Goal: Task Accomplishment & Management: Manage account settings

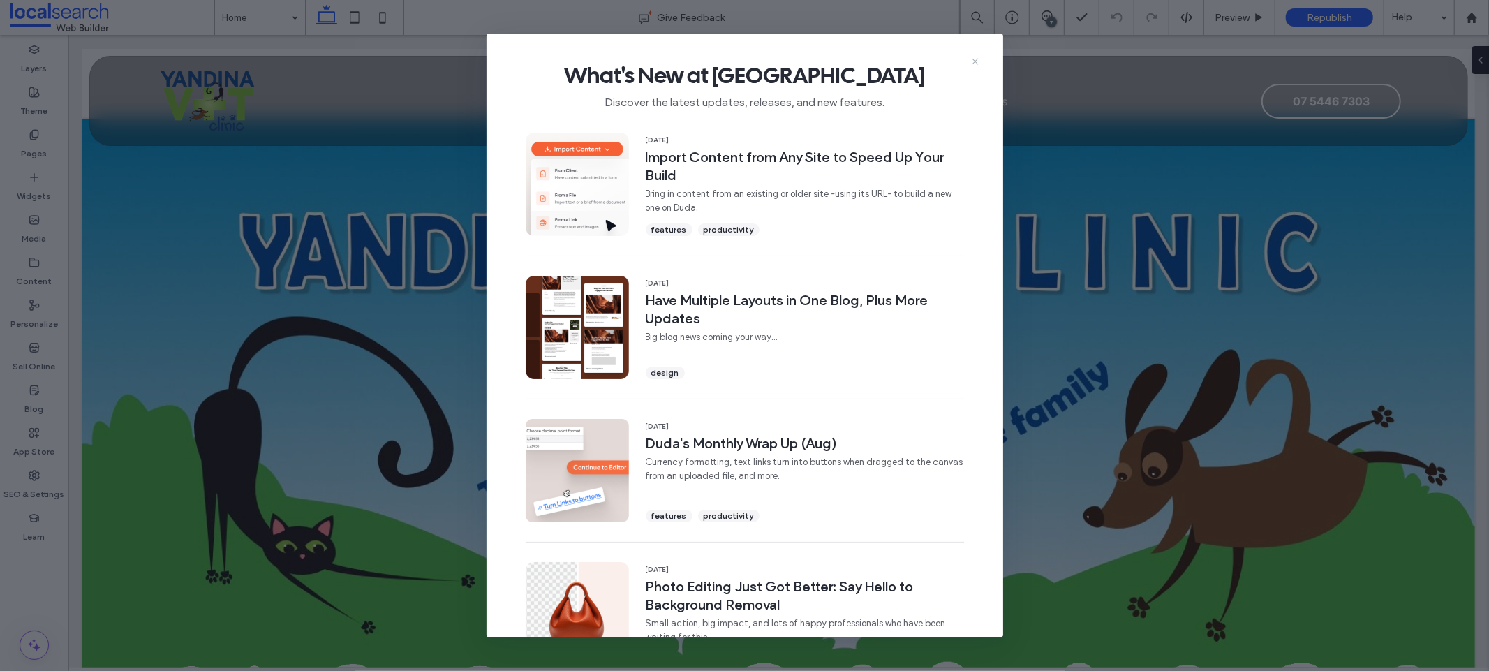
click at [974, 57] on icon at bounding box center [974, 61] width 11 height 11
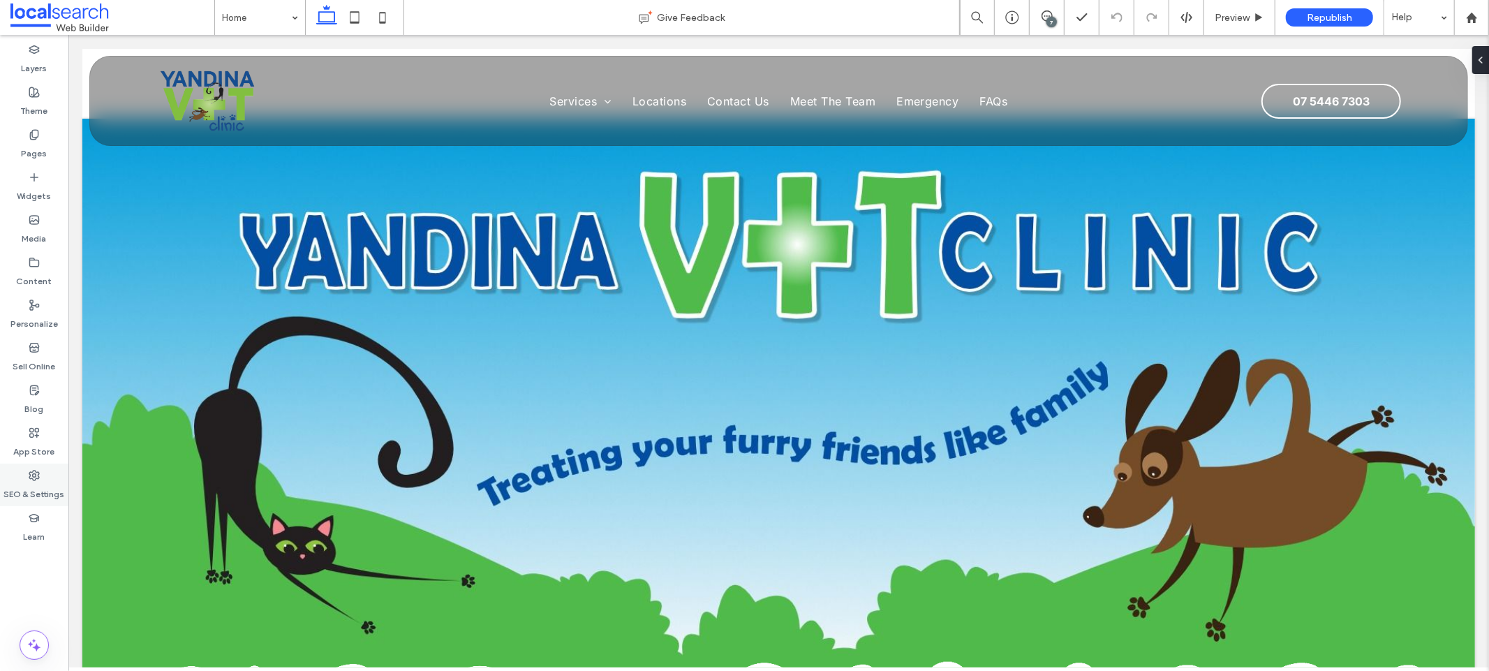
click at [48, 468] on div "SEO & Settings" at bounding box center [34, 484] width 68 height 43
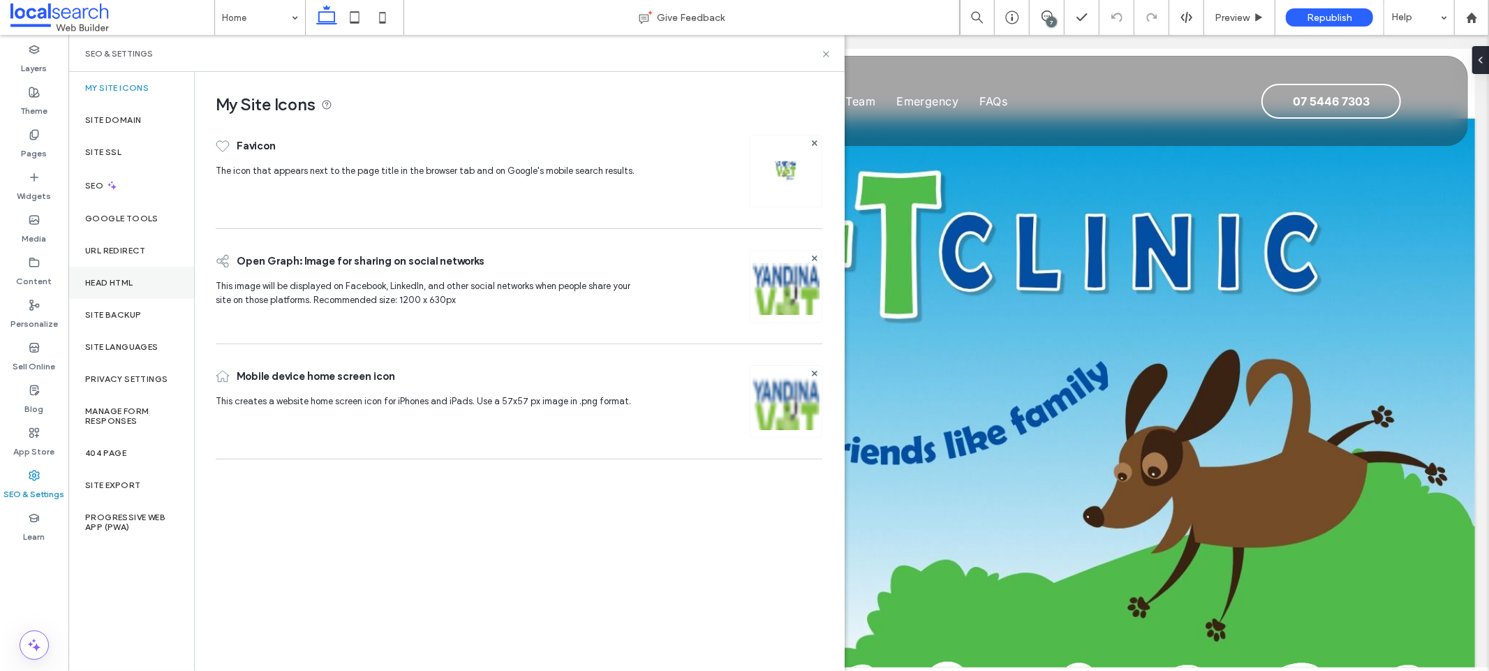
click at [119, 288] on div "Head HTML" at bounding box center [131, 283] width 126 height 32
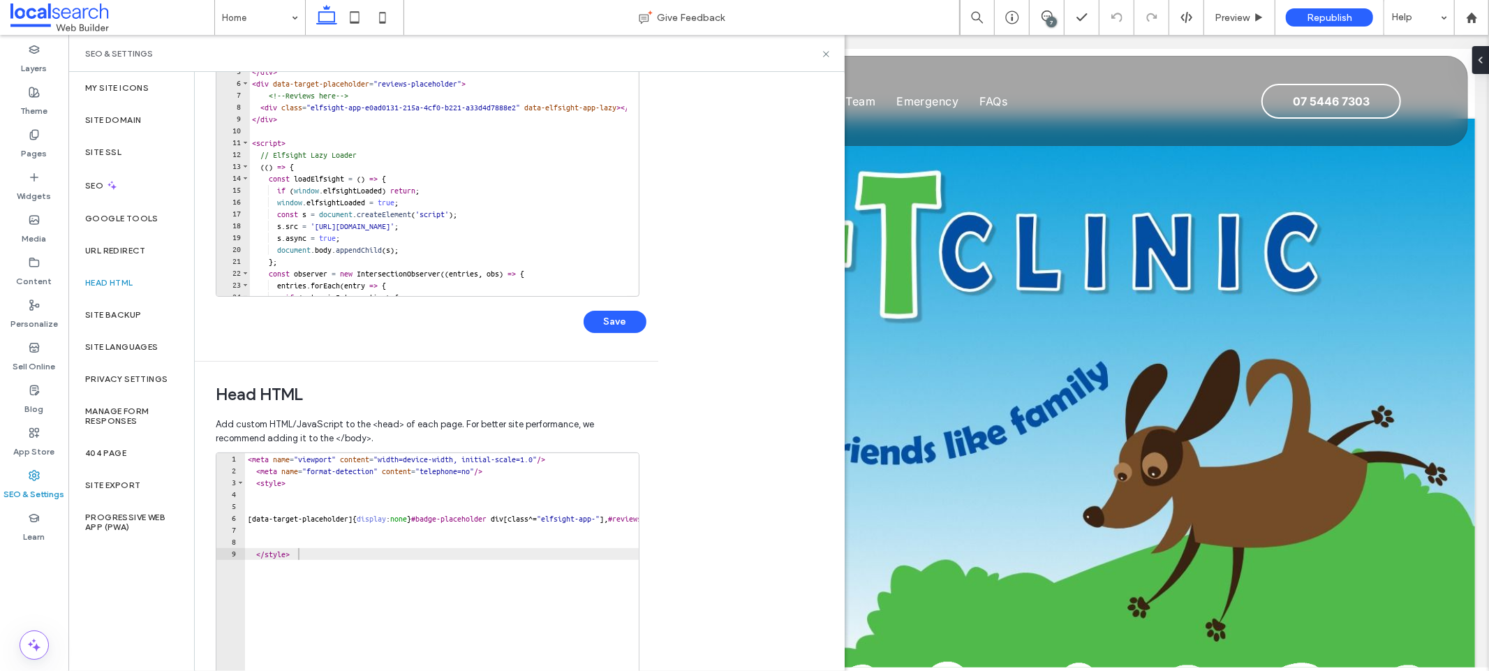
scroll to position [285, 0]
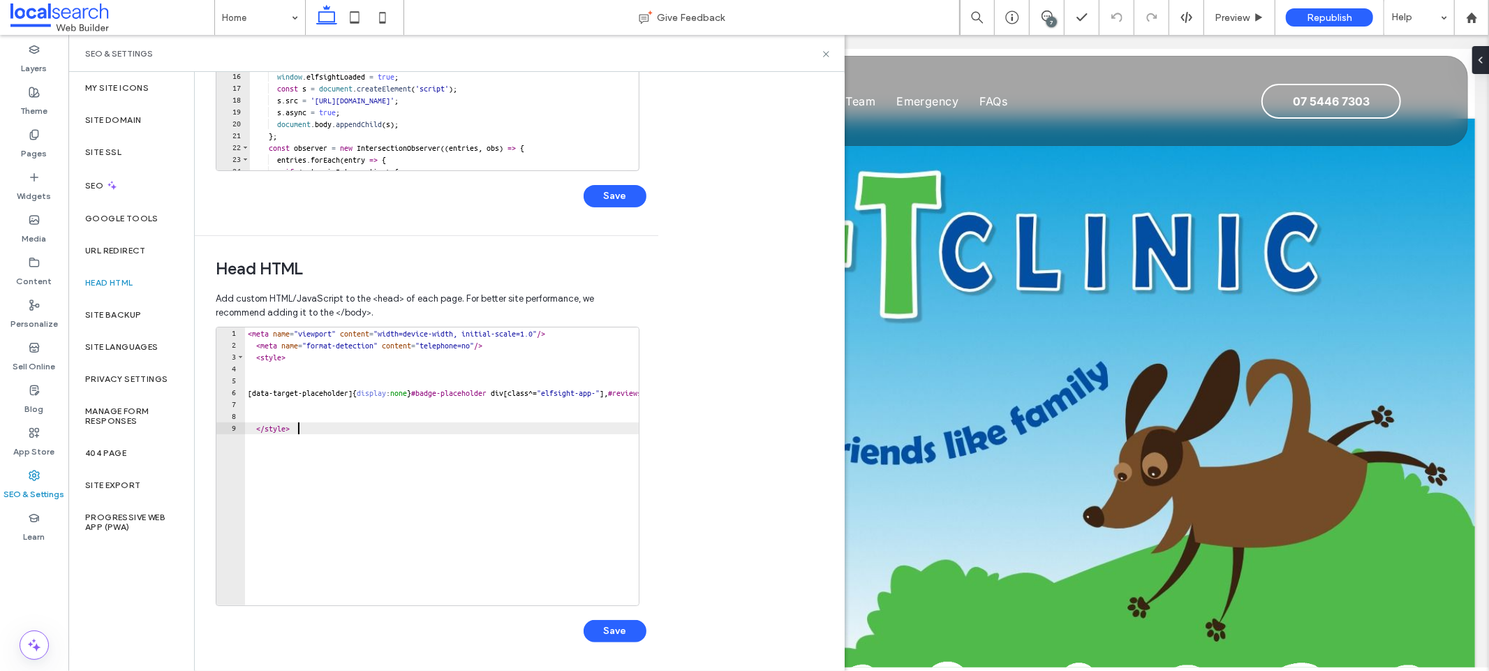
click at [244, 333] on div "1" at bounding box center [230, 333] width 29 height 12
click at [248, 333] on div "< meta name = "viewport" content = "width=device-width, initial-scale=1.0" /> <…" at bounding box center [632, 472] width 774 height 290
paste textarea "**********"
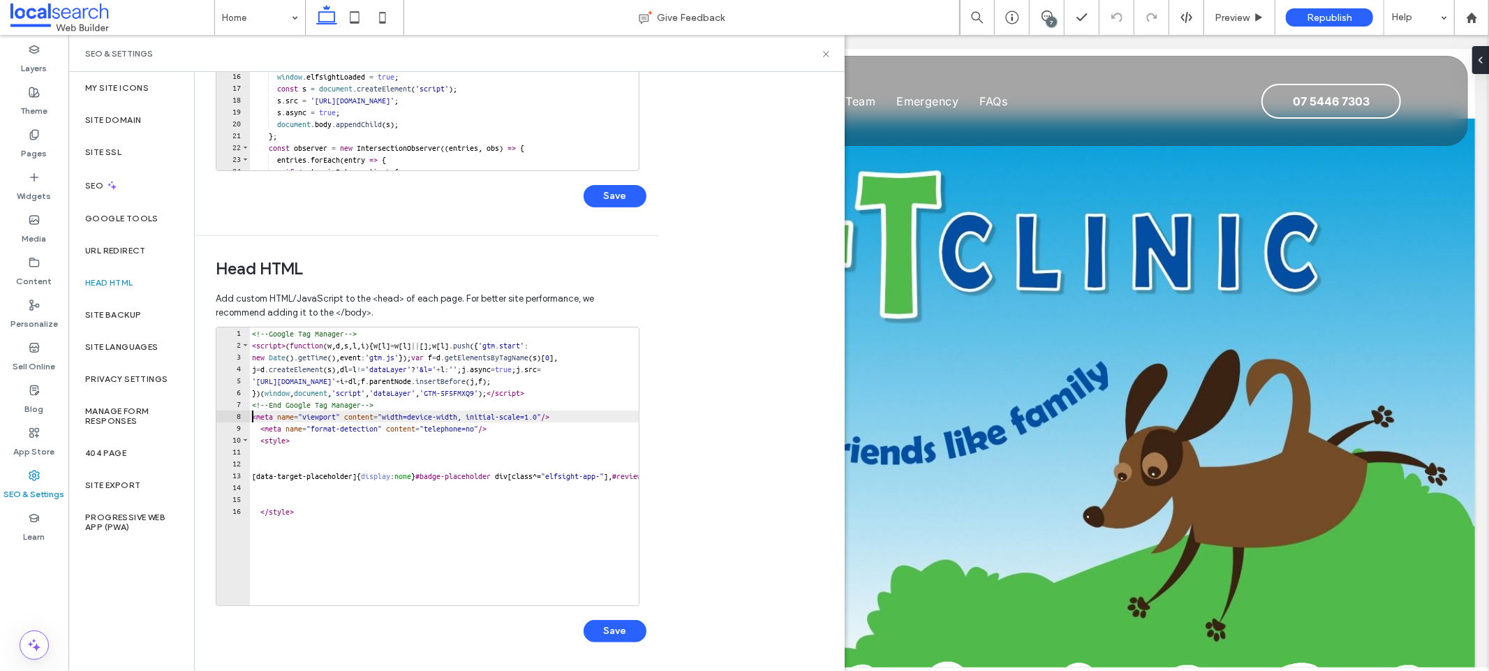
scroll to position [0, 1]
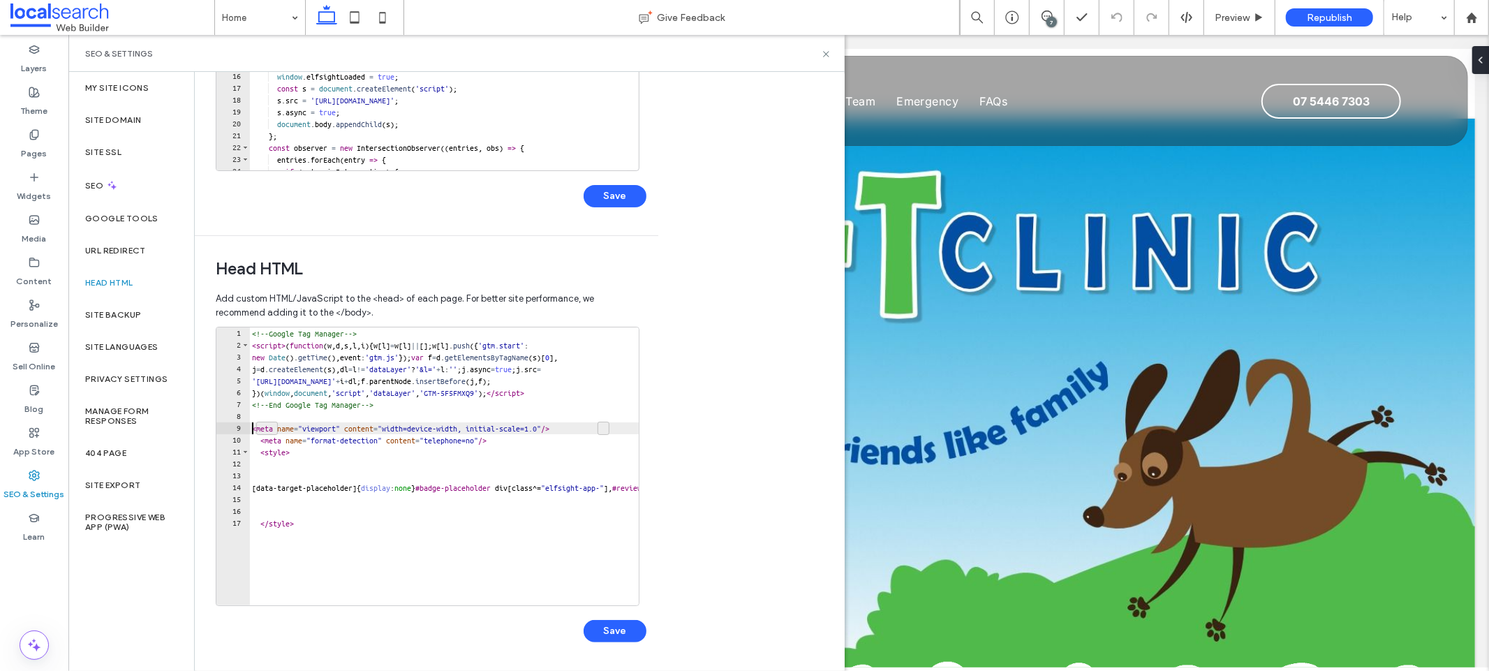
type textarea "**********"
click at [600, 613] on div "Save" at bounding box center [431, 624] width 431 height 36
click at [611, 632] on button "Save" at bounding box center [614, 631] width 63 height 22
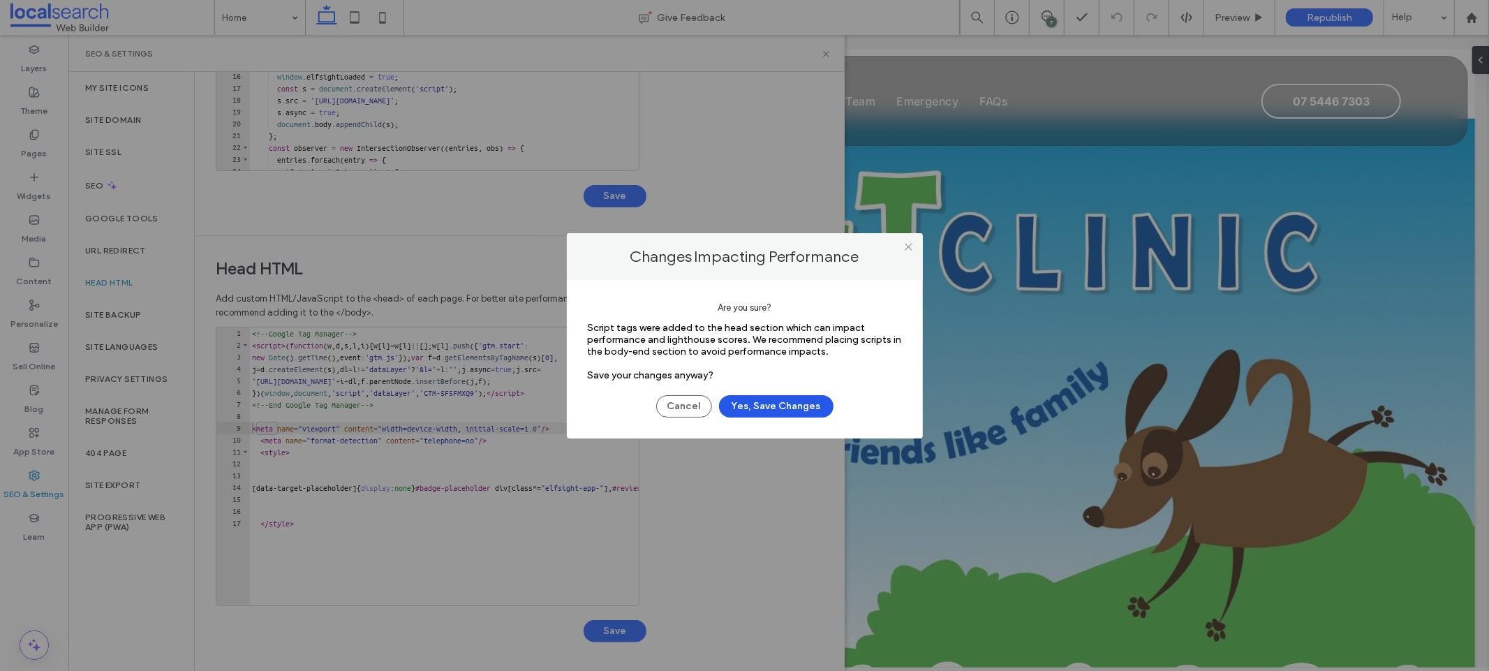
click at [804, 395] on button "Yes, Save Changes" at bounding box center [776, 406] width 114 height 22
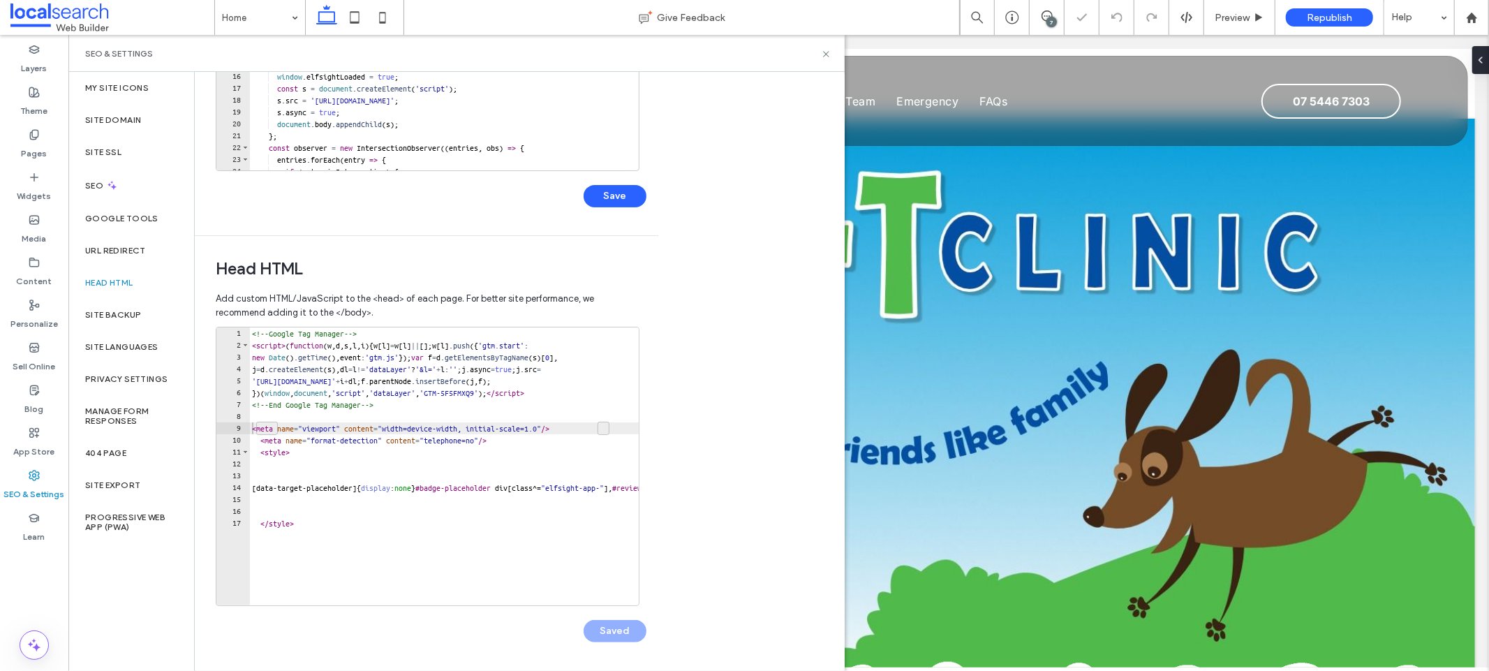
scroll to position [0, 0]
click at [1298, 21] on div "Republish" at bounding box center [1329, 17] width 87 height 18
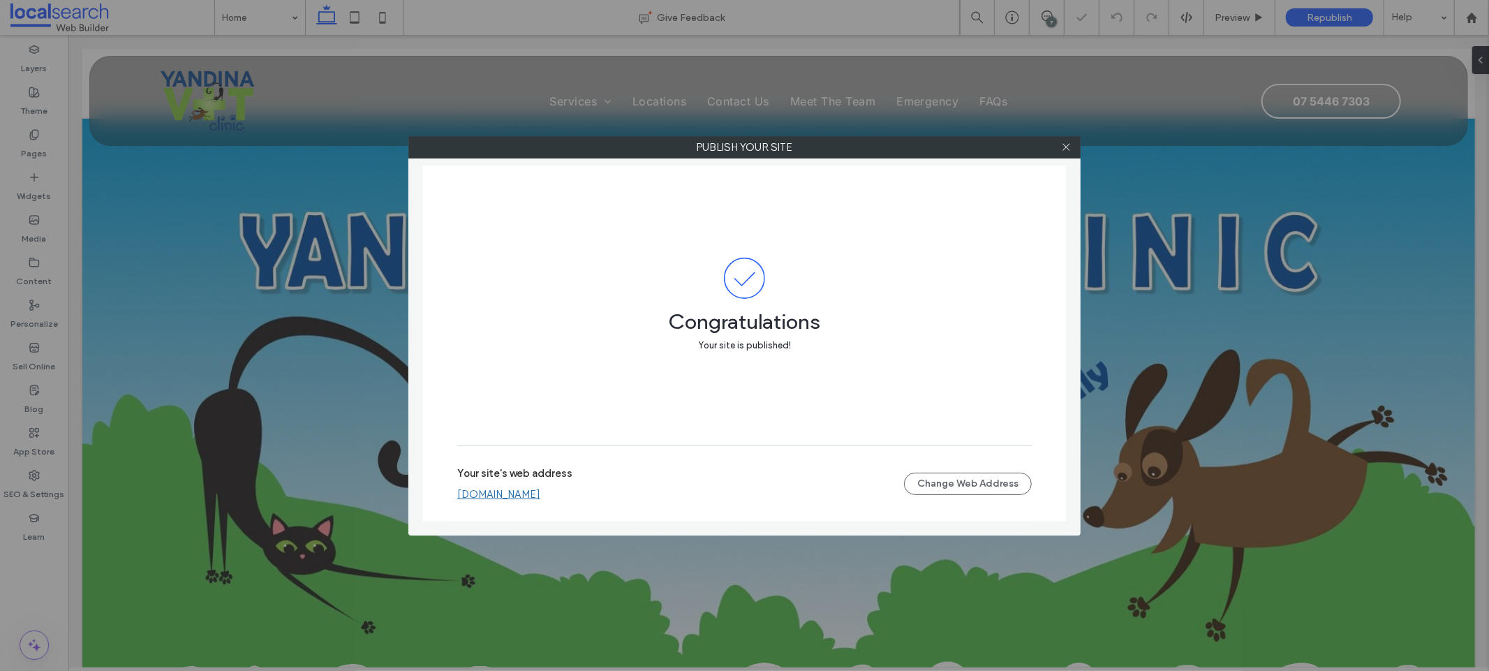
click at [540, 496] on link "[DOMAIN_NAME]" at bounding box center [498, 494] width 83 height 13
click at [1071, 142] on icon at bounding box center [1066, 147] width 10 height 10
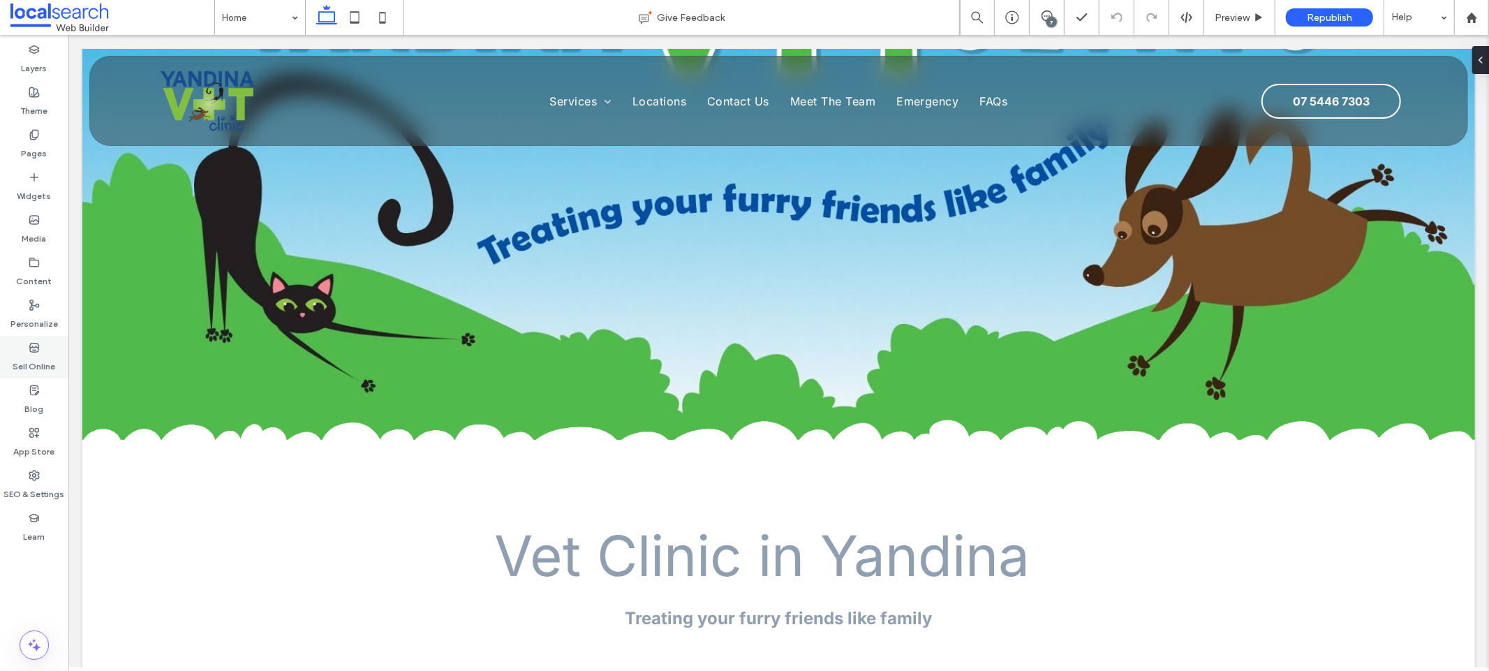
scroll to position [258, 0]
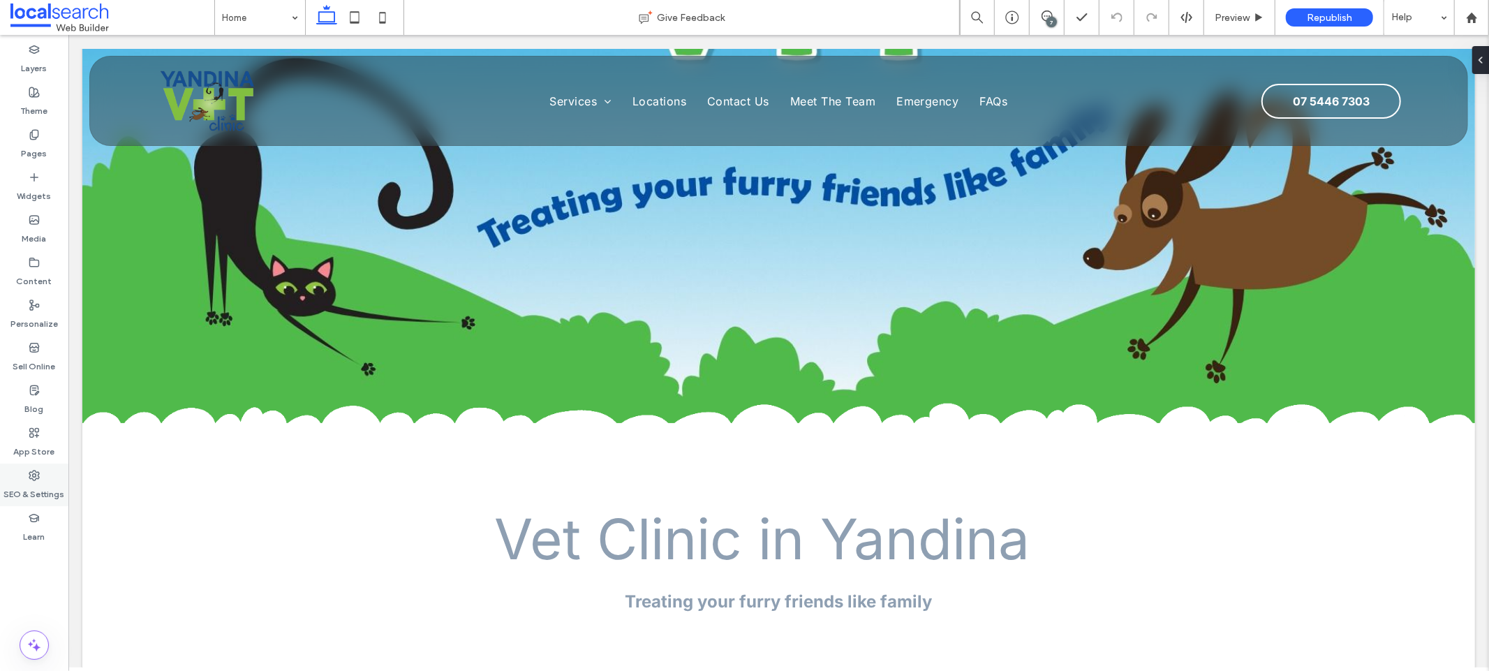
click at [36, 476] on icon at bounding box center [34, 475] width 11 height 11
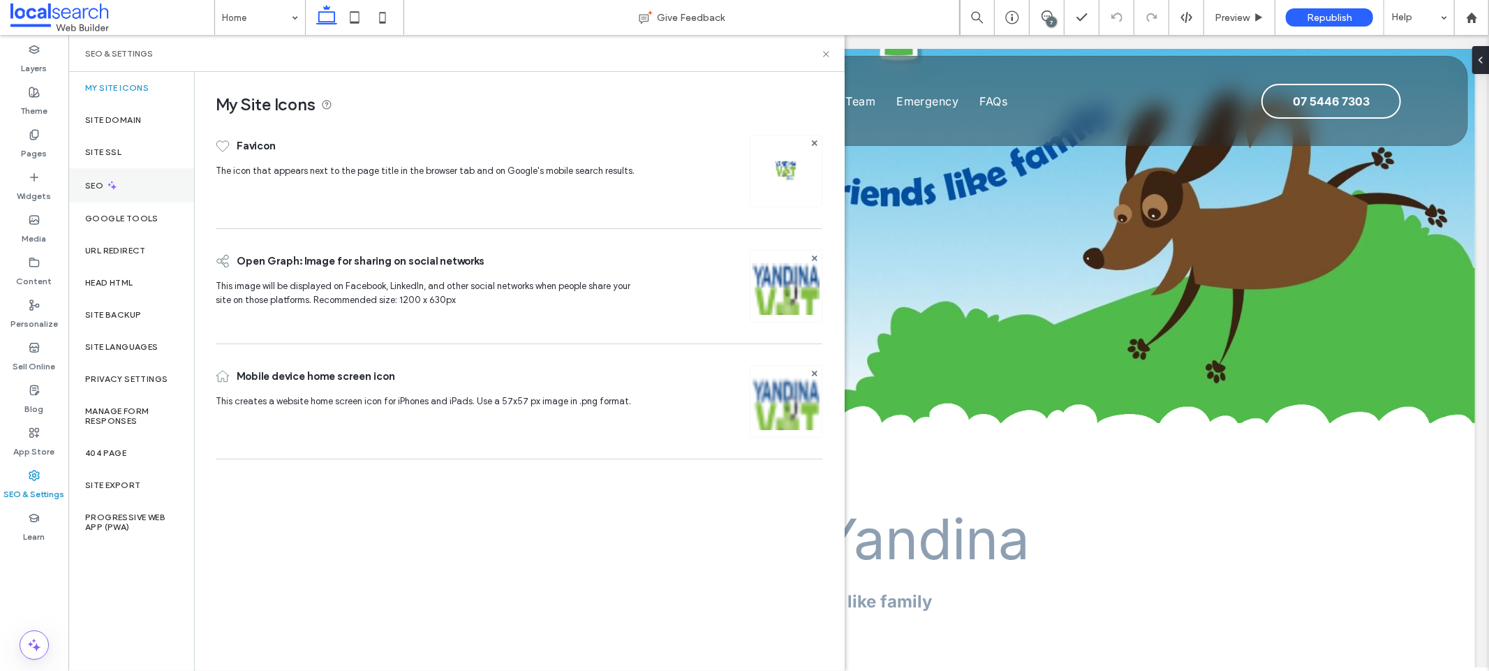
click at [149, 184] on div "SEO" at bounding box center [131, 185] width 126 height 34
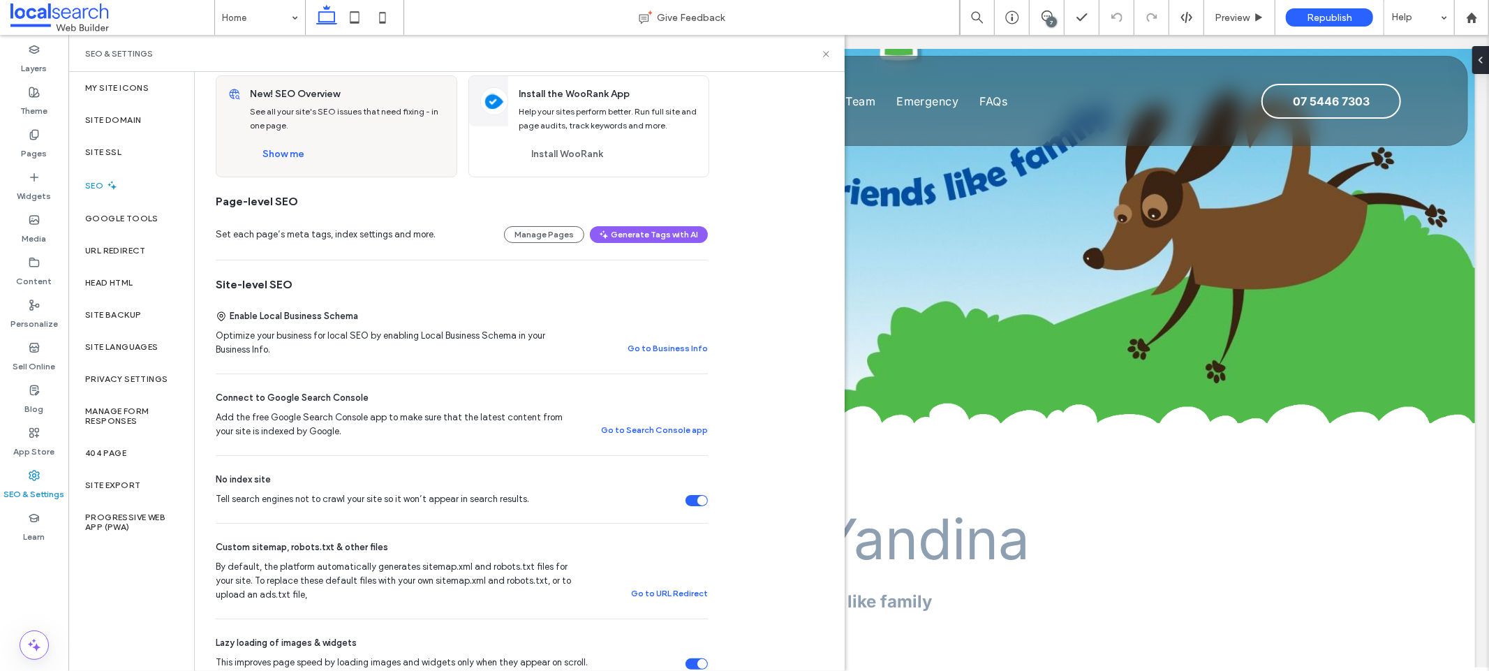
scroll to position [0, 0]
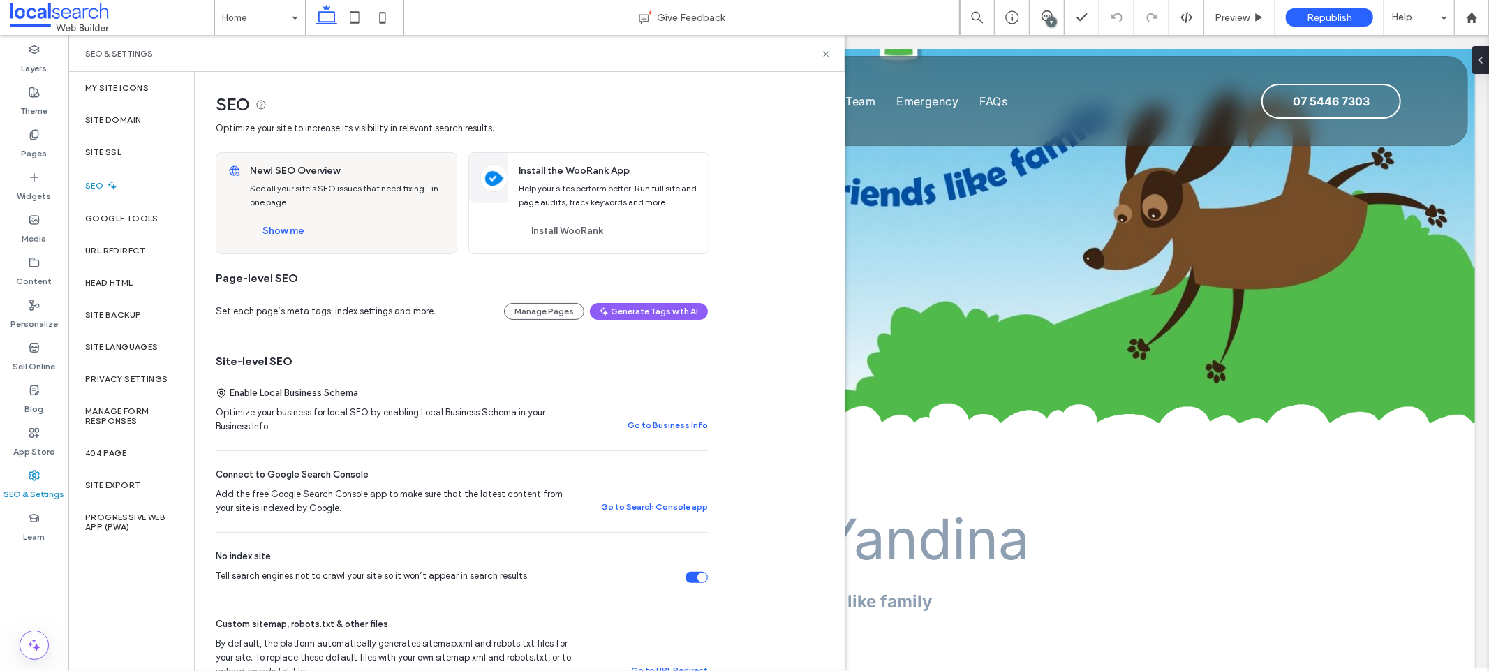
click at [359, 239] on div "Show me" at bounding box center [347, 231] width 195 height 22
click at [271, 232] on button "Show me" at bounding box center [283, 231] width 67 height 22
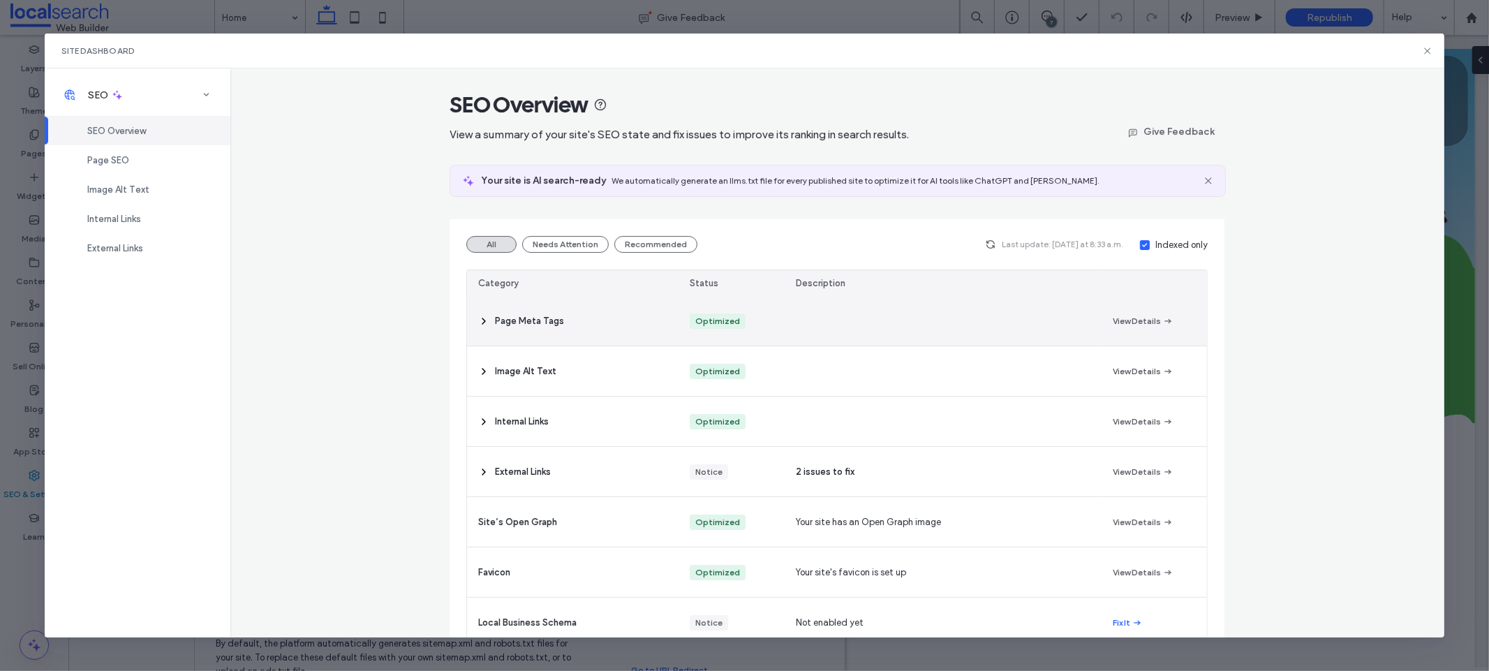
click at [944, 301] on div at bounding box center [942, 321] width 317 height 50
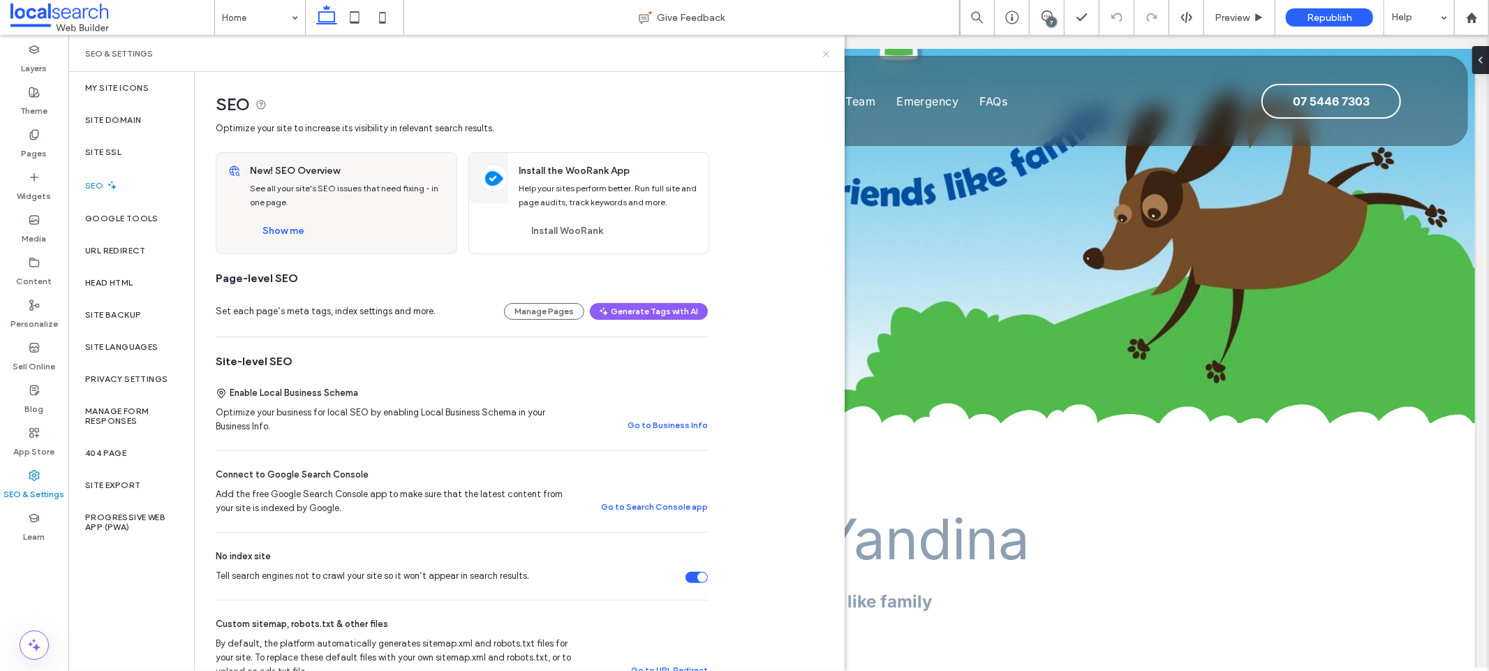
click at [825, 51] on icon at bounding box center [826, 54] width 10 height 10
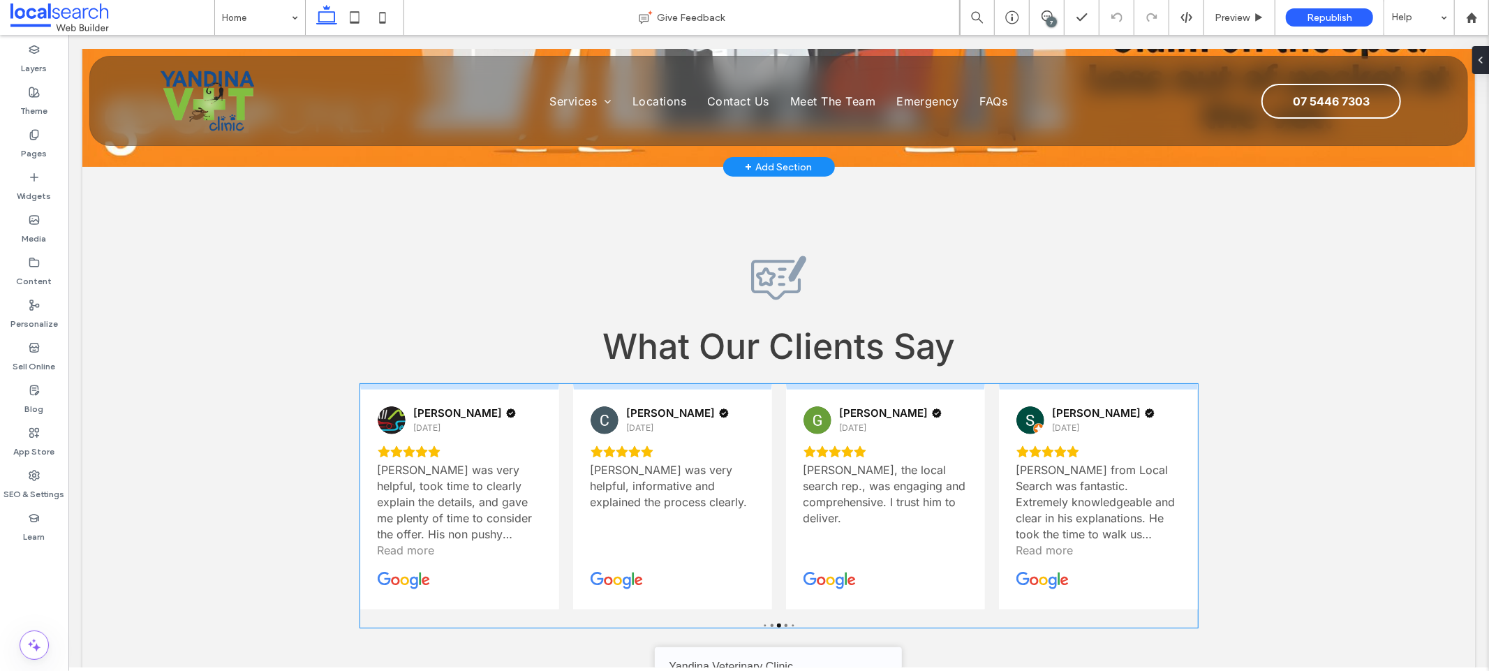
scroll to position [4749, 0]
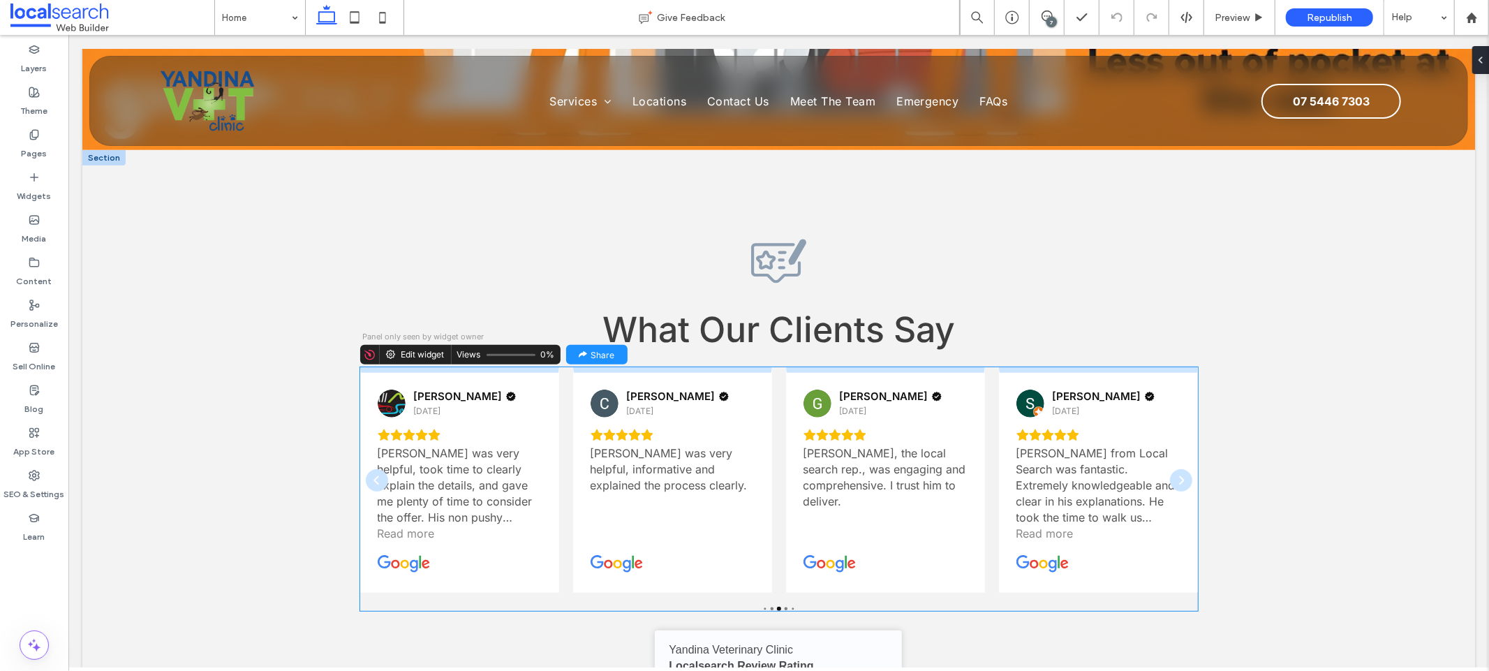
click at [527, 447] on div "Nick was very helpful, took time to clearly explain the details, and gave me pl…" at bounding box center [459, 485] width 164 height 80
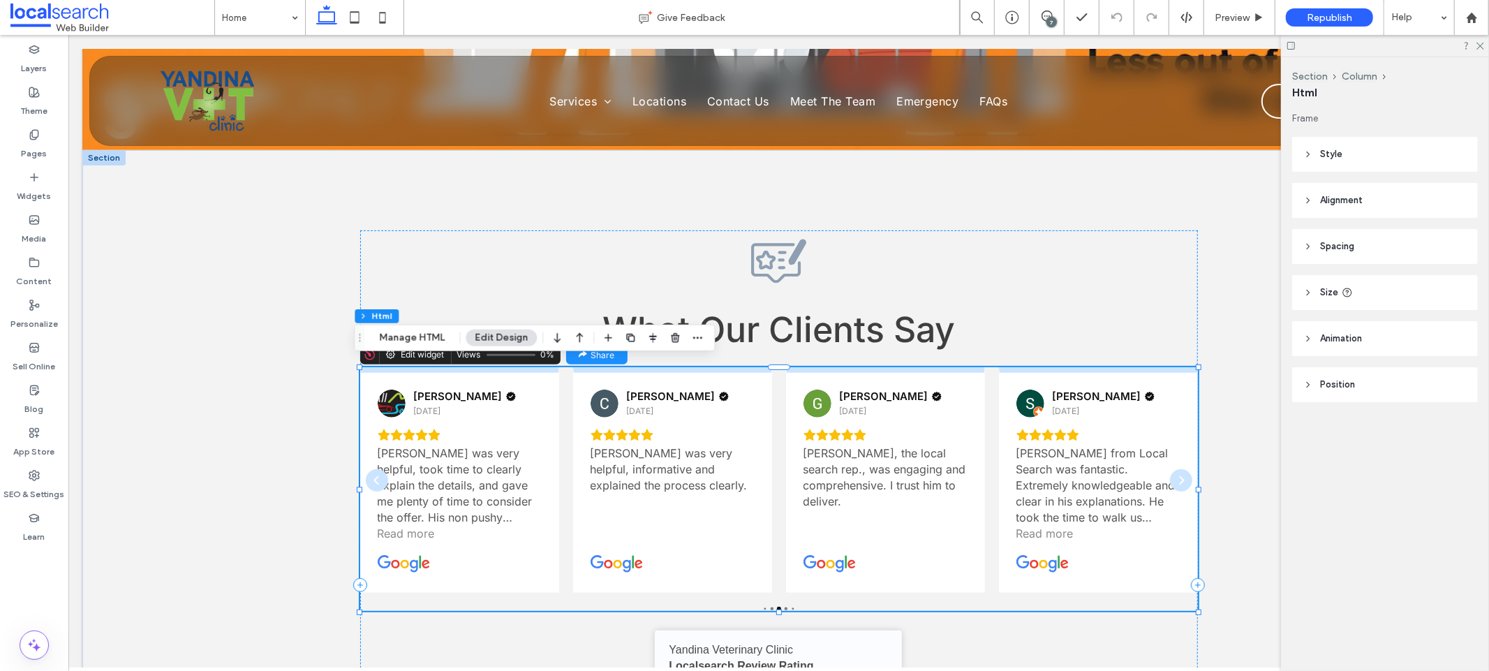
click at [527, 447] on div "Nick was very helpful, took time to clearly explain the details, and gave me pl…" at bounding box center [459, 485] width 164 height 80
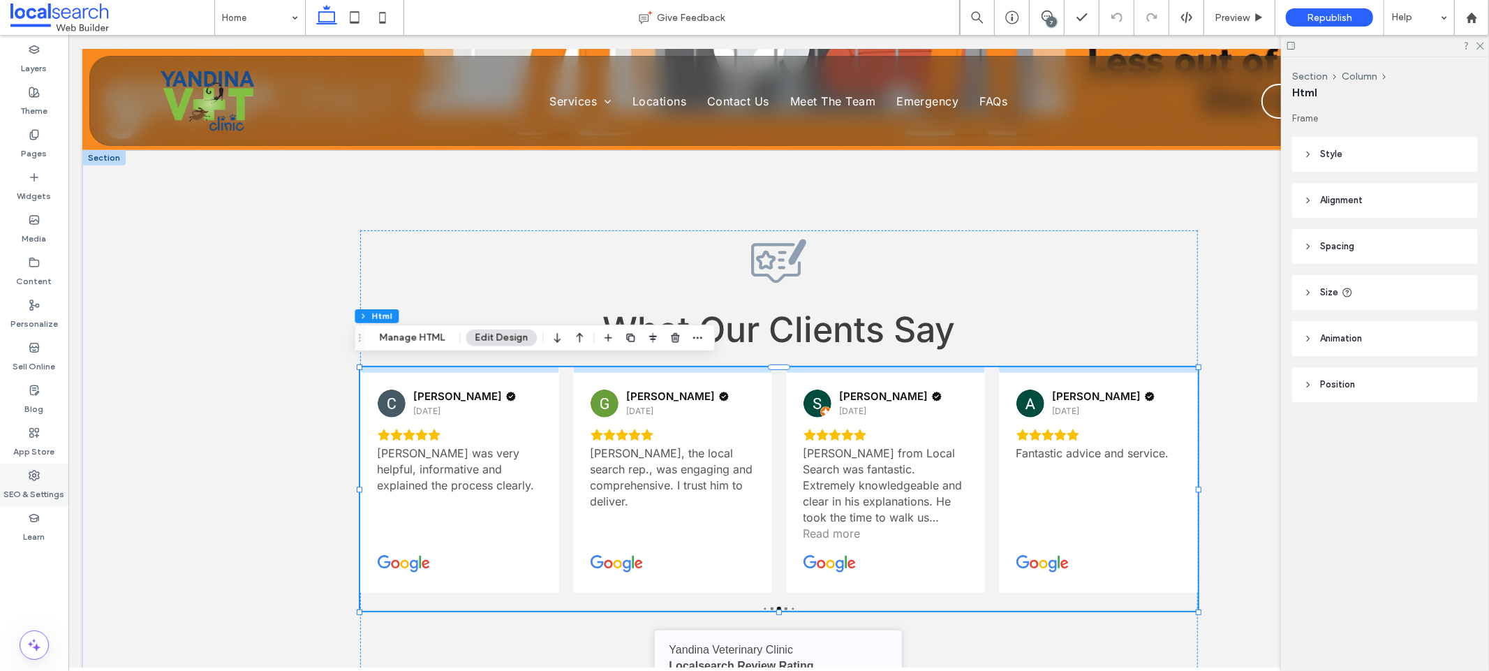
click at [17, 482] on label "SEO & Settings" at bounding box center [34, 491] width 61 height 20
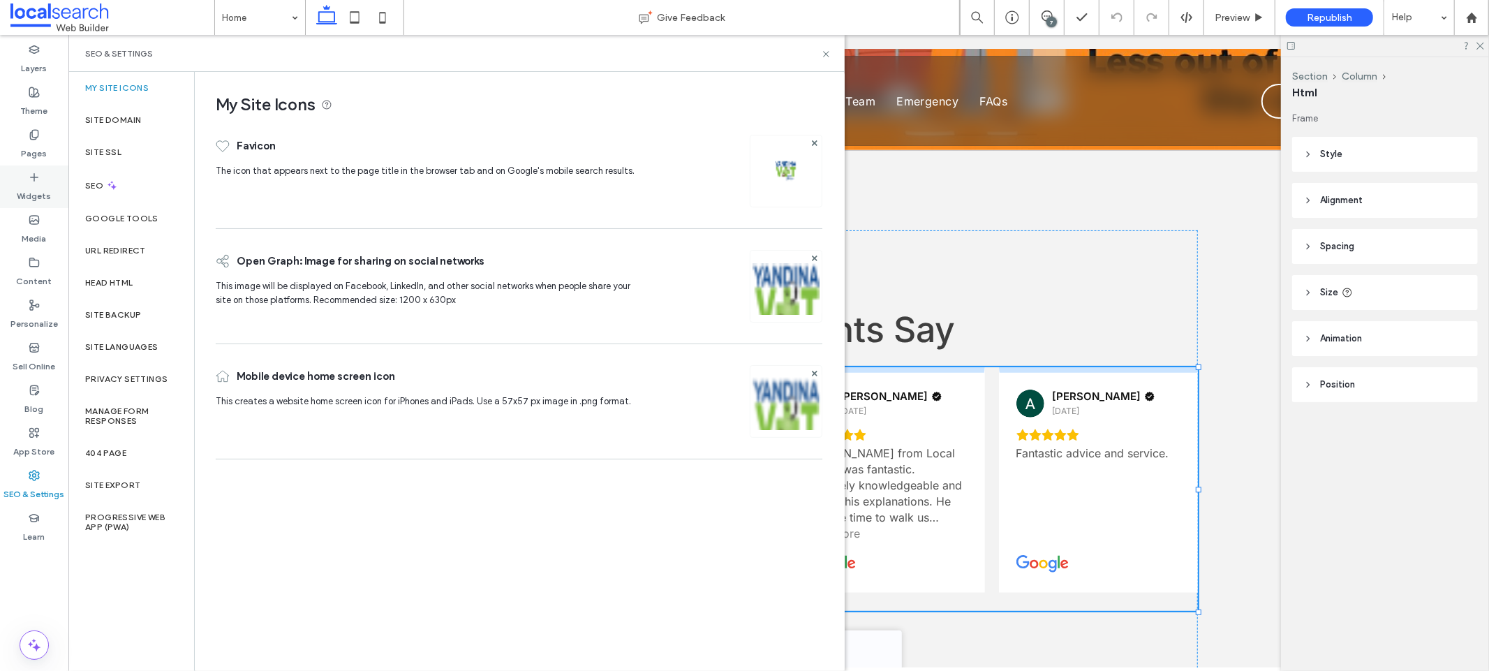
click at [59, 167] on div "Widgets" at bounding box center [34, 186] width 68 height 43
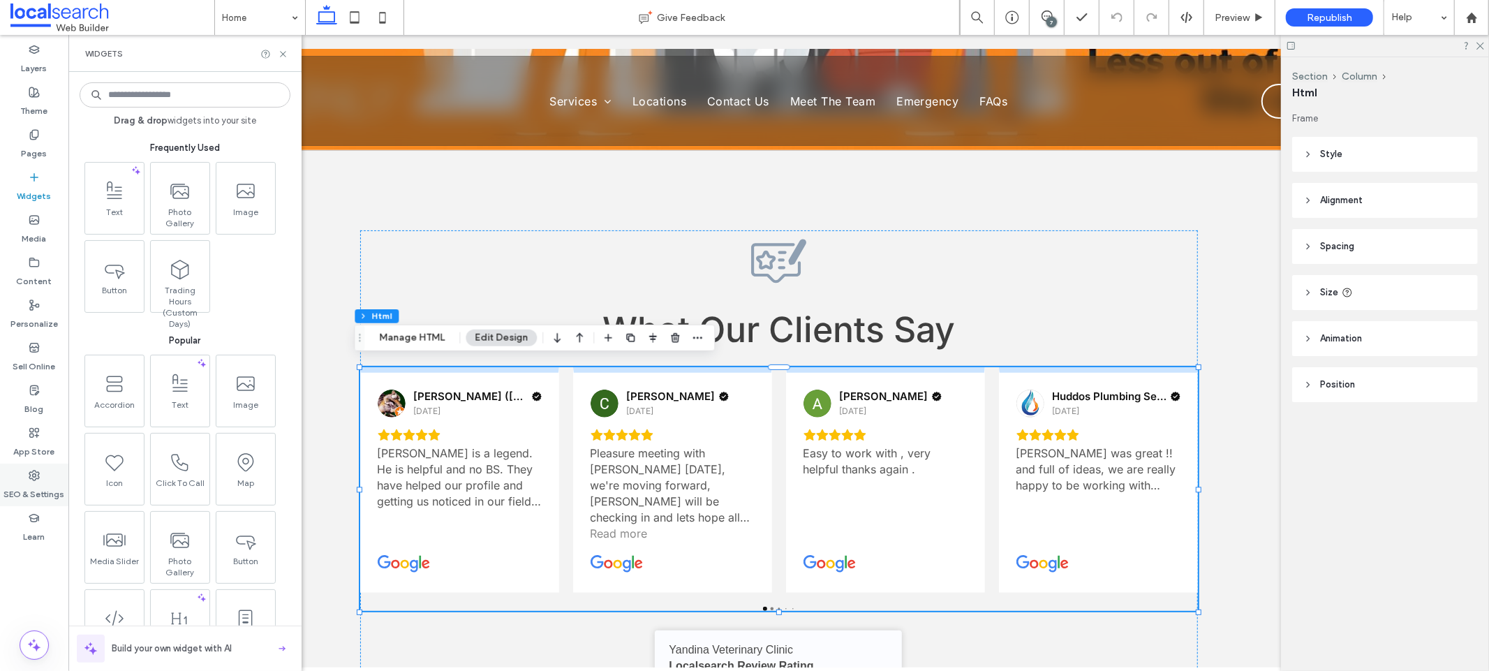
click at [40, 484] on label "SEO & Settings" at bounding box center [34, 491] width 61 height 20
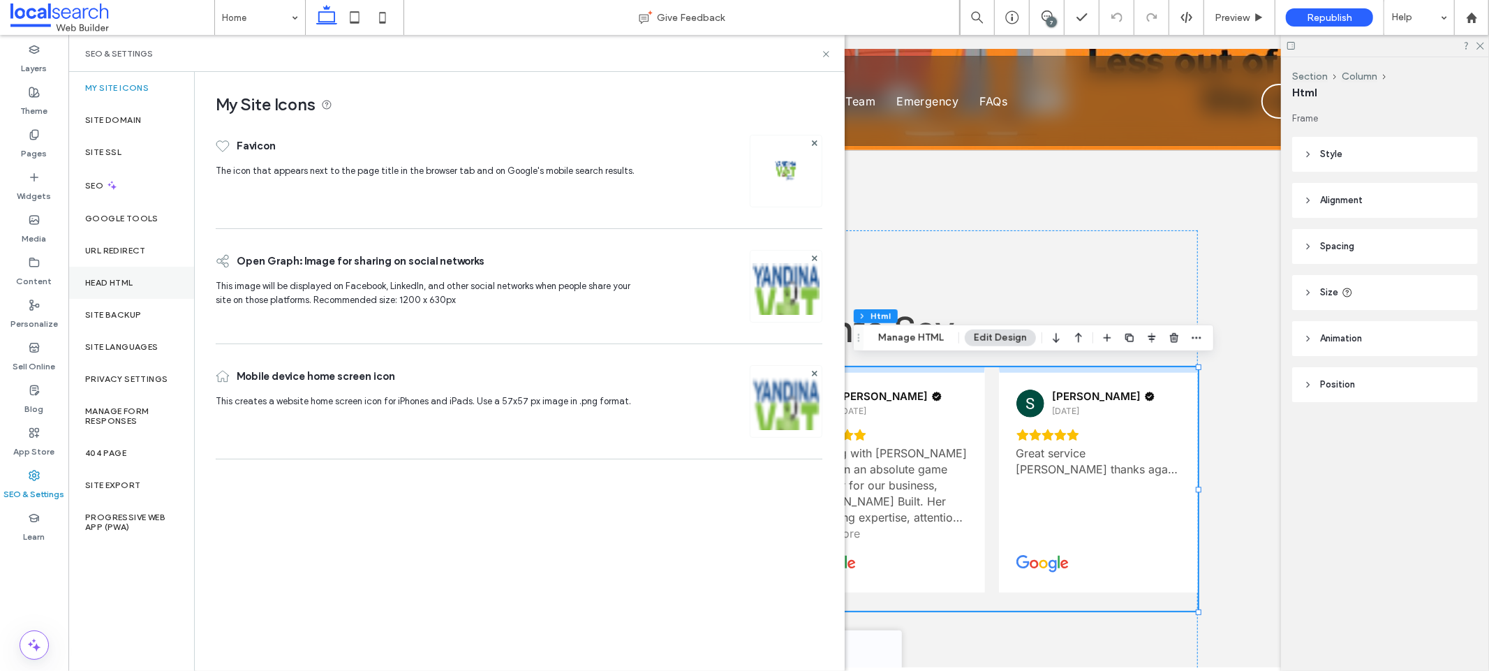
click at [143, 279] on div "Head HTML" at bounding box center [131, 283] width 126 height 32
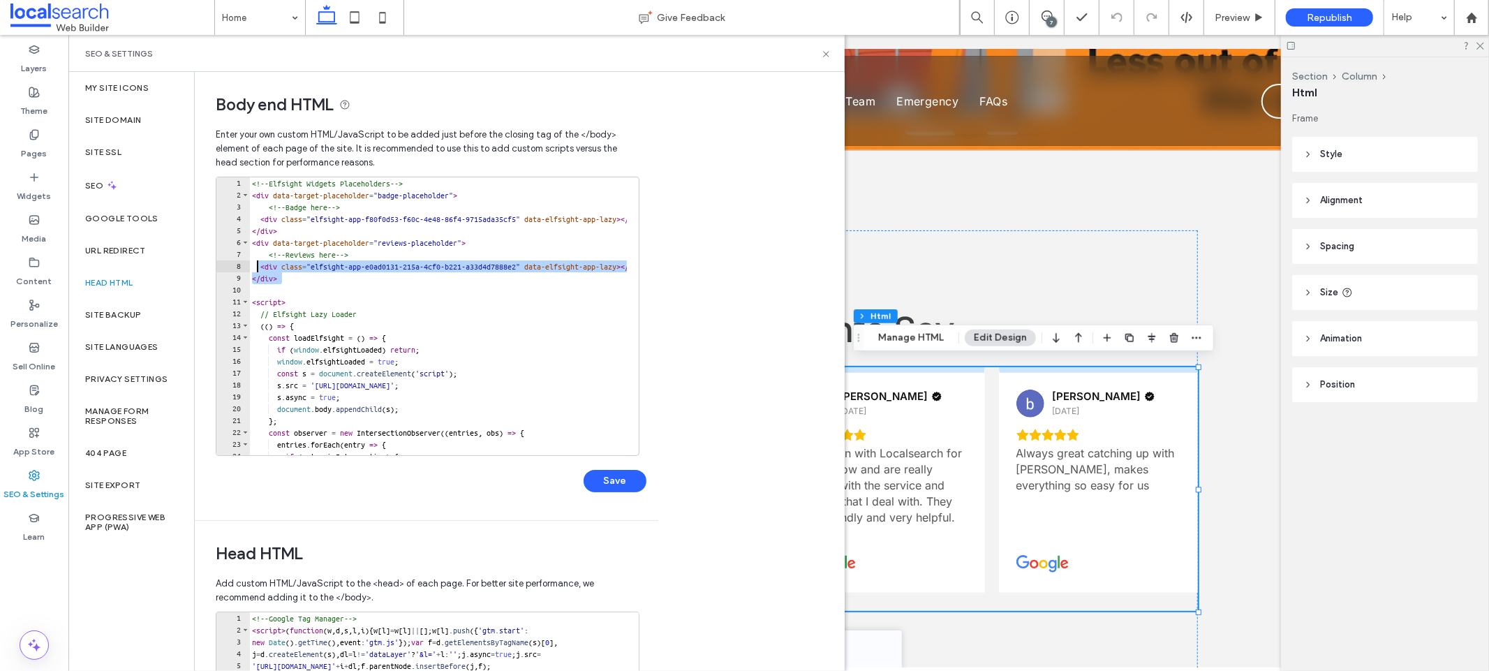
drag, startPoint x: 287, startPoint y: 278, endPoint x: 257, endPoint y: 267, distance: 32.3
click at [257, 267] on div "<!-- Elfsight Widgets Placeholders --> < div data-target-placeholder = "badge-p…" at bounding box center [596, 322] width 694 height 290
paste textarea "Cursor at row 8"
type textarea "**********"
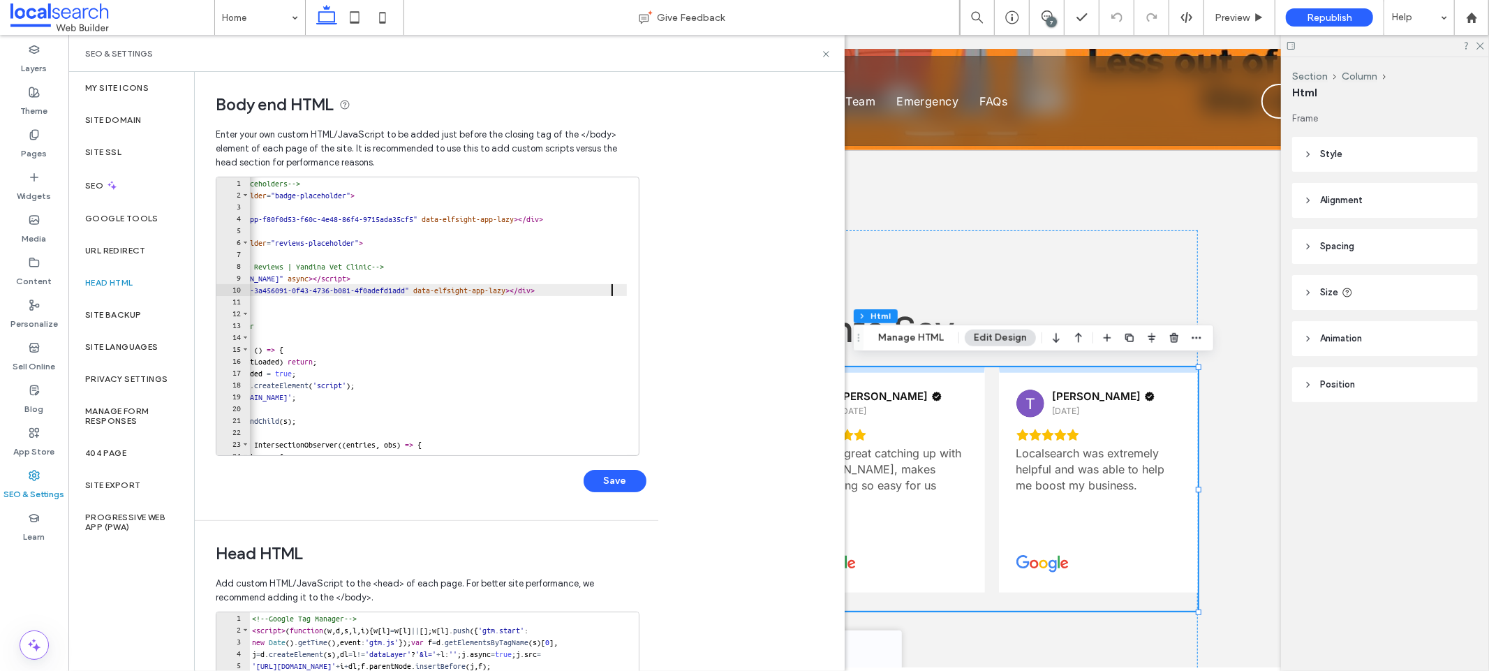
scroll to position [0, 102]
click at [597, 488] on button "Save" at bounding box center [614, 481] width 63 height 22
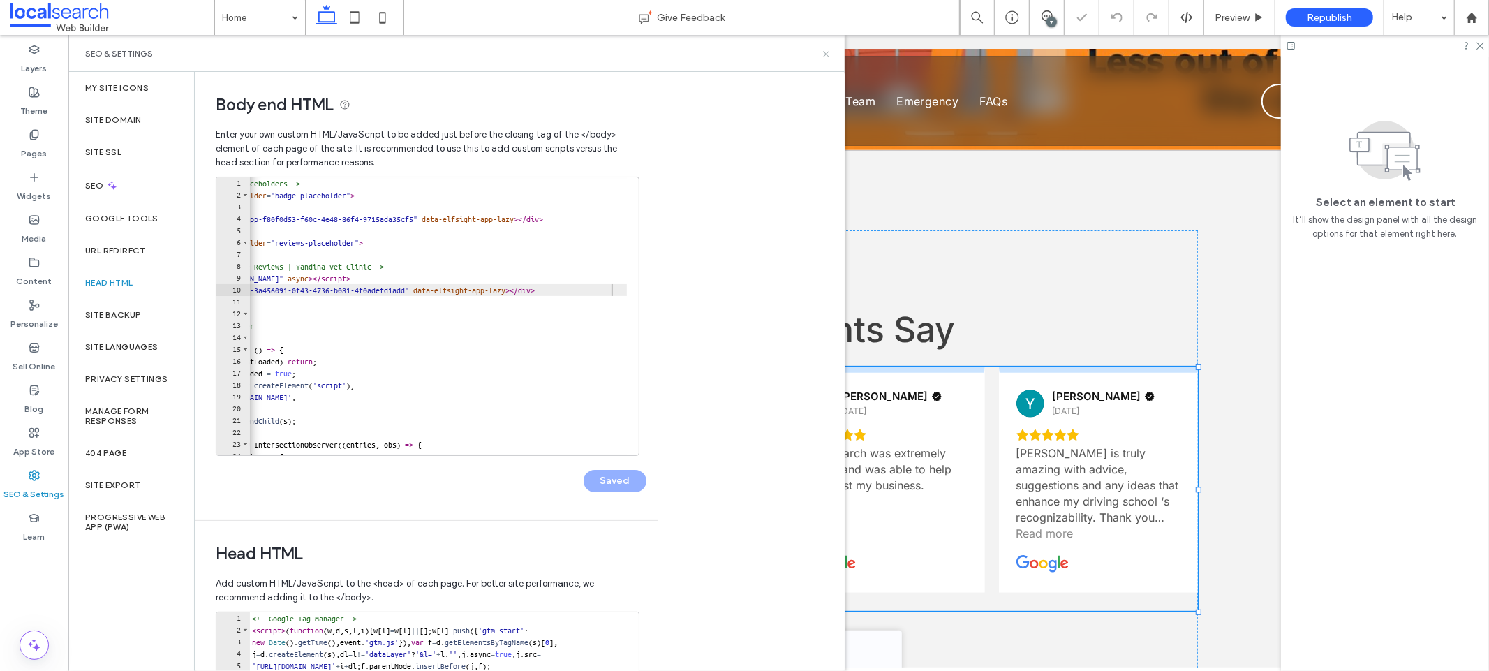
click at [825, 52] on icon at bounding box center [826, 54] width 10 height 10
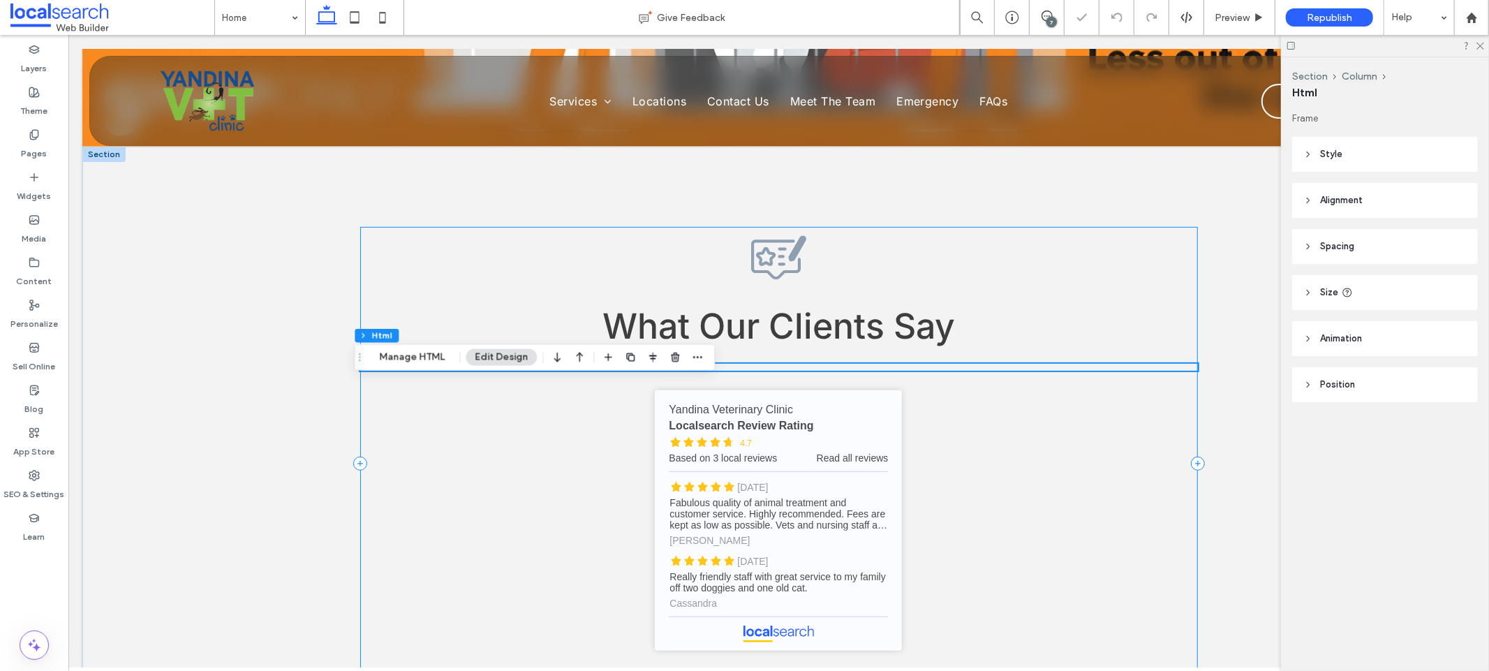
scroll to position [4768, 0]
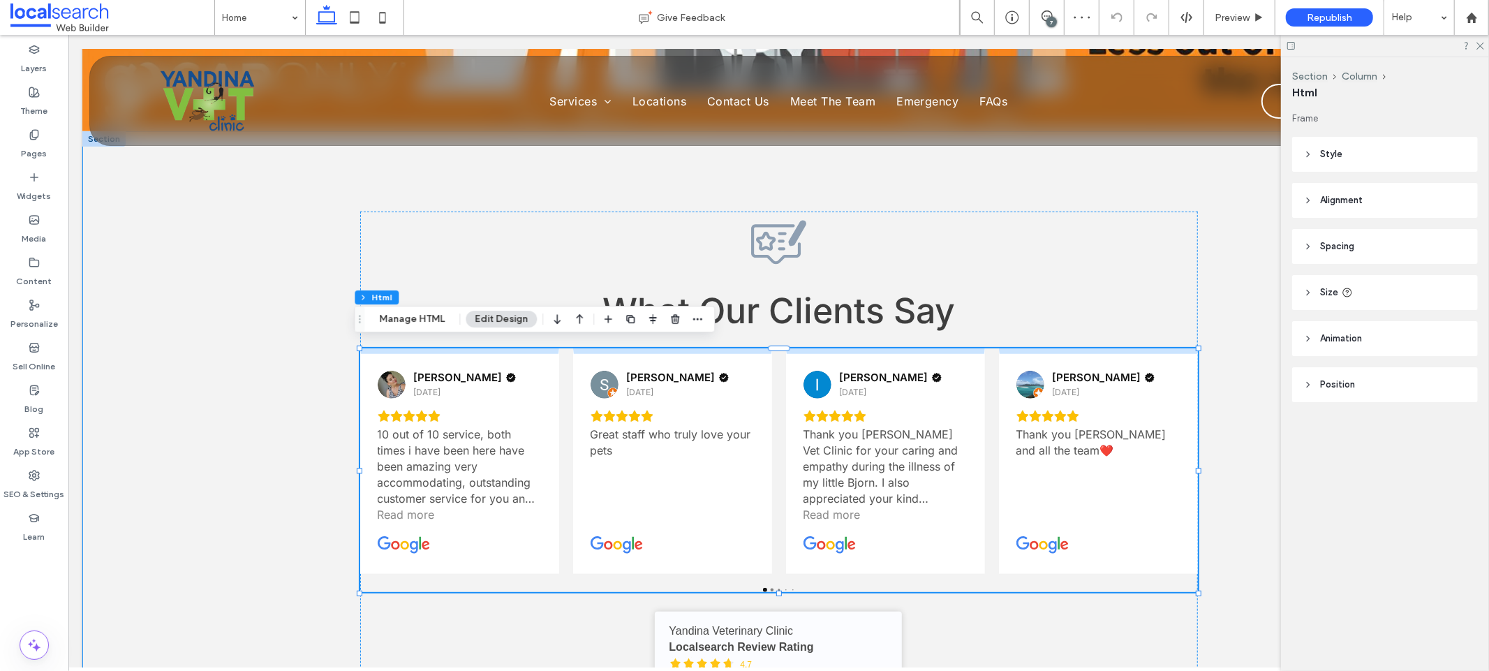
click at [133, 460] on div "Review Icon What Our Clients Say Brittany Doblo 16 days ago 10 out of 10 servic…" at bounding box center [778, 566] width 1392 height 870
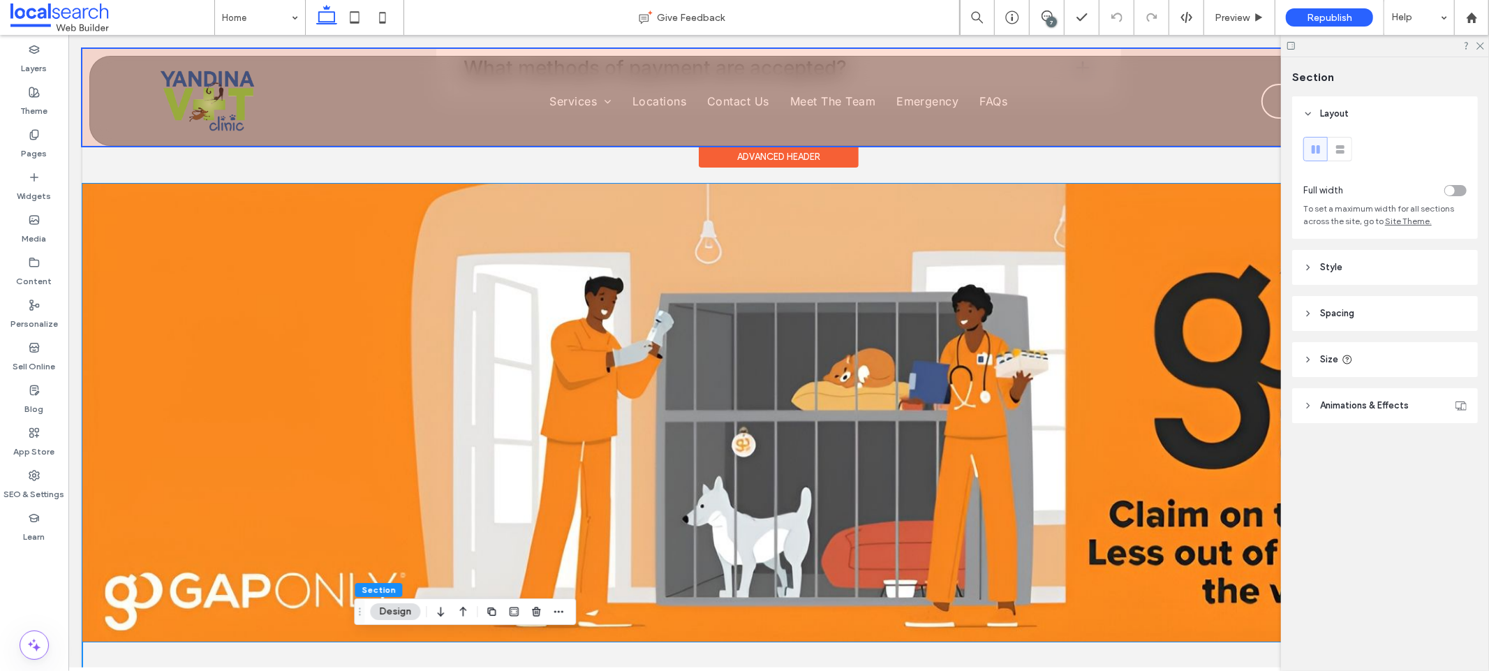
scroll to position [3731, 0]
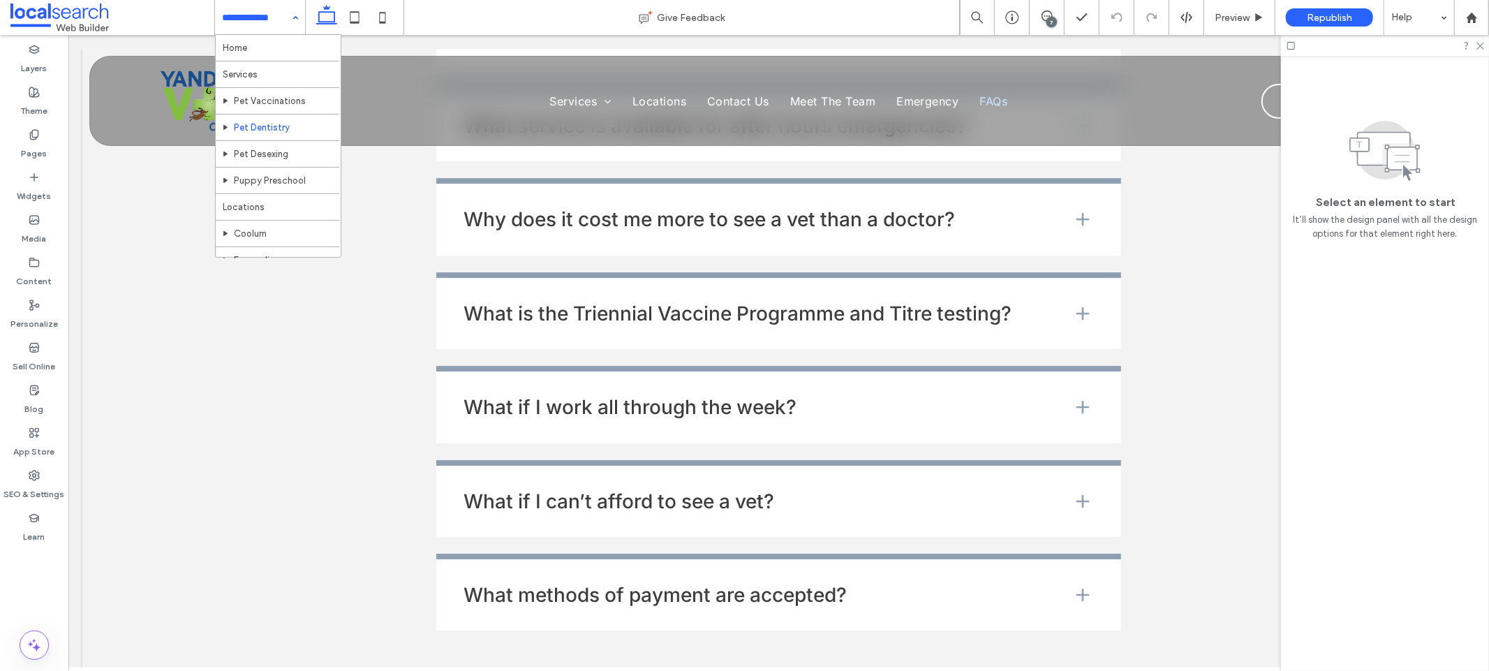
click at [255, 15] on input at bounding box center [256, 17] width 69 height 35
click at [29, 473] on icon at bounding box center [34, 475] width 11 height 11
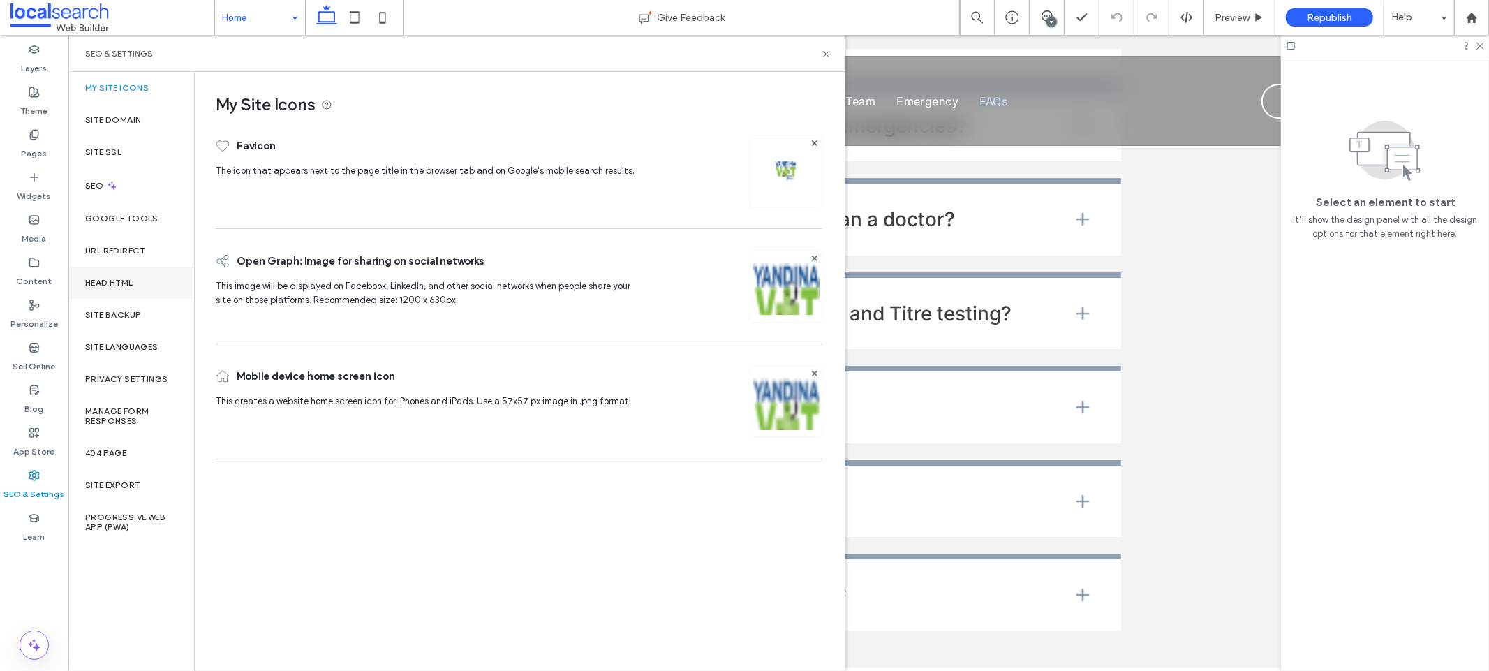
click at [117, 290] on div "Head HTML" at bounding box center [131, 283] width 126 height 32
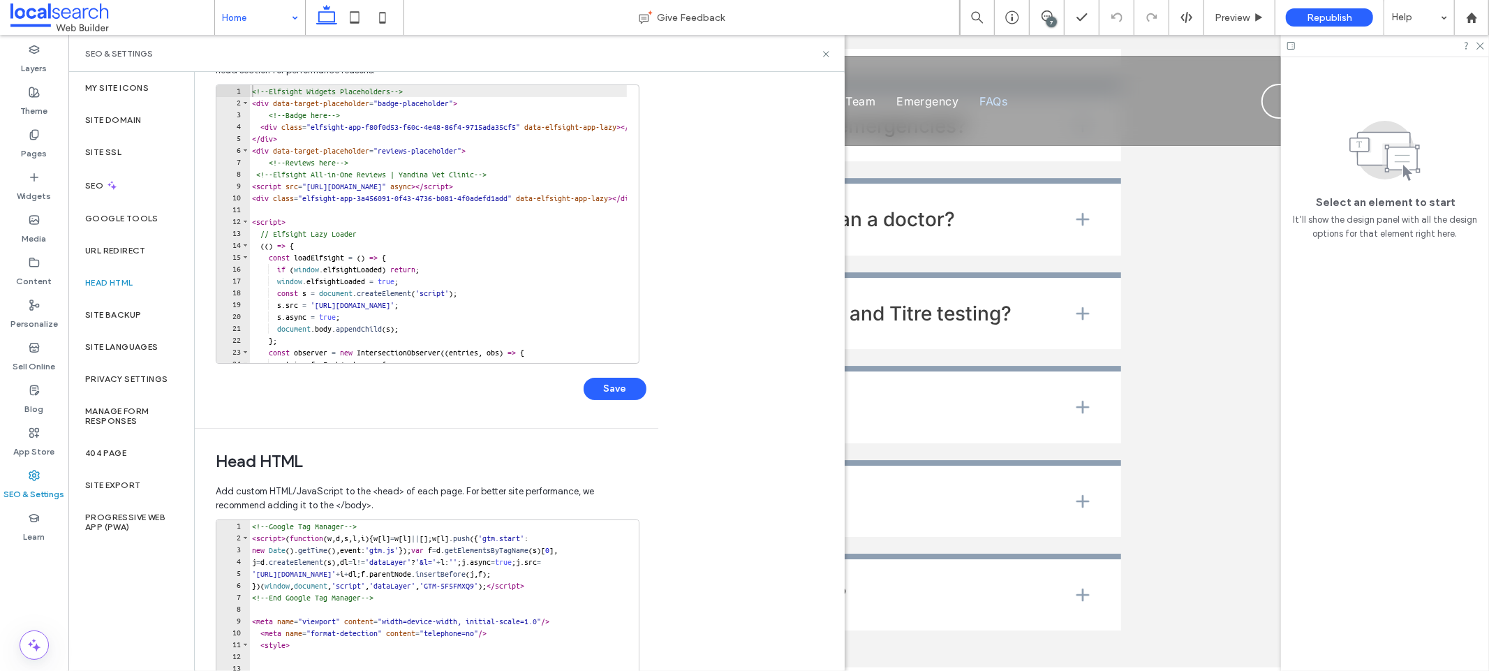
scroll to position [61, 0]
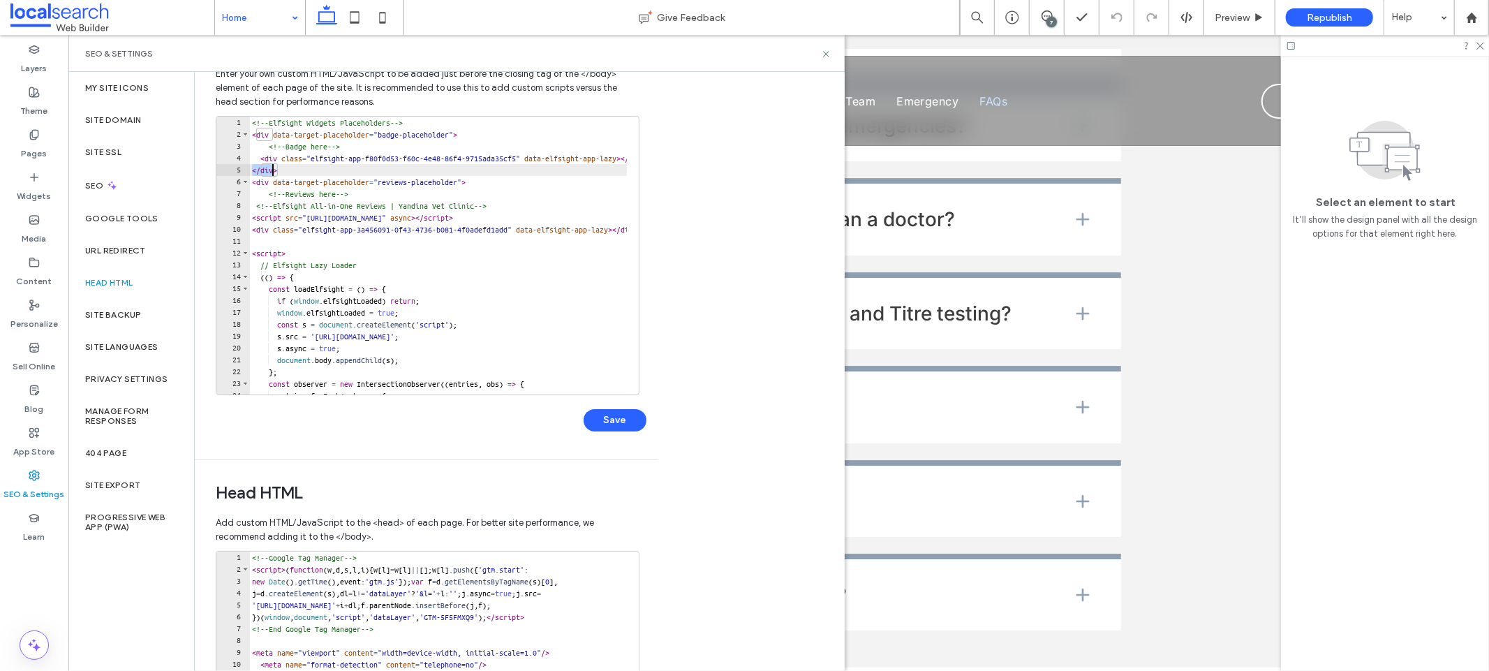
drag, startPoint x: 255, startPoint y: 164, endPoint x: 273, endPoint y: 167, distance: 18.4
click at [273, 167] on div "<!-- Elfsight Widgets Placeholders --> < div data-target-placeholder = "badge-p…" at bounding box center [596, 262] width 694 height 290
click at [299, 167] on div "<!-- Elfsight Widgets Placeholders --> < div data-target-placeholder = "badge-p…" at bounding box center [596, 262] width 694 height 290
drag, startPoint x: 301, startPoint y: 168, endPoint x: 243, endPoint y: 154, distance: 59.8
click at [243, 154] on div "****** 1 2 3 4 5 6 7 8 9 10 11 12 13 14 15 16 17 18 19 20 21 22 23 24 25 <!-- E…" at bounding box center [428, 255] width 424 height 279
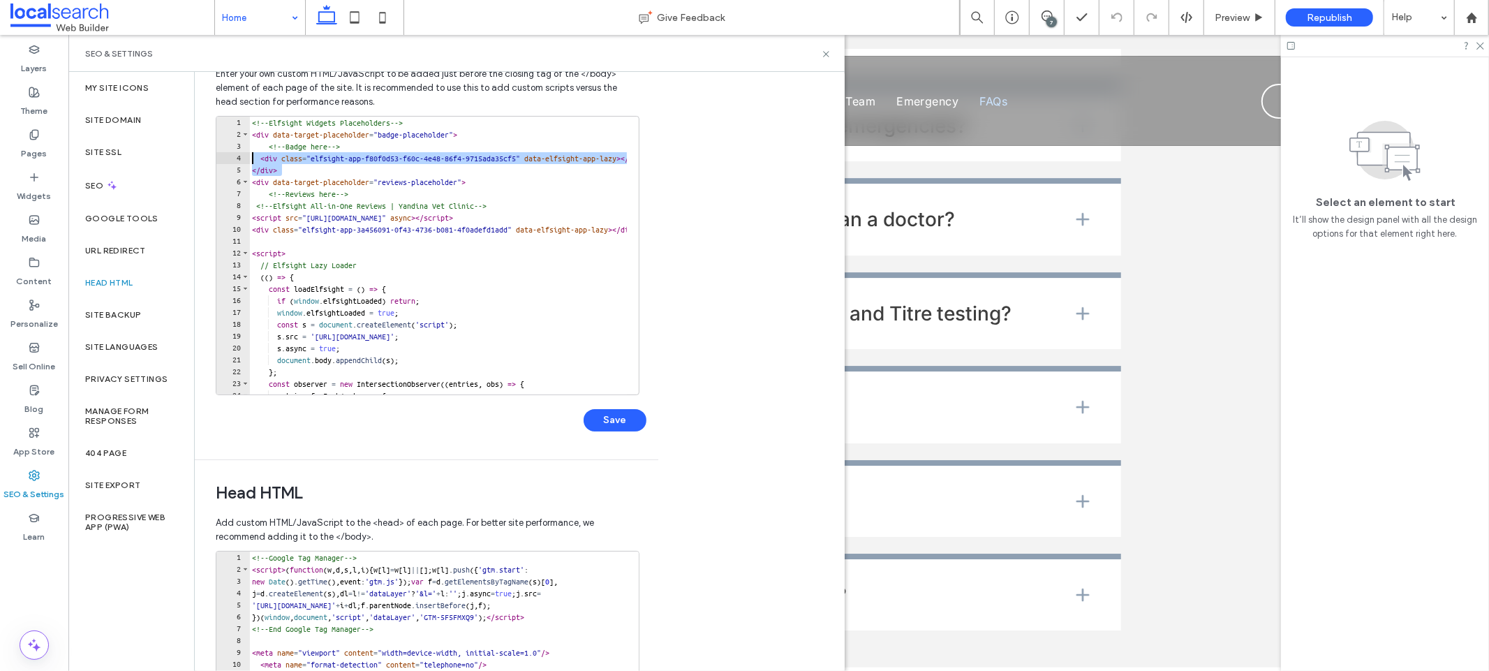
paste textarea "Cursor at row 4"
type textarea "**********"
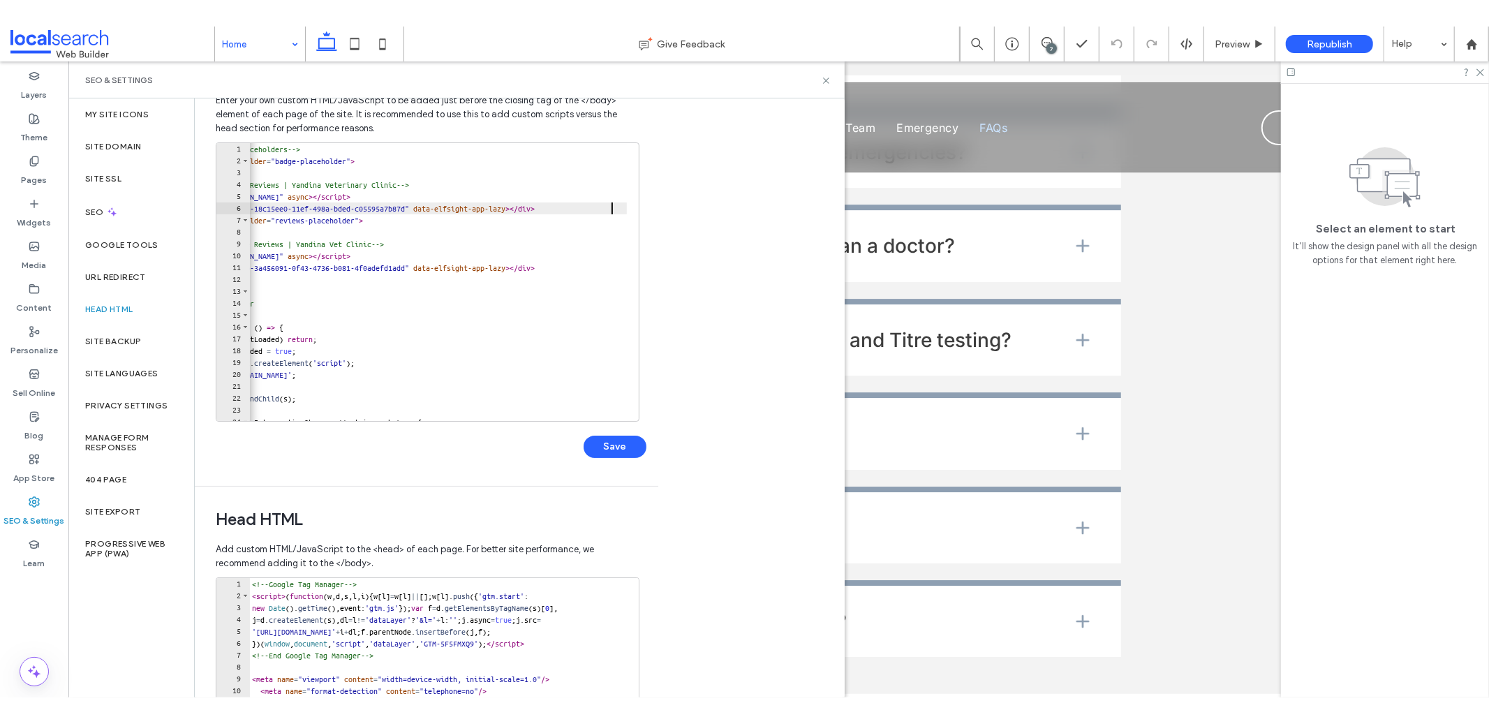
scroll to position [0, 102]
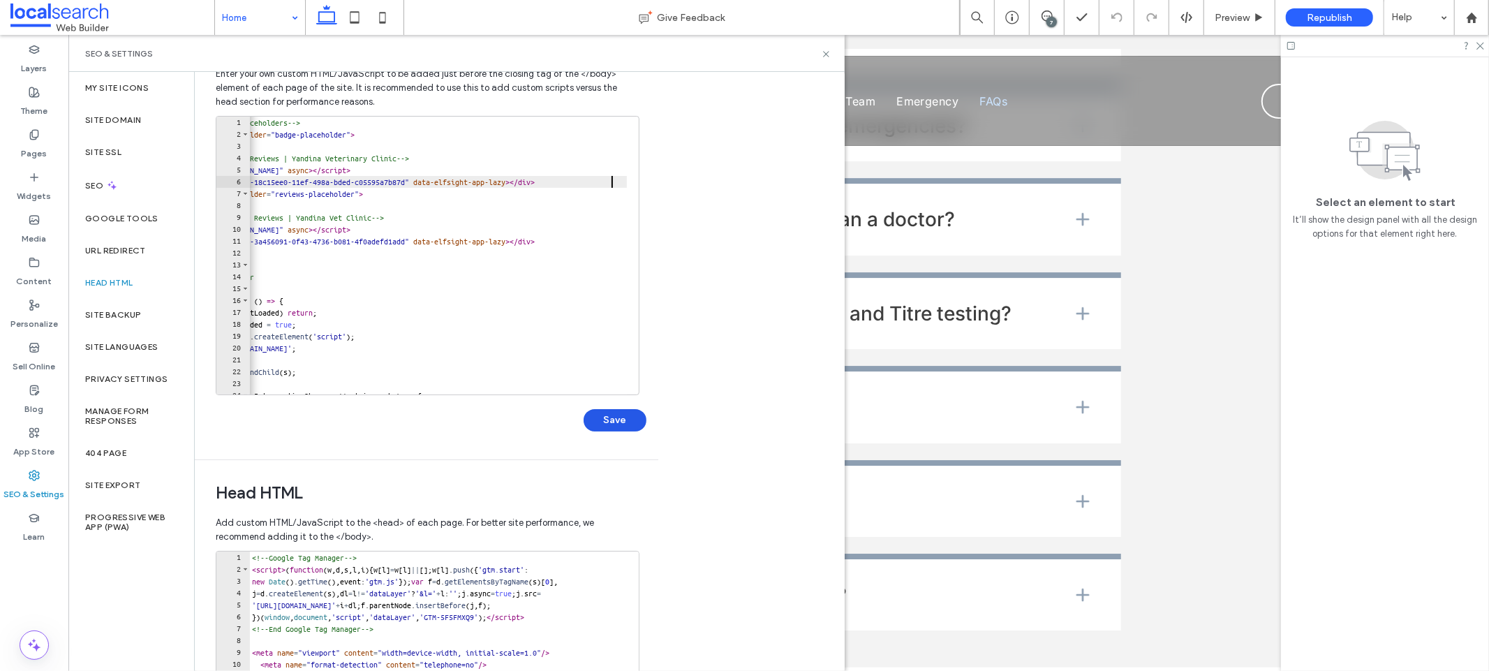
click at [616, 423] on button "Save" at bounding box center [614, 420] width 63 height 22
click at [826, 51] on icon at bounding box center [826, 54] width 10 height 10
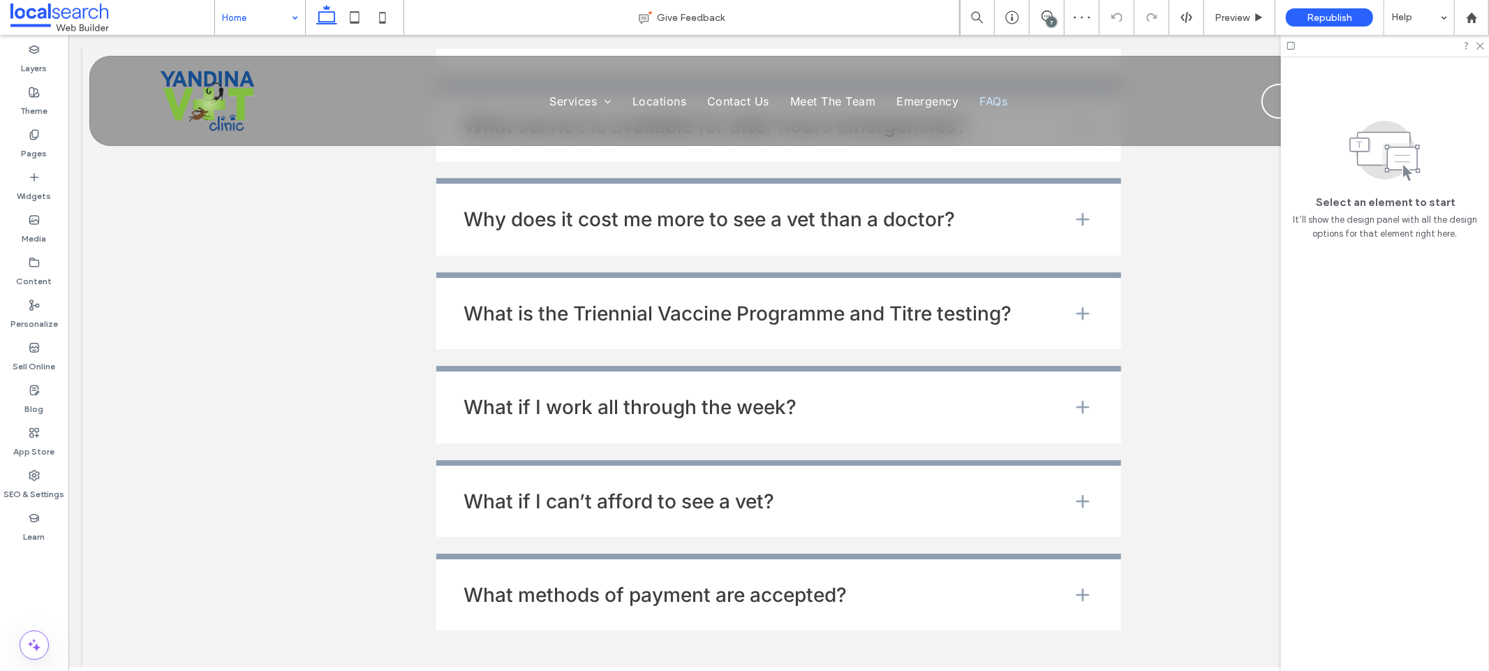
drag, startPoint x: 1300, startPoint y: 52, endPoint x: 1290, endPoint y: 47, distance: 10.6
click at [1293, 50] on div at bounding box center [1385, 46] width 208 height 22
click at [1290, 47] on icon at bounding box center [1291, 45] width 10 height 10
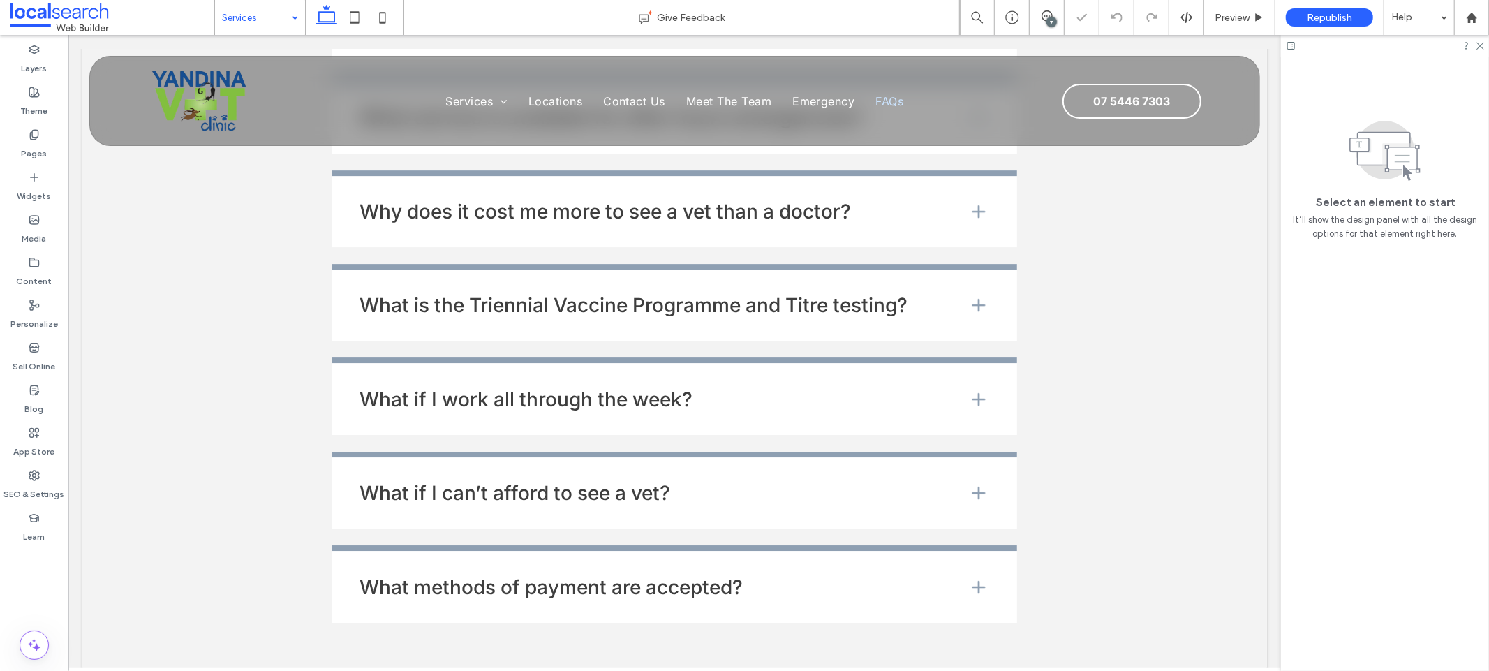
click at [270, 17] on input at bounding box center [256, 17] width 69 height 35
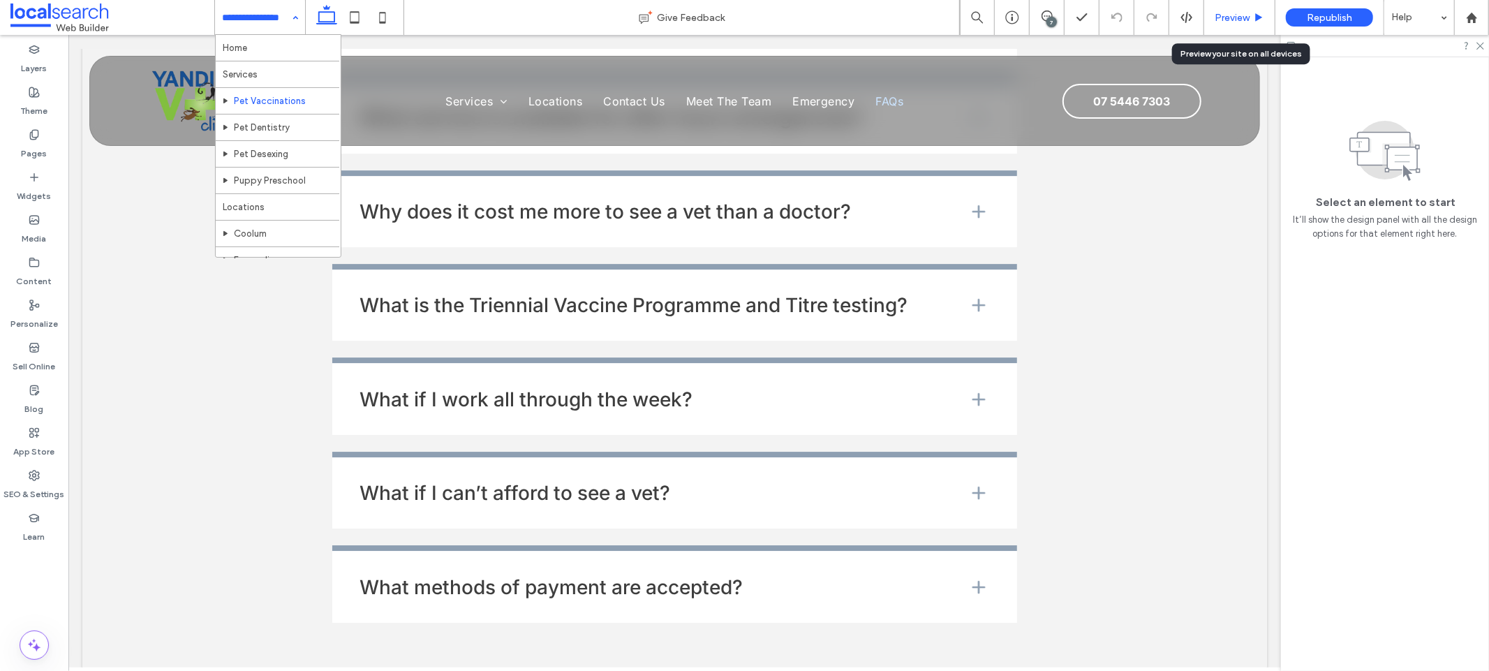
click at [1226, 15] on span "Preview" at bounding box center [1231, 18] width 35 height 12
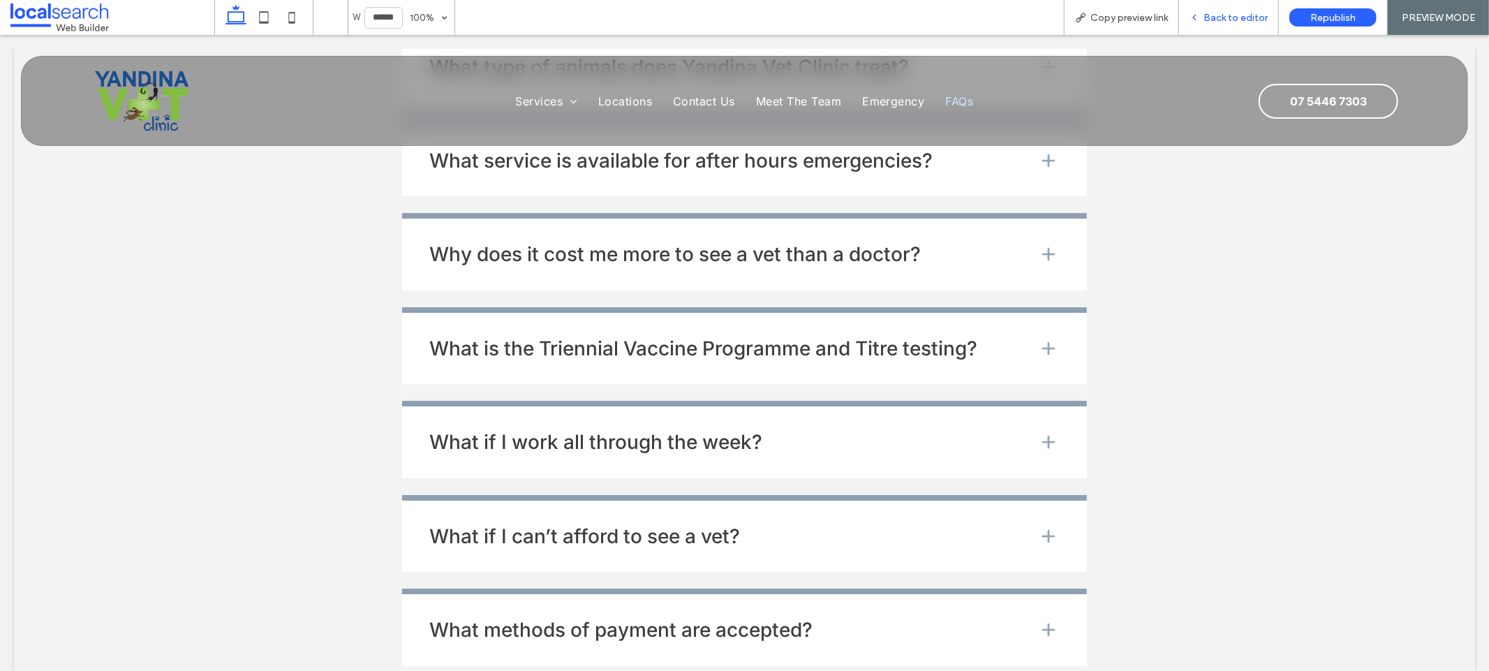
click at [1219, 3] on div "Back to editor" at bounding box center [1229, 17] width 100 height 35
click at [1224, 19] on span "Back to editor" at bounding box center [1235, 18] width 64 height 12
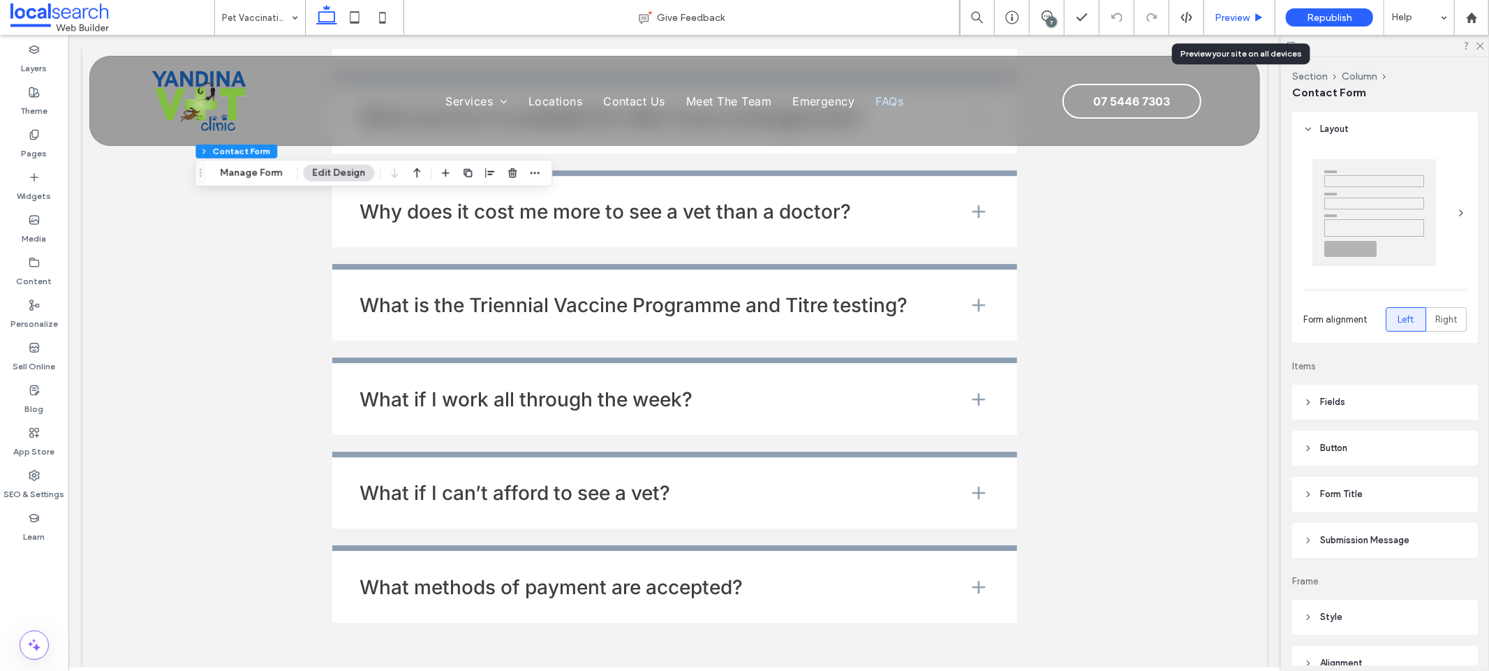
click at [1216, 13] on span "Preview" at bounding box center [1231, 18] width 35 height 12
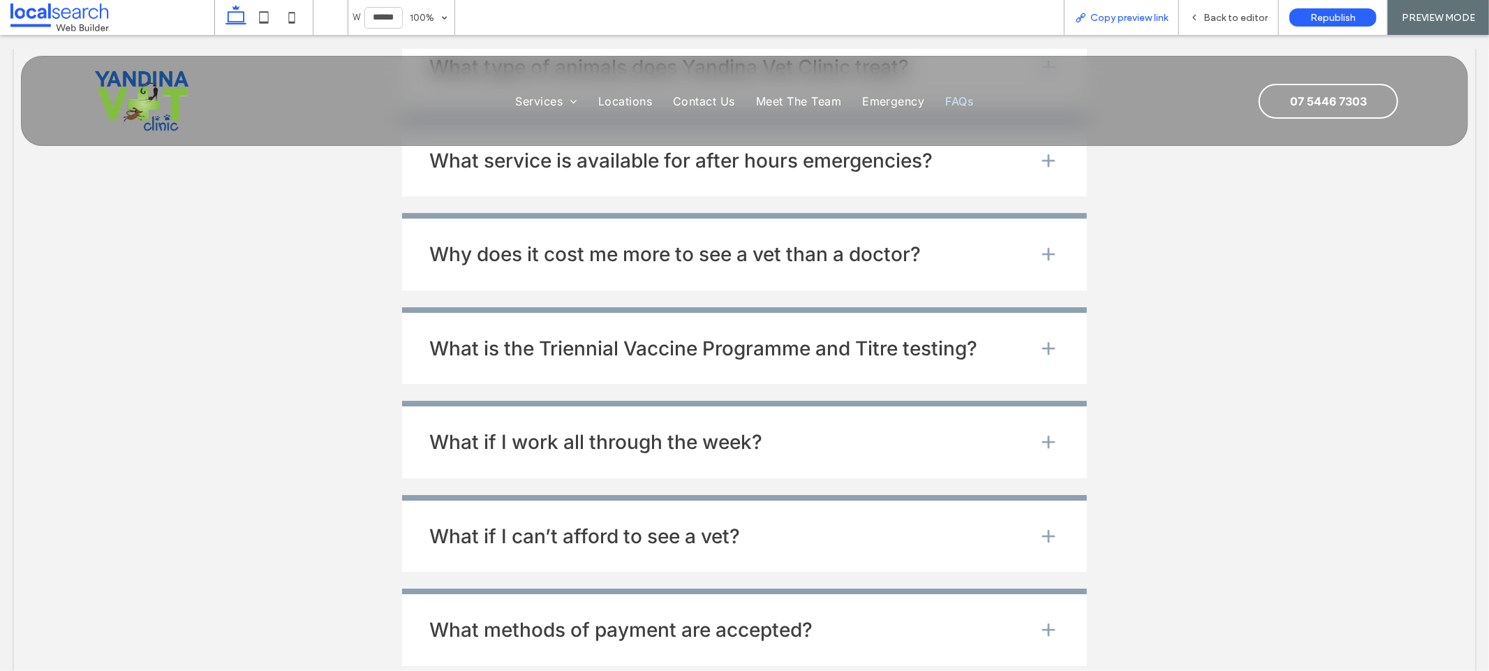
click at [1095, 20] on span "Copy preview link" at bounding box center [1128, 18] width 77 height 12
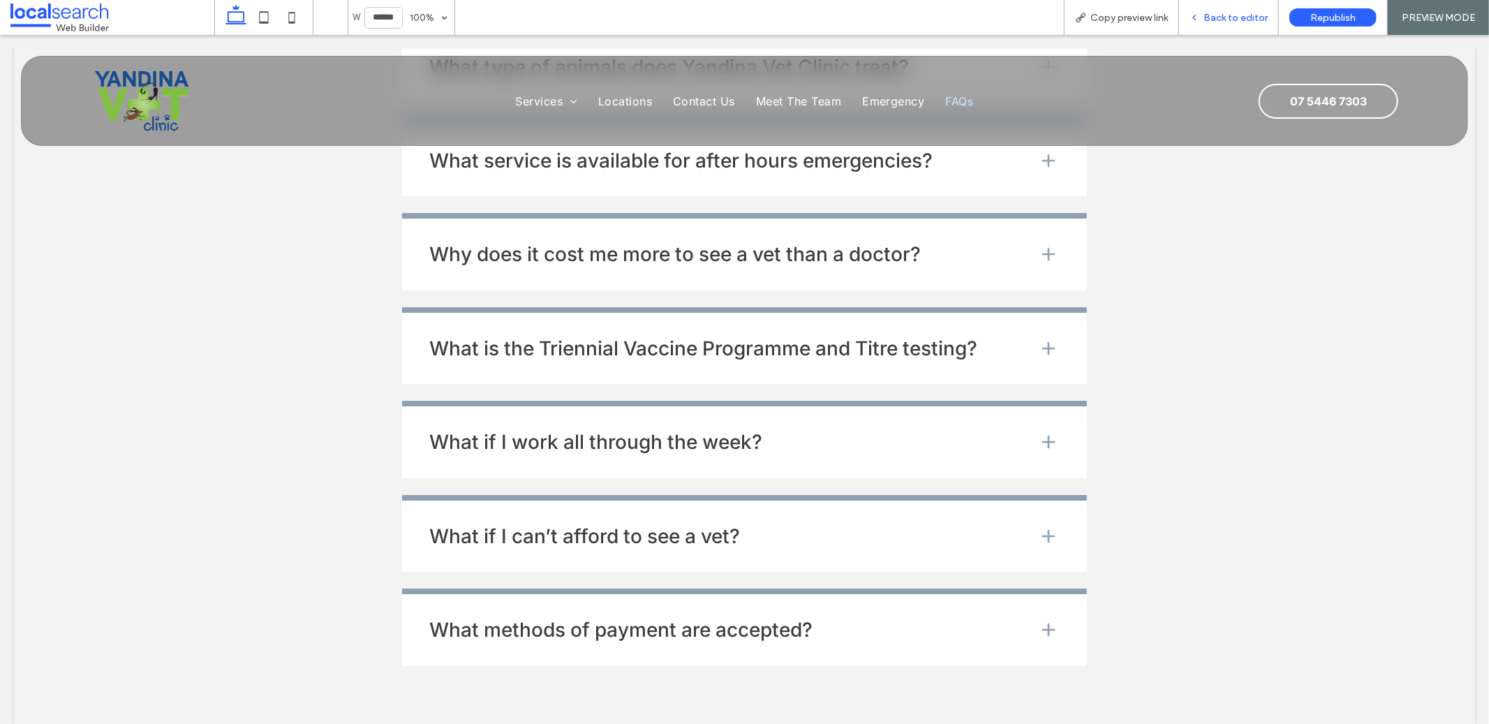
click at [1240, 21] on span "Back to editor" at bounding box center [1235, 18] width 64 height 12
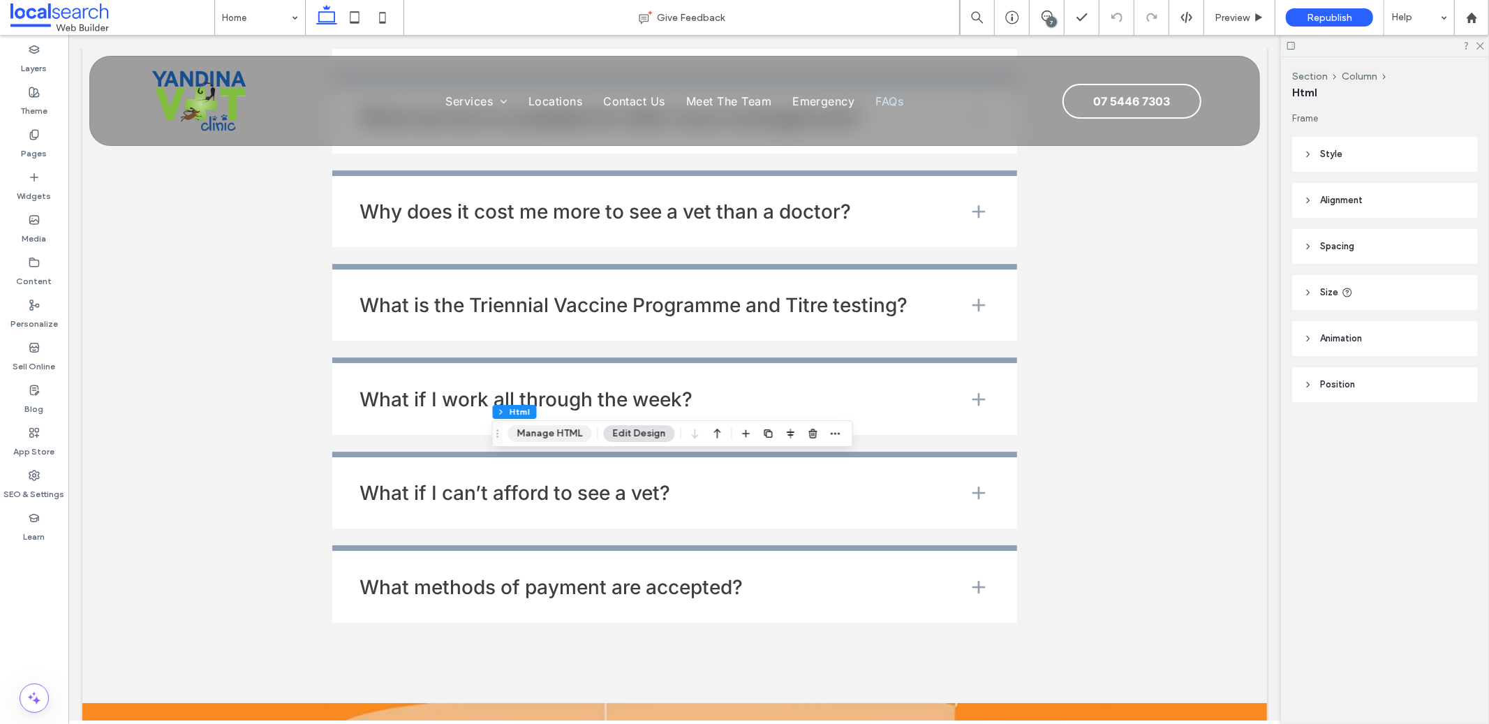
click at [576, 433] on button "Manage HTML" at bounding box center [550, 433] width 84 height 17
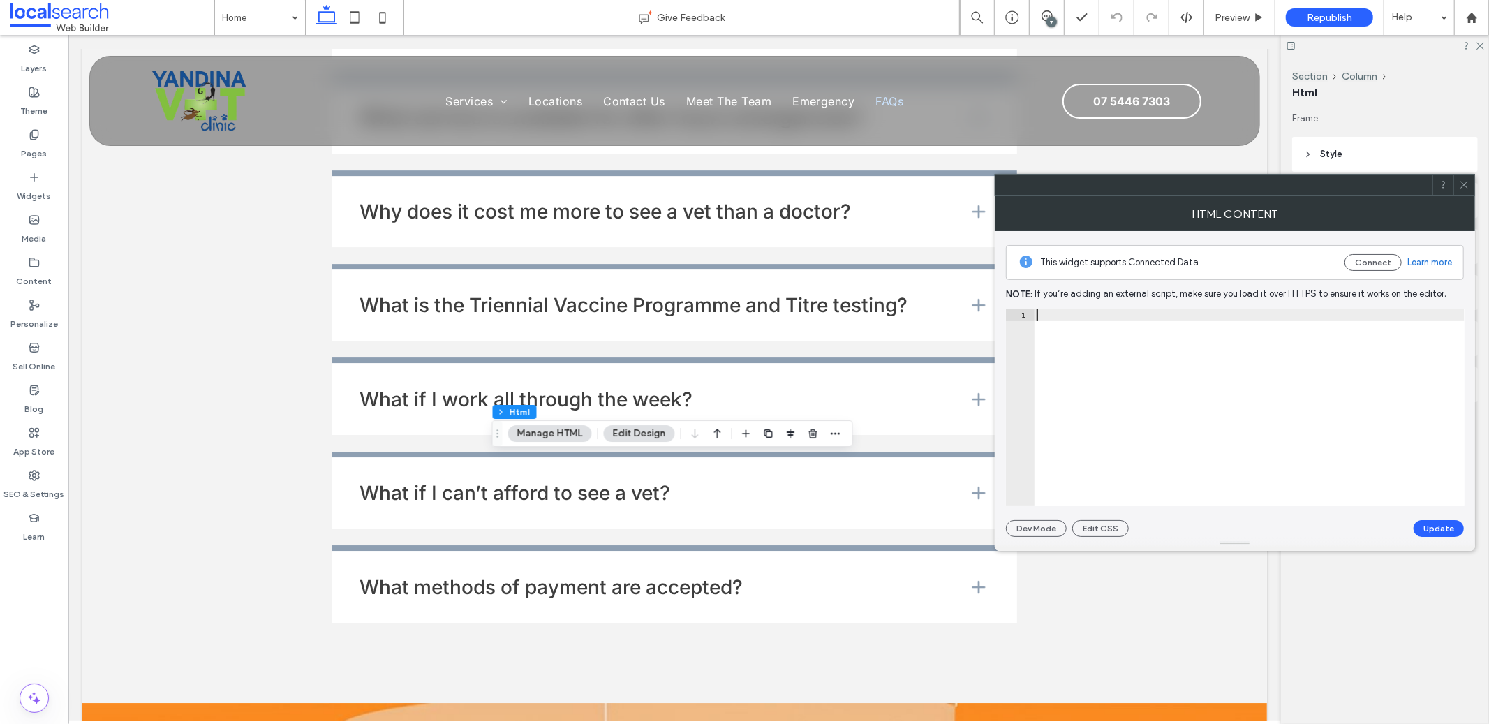
click at [1163, 346] on div at bounding box center [1249, 419] width 431 height 221
paste textarea "**********"
type textarea "**********"
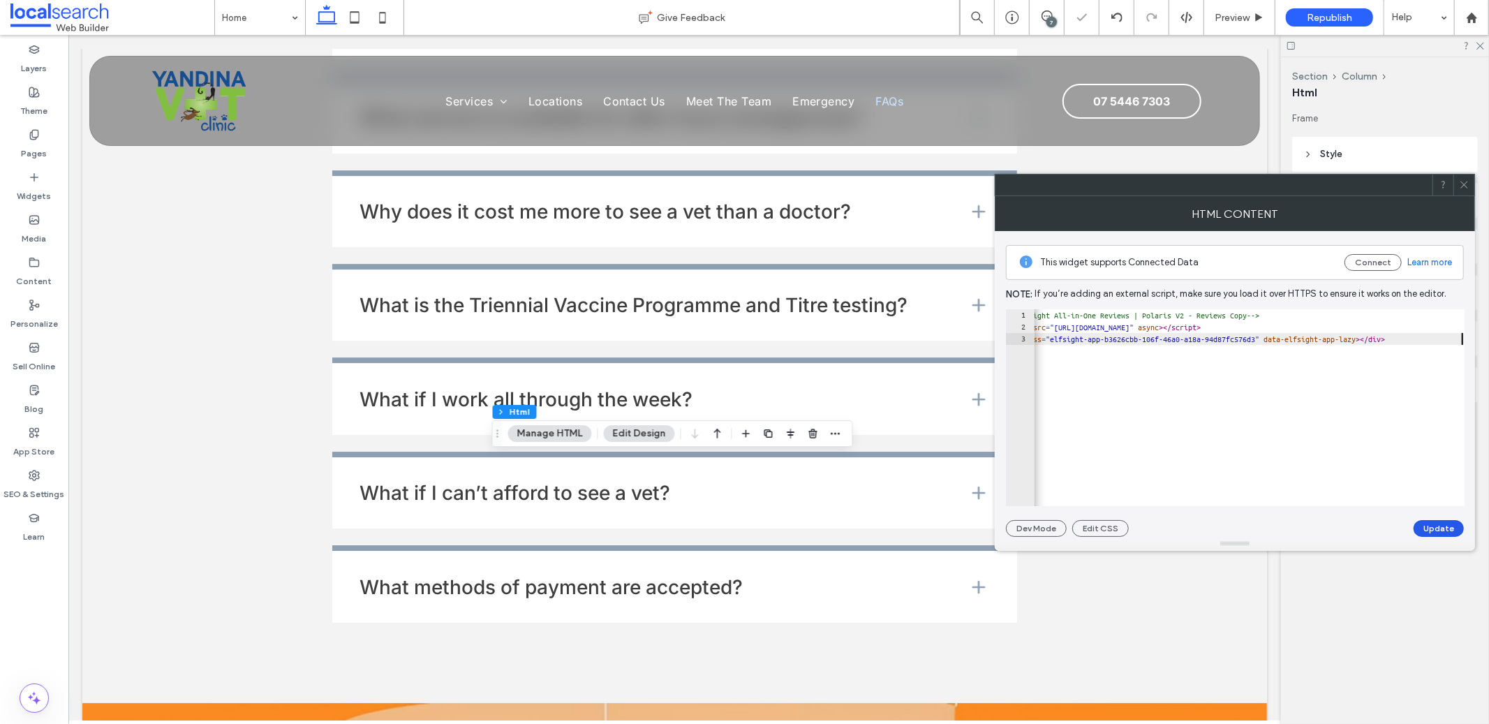
click at [1435, 529] on button "Update" at bounding box center [1438, 528] width 50 height 17
drag, startPoint x: 1464, startPoint y: 188, endPoint x: 1454, endPoint y: 193, distance: 10.0
click at [1464, 188] on icon at bounding box center [1464, 184] width 10 height 10
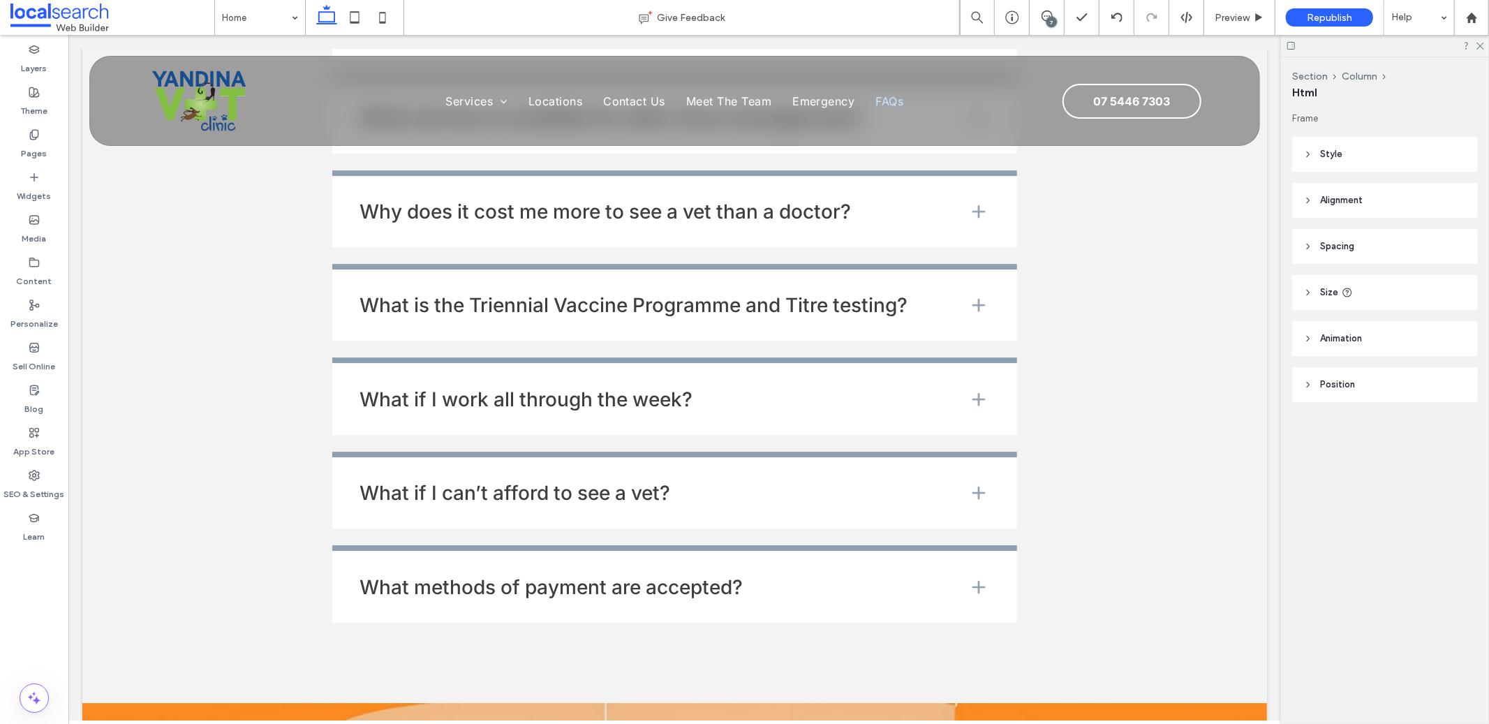
type input "***"
click at [471, 438] on icon "button" at bounding box center [476, 433] width 17 height 25
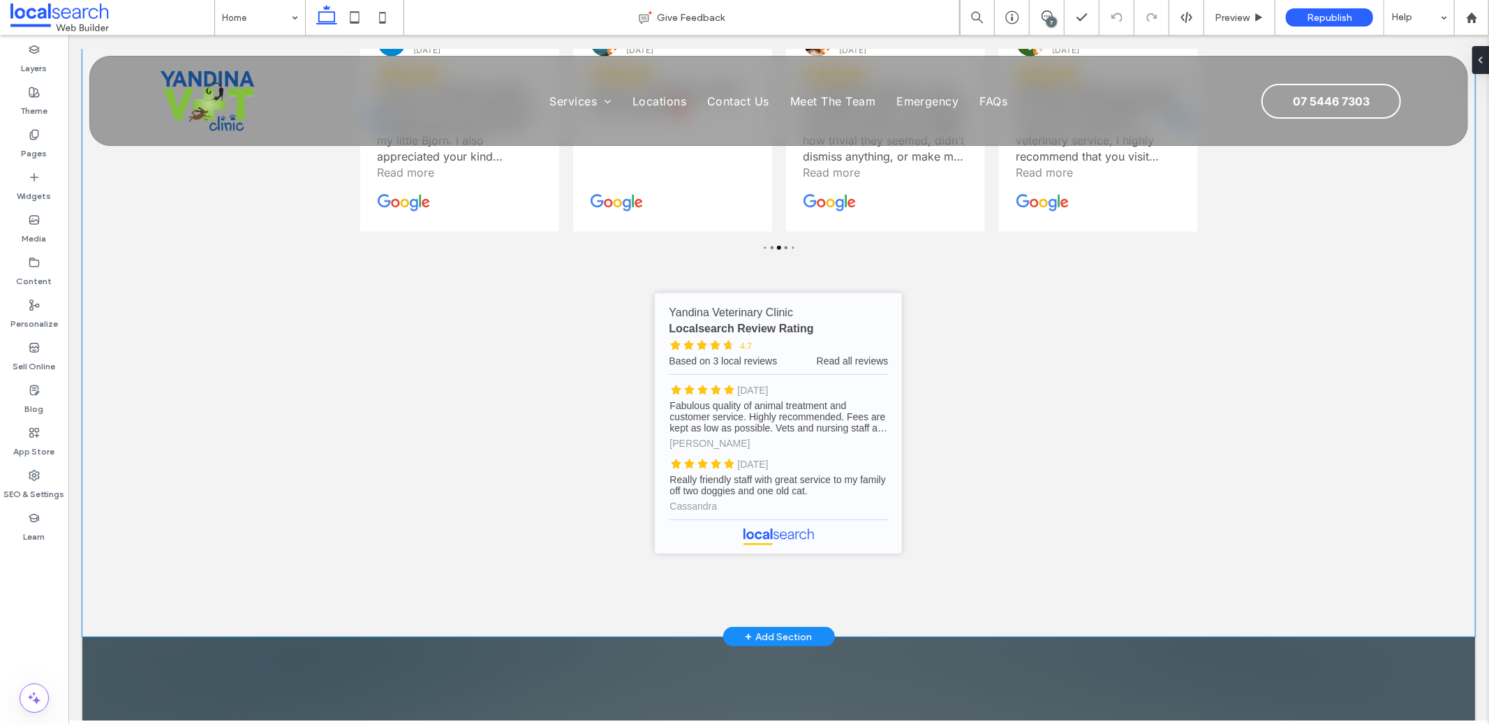
scroll to position [4747, 0]
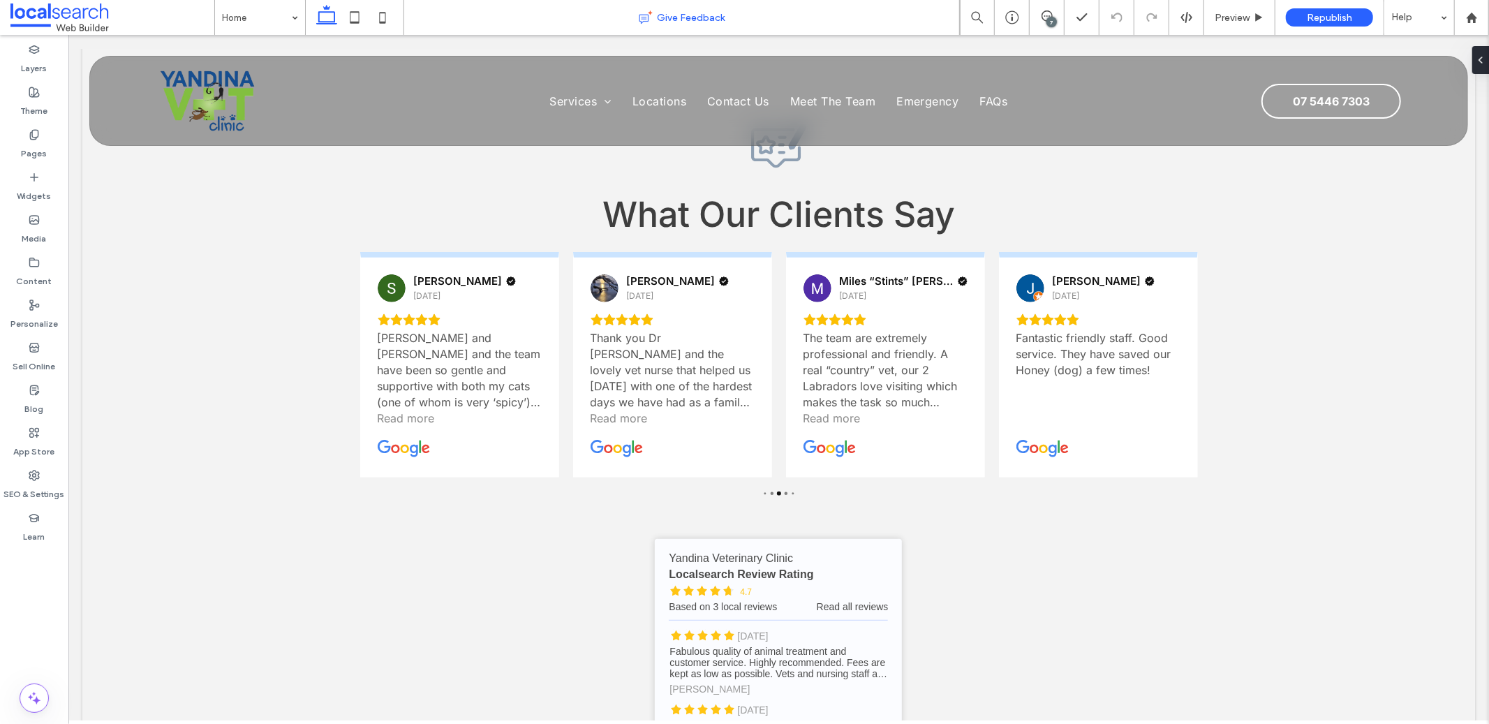
scroll to position [4799, 0]
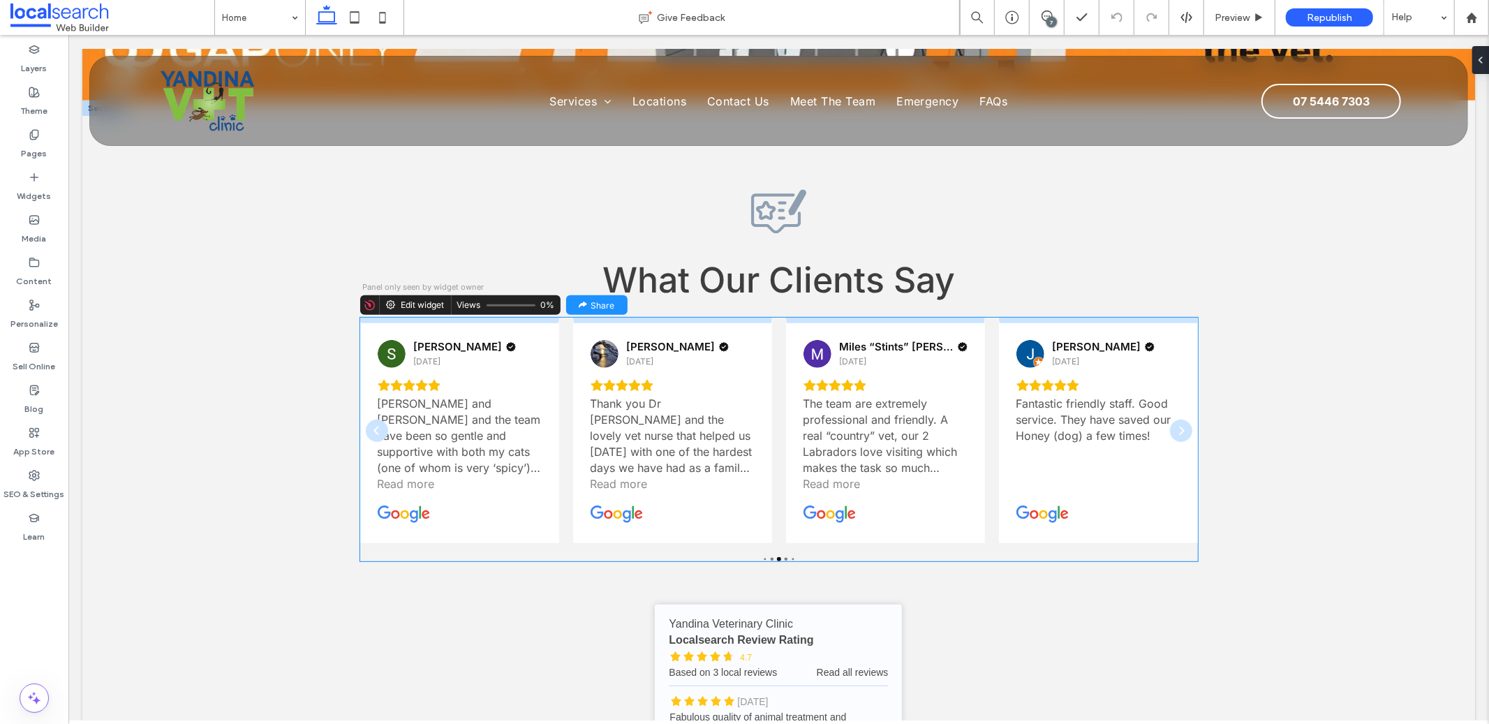
click at [1175, 424] on icon "Next" at bounding box center [1180, 429] width 11 height 11
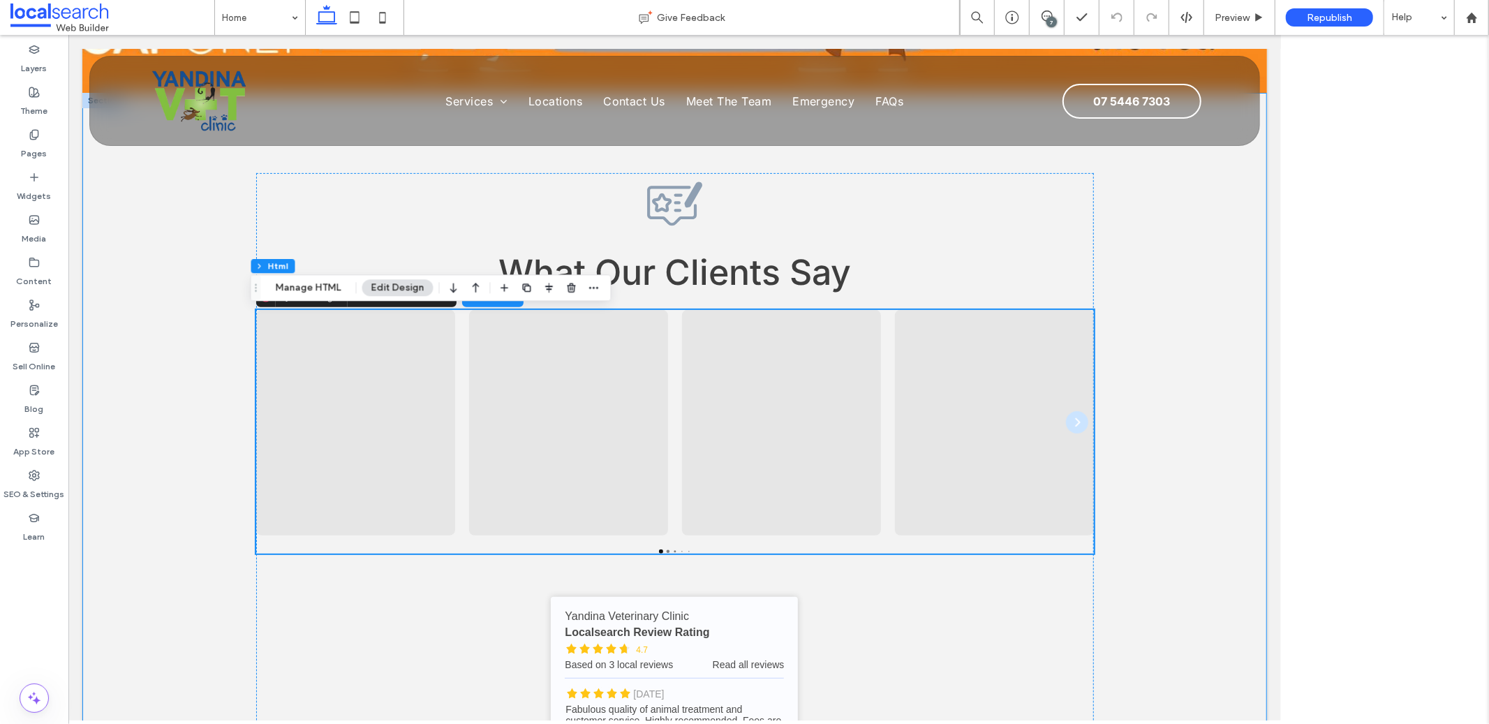
scroll to position [4792, 0]
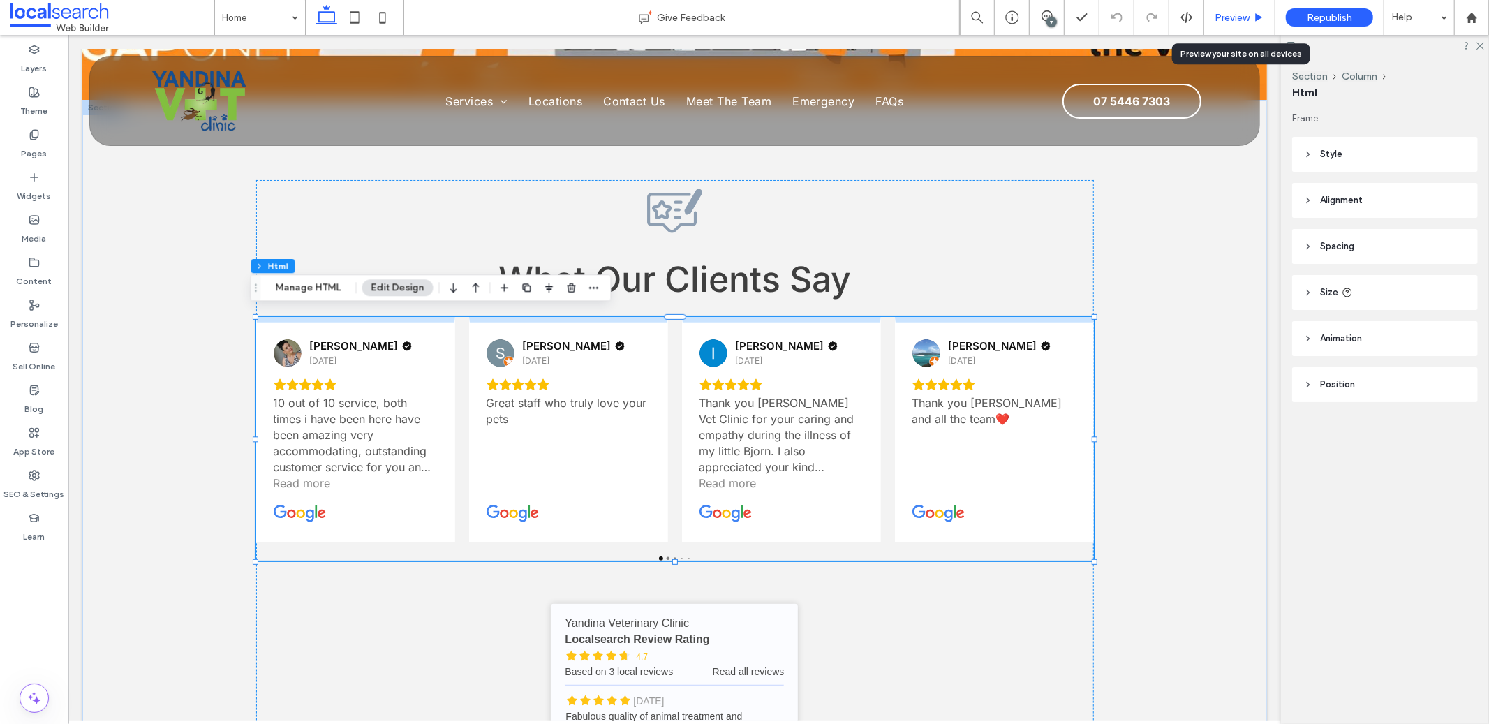
click at [1253, 17] on icon at bounding box center [1258, 18] width 10 height 10
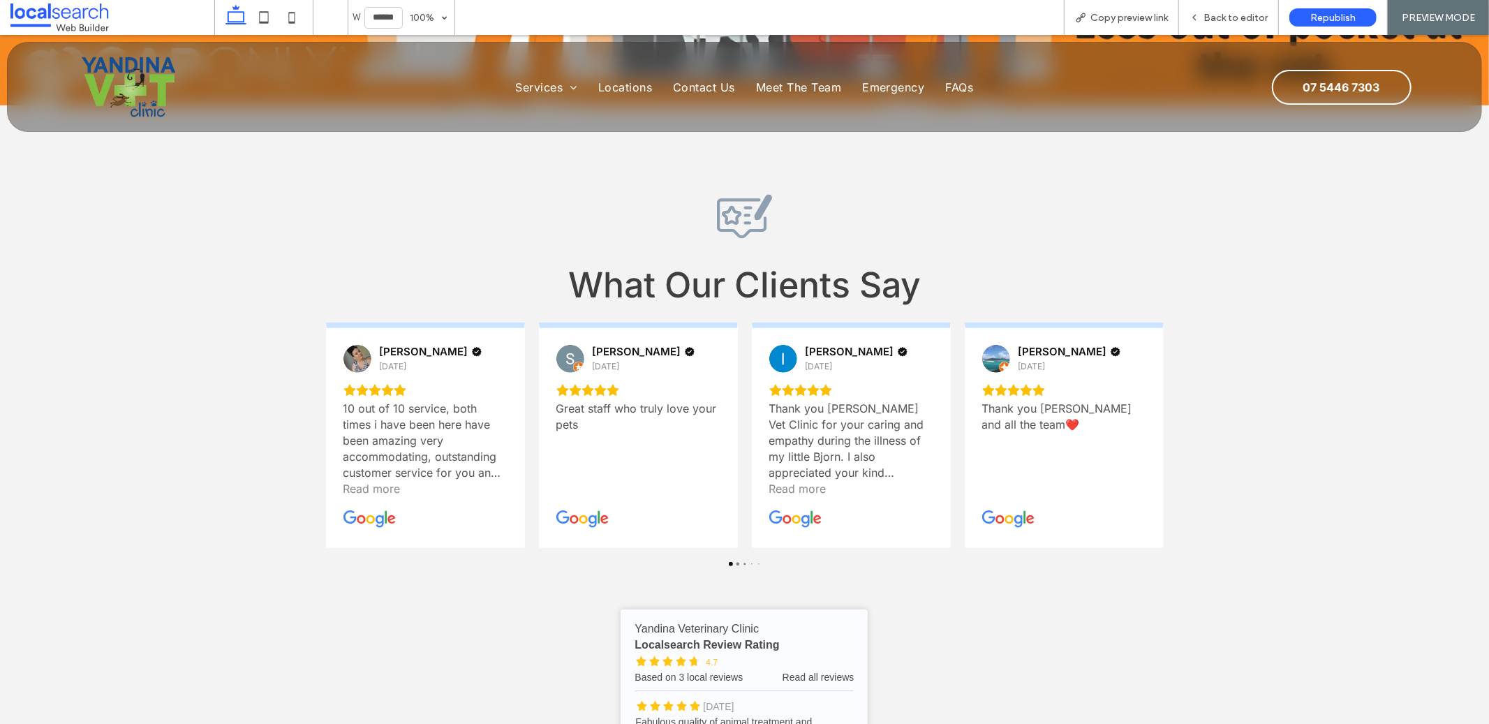
scroll to position [4834, 0]
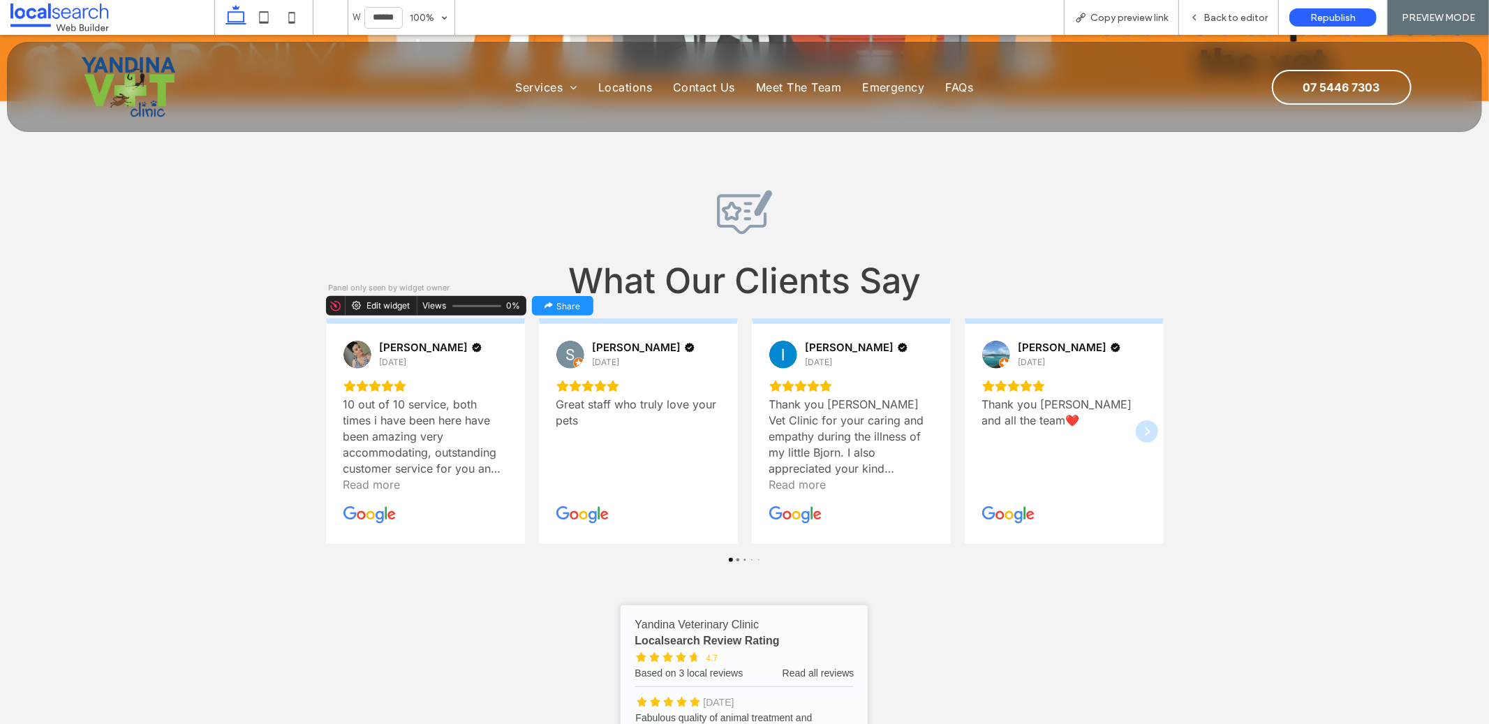
click at [1134, 436] on div "Thank you [PERSON_NAME] and all the team❤️" at bounding box center [1064, 435] width 164 height 113
click at [1136, 430] on div "Next" at bounding box center [1147, 430] width 22 height 22
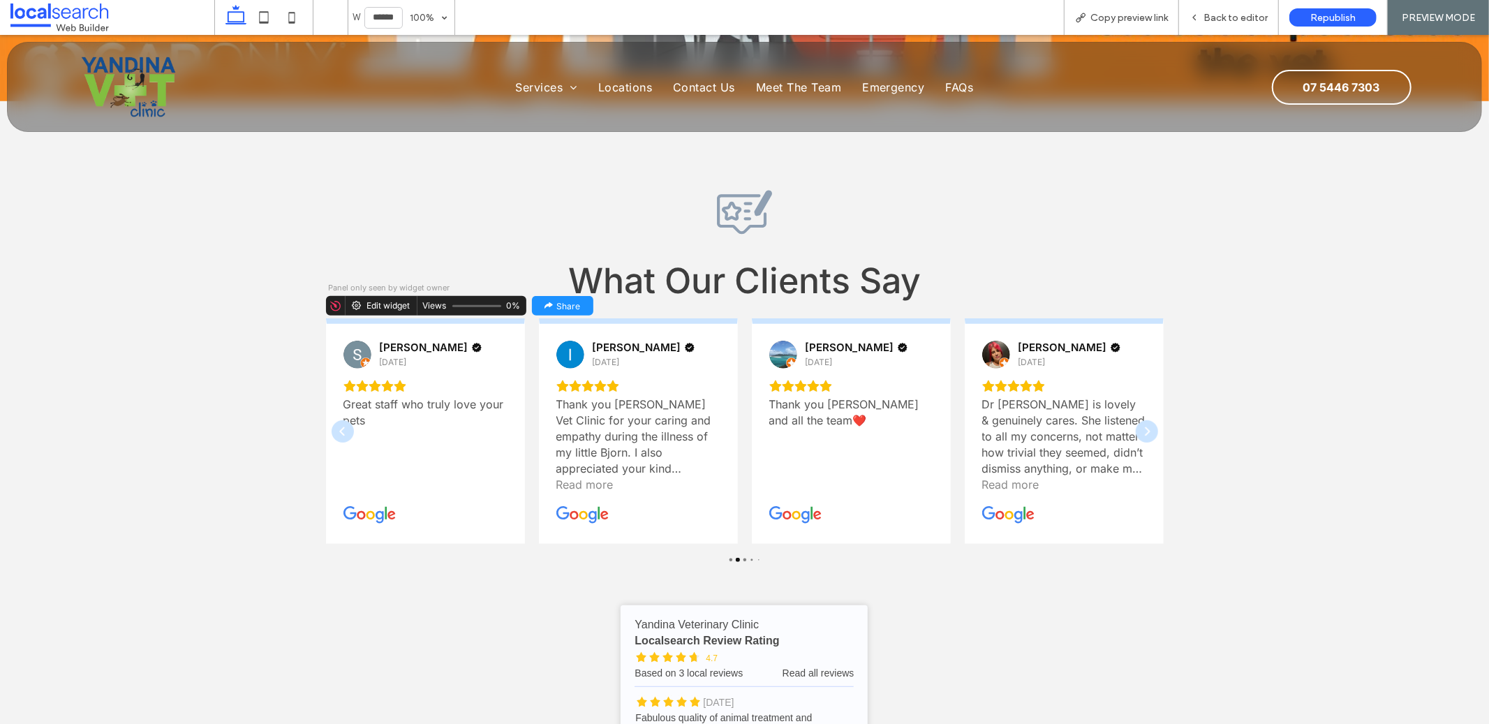
click at [1136, 430] on div "Next" at bounding box center [1147, 430] width 22 height 22
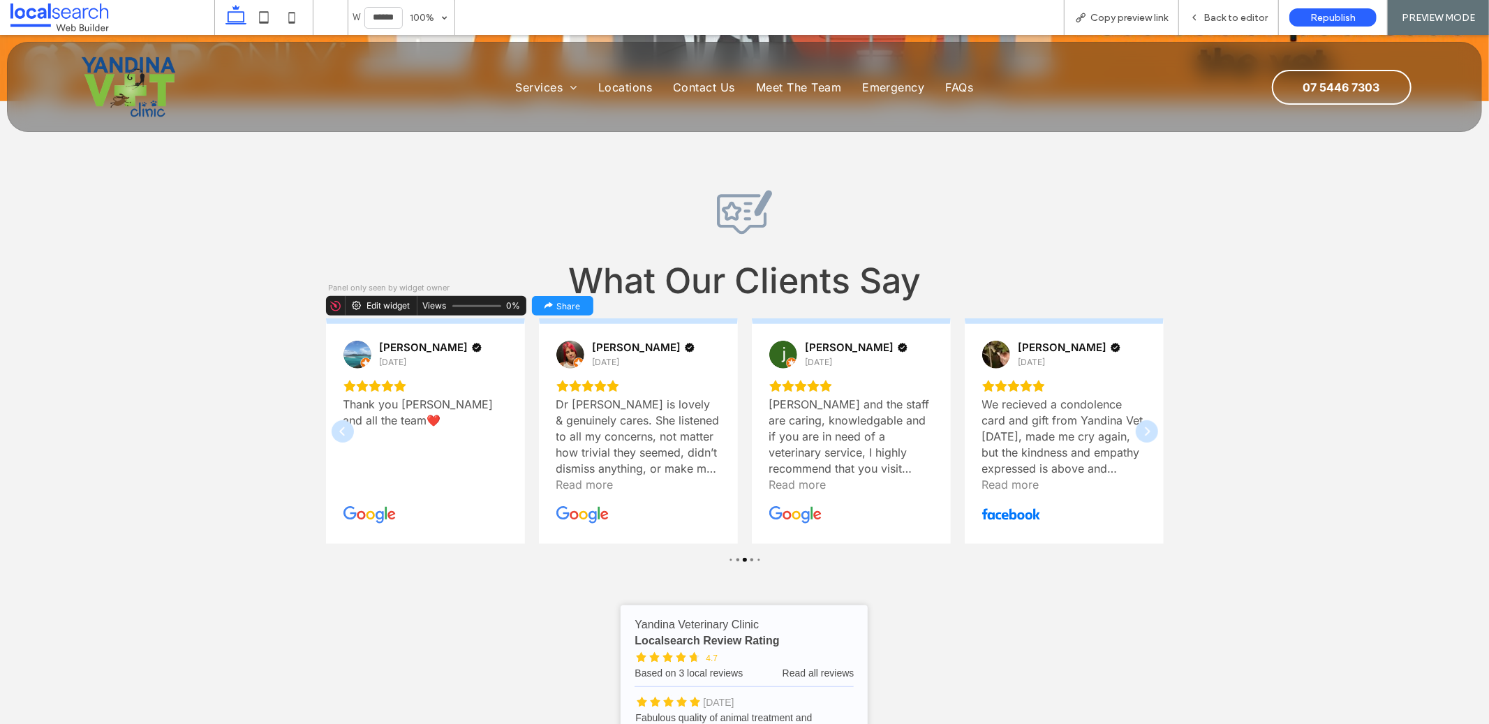
click at [1136, 430] on div "Next" at bounding box center [1147, 430] width 22 height 22
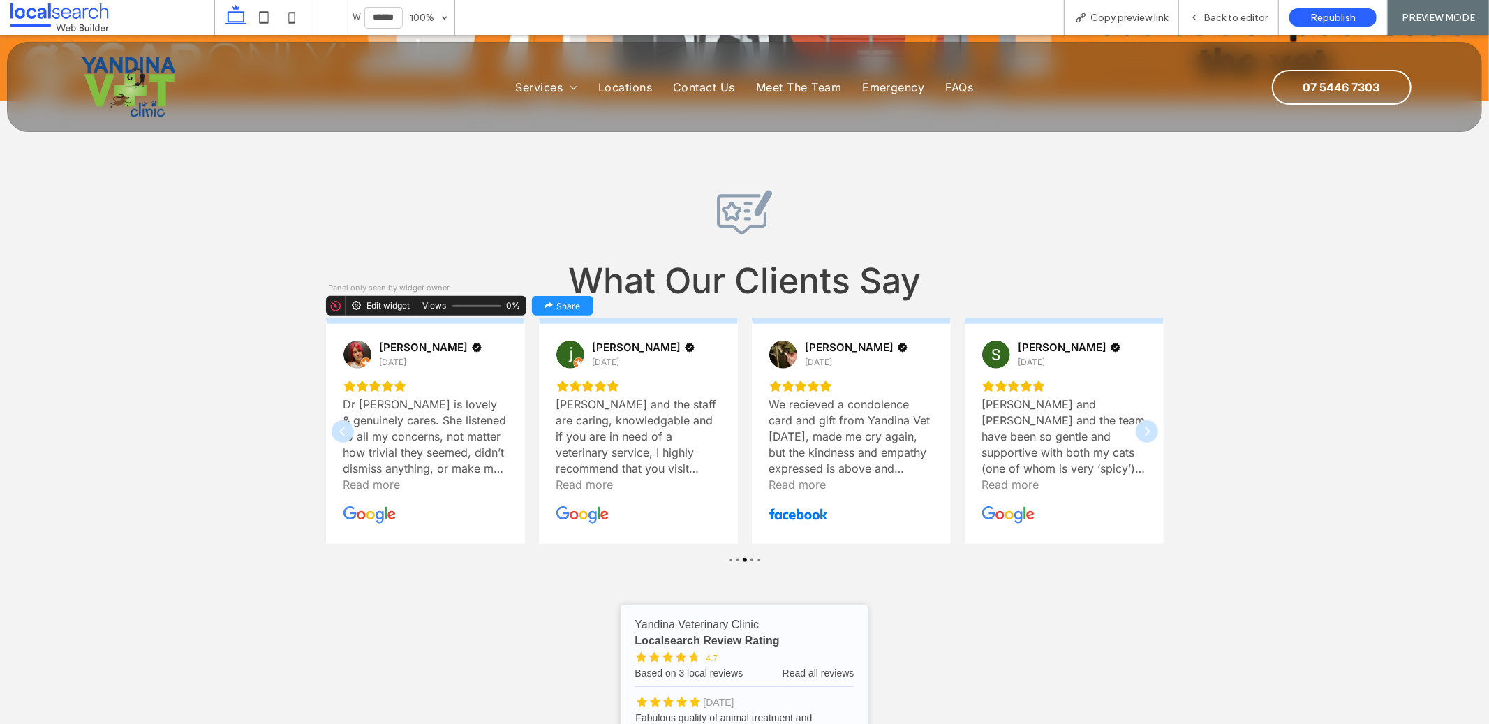
click at [1136, 430] on div "Next" at bounding box center [1147, 430] width 22 height 22
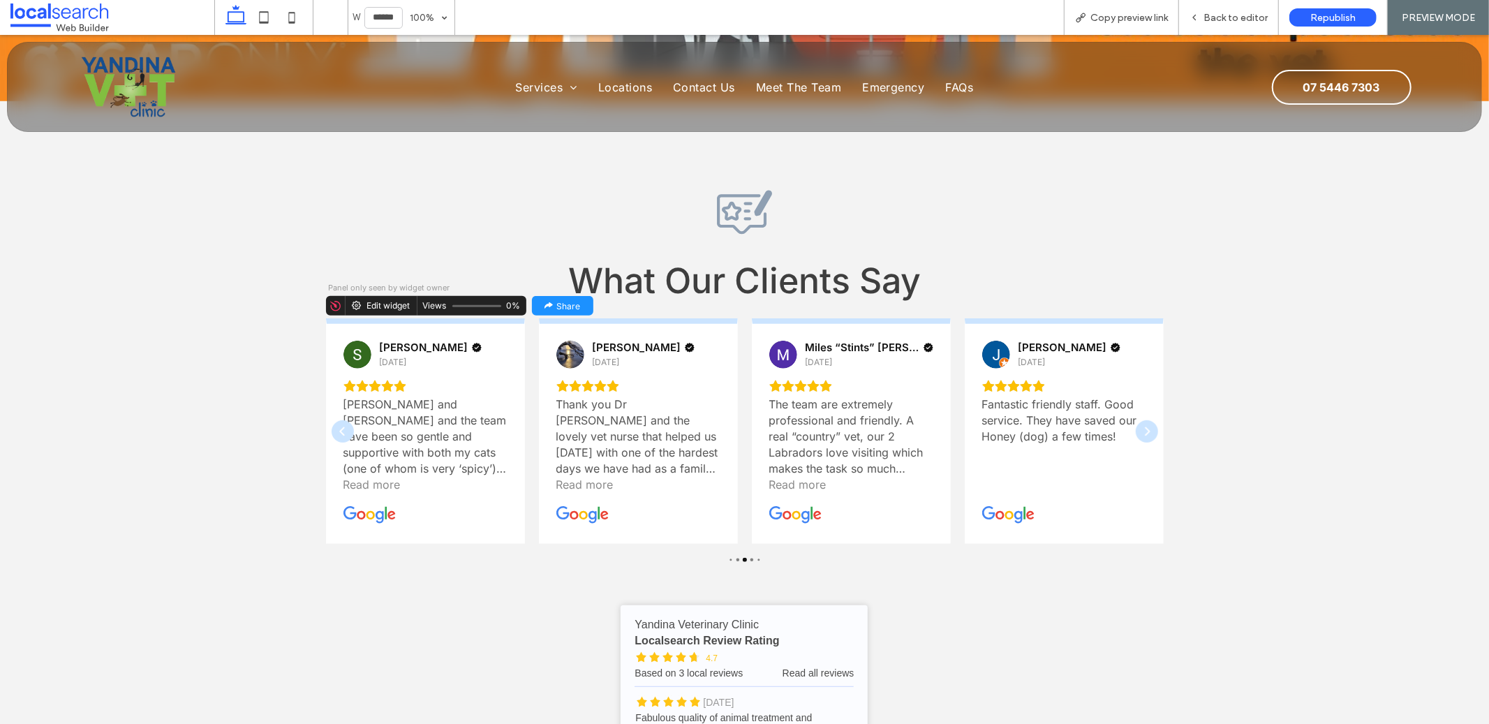
click at [1136, 430] on div "Next" at bounding box center [1147, 430] width 22 height 22
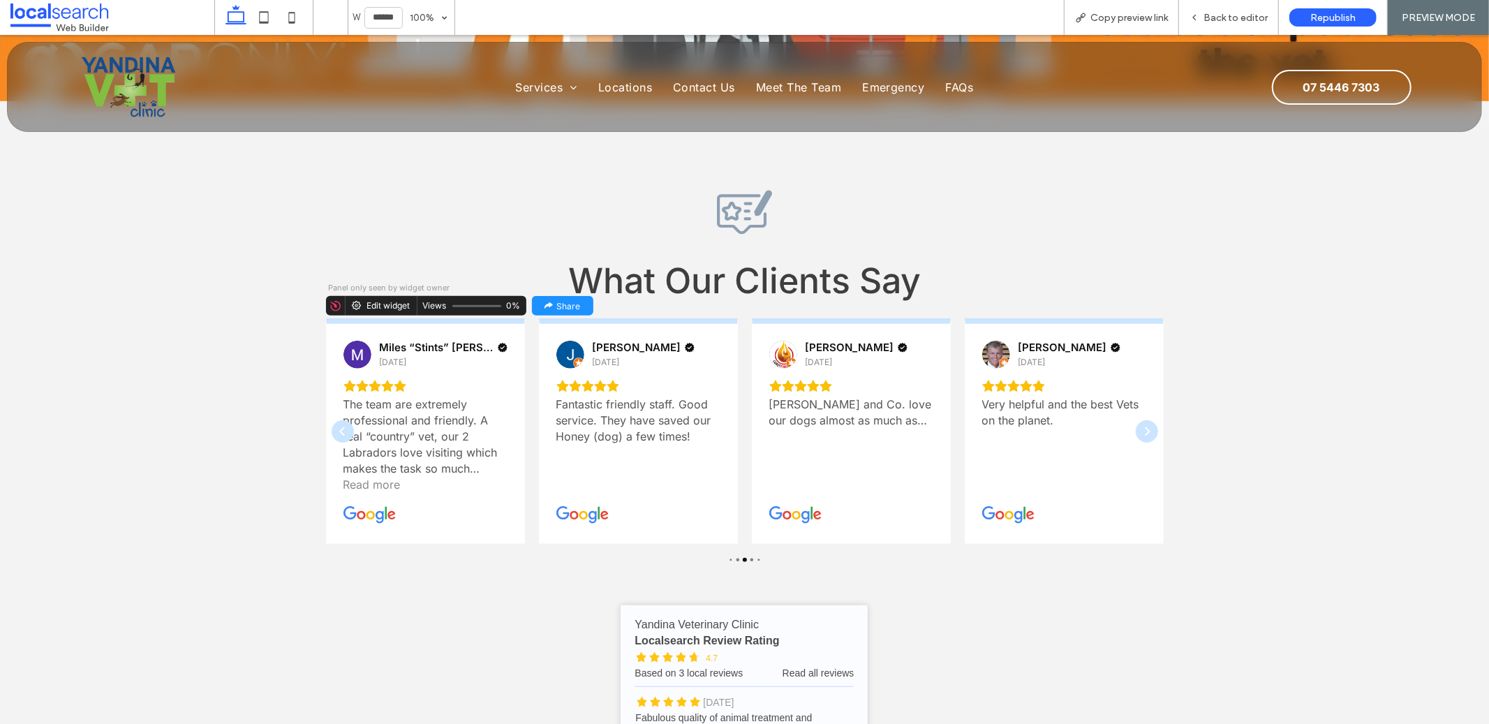
click at [1136, 430] on div "Next" at bounding box center [1147, 430] width 22 height 22
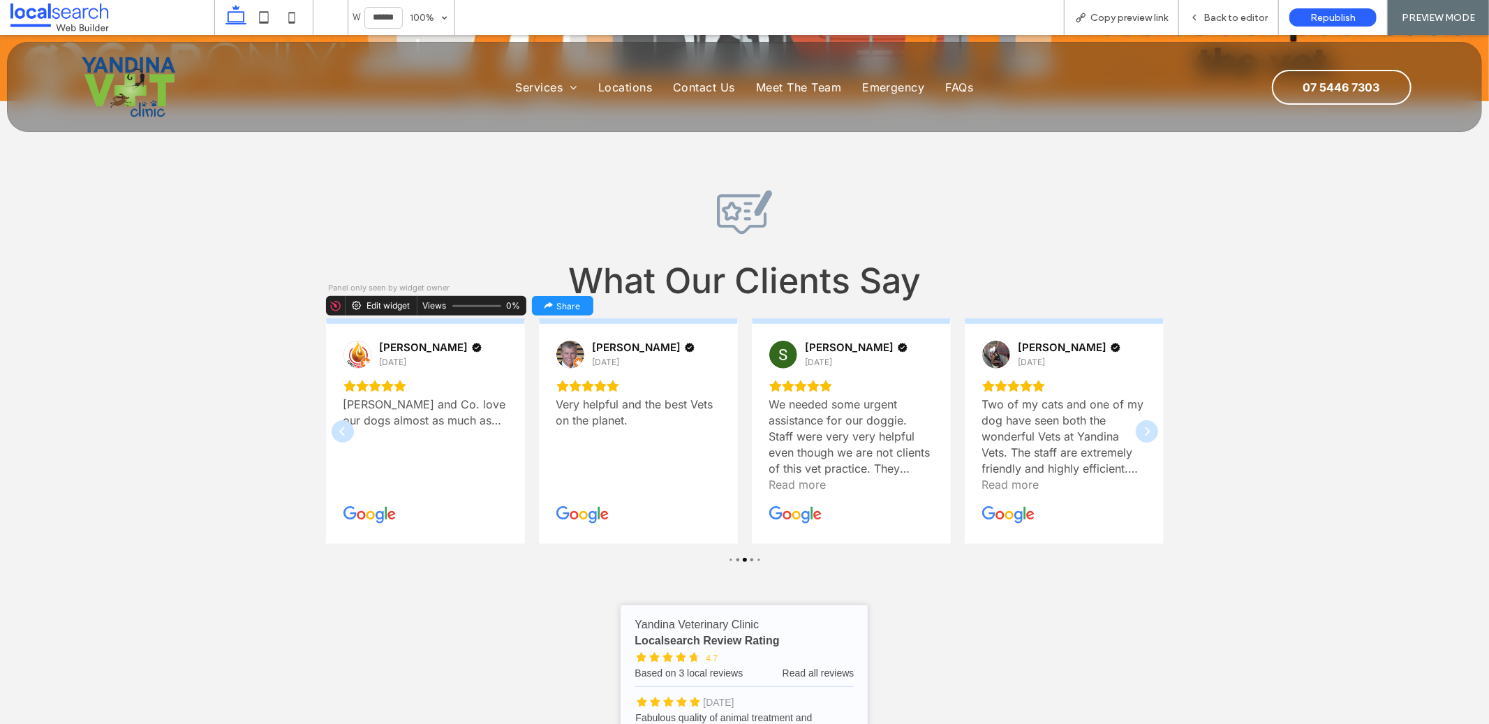
click at [1136, 430] on div "Next" at bounding box center [1147, 430] width 22 height 22
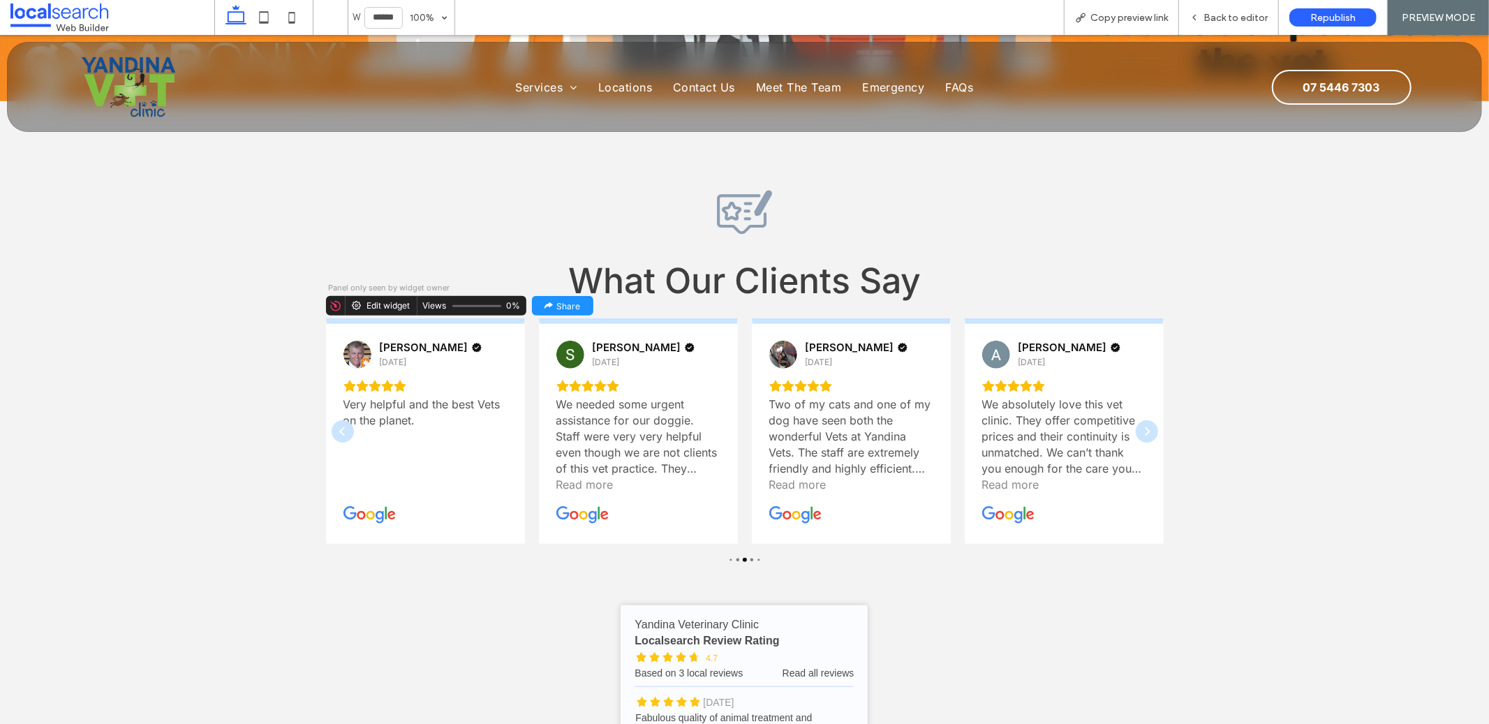
click at [271, 395] on div "Review Icon What Our Clients Say Lana Maki 6 months ago Thank you Dr Sheree and…" at bounding box center [744, 523] width 1489 height 847
click at [211, 394] on div "Review Icon What Our Clients Say Terry Byrne 9 months ago Very helpful and the …" at bounding box center [744, 523] width 1489 height 847
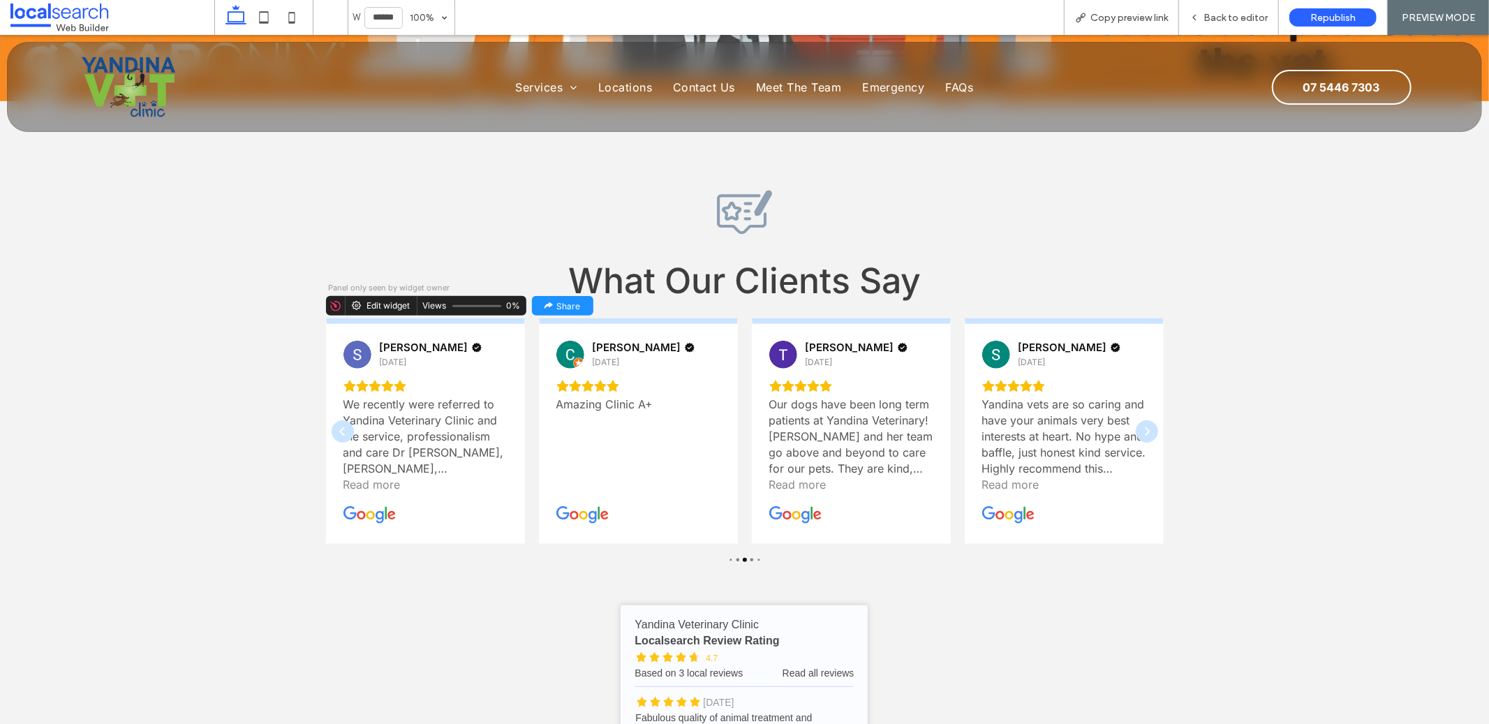
click at [769, 399] on div "Our dogs have been long term patients at Yandina Veterinary! [PERSON_NAME] and …" at bounding box center [851, 436] width 164 height 80
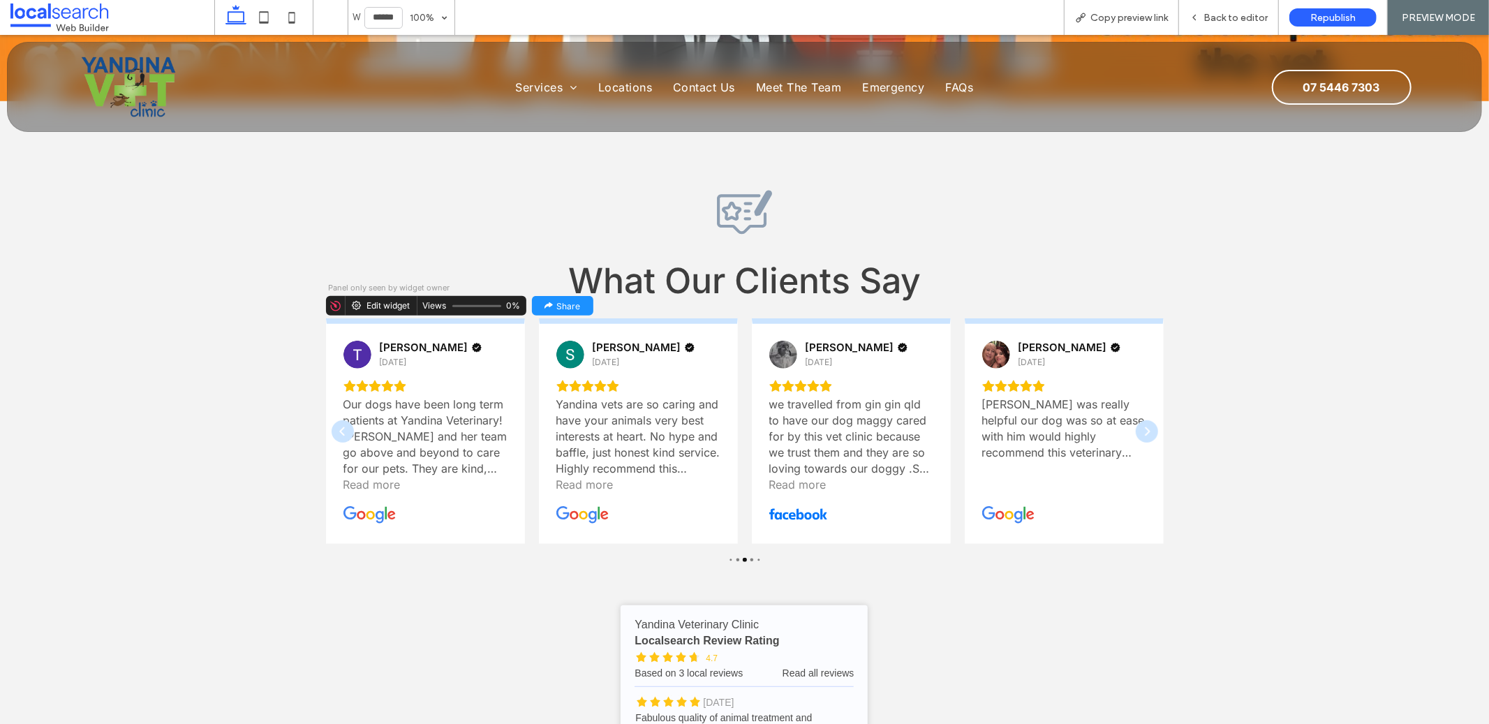
click at [539, 418] on div "Suzy Williams 1 year ago Yandina vets are so caring and have your animals very …" at bounding box center [638, 430] width 199 height 225
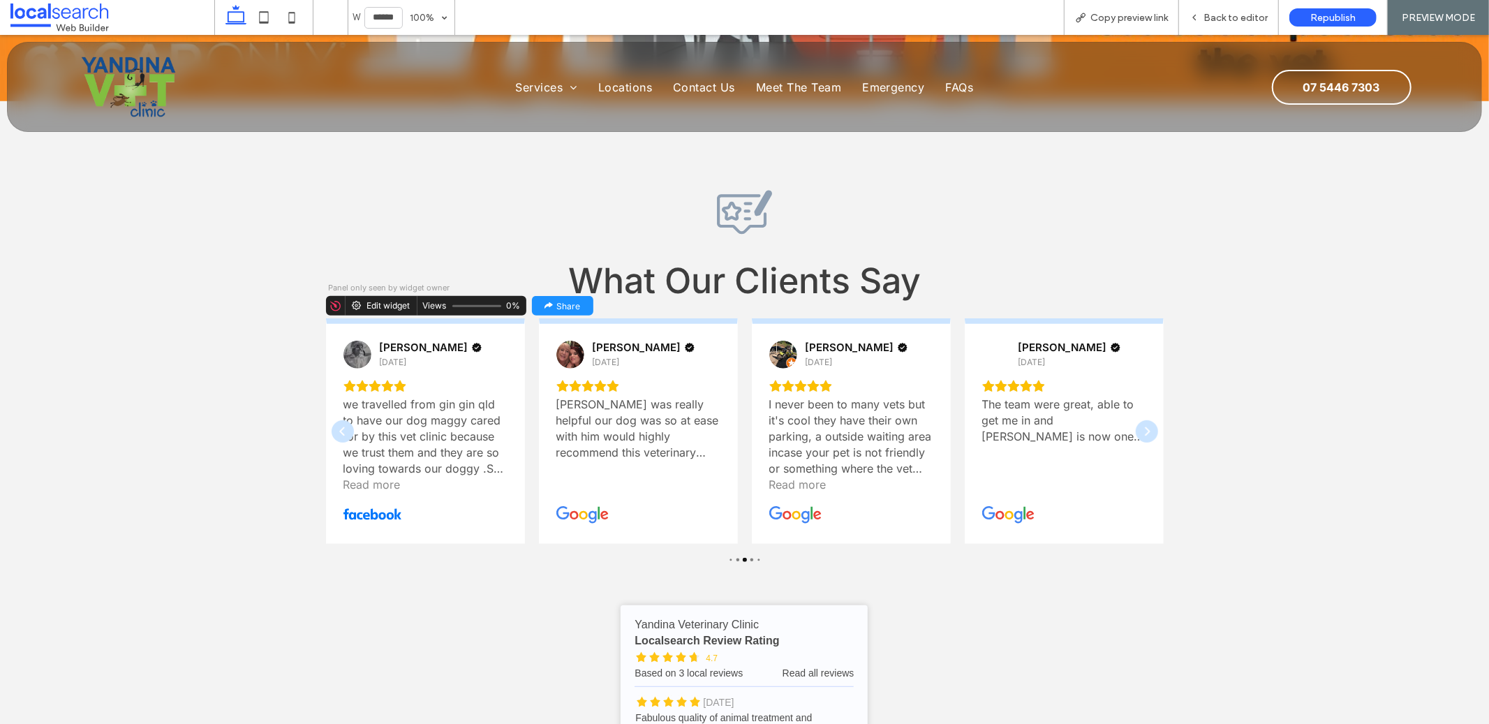
click at [752, 424] on div "Joel A 1 year ago I never been to many vets but it's cool they have their own p…" at bounding box center [851, 430] width 199 height 225
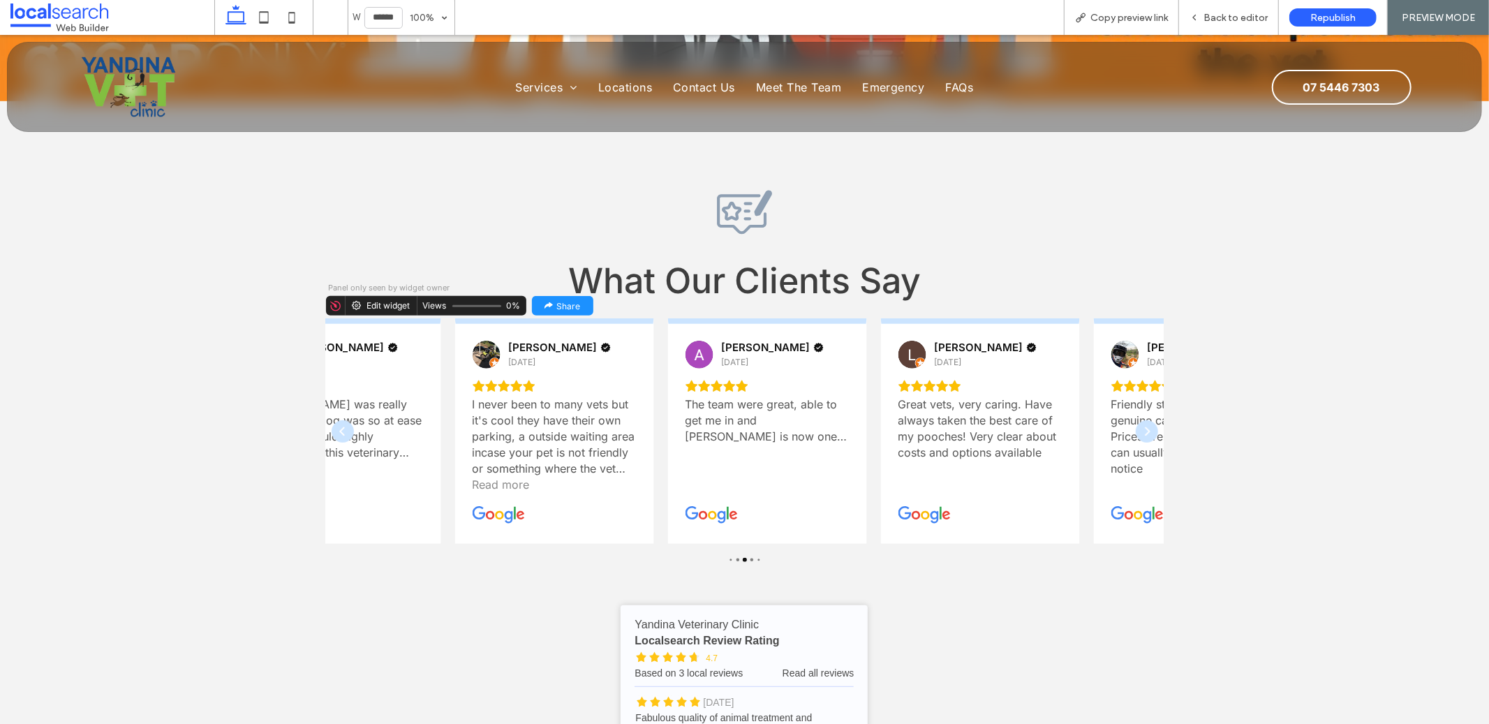
click at [1253, 429] on div "Review Icon What Our Clients Say Suzy Williams 1 year ago Yandina vets are so c…" at bounding box center [744, 523] width 1489 height 847
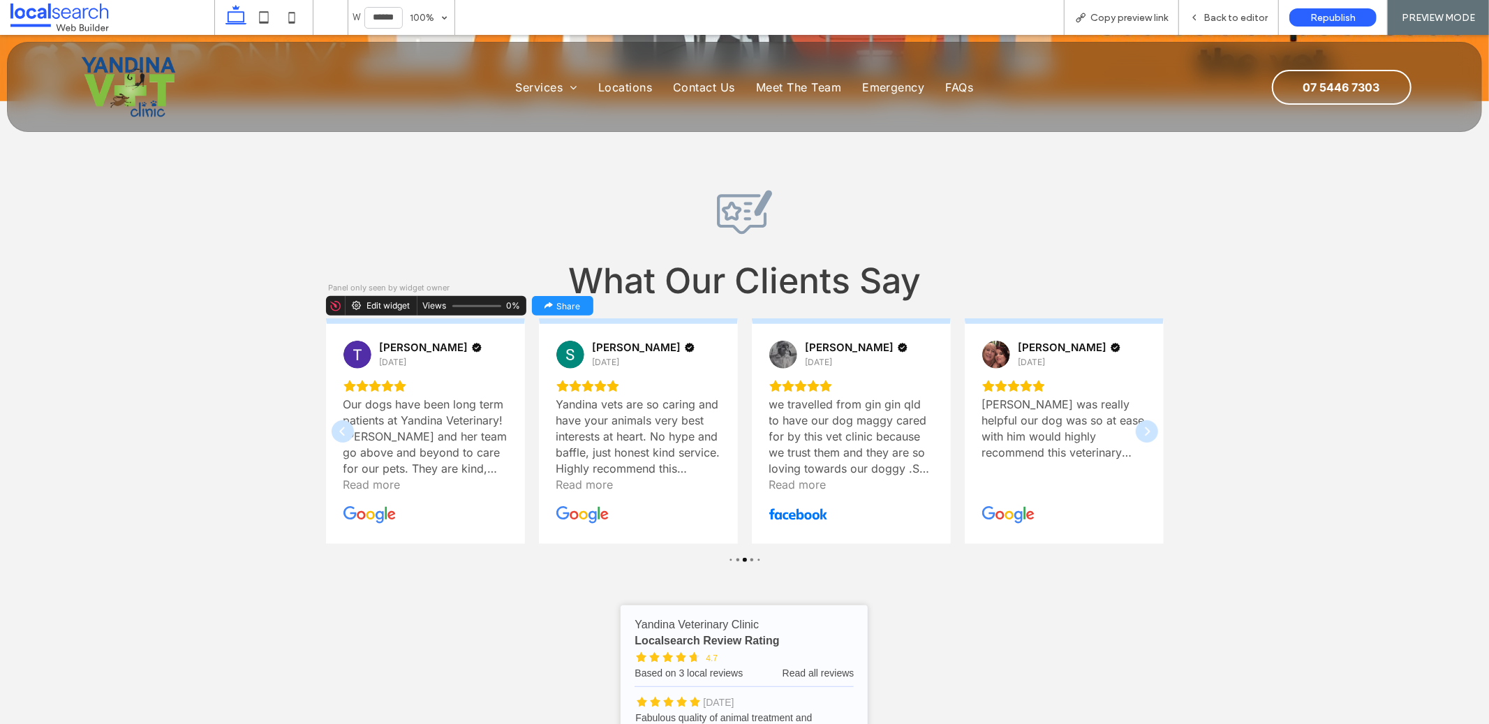
click at [507, 423] on div "Our dogs have been long term patients at Yandina Veterinary! [PERSON_NAME] and …" at bounding box center [425, 436] width 164 height 80
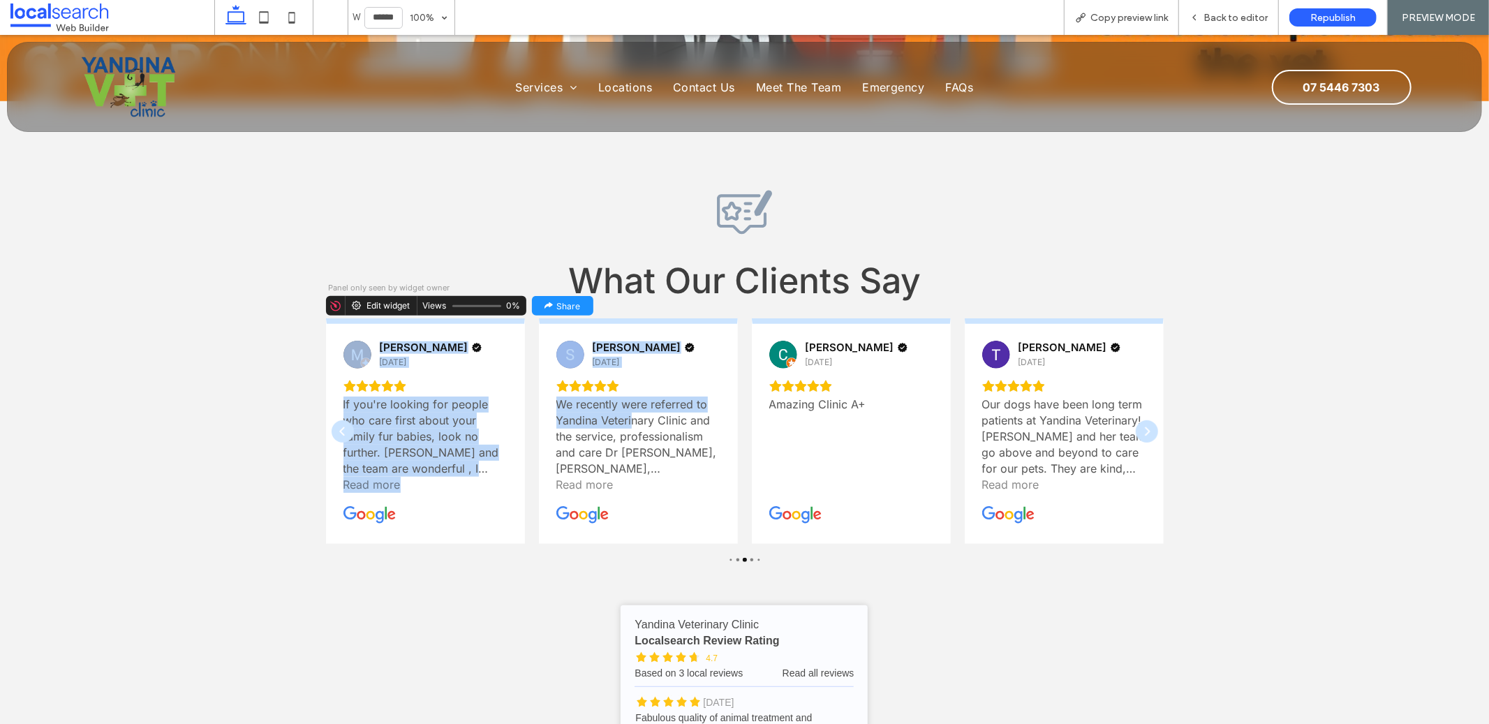
drag, startPoint x: 560, startPoint y: 415, endPoint x: 955, endPoint y: 357, distance: 399.9
click at [873, 394] on div "Wendy Wessling 11 months ago Wonderful staff & great service. Highly recommend …" at bounding box center [744, 430] width 837 height 225
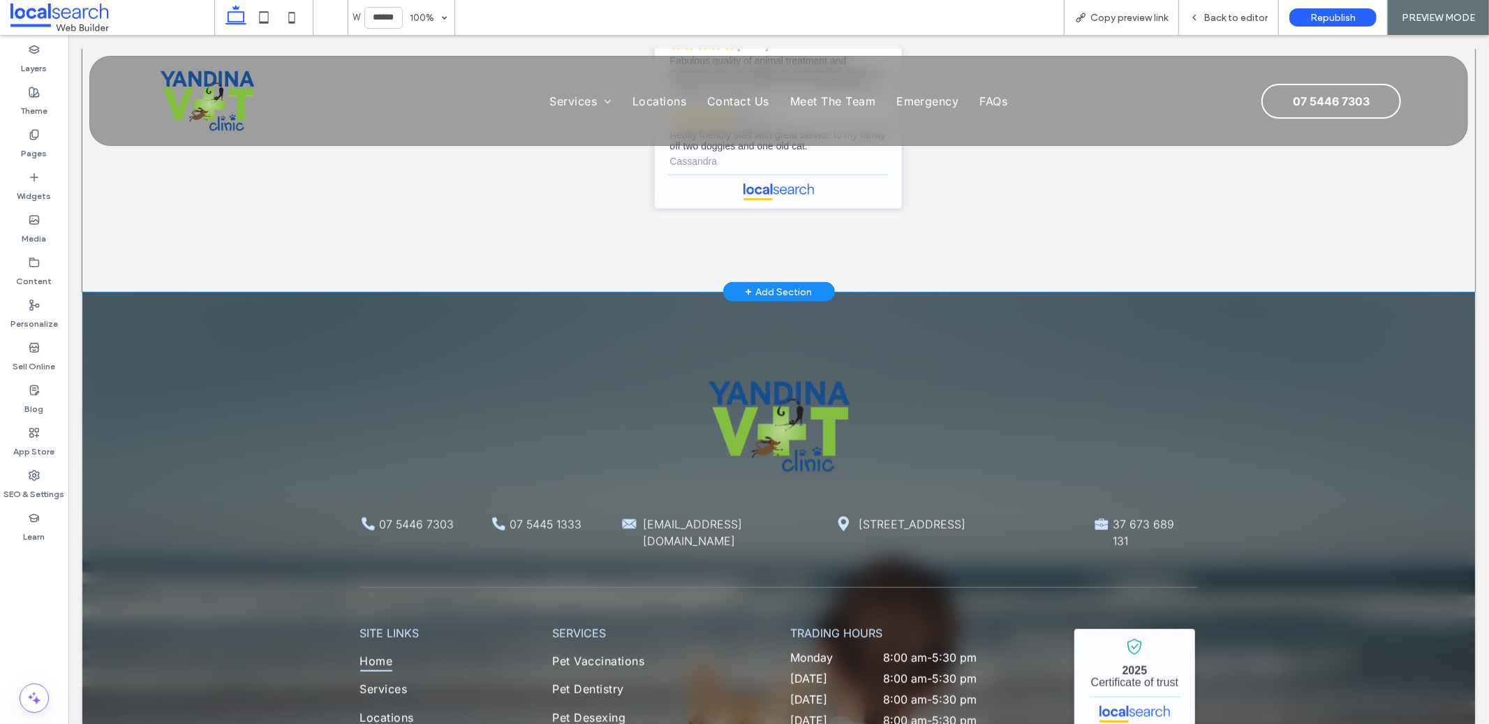
scroll to position [5731, 0]
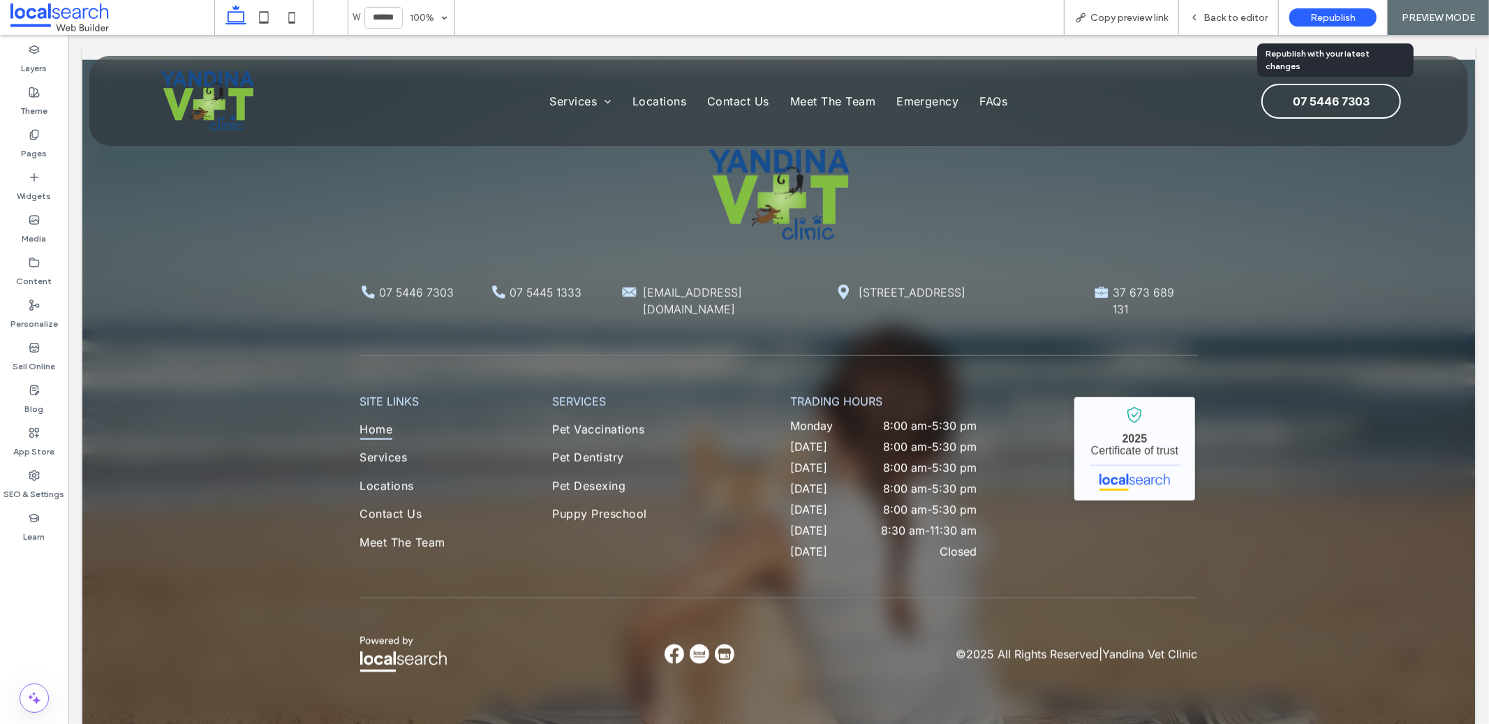
click at [1323, 20] on span "Republish" at bounding box center [1332, 18] width 45 height 12
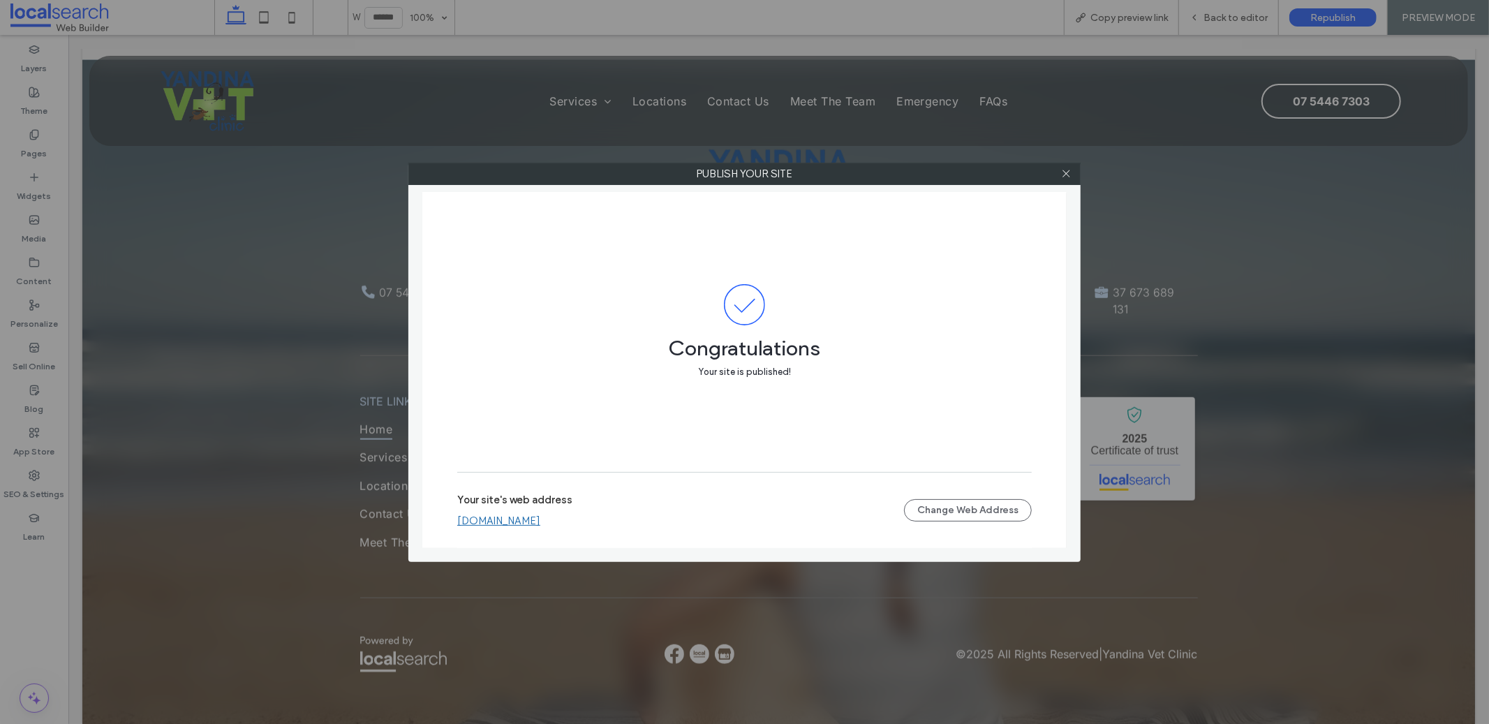
click at [540, 517] on link "[DOMAIN_NAME]" at bounding box center [498, 520] width 83 height 13
click at [1066, 169] on icon at bounding box center [1066, 173] width 10 height 10
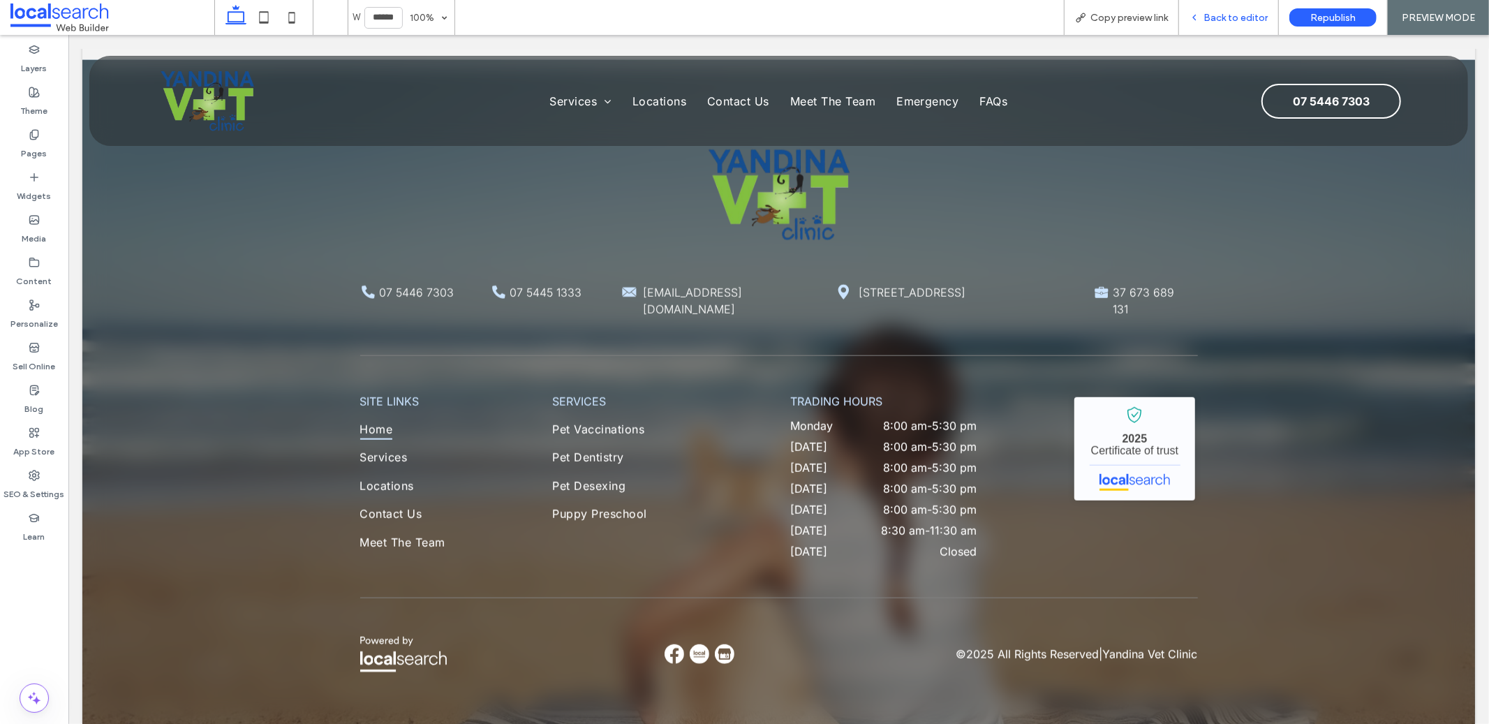
click at [1202, 27] on div "Back to editor" at bounding box center [1229, 17] width 100 height 35
click at [1214, 17] on span "Back to editor" at bounding box center [1235, 18] width 64 height 12
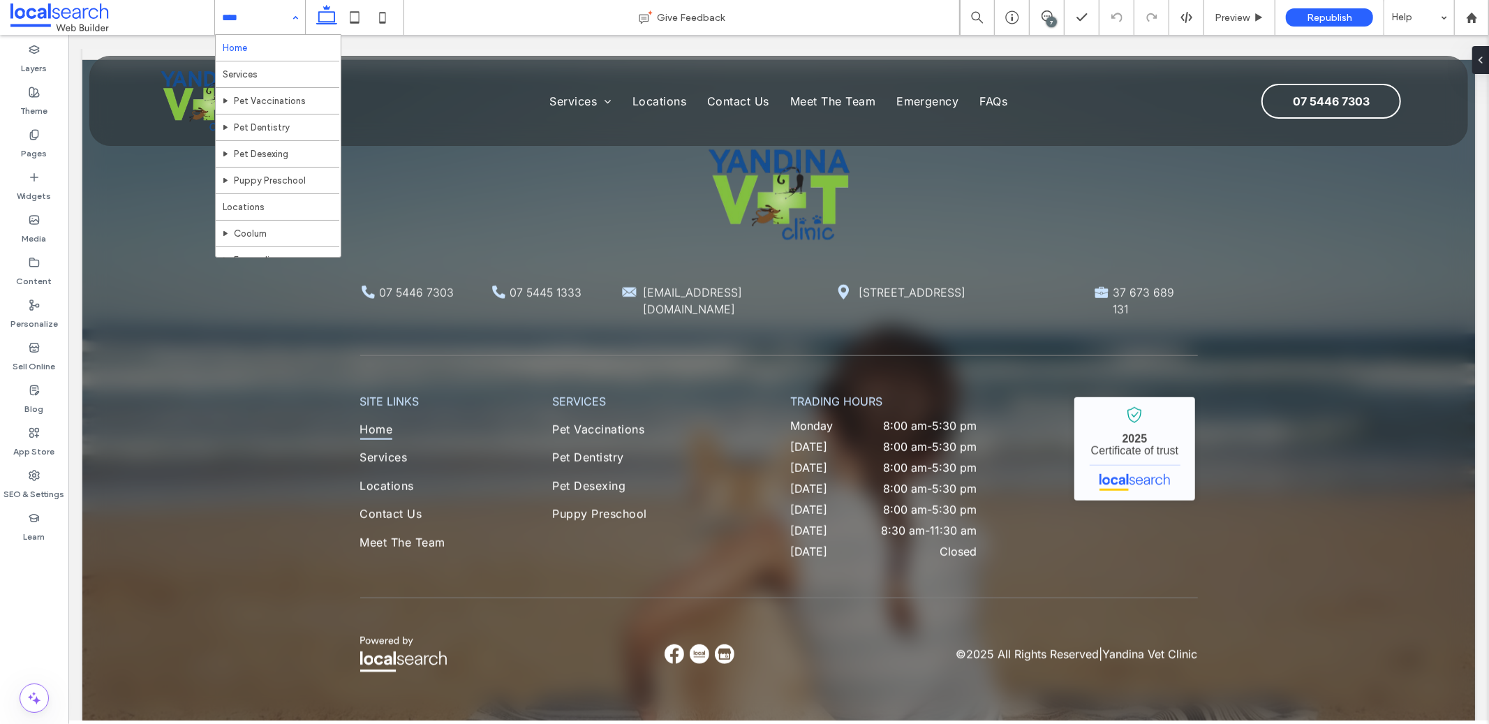
scroll to position [126, 0]
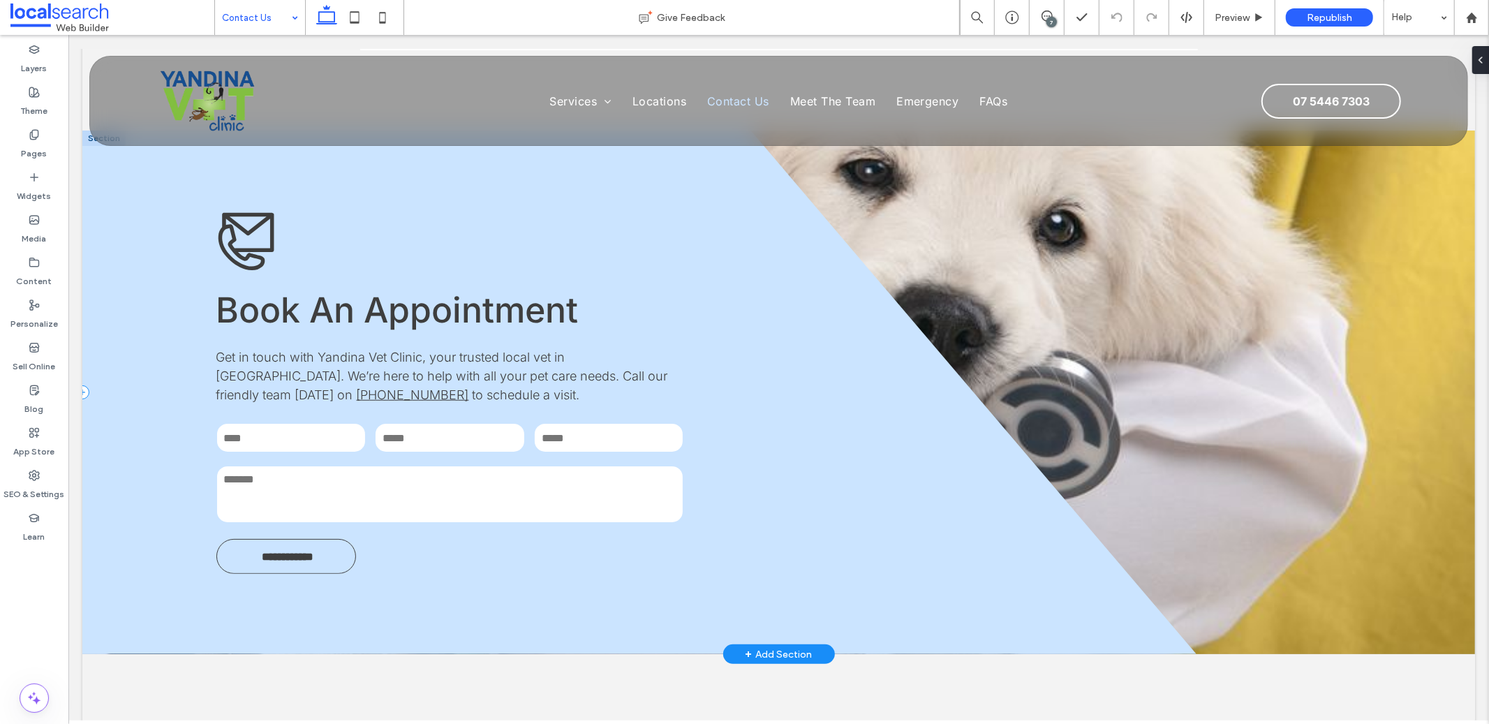
scroll to position [1032, 0]
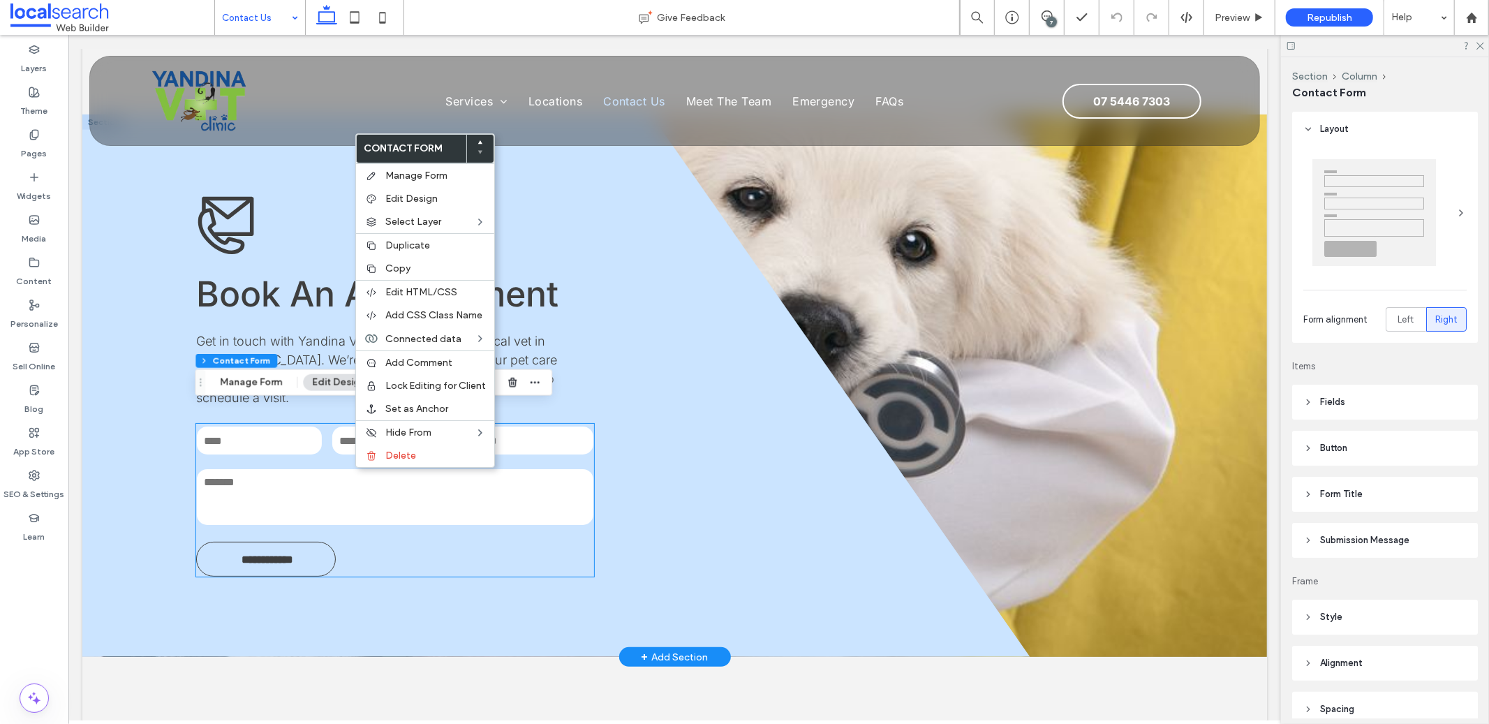
type input "**"
type input "*"
type input "***"
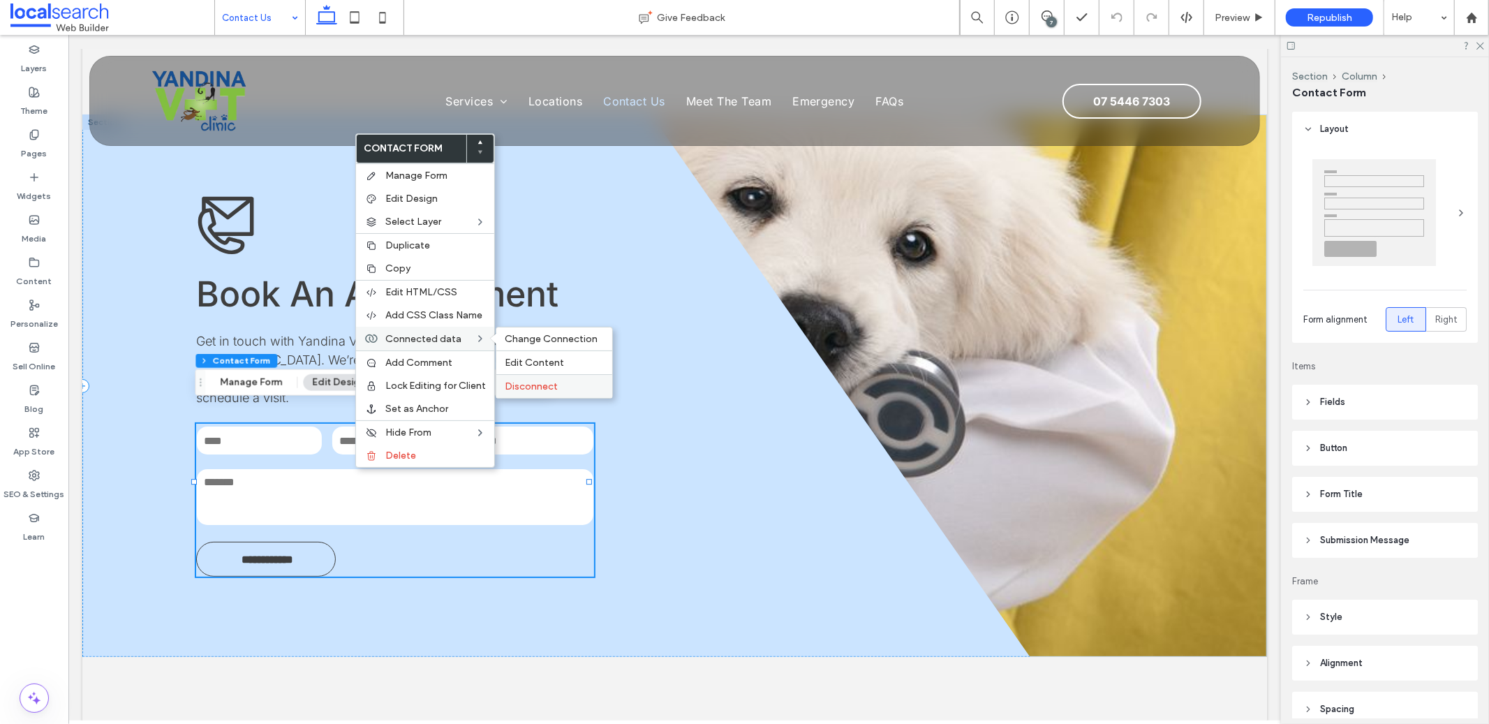
click at [542, 384] on span "Disconnect" at bounding box center [531, 386] width 53 height 12
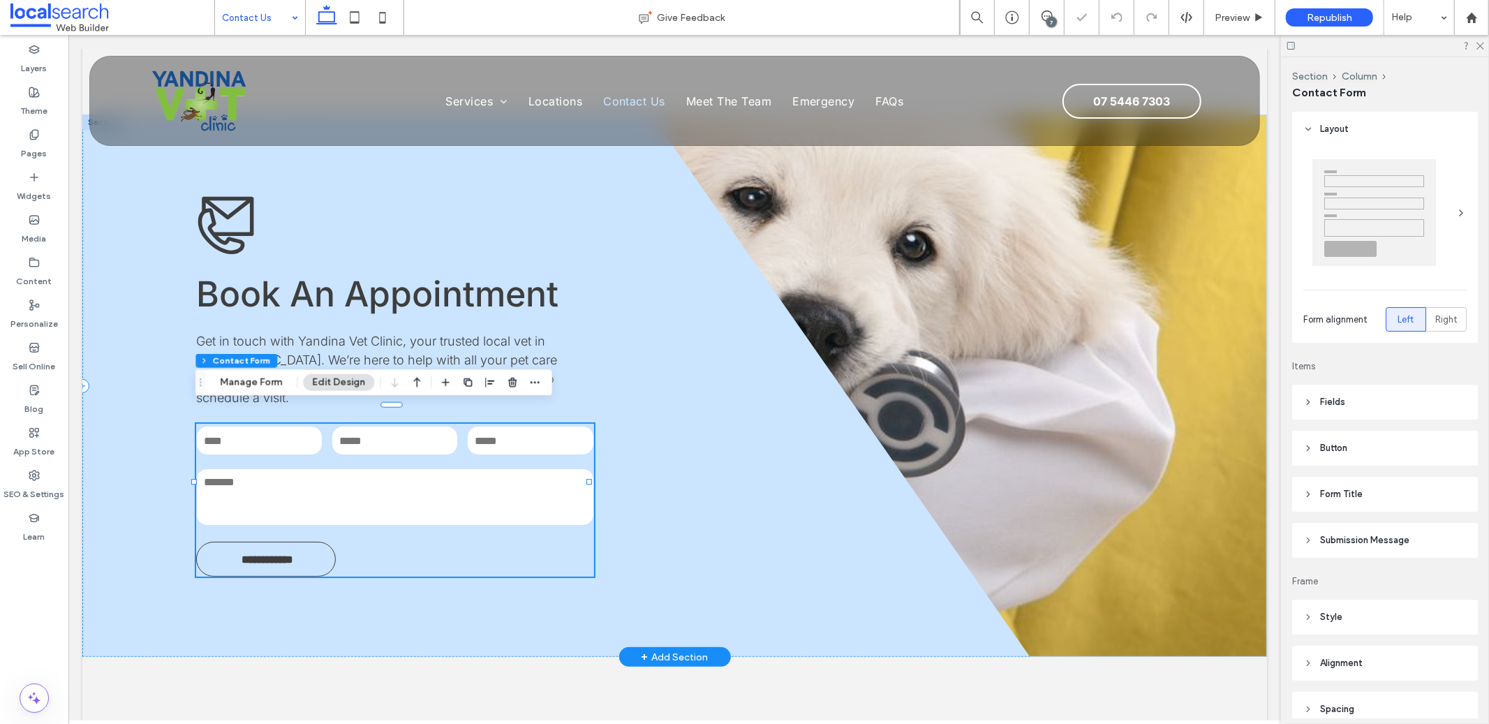
type input "*"
type input "***"
click at [249, 378] on button "Manage Form" at bounding box center [251, 382] width 80 height 17
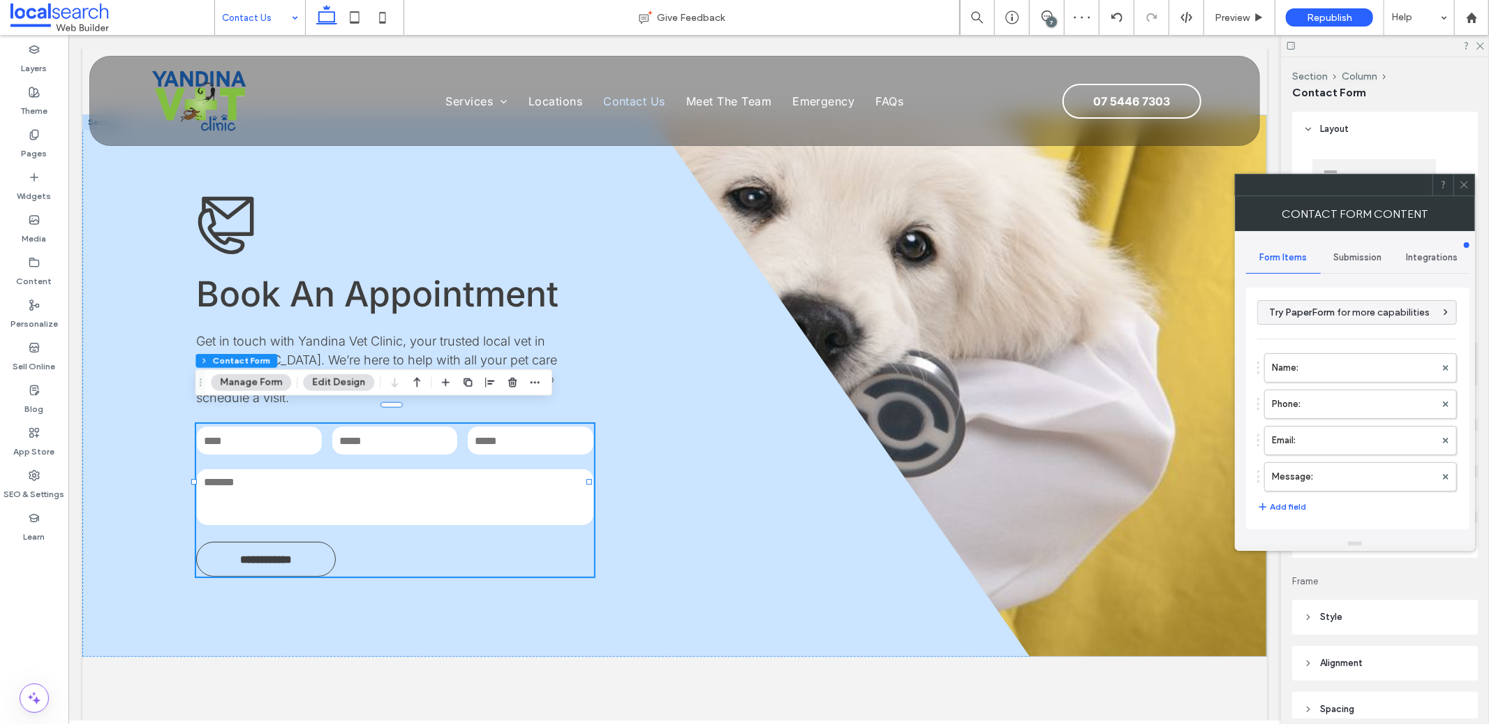
click at [1318, 254] on div "Form Items" at bounding box center [1283, 257] width 75 height 31
click at [1352, 250] on div "Submission" at bounding box center [1357, 257] width 75 height 31
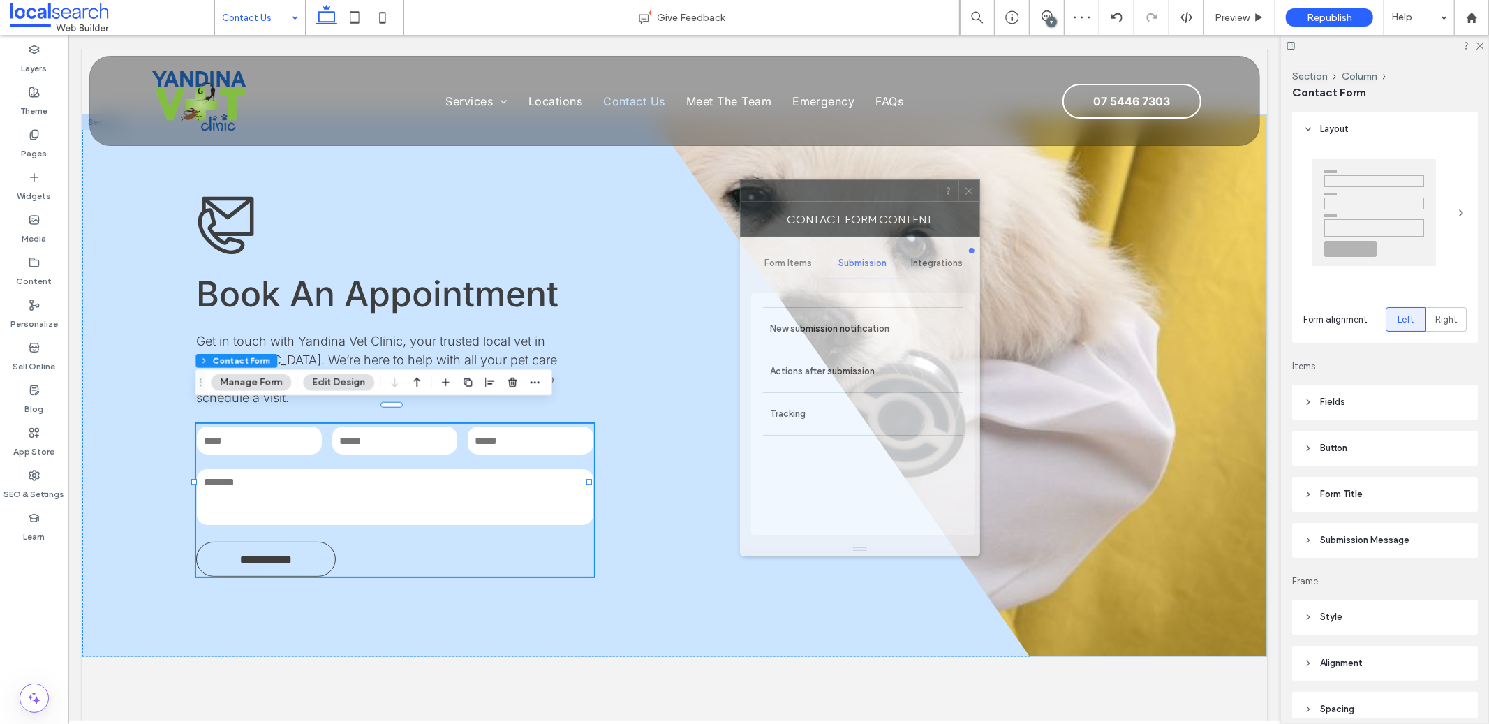
drag, startPoint x: 1335, startPoint y: 186, endPoint x: 768, endPoint y: 200, distance: 566.9
click at [777, 193] on div at bounding box center [838, 190] width 197 height 21
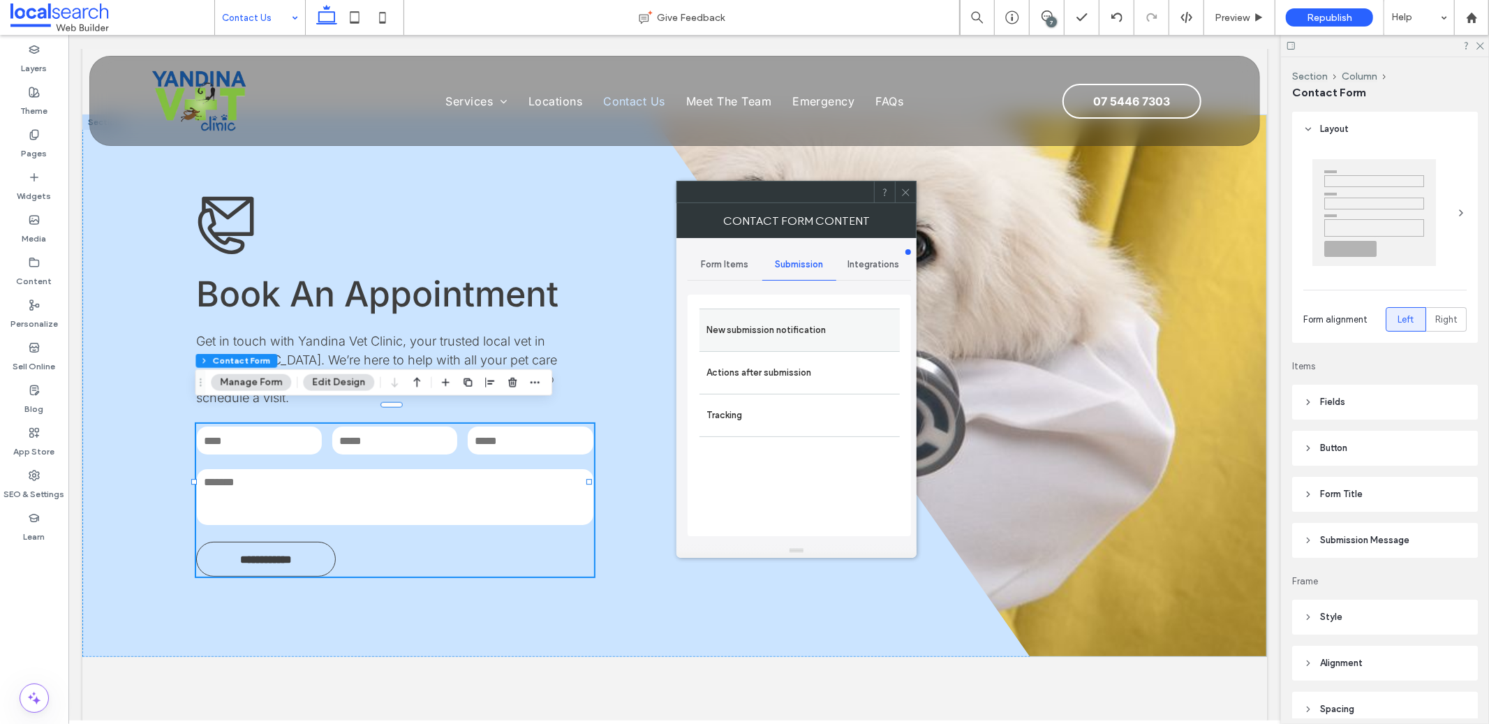
click at [754, 324] on label "New submission notification" at bounding box center [799, 330] width 186 height 28
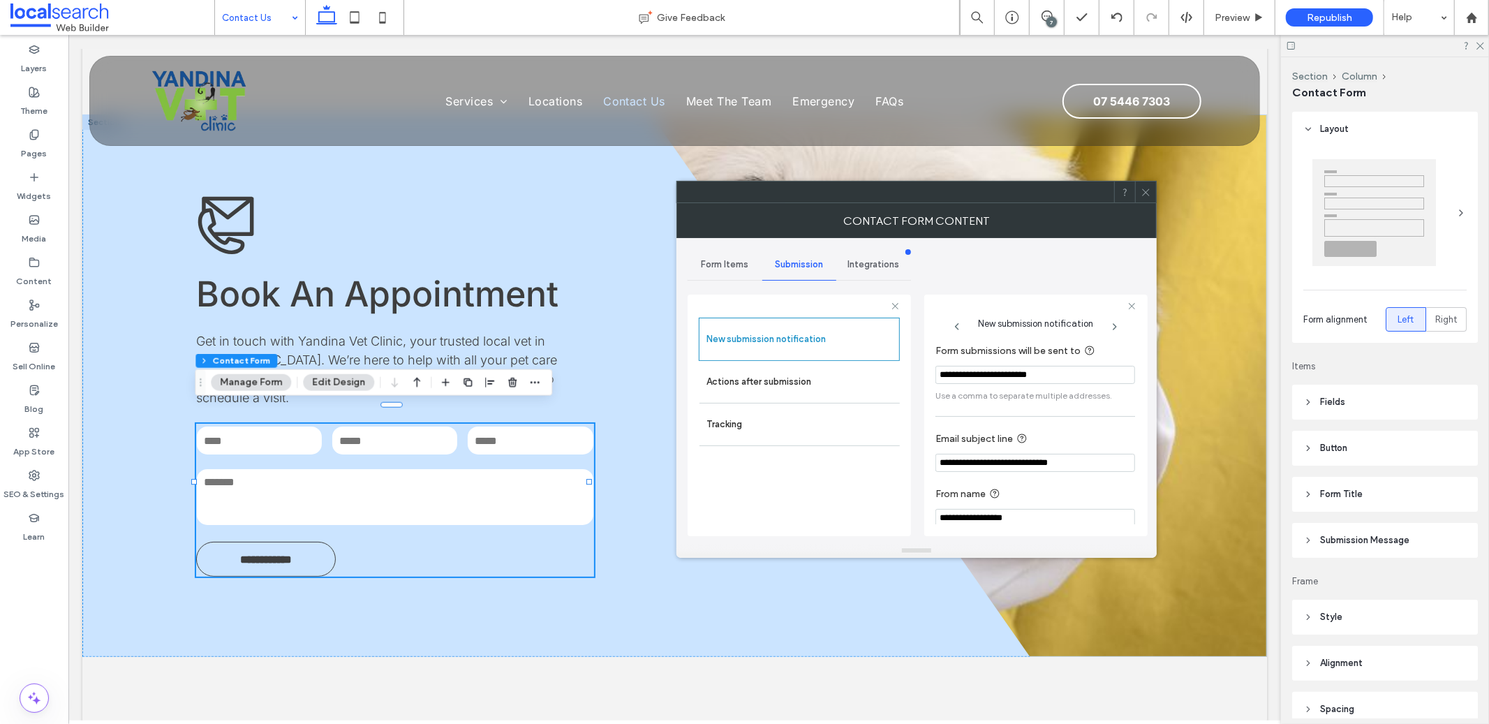
click at [967, 377] on input "**********" at bounding box center [1035, 375] width 200 height 18
type input "**********"
click at [1136, 195] on div at bounding box center [1145, 191] width 21 height 21
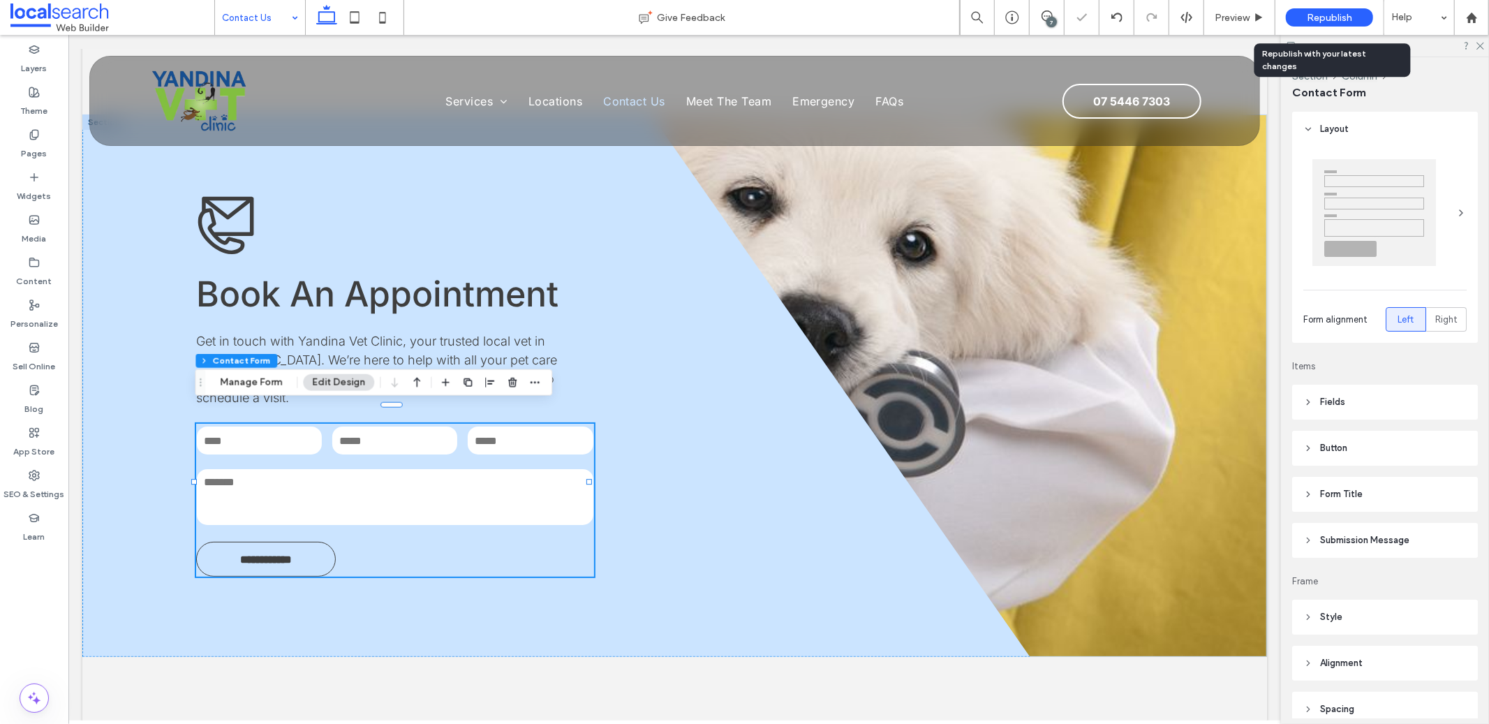
click at [1310, 12] on span "Republish" at bounding box center [1328, 18] width 45 height 12
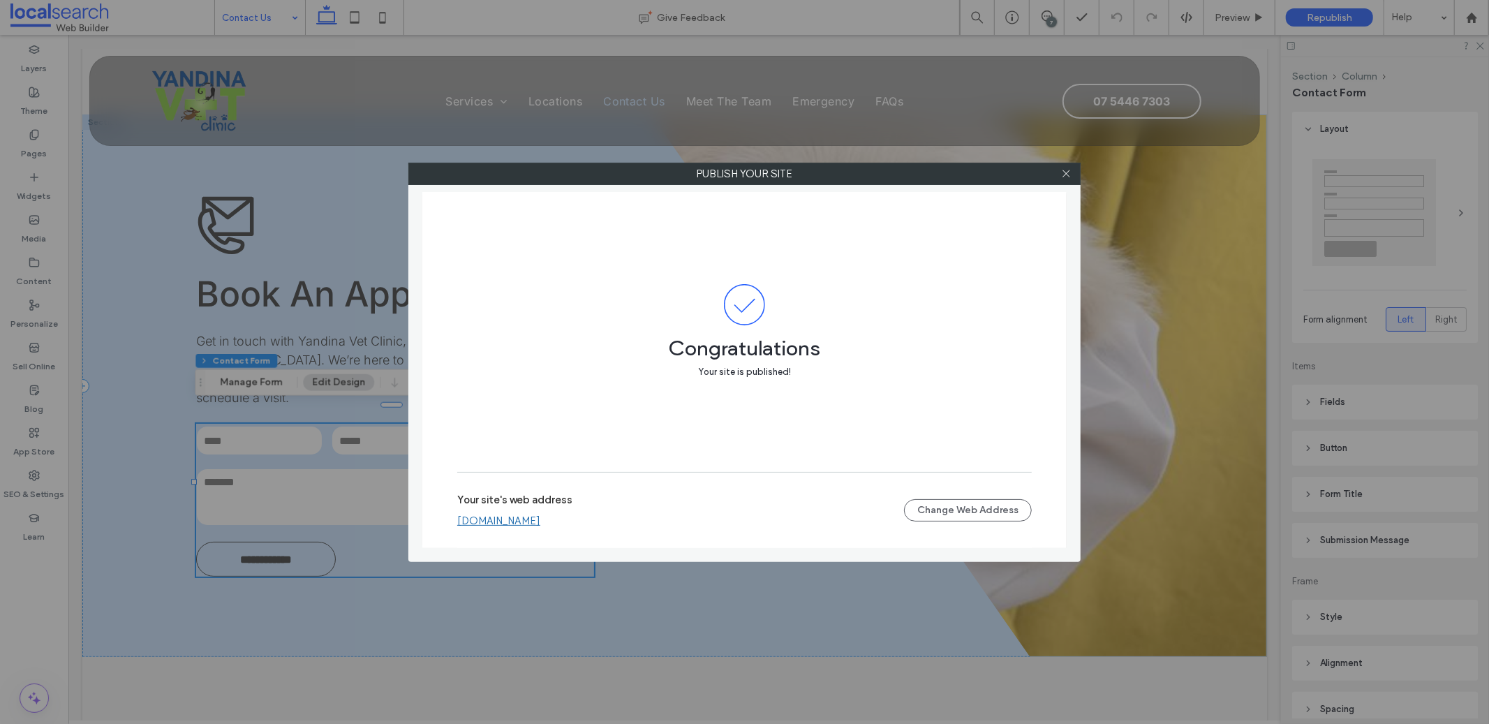
click at [524, 521] on link "yandinavetclinic.webbuilder.localsearch.com.au" at bounding box center [498, 520] width 83 height 13
click at [1062, 167] on span at bounding box center [1066, 173] width 10 height 21
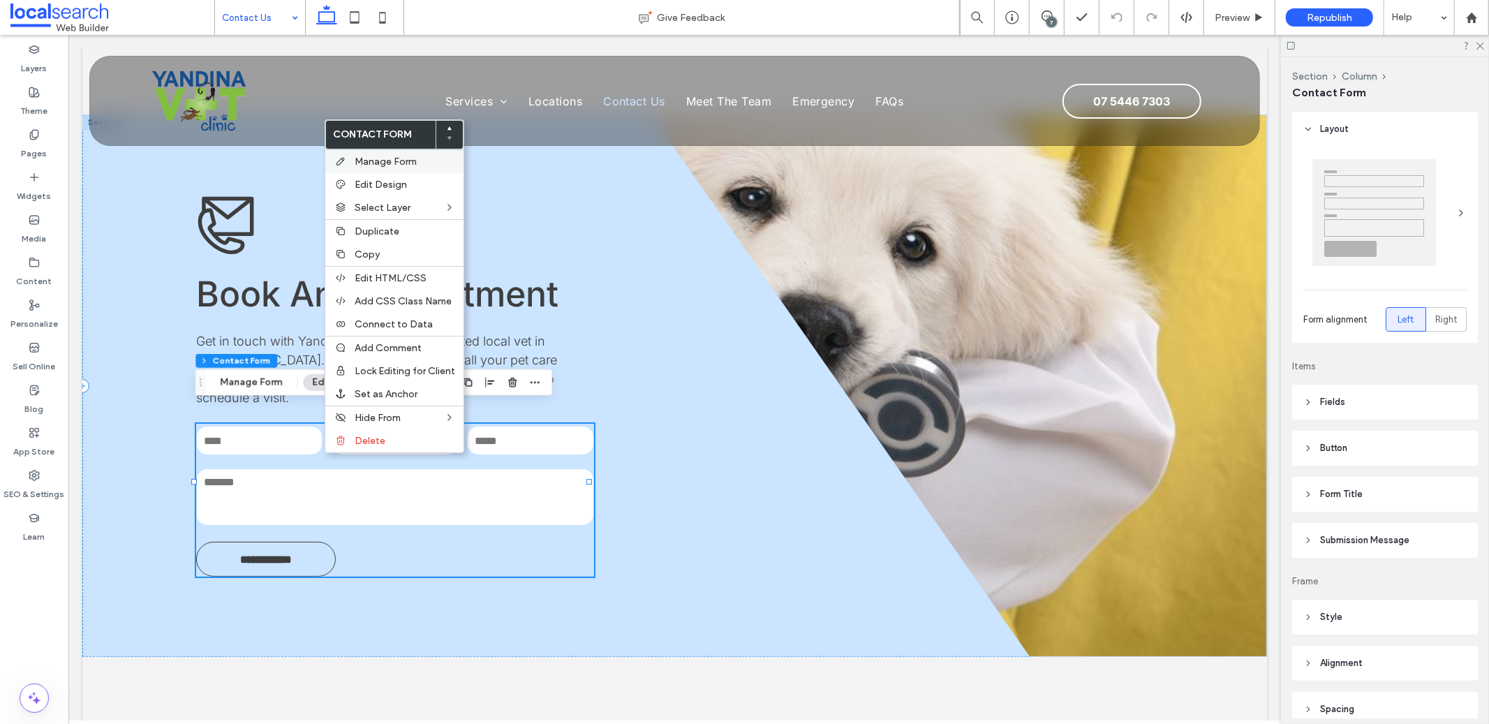
click at [374, 157] on span "Manage Form" at bounding box center [386, 162] width 62 height 12
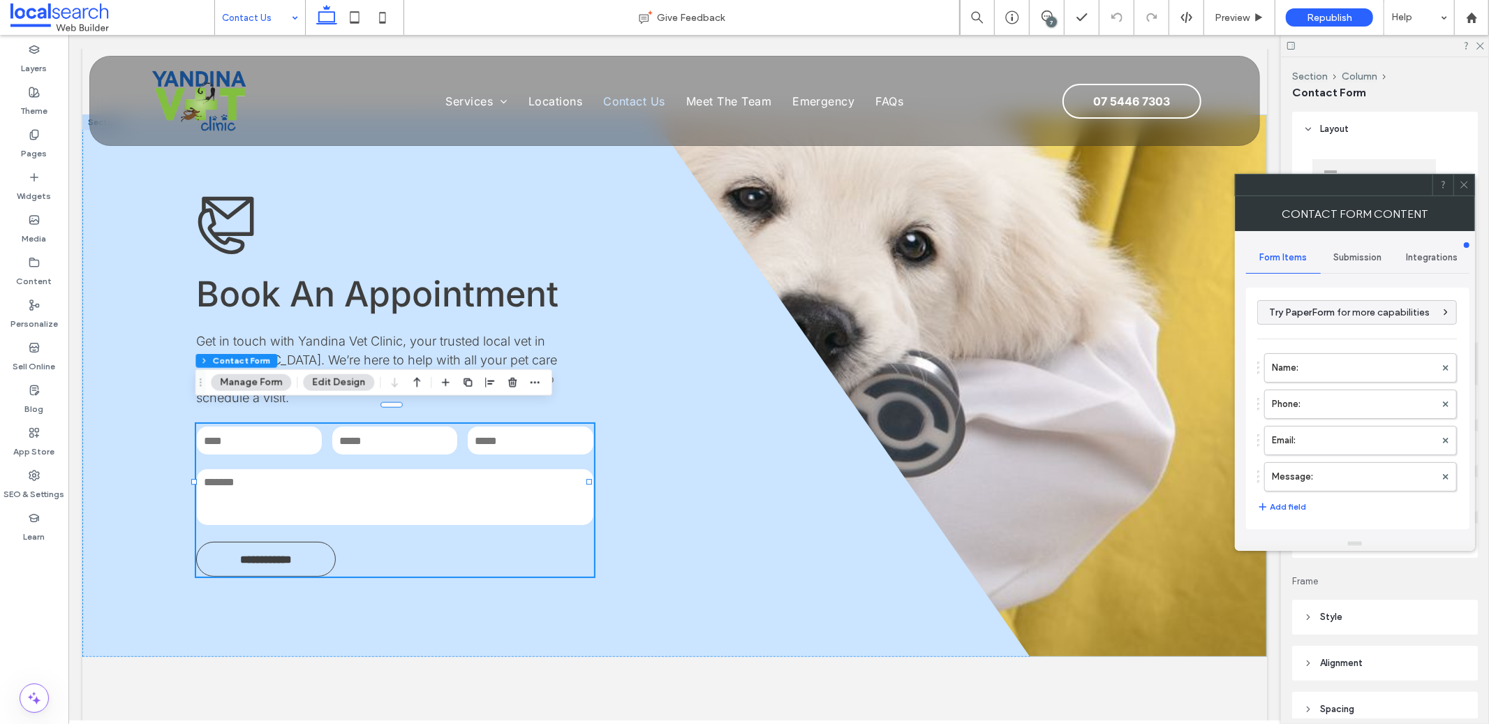
click at [1346, 259] on span "Submission" at bounding box center [1358, 257] width 48 height 11
click at [1398, 303] on div "New submission notification" at bounding box center [1358, 322] width 200 height 43
click at [1394, 315] on label "New submission notification" at bounding box center [1358, 323] width 186 height 28
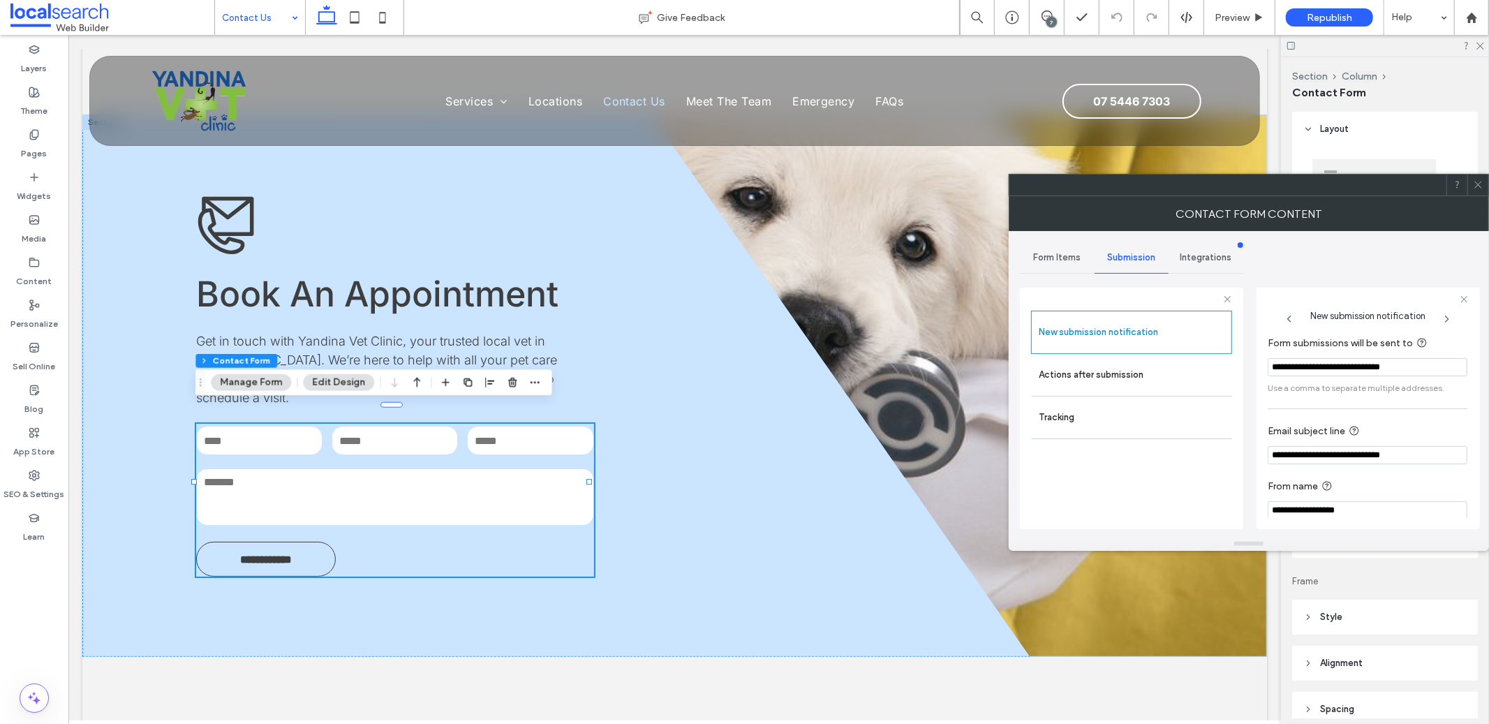
click at [1467, 185] on div at bounding box center [1477, 184] width 21 height 21
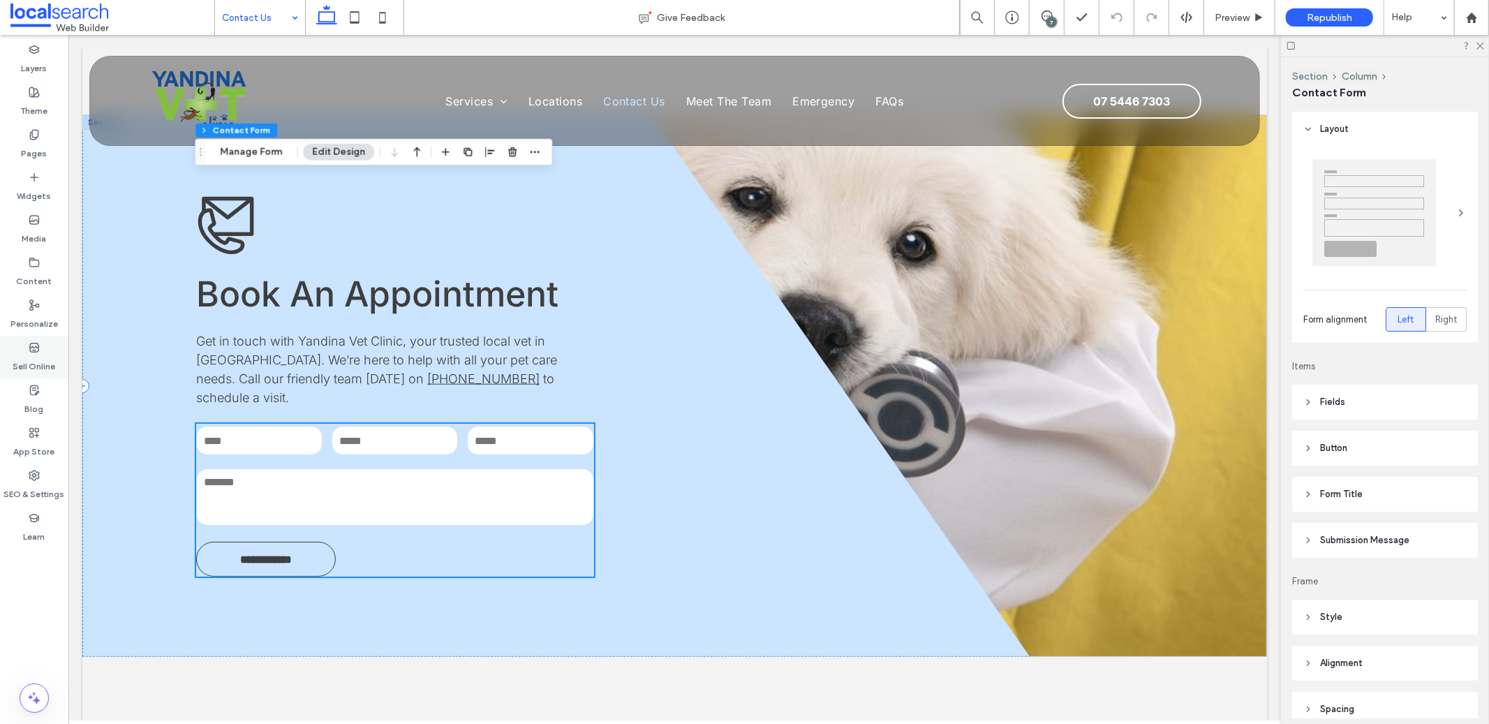
scroll to position [1262, 0]
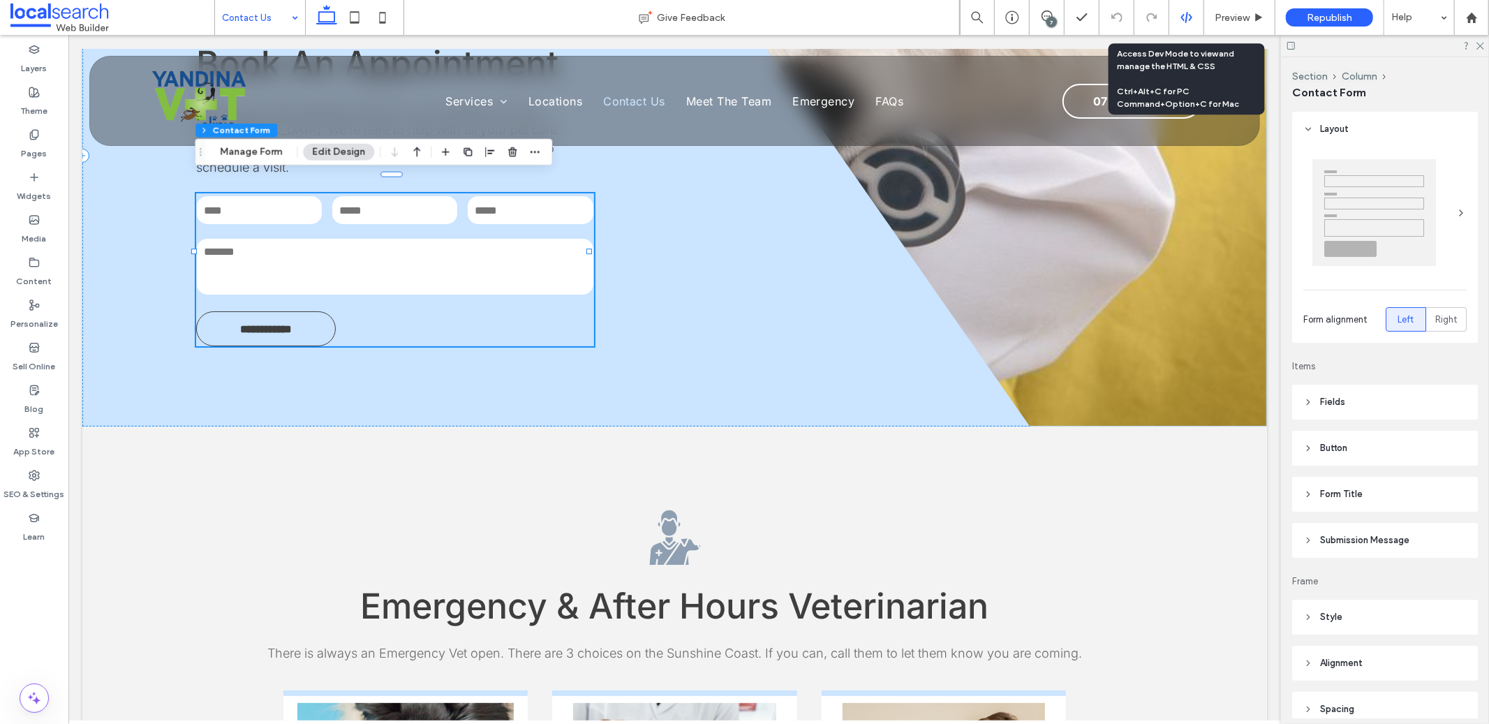
click at [1180, 16] on icon at bounding box center [1186, 17] width 13 height 13
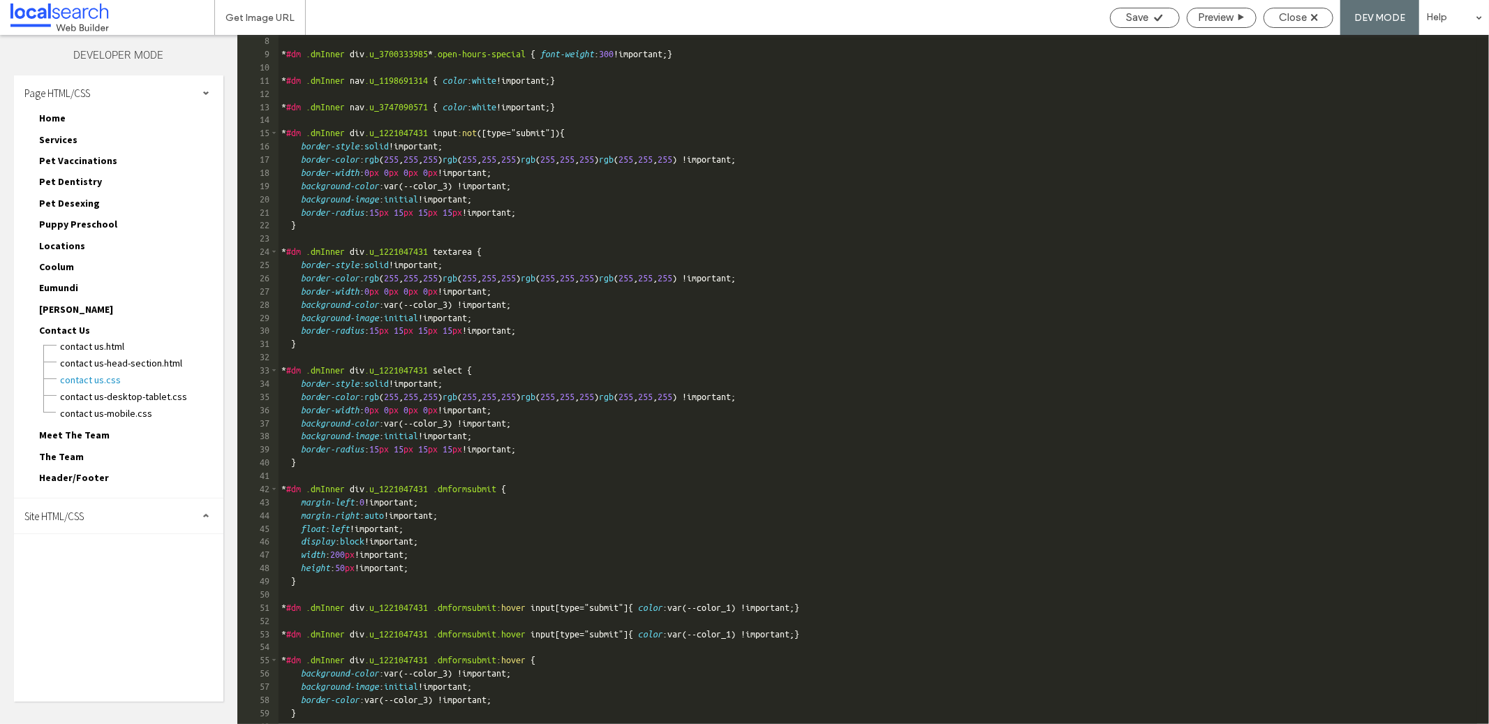
scroll to position [185, 0]
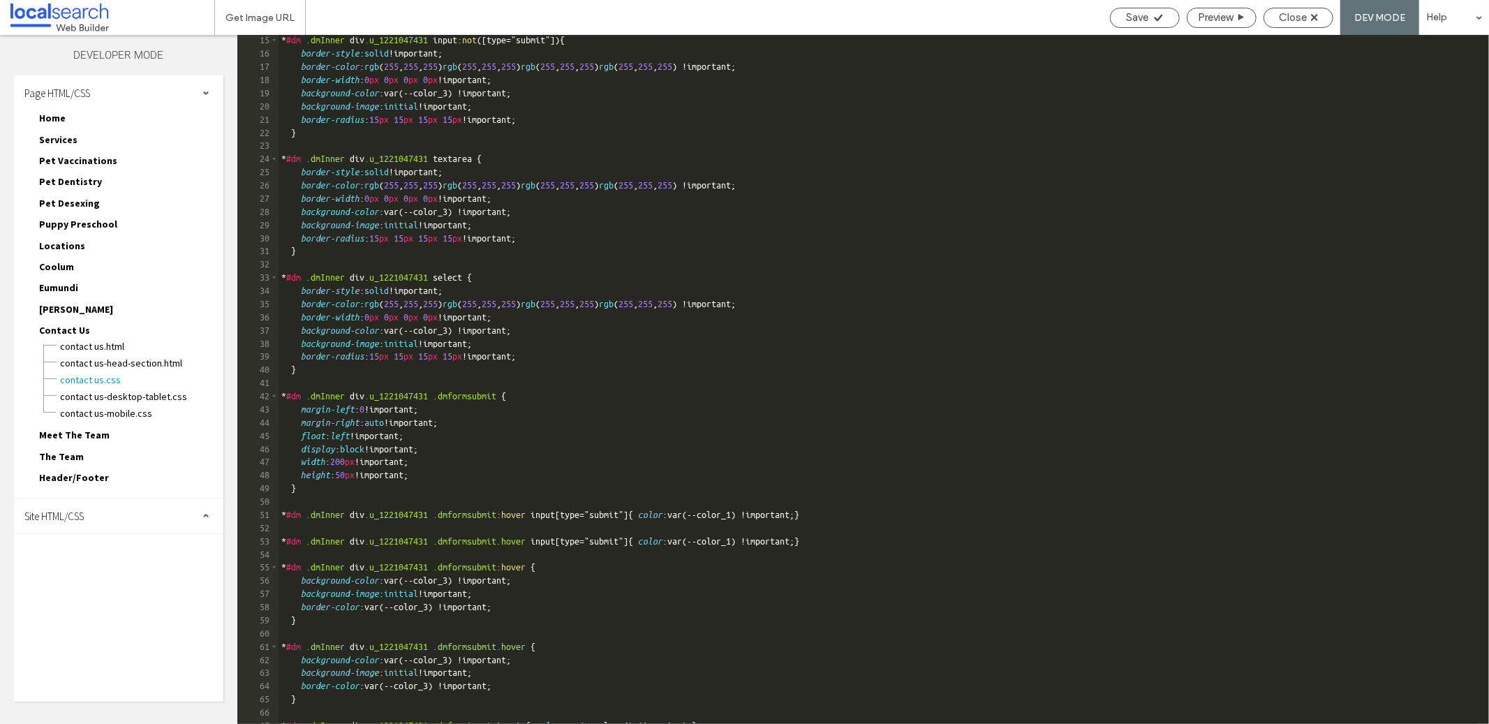
click at [142, 498] on div "Site HTML/CSS" at bounding box center [118, 515] width 209 height 35
click at [106, 569] on span "site.css" at bounding box center [144, 576] width 158 height 14
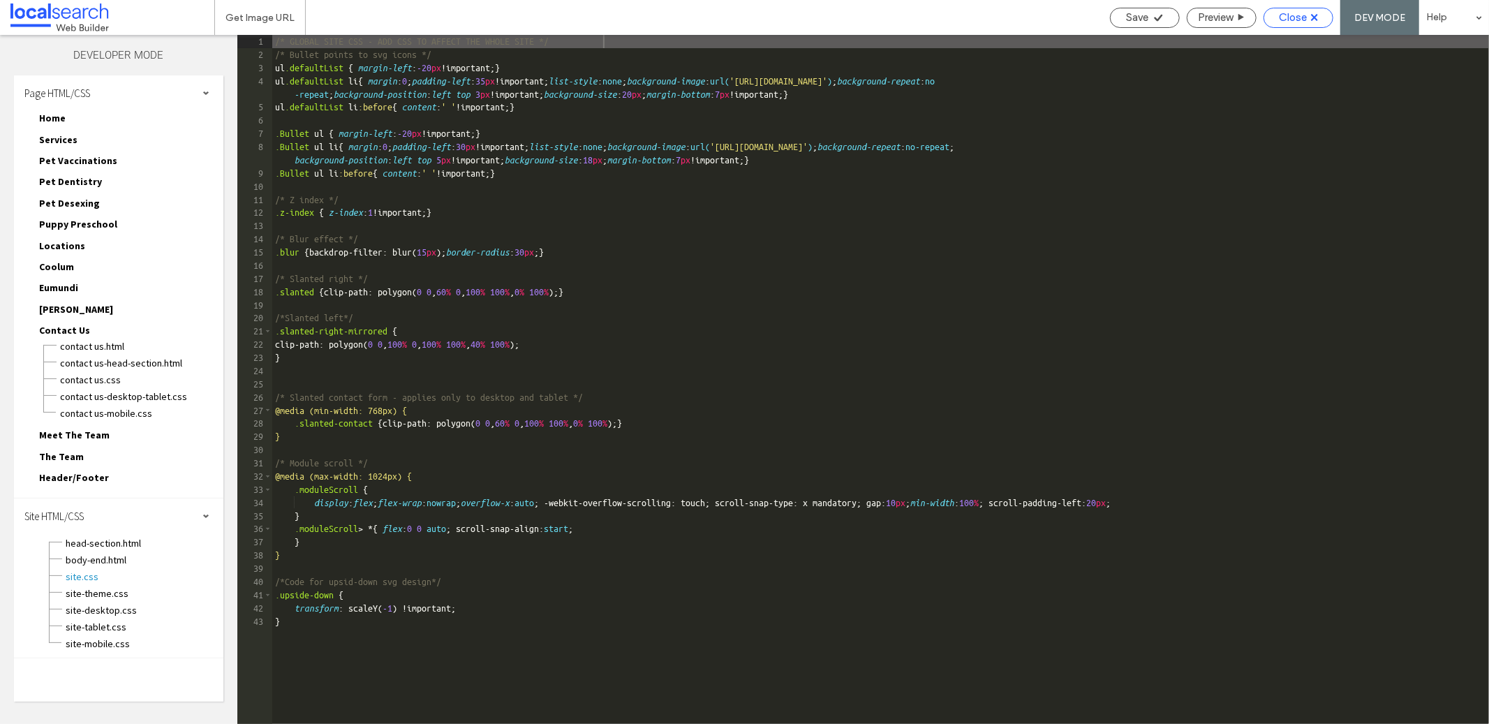
click at [1306, 11] on span "Close" at bounding box center [1293, 17] width 28 height 13
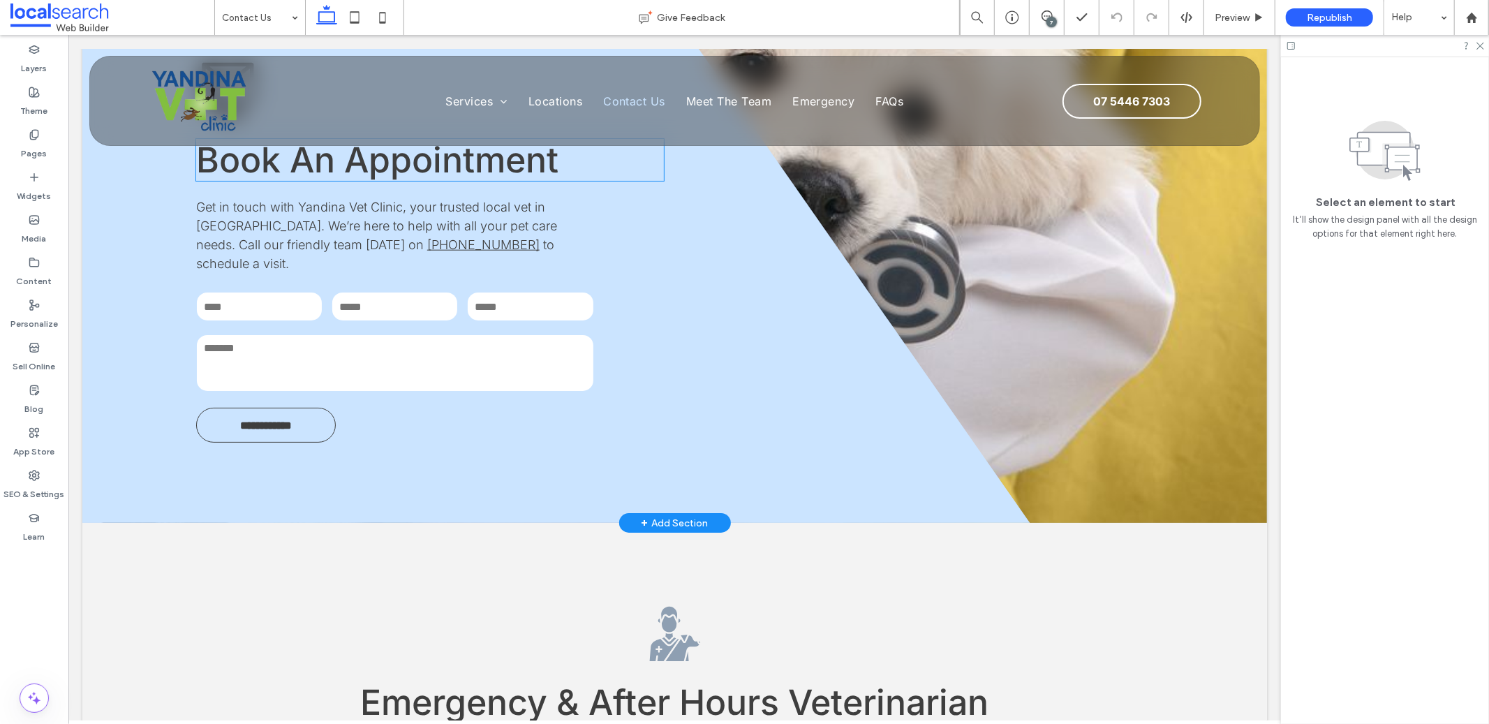
scroll to position [1019, 0]
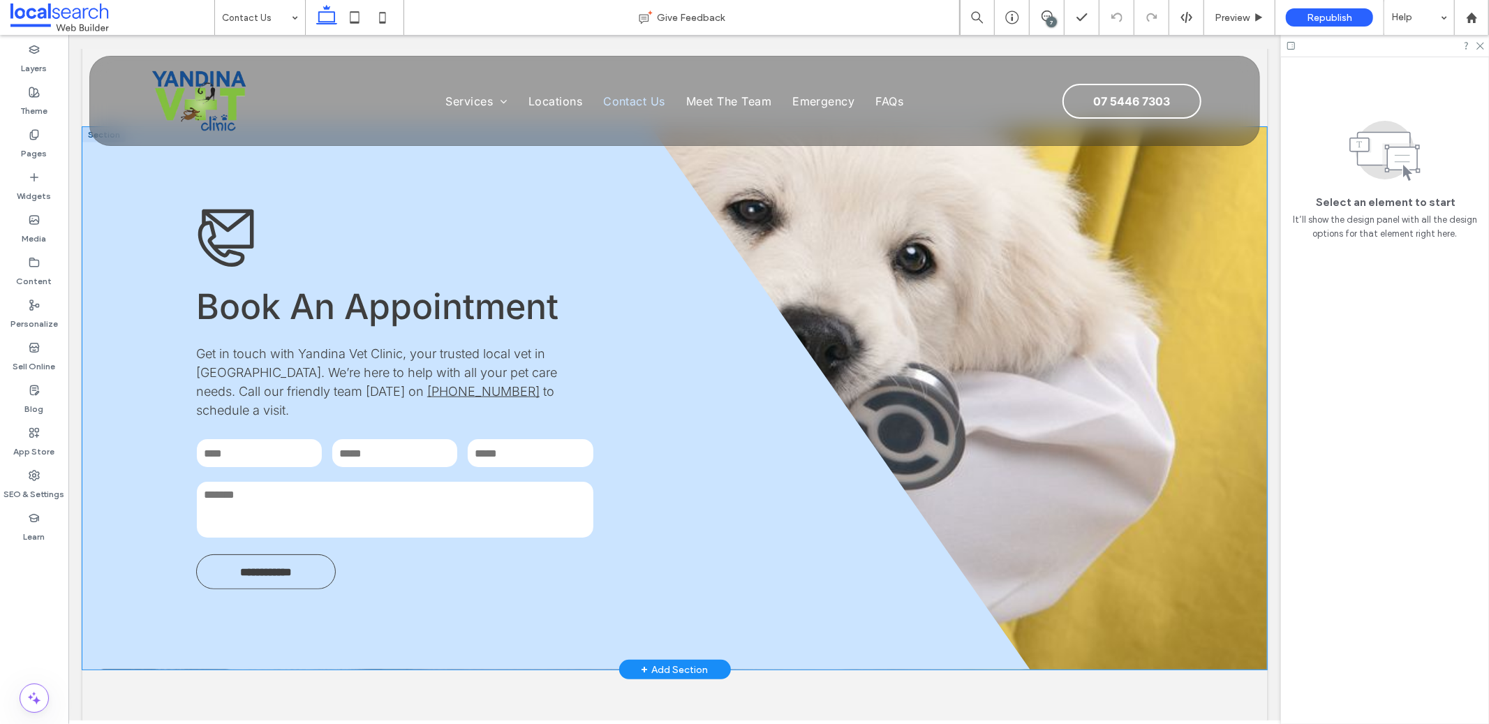
click at [991, 308] on div "**********" at bounding box center [674, 397] width 1184 height 542
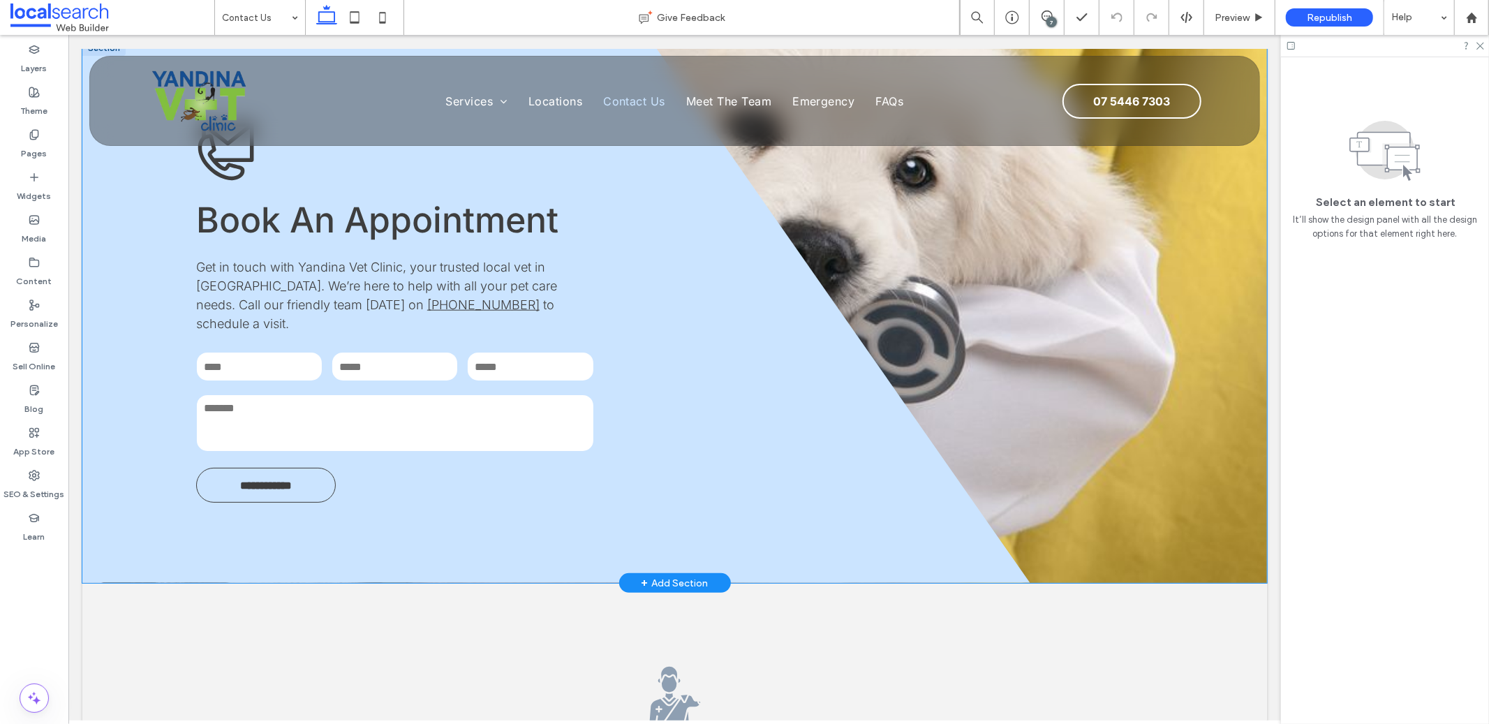
scroll to position [1176, 0]
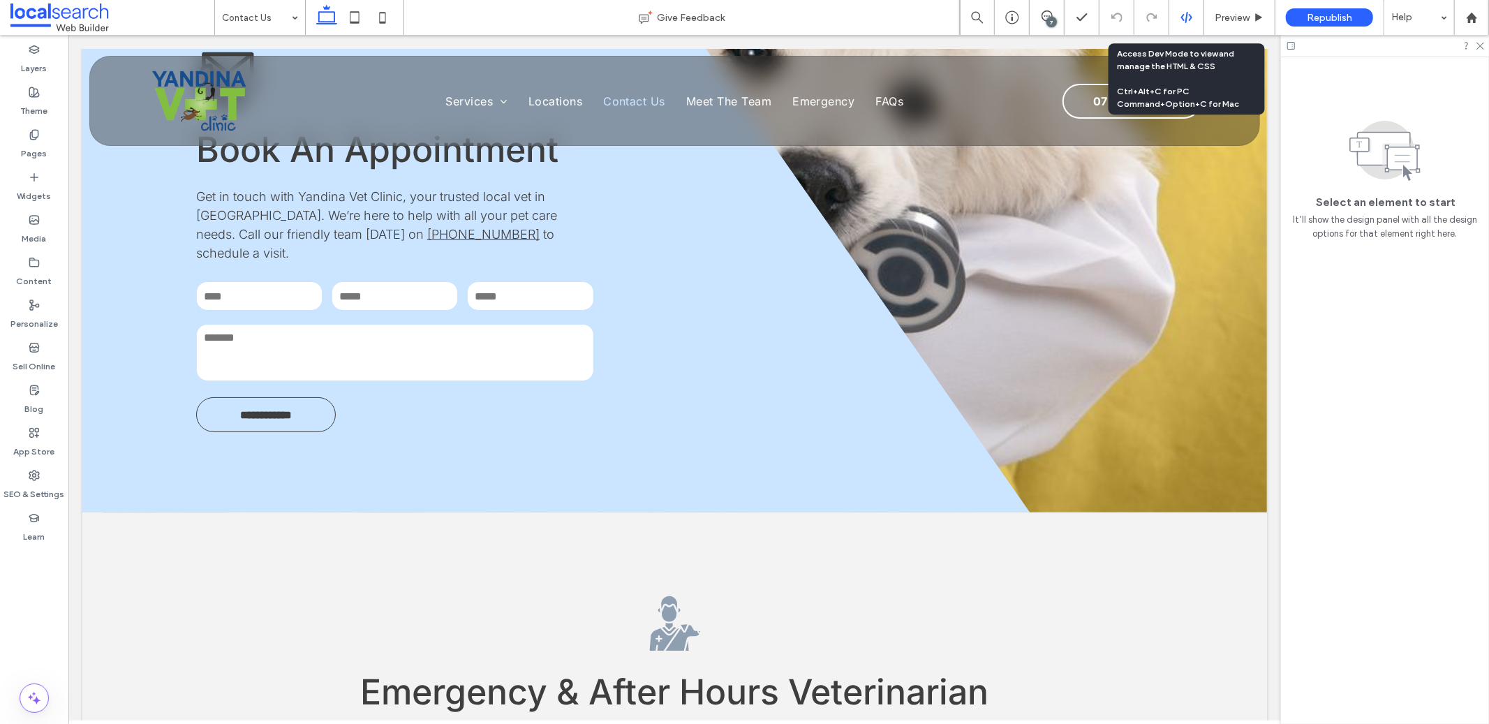
click at [1182, 25] on div at bounding box center [1186, 17] width 35 height 35
click at [1180, 18] on icon at bounding box center [1186, 17] width 13 height 13
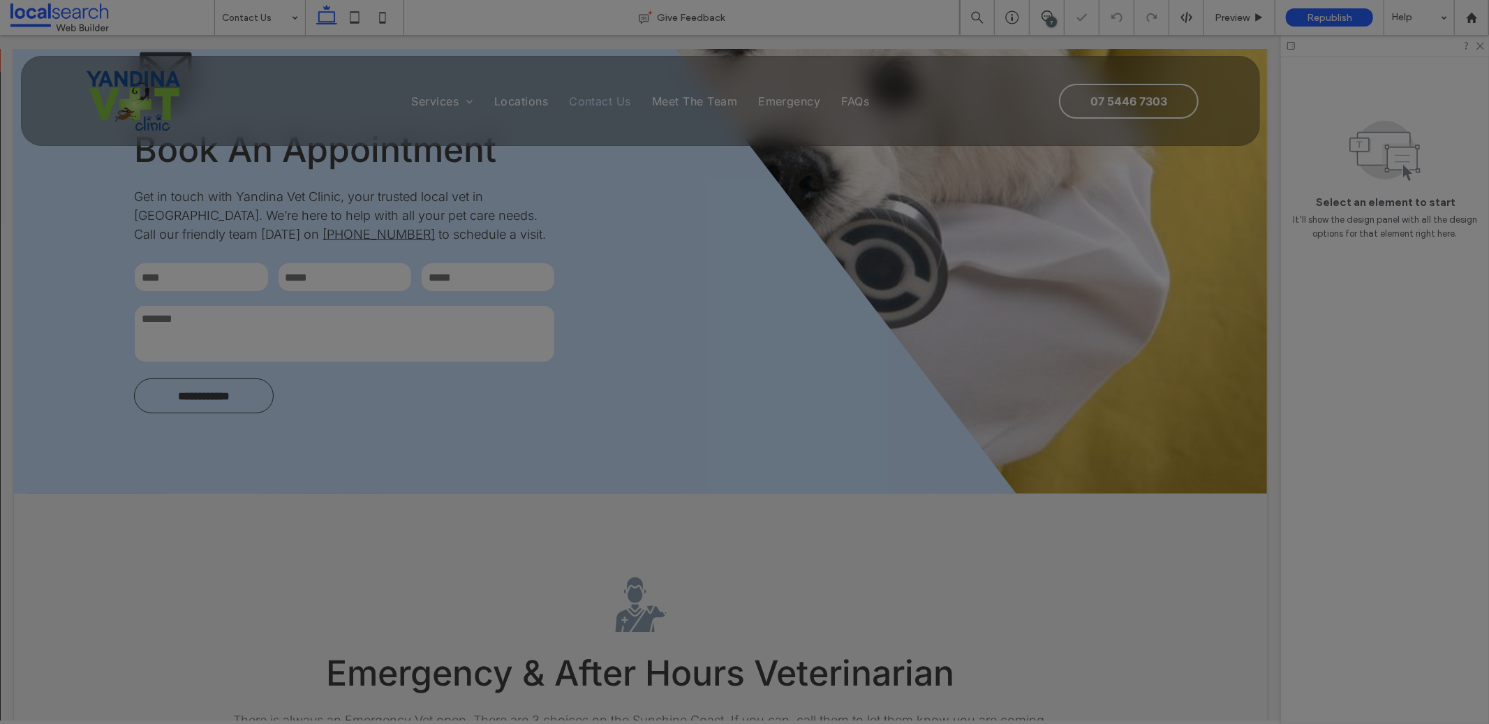
scroll to position [0, 0]
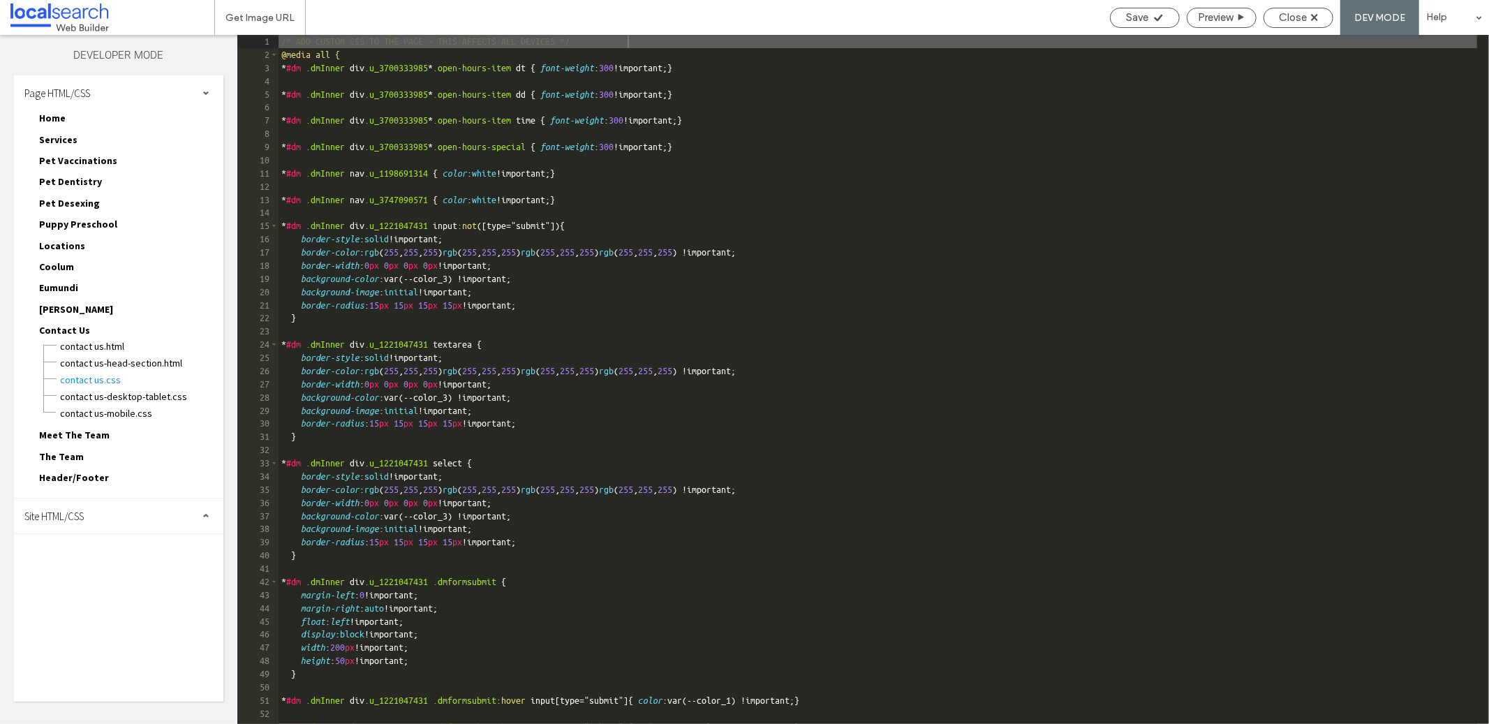
click at [1290, 28] on div "Save Preview Close DEV MODE Help" at bounding box center [1296, 17] width 386 height 35
click at [1294, 11] on span "Close" at bounding box center [1293, 17] width 28 height 13
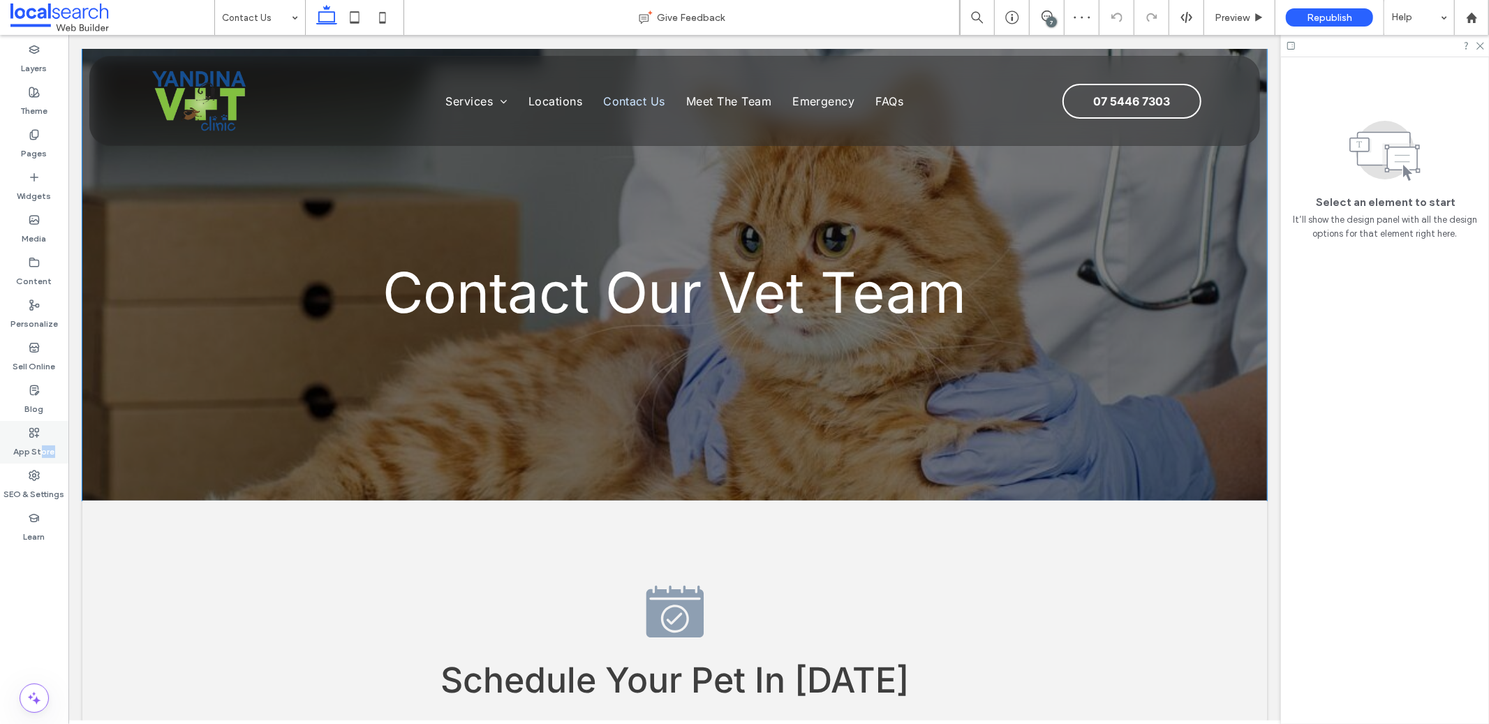
click at [43, 457] on div "App Store" at bounding box center [34, 442] width 68 height 43
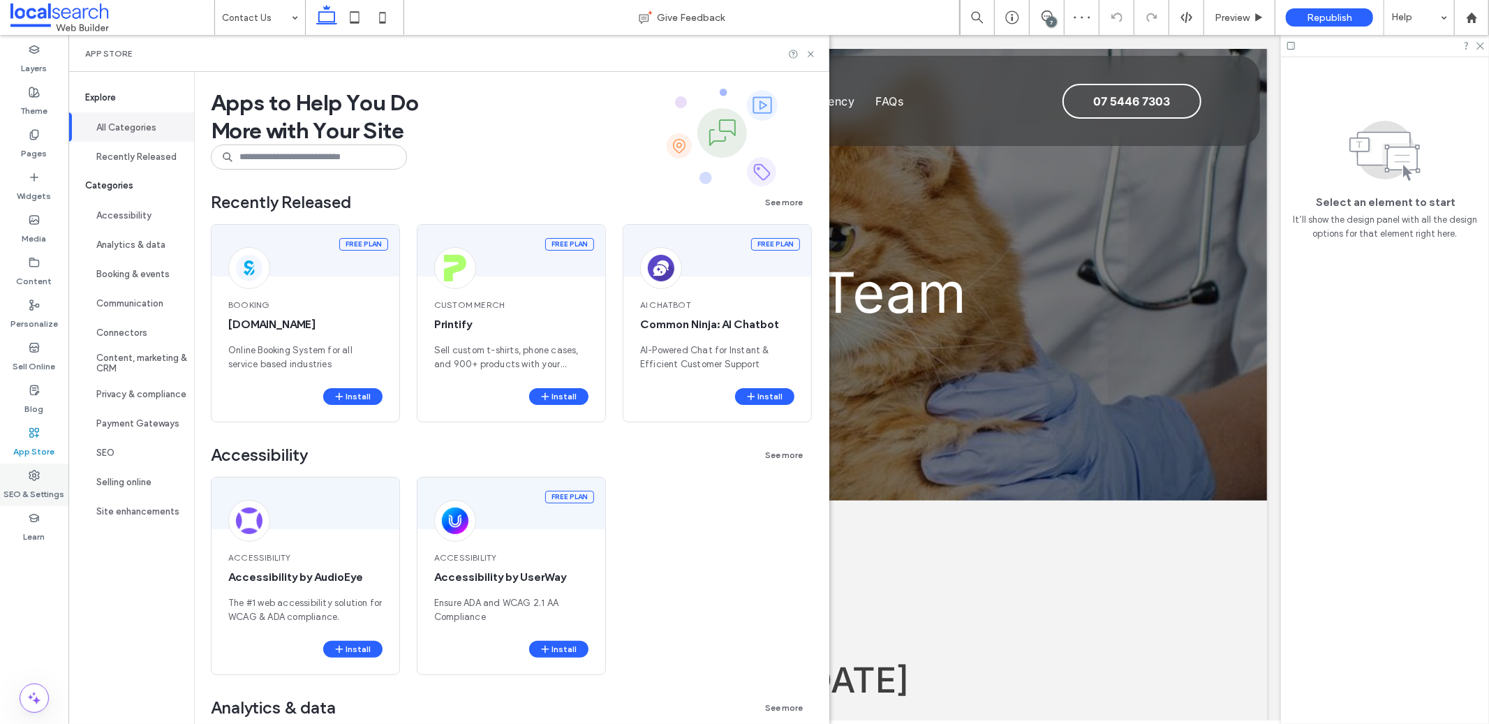
click at [36, 467] on div "SEO & Settings" at bounding box center [34, 484] width 68 height 43
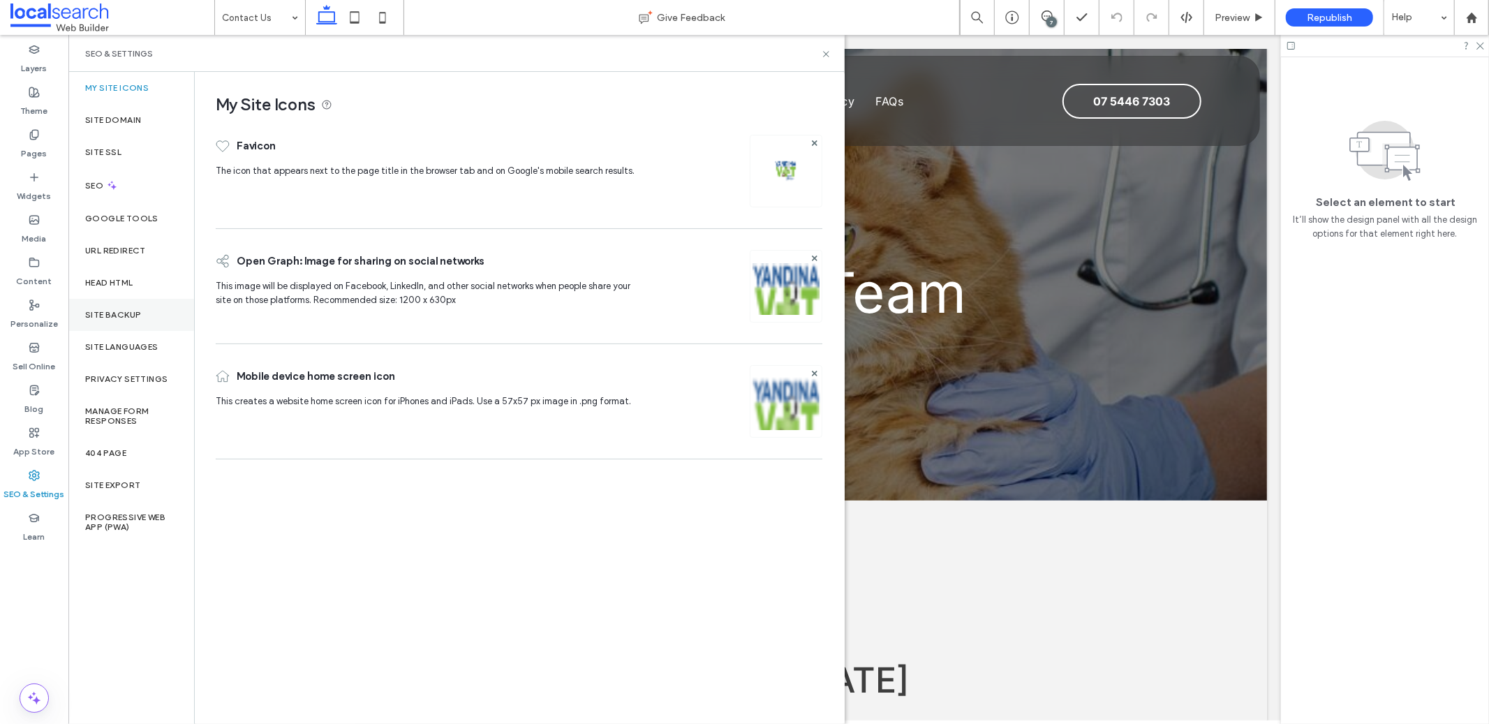
click at [147, 299] on div "Site Backup" at bounding box center [131, 315] width 126 height 32
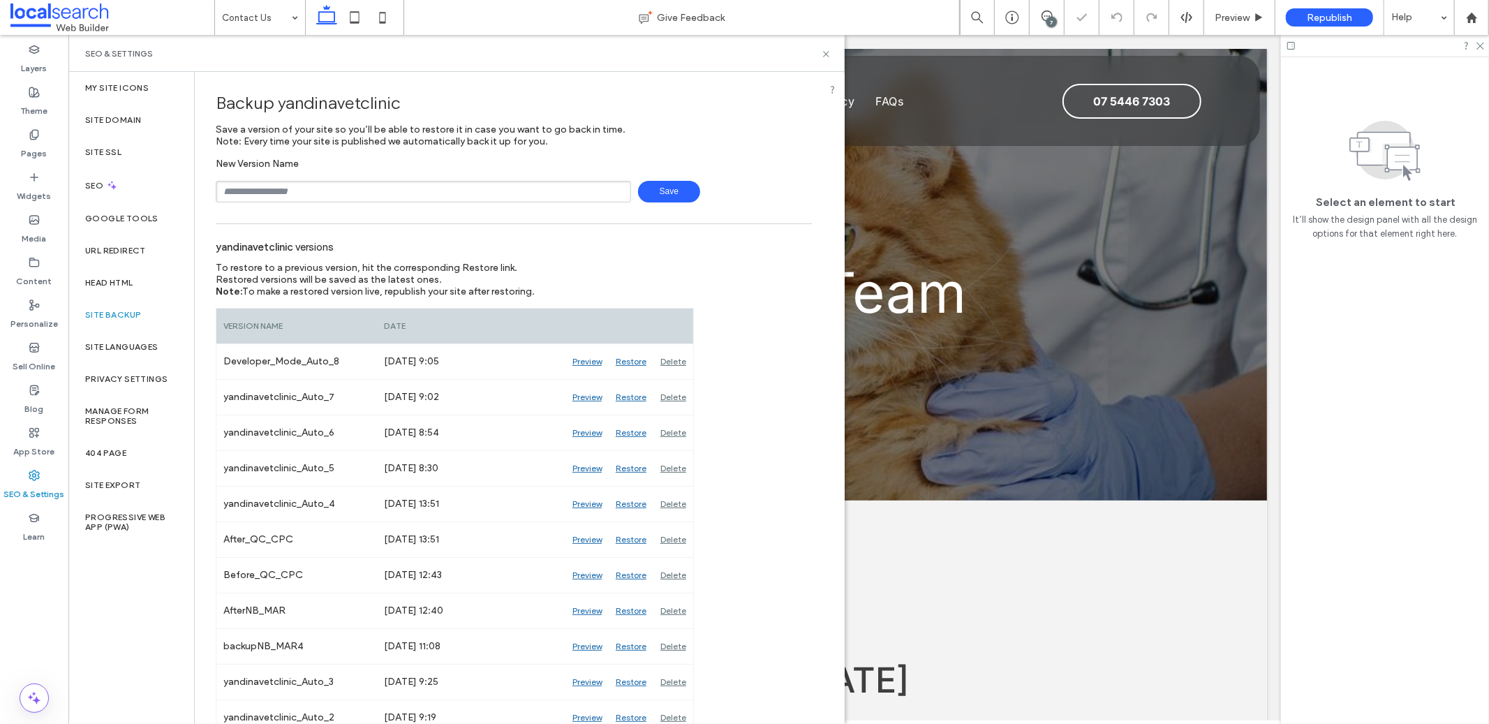
click at [316, 188] on input "text" at bounding box center [423, 192] width 415 height 22
type input "*********"
click at [670, 189] on span "Save" at bounding box center [669, 192] width 62 height 22
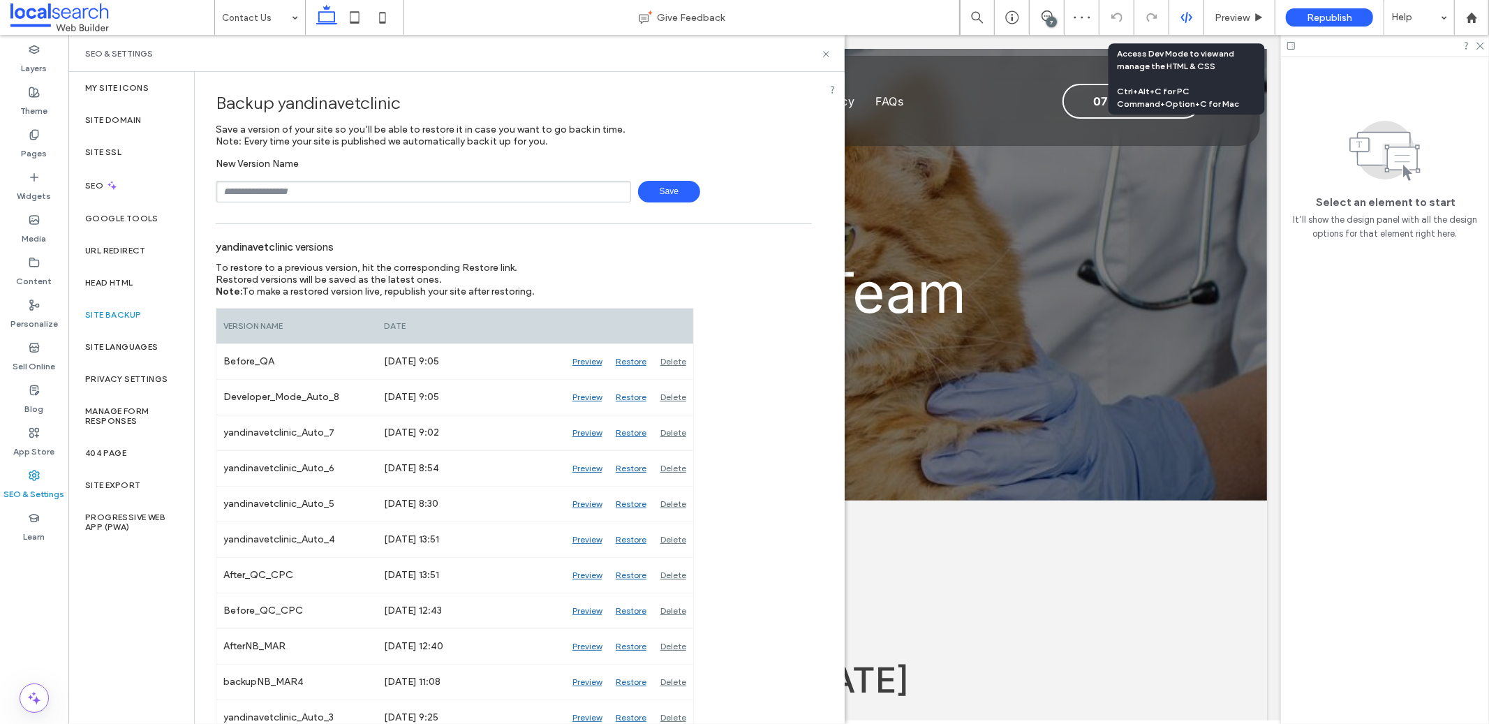
click at [1183, 17] on icon at bounding box center [1186, 17] width 13 height 13
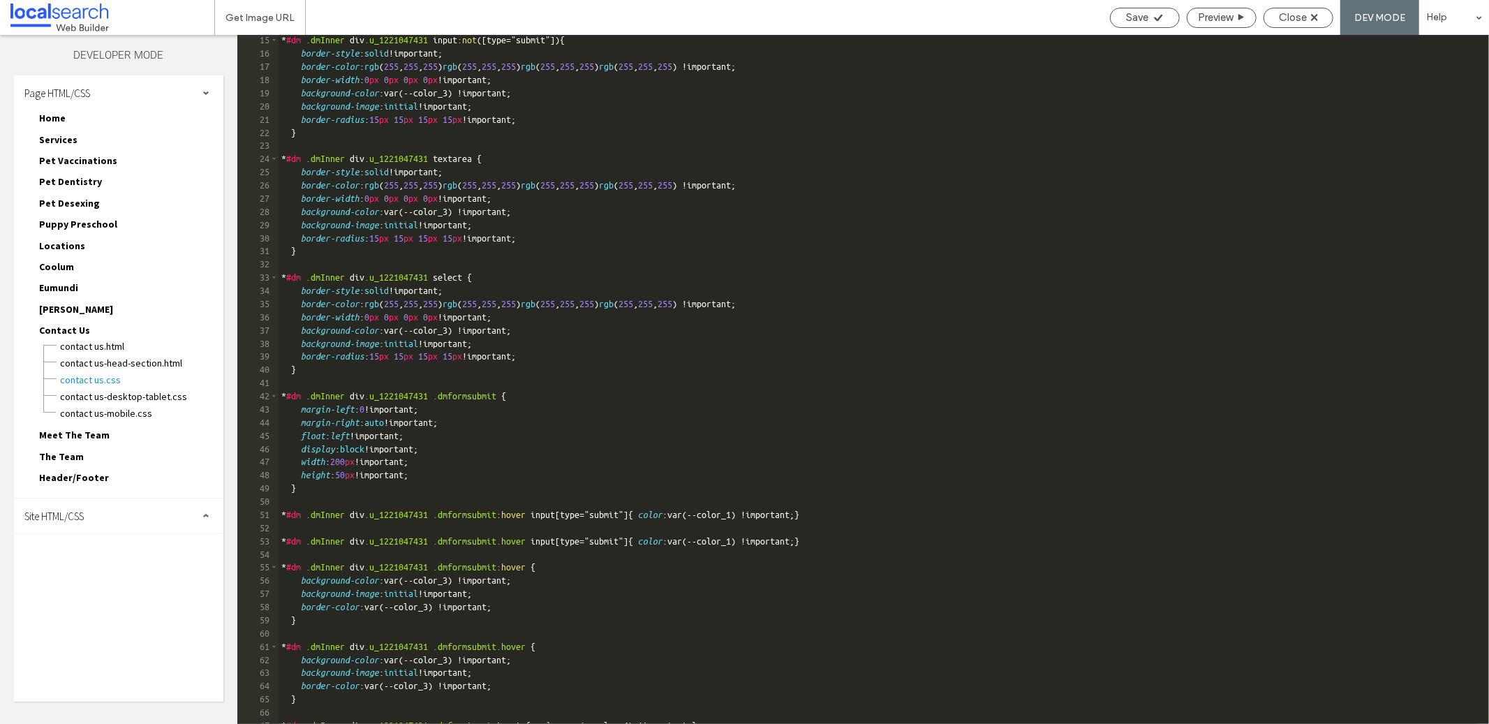
scroll to position [604, 0]
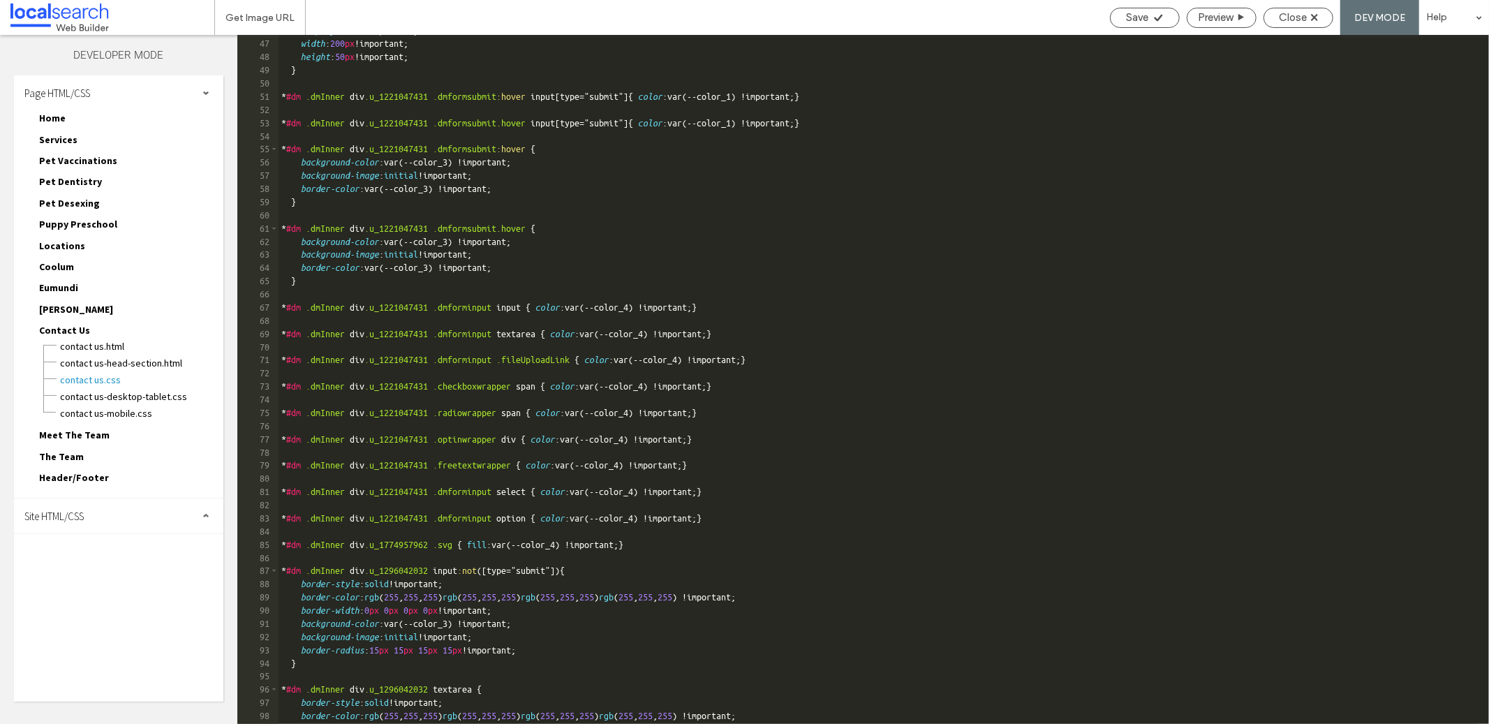
click at [105, 499] on div "Site HTML/CSS" at bounding box center [118, 515] width 209 height 35
click at [114, 603] on span "site-desktop.css" at bounding box center [144, 610] width 158 height 14
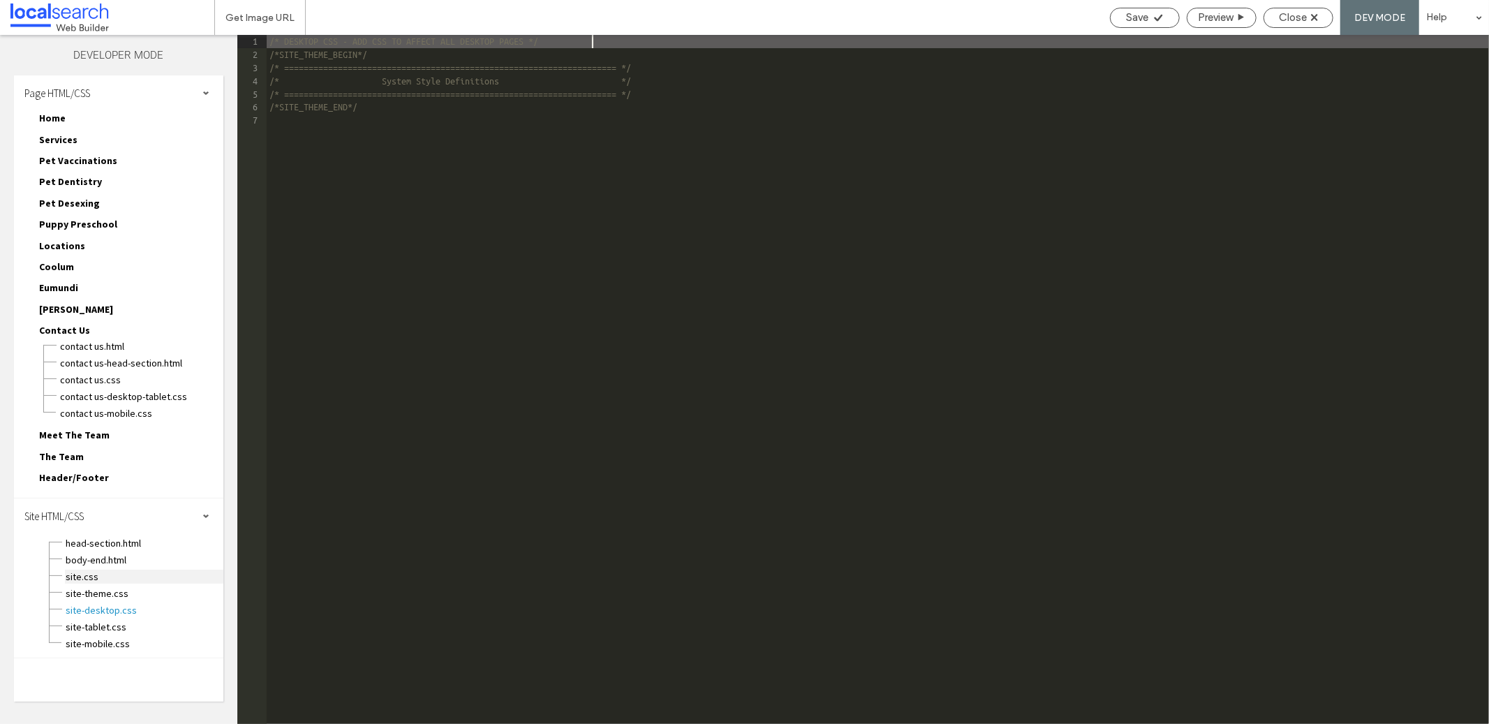
click at [118, 569] on span "site.css" at bounding box center [144, 576] width 158 height 14
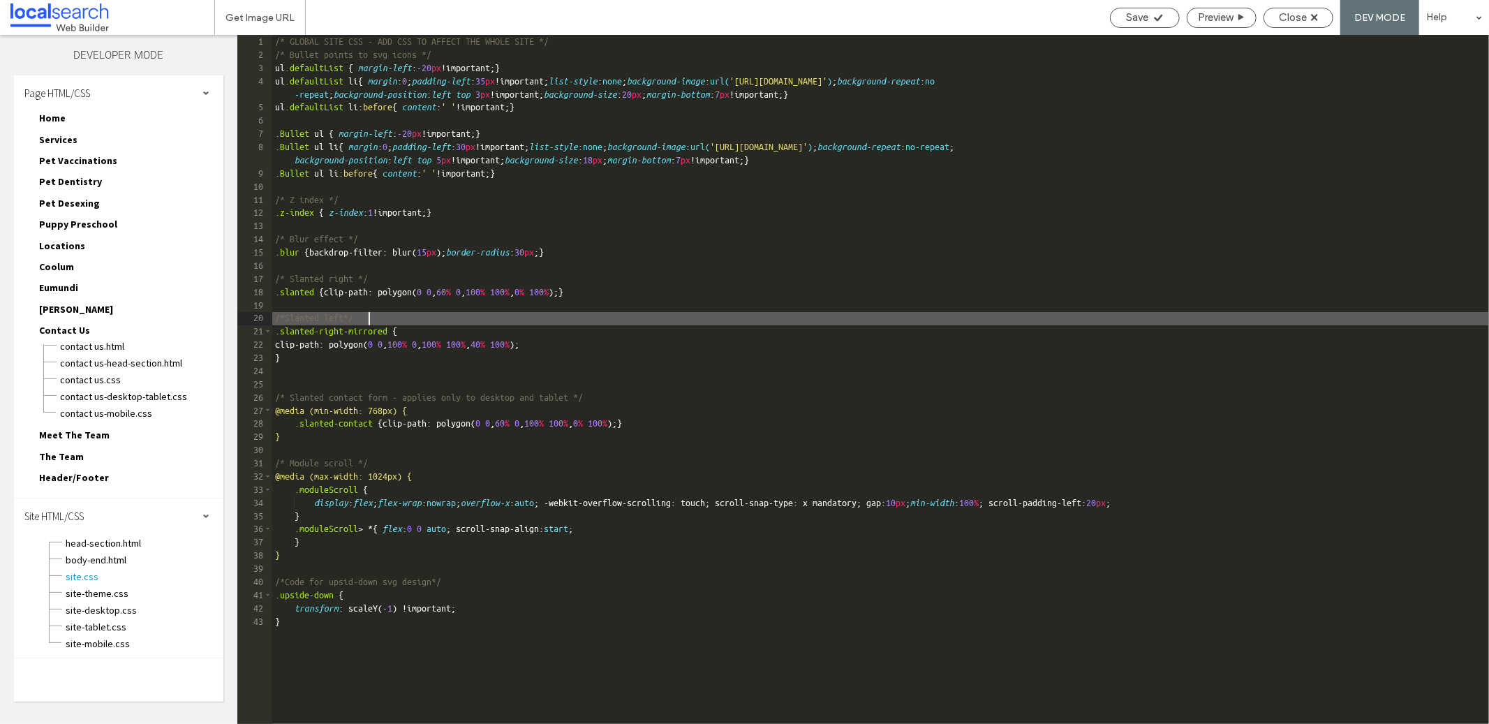
click at [396, 321] on div "/* GLOBAL SITE CSS - ADD CSS TO AFFECT THE WHOLE SITE */ /* Bullet points to sv…" at bounding box center [880, 393] width 1216 height 716
click at [1292, 16] on span "Close" at bounding box center [1293, 17] width 28 height 13
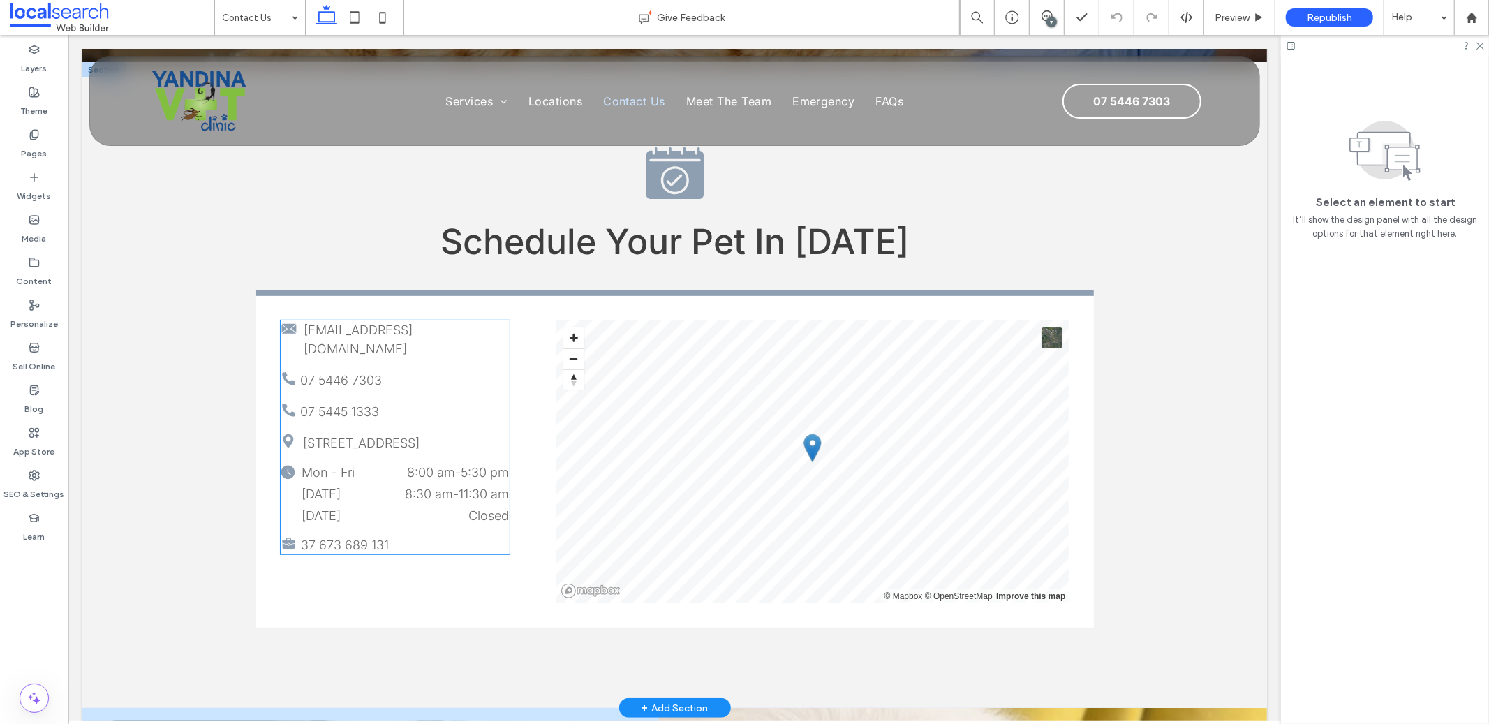
scroll to position [442, 0]
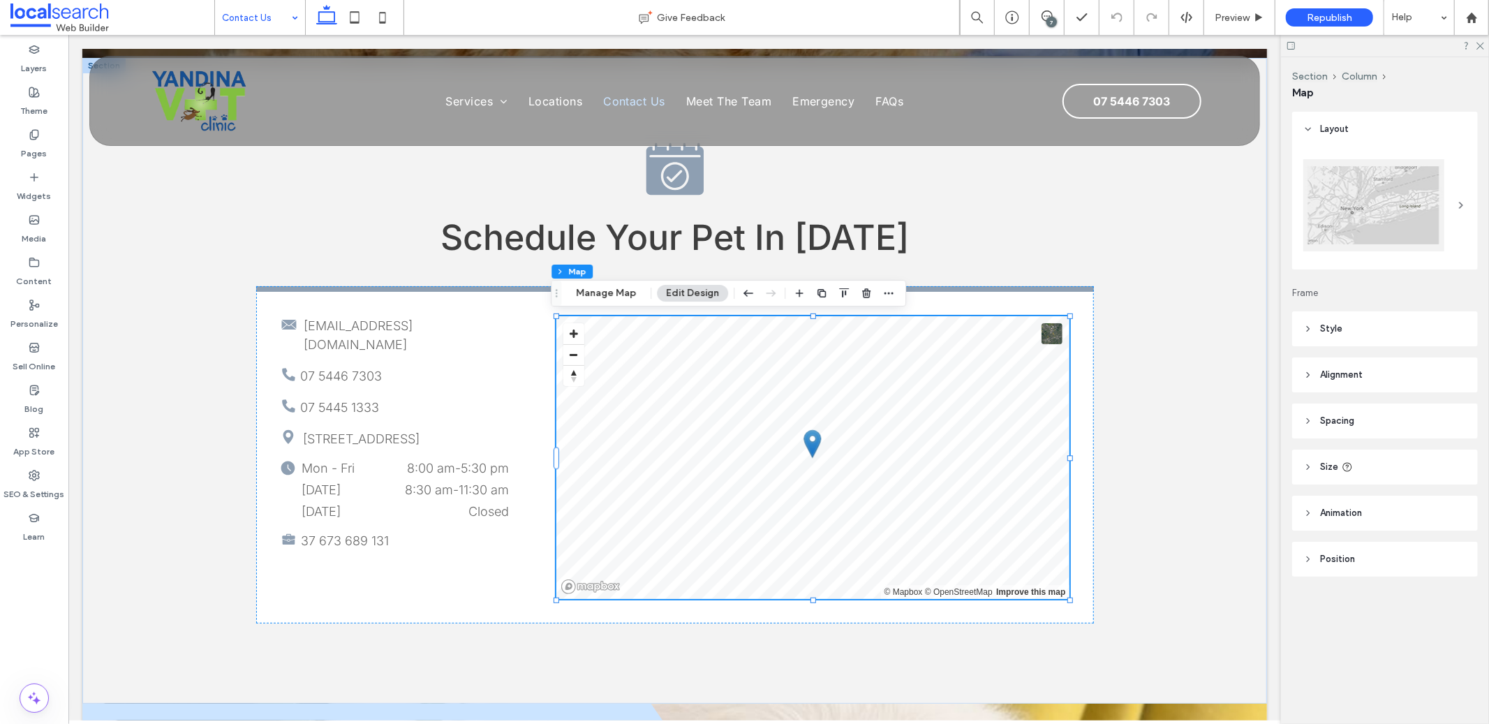
drag, startPoint x: 283, startPoint y: 10, endPoint x: 274, endPoint y: 27, distance: 19.4
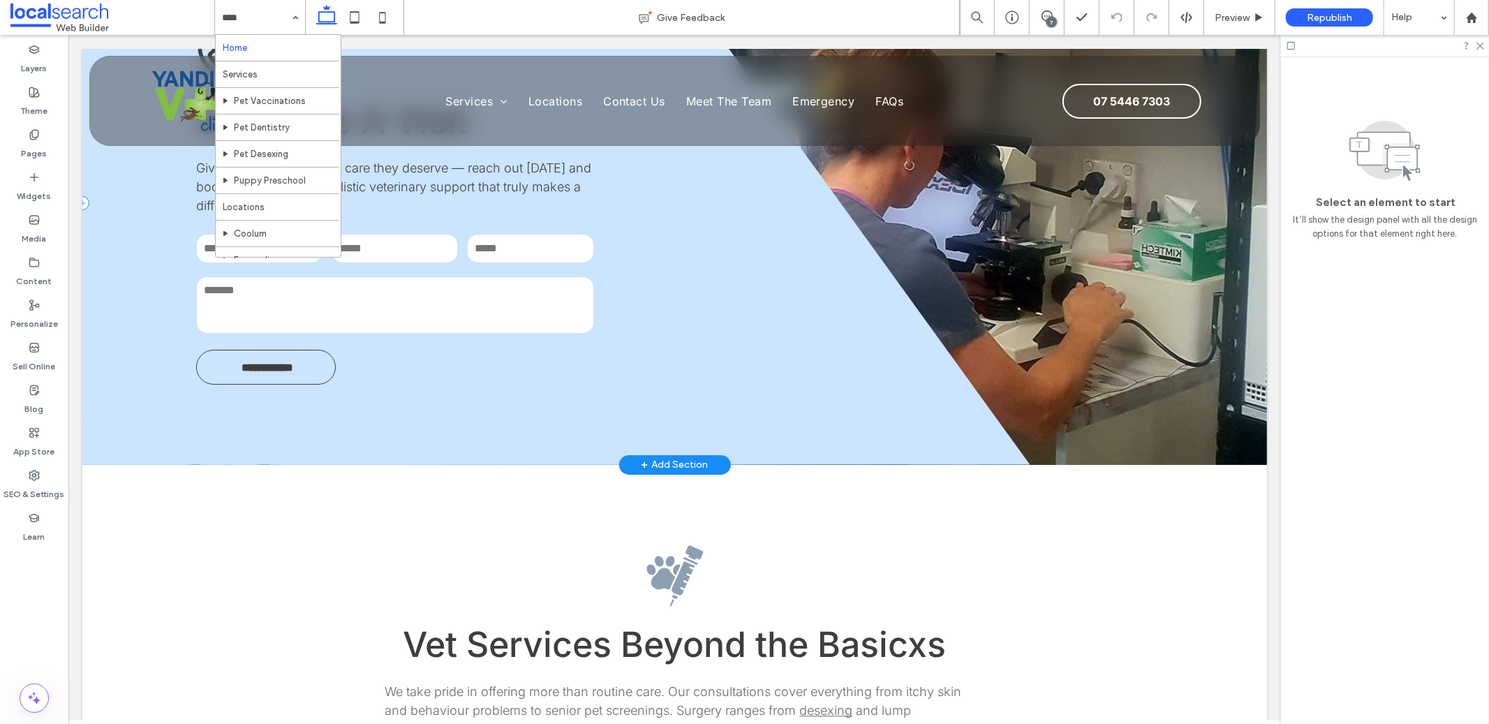
scroll to position [2579, 0]
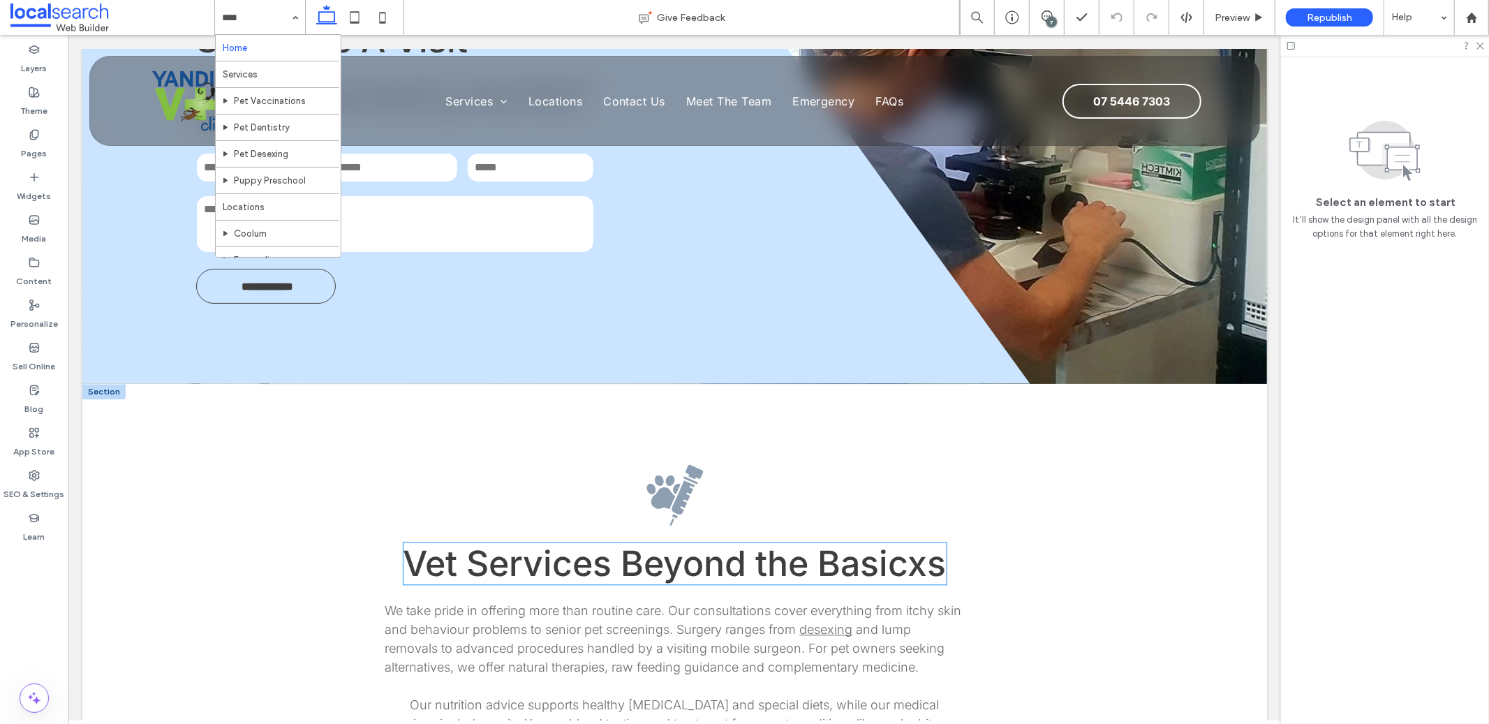
click at [851, 559] on span "Vet Services Beyond the Basicxs" at bounding box center [674, 563] width 543 height 42
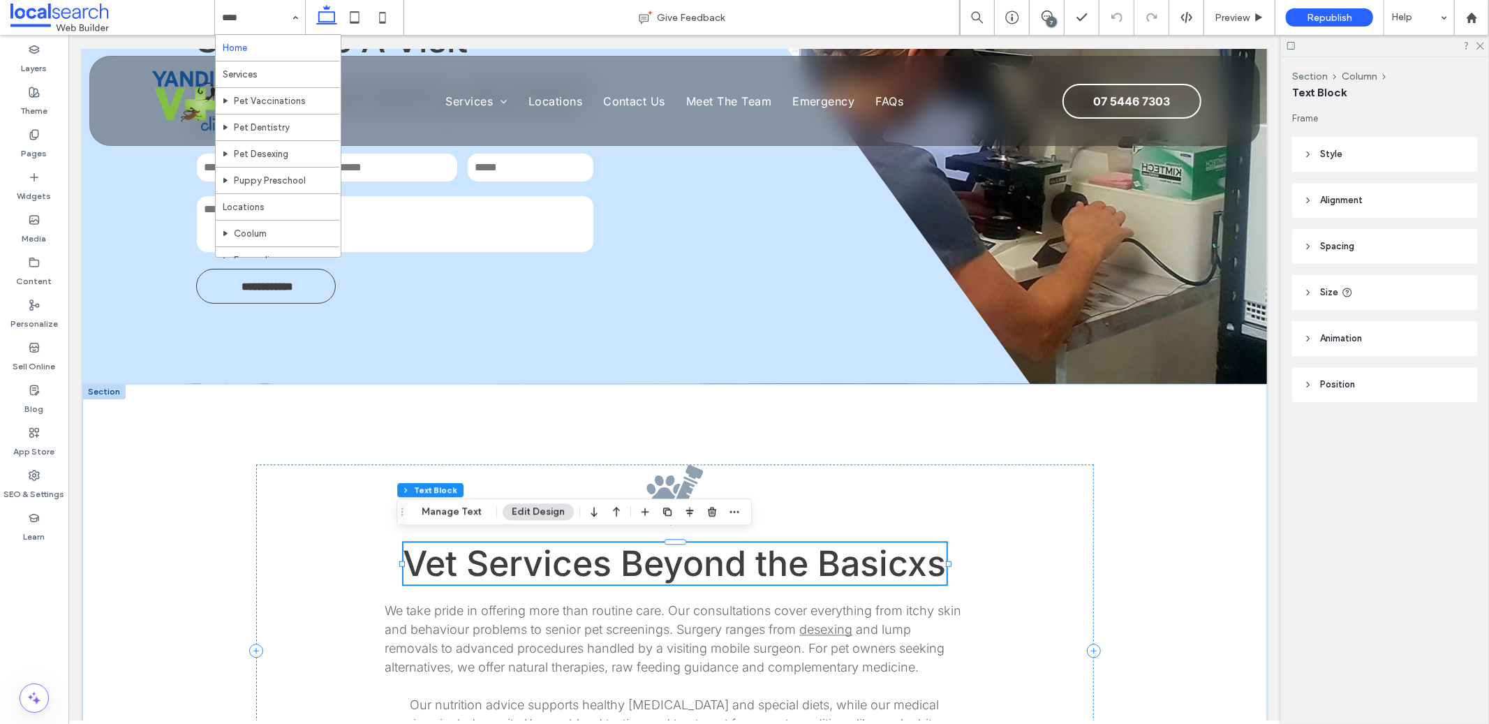
click at [851, 559] on span "Vet Services Beyond the Basicxs" at bounding box center [674, 563] width 543 height 42
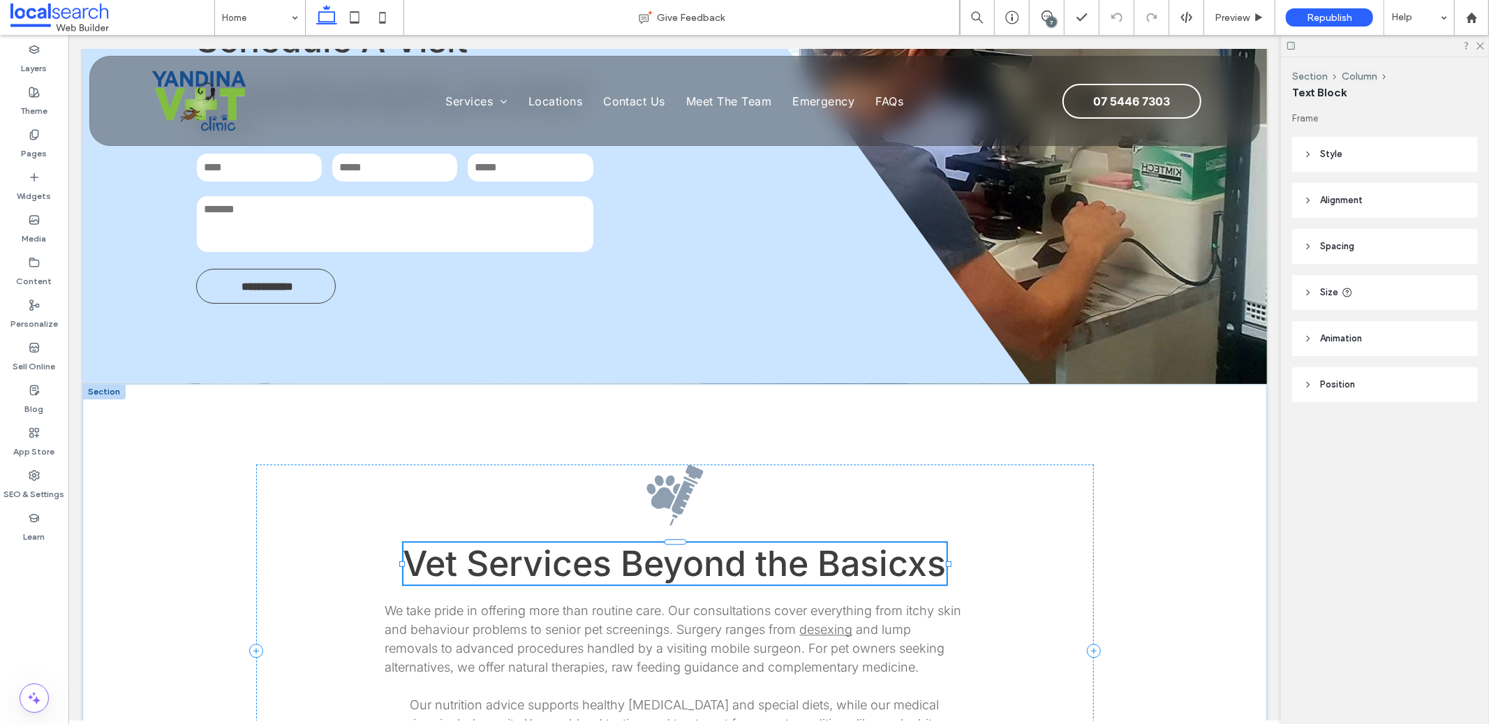
type input "*****"
type input "**"
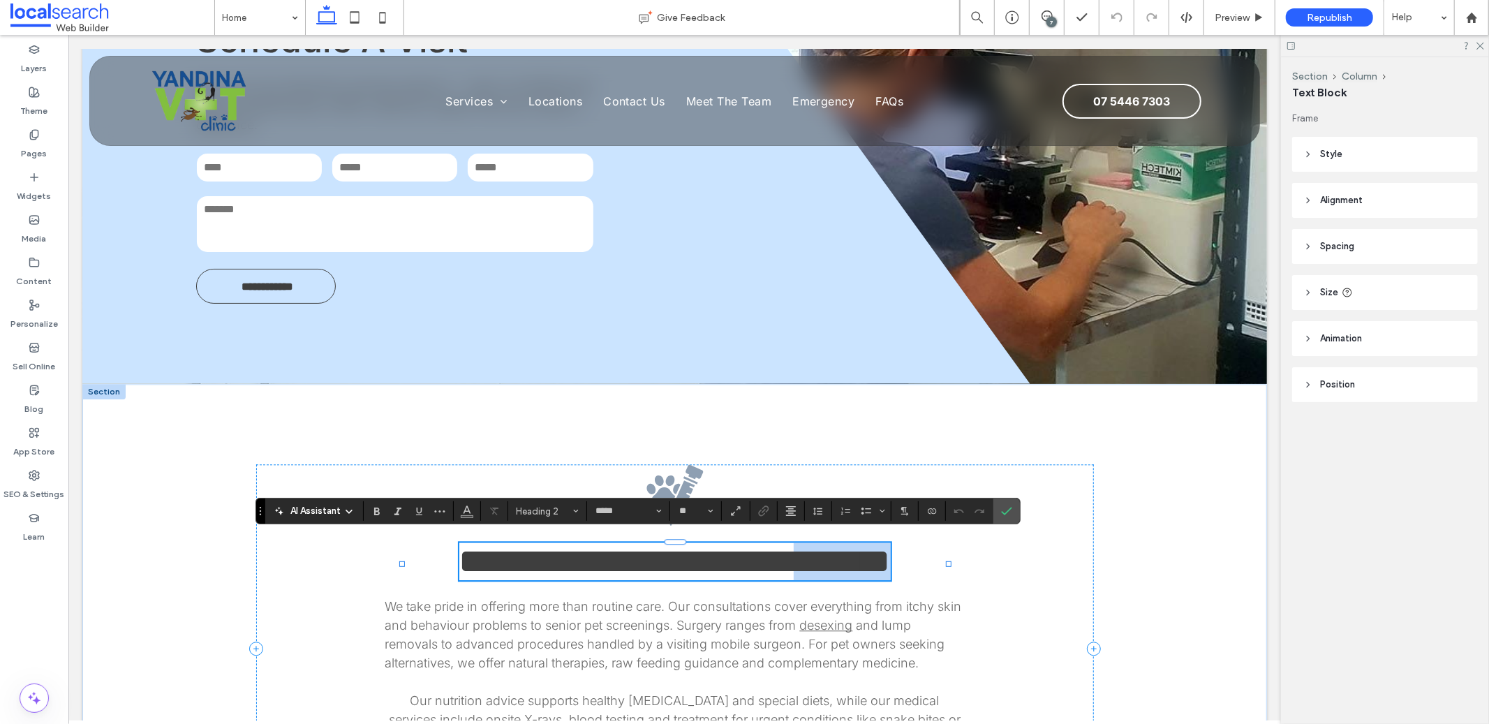
click at [890, 561] on span "**********" at bounding box center [674, 560] width 431 height 34
drag, startPoint x: 1000, startPoint y: 515, endPoint x: 767, endPoint y: 17, distance: 549.5
click at [1000, 515] on label "Confirm" at bounding box center [1006, 510] width 21 height 25
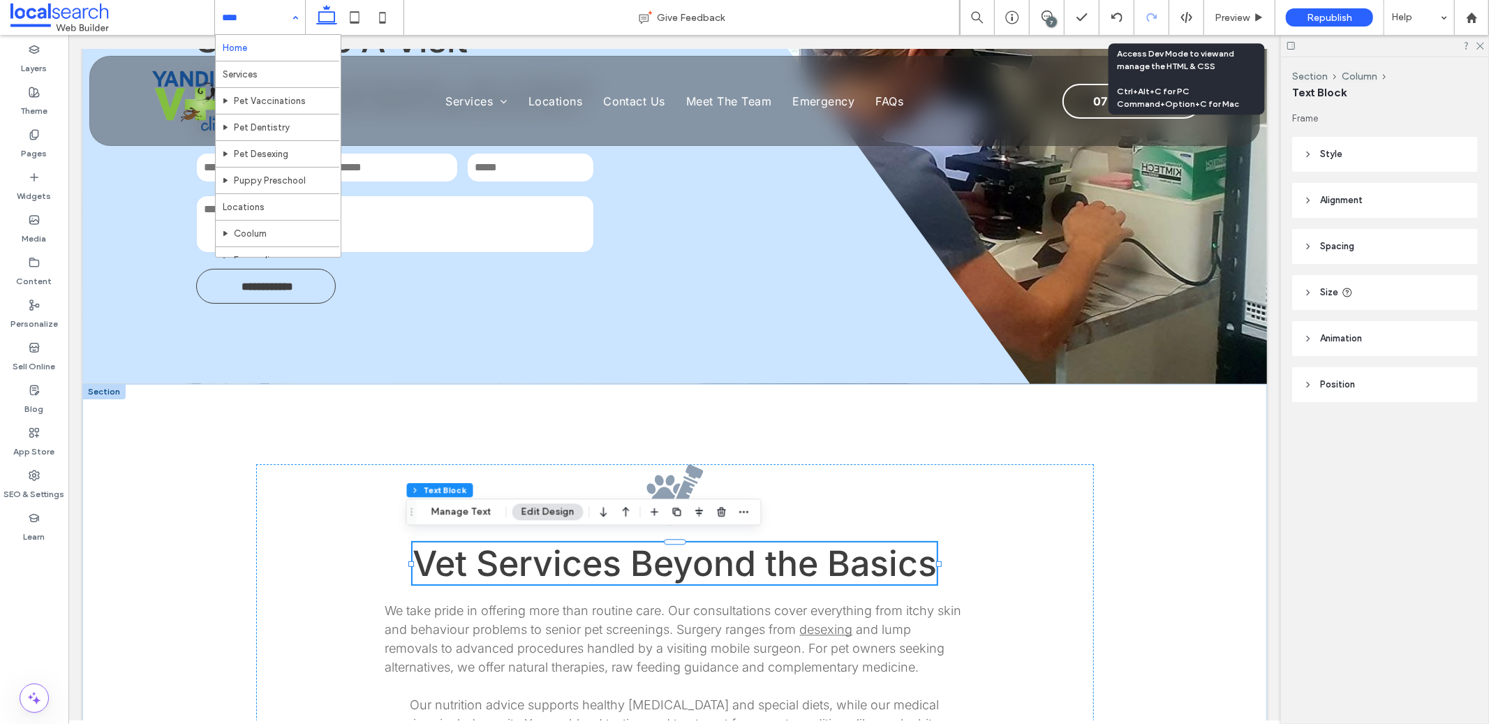
drag, startPoint x: 1193, startPoint y: 27, endPoint x: 1139, endPoint y: 18, distance: 55.1
click at [1193, 27] on div at bounding box center [1186, 17] width 35 height 35
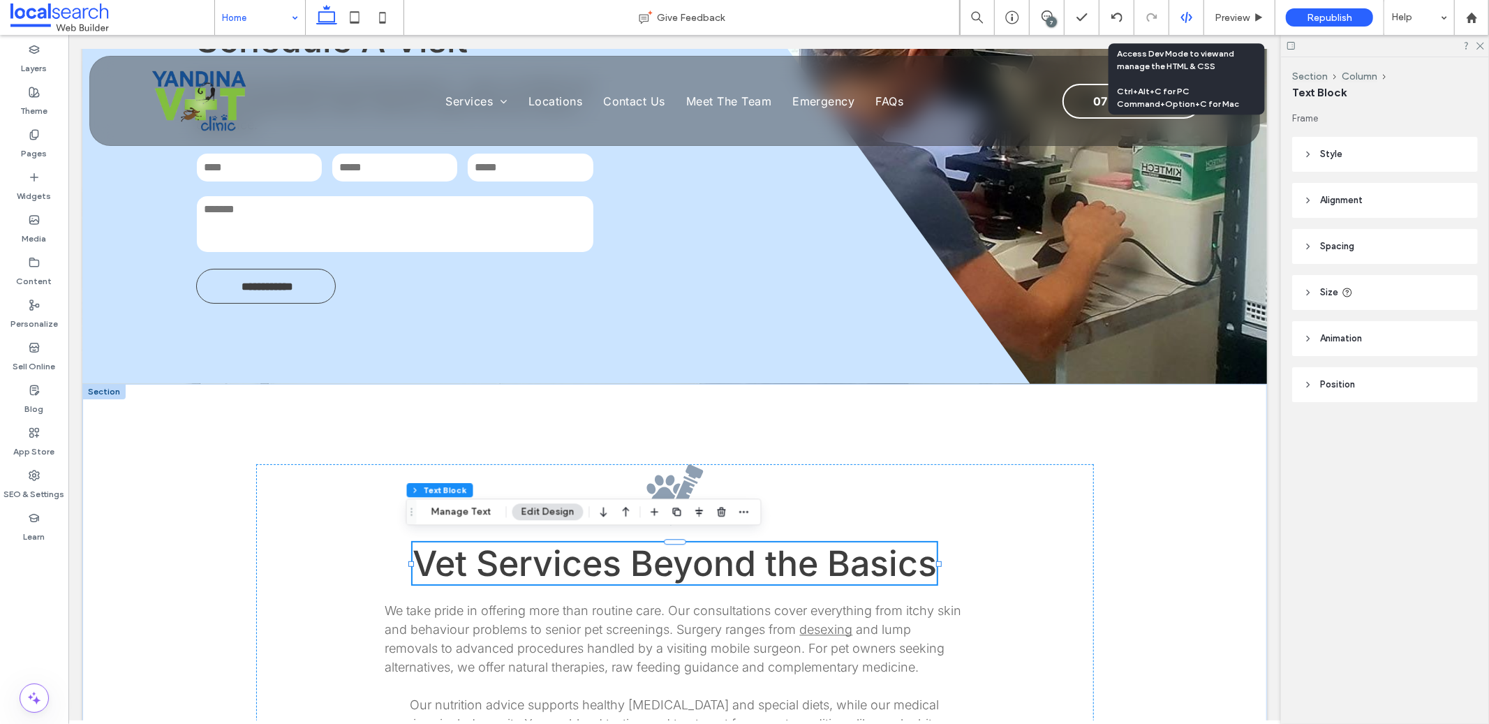
click at [1189, 15] on use at bounding box center [1185, 17] width 11 height 11
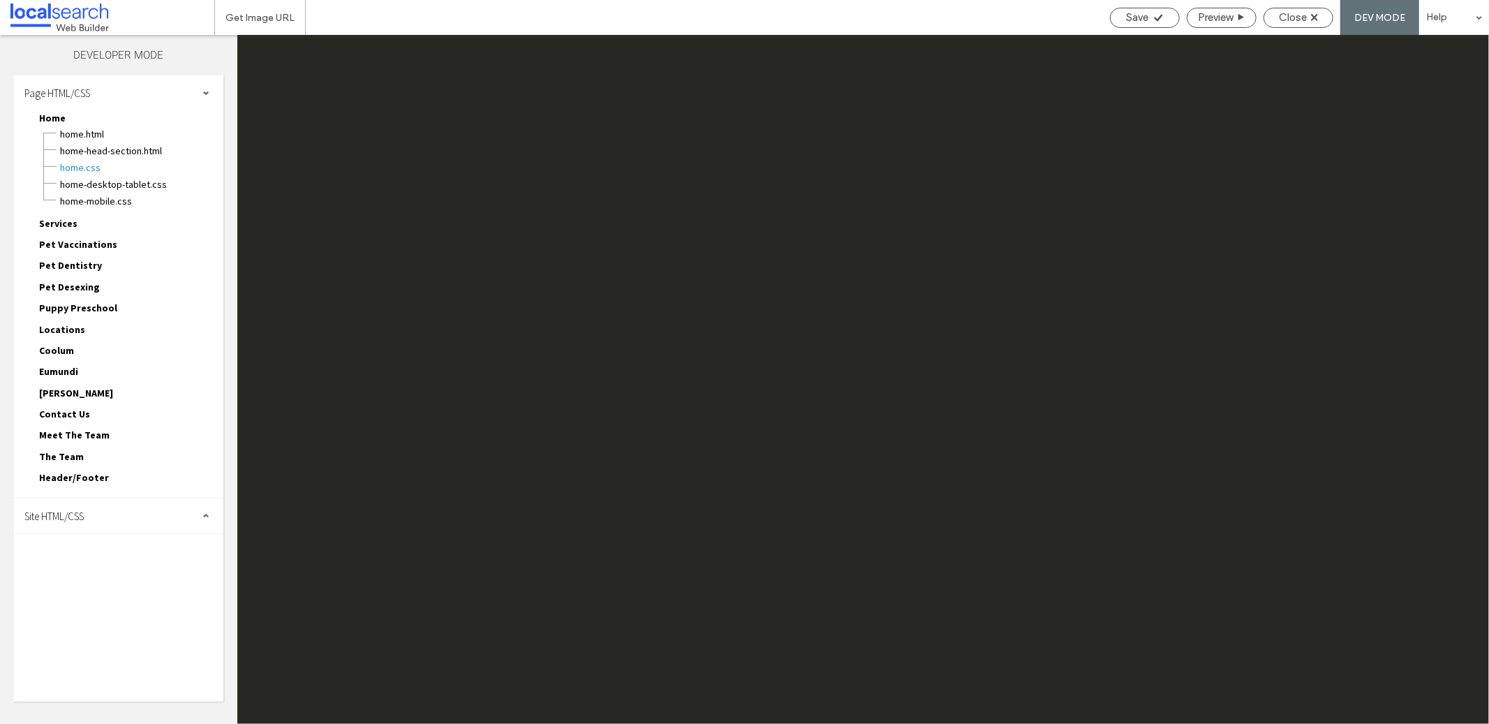
scroll to position [0, 0]
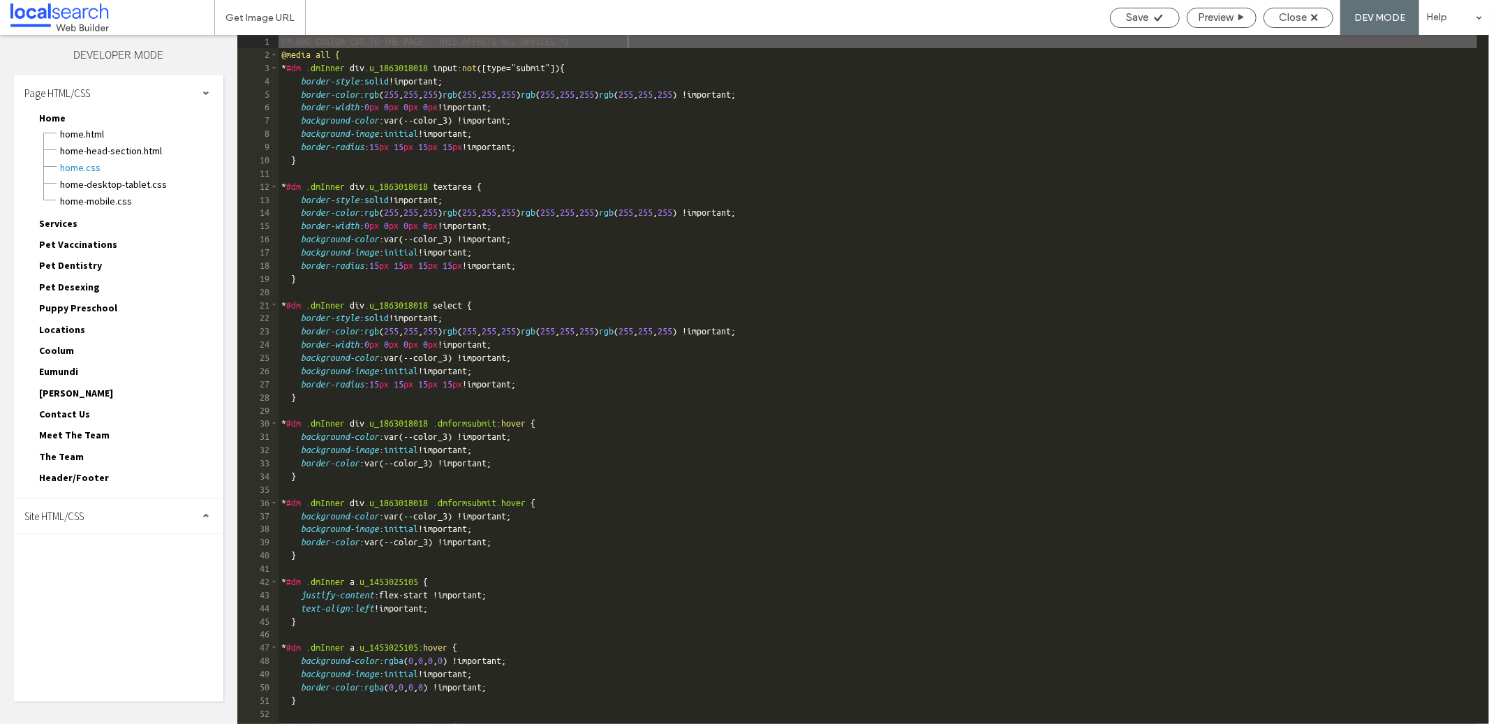
click at [93, 498] on div "Site HTML/CSS" at bounding box center [118, 515] width 209 height 35
click at [97, 569] on span "site.css" at bounding box center [144, 576] width 158 height 14
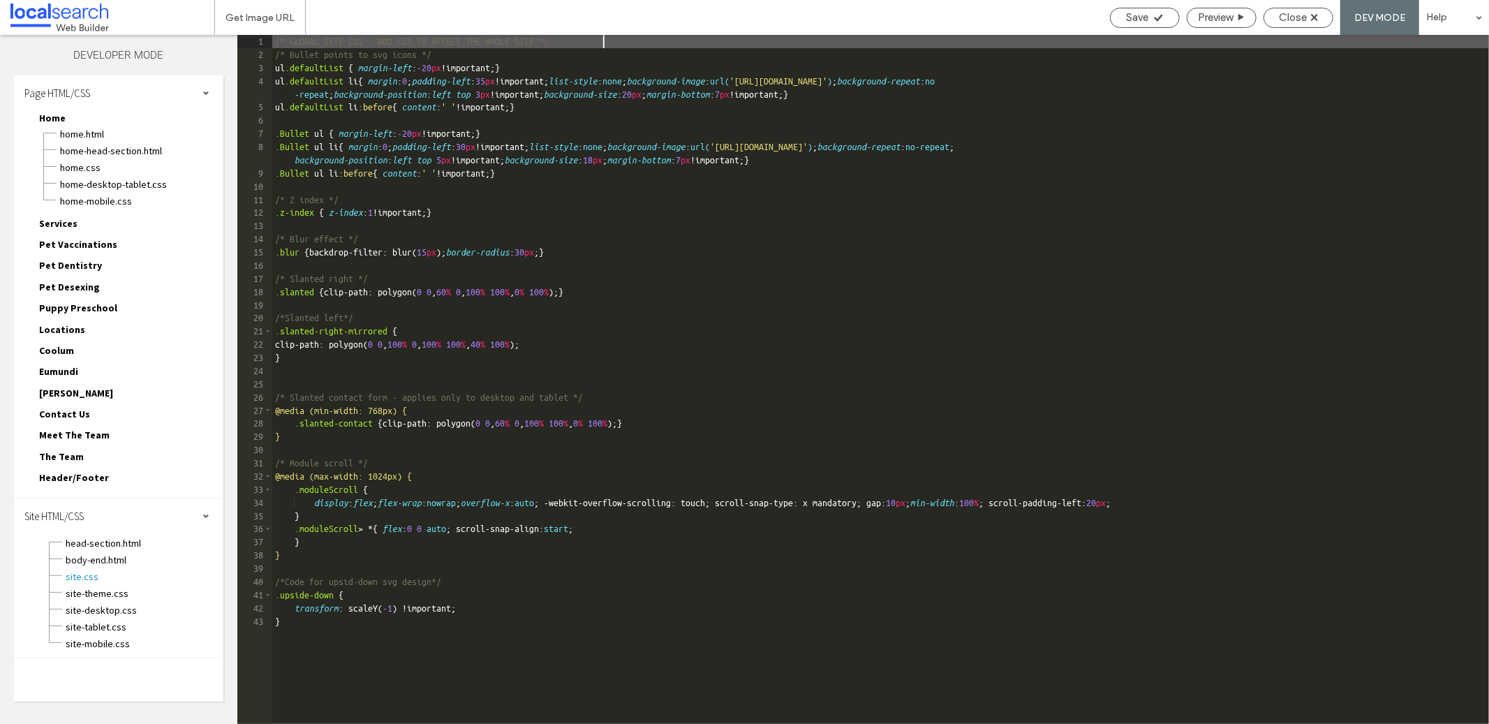
click at [475, 366] on div "/* GLOBAL SITE CSS - ADD CSS TO AFFECT THE WHOLE SITE */ /* Bullet points to sv…" at bounding box center [880, 393] width 1216 height 716
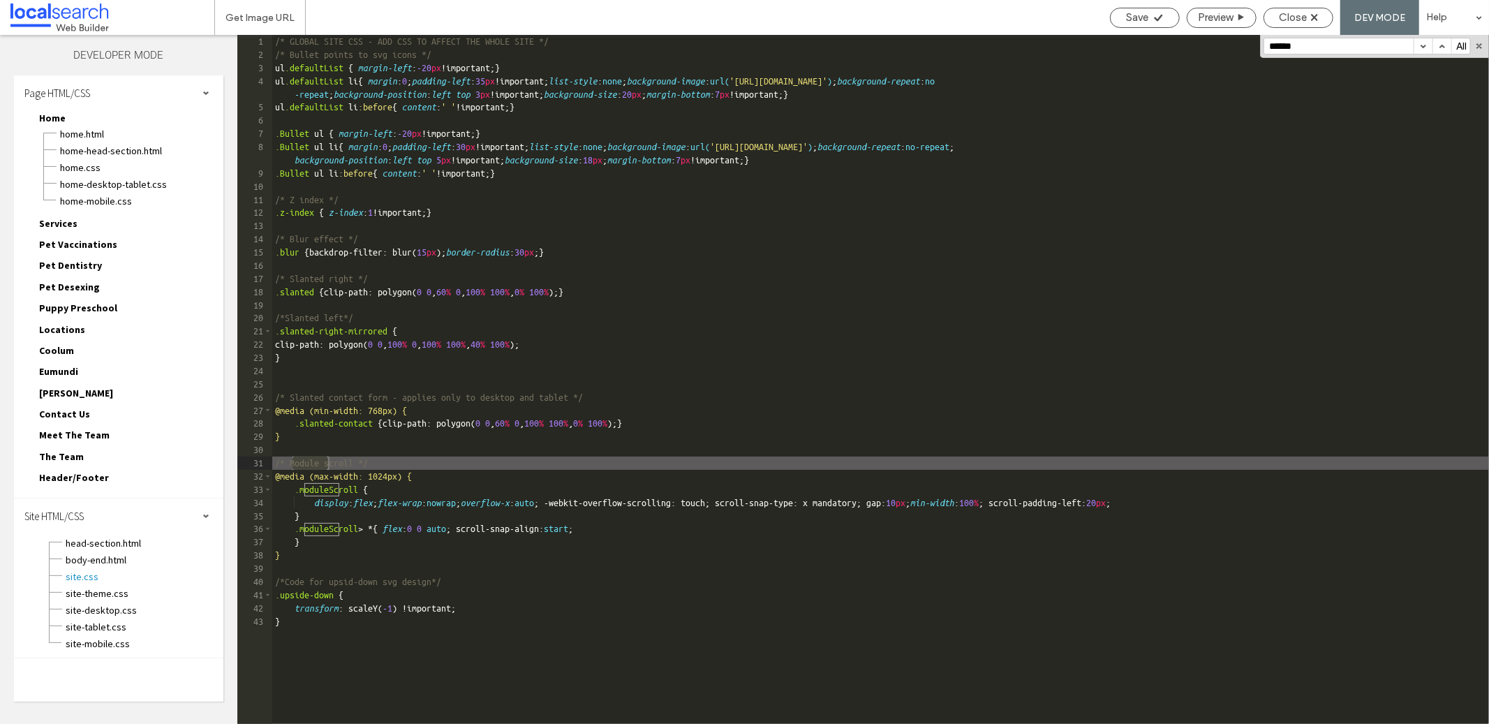
type input "******"
click at [1048, 499] on div "/* GLOBAL SITE CSS - ADD CSS TO AFFECT THE WHOLE SITE */ /* Bullet points to sv…" at bounding box center [880, 393] width 1216 height 716
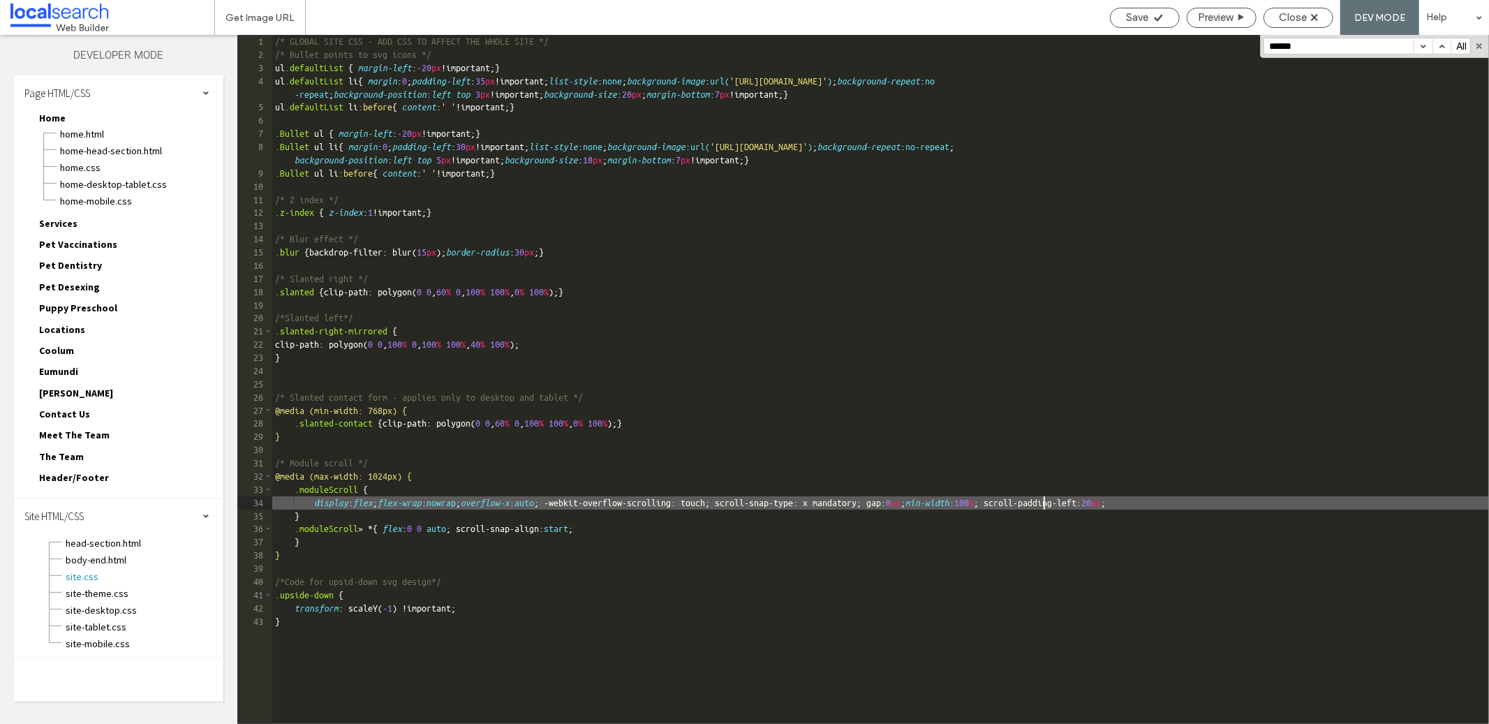
type textarea "**"
click at [1135, 11] on span "Save" at bounding box center [1137, 17] width 22 height 13
click at [1286, 17] on span "Close" at bounding box center [1293, 17] width 28 height 13
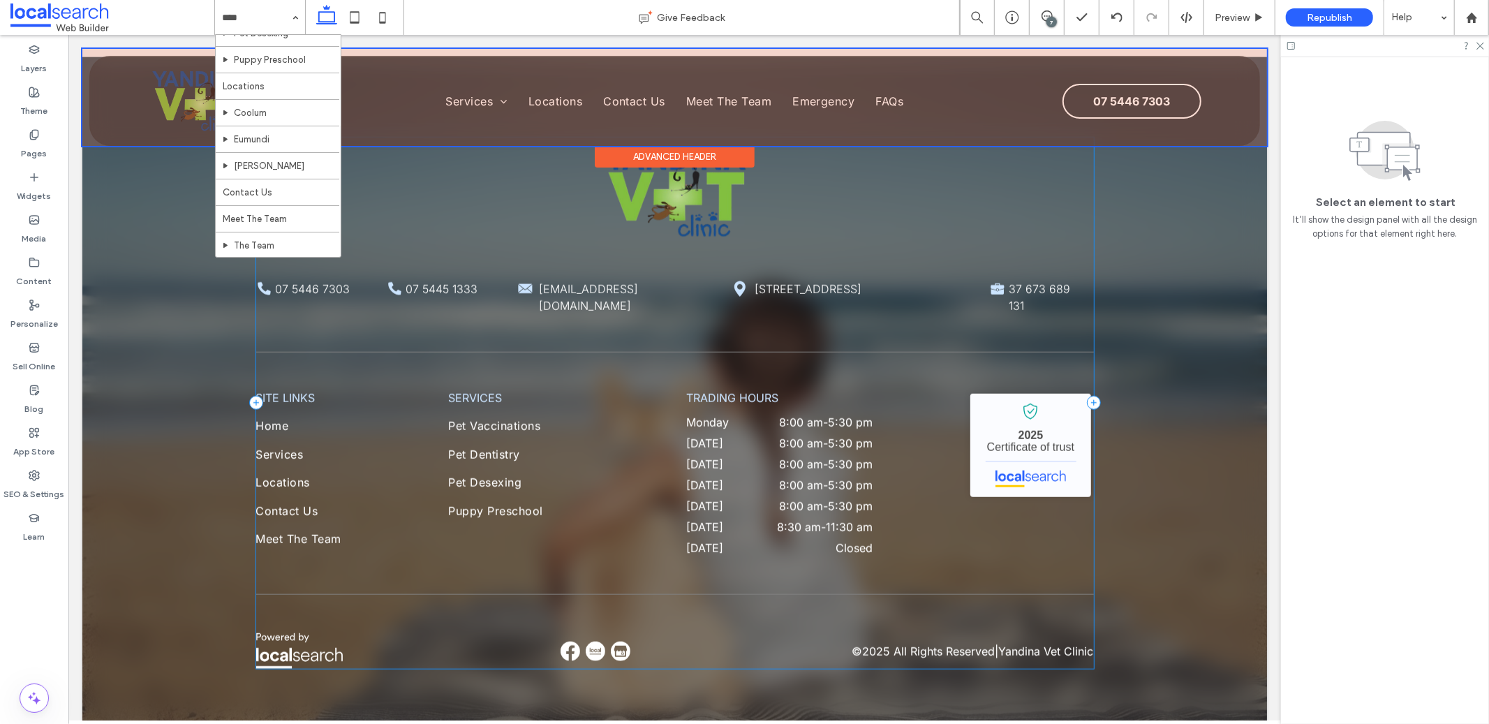
scroll to position [5727, 0]
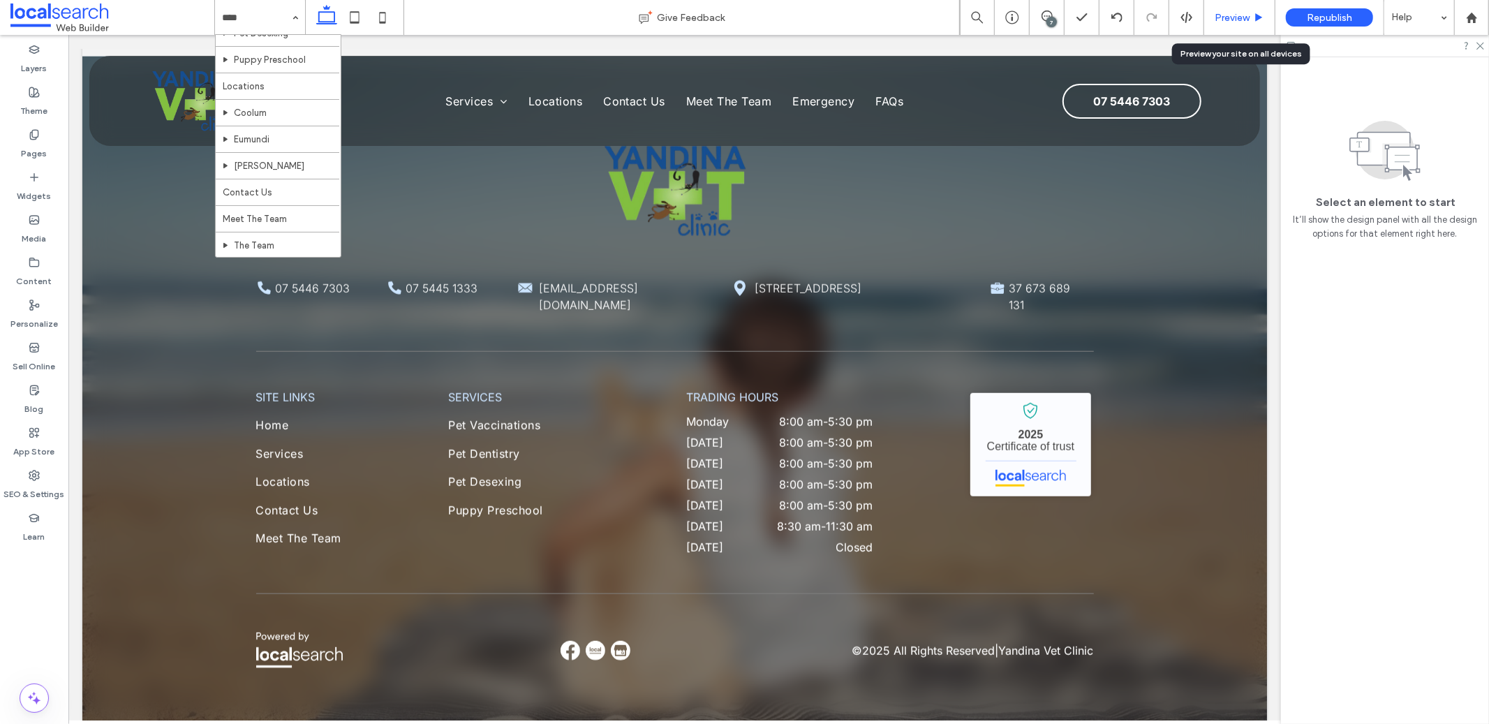
click at [1249, 24] on div "Preview" at bounding box center [1239, 17] width 71 height 35
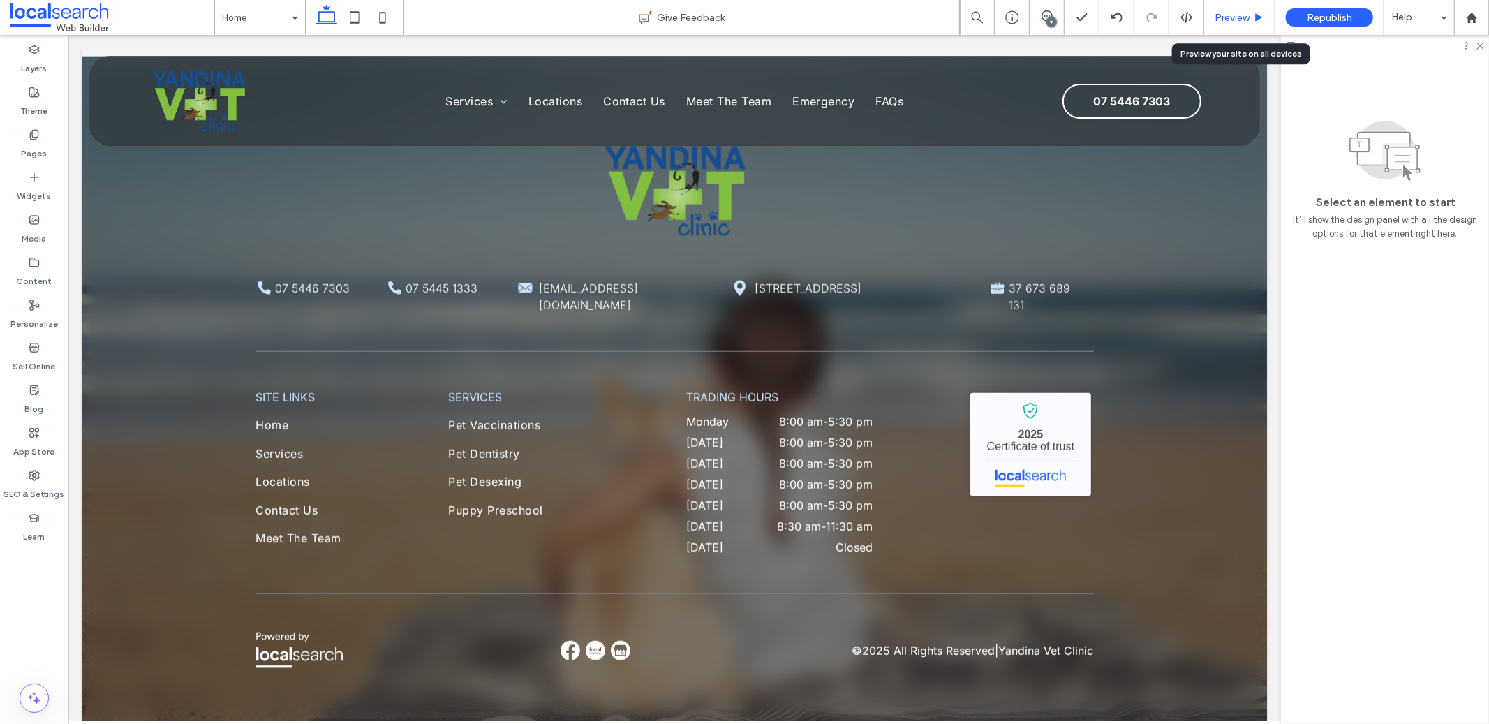
click at [1221, 13] on span "Preview" at bounding box center [1231, 18] width 35 height 12
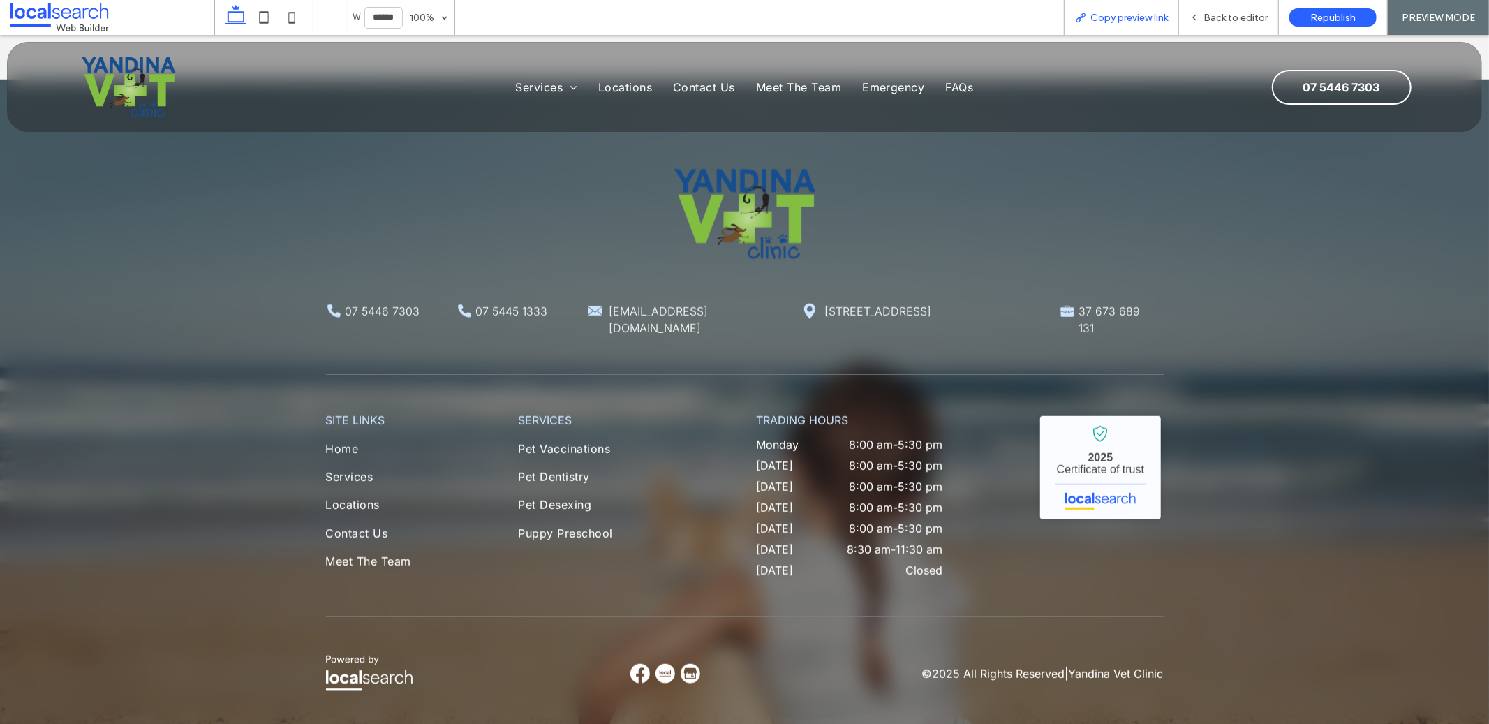
scroll to position [5763, 0]
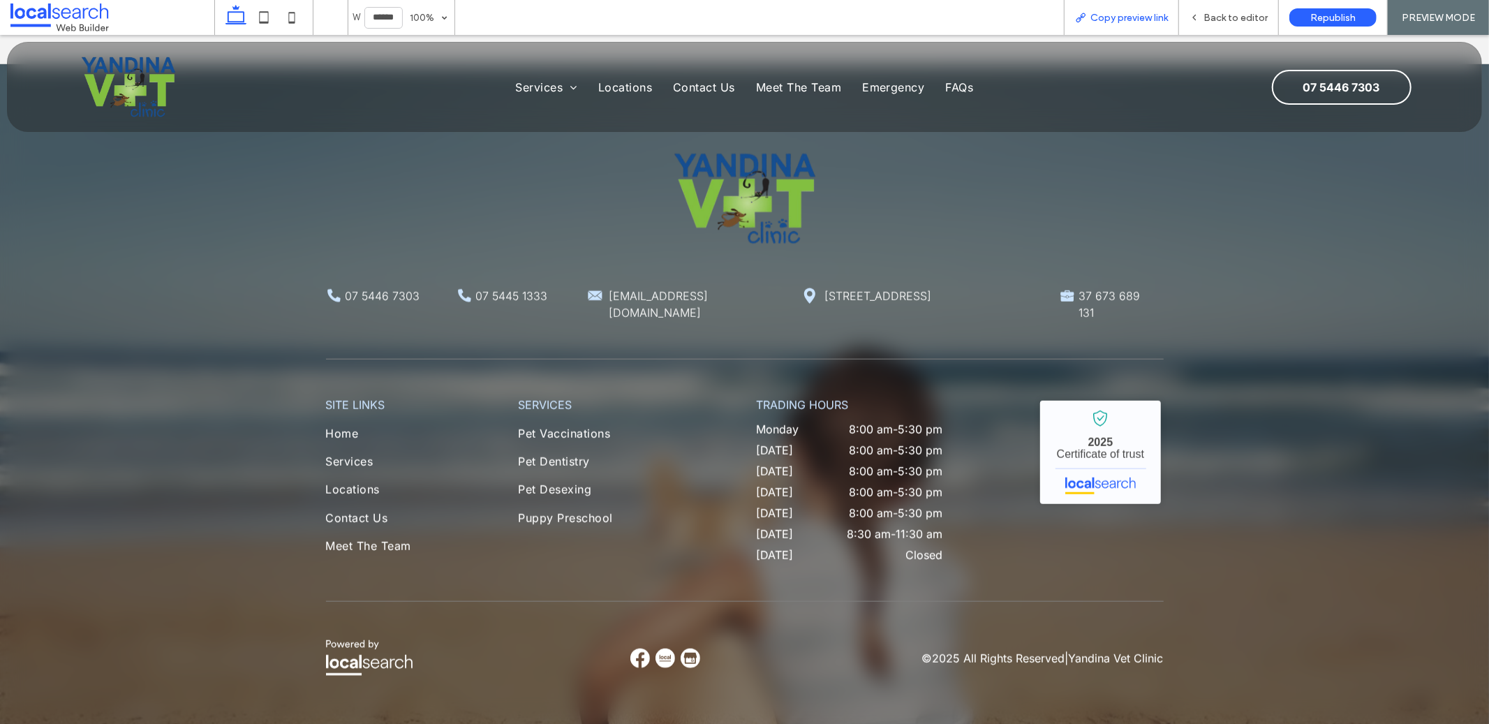
click at [1073, 17] on div "Copy preview link" at bounding box center [1121, 18] width 114 height 12
click at [1198, 7] on div "Back to editor" at bounding box center [1229, 17] width 100 height 35
click at [1194, 13] on icon at bounding box center [1194, 18] width 10 height 10
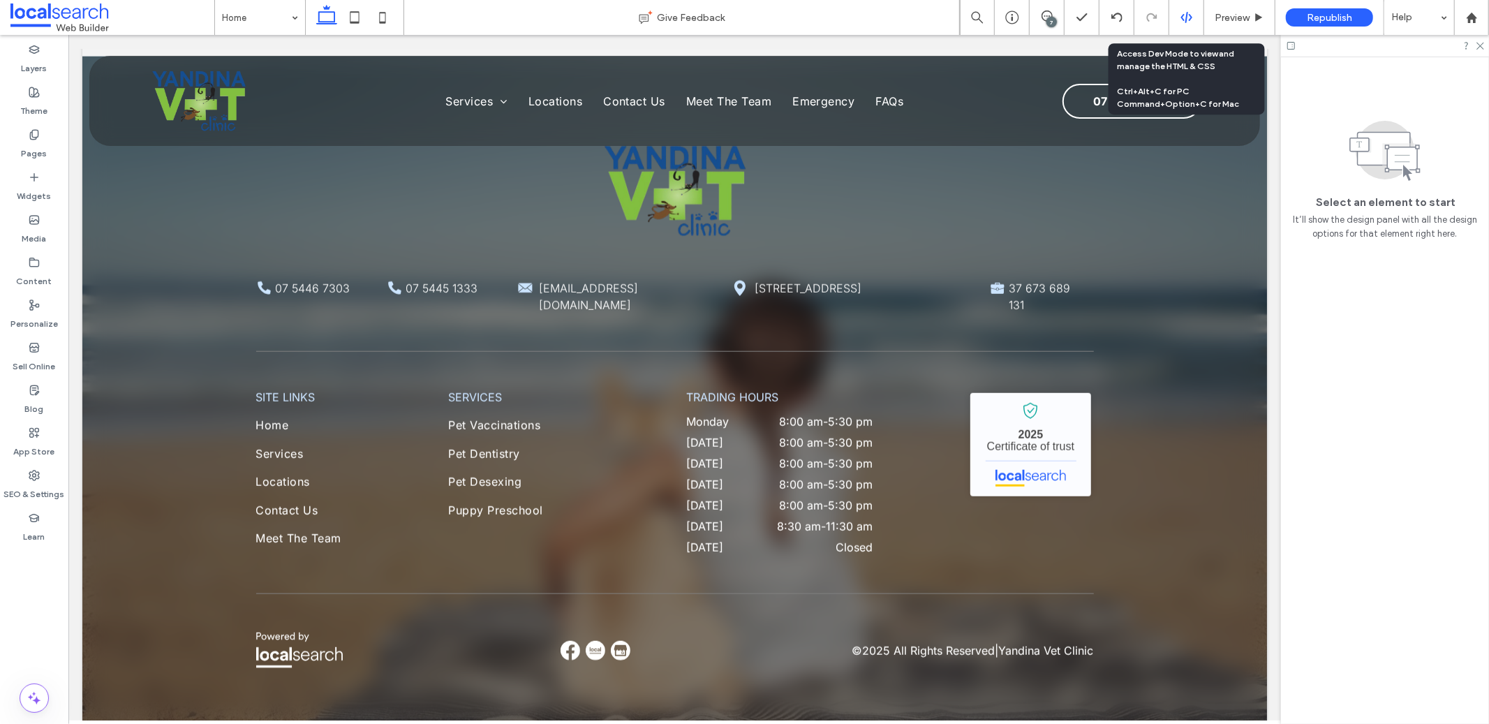
click at [1195, 19] on div at bounding box center [1186, 17] width 34 height 13
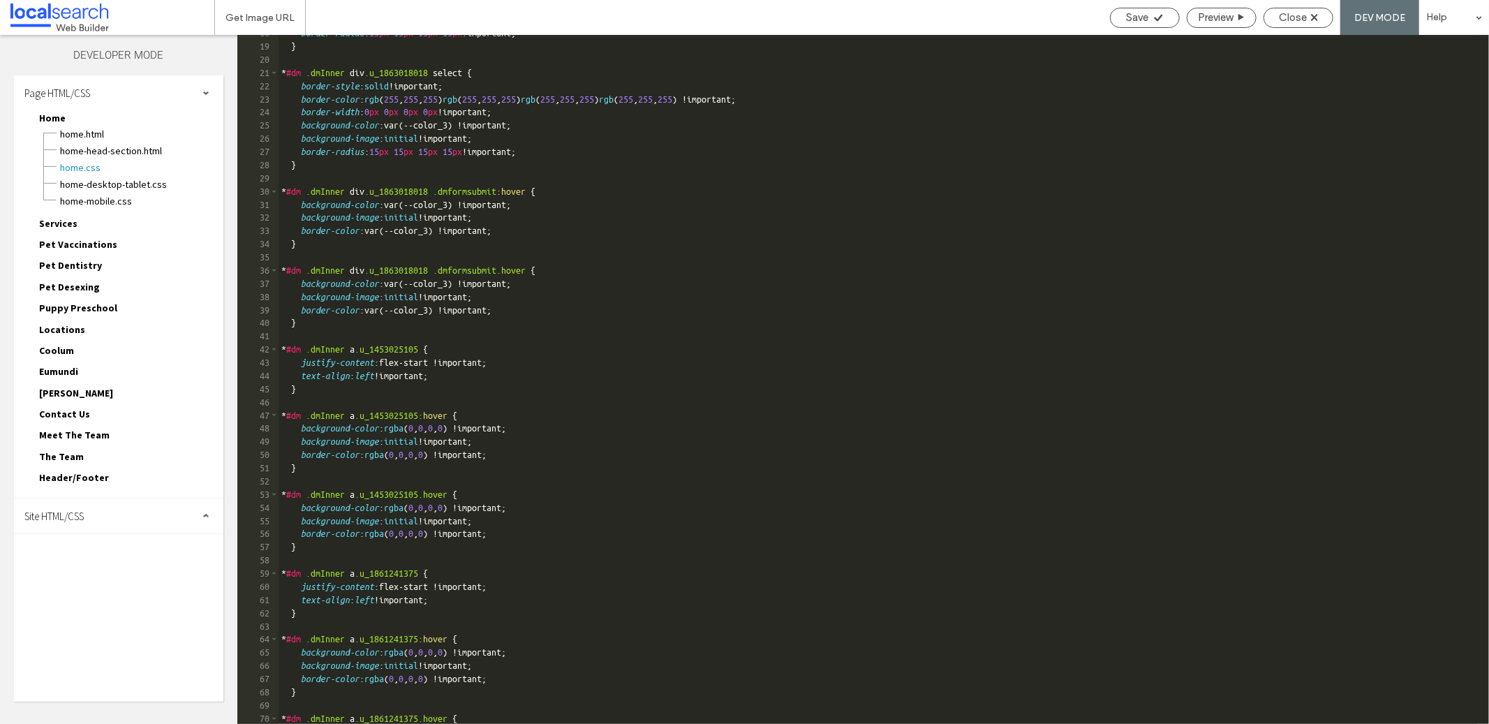
scroll to position [743, 0]
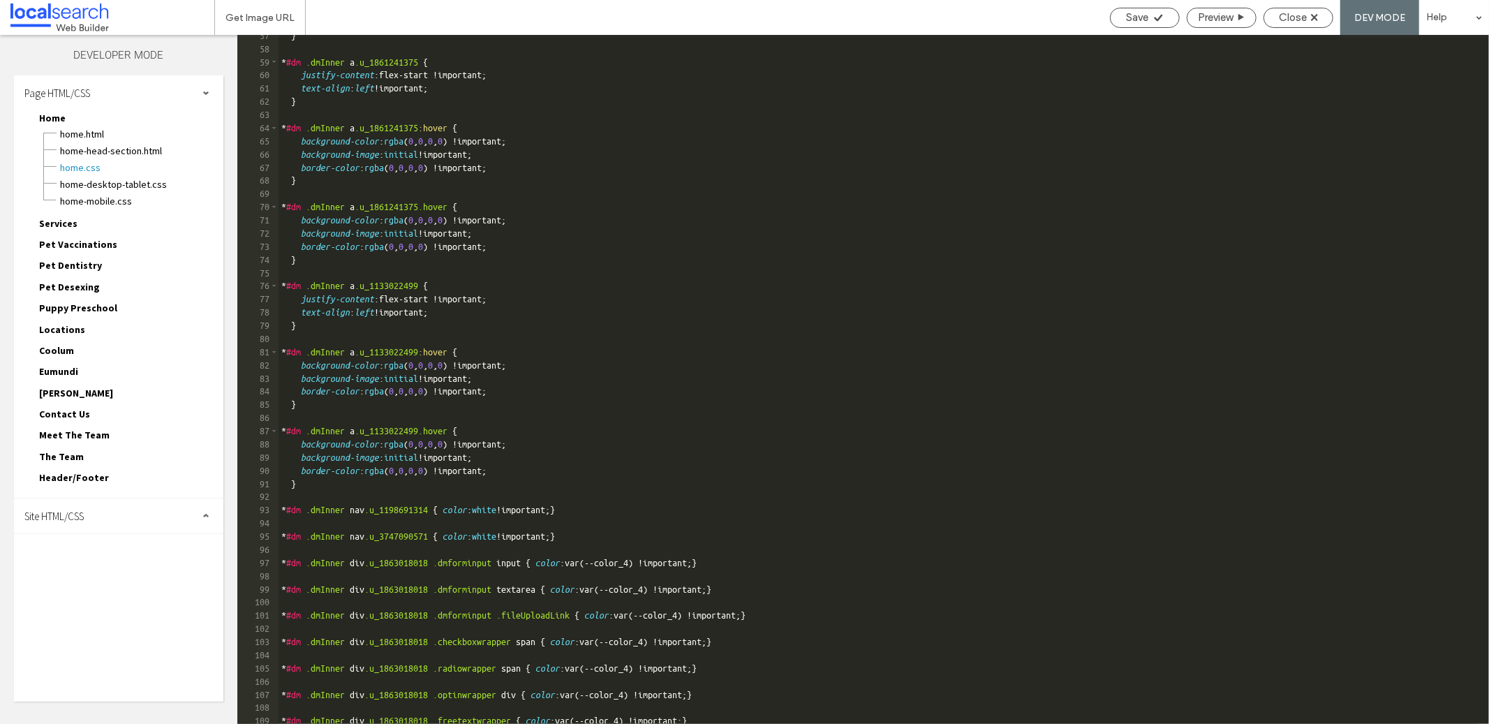
click at [119, 521] on div "Page HTML/CSS Home Home.html Home-head-section.html Home.css Home-desktop-table…" at bounding box center [118, 388] width 209 height 626
click at [158, 498] on div "Site HTML/CSS" at bounding box center [118, 515] width 209 height 35
click at [114, 603] on span "site-desktop.css" at bounding box center [144, 610] width 158 height 14
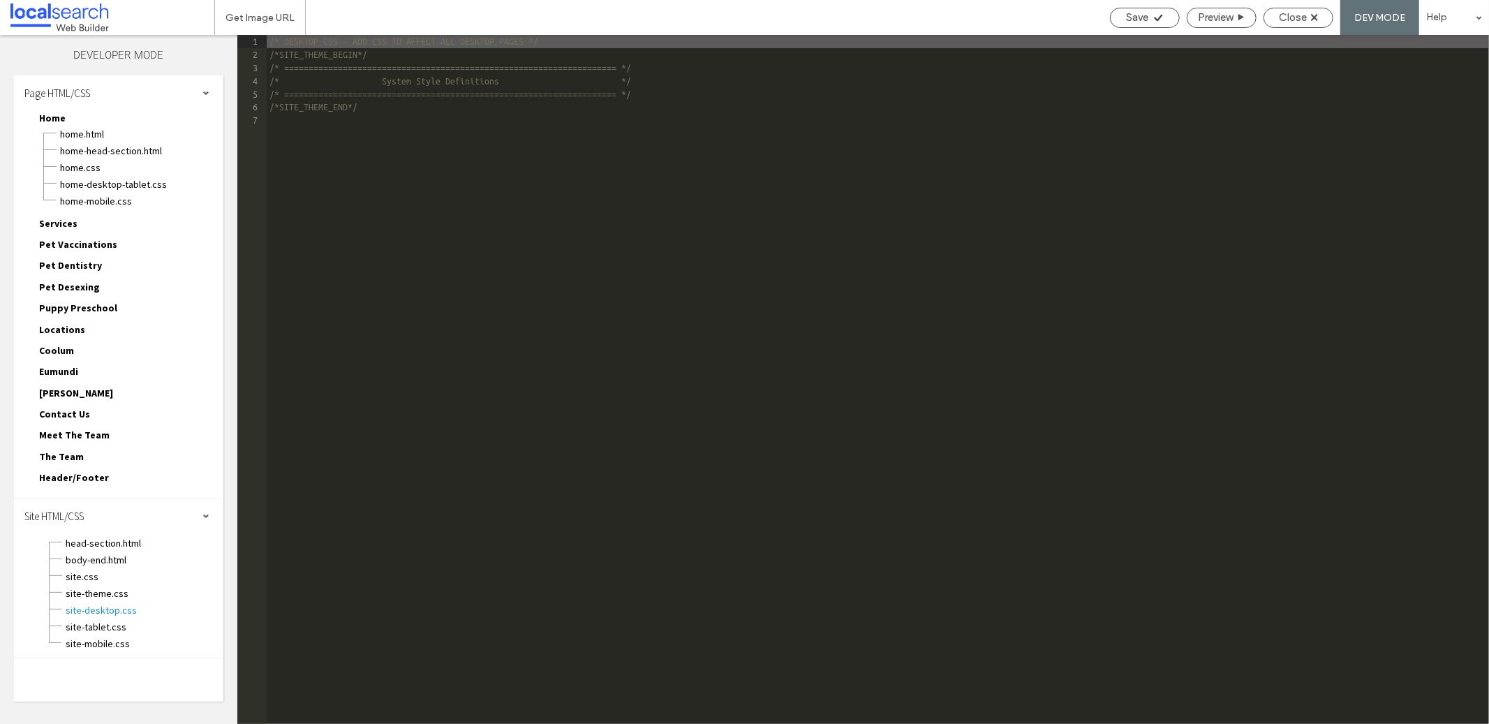
click at [108, 567] on div "site.css" at bounding box center [144, 575] width 158 height 17
click at [101, 583] on div "site-theme.css" at bounding box center [144, 591] width 158 height 17
click at [100, 569] on span "site.css" at bounding box center [144, 576] width 158 height 14
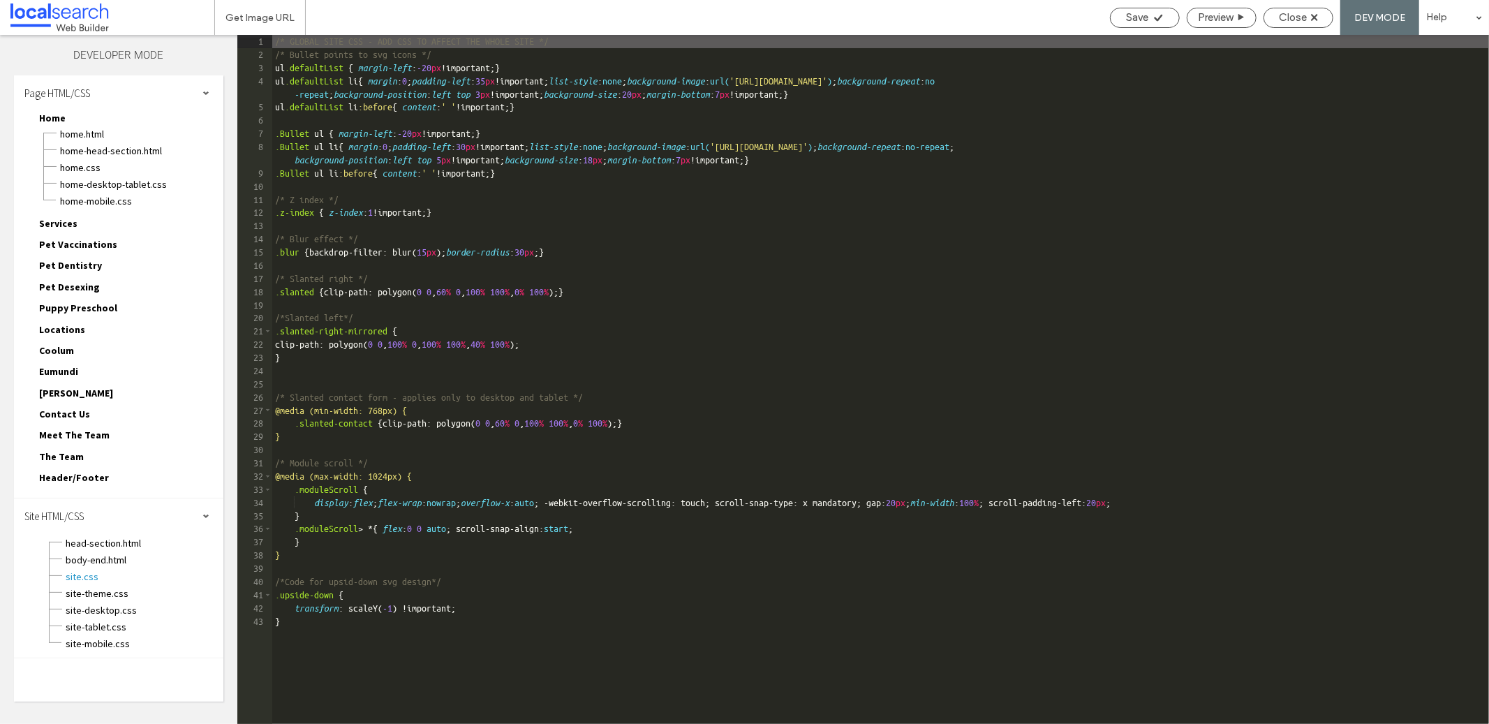
click at [1046, 505] on div "/* GLOBAL SITE CSS - ADD CSS TO AFFECT THE WHOLE SITE */ /* Bullet points to sv…" at bounding box center [880, 393] width 1216 height 716
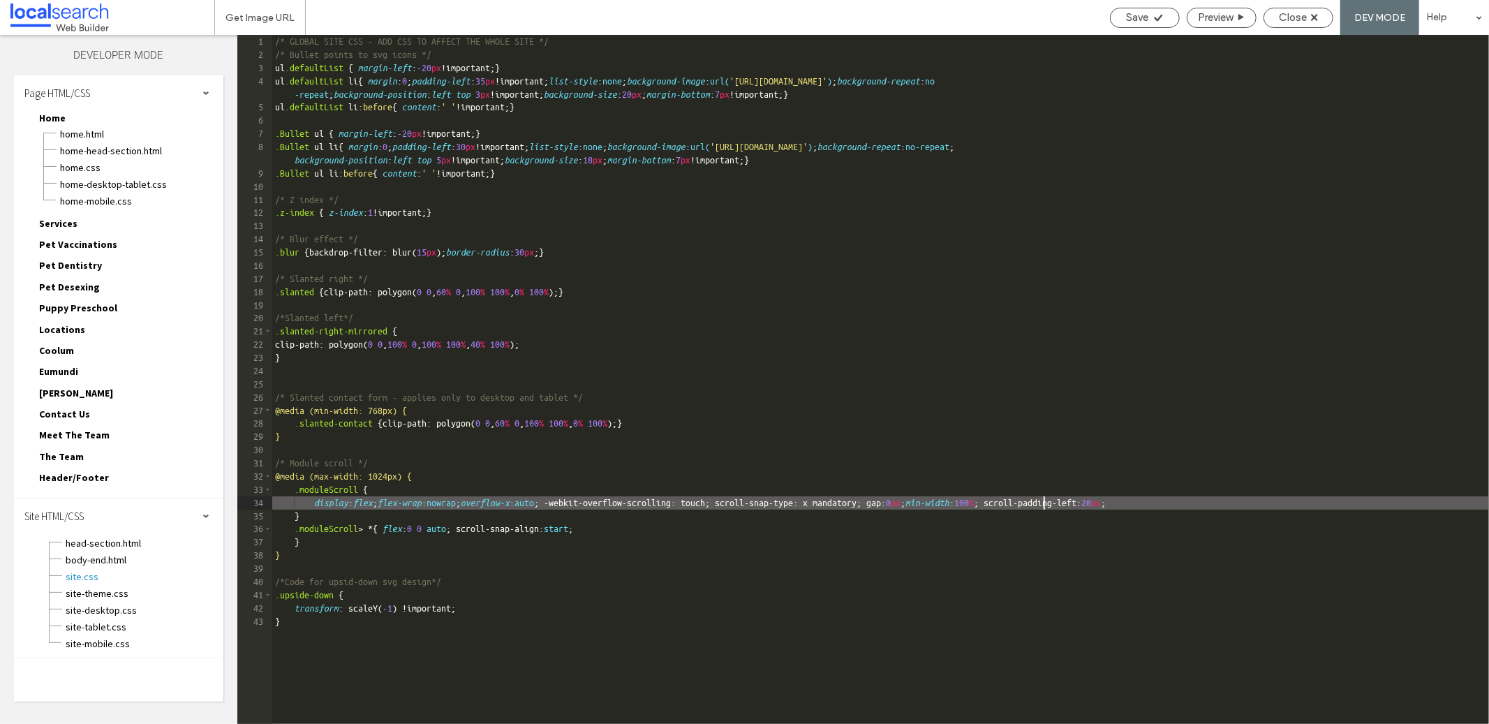
type textarea "**"
click at [1164, 8] on div "Save" at bounding box center [1145, 18] width 70 height 20
click at [1152, 24] on div "Save" at bounding box center [1145, 18] width 70 height 20
click at [1160, 13] on icon at bounding box center [1158, 18] width 10 height 10
click at [1132, 8] on div "Save" at bounding box center [1145, 18] width 70 height 20
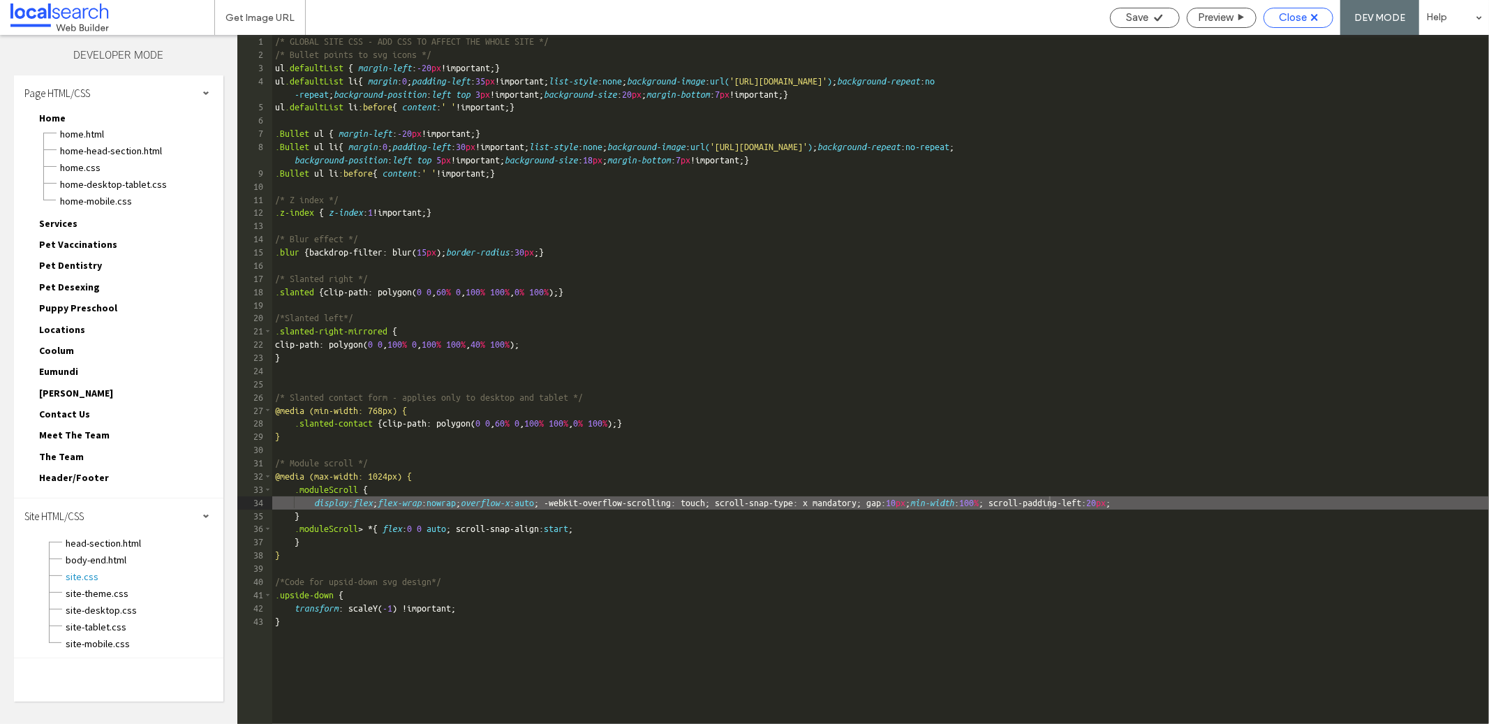
click at [1313, 24] on div "Close" at bounding box center [1298, 18] width 70 height 20
click at [1302, 6] on div "Save Preview Close DEV MODE Help" at bounding box center [1296, 17] width 386 height 35
click at [1306, 13] on span "Close" at bounding box center [1293, 17] width 28 height 13
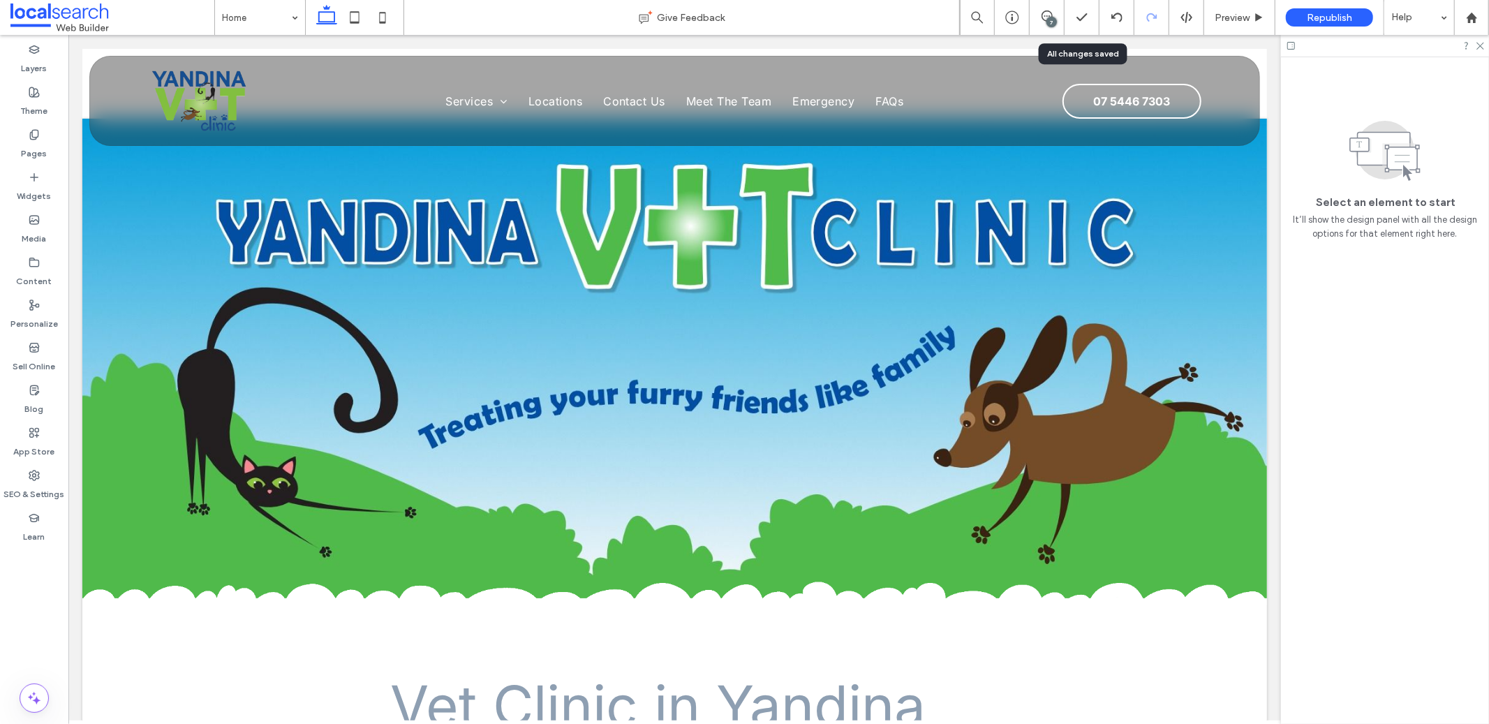
scroll to position [0, 0]
click at [1356, 13] on div "Republish" at bounding box center [1329, 17] width 87 height 18
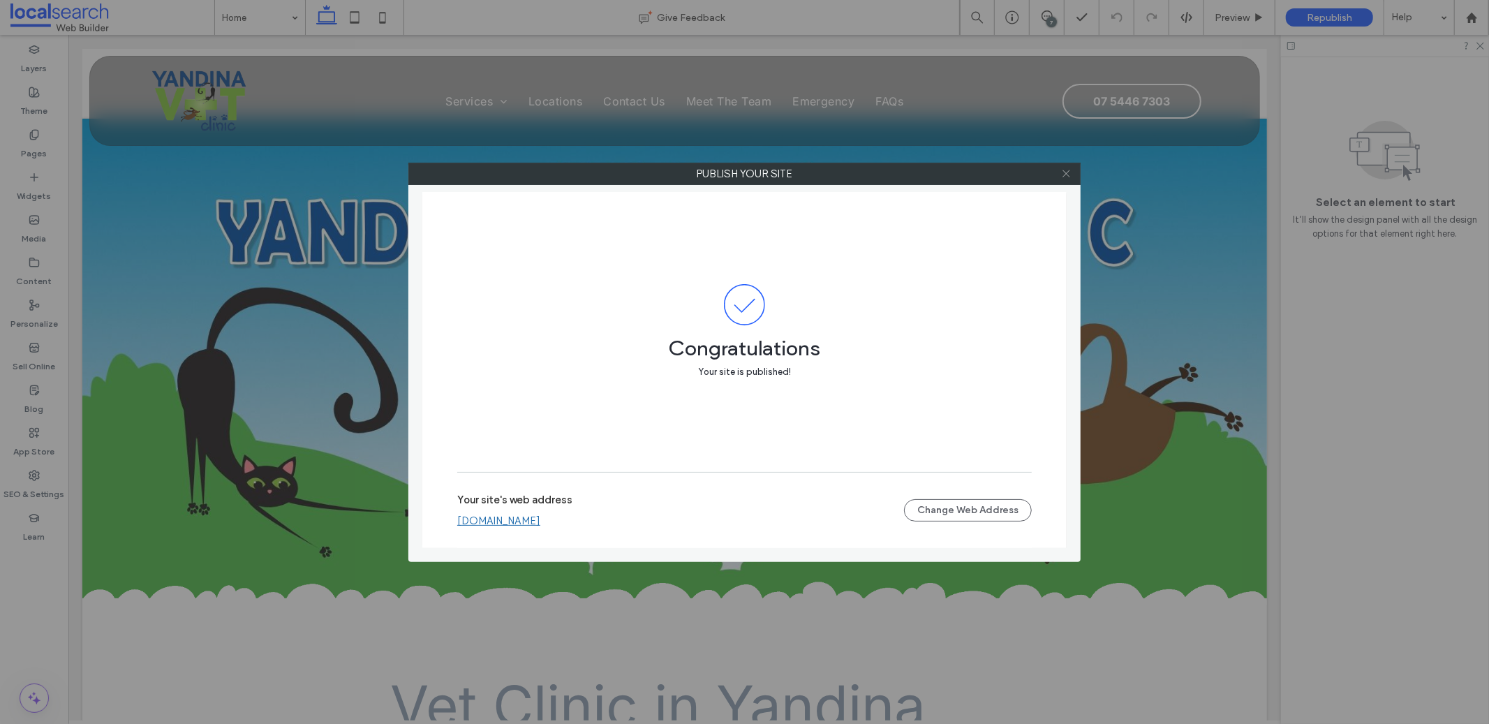
click at [1066, 168] on icon at bounding box center [1066, 173] width 10 height 10
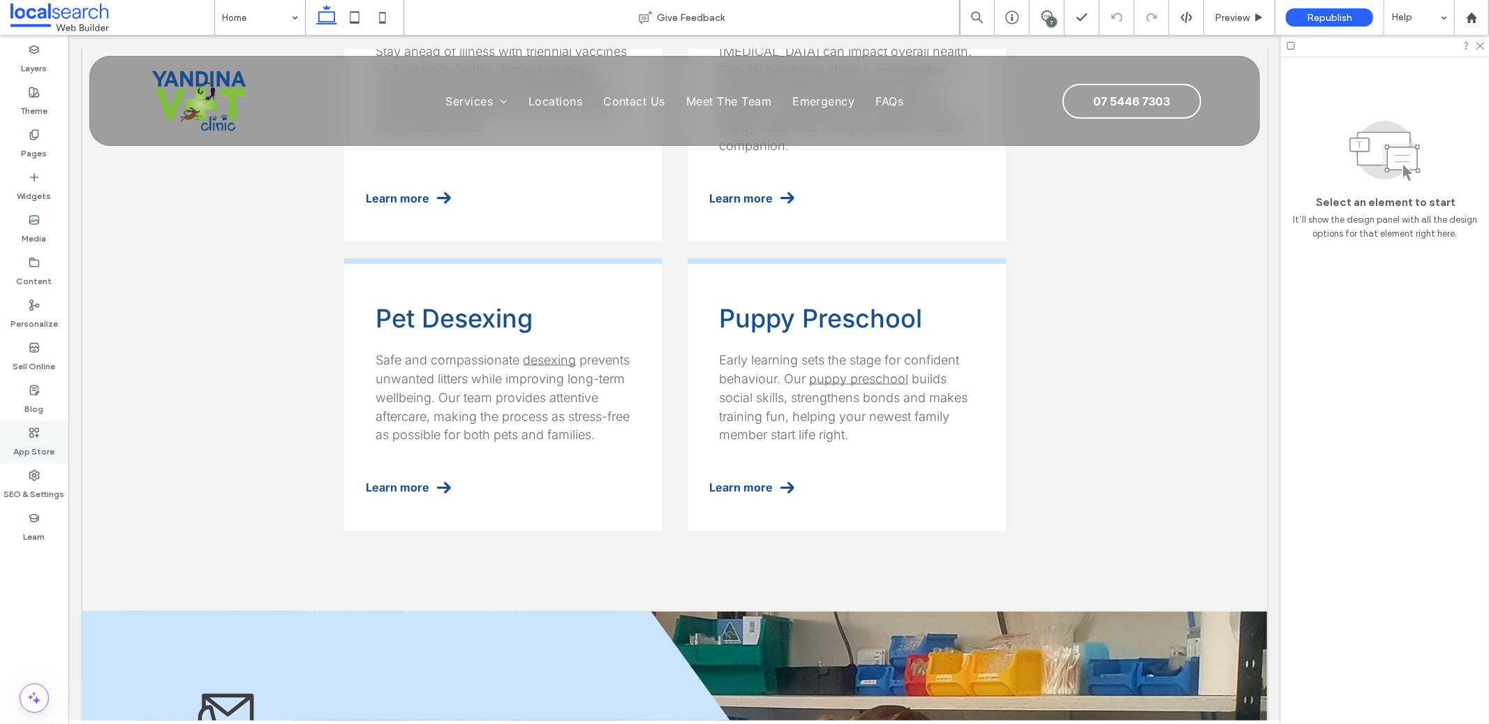
scroll to position [1939, 0]
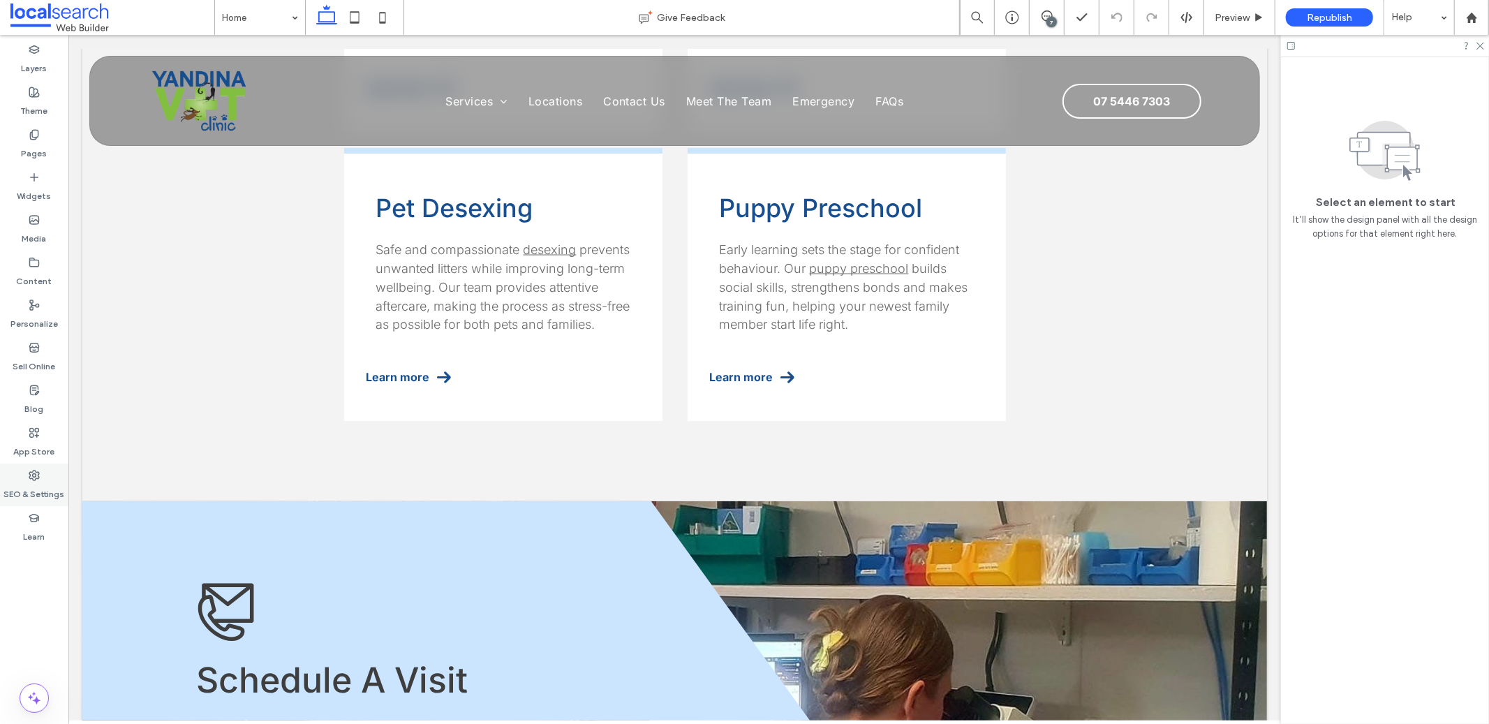
click at [27, 479] on div "SEO & Settings" at bounding box center [34, 484] width 68 height 43
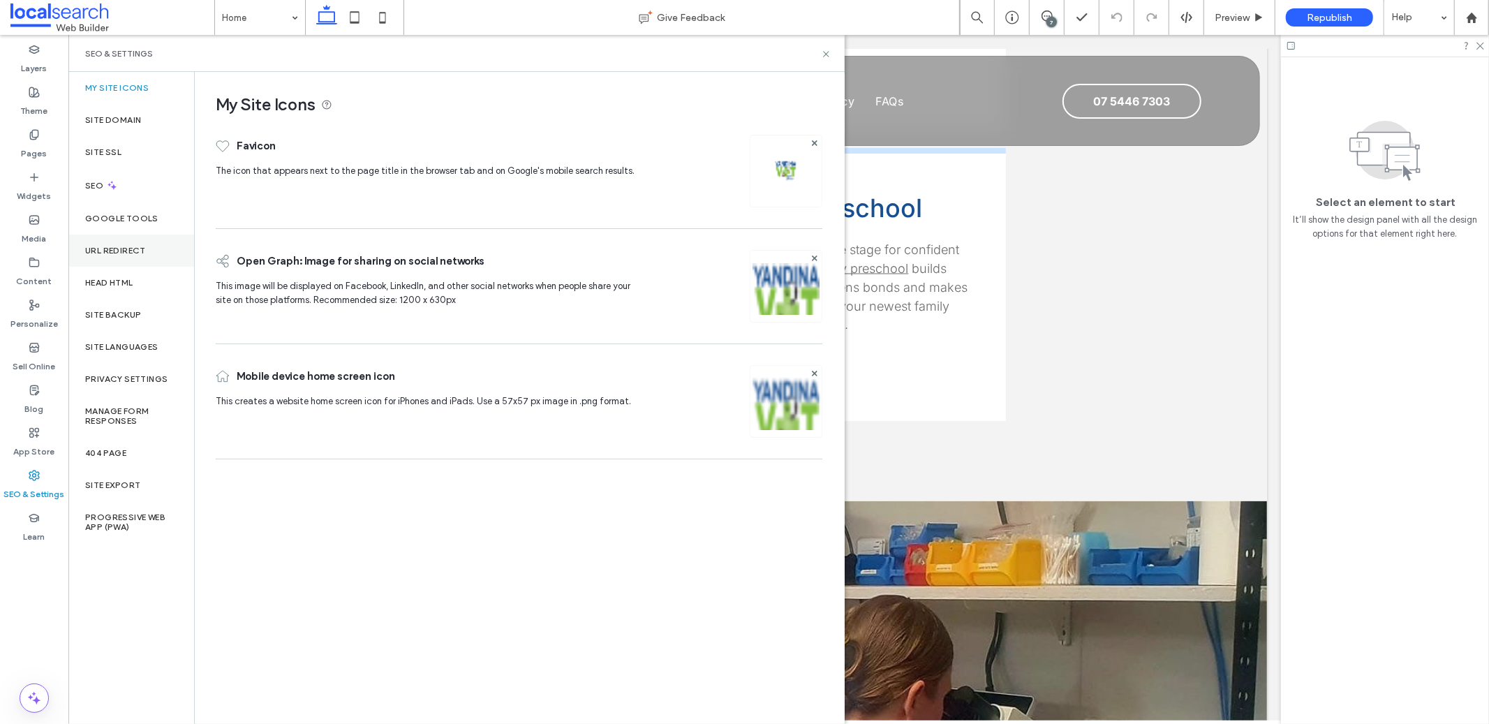
click at [123, 239] on div "URL Redirect" at bounding box center [131, 250] width 126 height 32
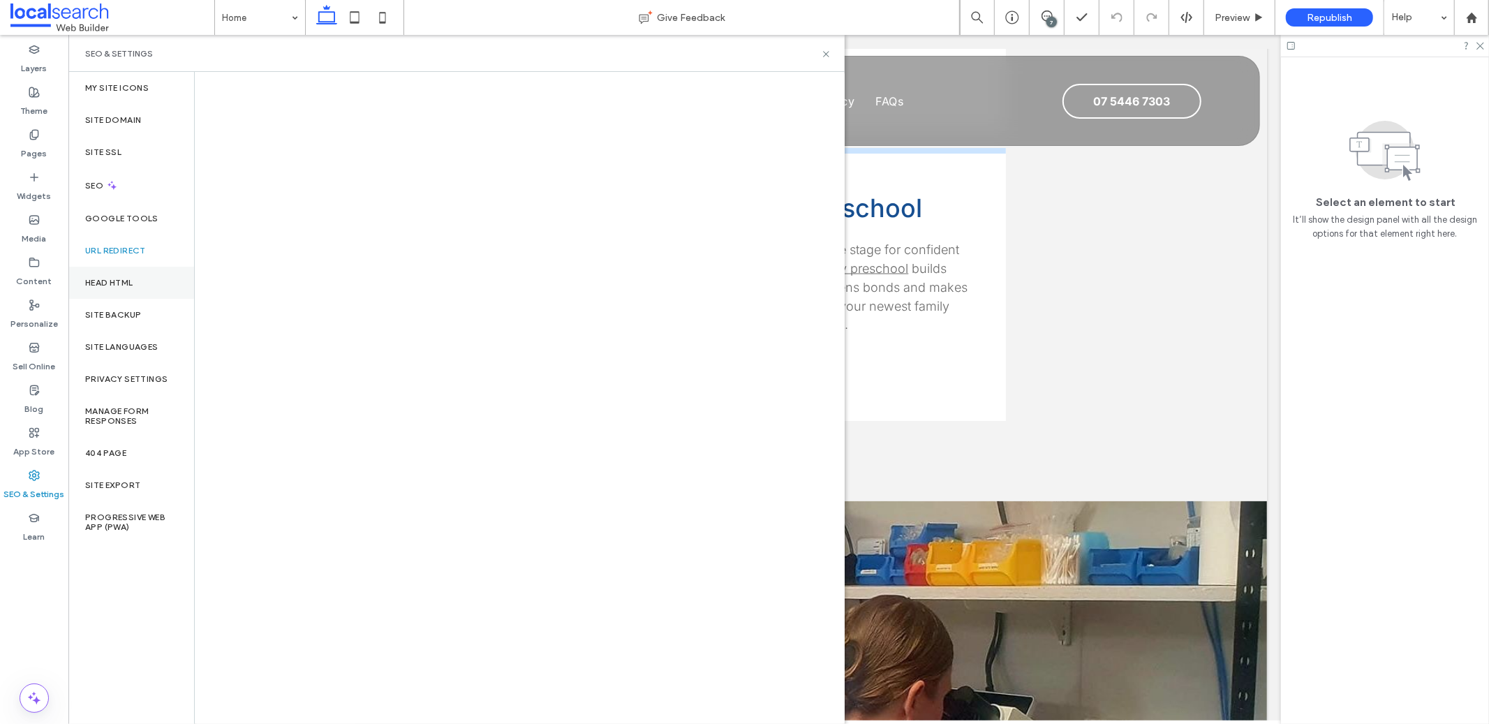
click at [130, 281] on label "Head HTML" at bounding box center [109, 283] width 48 height 10
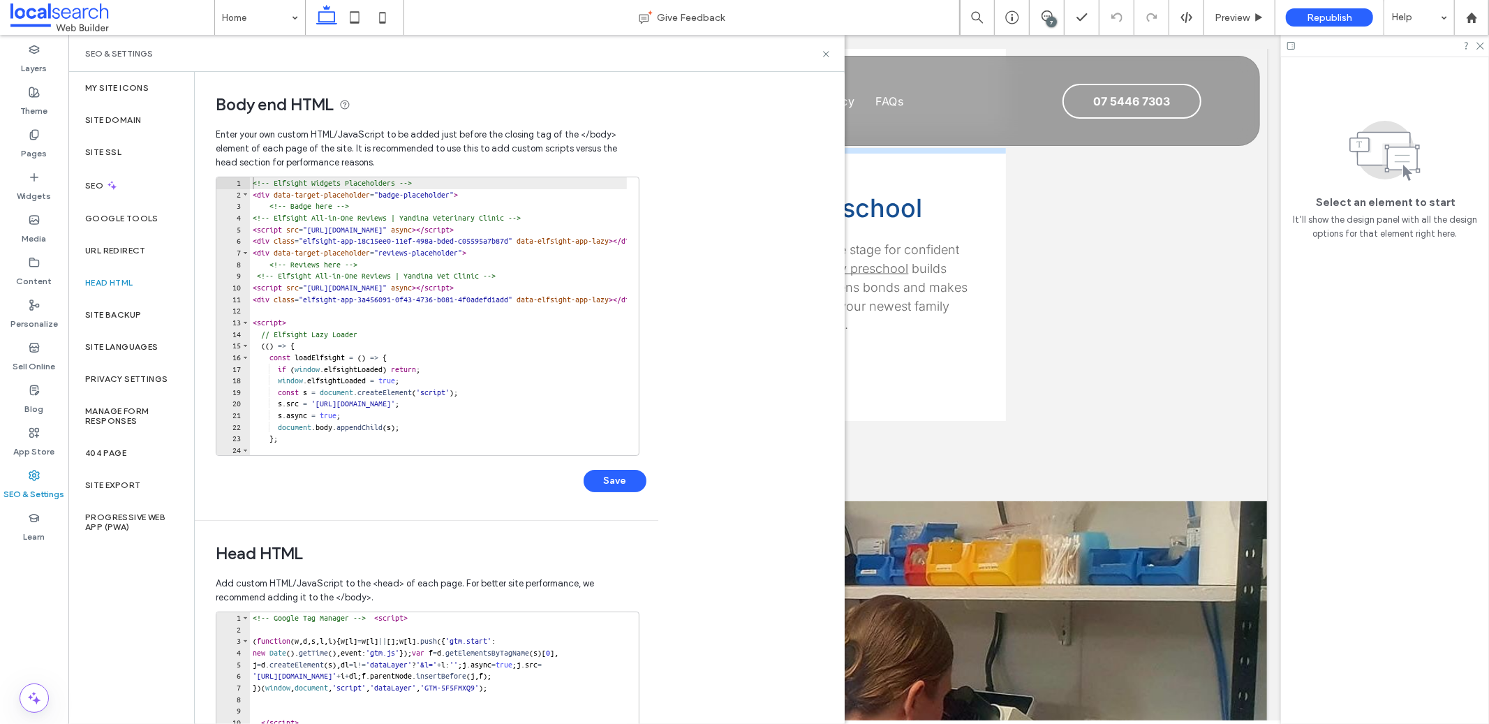
click at [124, 289] on div "Head HTML" at bounding box center [131, 283] width 126 height 32
click at [133, 308] on div "Site Backup" at bounding box center [131, 315] width 126 height 32
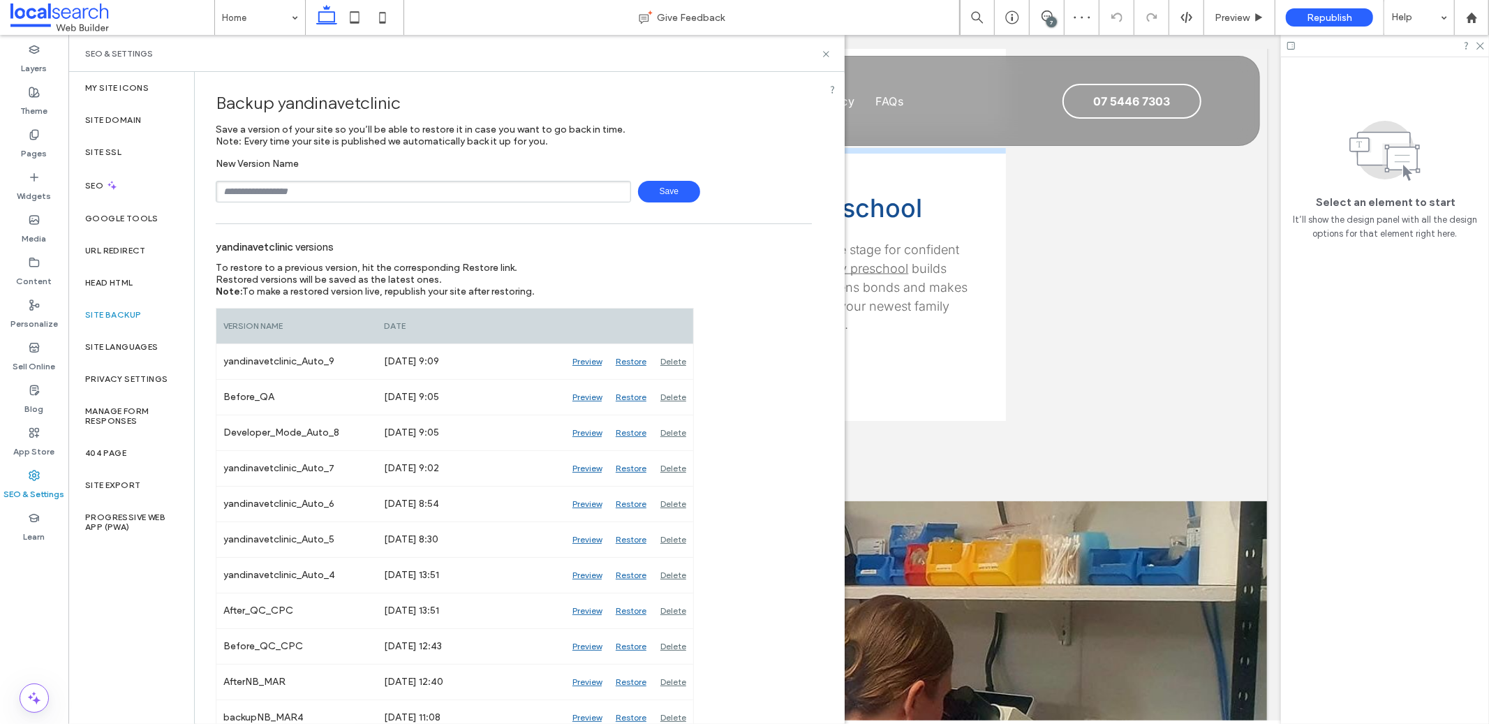
click at [819, 55] on div "SEO & Settings" at bounding box center [456, 53] width 743 height 11
click at [824, 54] on icon at bounding box center [826, 54] width 10 height 10
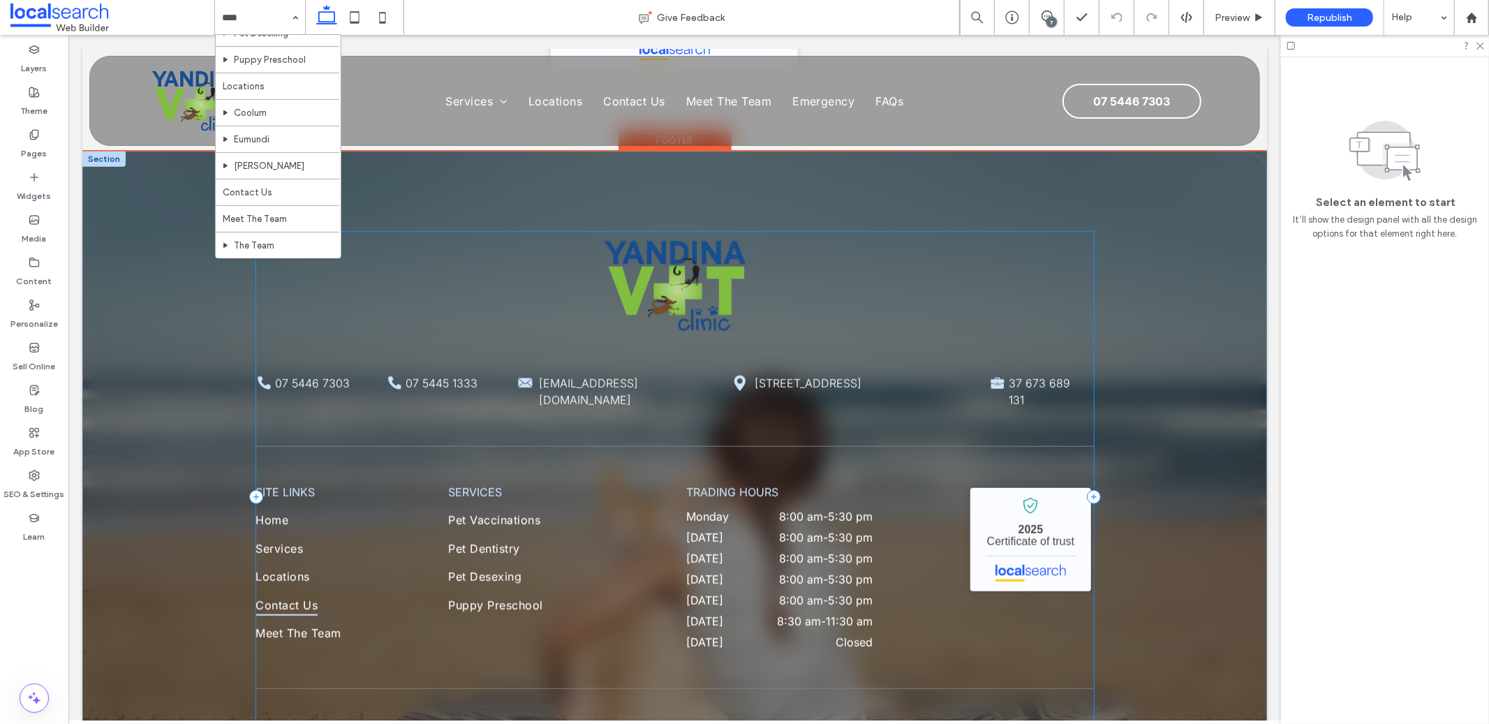
scroll to position [5727, 0]
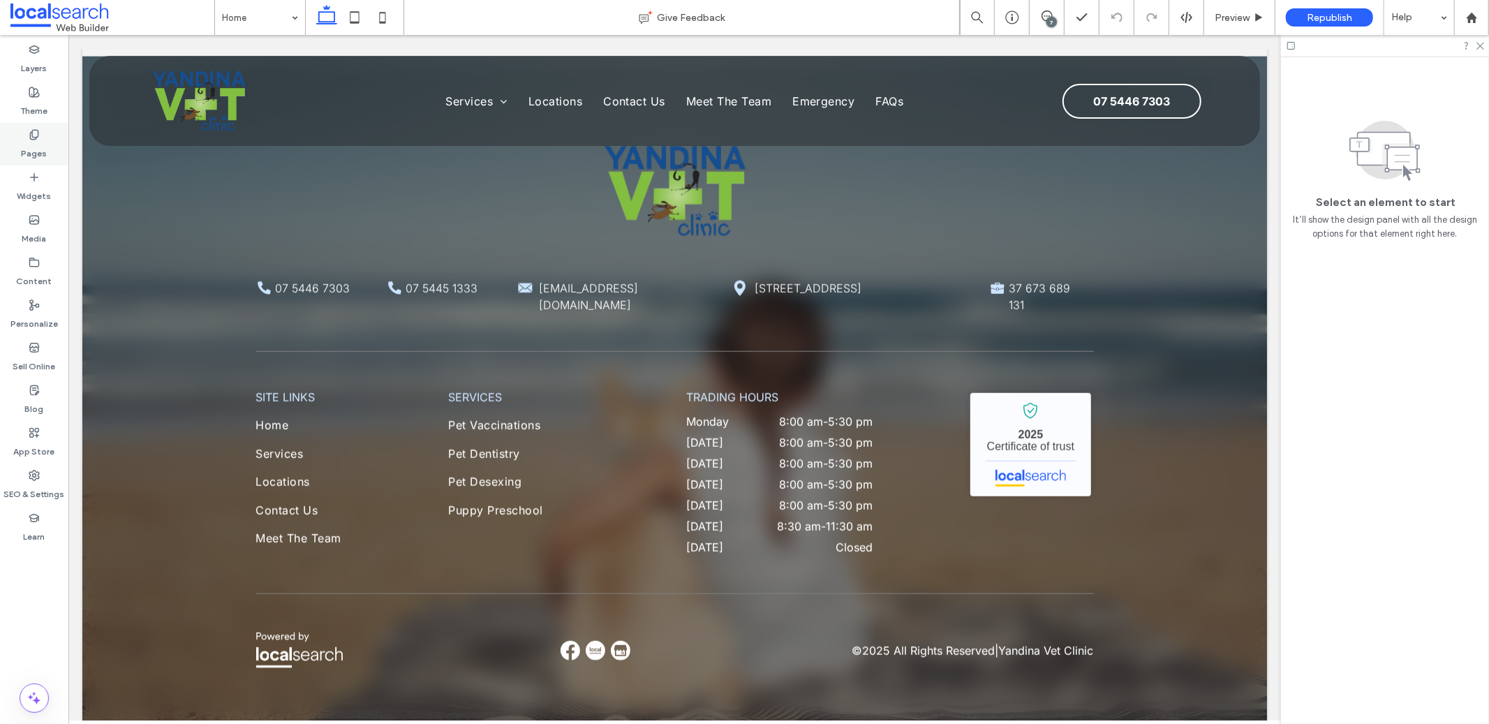
click at [40, 132] on div "Pages" at bounding box center [34, 144] width 68 height 43
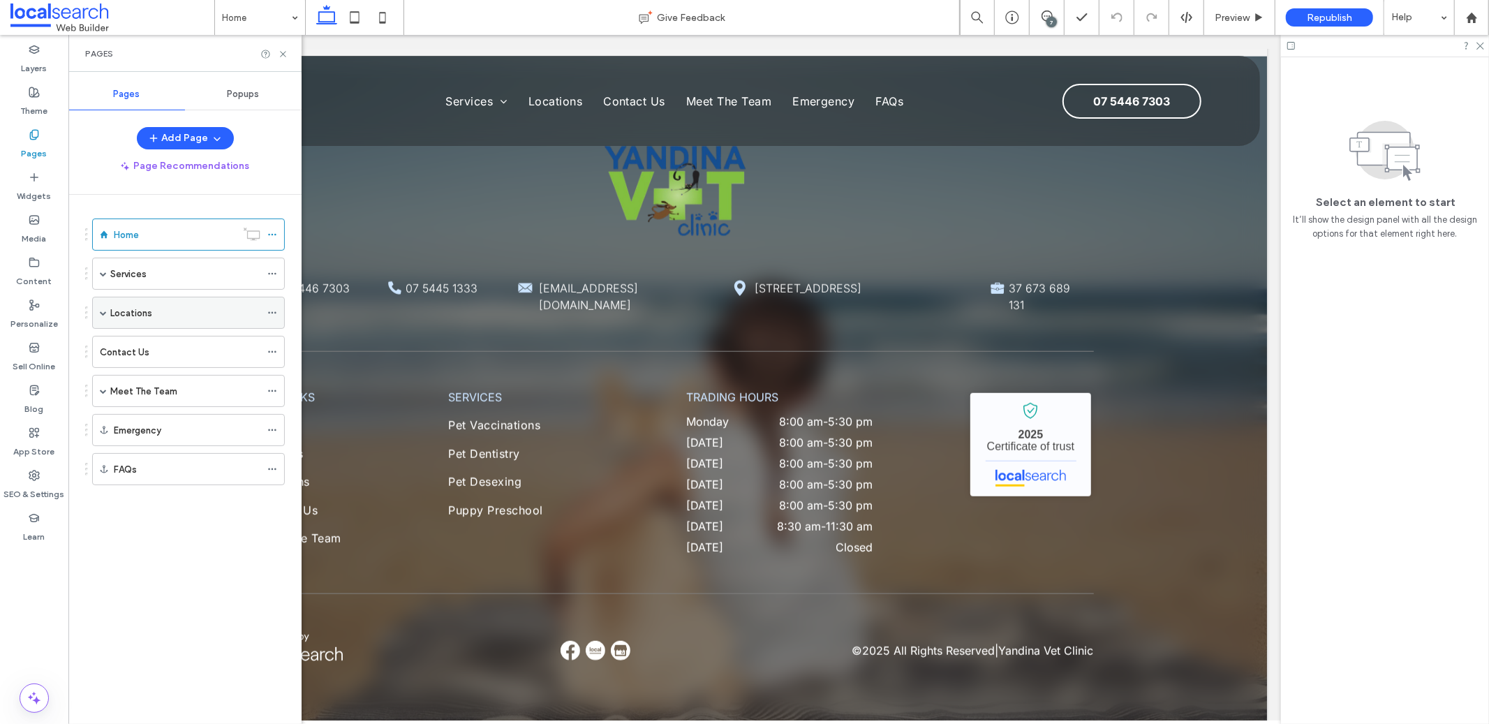
click at [142, 309] on label "Locations" at bounding box center [131, 313] width 42 height 24
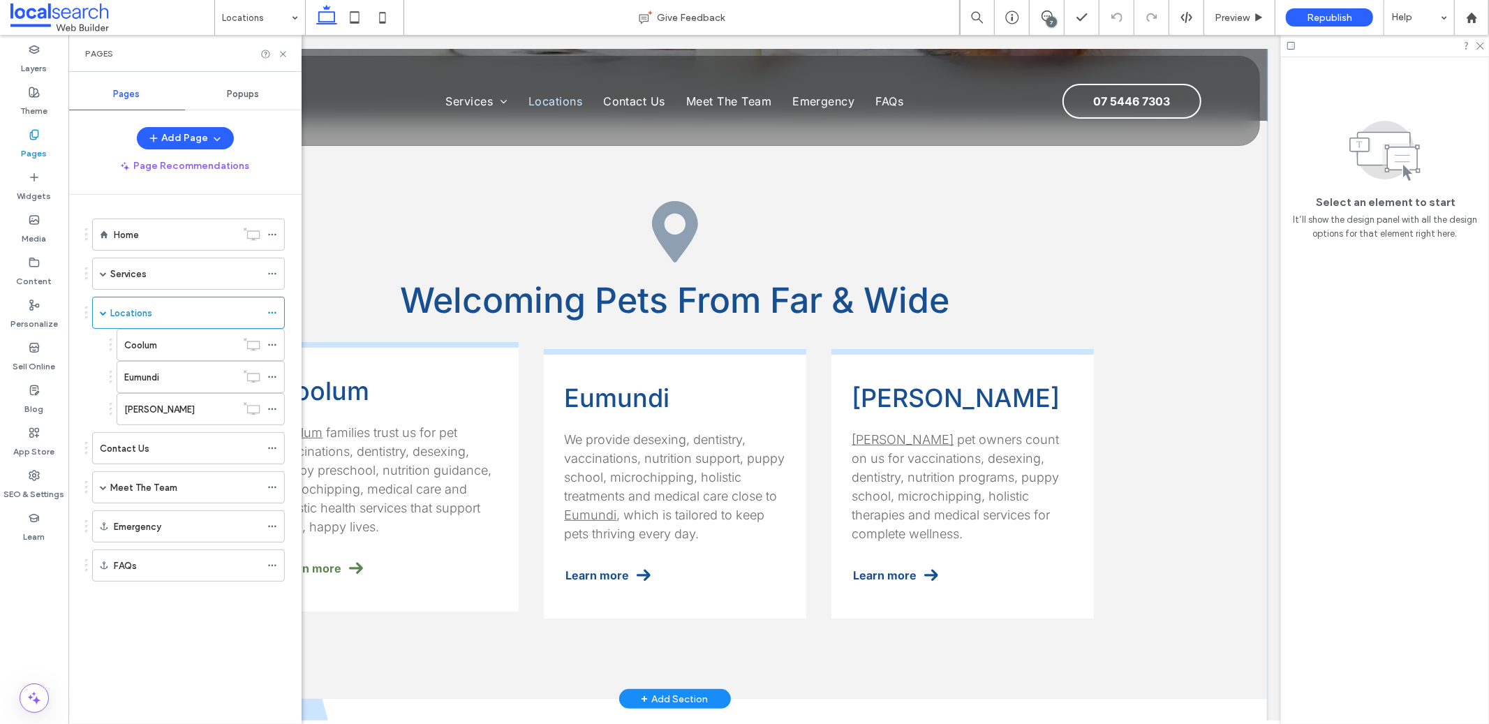
scroll to position [502, 0]
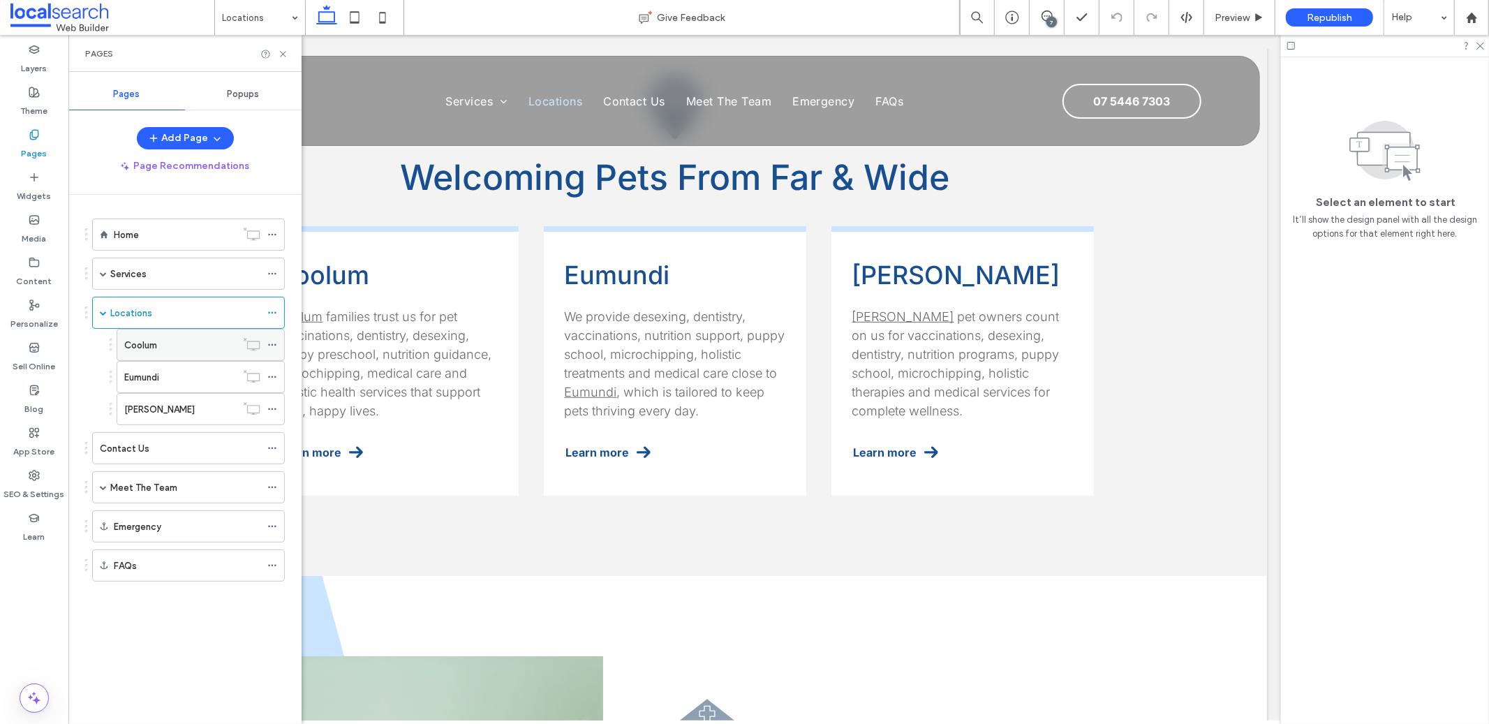
click at [206, 355] on div "Coolum" at bounding box center [180, 344] width 112 height 31
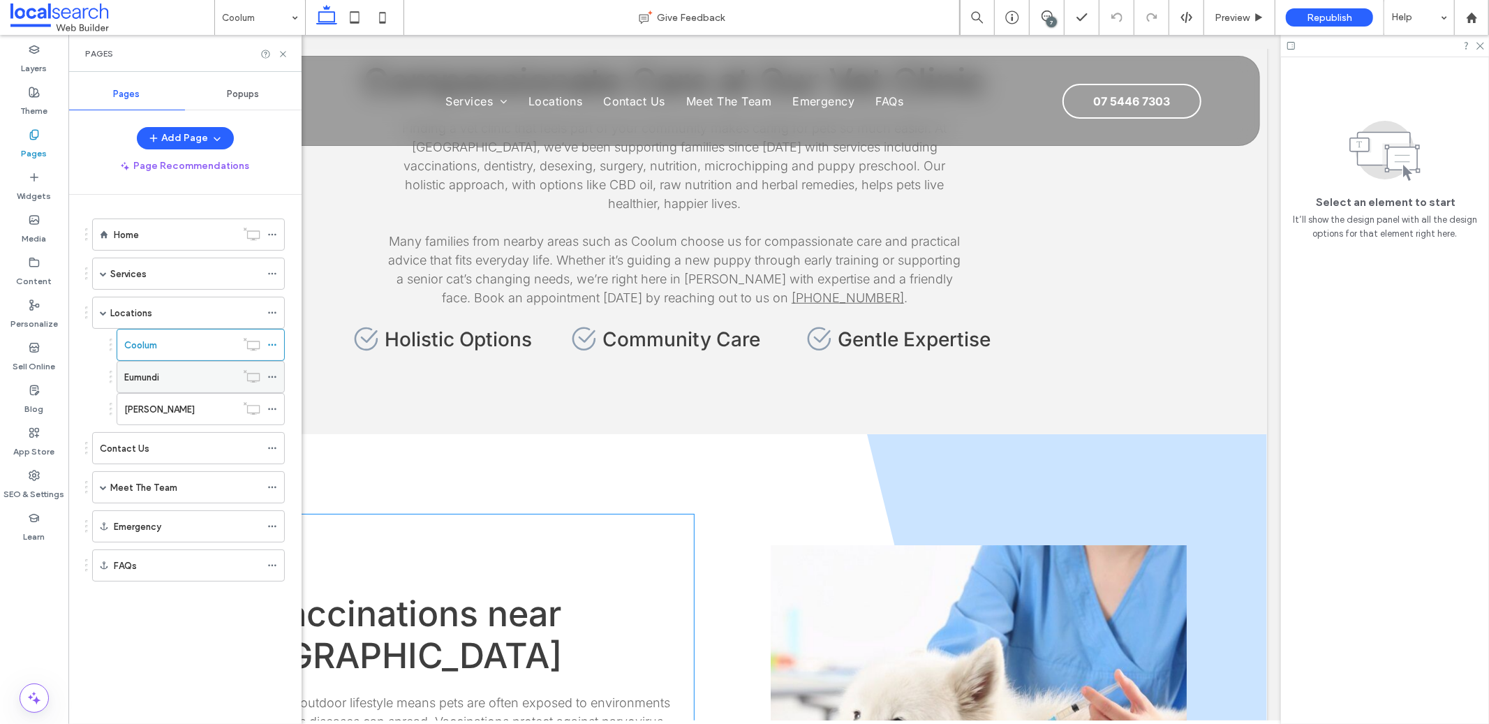
scroll to position [653, 0]
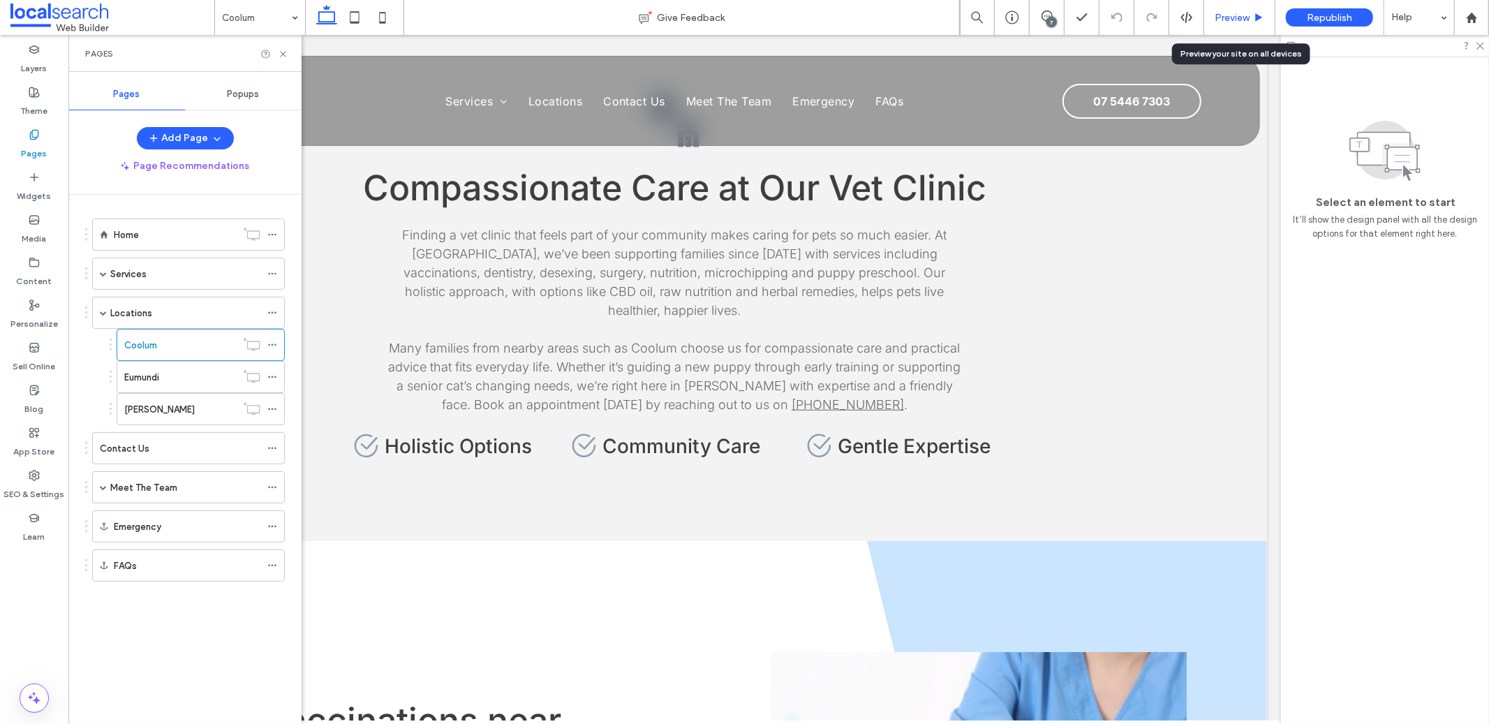
click at [1236, 9] on div "Preview" at bounding box center [1239, 17] width 71 height 35
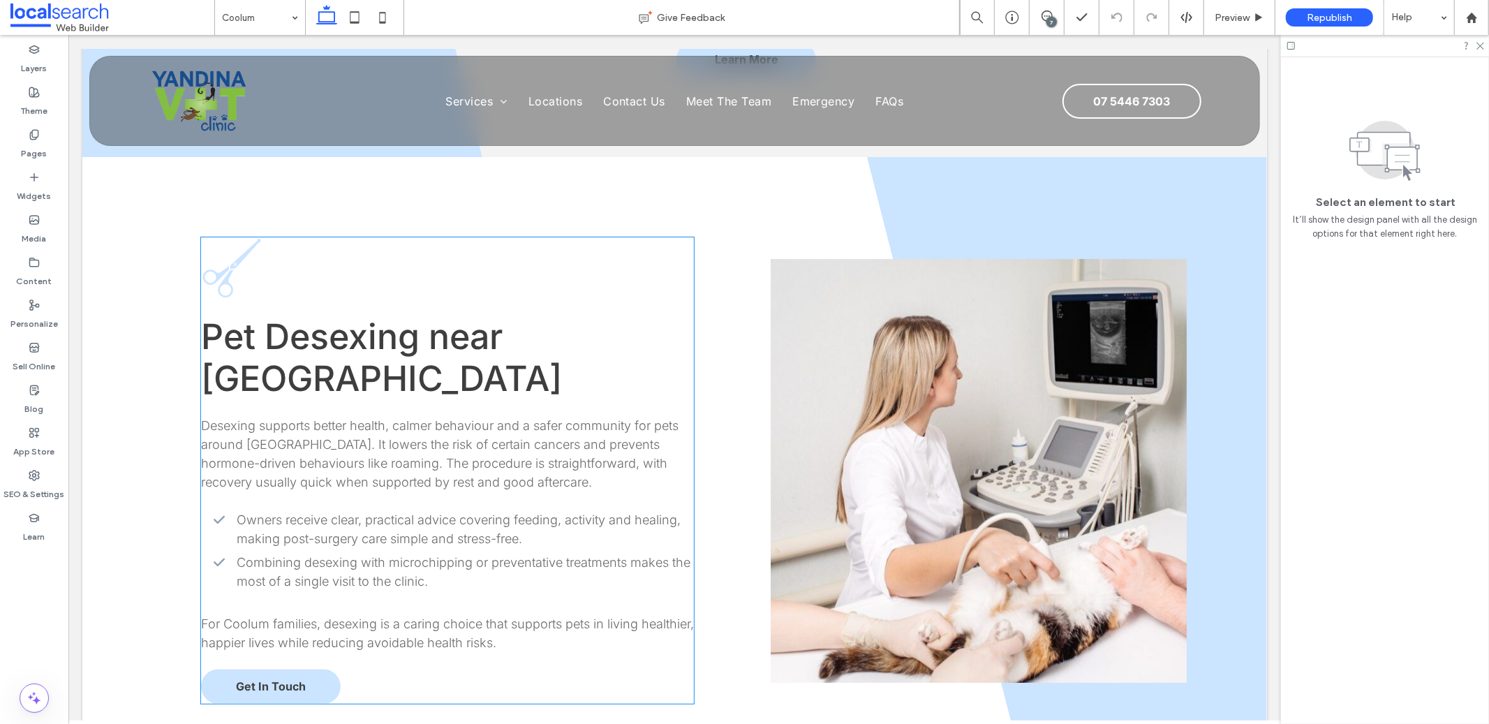
scroll to position [2398, 0]
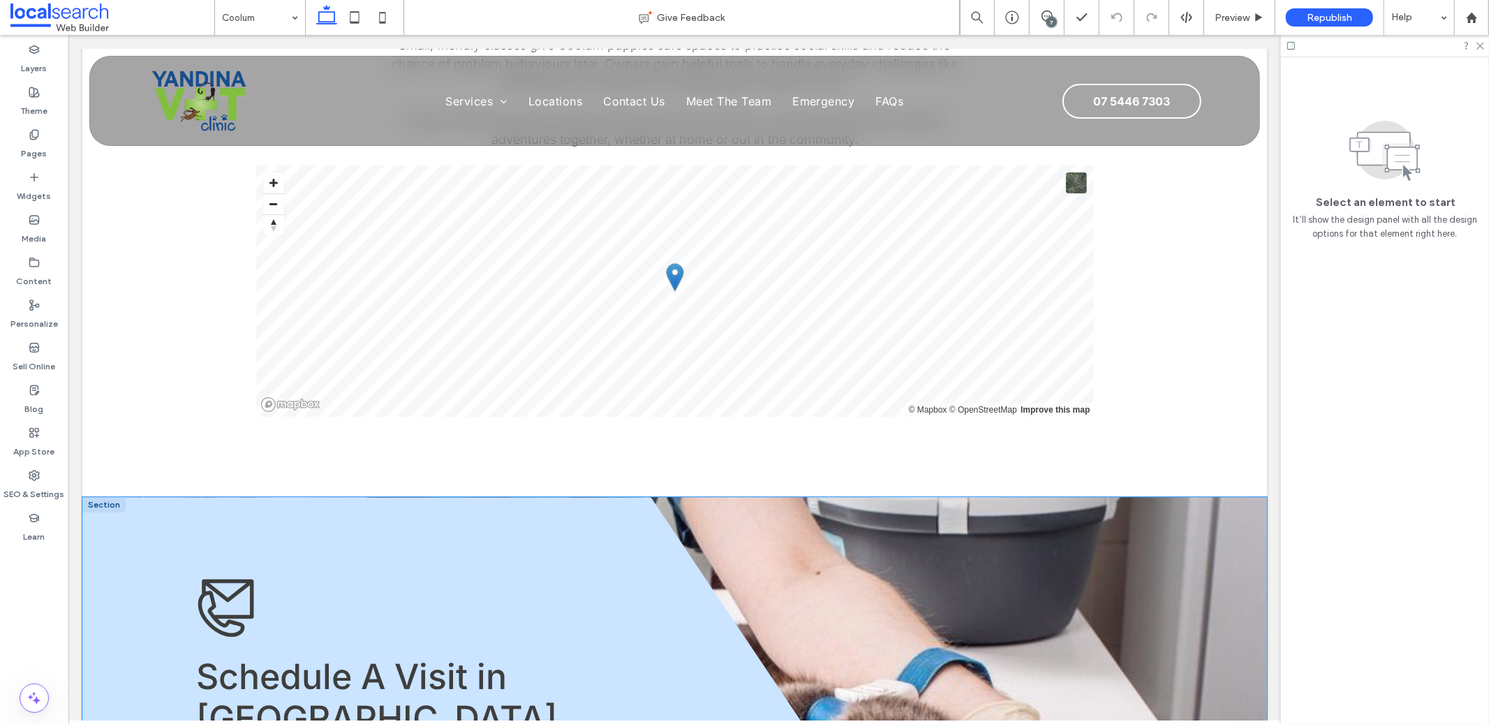
scroll to position [3319, 0]
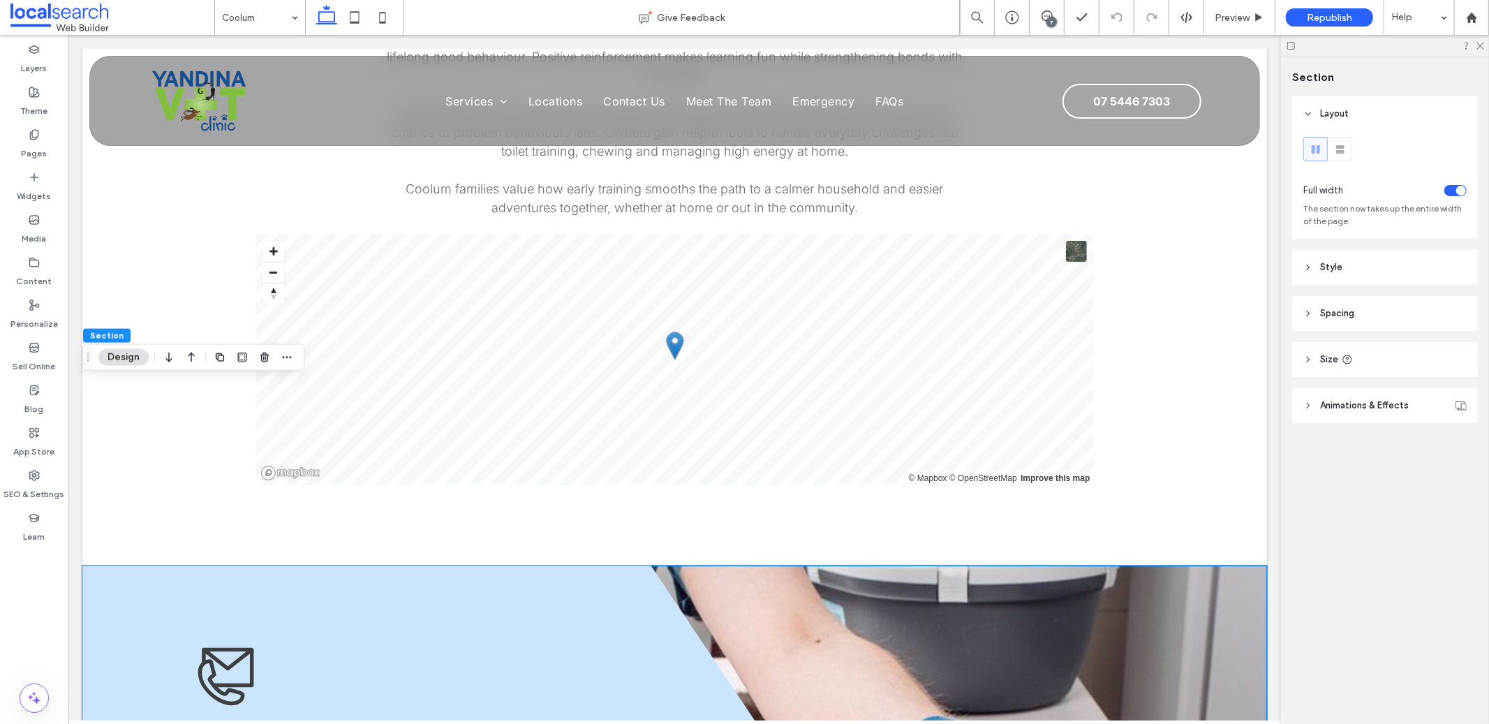
click at [1343, 282] on header "Style" at bounding box center [1385, 267] width 186 height 35
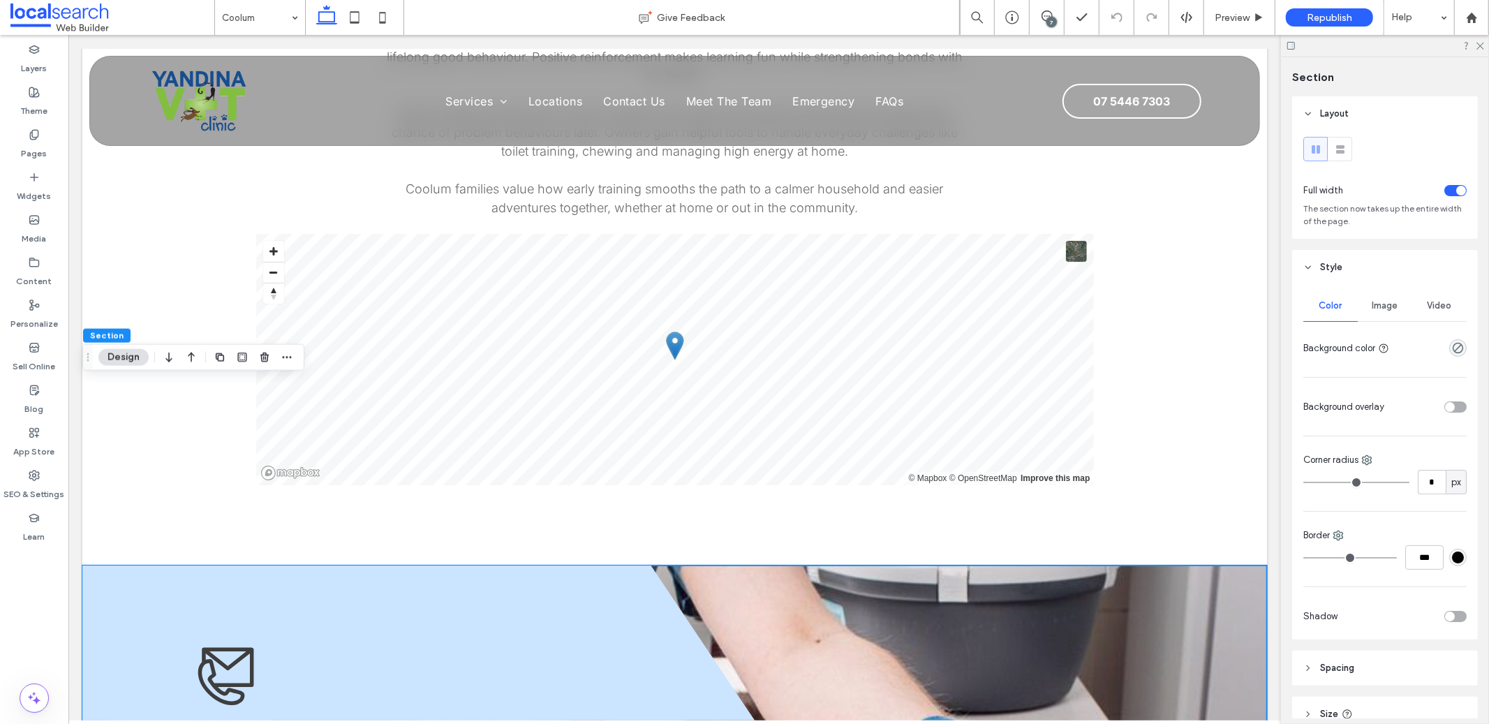
click at [1373, 304] on span "Image" at bounding box center [1385, 305] width 26 height 11
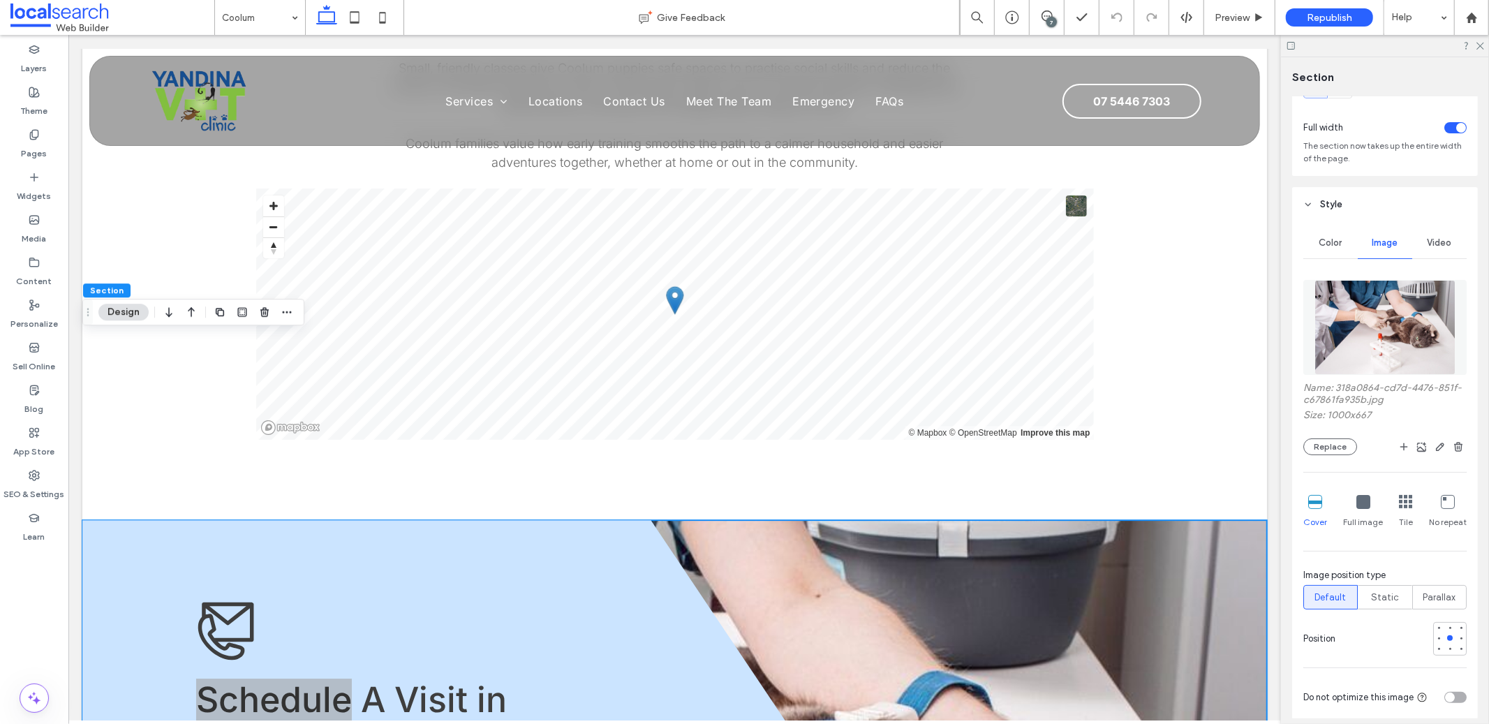
scroll to position [3417, 0]
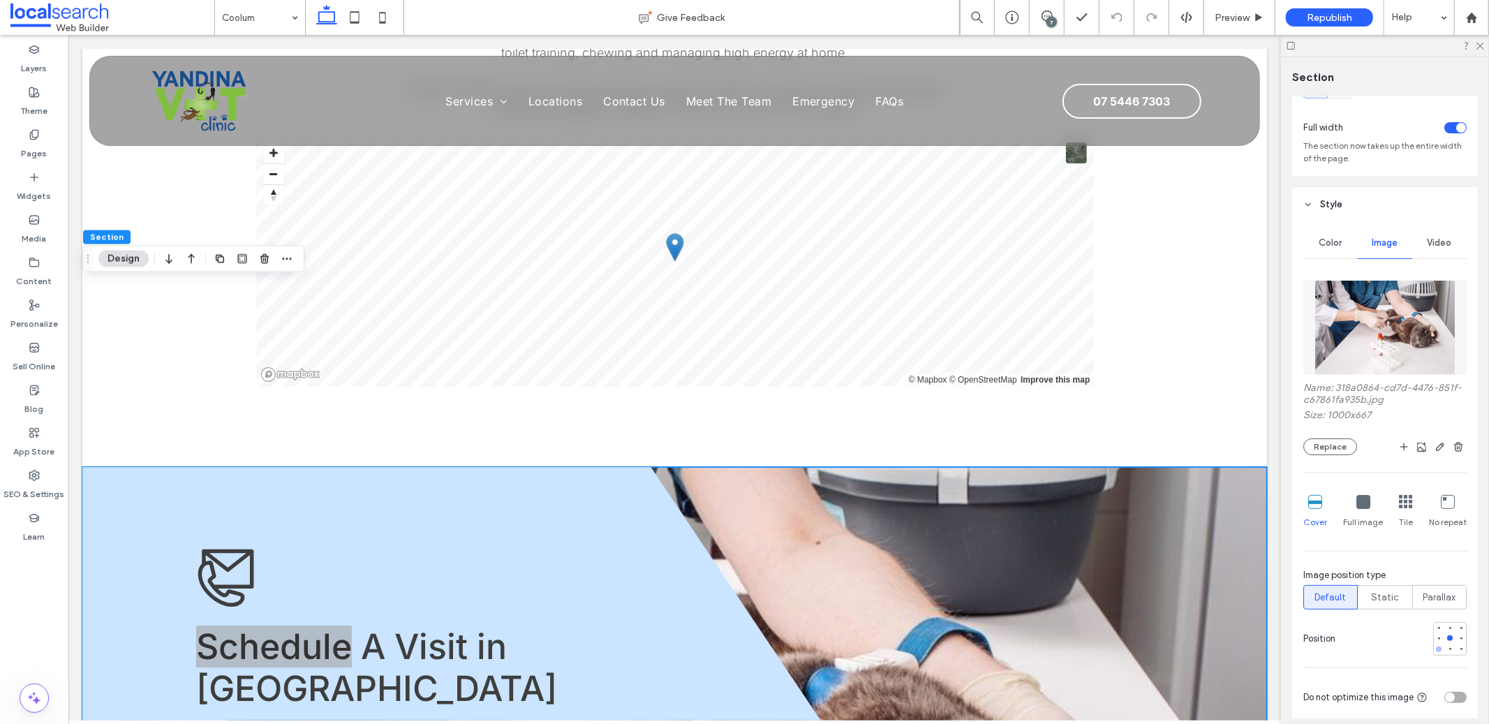
click at [1434, 651] on div at bounding box center [1439, 649] width 10 height 10
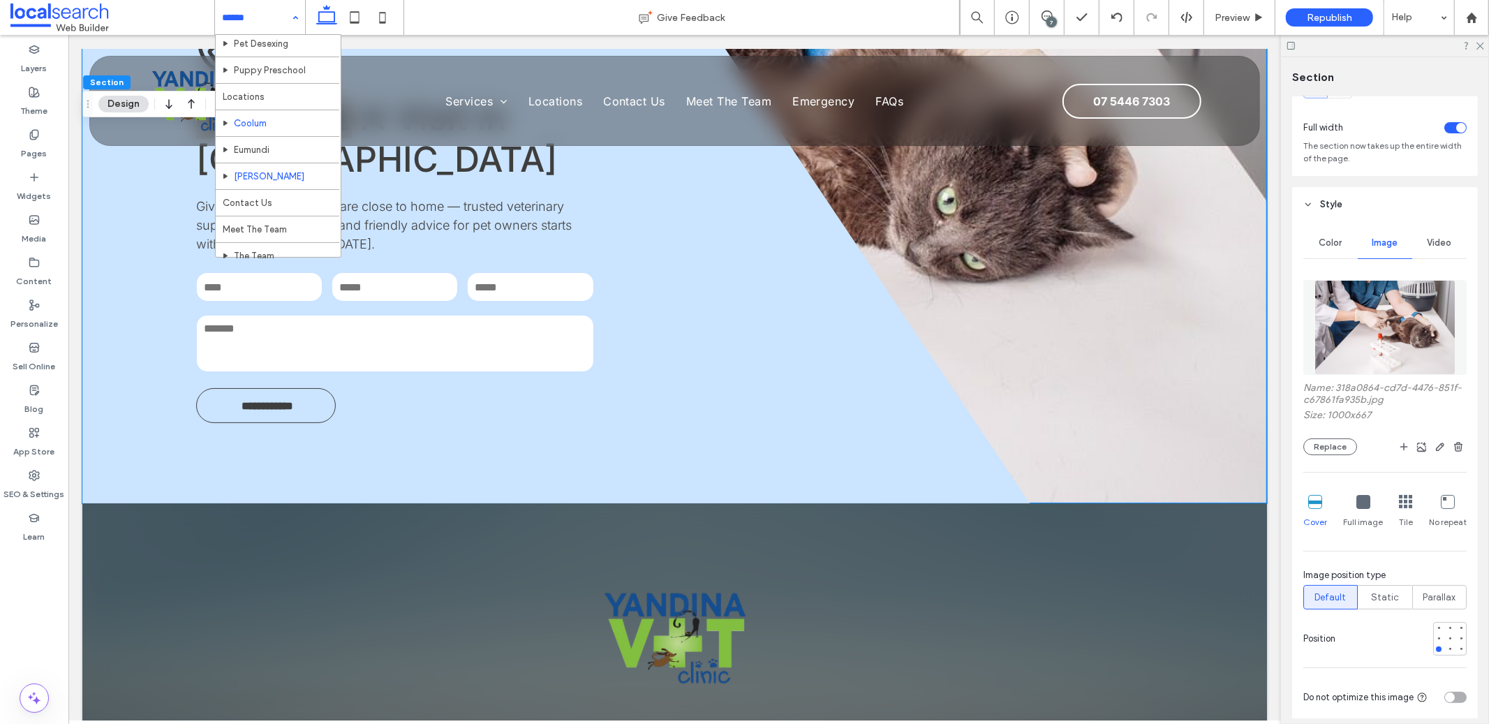
scroll to position [112, 0]
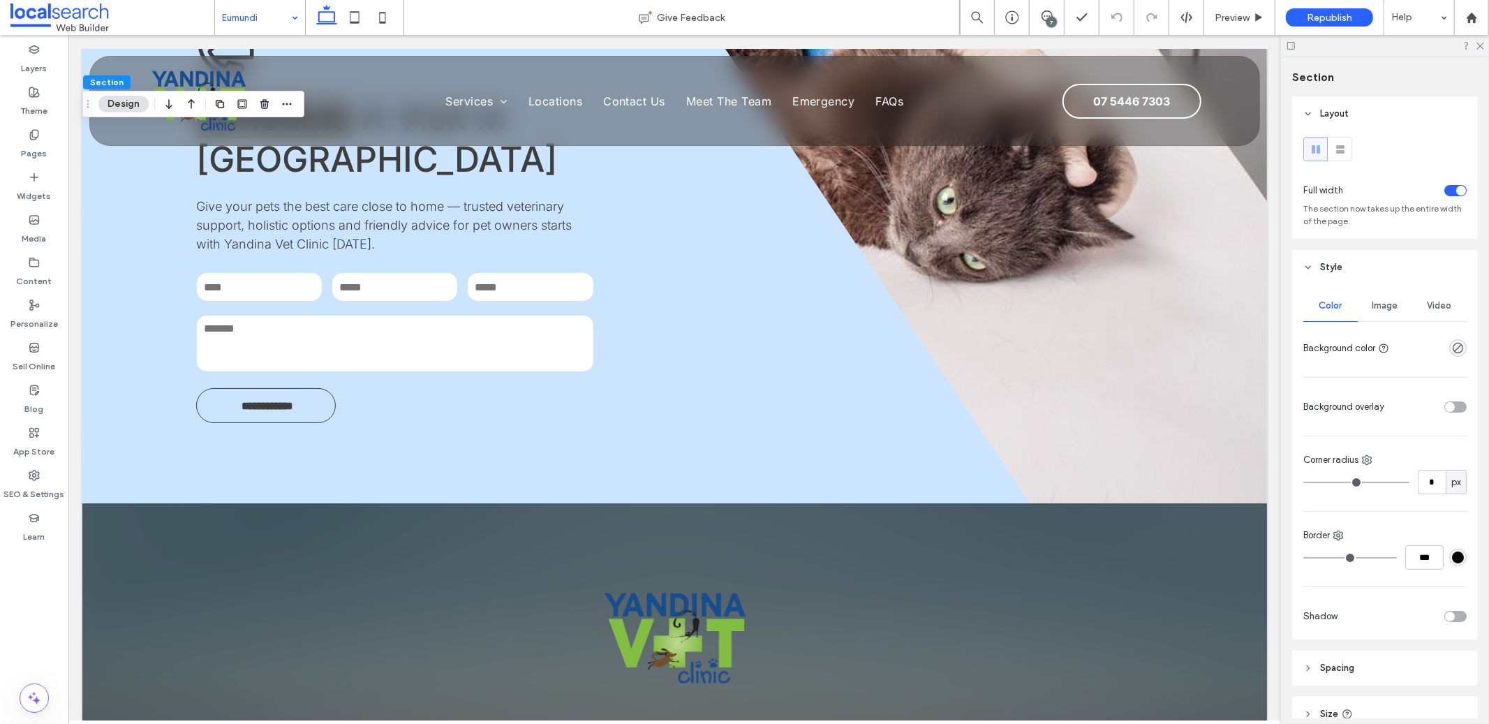
click at [1392, 317] on div "Image" at bounding box center [1384, 305] width 54 height 31
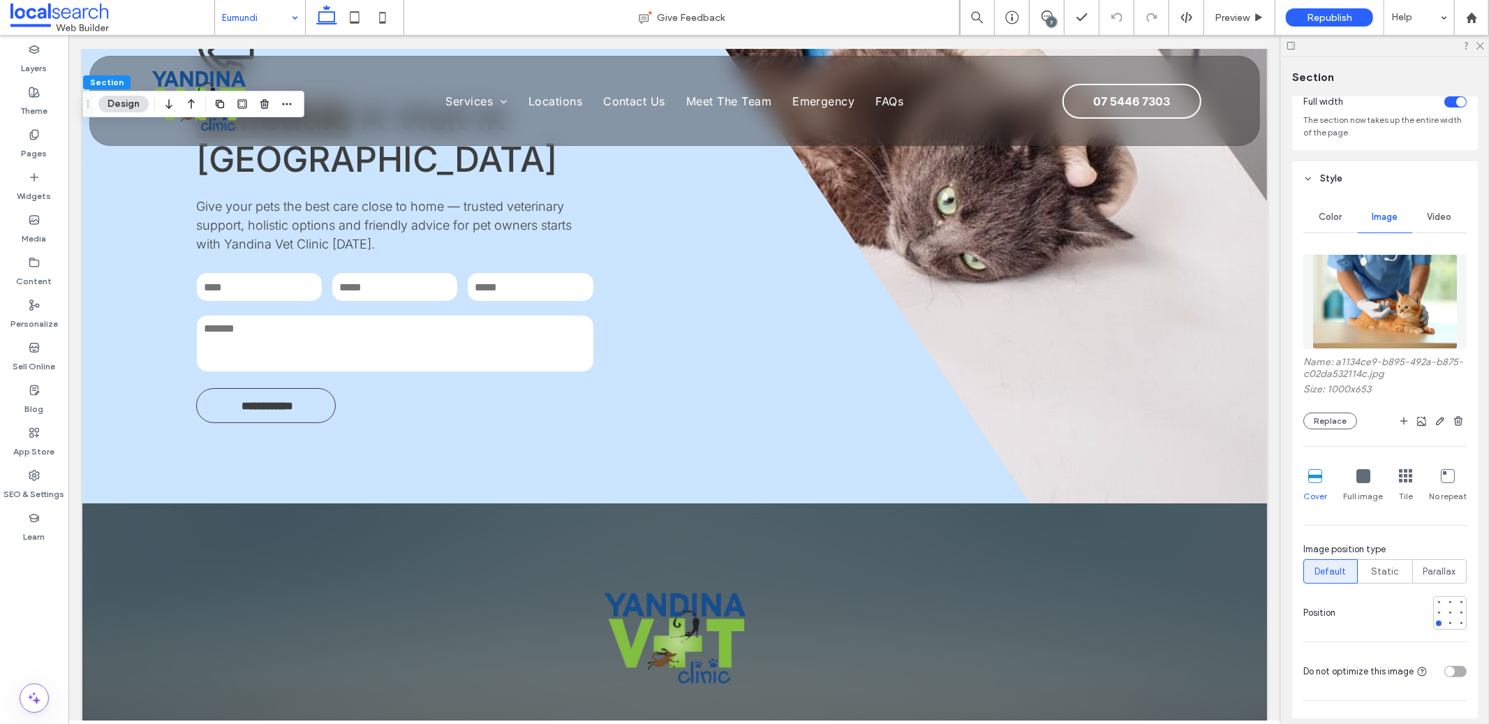
scroll to position [158, 0]
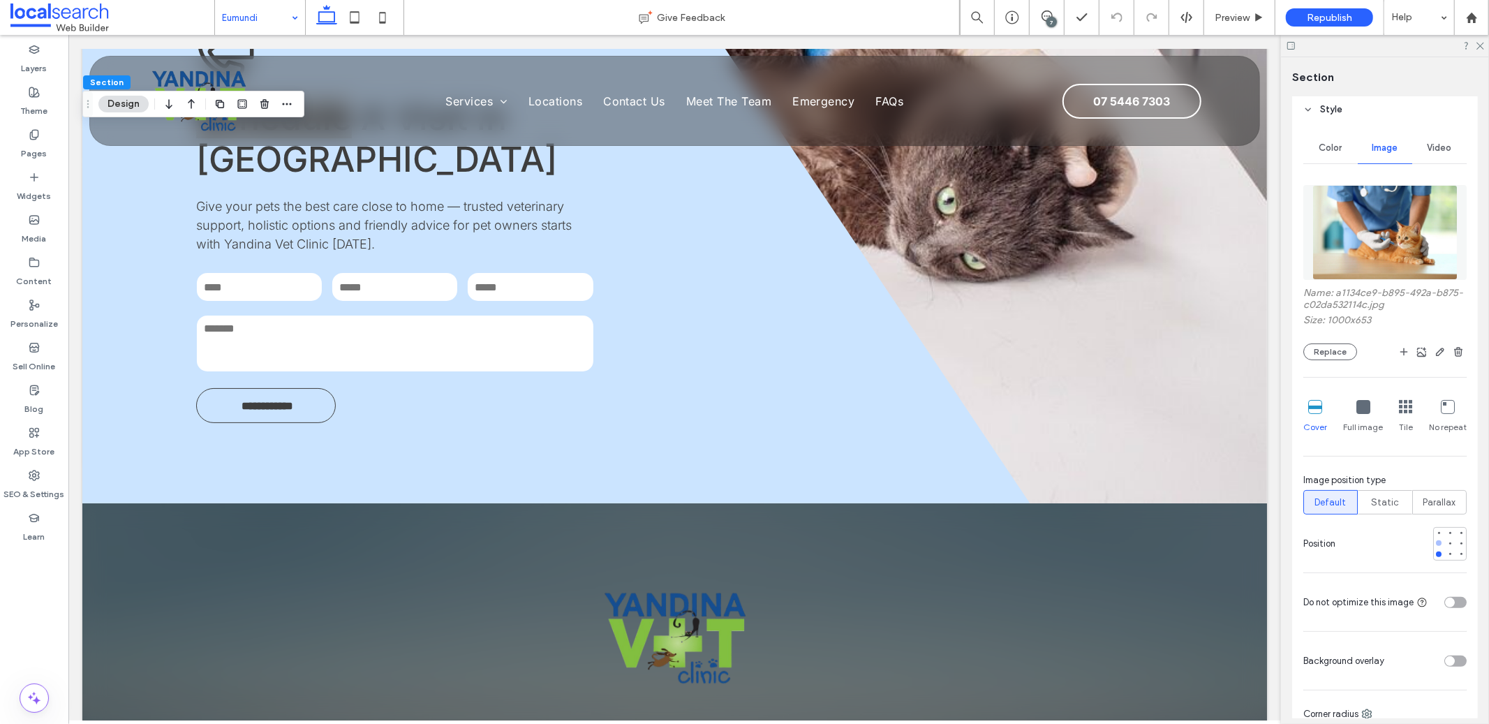
click at [1434, 548] on div at bounding box center [1439, 543] width 10 height 10
click at [1456, 549] on div at bounding box center [1461, 554] width 10 height 10
click at [1445, 546] on div at bounding box center [1450, 543] width 10 height 10
click at [1445, 558] on div at bounding box center [1450, 554] width 10 height 10
click at [1436, 556] on div at bounding box center [1439, 554] width 6 height 6
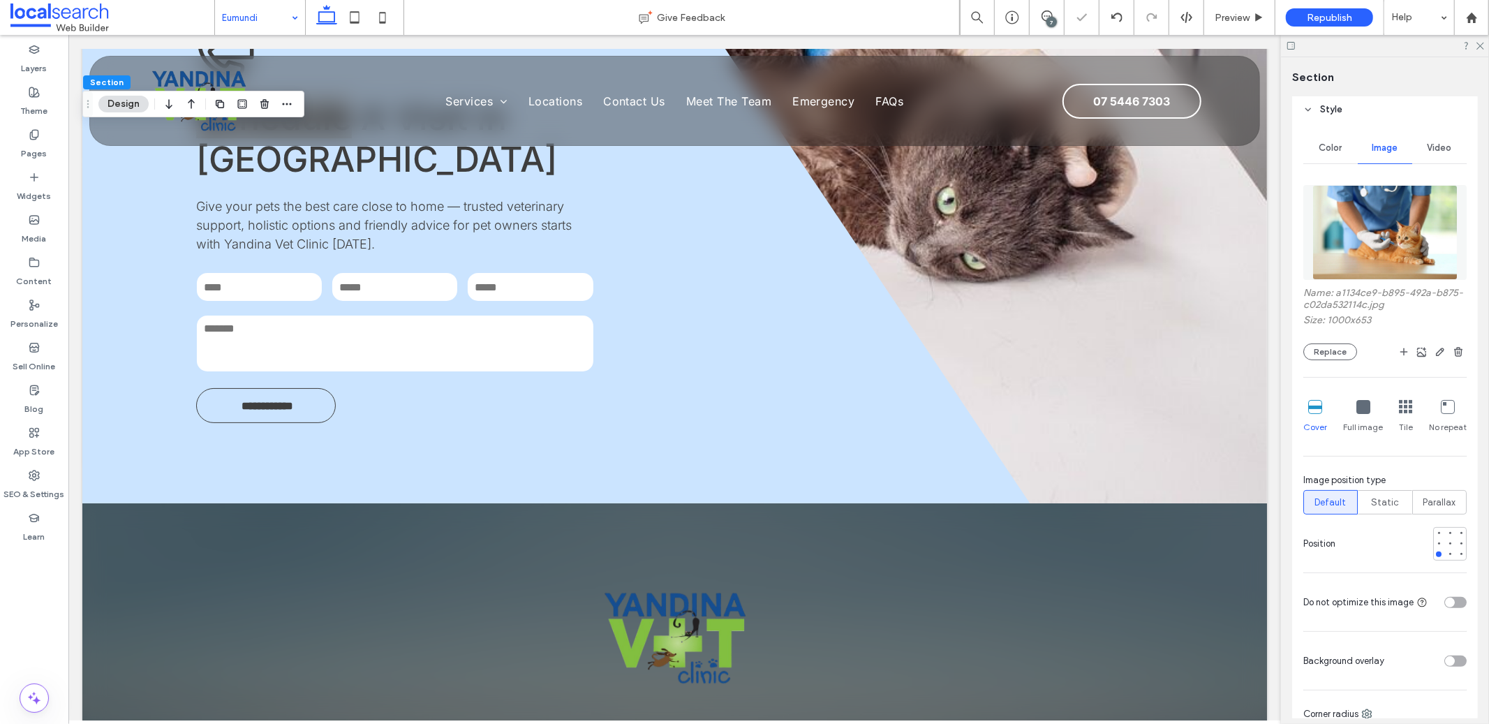
click at [1357, 257] on img at bounding box center [1384, 232] width 144 height 95
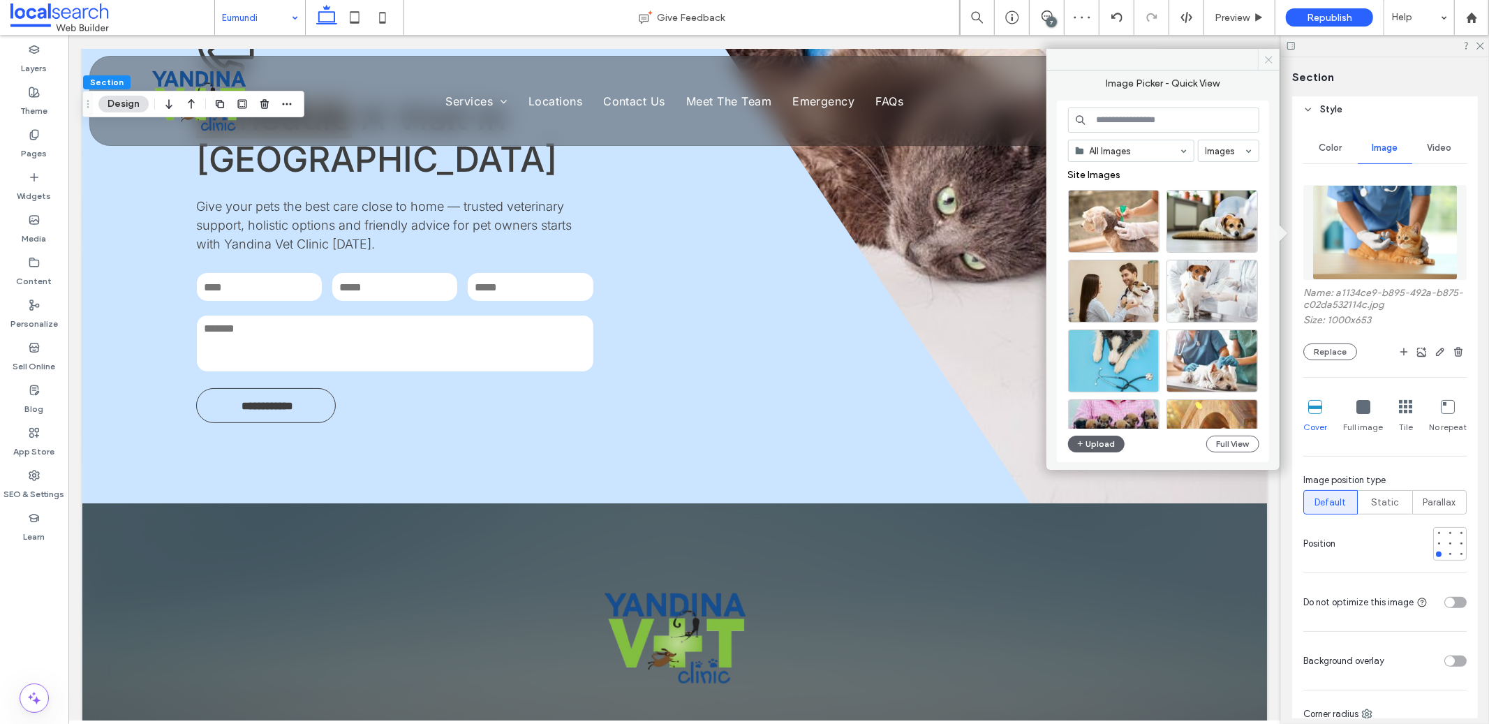
click at [1273, 54] on icon at bounding box center [1268, 59] width 10 height 10
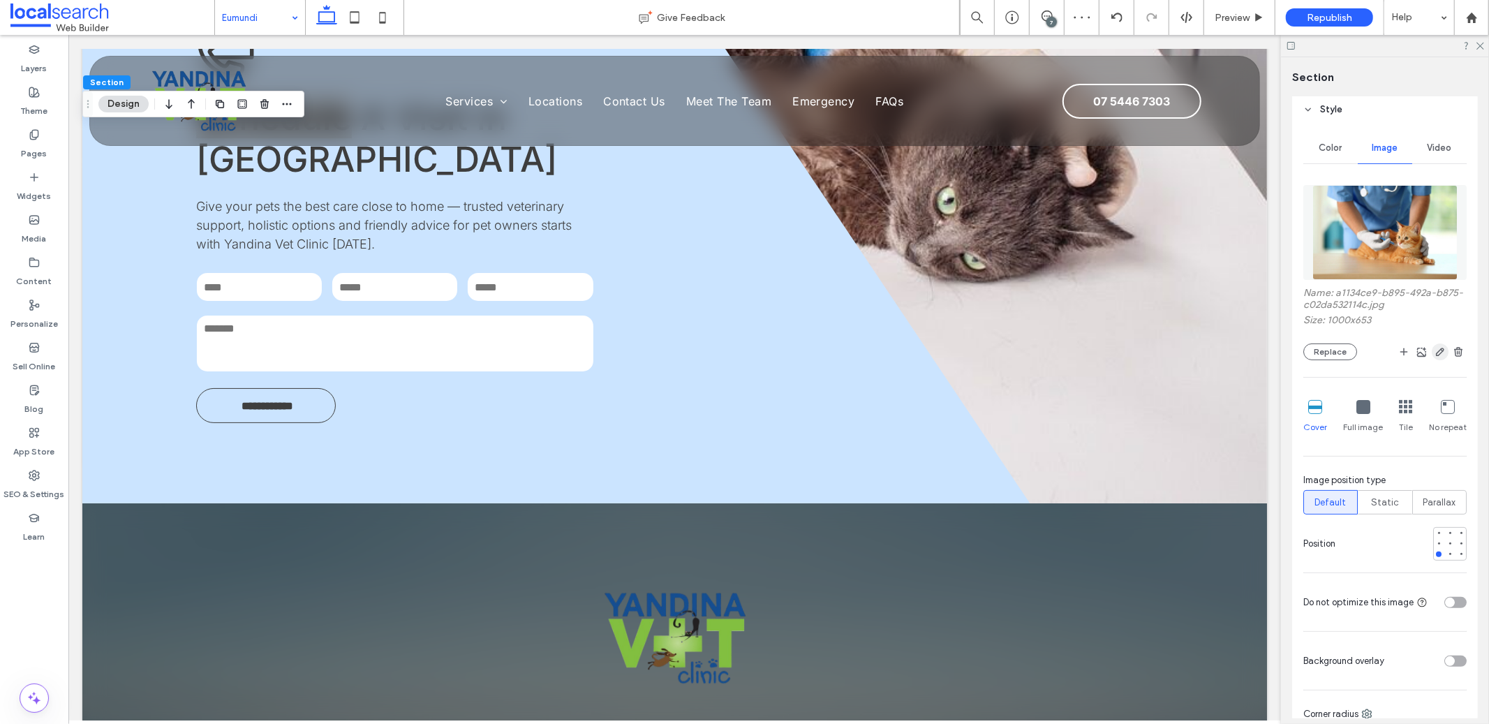
click at [1436, 352] on use "button" at bounding box center [1440, 352] width 8 height 8
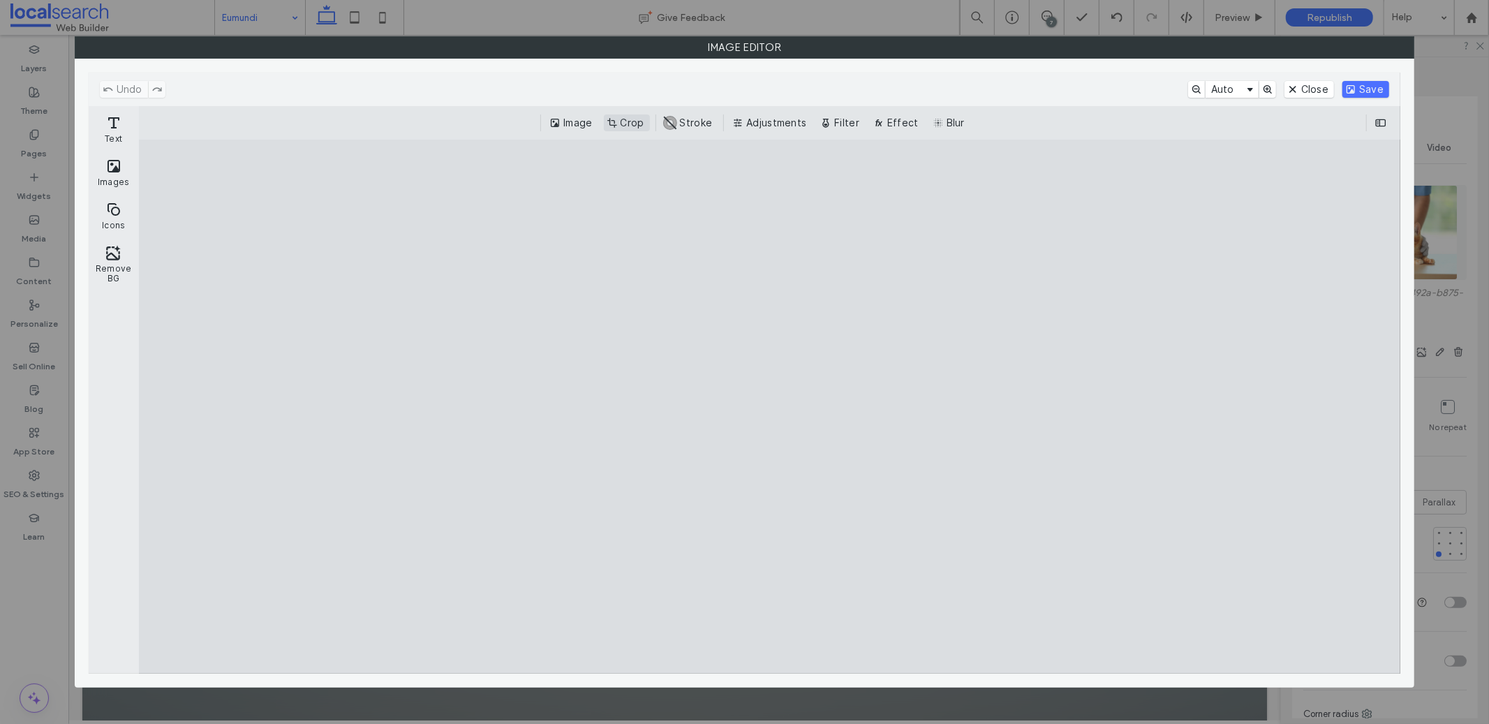
click at [625, 125] on button "Crop" at bounding box center [627, 122] width 46 height 17
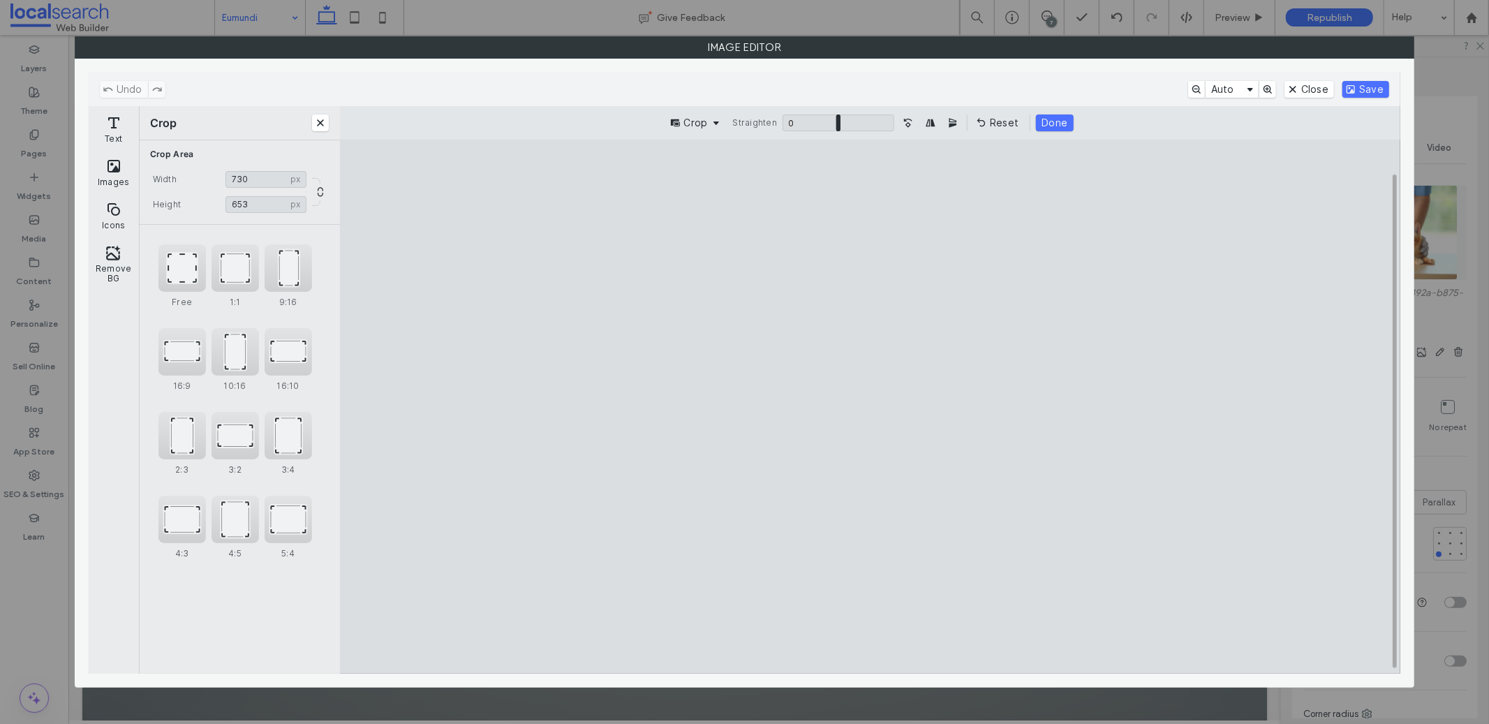
type input "***"
drag, startPoint x: 544, startPoint y: 406, endPoint x: 724, endPoint y: 410, distance: 179.4
click at [870, 406] on cesdk-canvas "Editor canvas" at bounding box center [870, 406] width 0 height 0
click at [1382, 91] on button "Save" at bounding box center [1365, 89] width 47 height 17
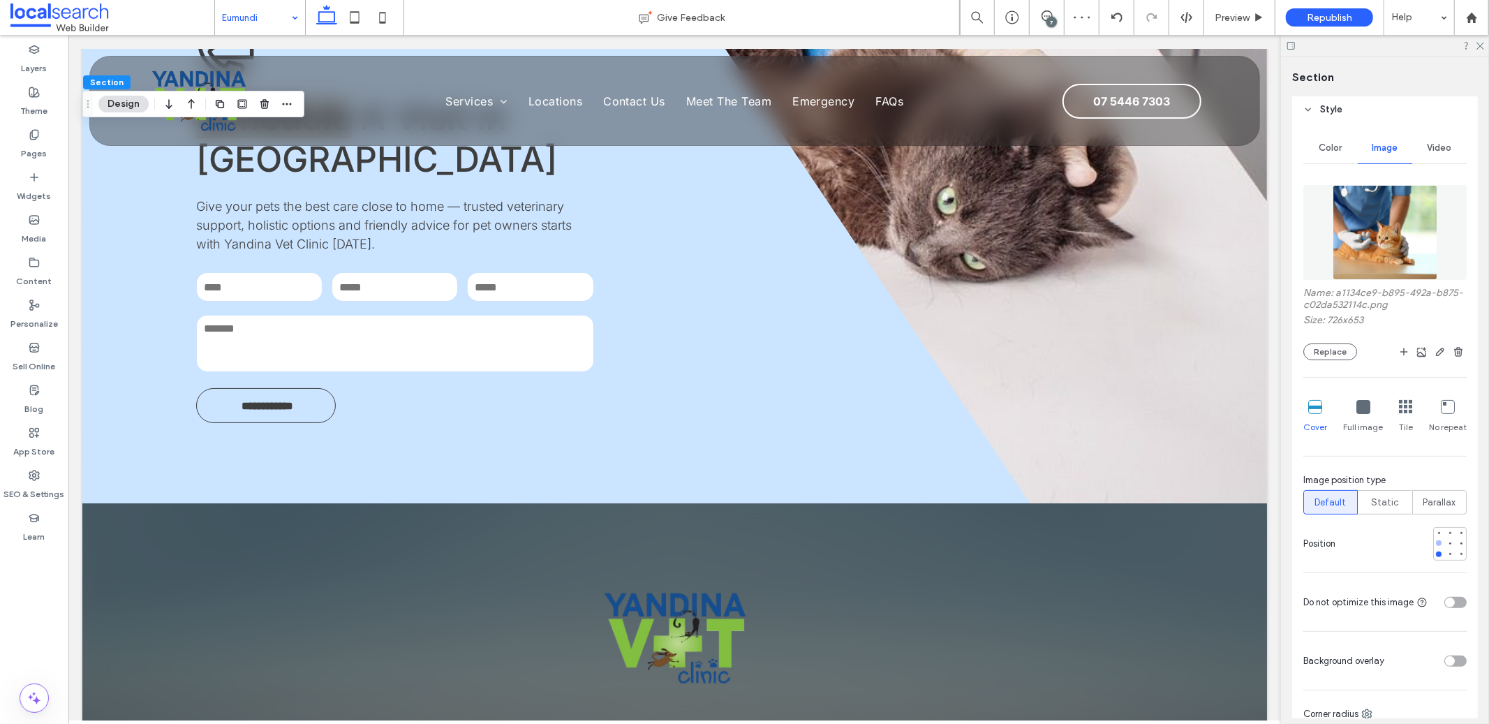
click at [1436, 542] on div at bounding box center [1439, 543] width 6 height 6
click at [1114, 8] on div at bounding box center [1116, 17] width 35 height 35
click at [1115, 22] on icon at bounding box center [1116, 17] width 11 height 11
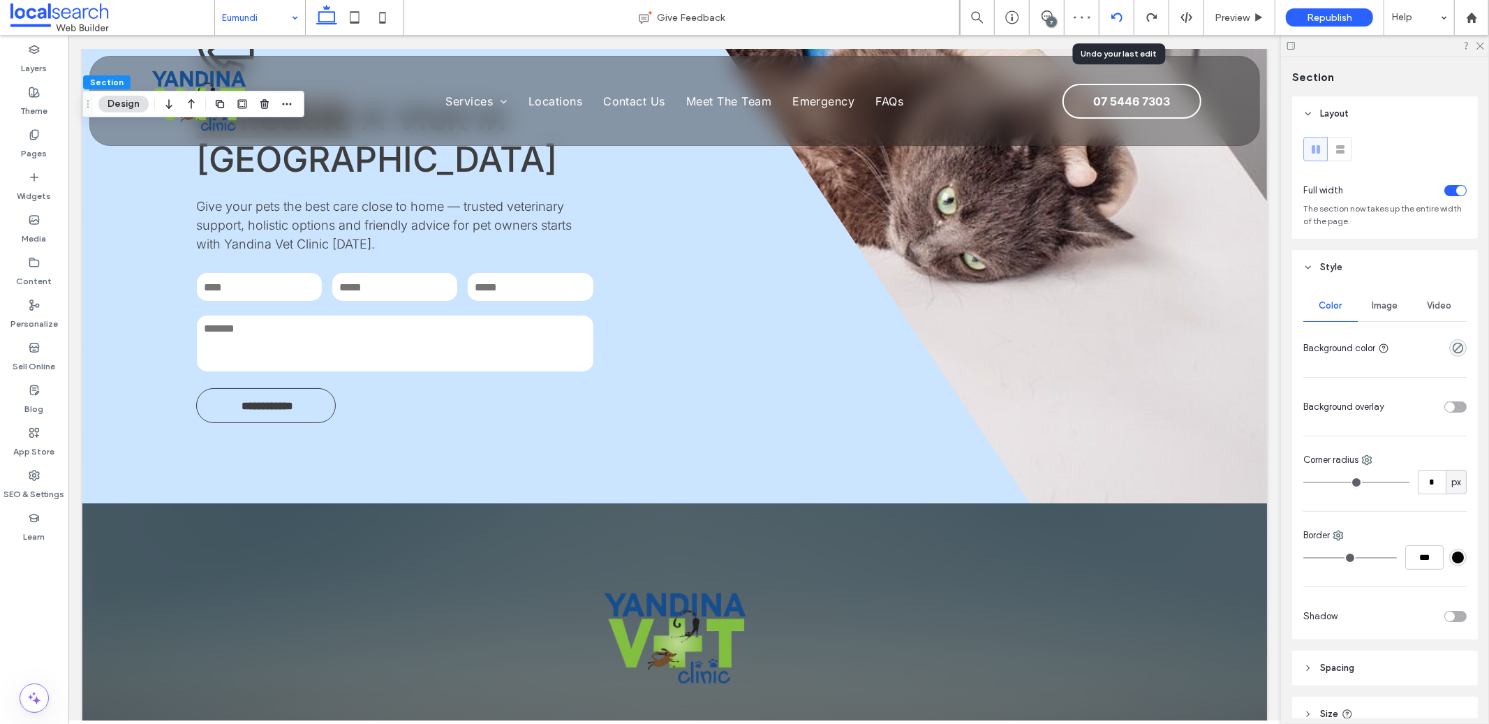
click at [1114, 17] on icon at bounding box center [1116, 17] width 11 height 11
click at [1116, 16] on icon at bounding box center [1116, 17] width 11 height 11
click at [1372, 308] on span "Image" at bounding box center [1385, 305] width 26 height 11
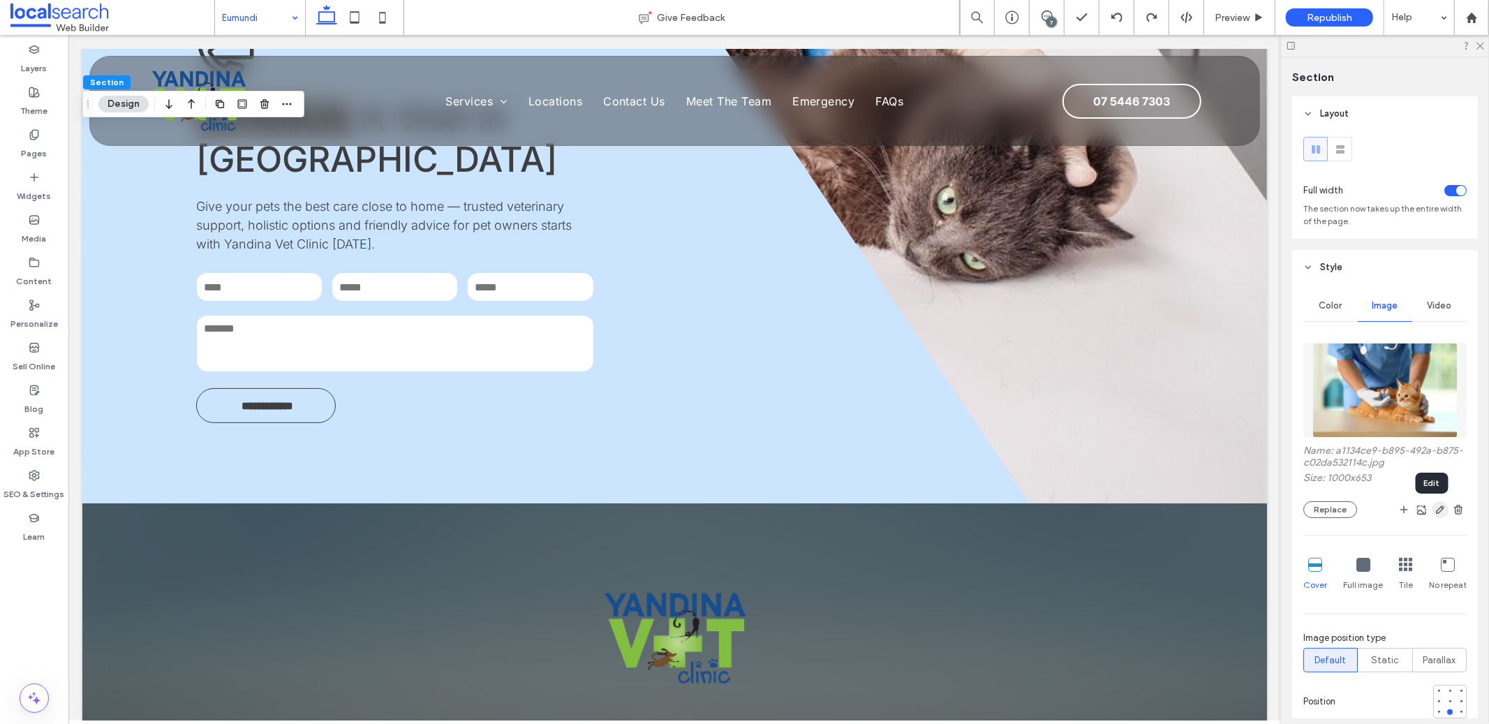
click at [1434, 508] on icon "button" at bounding box center [1439, 509] width 11 height 11
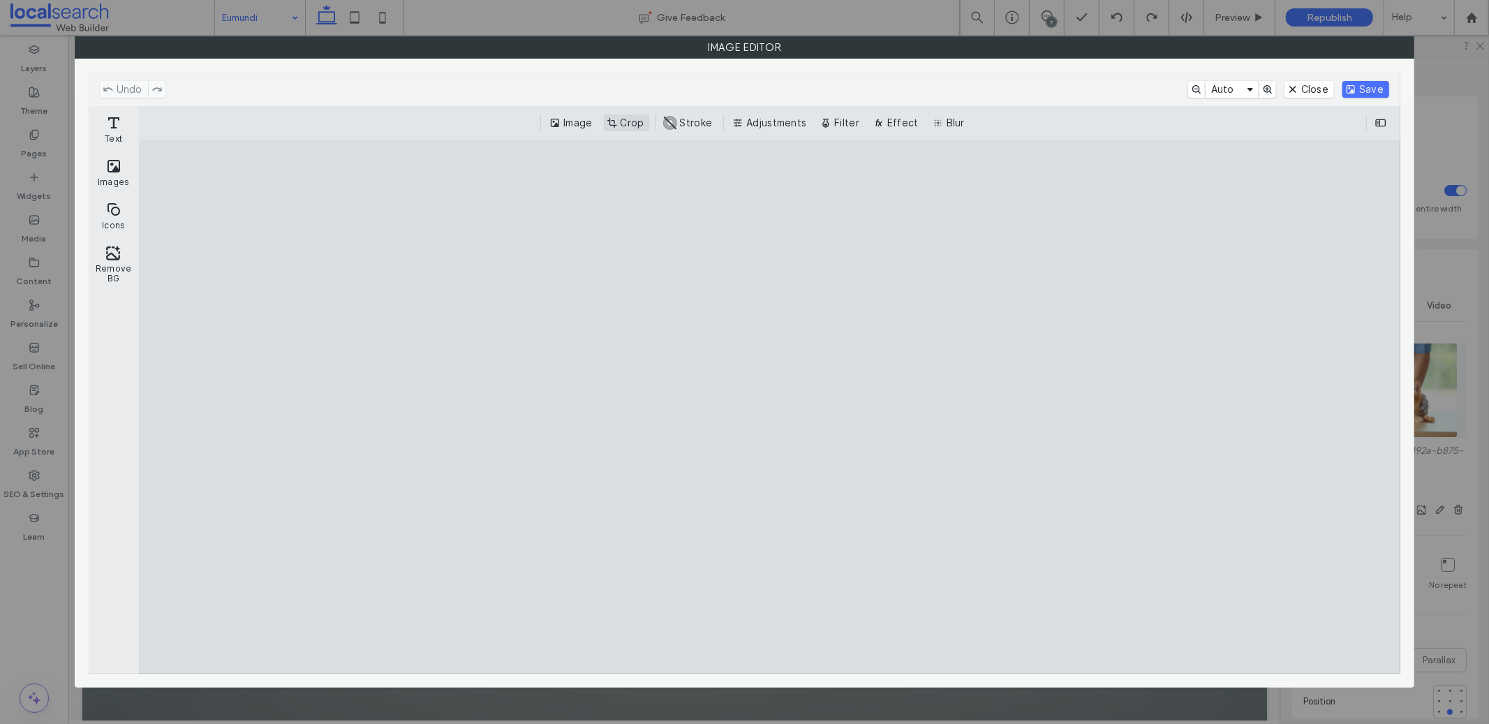
click at [639, 123] on button "Crop" at bounding box center [627, 122] width 46 height 17
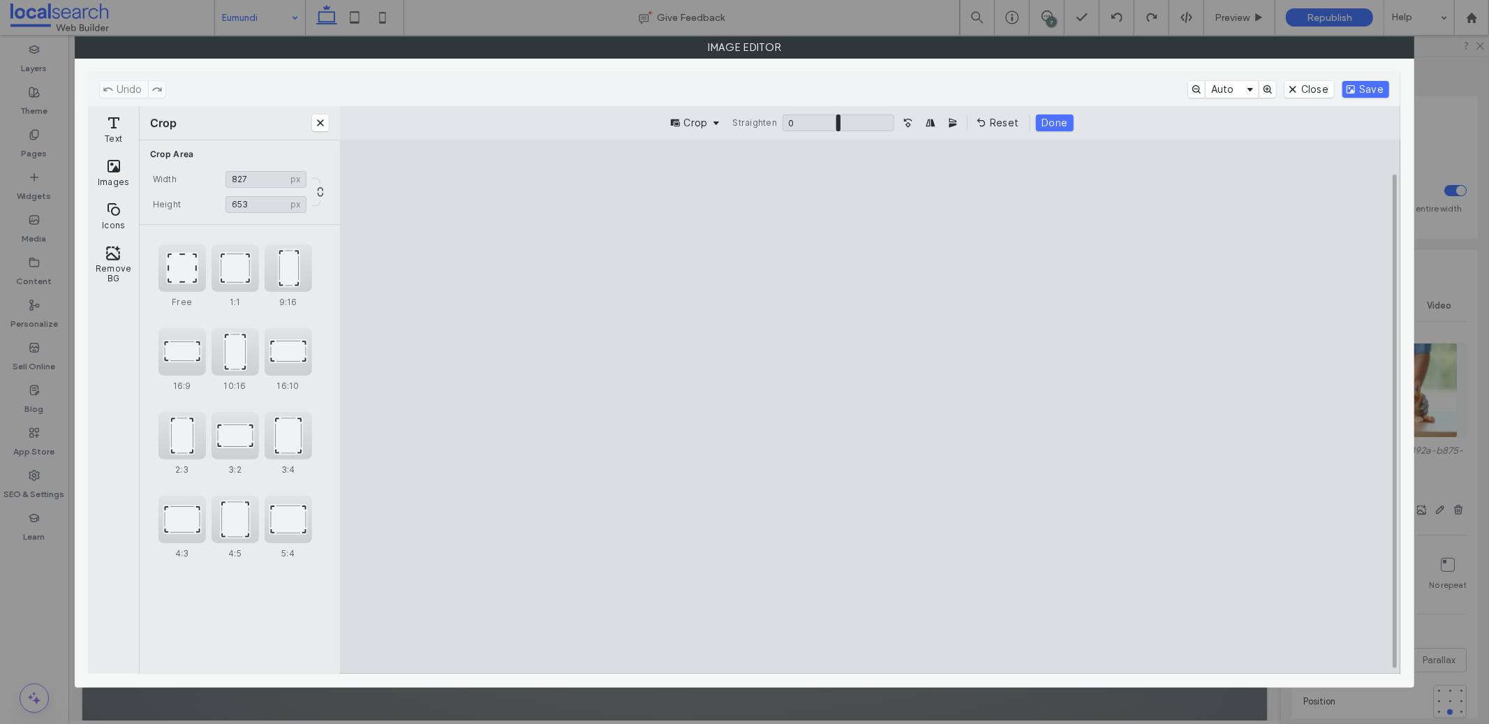
type input "***"
drag, startPoint x: 1198, startPoint y: 395, endPoint x: 1082, endPoint y: 405, distance: 117.0
click at [870, 406] on cesdk-canvas "Editor canvas" at bounding box center [870, 406] width 0 height 0
click at [1362, 91] on button "Save" at bounding box center [1365, 89] width 47 height 17
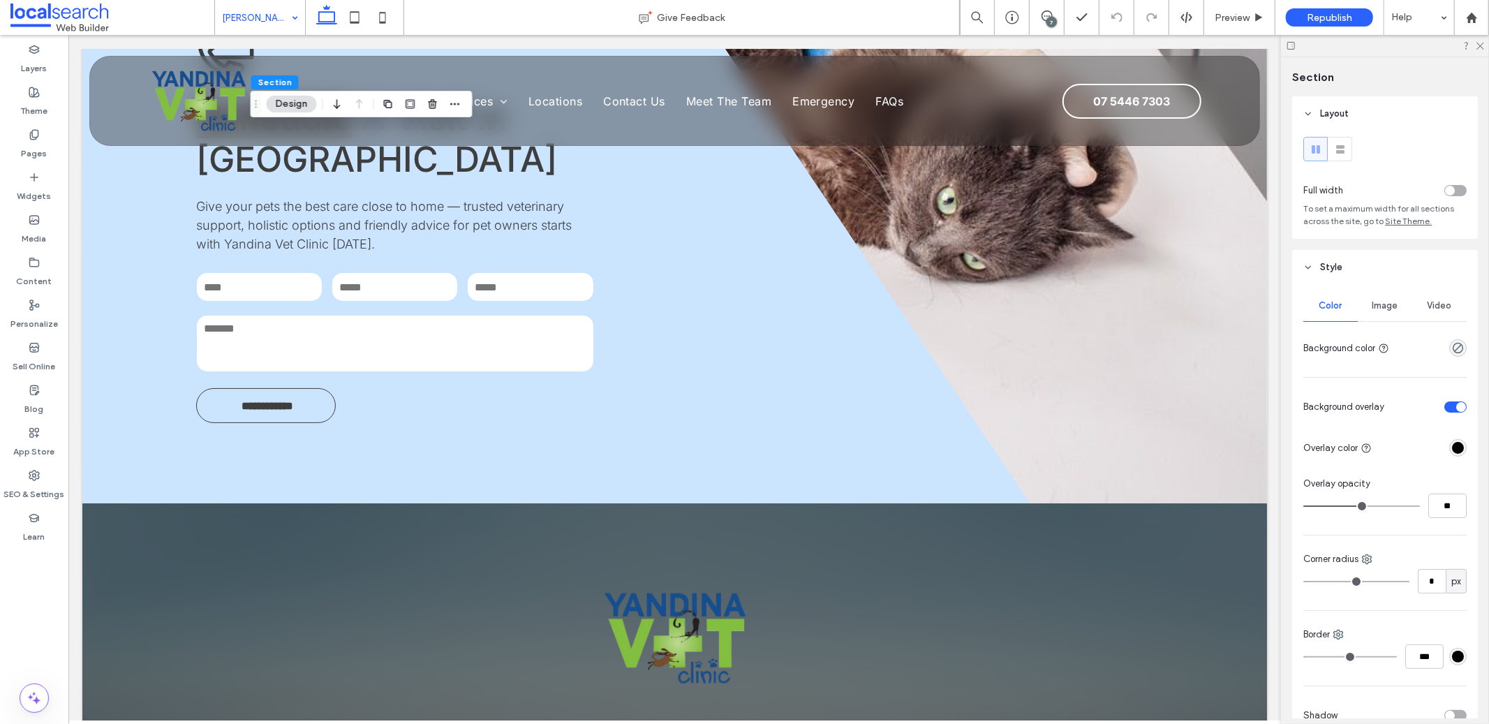
click at [1380, 303] on span "Image" at bounding box center [1385, 305] width 26 height 11
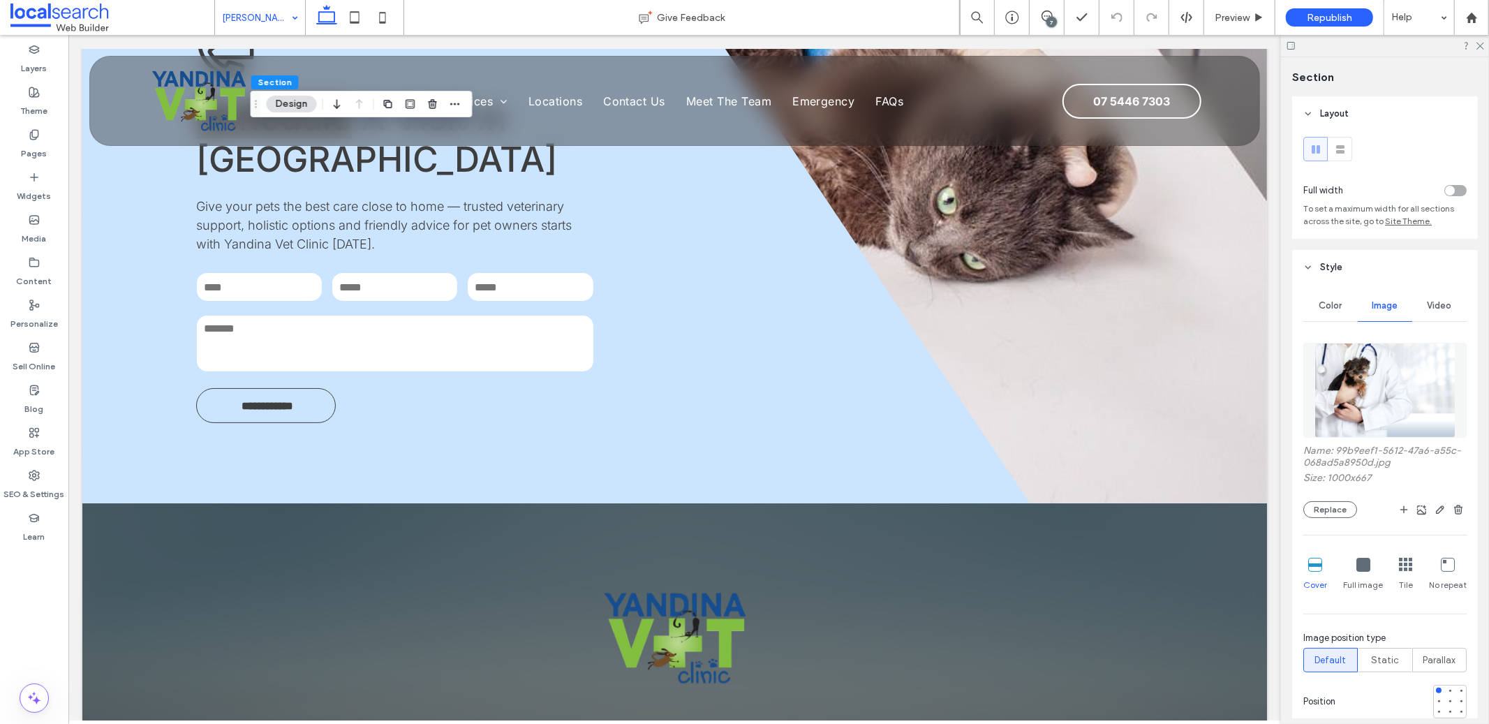
scroll to position [318, 0]
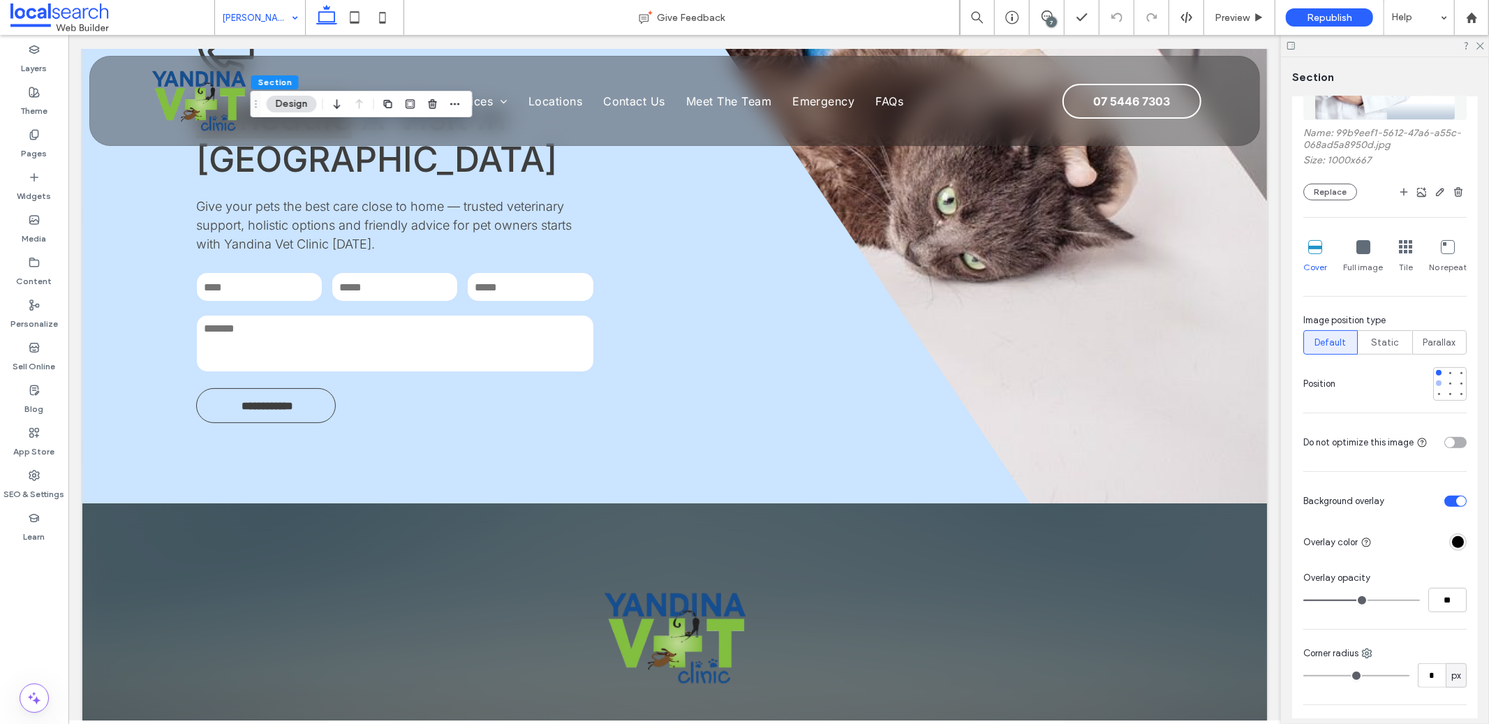
click at [1434, 387] on div at bounding box center [1439, 383] width 10 height 10
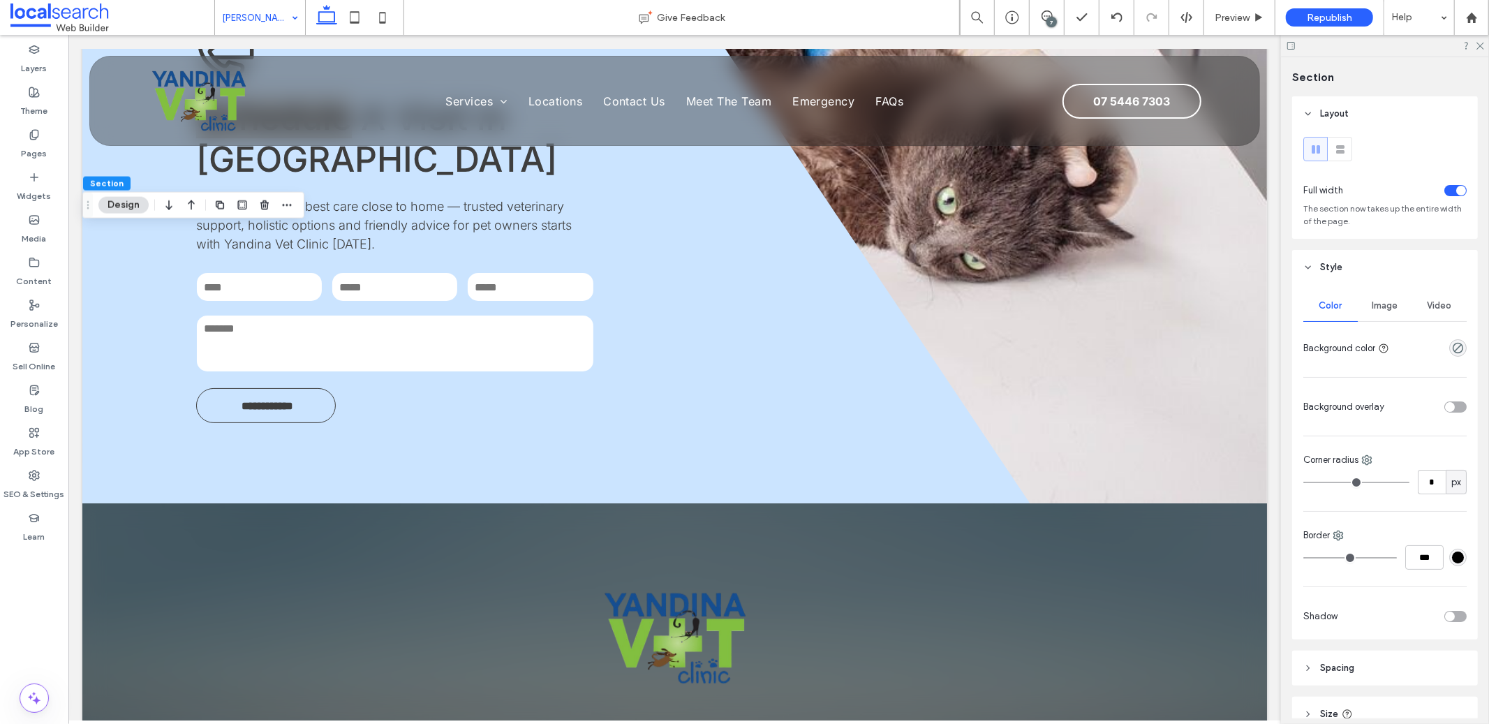
click at [1372, 305] on span "Image" at bounding box center [1385, 305] width 26 height 11
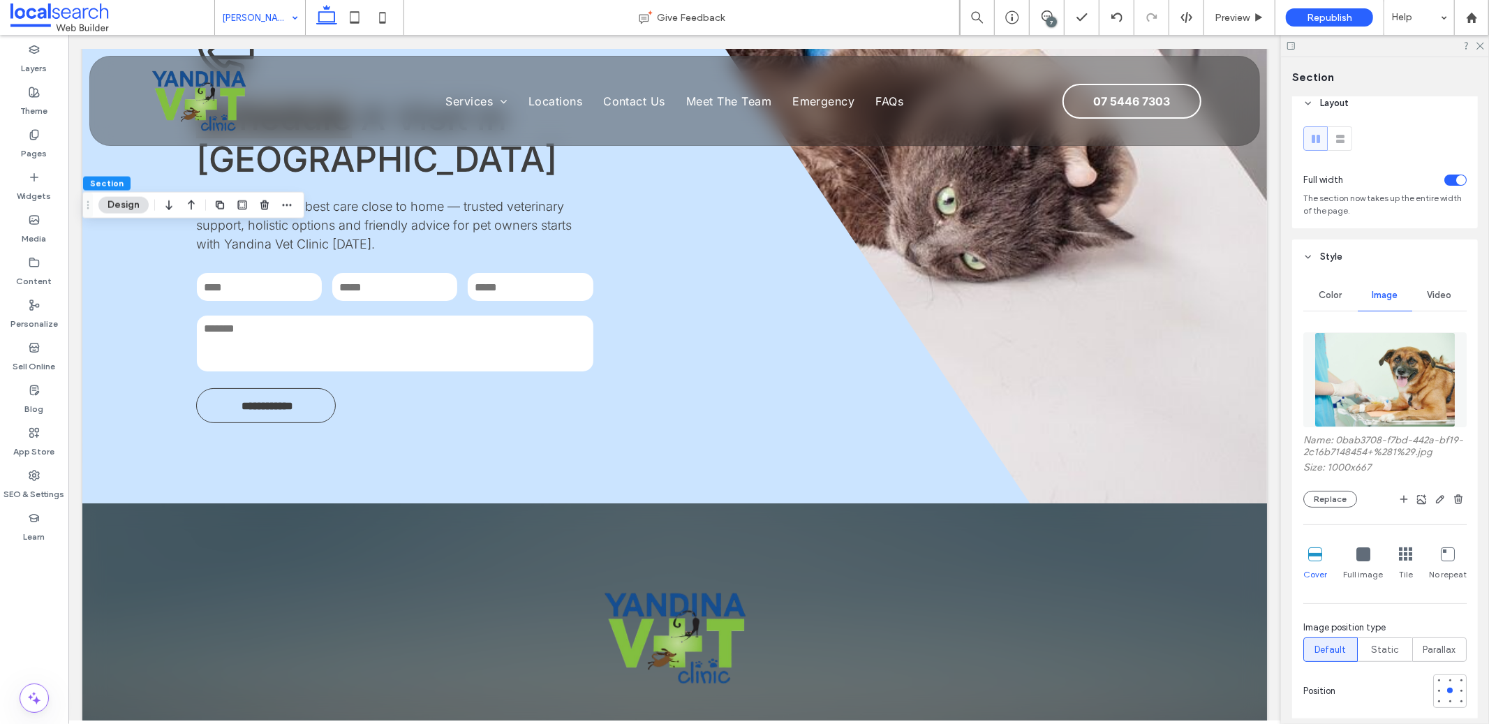
scroll to position [27, 0]
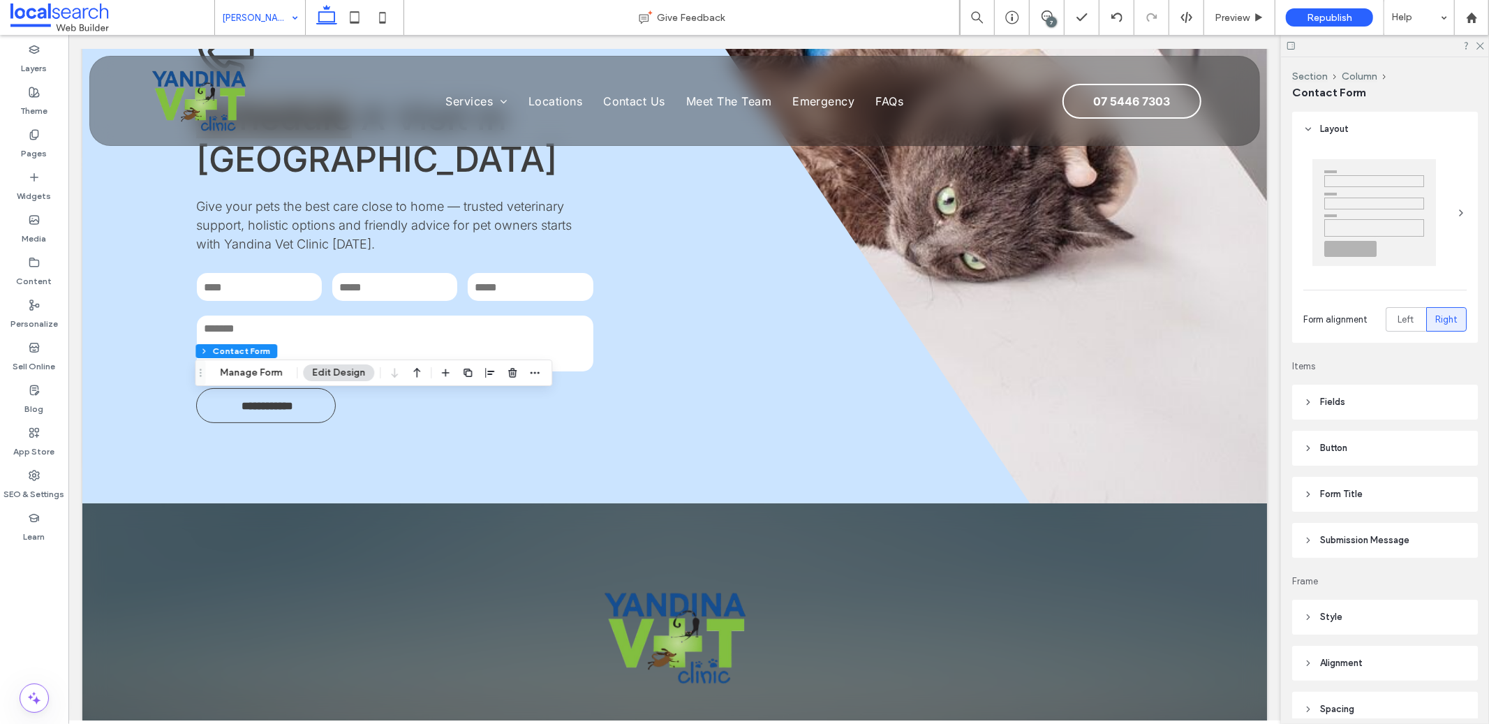
type input "**"
type input "*"
type input "***"
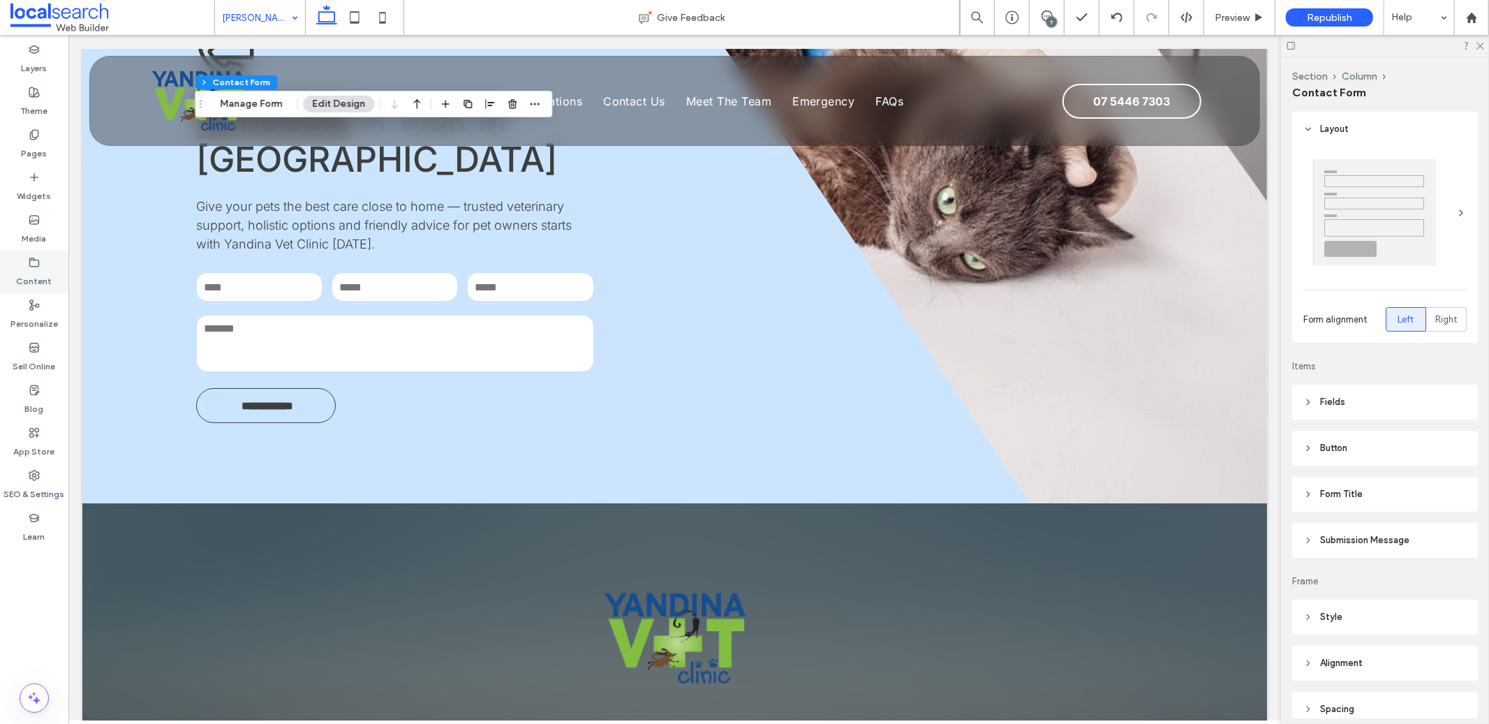
click at [29, 280] on label "Content" at bounding box center [35, 278] width 36 height 20
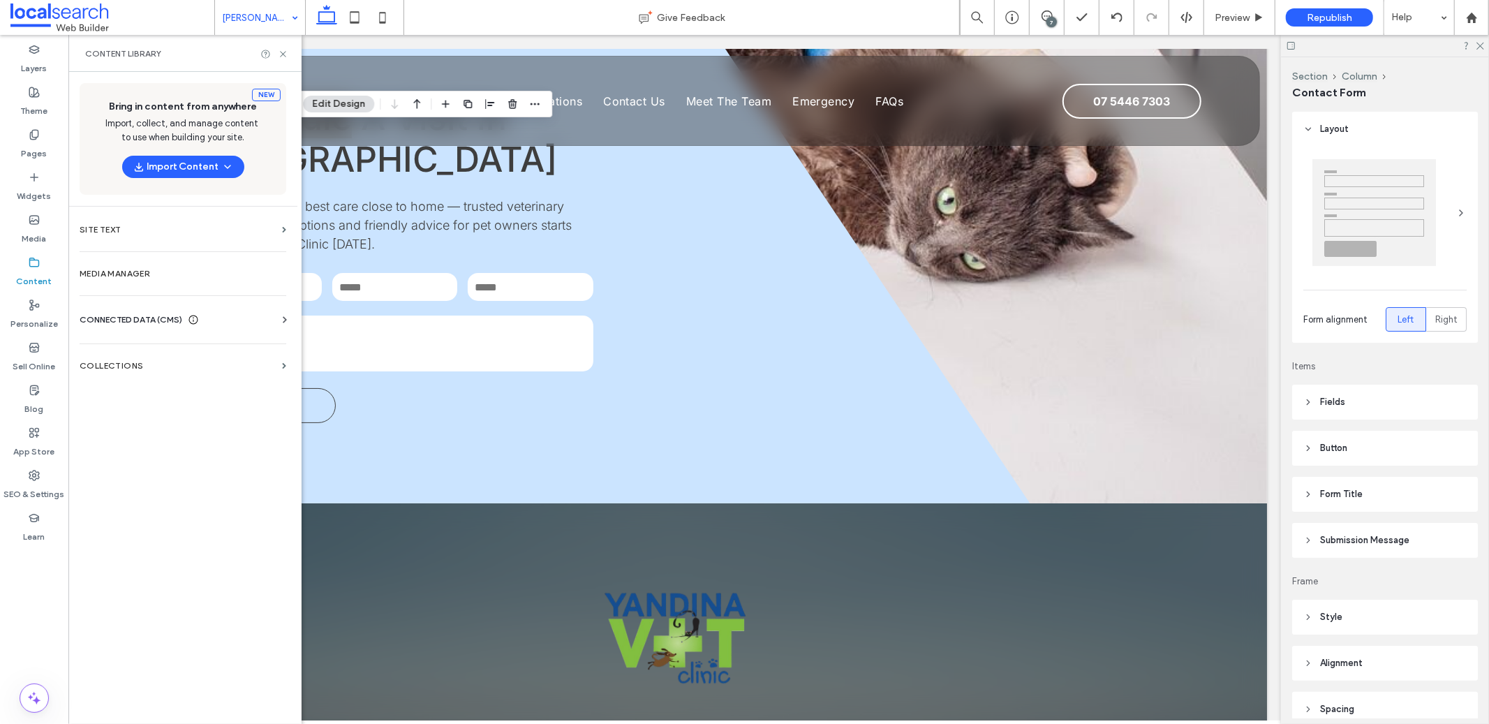
click at [156, 318] on span "CONNECTED DATA (CMS)" at bounding box center [131, 320] width 103 height 14
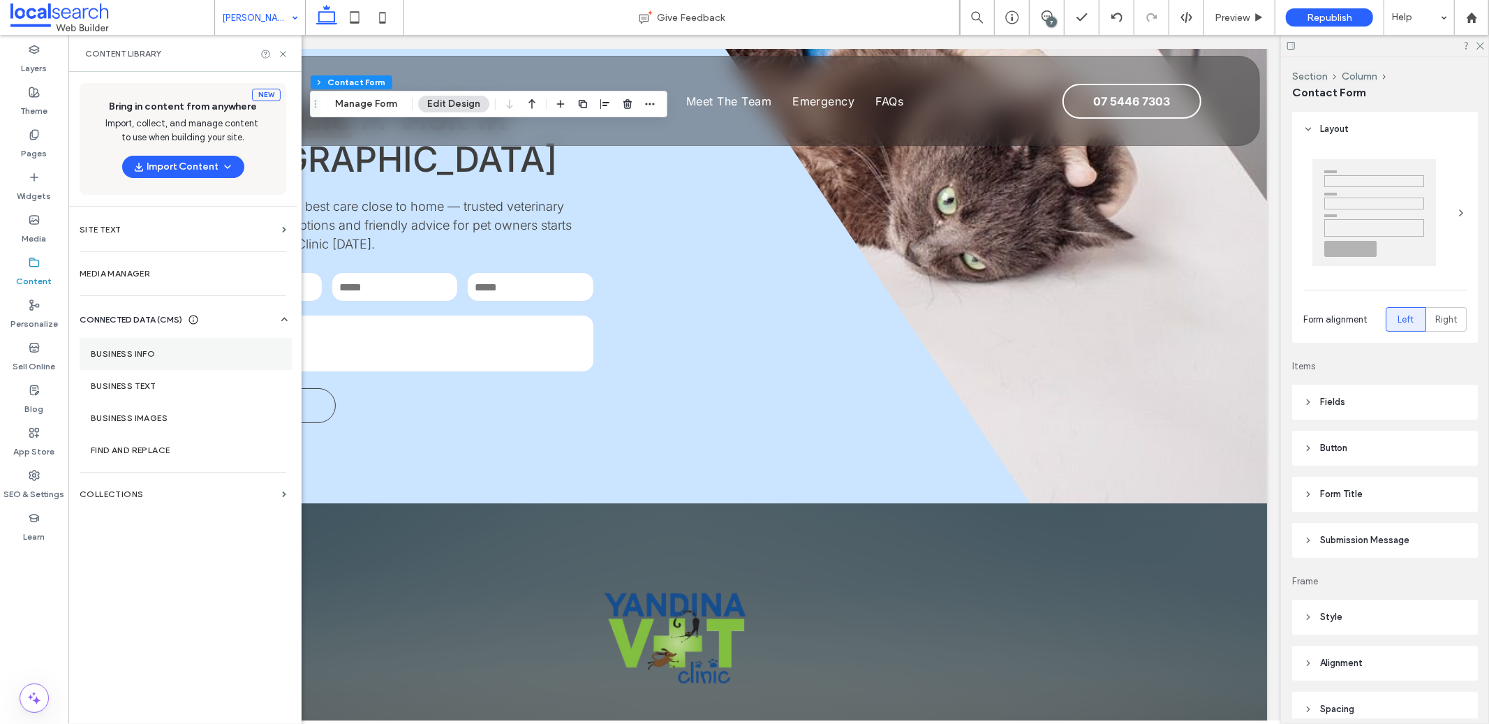
click at [184, 339] on section "Business Info" at bounding box center [186, 354] width 212 height 32
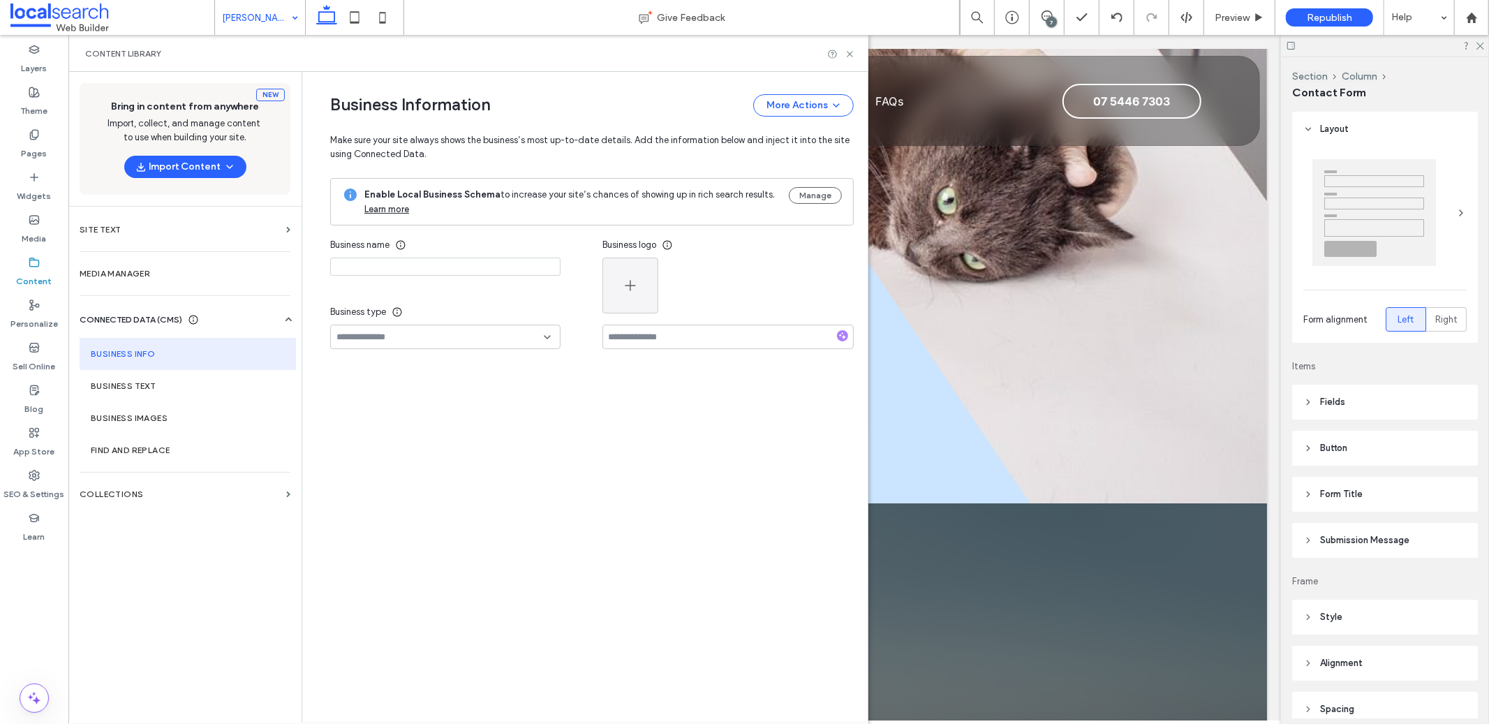
type input "**********"
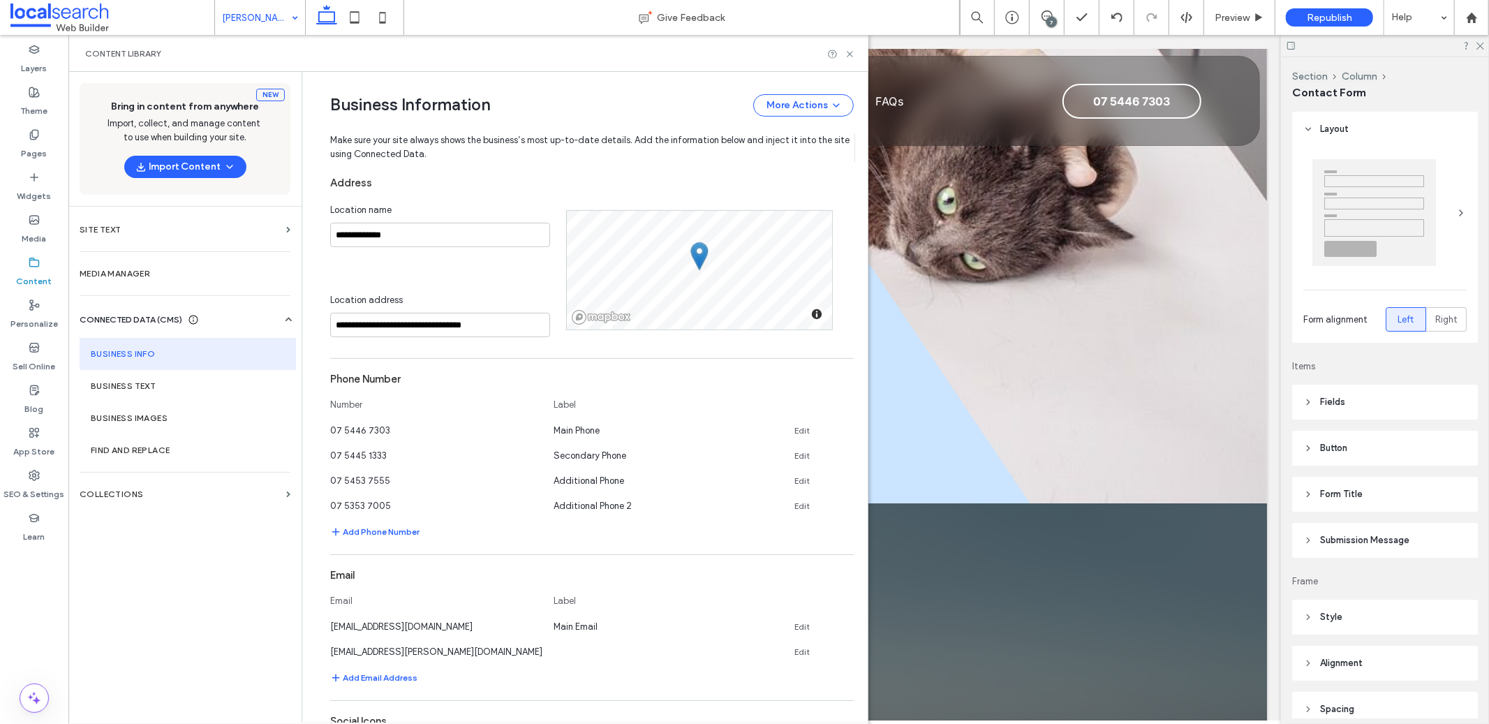
scroll to position [283, 0]
click at [842, 648] on icon at bounding box center [847, 646] width 11 height 11
click at [849, 54] on icon at bounding box center [849, 54] width 10 height 10
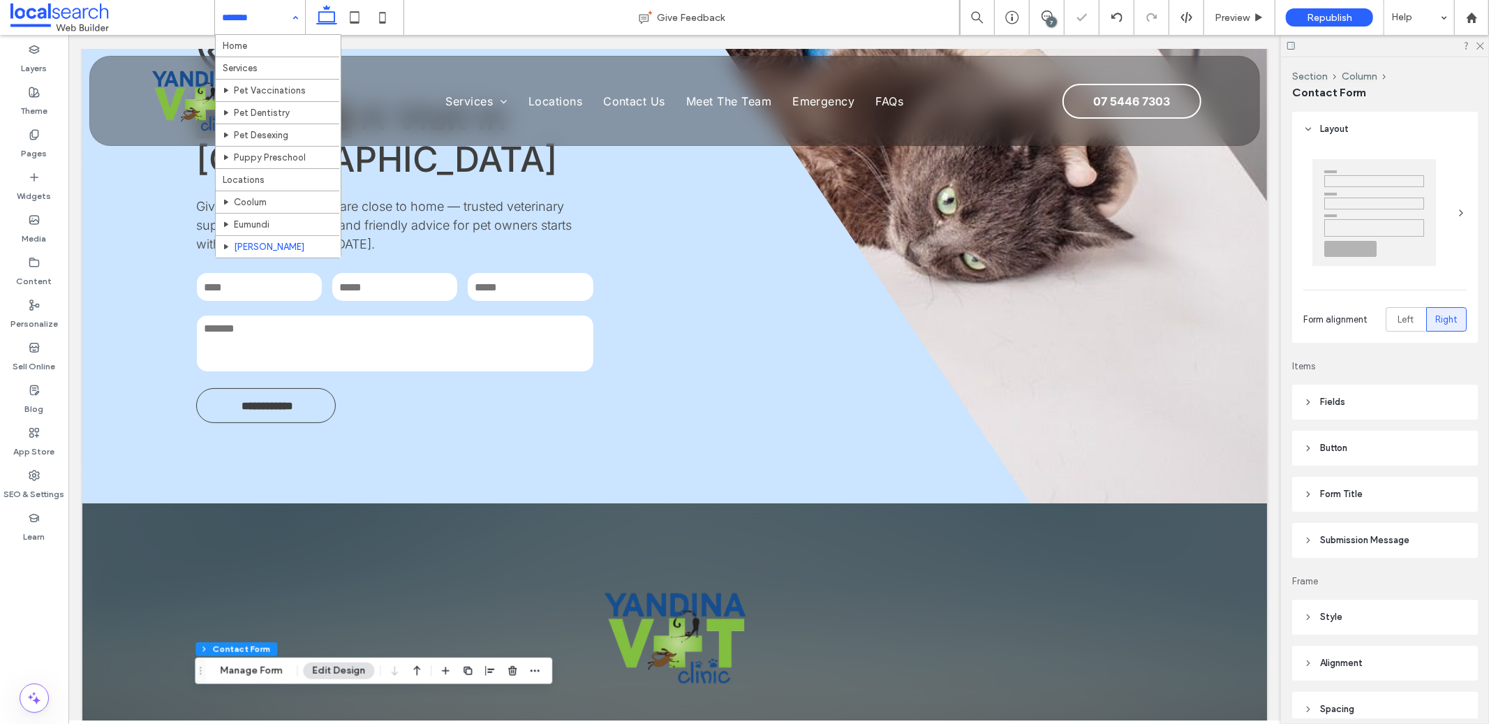
type input "**"
type input "*"
type input "***"
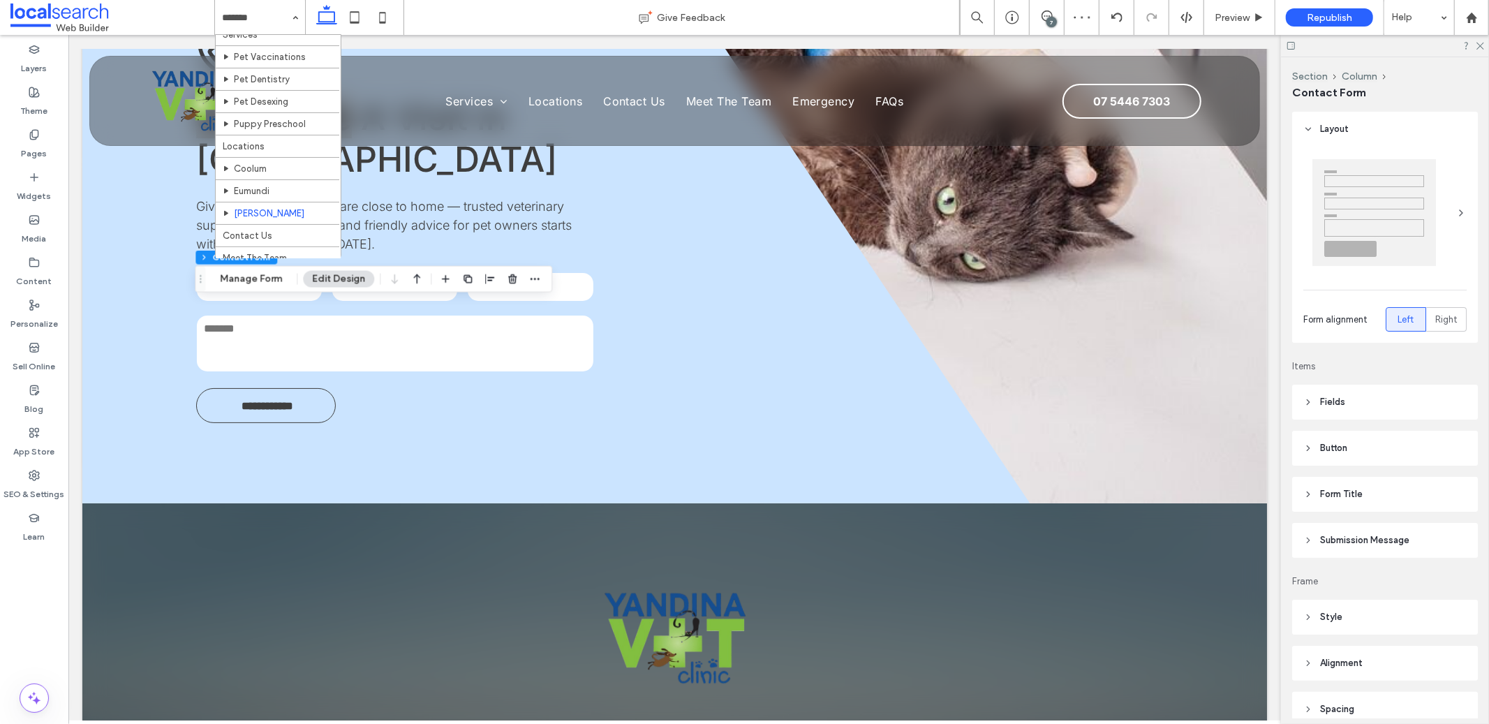
scroll to position [72, 0]
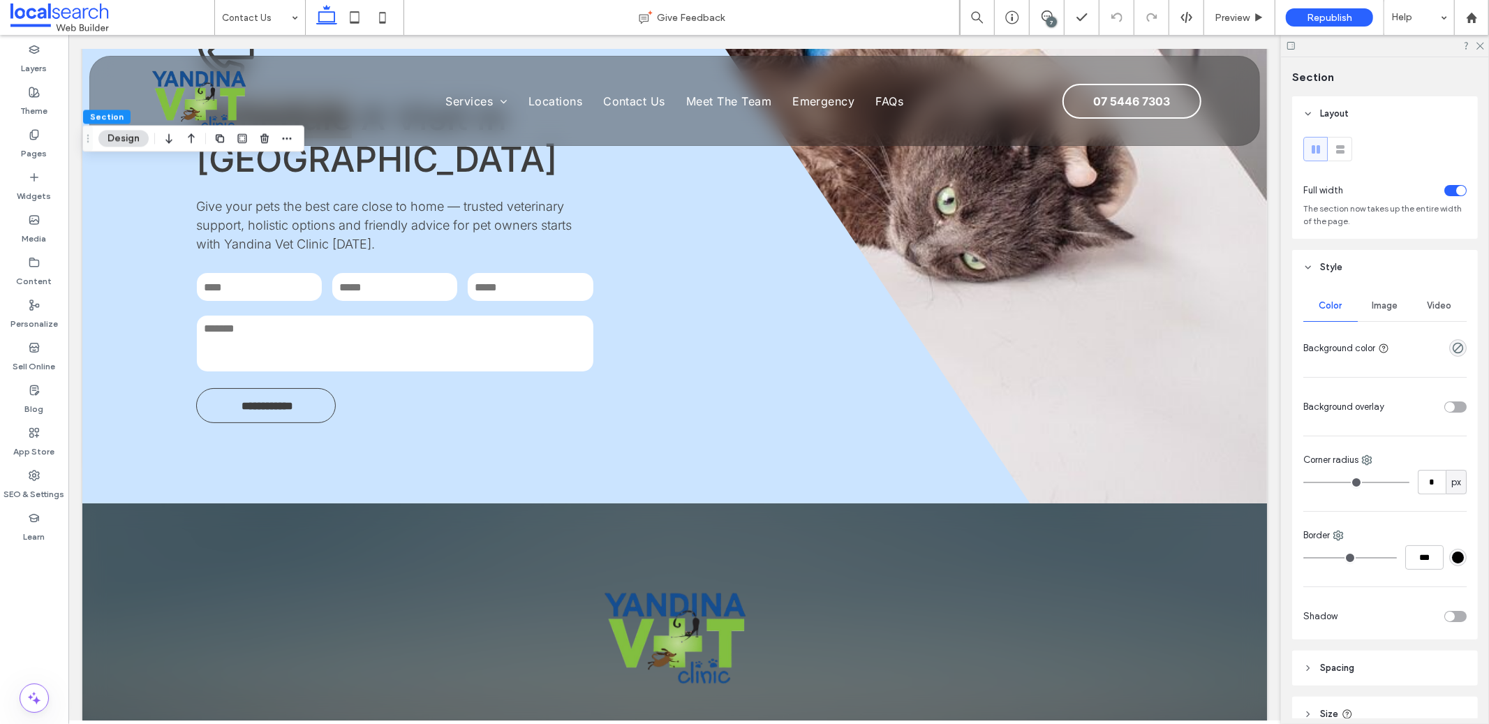
click at [1385, 318] on div "Image" at bounding box center [1384, 305] width 54 height 31
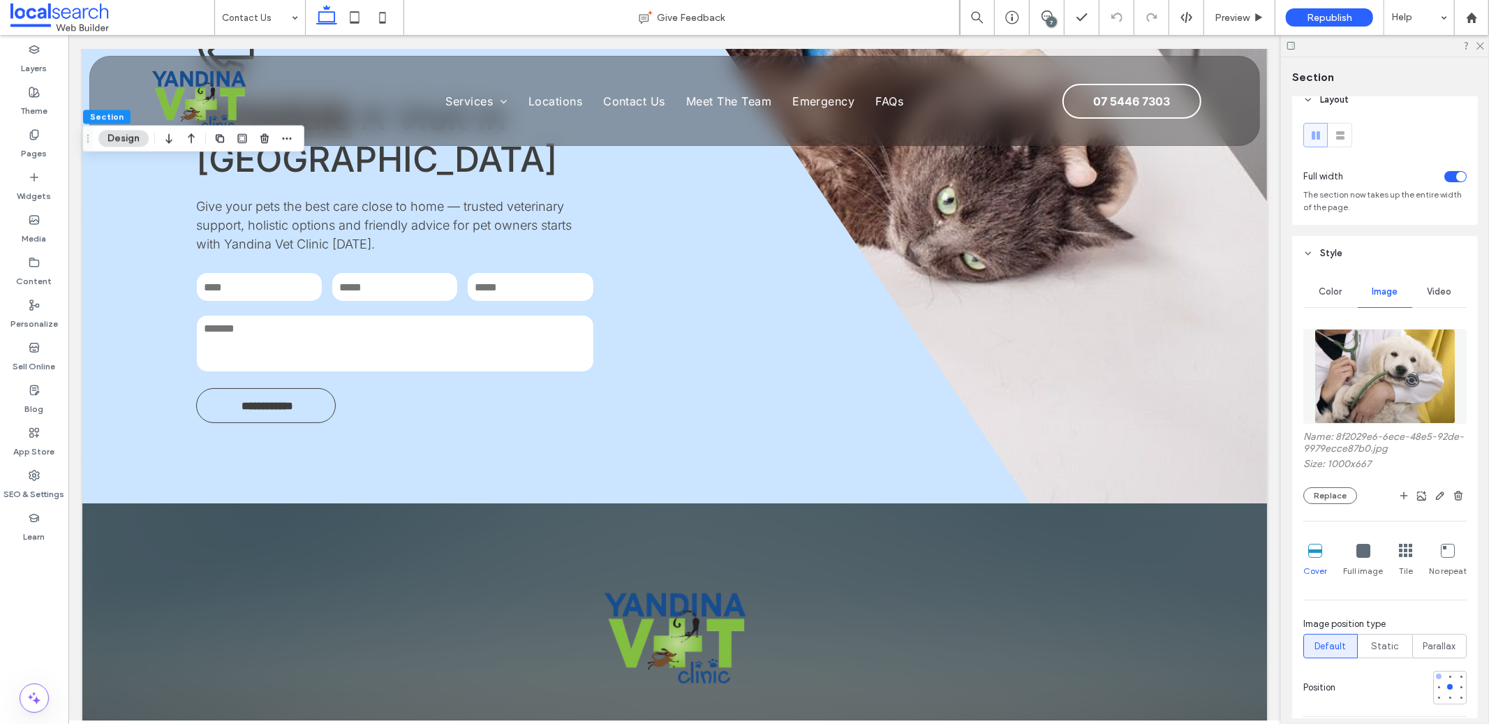
scroll to position [29, 0]
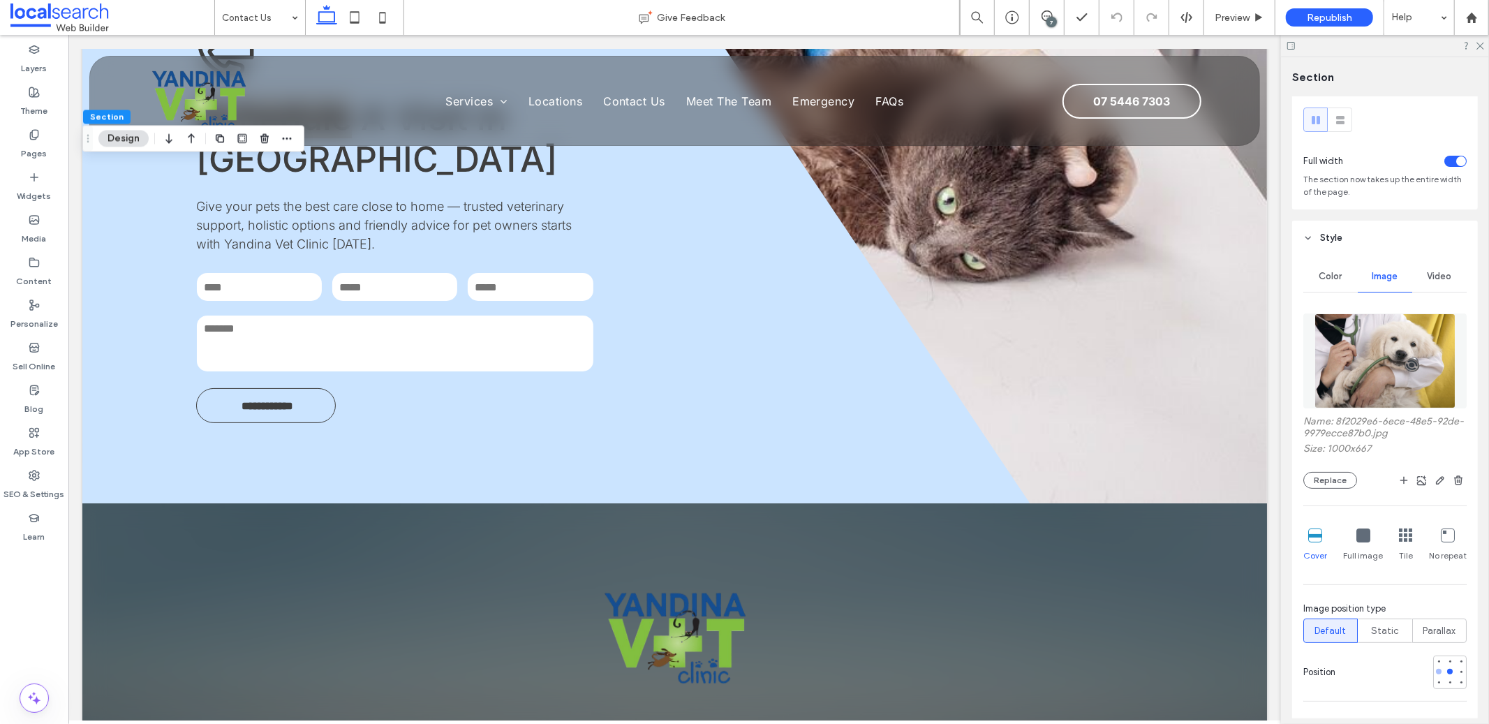
click at [1434, 667] on div at bounding box center [1439, 672] width 10 height 10
click at [1434, 673] on div at bounding box center [1439, 672] width 10 height 10
click at [1434, 686] on div at bounding box center [1439, 683] width 10 height 10
click at [1434, 667] on div at bounding box center [1439, 672] width 10 height 10
click at [1436, 664] on div at bounding box center [1439, 661] width 6 height 6
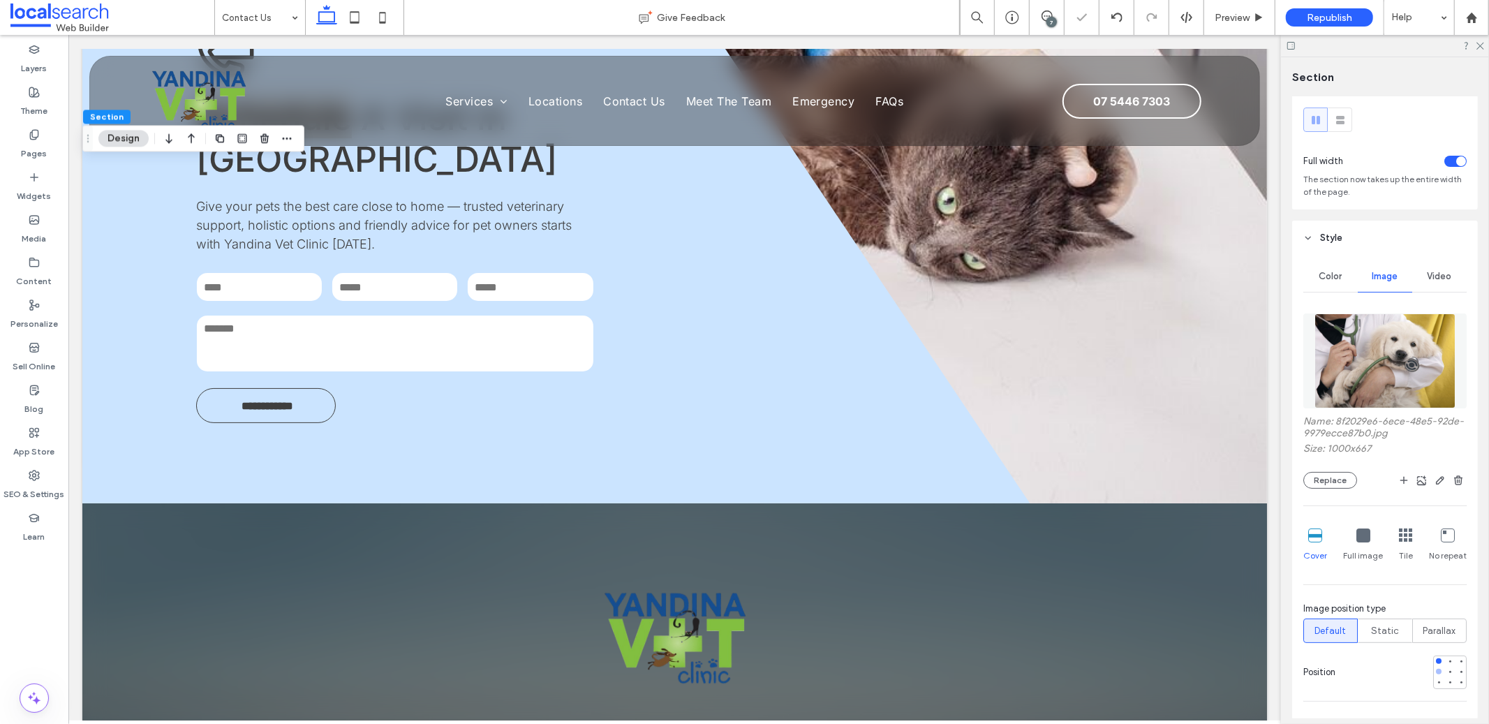
click at [1436, 674] on div at bounding box center [1439, 672] width 6 height 6
click at [1434, 479] on icon "button" at bounding box center [1439, 480] width 11 height 11
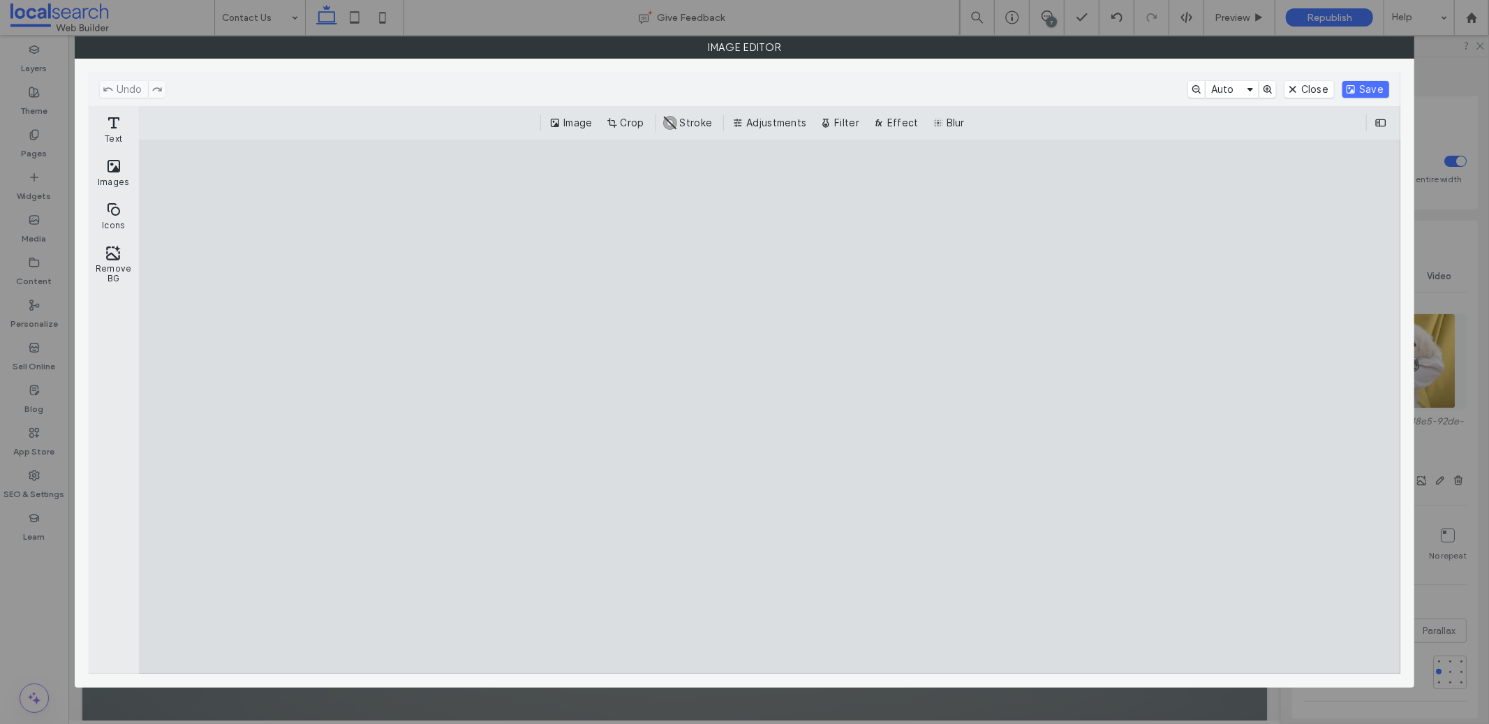
click at [625, 108] on div "Image Crop #ABABAB Stroke Adjustments Filter Effect Blur" at bounding box center [770, 122] width 1262 height 33
click at [625, 123] on button "Crop" at bounding box center [627, 122] width 46 height 17
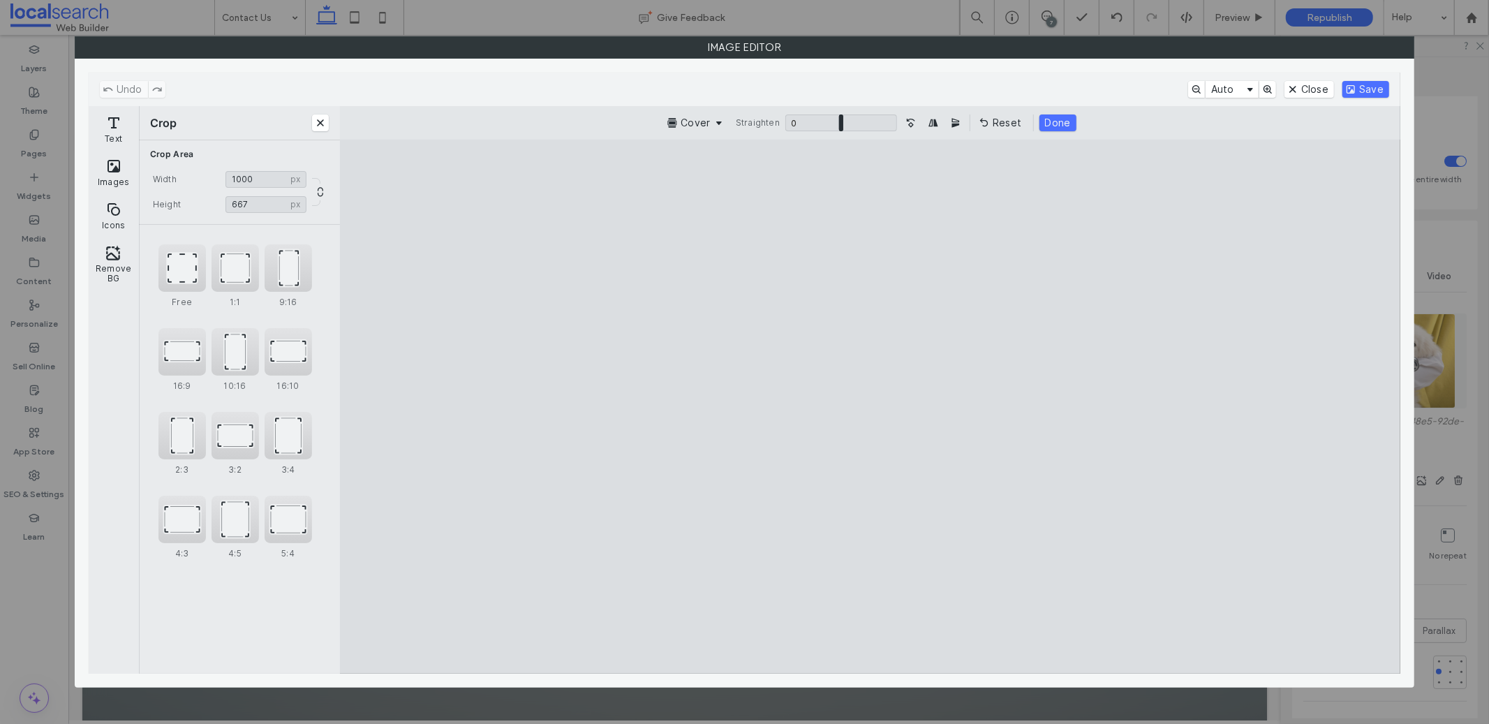
drag, startPoint x: 537, startPoint y: 402, endPoint x: 553, endPoint y: 403, distance: 16.1
click at [870, 406] on cesdk-canvas "Editor canvas" at bounding box center [870, 406] width 0 height 0
type input "***"
drag, startPoint x: 553, startPoint y: 403, endPoint x: 710, endPoint y: 408, distance: 157.8
click at [870, 406] on cesdk-canvas "Editor canvas" at bounding box center [870, 406] width 0 height 0
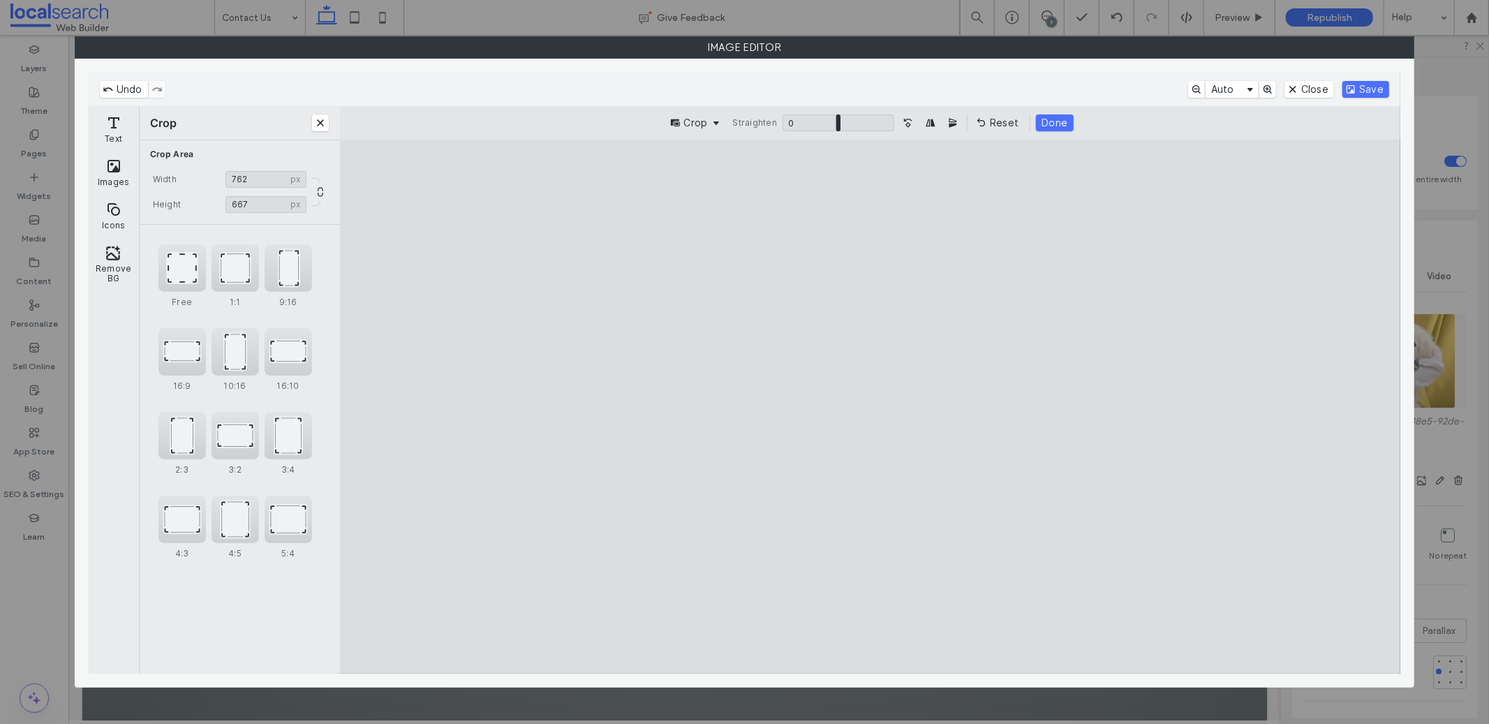
click at [1372, 84] on button "Save" at bounding box center [1365, 89] width 47 height 17
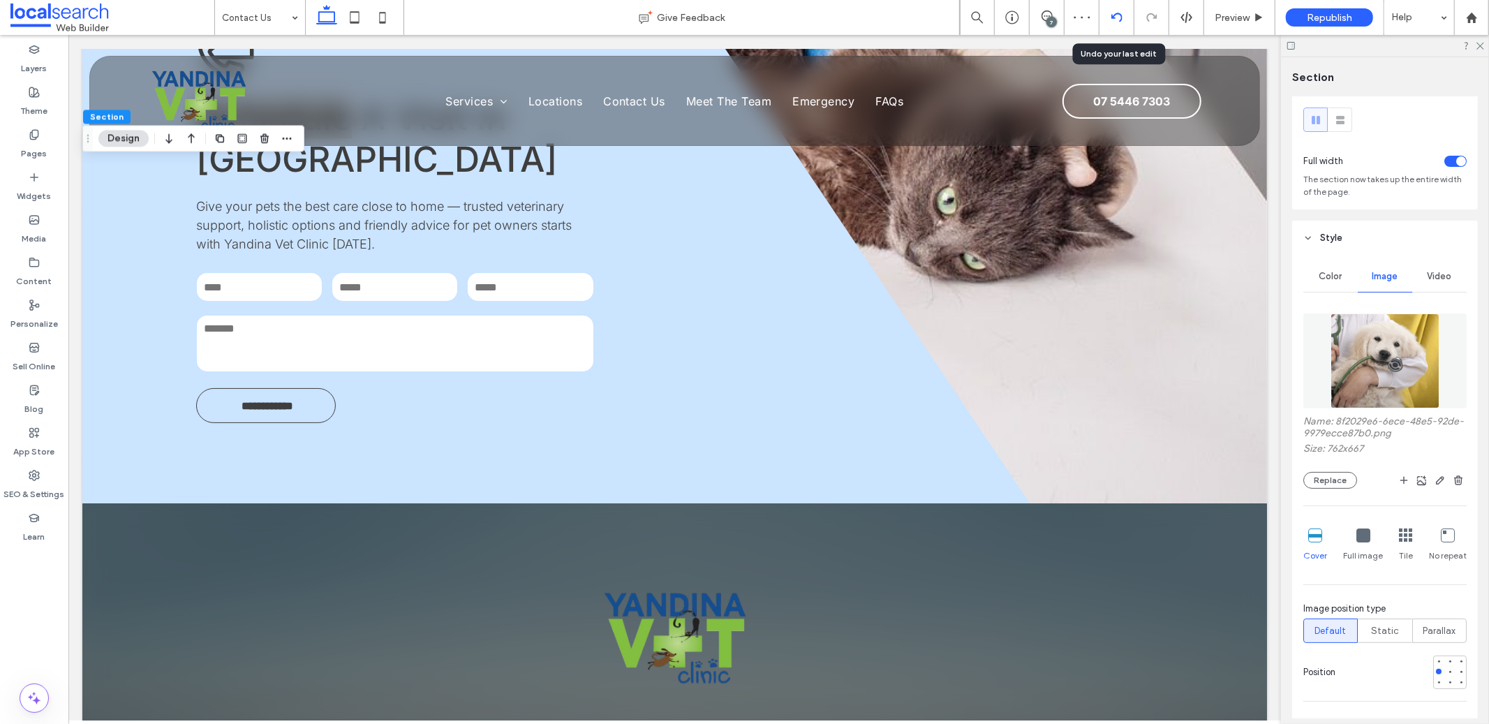
click at [1113, 20] on icon at bounding box center [1116, 17] width 11 height 11
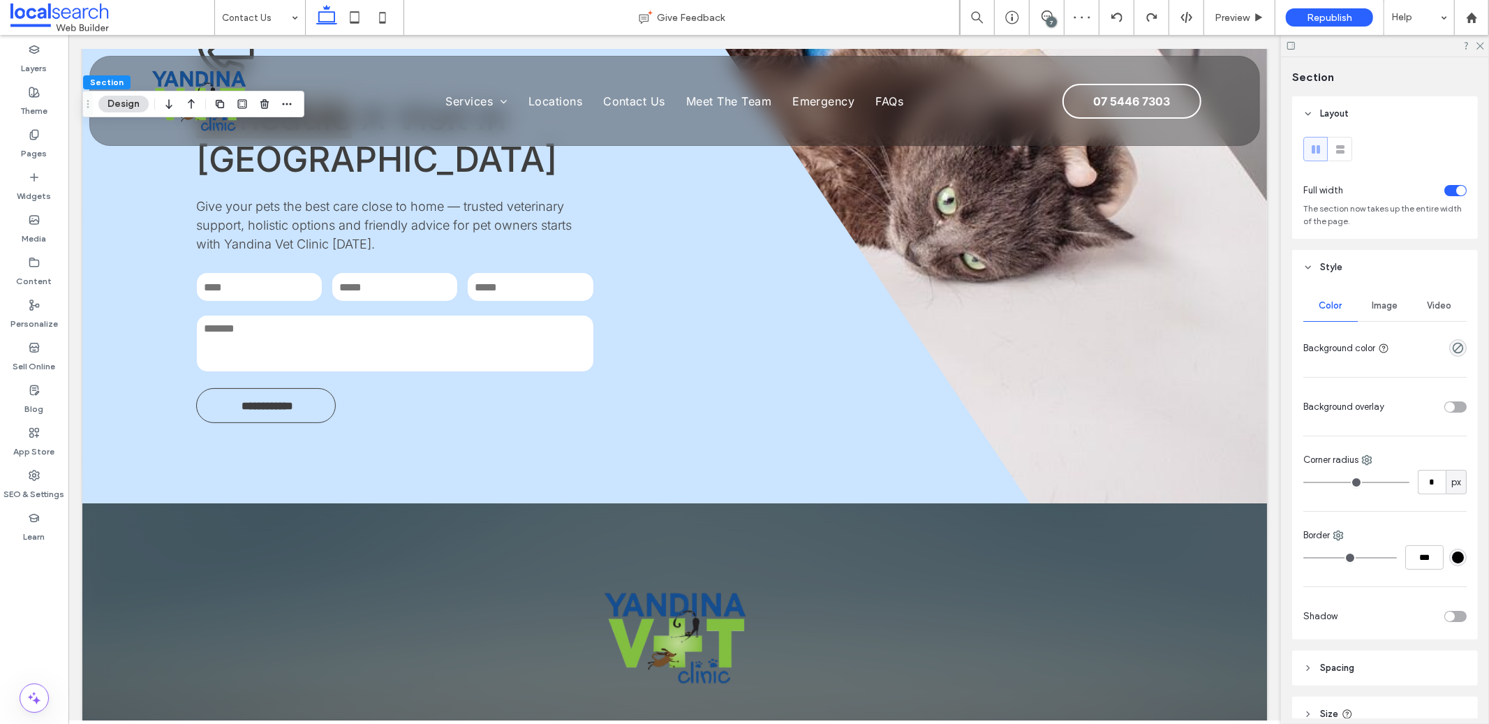
click at [1370, 301] on div "Image" at bounding box center [1384, 305] width 54 height 31
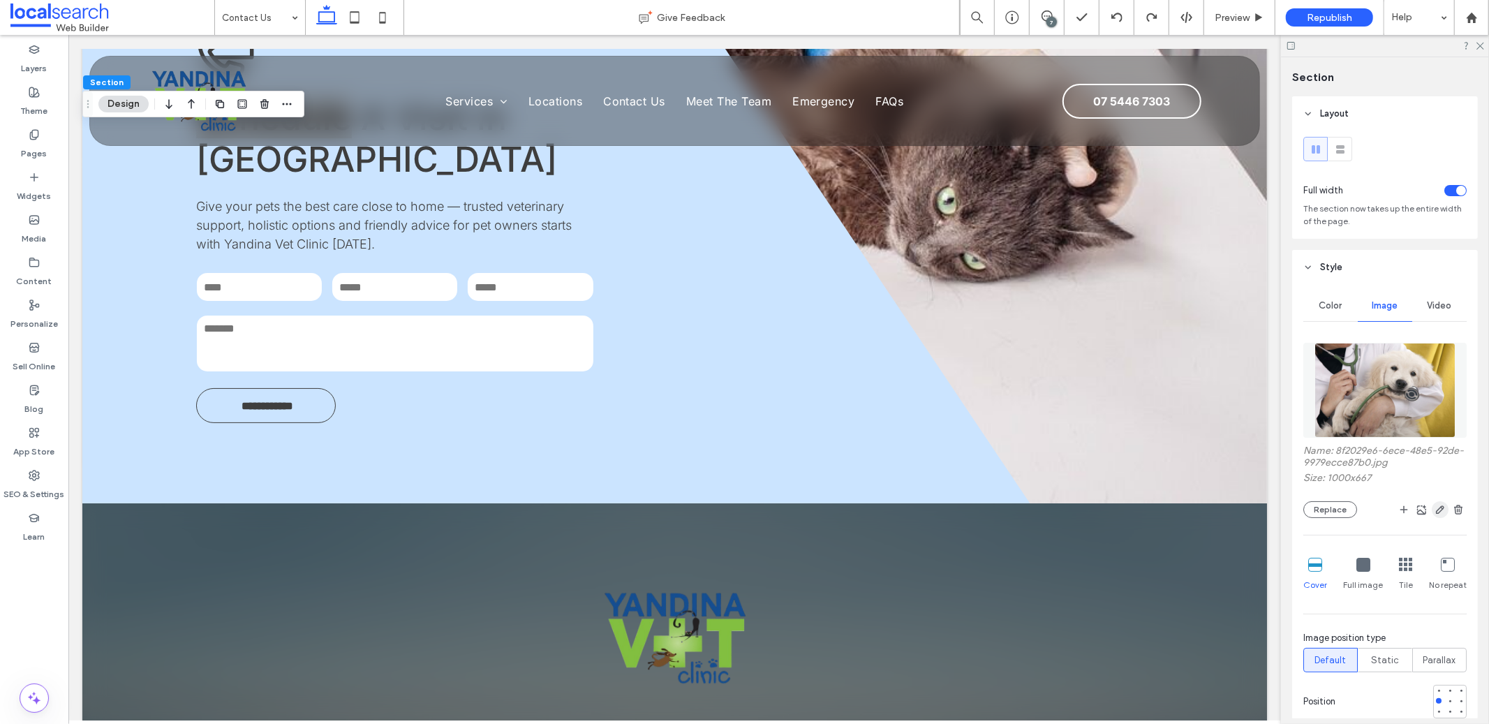
click at [1434, 509] on icon "button" at bounding box center [1439, 509] width 11 height 11
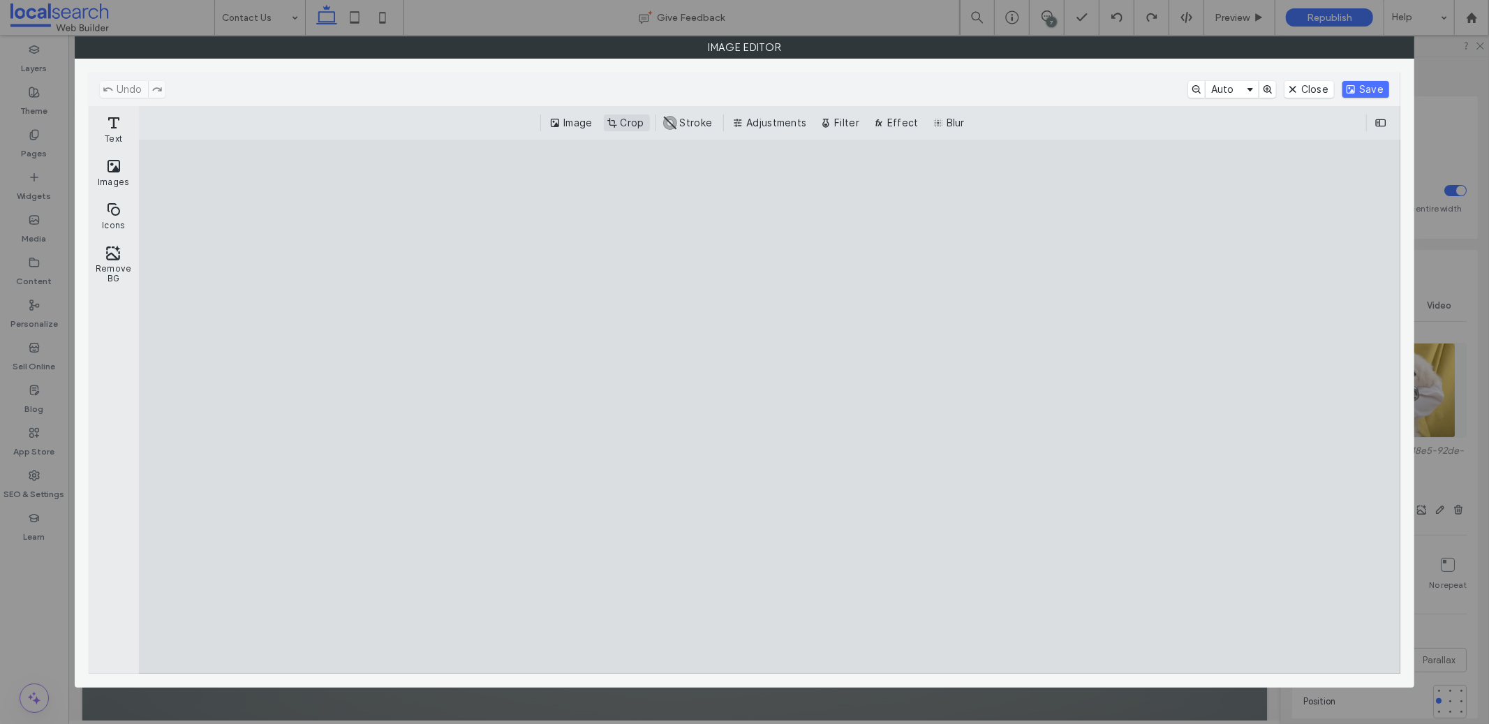
click at [619, 117] on button "Crop" at bounding box center [627, 122] width 46 height 17
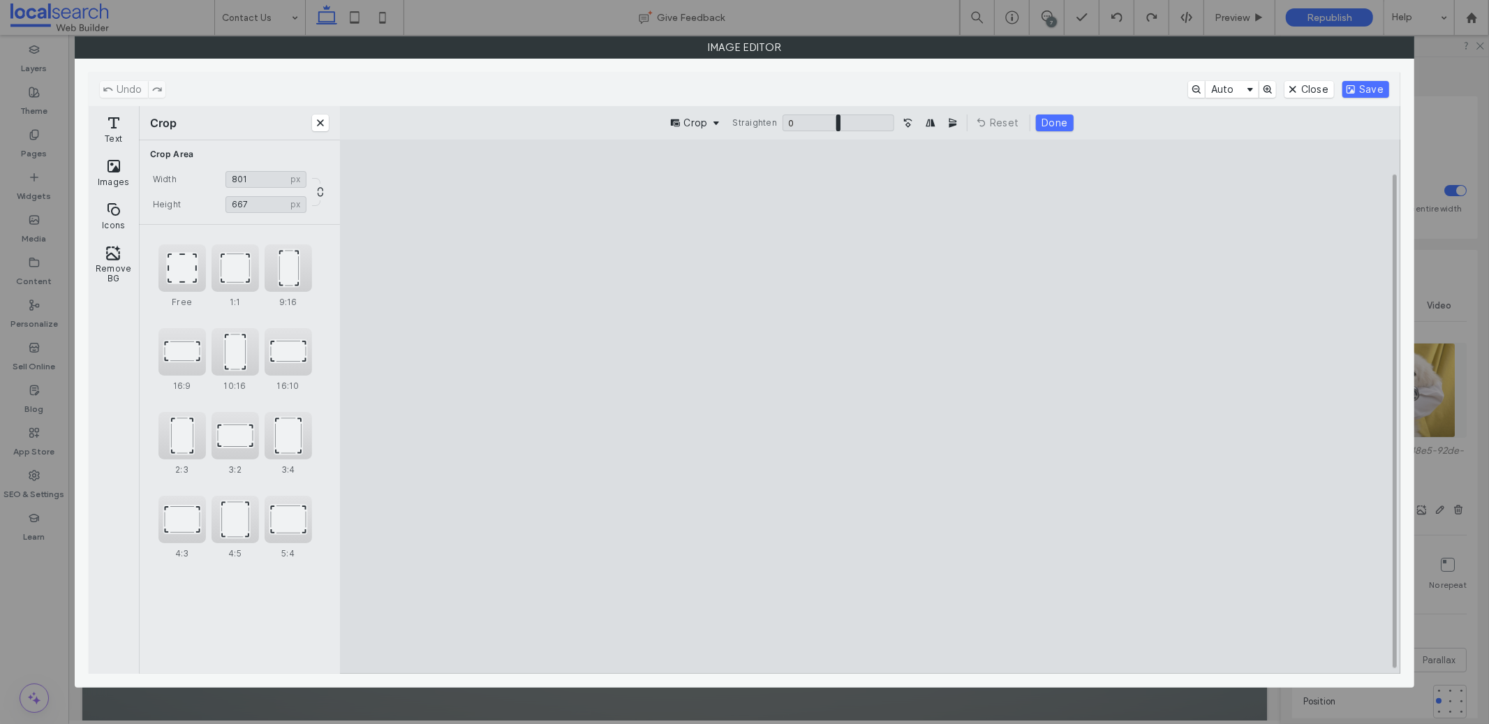
type input "***"
drag, startPoint x: 1192, startPoint y: 405, endPoint x: 1065, endPoint y: 401, distance: 127.1
click at [870, 406] on cesdk-canvas "Editor canvas" at bounding box center [870, 406] width 0 height 0
click at [1360, 81] on button "Save" at bounding box center [1365, 89] width 47 height 17
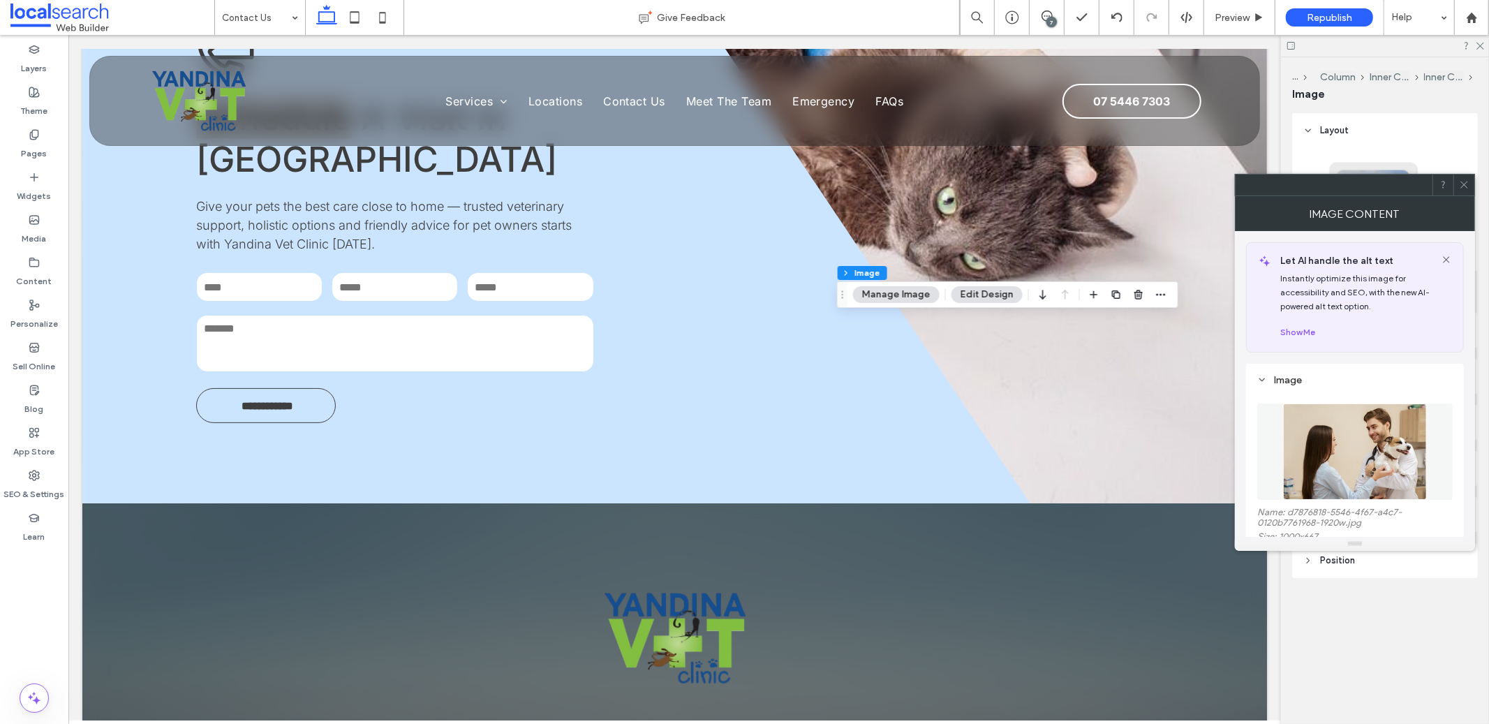
click at [1464, 184] on icon at bounding box center [1464, 184] width 10 height 10
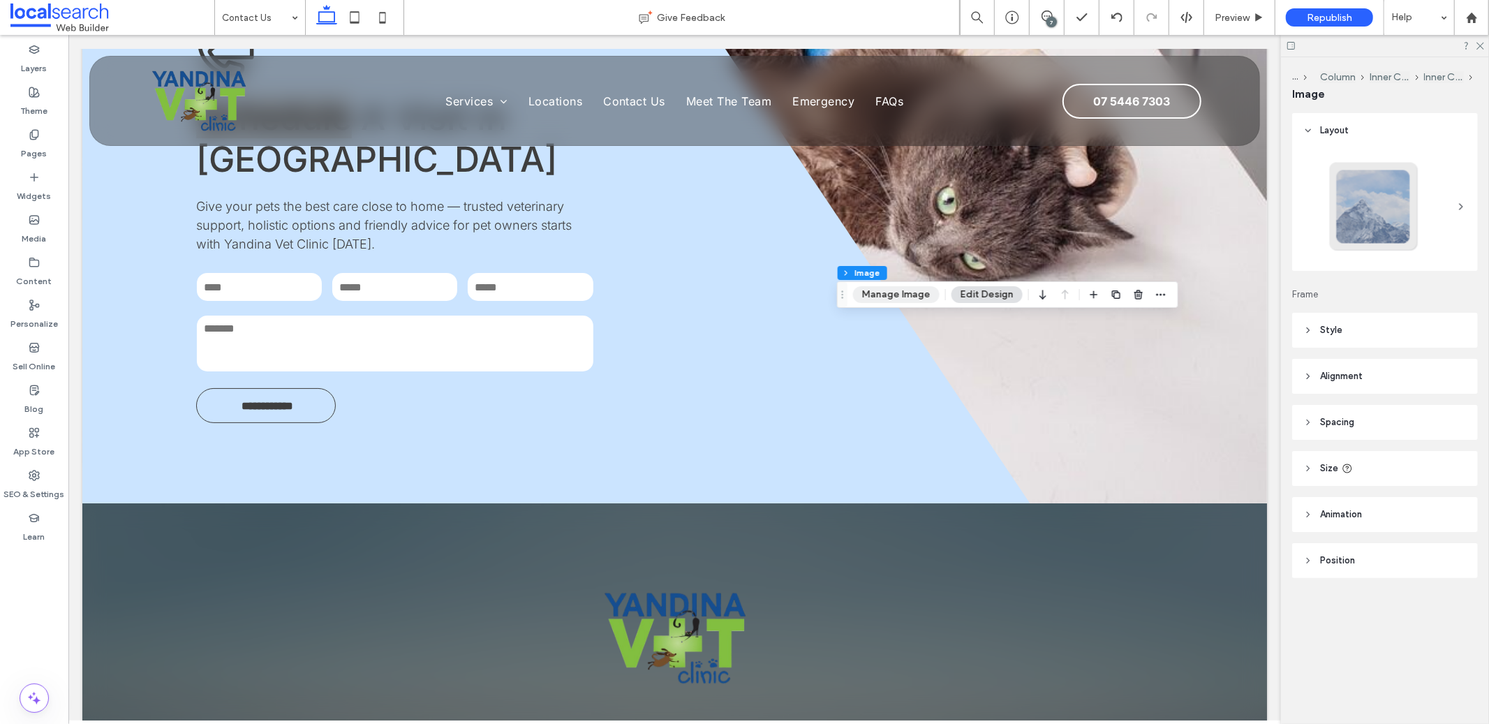
click at [909, 299] on button "Manage Image" at bounding box center [896, 294] width 87 height 17
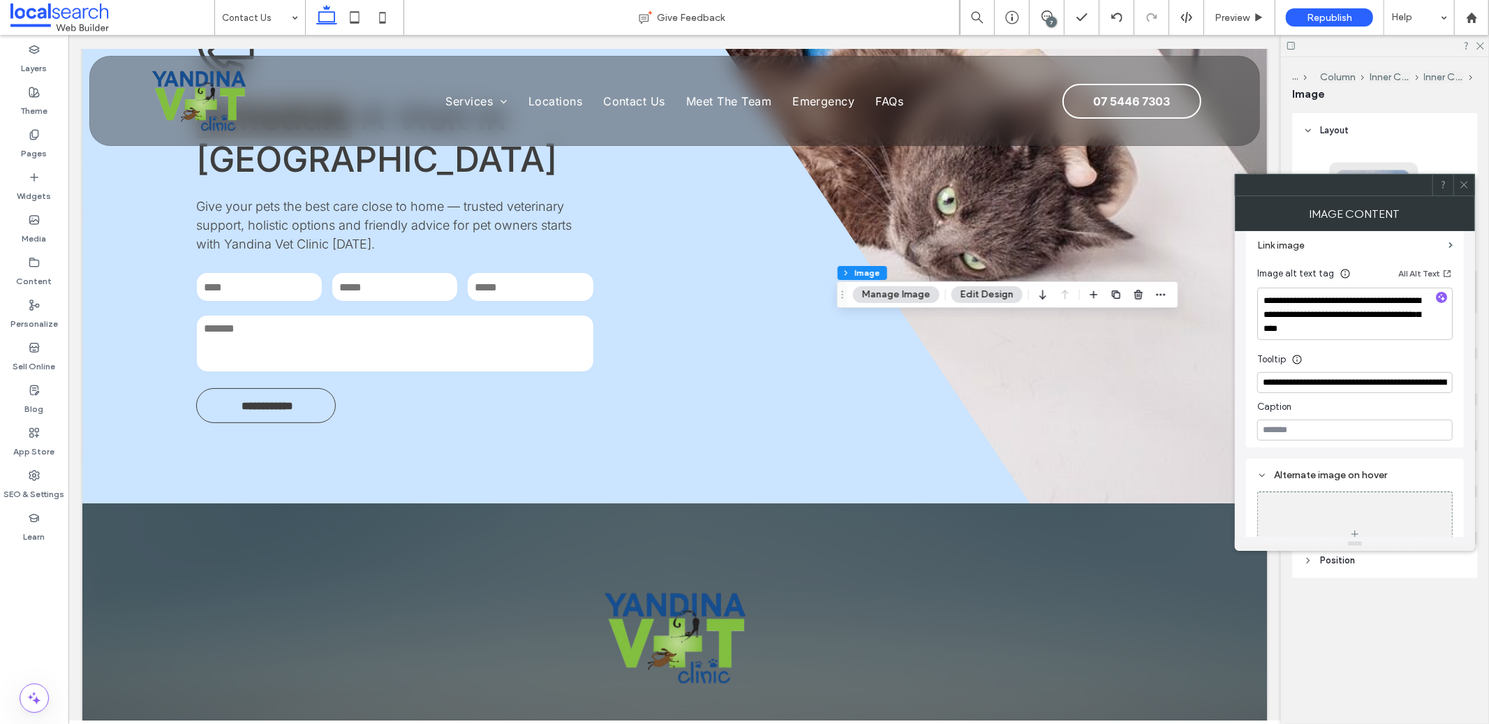
scroll to position [319, 0]
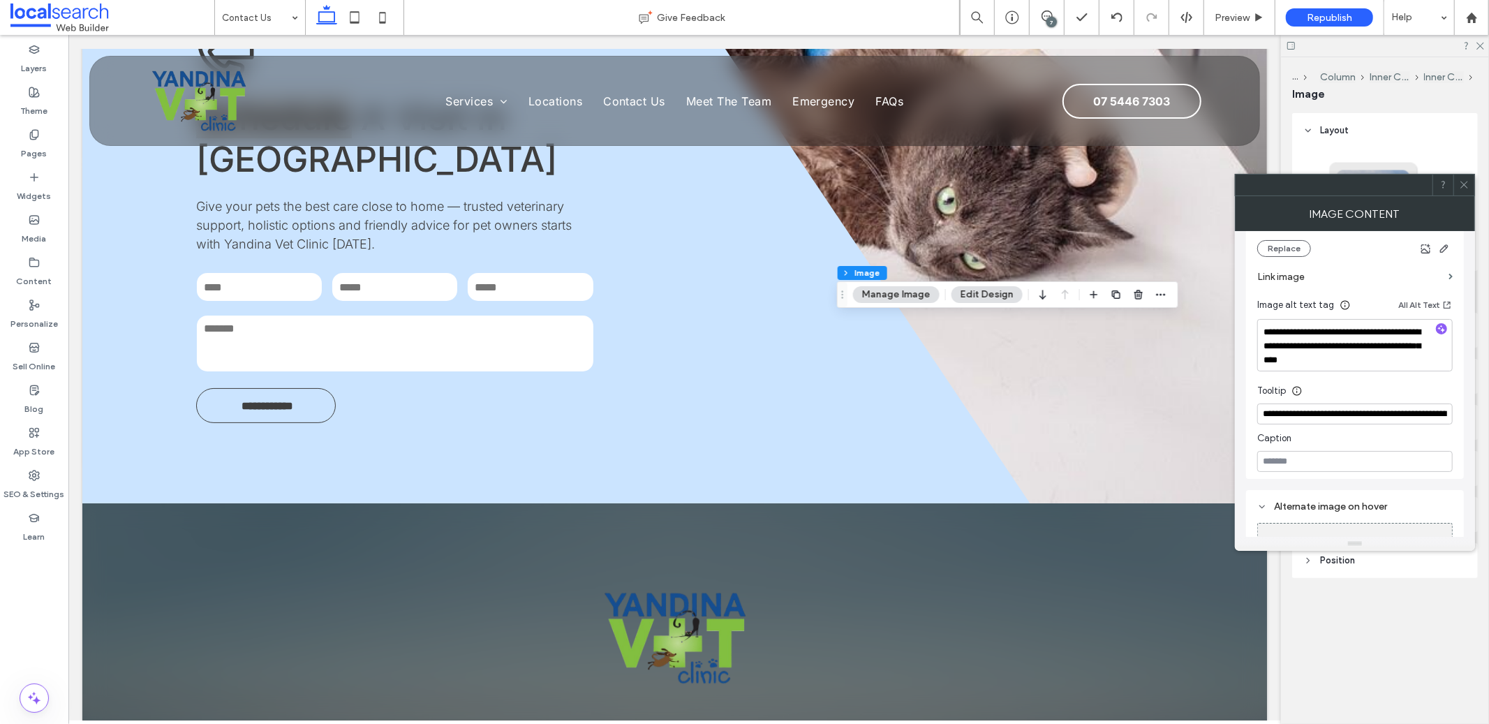
click at [1462, 186] on icon at bounding box center [1464, 184] width 10 height 10
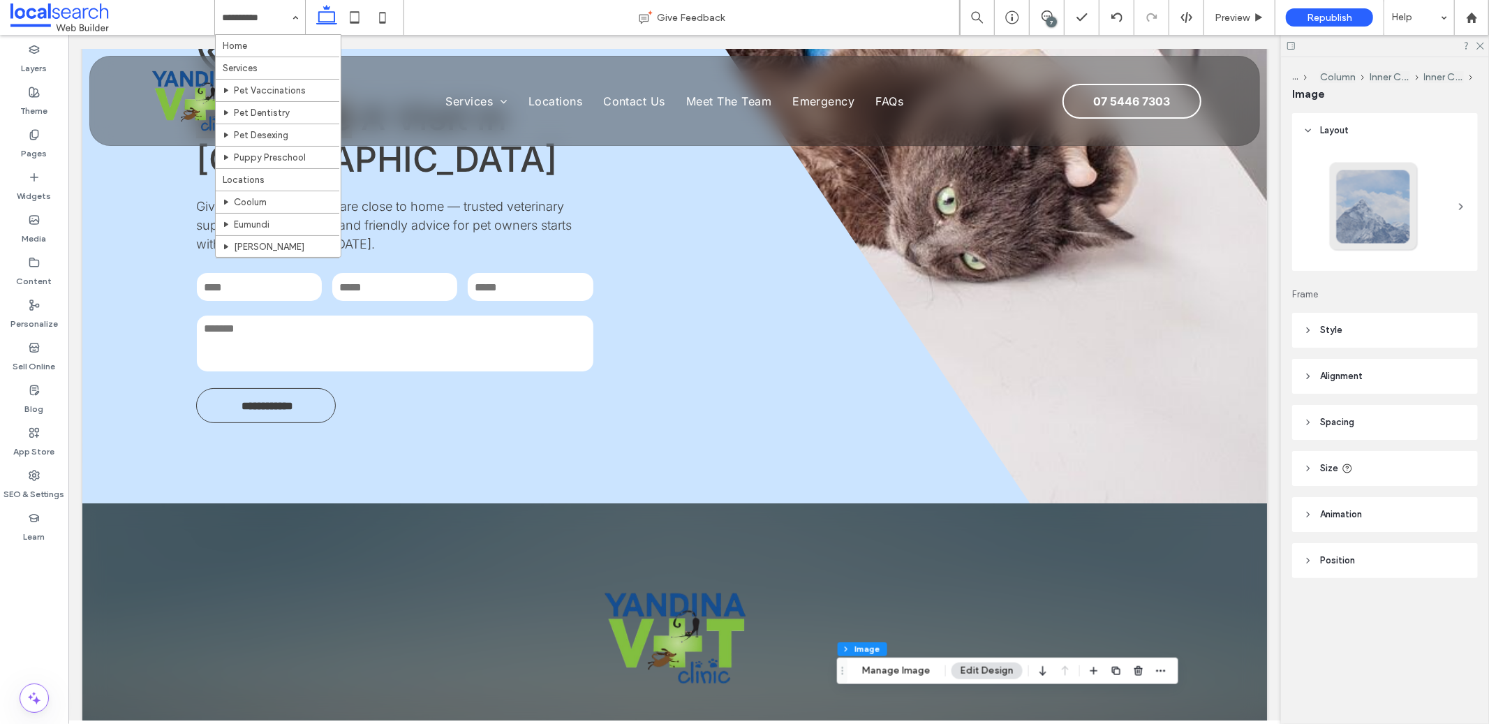
click at [260, 57] on hr at bounding box center [278, 57] width 124 height 1
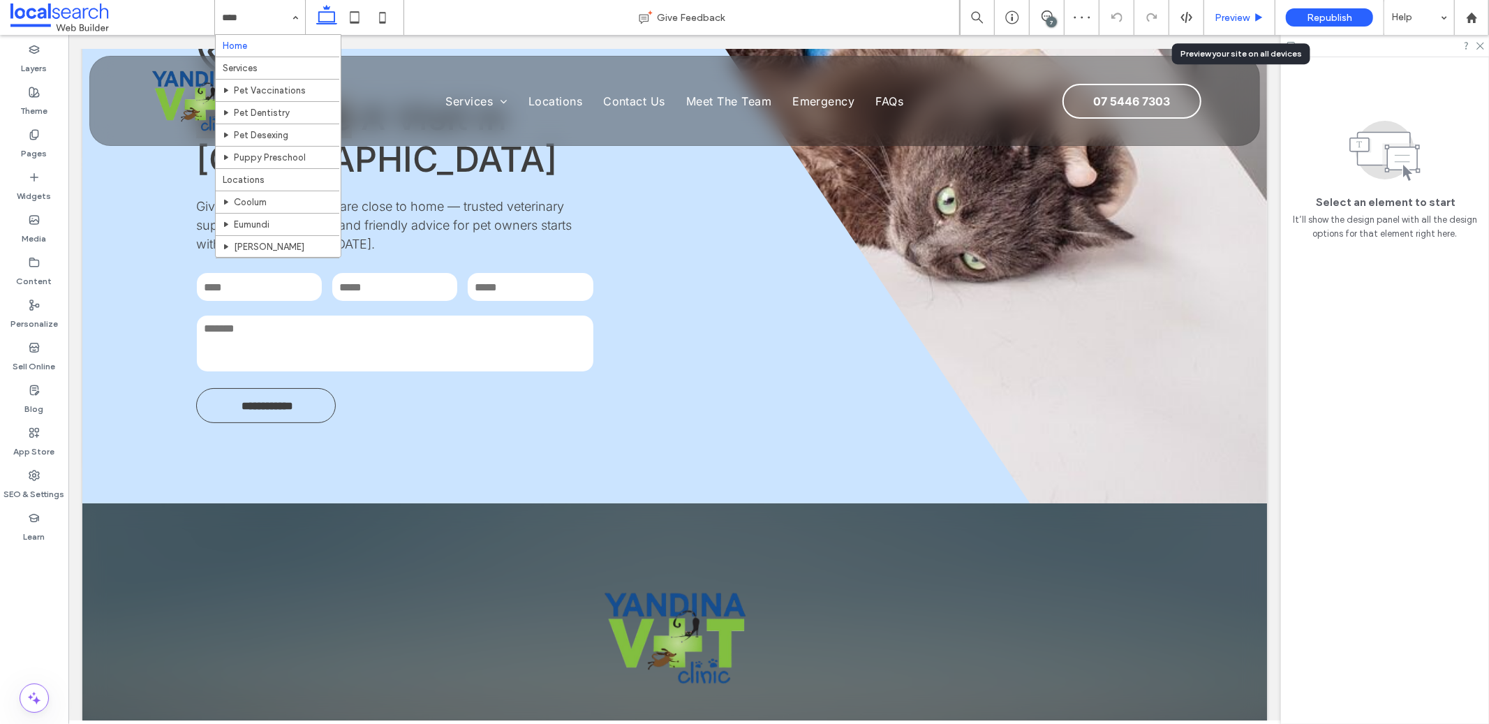
click at [1242, 18] on span "Preview" at bounding box center [1231, 18] width 35 height 12
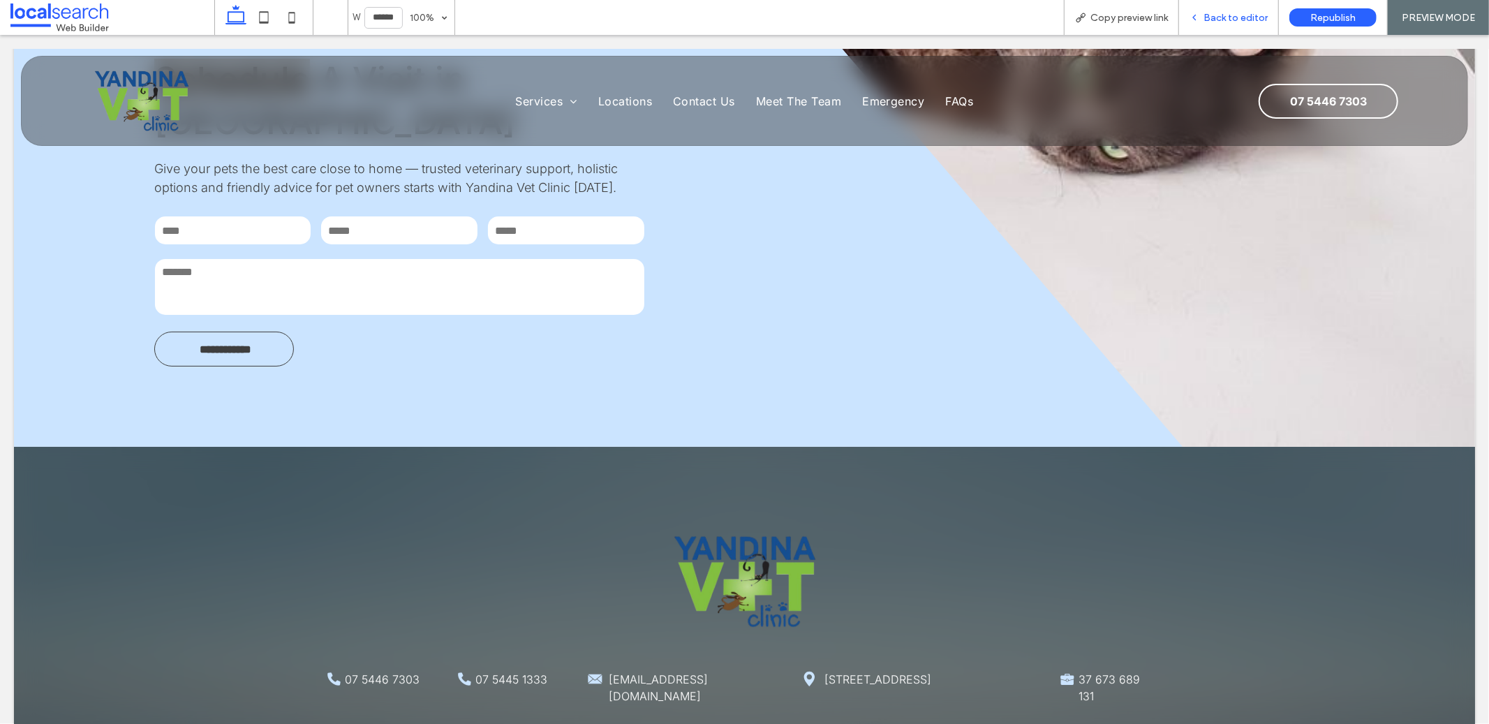
click at [1209, 15] on span "Back to editor" at bounding box center [1235, 18] width 64 height 12
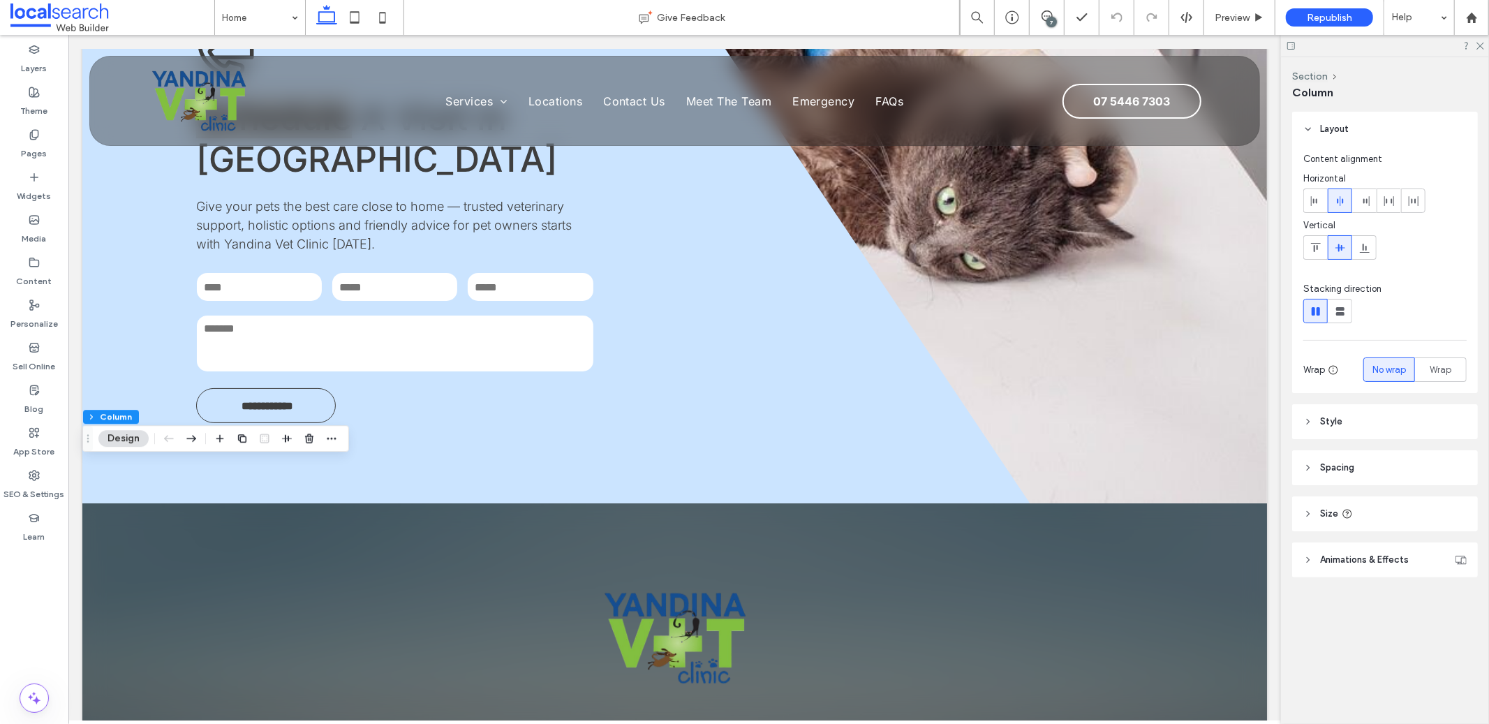
click at [1339, 519] on header "Size" at bounding box center [1385, 513] width 186 height 35
click at [1353, 426] on header "Style" at bounding box center [1385, 421] width 186 height 35
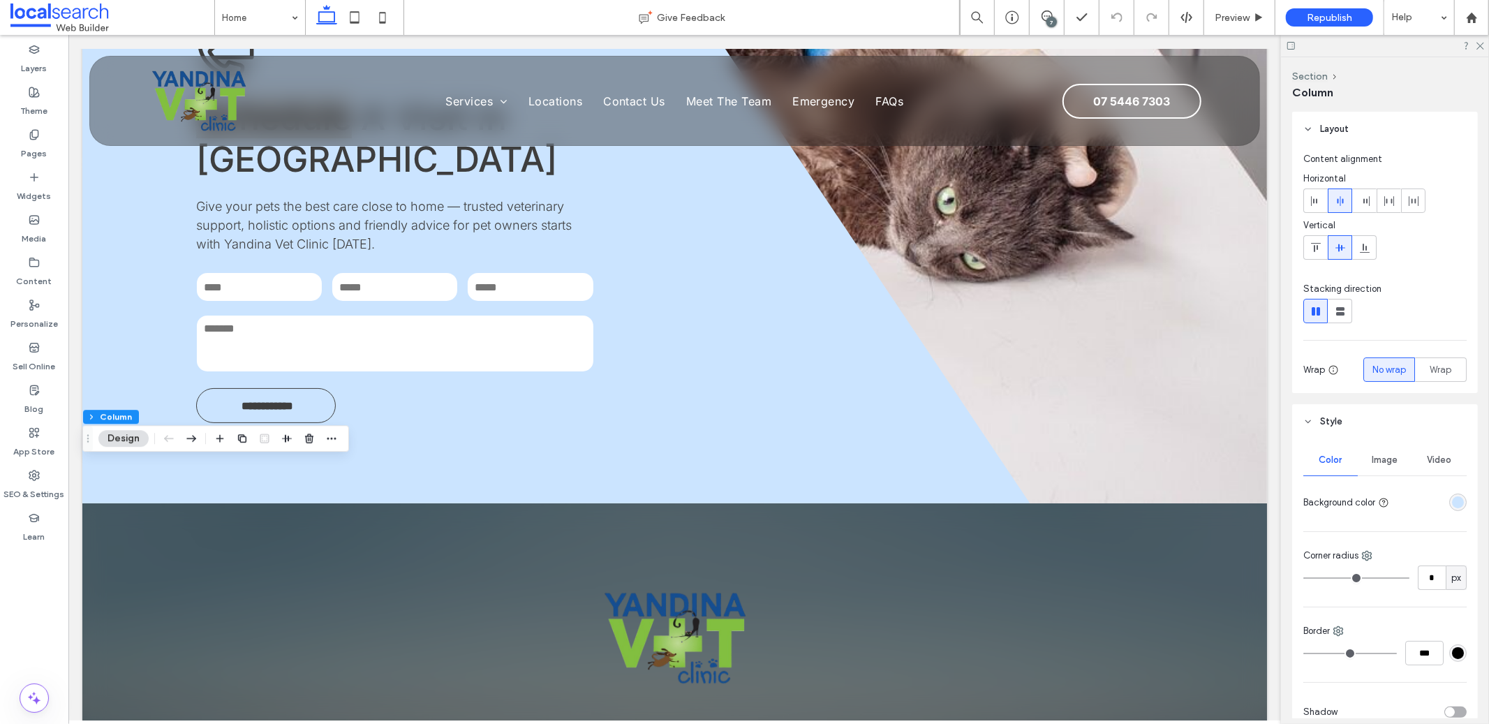
click at [1453, 505] on div "rgba(203,228,255,1)" at bounding box center [1458, 502] width 12 height 12
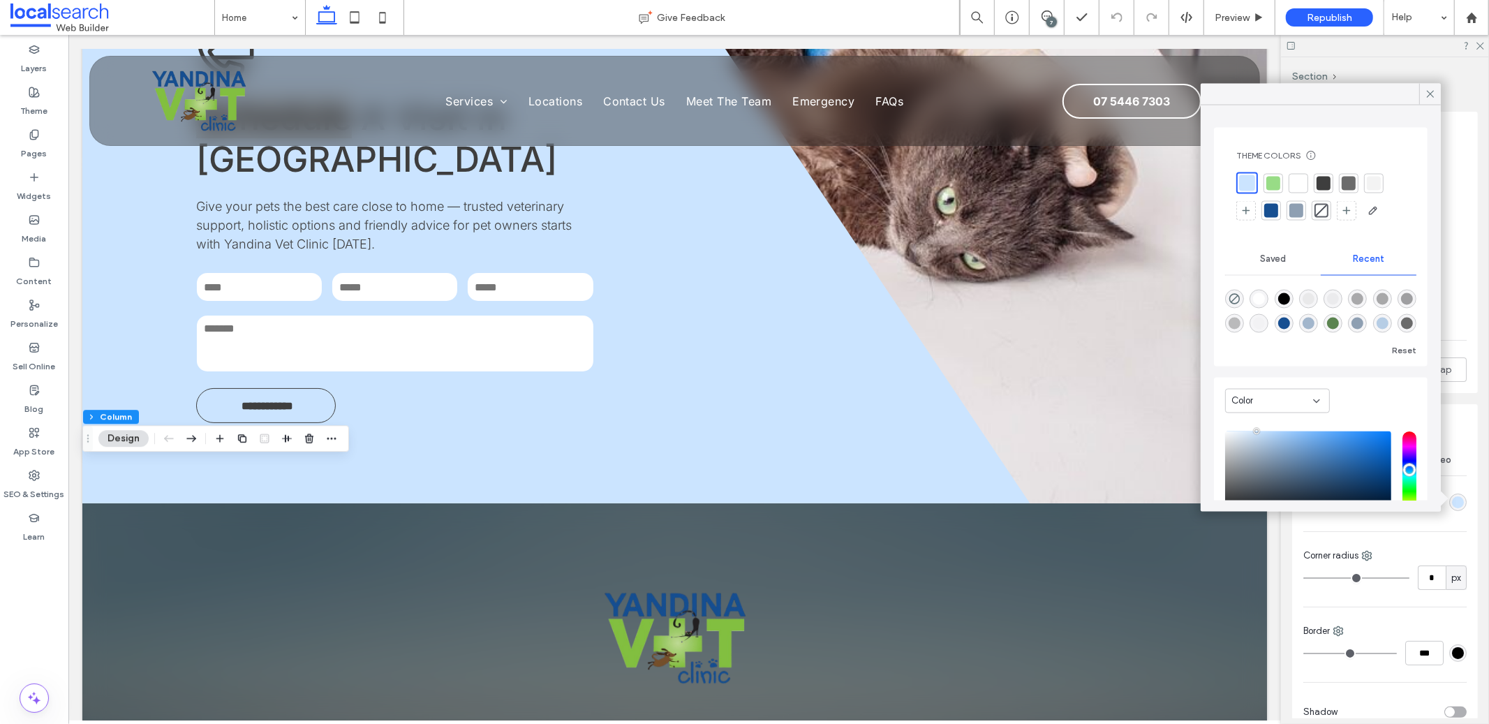
click at [1251, 298] on div "rgba(255, 255, 255, 1)" at bounding box center [1258, 299] width 19 height 19
type input "*******"
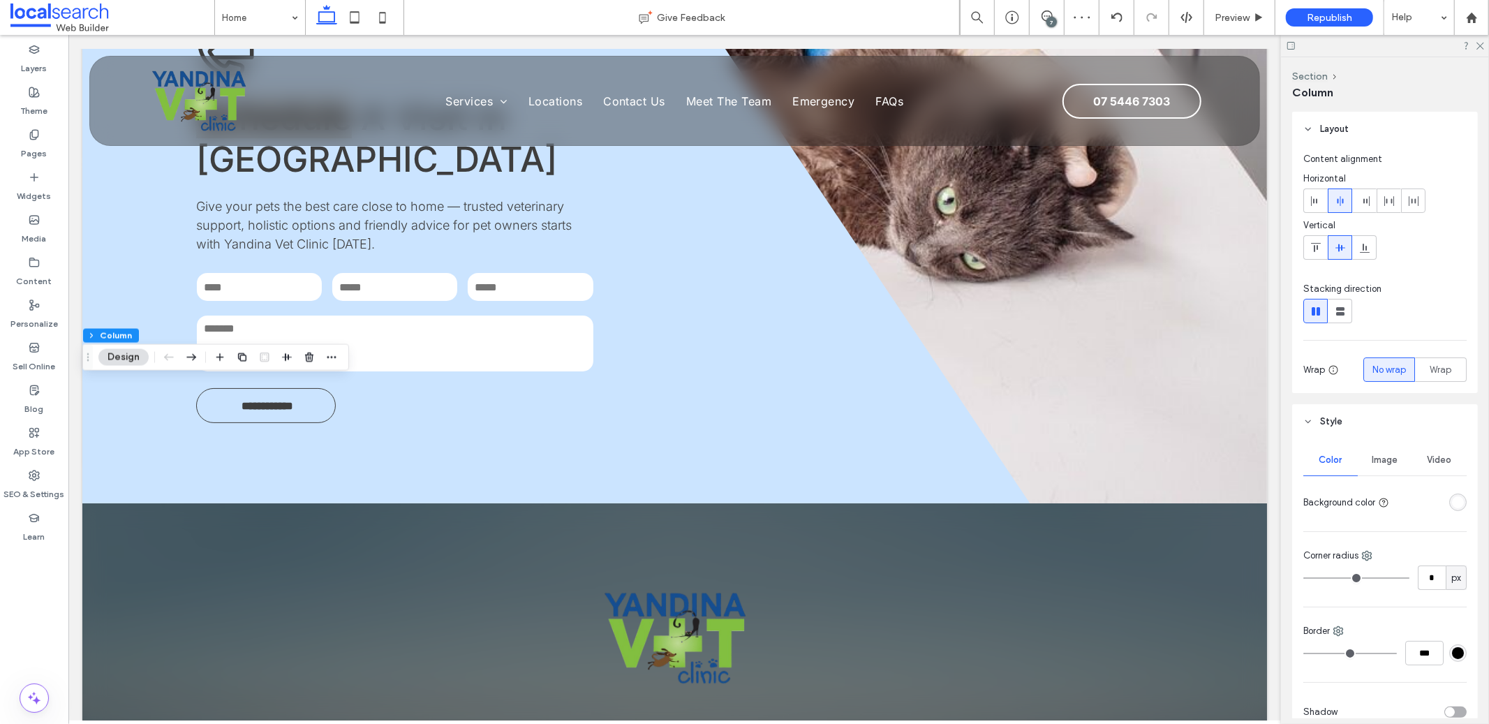
click at [1048, 19] on div "7" at bounding box center [1051, 22] width 10 height 10
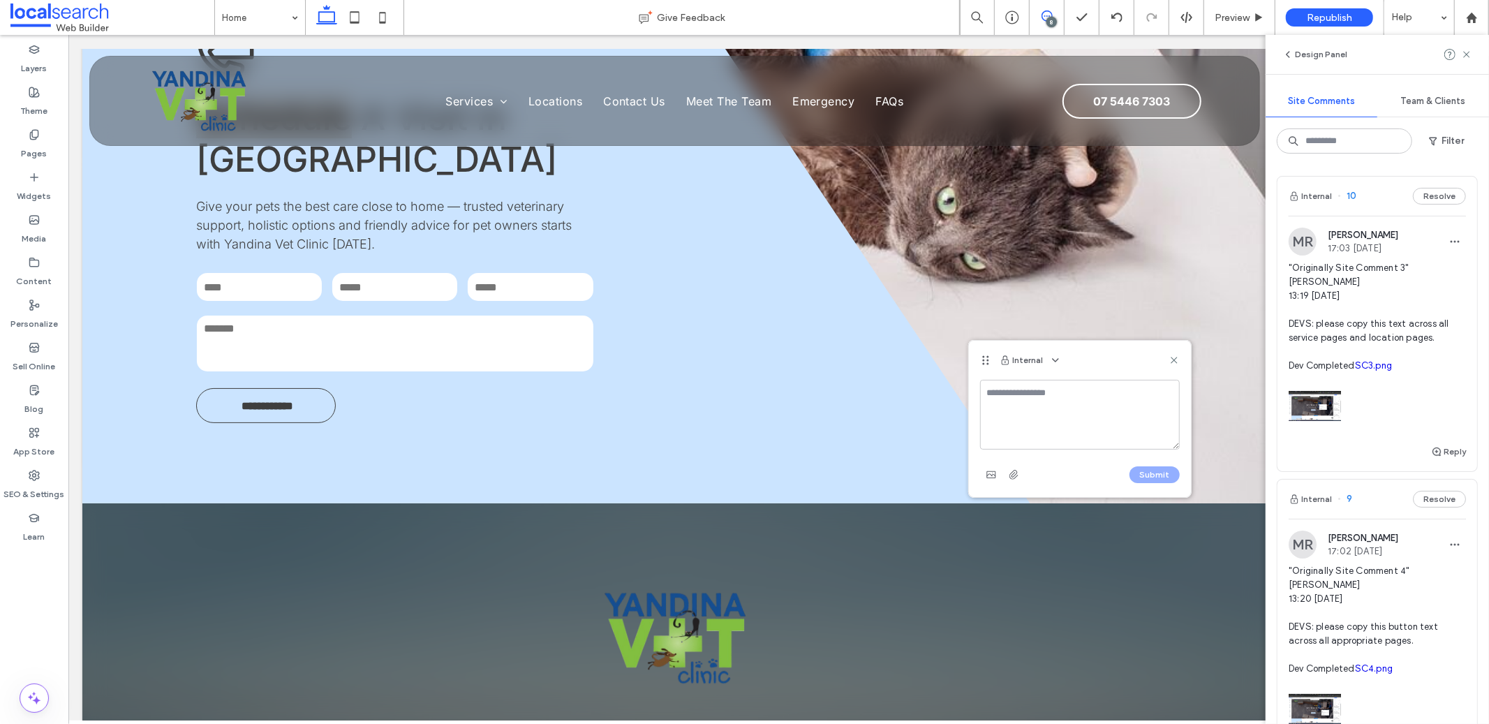
type textarea "*"
click at [1023, 433] on textarea "**********" at bounding box center [1080, 415] width 200 height 70
type textarea "**********"
click at [987, 473] on use "button" at bounding box center [990, 474] width 9 height 7
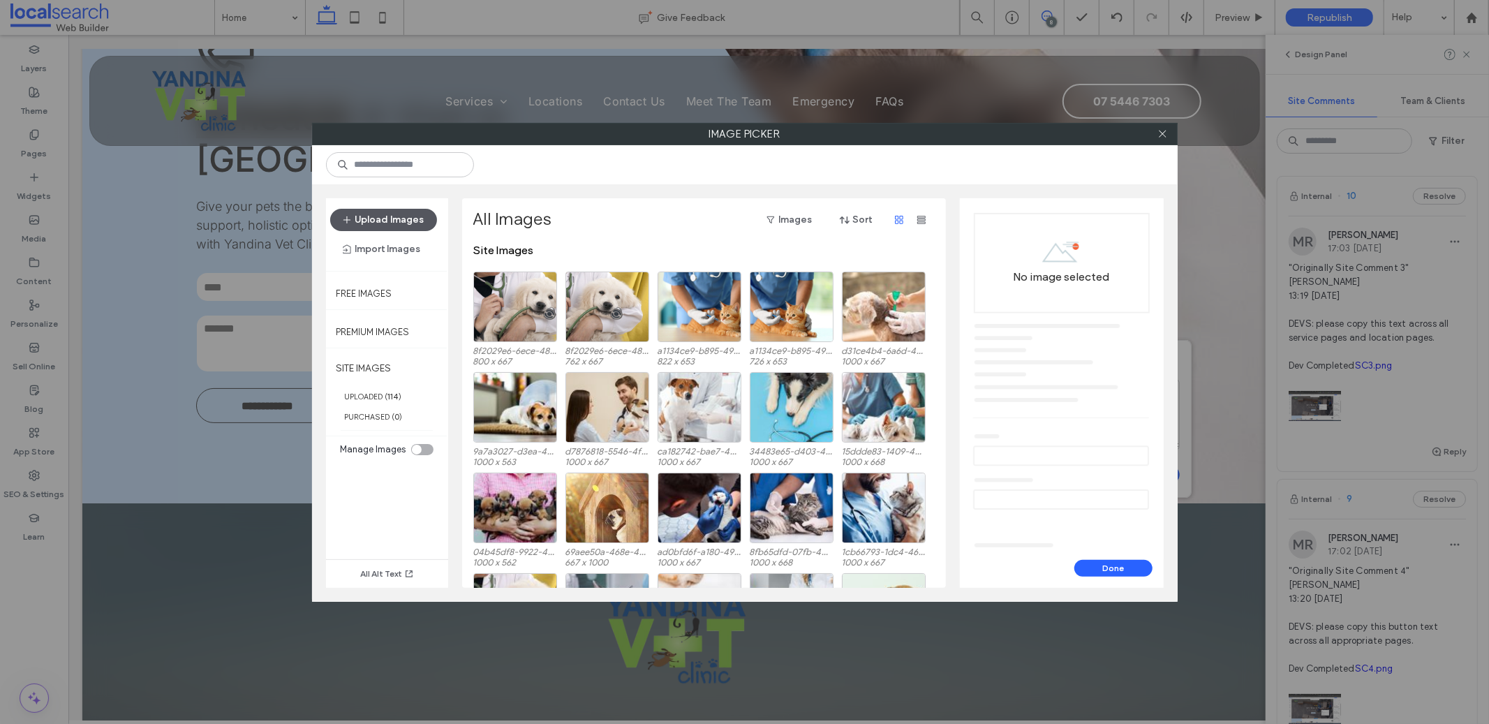
click at [384, 218] on button "Upload Images" at bounding box center [383, 220] width 107 height 22
click at [373, 218] on button "Upload Images" at bounding box center [383, 220] width 107 height 22
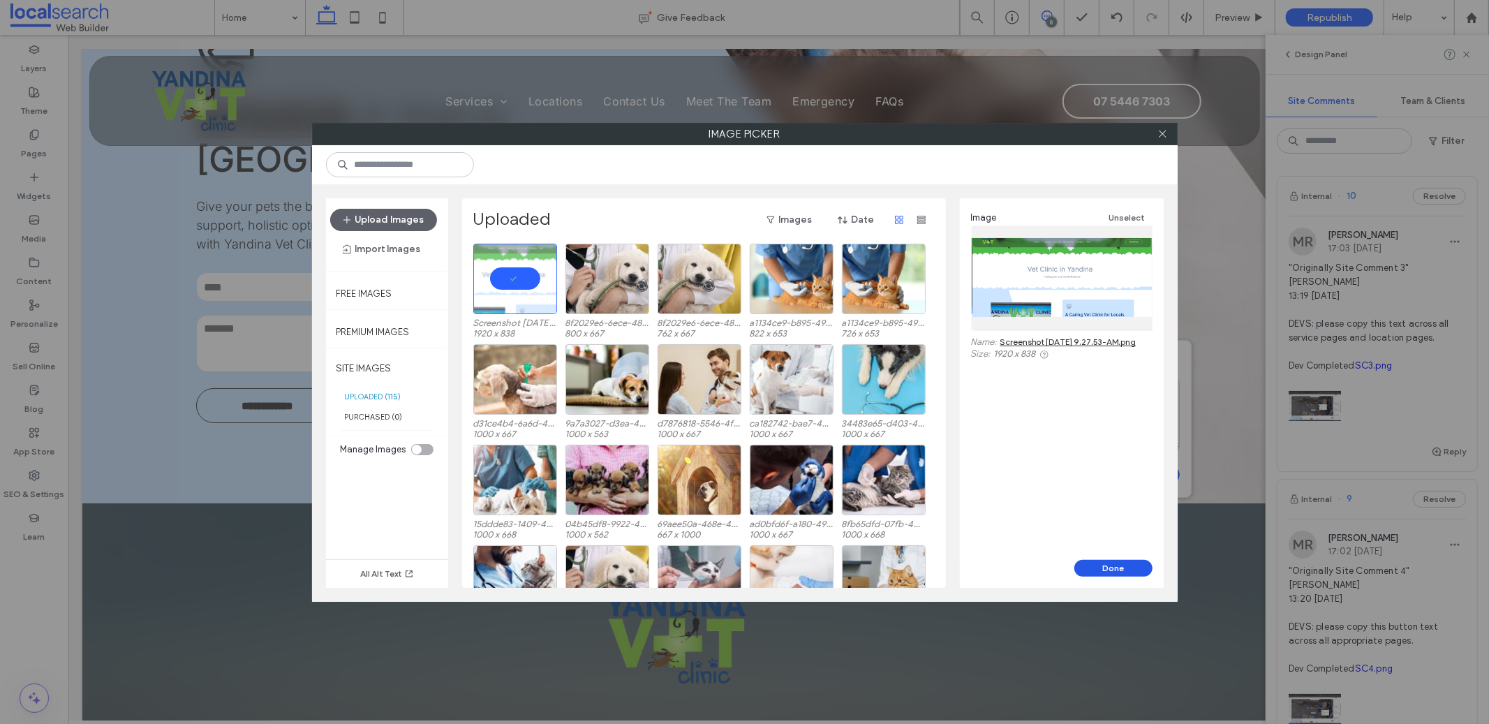
click at [1118, 571] on button "Done" at bounding box center [1113, 568] width 78 height 17
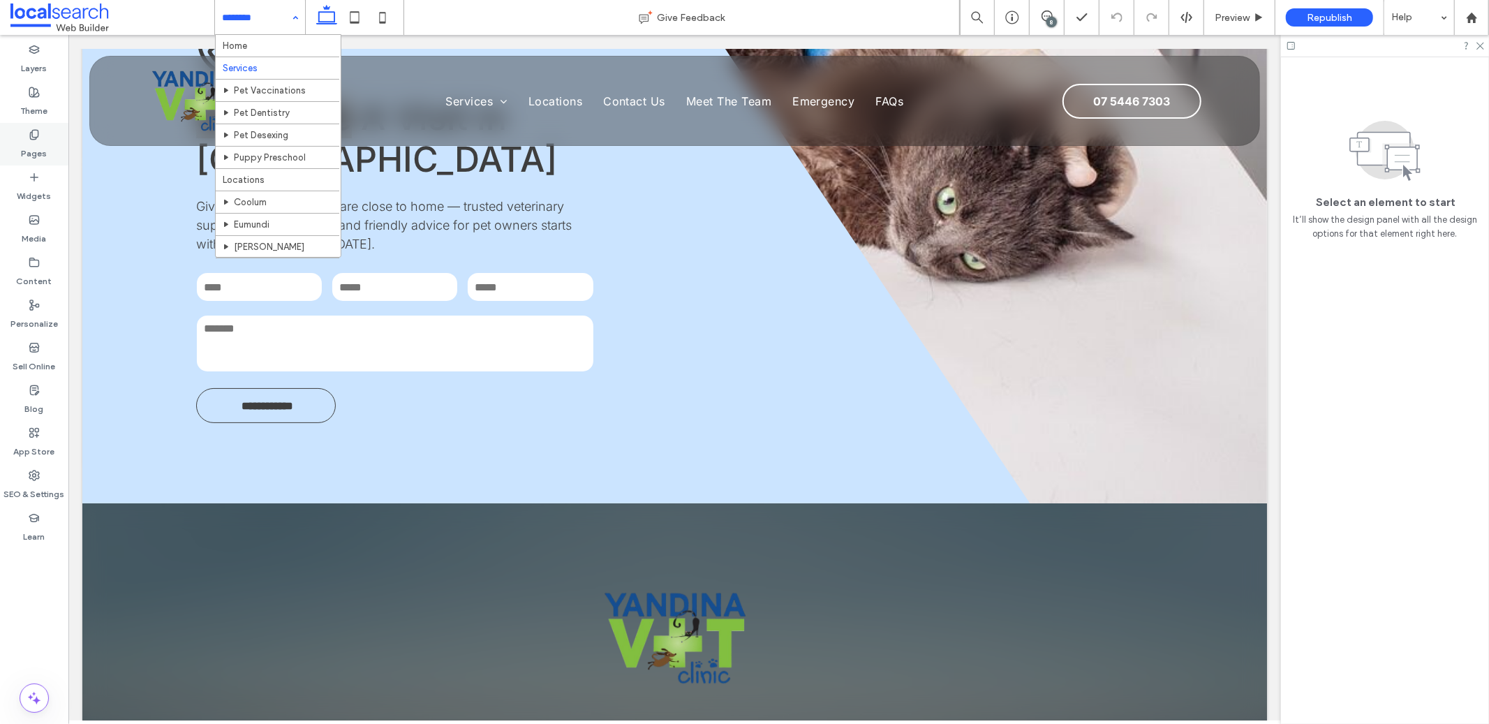
click at [31, 135] on icon at bounding box center [34, 134] width 11 height 11
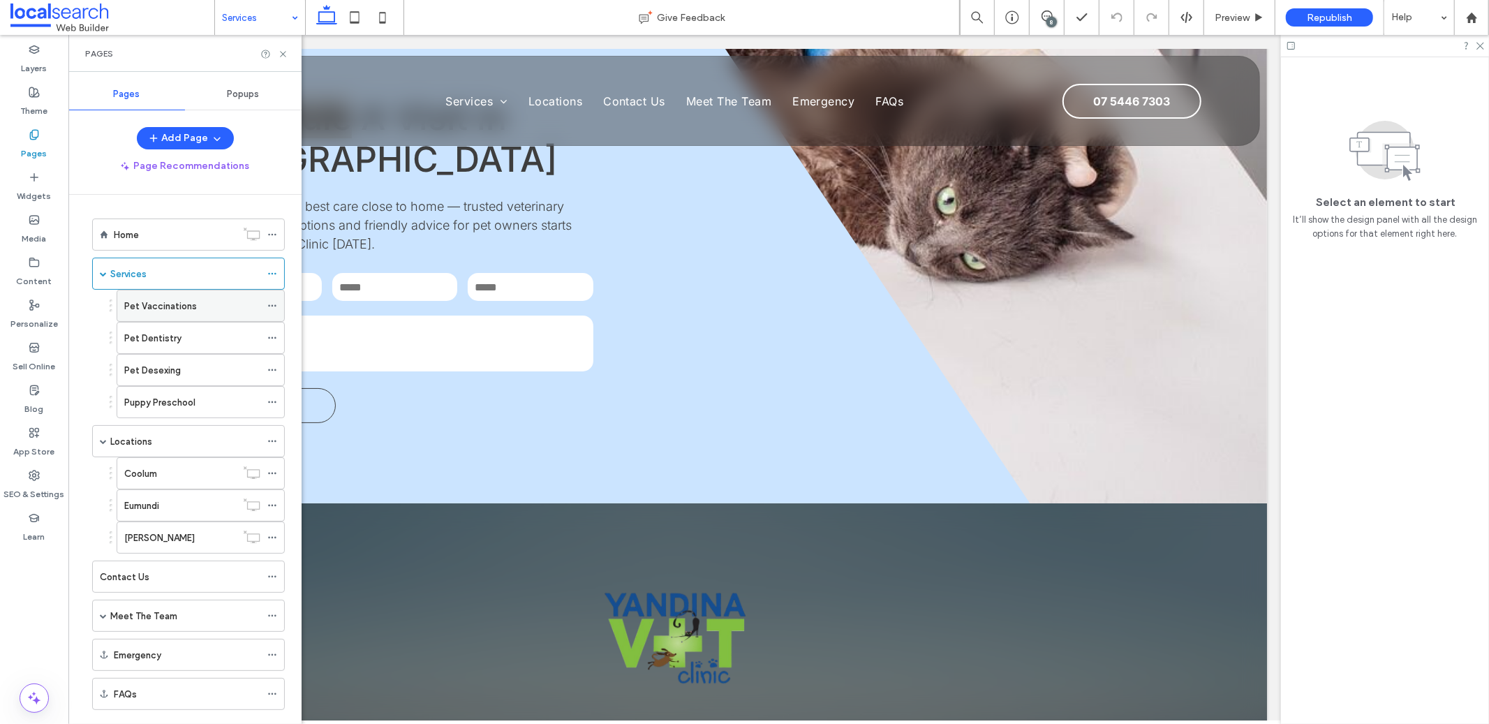
click at [173, 301] on label "Pet Vaccinations" at bounding box center [160, 306] width 73 height 24
click at [285, 49] on icon at bounding box center [283, 54] width 10 height 10
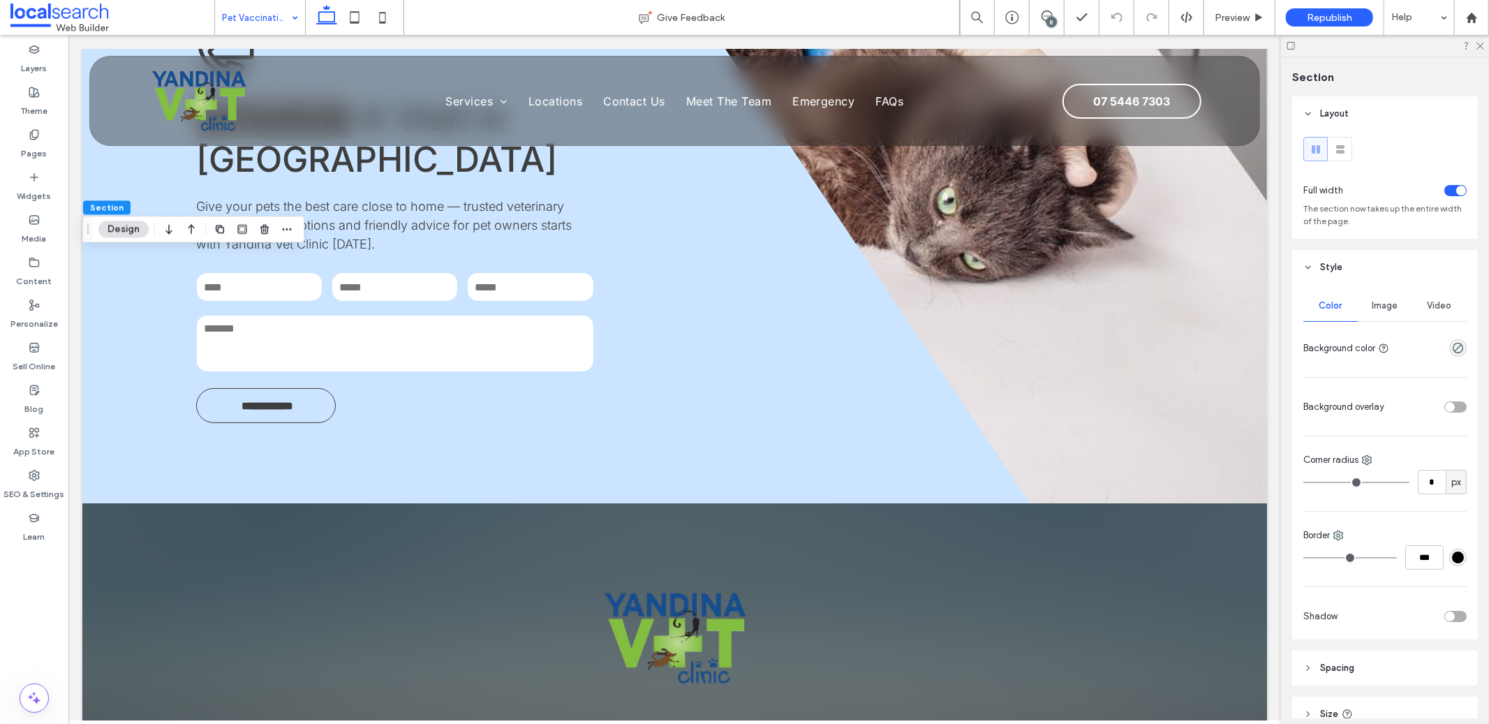
click at [1380, 318] on div "Image" at bounding box center [1384, 305] width 54 height 31
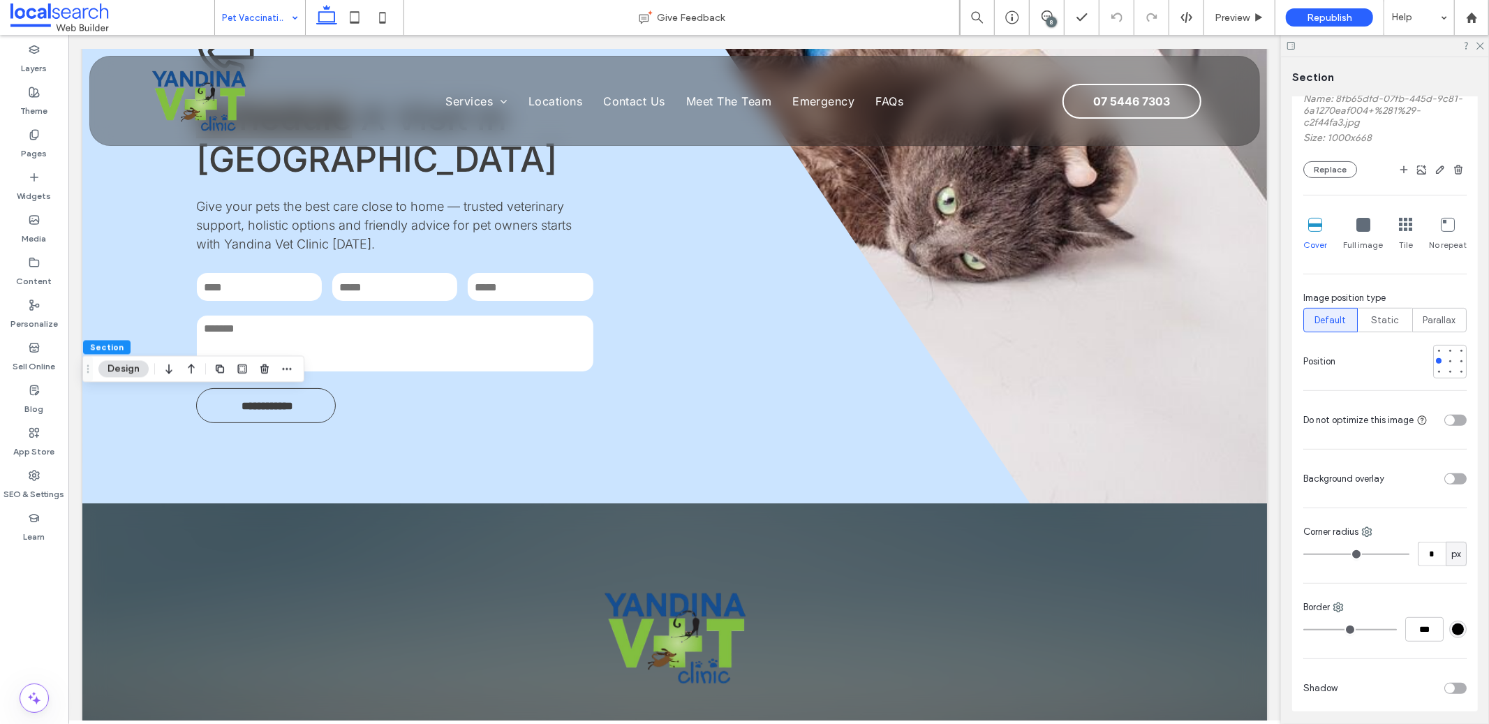
scroll to position [325, 0]
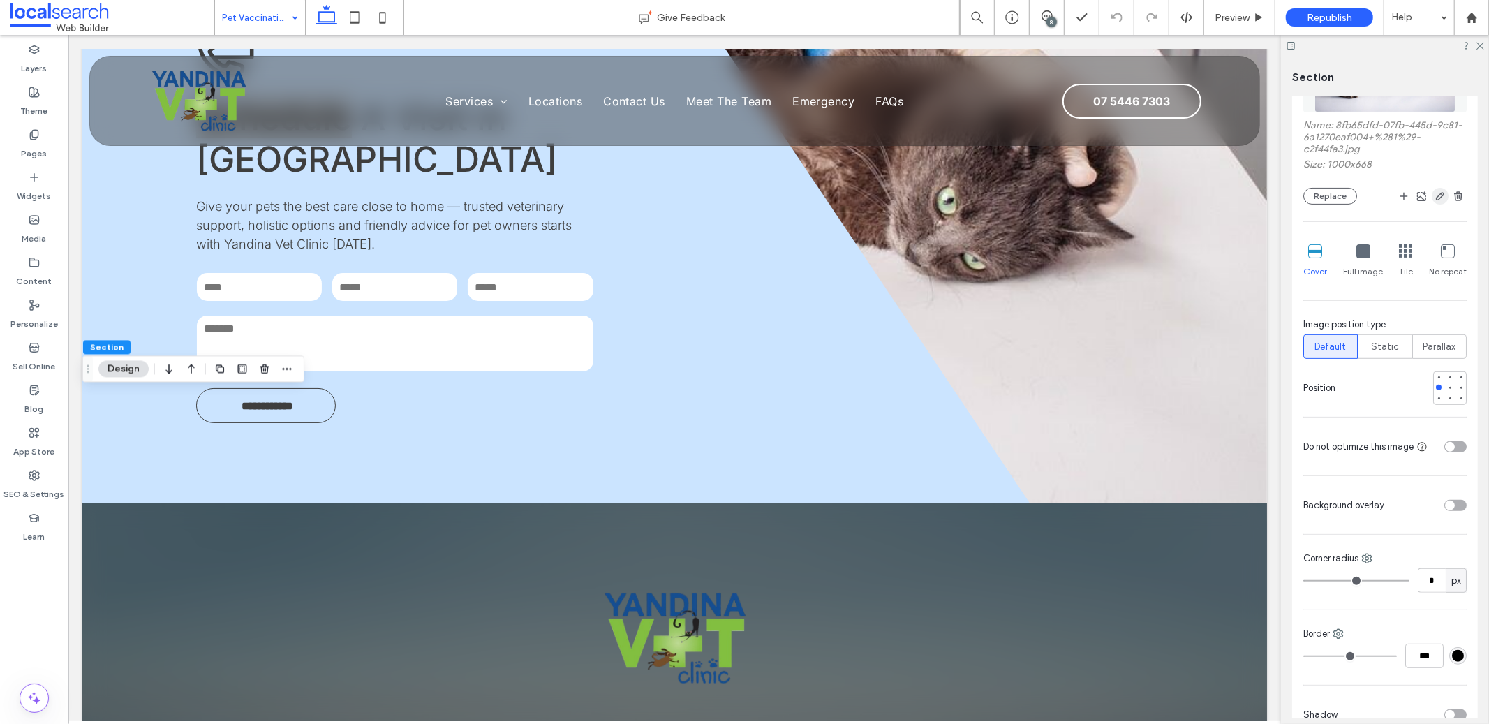
click at [1434, 196] on icon "button" at bounding box center [1439, 196] width 11 height 11
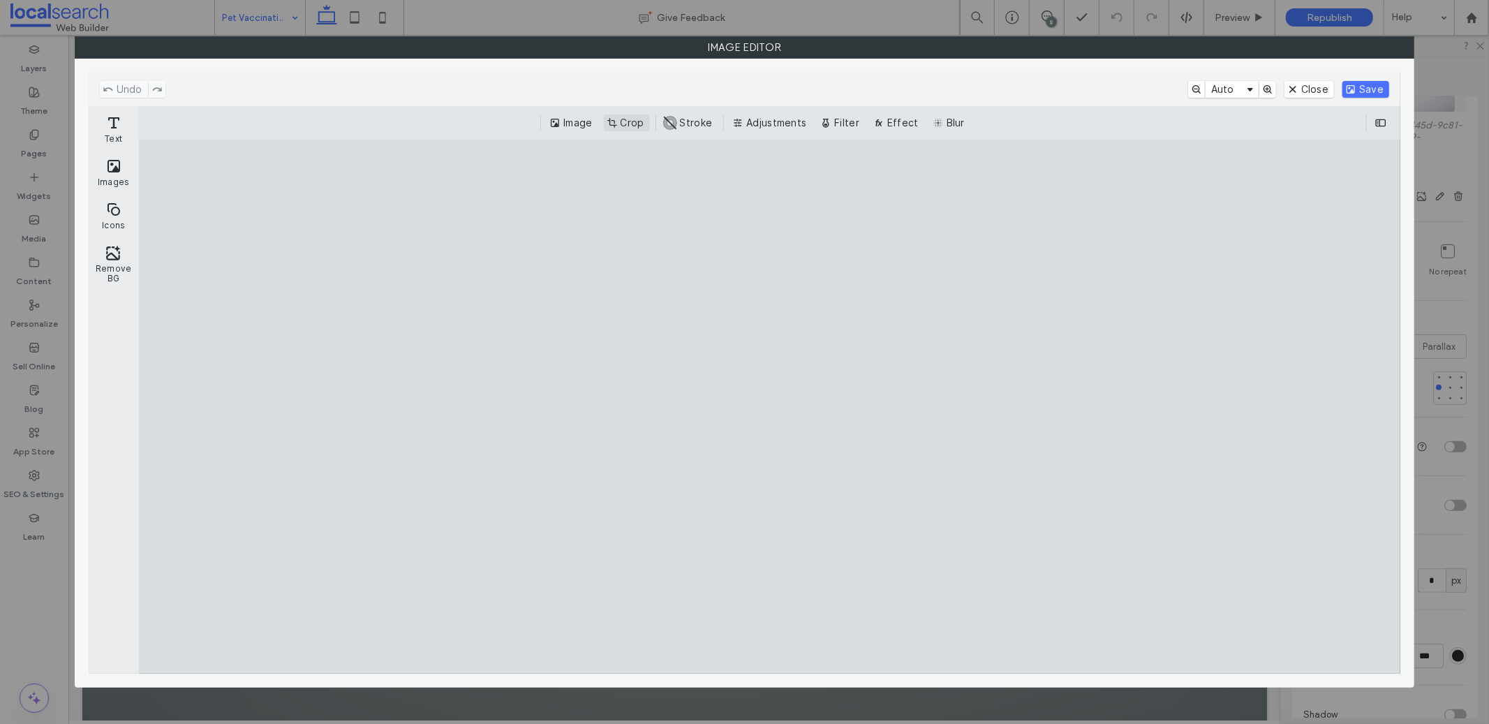
click at [622, 119] on button "Crop" at bounding box center [627, 122] width 46 height 17
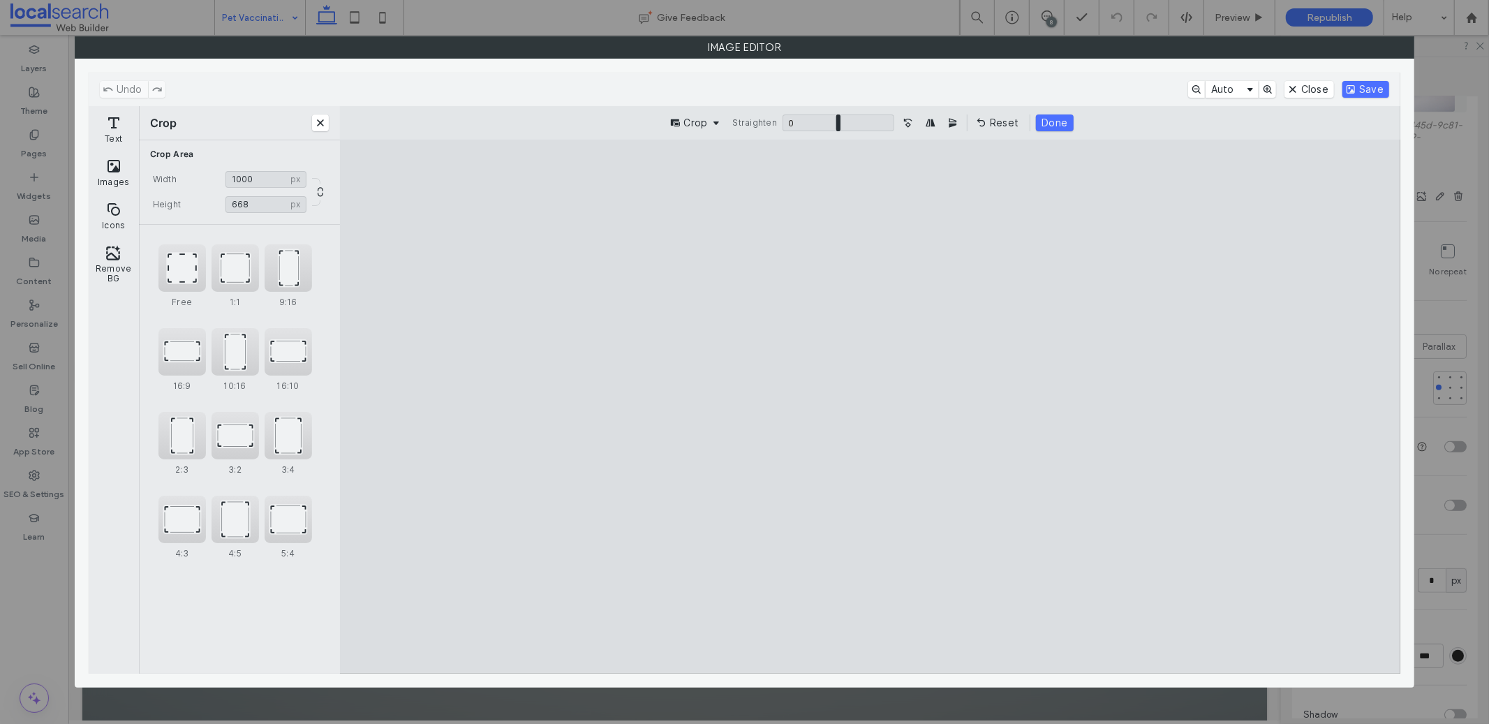
click at [870, 406] on cesdk-canvas "Editor canvas" at bounding box center [870, 406] width 0 height 0
type input "***"
drag, startPoint x: 551, startPoint y: 395, endPoint x: 692, endPoint y: 394, distance: 141.0
click at [870, 406] on cesdk-canvas "Editor canvas" at bounding box center [870, 406] width 0 height 0
click at [1380, 83] on button "Save" at bounding box center [1365, 89] width 47 height 17
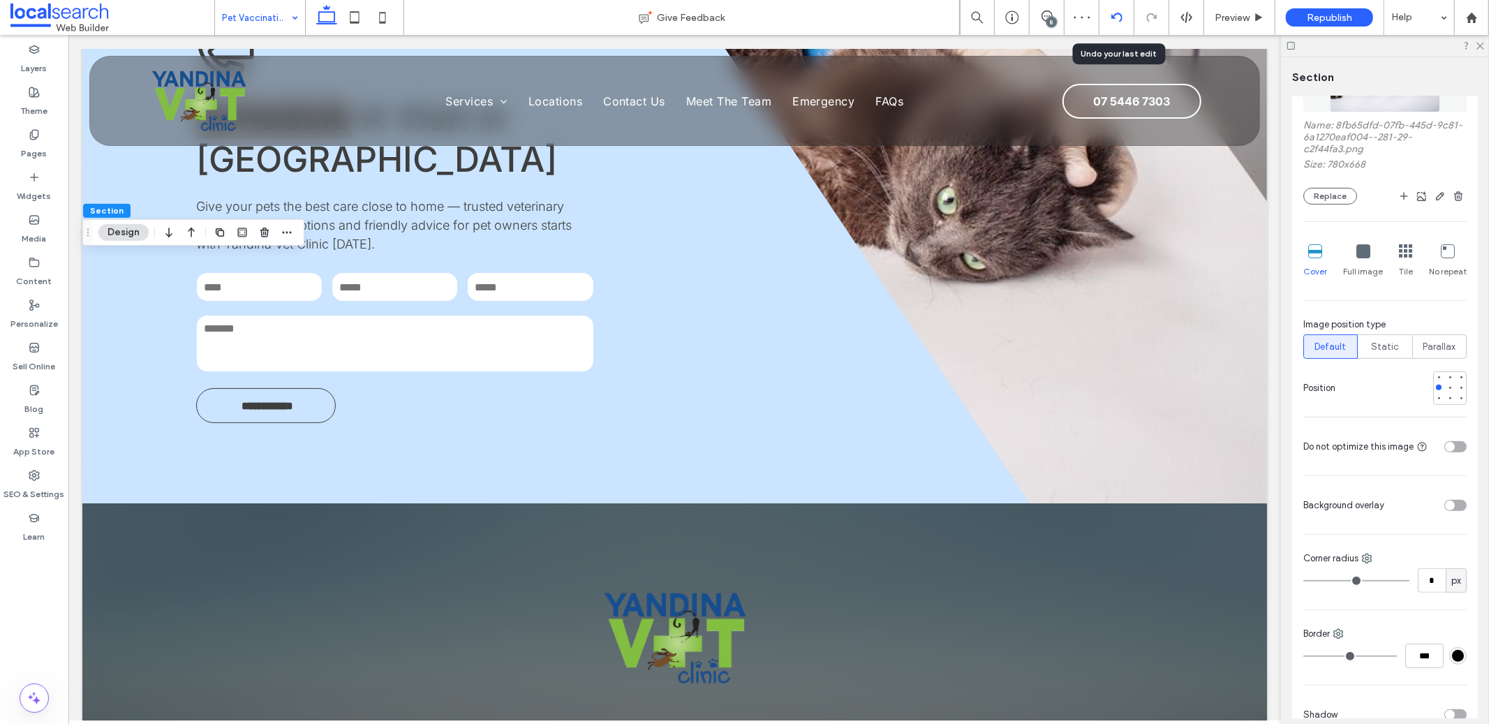
click at [1114, 12] on icon at bounding box center [1116, 17] width 11 height 11
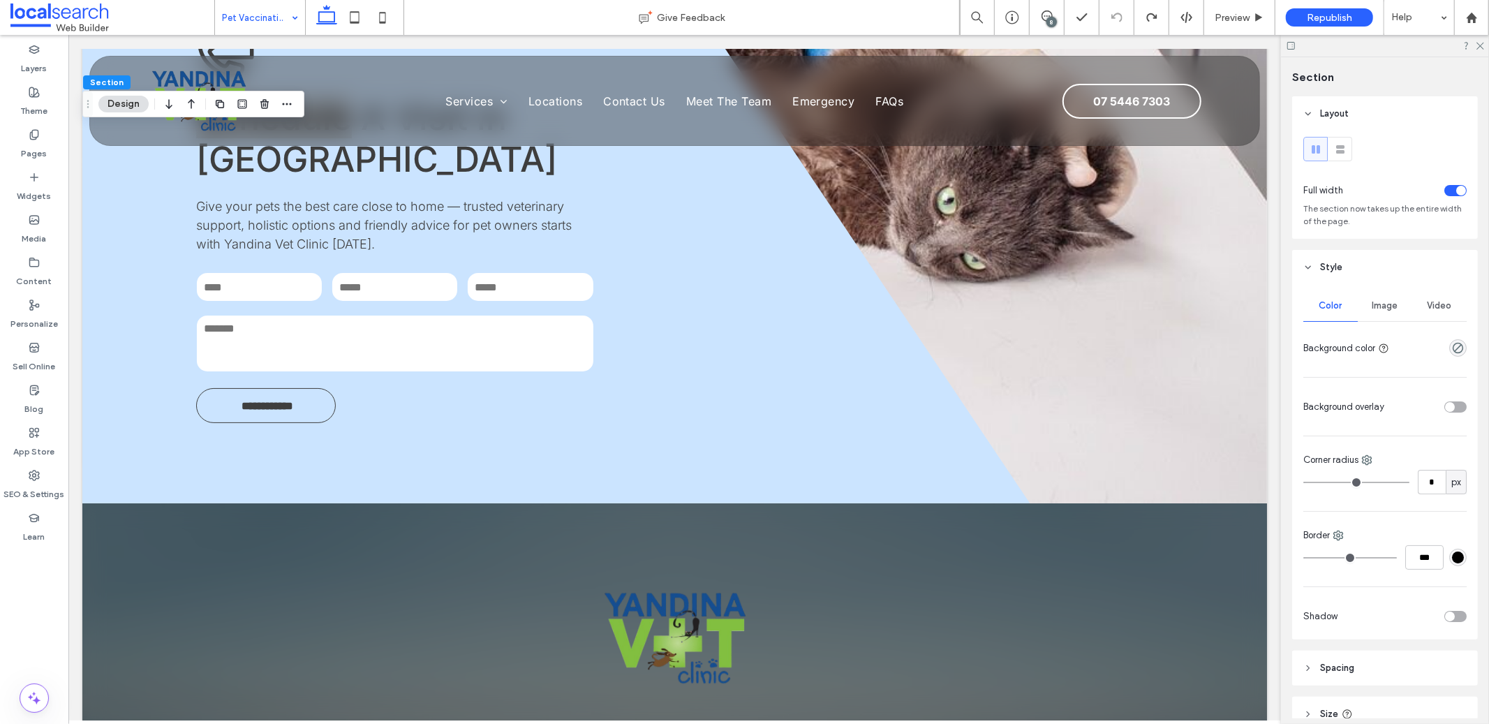
click at [1355, 313] on div "Color Image Video" at bounding box center [1384, 305] width 163 height 31
click at [1382, 309] on span "Image" at bounding box center [1385, 305] width 26 height 11
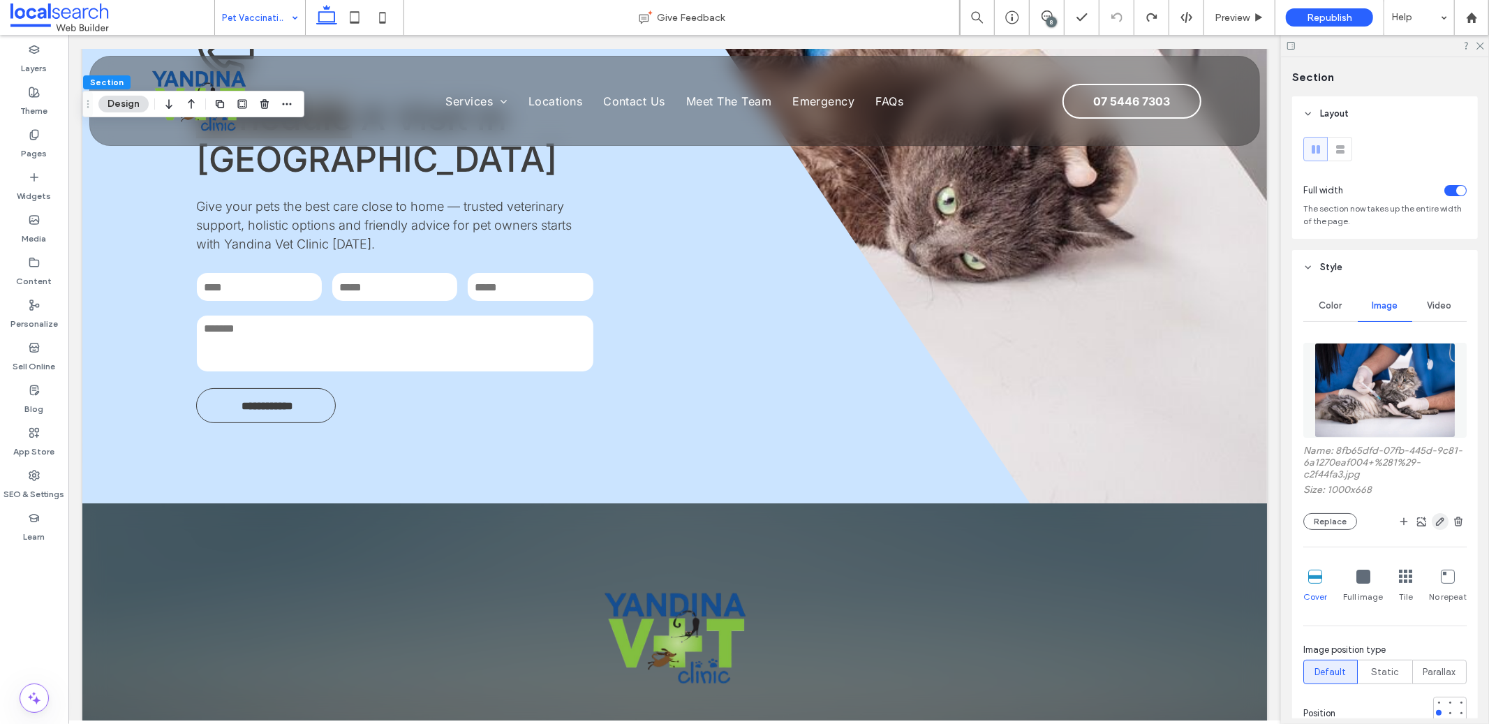
click at [1431, 515] on span "button" at bounding box center [1439, 521] width 17 height 17
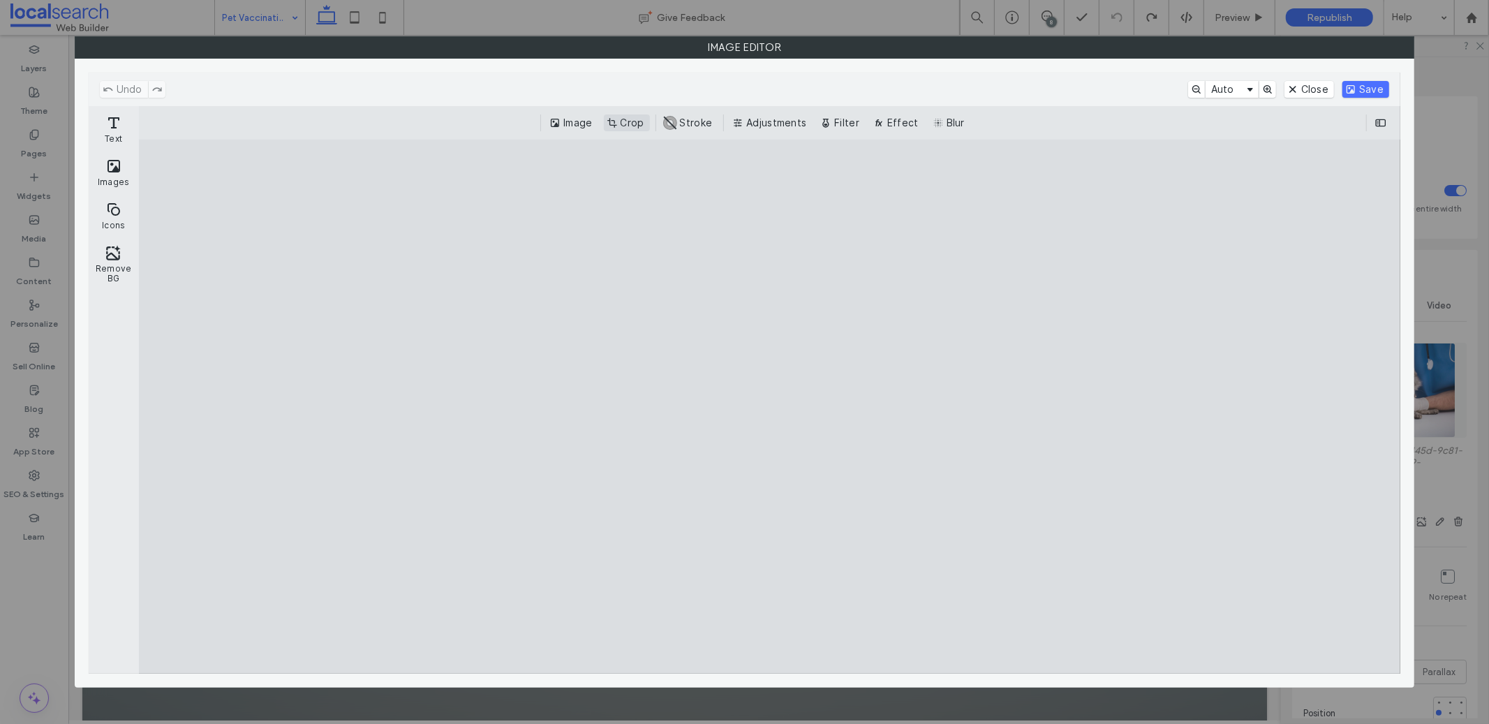
click at [634, 119] on button "Crop" at bounding box center [627, 122] width 46 height 17
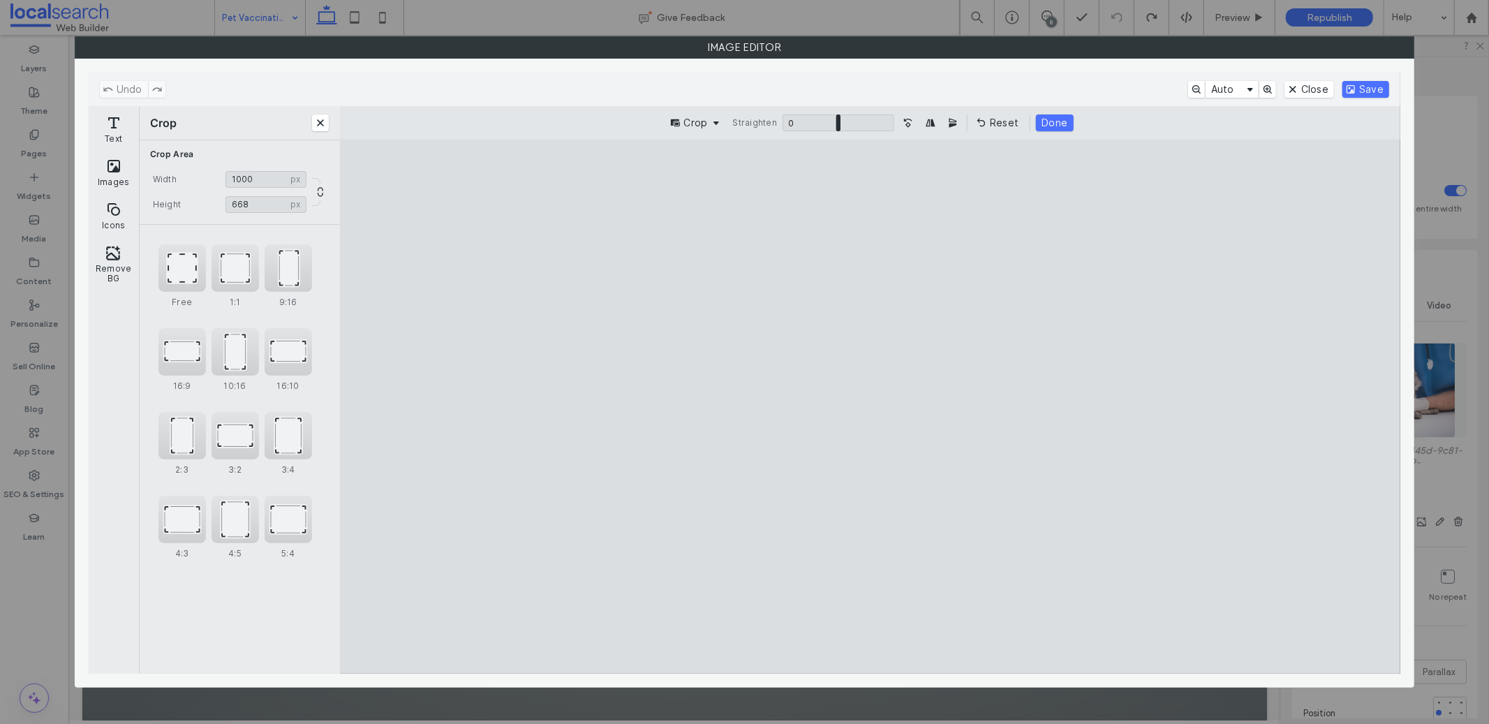
click at [870, 406] on cesdk-canvas "Editor canvas" at bounding box center [870, 406] width 0 height 0
type input "***"
drag, startPoint x: 1188, startPoint y: 402, endPoint x: 1057, endPoint y: 394, distance: 131.4
click at [870, 406] on cesdk-canvas "Editor canvas" at bounding box center [870, 406] width 0 height 0
click at [1369, 85] on button "Save" at bounding box center [1365, 89] width 47 height 17
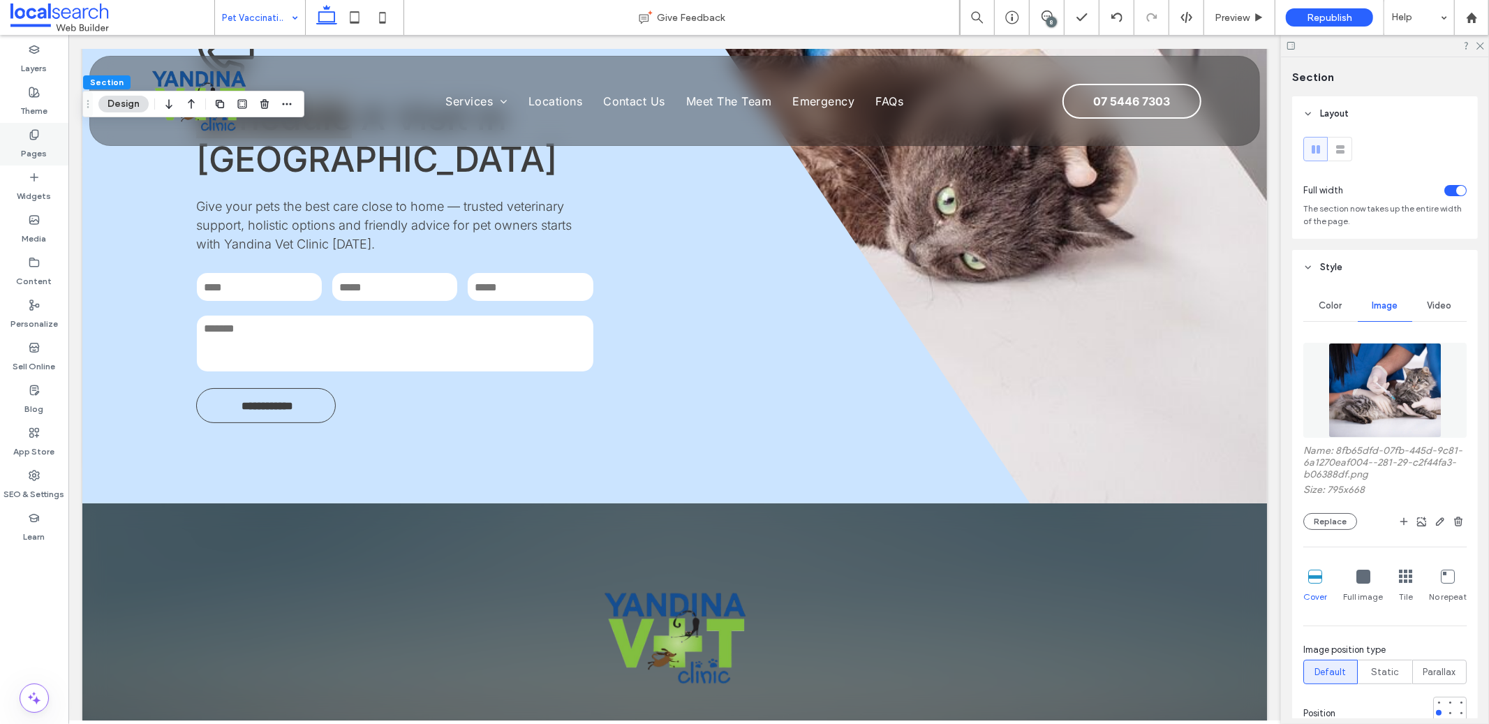
click at [33, 140] on label "Pages" at bounding box center [35, 150] width 26 height 20
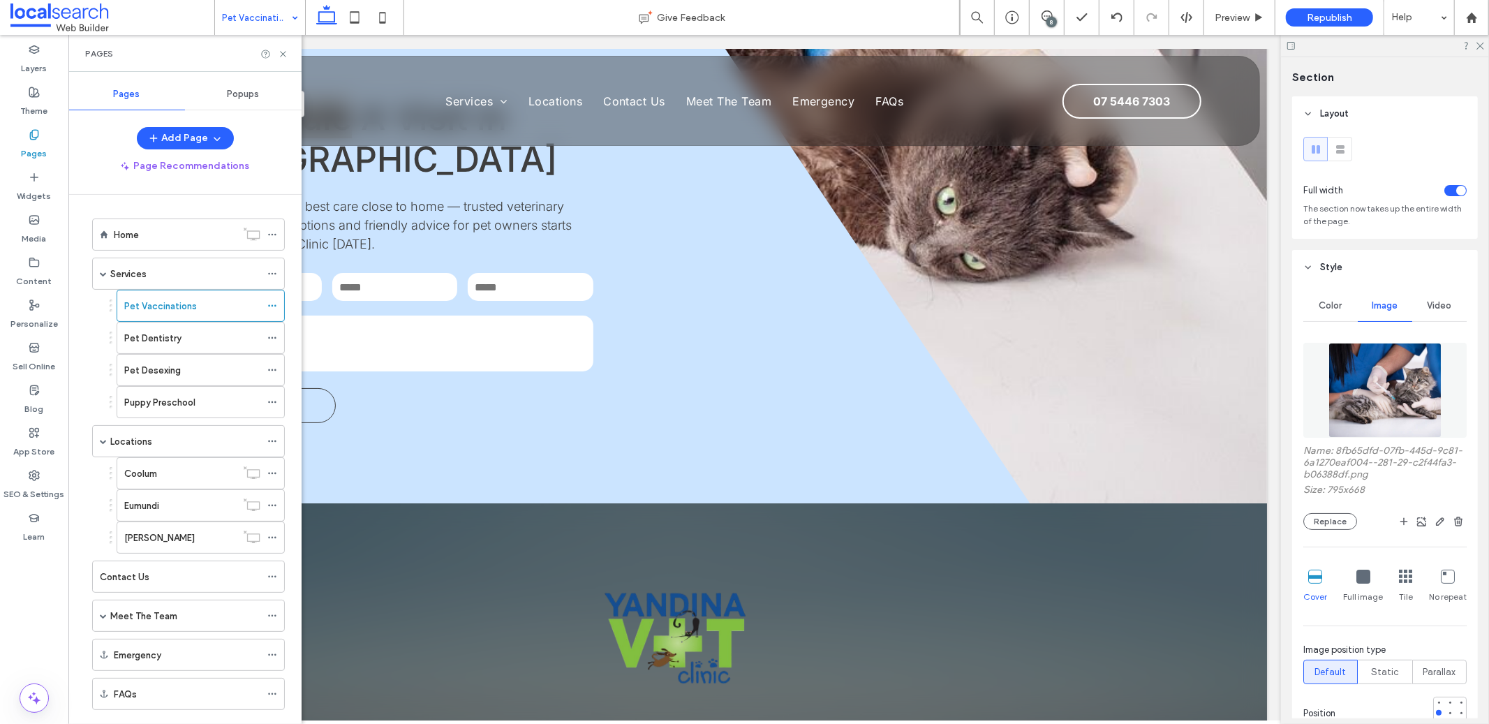
click at [163, 342] on label "Pet Dentistry" at bounding box center [152, 338] width 57 height 24
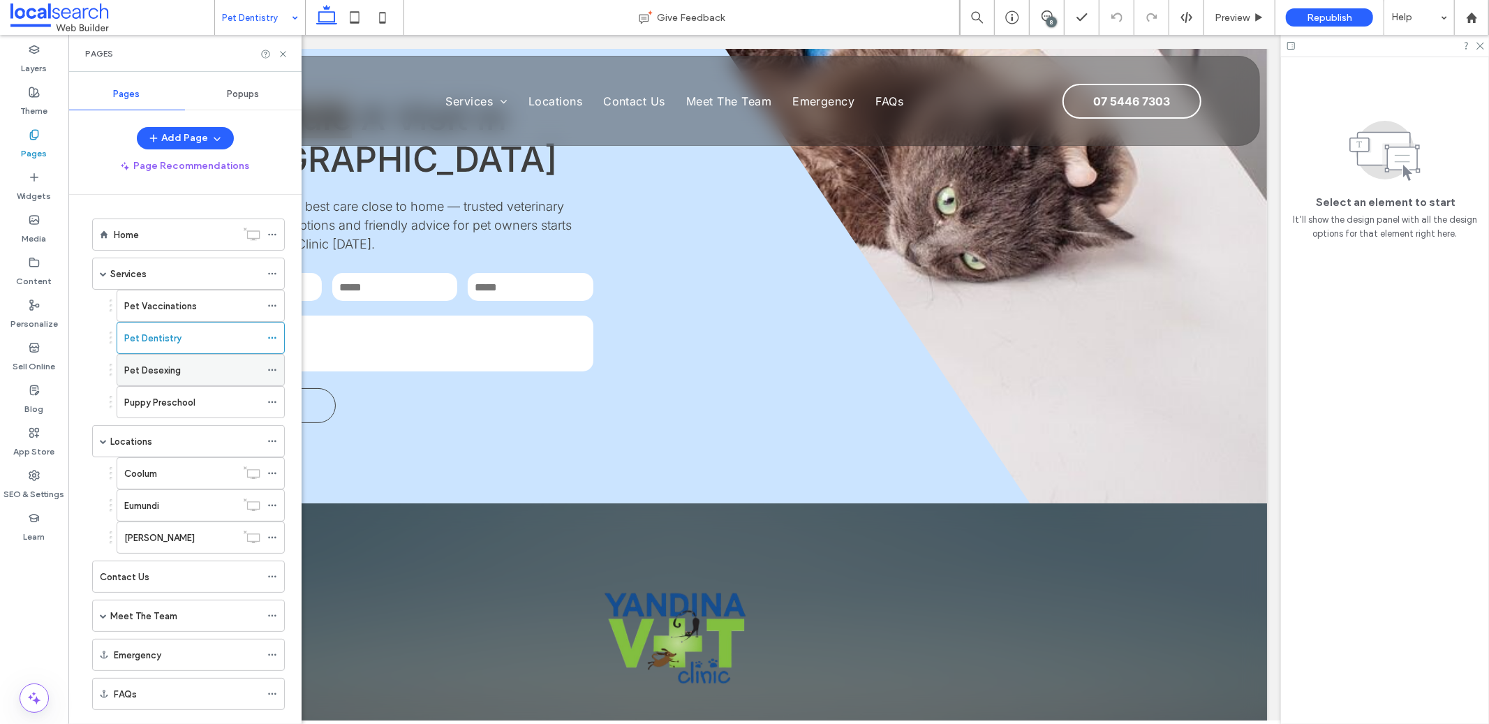
click at [223, 379] on div "Pet Desexing" at bounding box center [192, 370] width 136 height 31
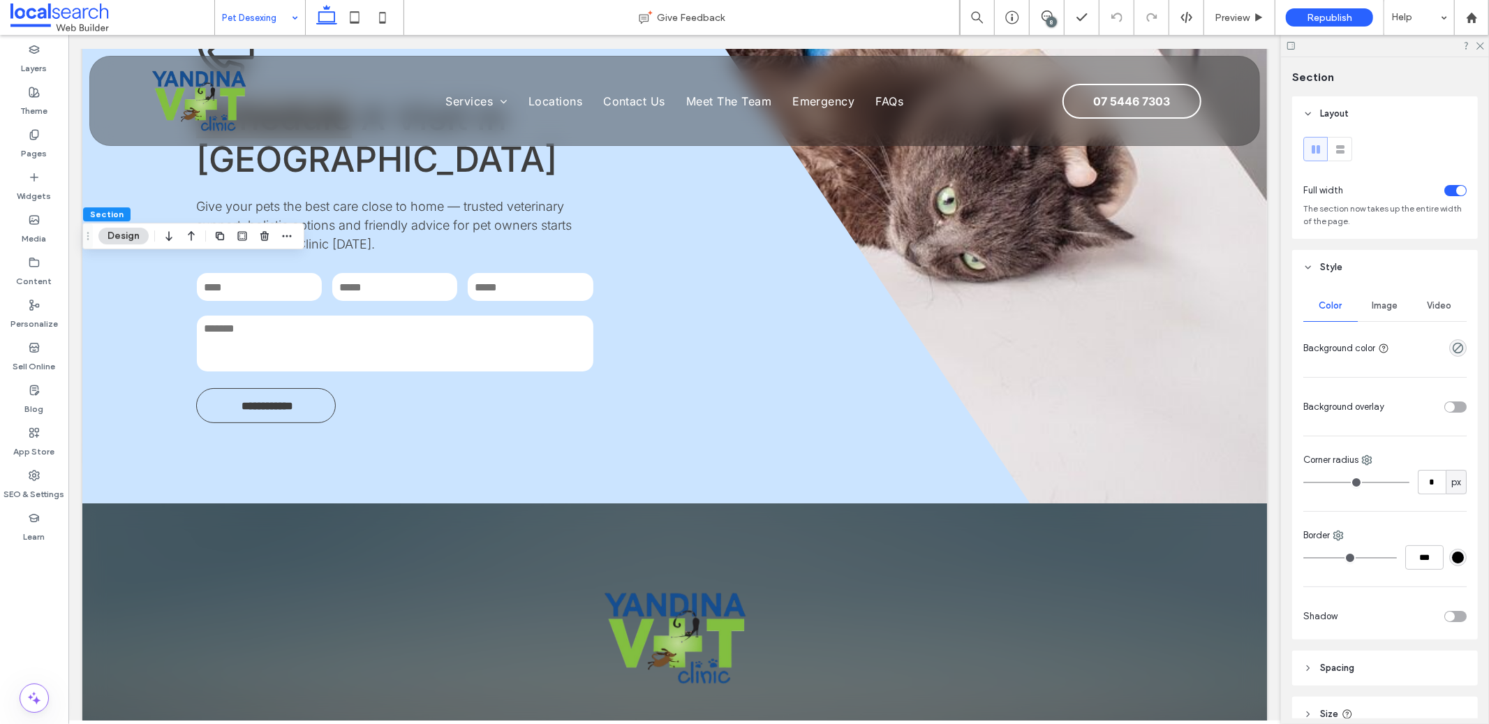
click at [1394, 297] on div "Image" at bounding box center [1384, 305] width 54 height 31
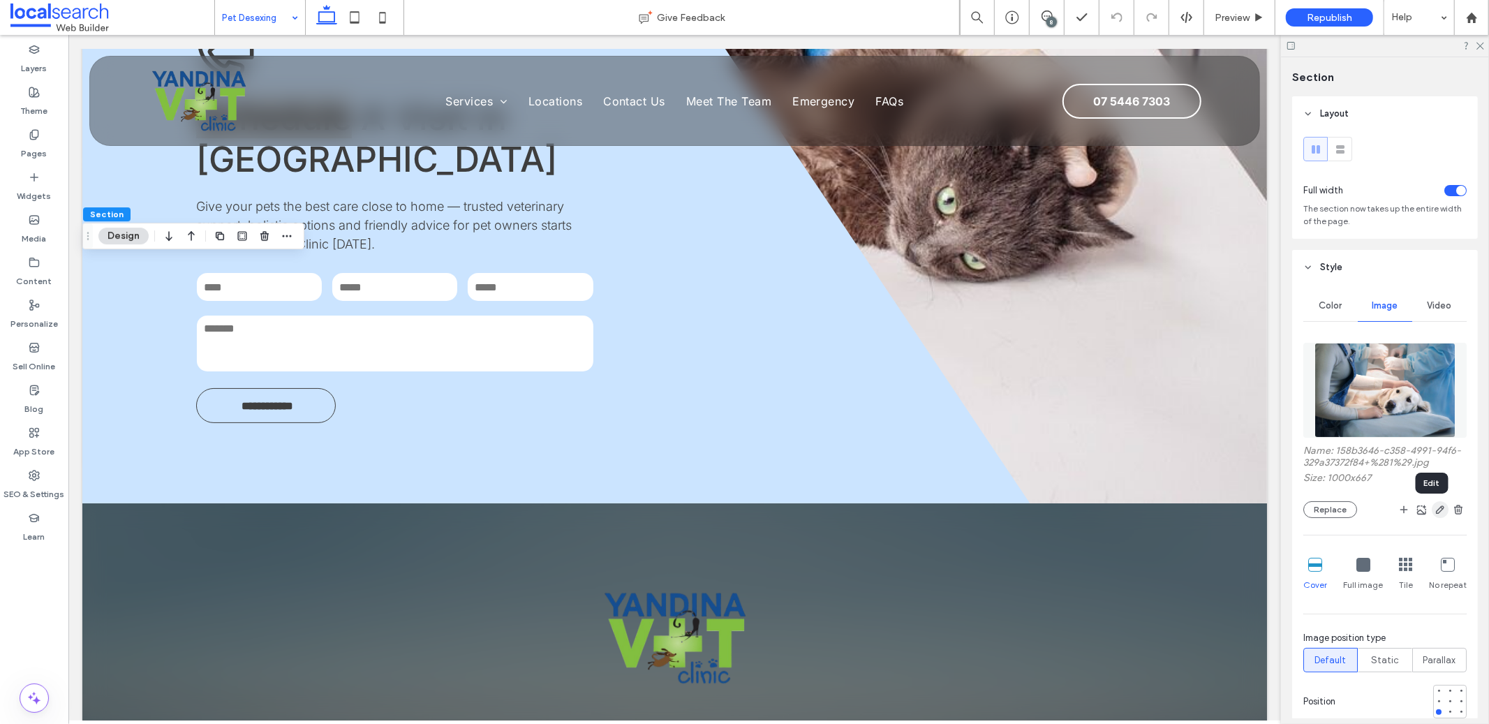
click at [1434, 509] on icon "button" at bounding box center [1439, 509] width 11 height 11
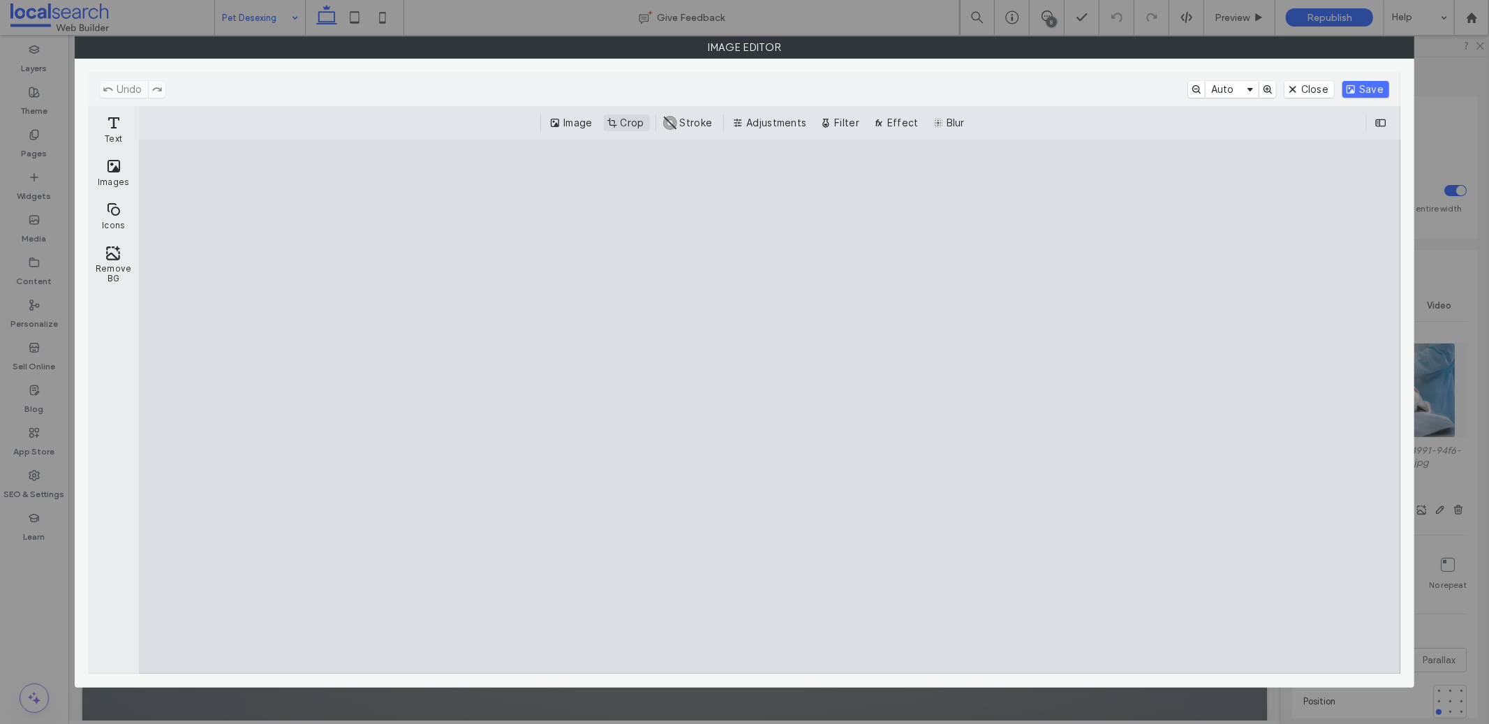
click at [627, 117] on button "Crop" at bounding box center [627, 122] width 46 height 17
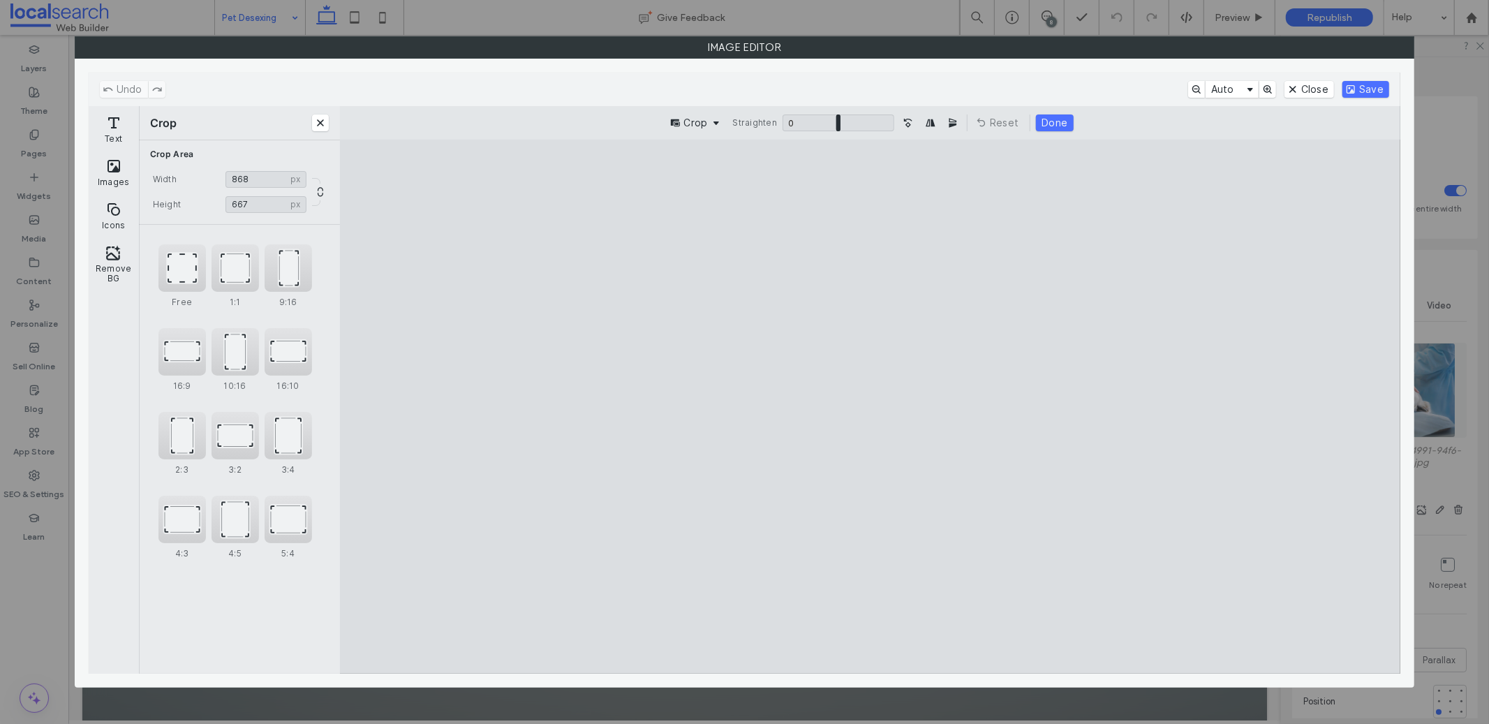
type input "***"
drag, startPoint x: 1192, startPoint y: 401, endPoint x: 1105, endPoint y: 403, distance: 86.6
click at [870, 406] on cesdk-canvas "Editor canvas" at bounding box center [870, 406] width 0 height 0
click at [1352, 89] on button "Save" at bounding box center [1365, 89] width 47 height 17
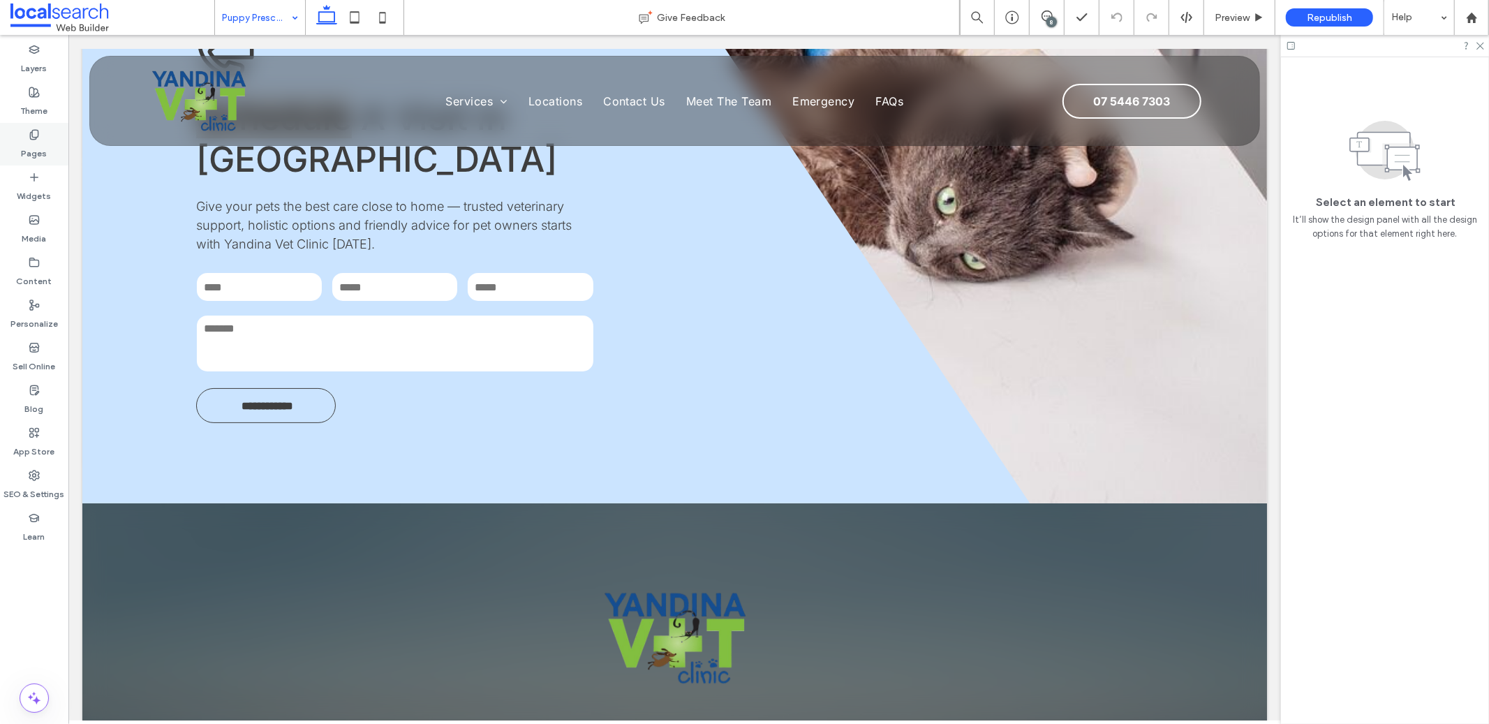
click at [33, 136] on use at bounding box center [34, 134] width 8 height 9
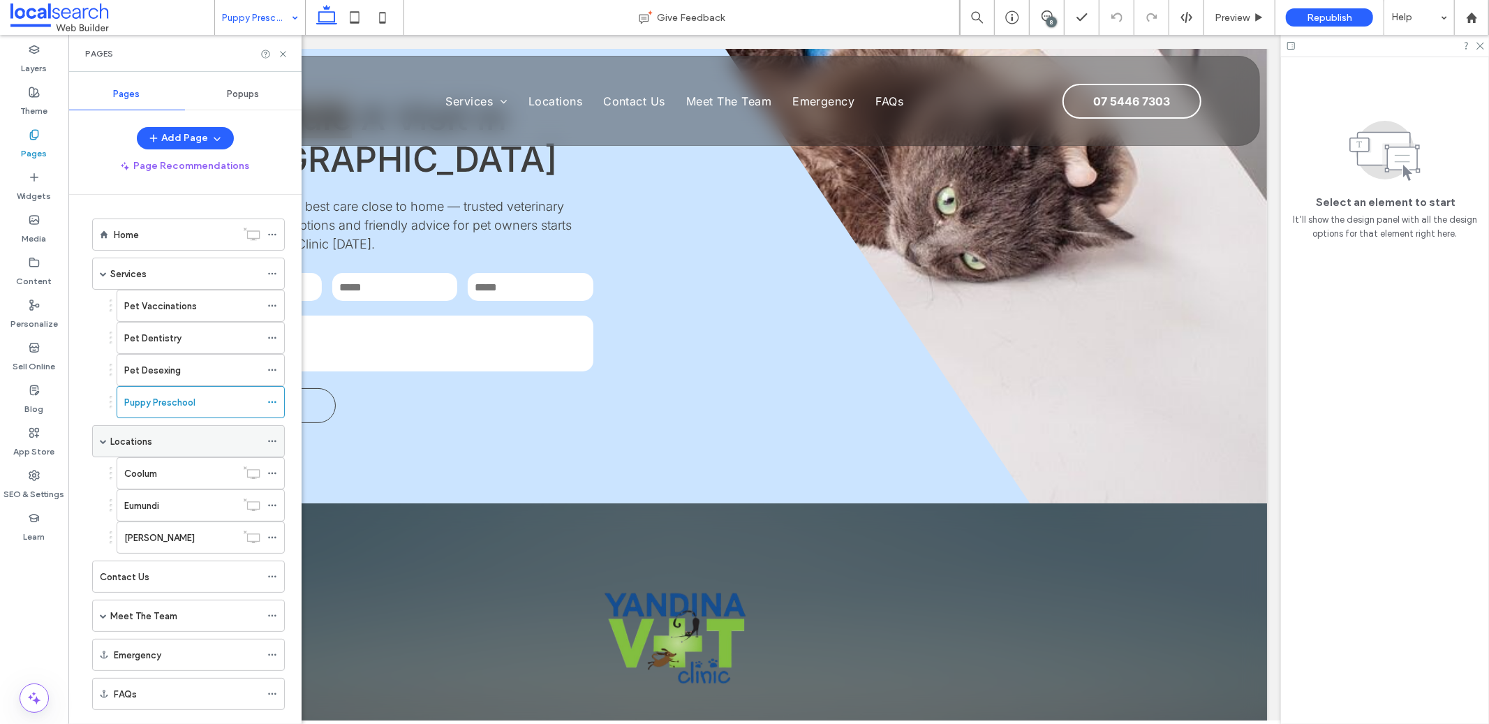
click at [157, 441] on div "Locations" at bounding box center [185, 441] width 150 height 15
click at [169, 481] on div "Coolum" at bounding box center [180, 473] width 112 height 15
click at [155, 582] on div "Contact Us" at bounding box center [180, 576] width 161 height 15
click at [120, 616] on label "Meet The Team" at bounding box center [143, 616] width 67 height 24
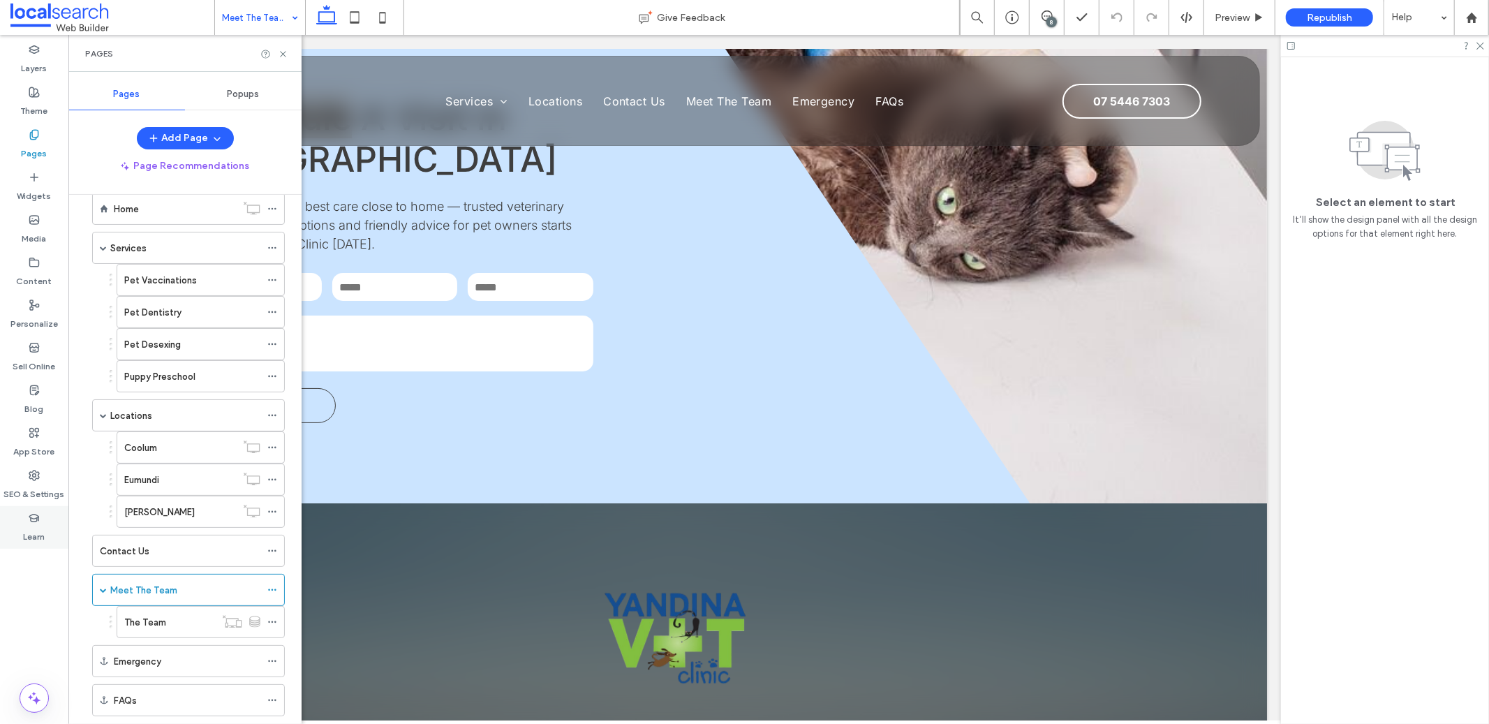
scroll to position [61, 0]
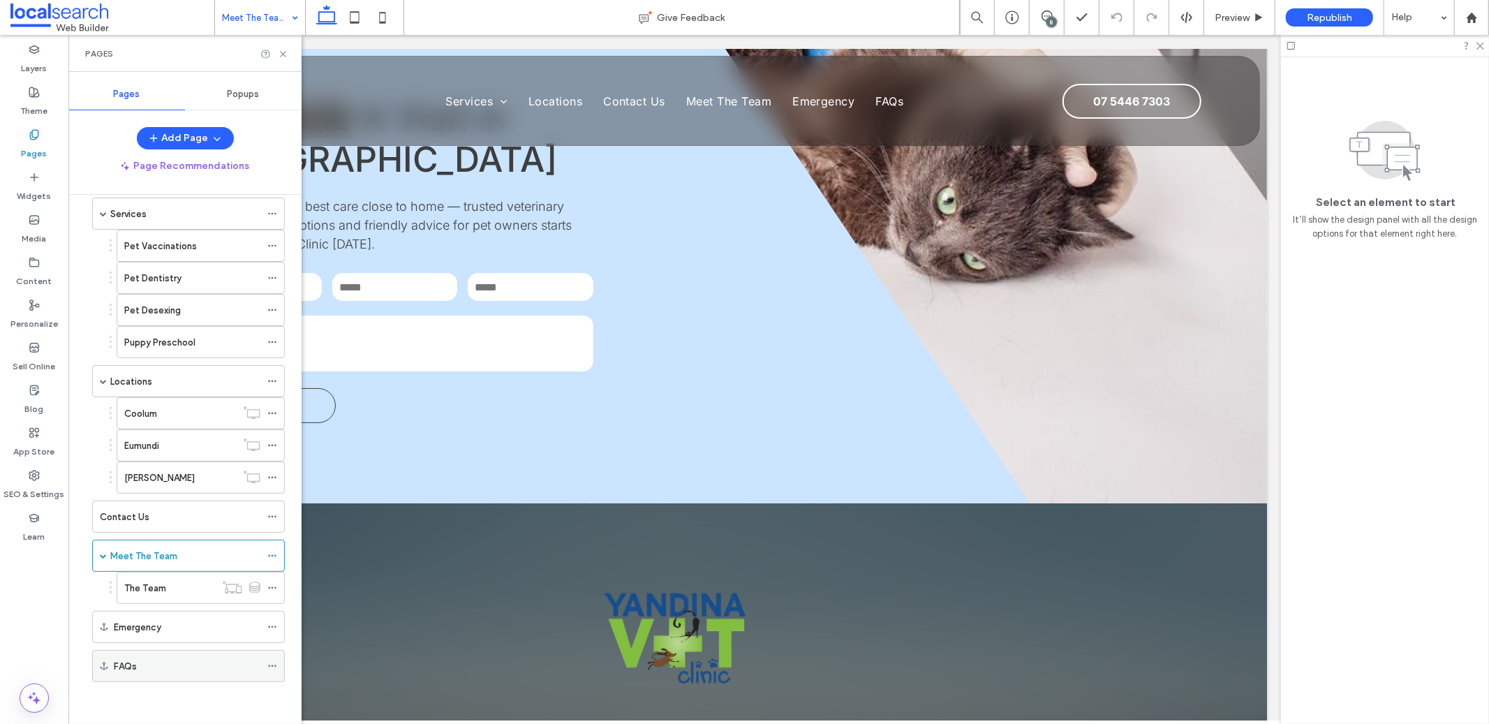
click at [124, 672] on label "FAQs" at bounding box center [125, 666] width 23 height 24
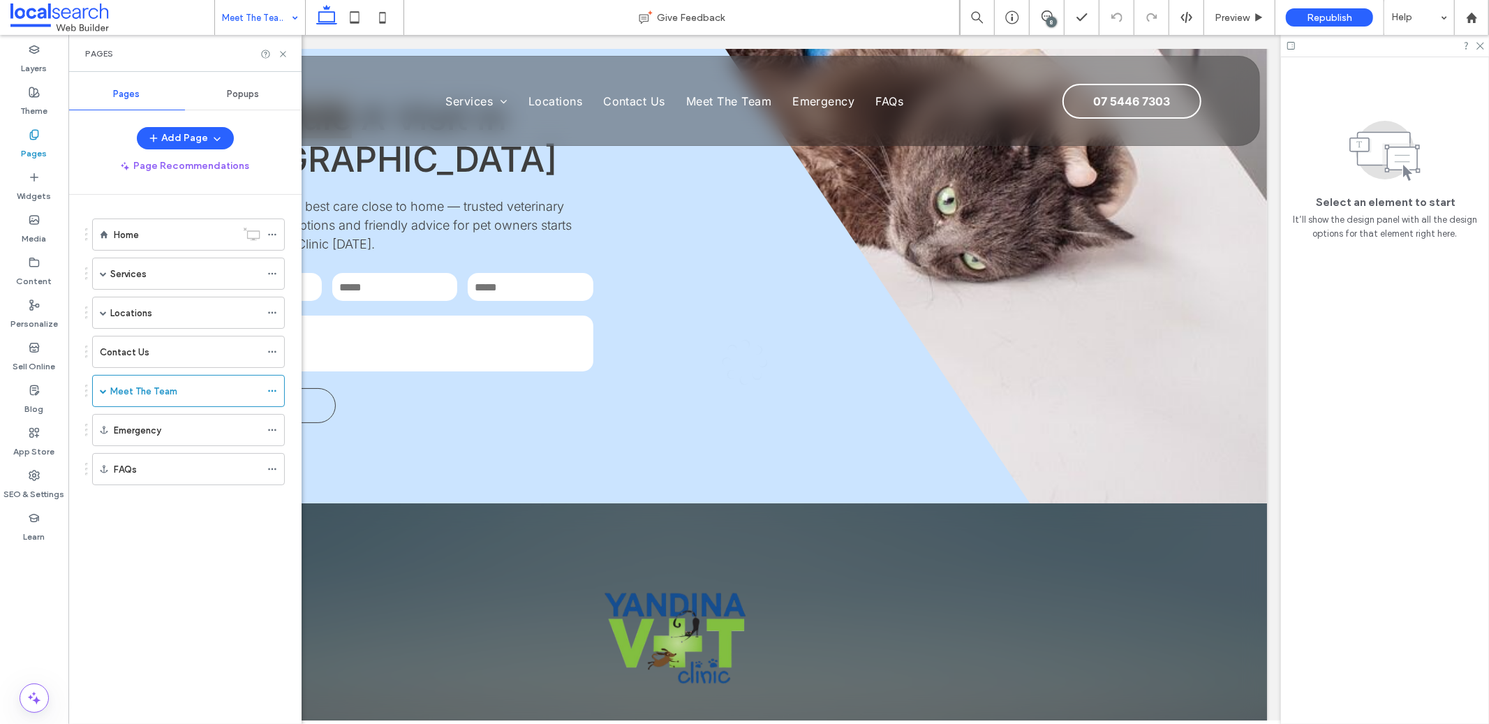
scroll to position [0, 0]
click at [150, 482] on div "FAQs" at bounding box center [187, 469] width 147 height 31
click at [1246, 5] on div "Preview" at bounding box center [1239, 17] width 71 height 35
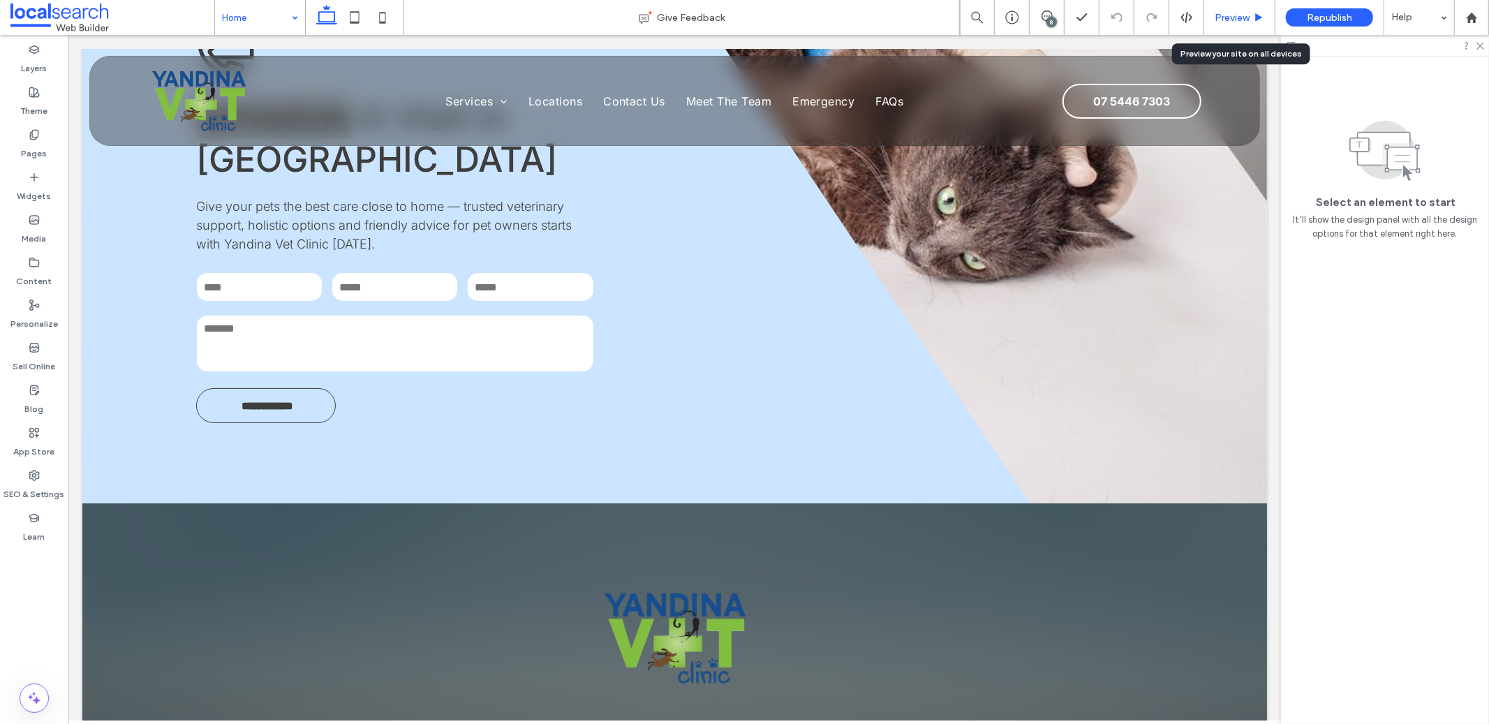
click at [1229, 20] on span "Preview" at bounding box center [1231, 18] width 35 height 12
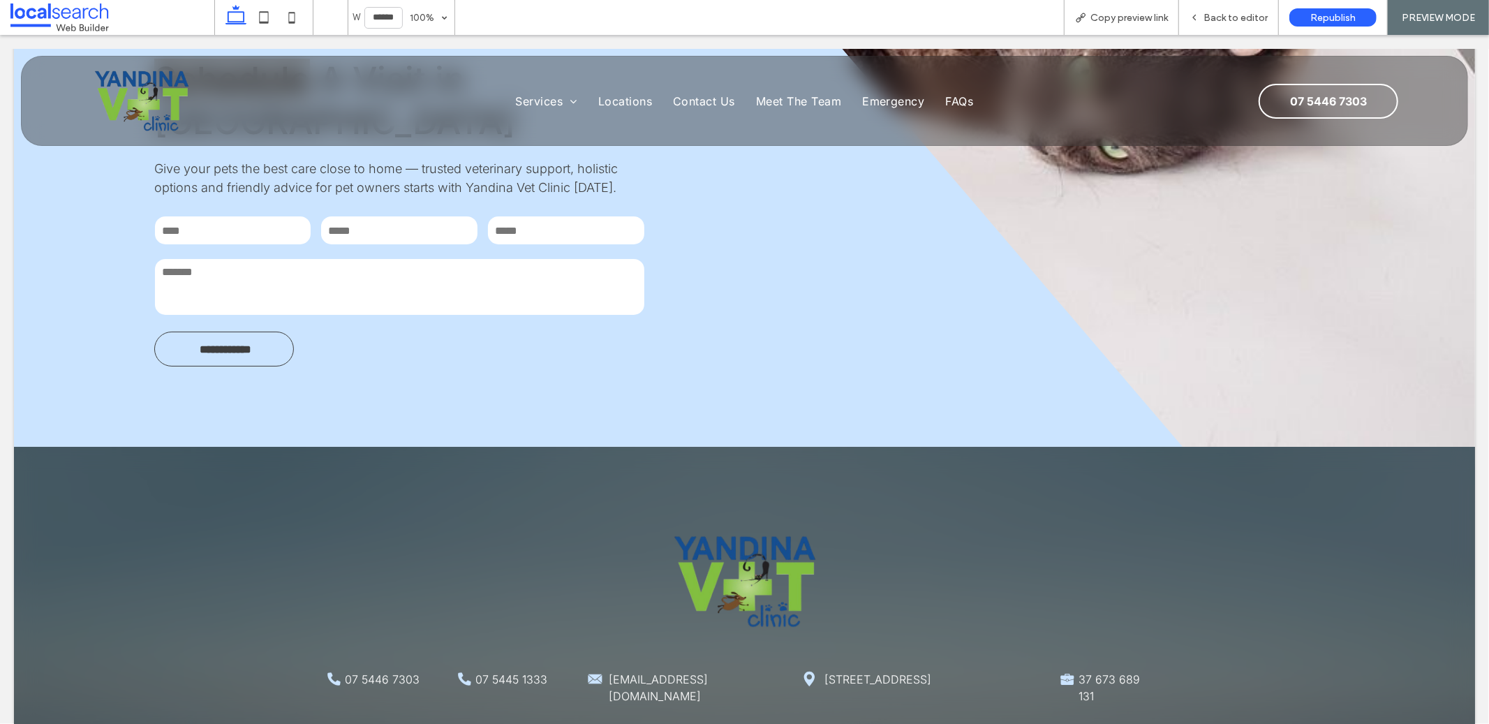
click at [1230, 17] on span "Back to editor" at bounding box center [1235, 18] width 64 height 12
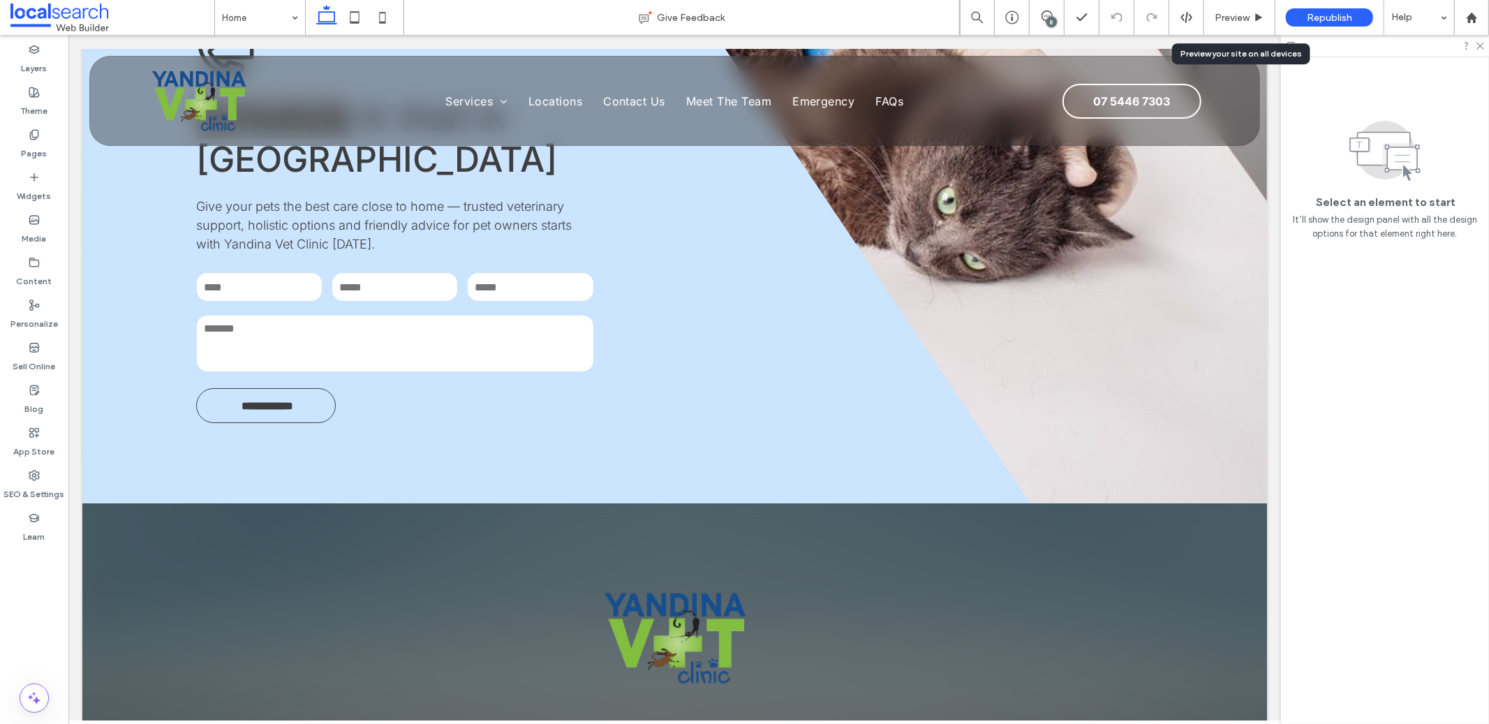
click at [1230, 17] on span "Preview" at bounding box center [1231, 18] width 35 height 12
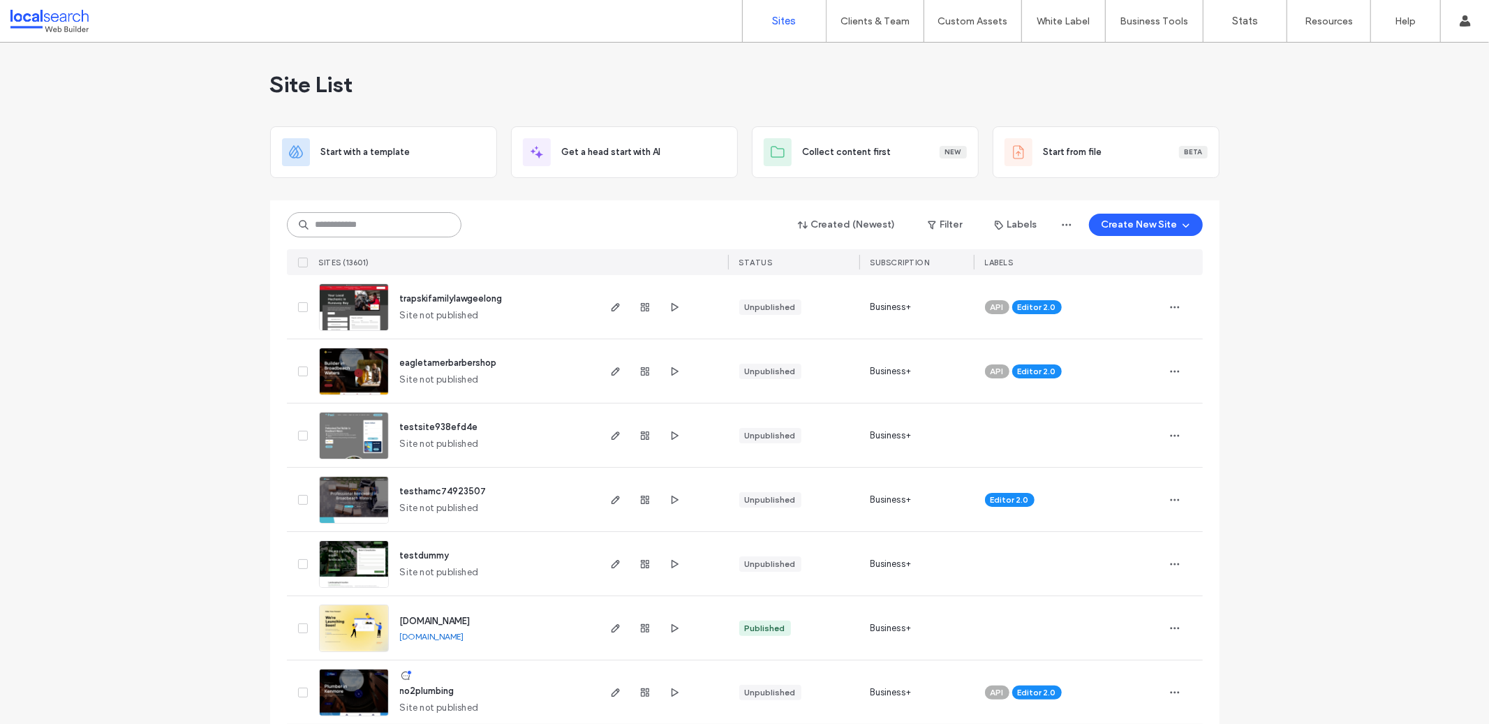
click at [376, 221] on input at bounding box center [374, 224] width 174 height 25
paste input "********"
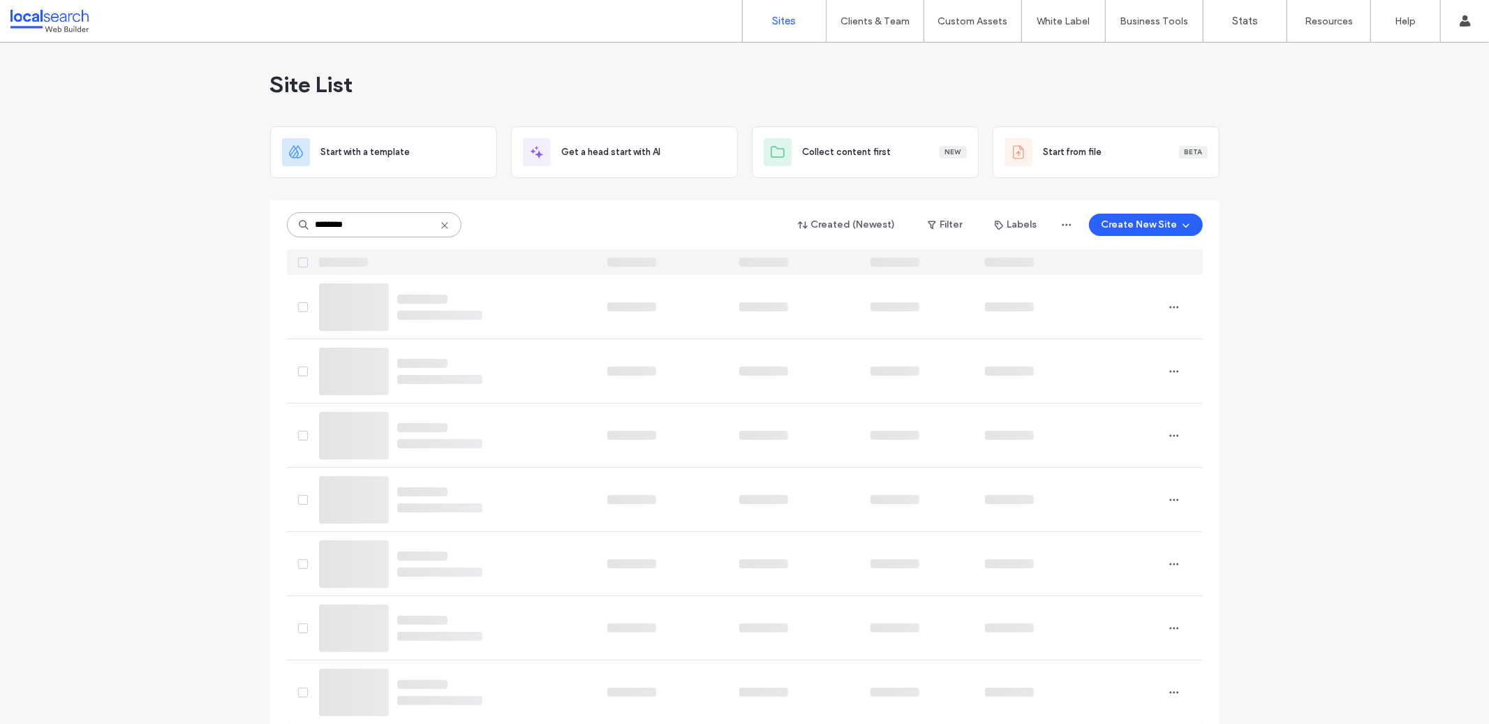
type input "********"
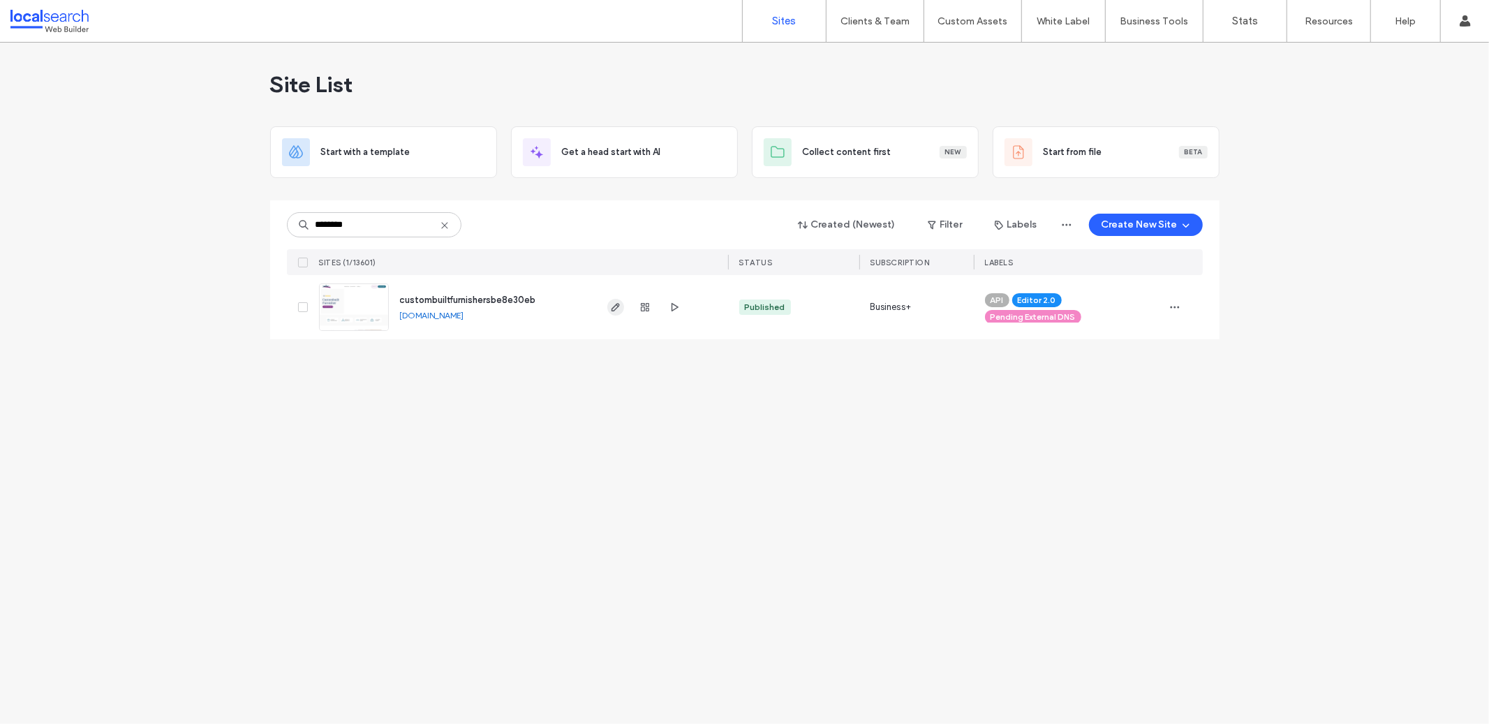
click at [619, 305] on icon "button" at bounding box center [615, 306] width 11 height 11
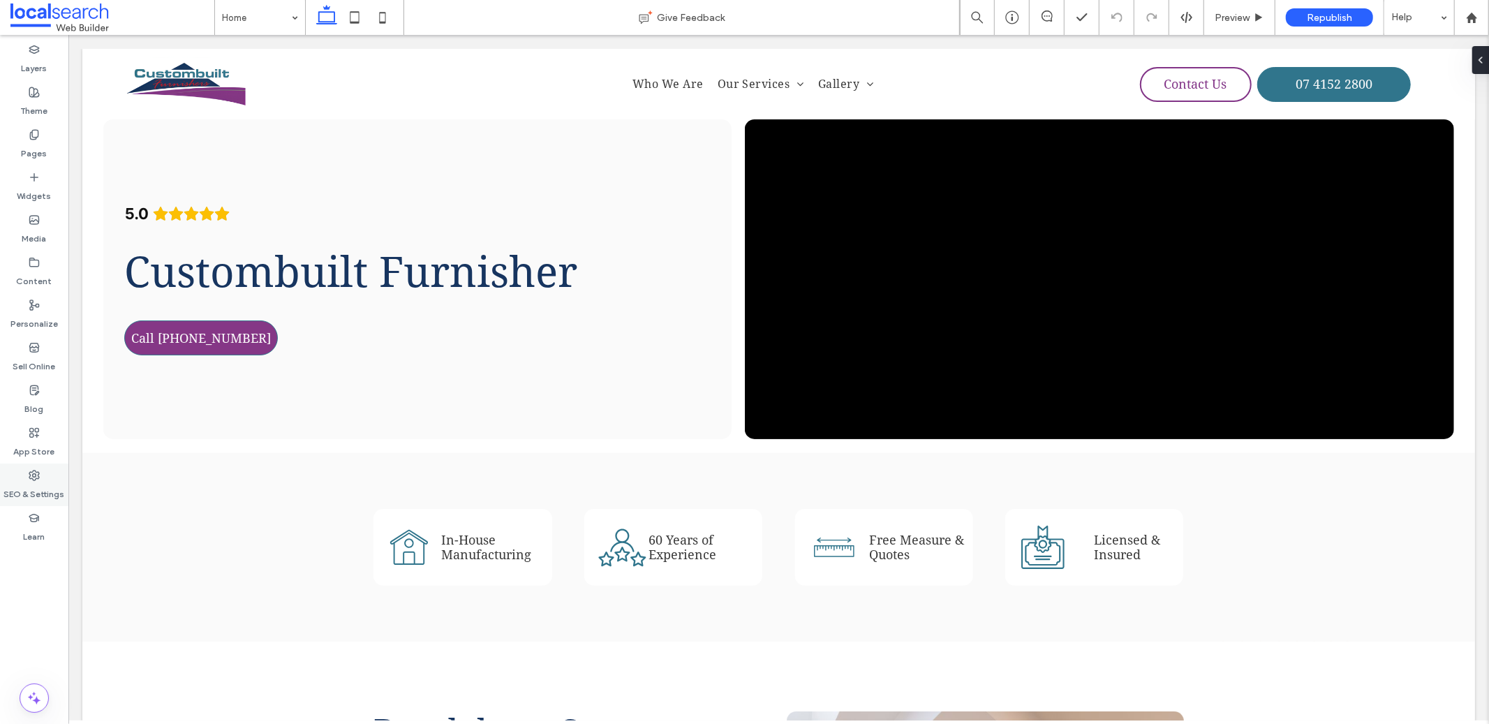
click at [50, 475] on div "SEO & Settings" at bounding box center [34, 484] width 68 height 43
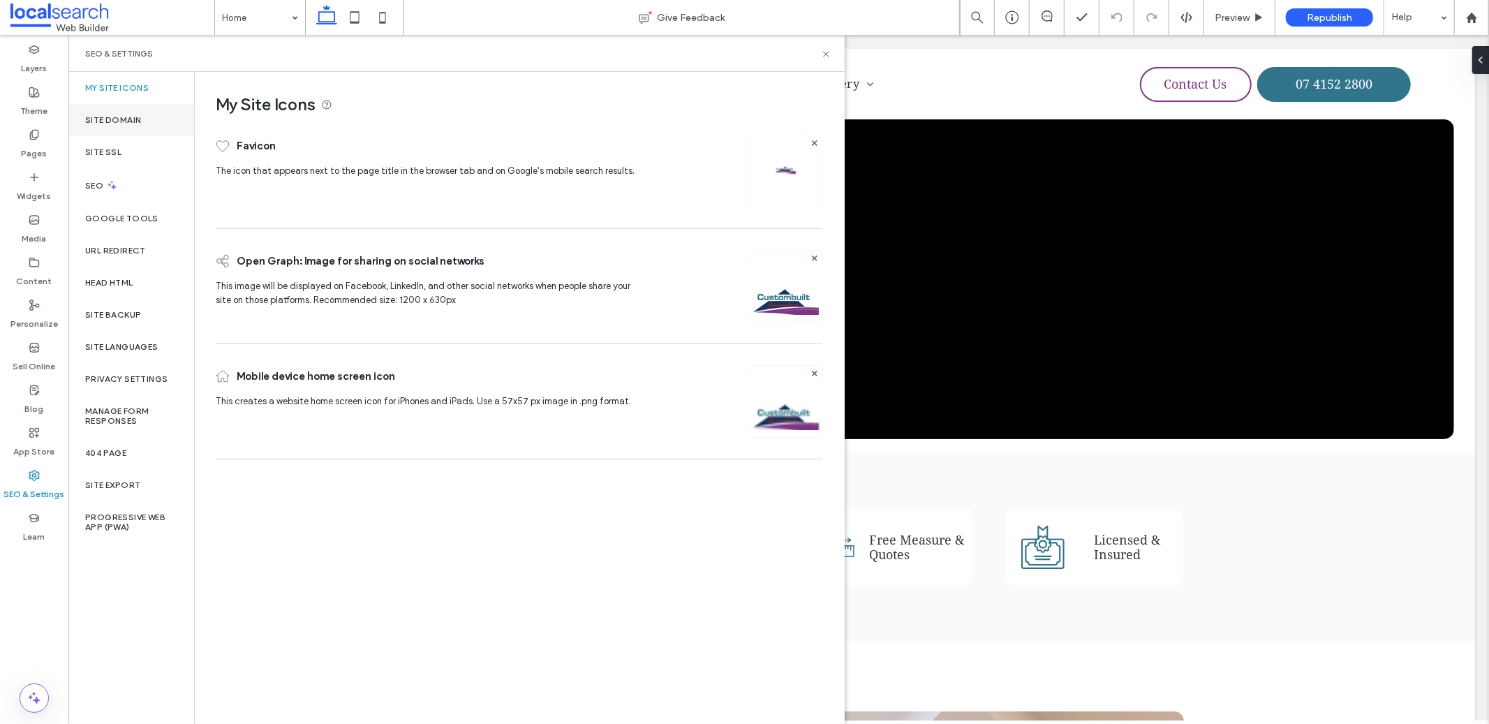
click at [133, 121] on label "Site Domain" at bounding box center [113, 120] width 56 height 10
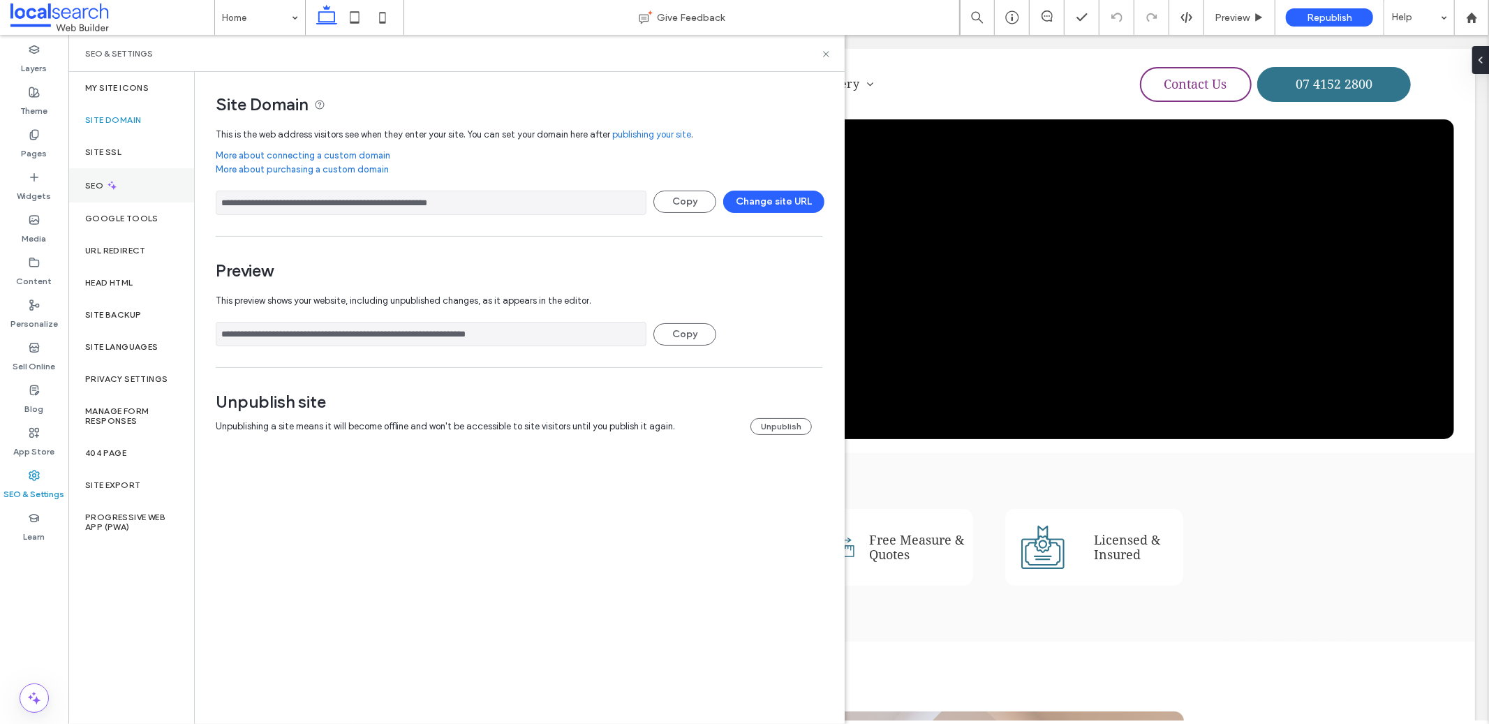
click at [119, 184] on div "SEO" at bounding box center [131, 185] width 126 height 34
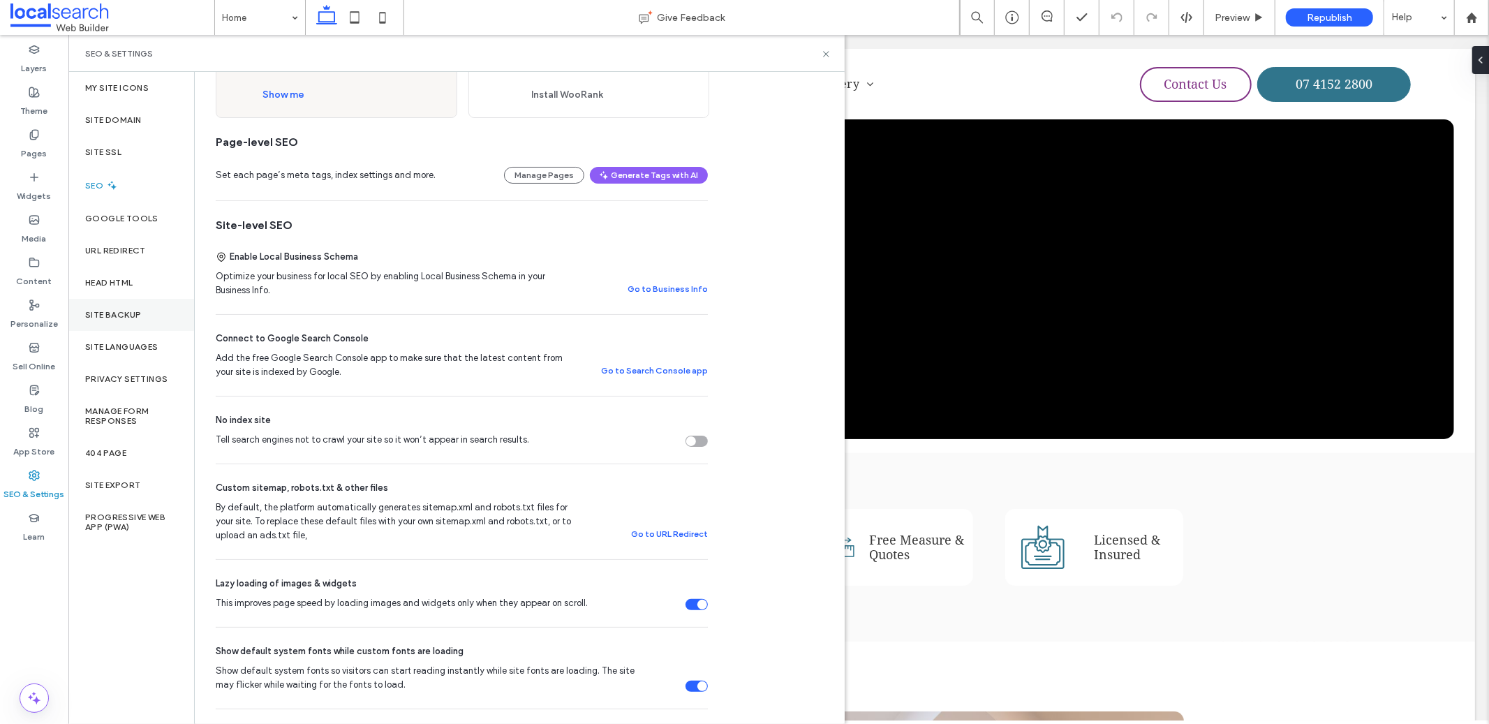
scroll to position [136, 0]
click at [131, 259] on div "URL Redirect" at bounding box center [131, 250] width 126 height 32
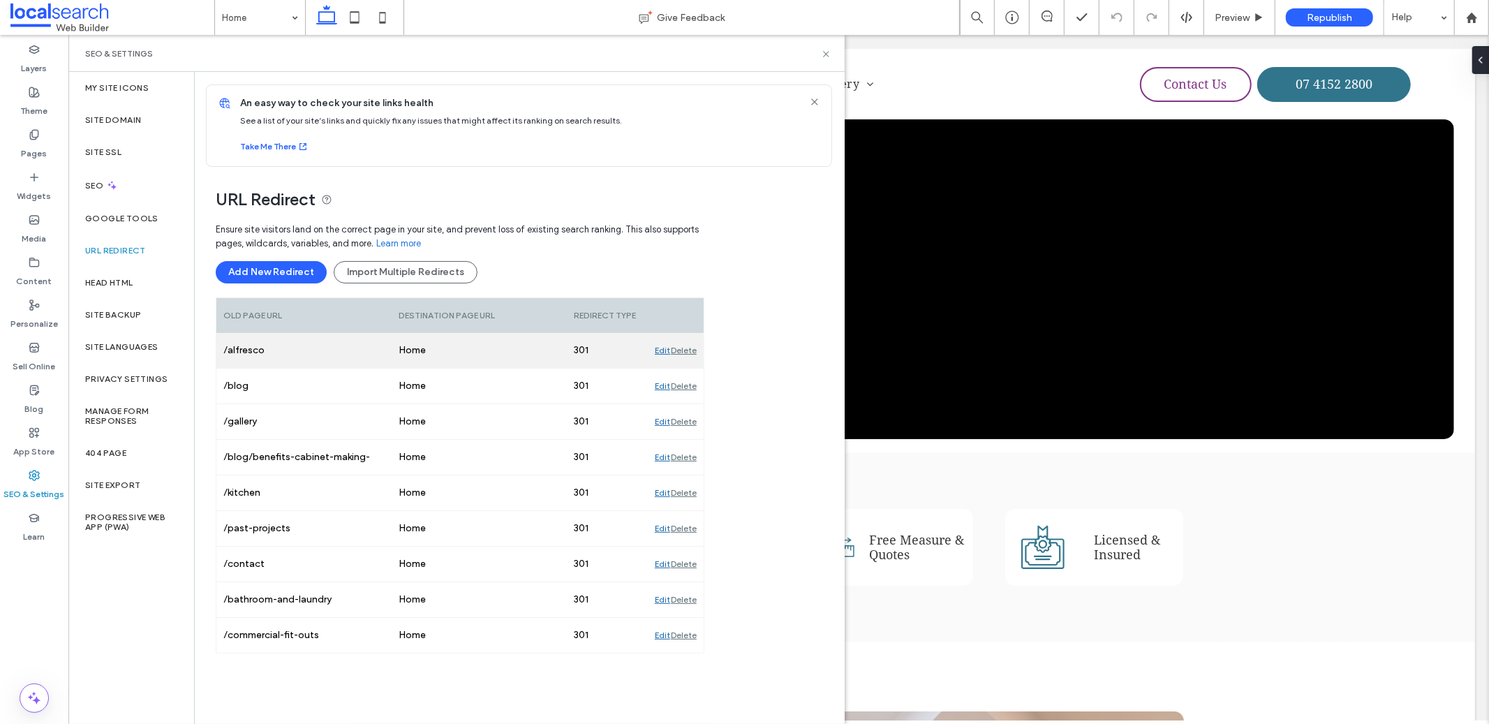
click at [660, 353] on div "Edit" at bounding box center [662, 350] width 15 height 35
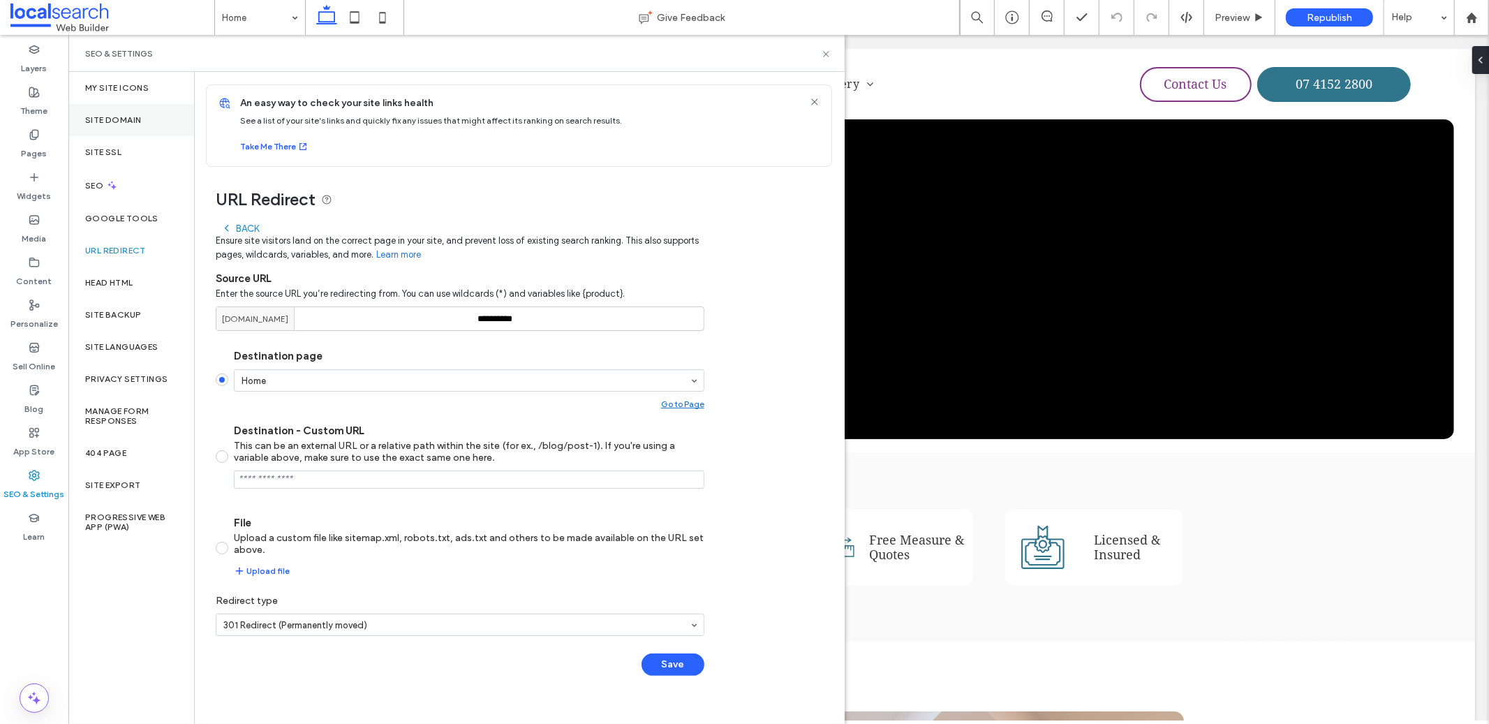
click at [119, 119] on label "Site Domain" at bounding box center [113, 120] width 56 height 10
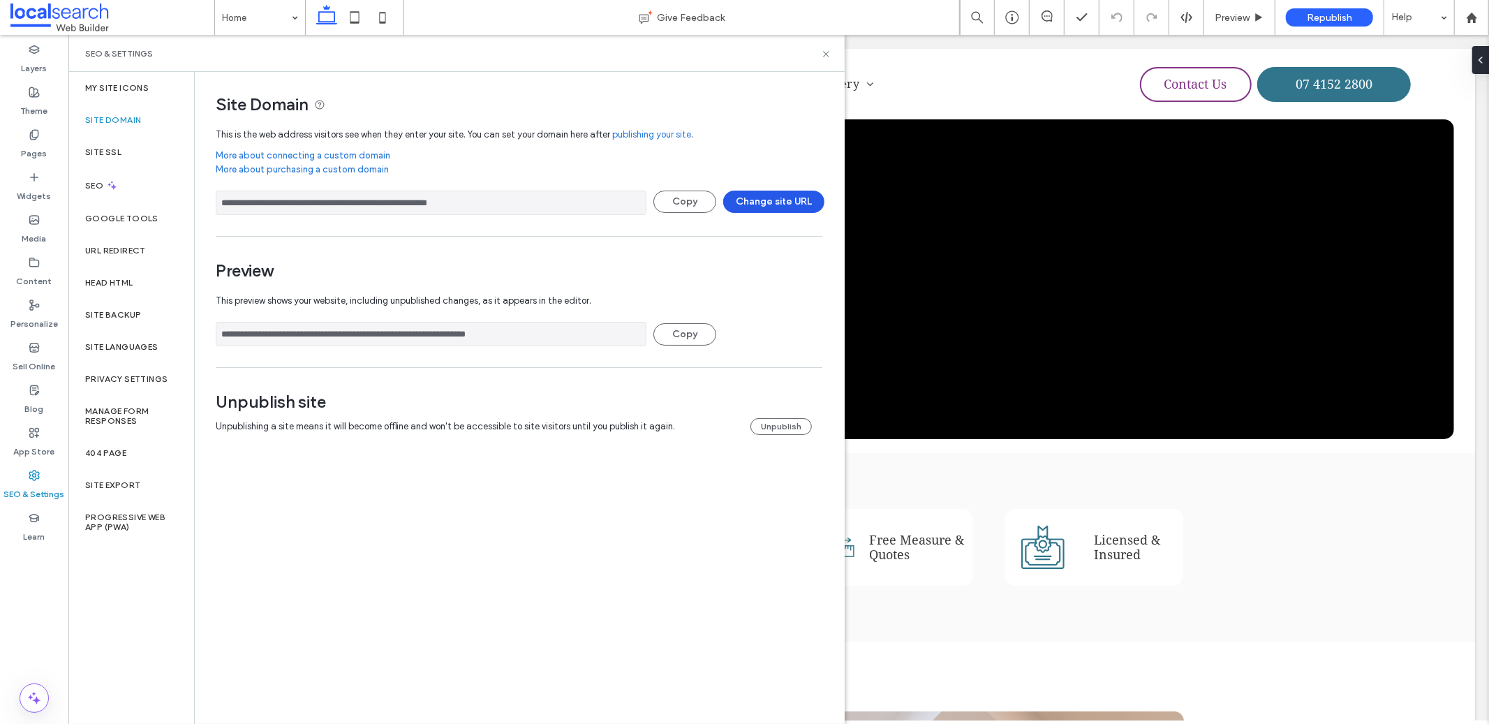
click at [766, 205] on button "Change site URL" at bounding box center [773, 202] width 101 height 22
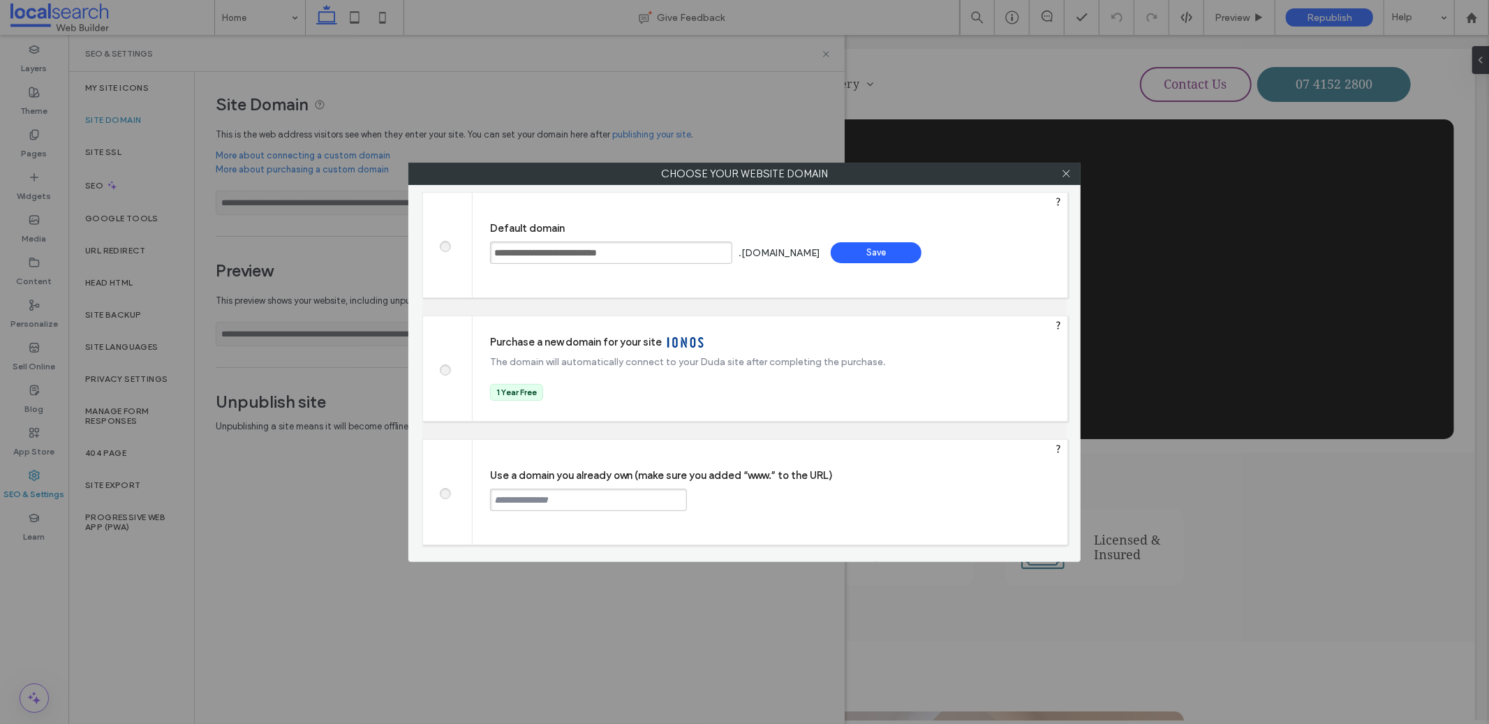
click at [445, 491] on span at bounding box center [445, 491] width 0 height 10
paste input "**********"
click at [498, 500] on input "**********" at bounding box center [588, 500] width 197 height 22
type input "**********"
click at [744, 495] on div "Continue" at bounding box center [739, 499] width 91 height 21
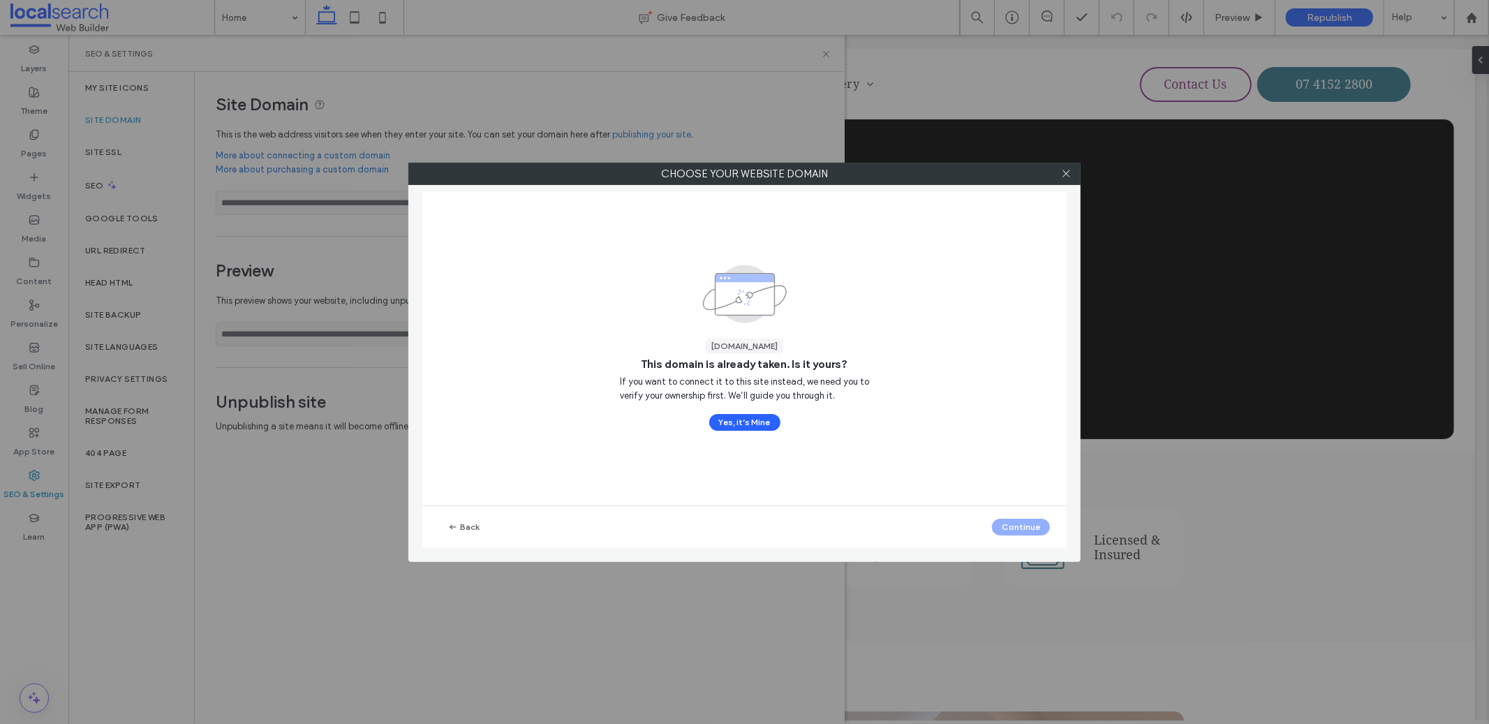
drag, startPoint x: 930, startPoint y: 472, endPoint x: 773, endPoint y: 431, distance: 162.5
click at [928, 472] on div "[DOMAIN_NAME] This domain is already taken. Is it yours? If you want to connect…" at bounding box center [744, 348] width 644 height 313
click at [763, 429] on button "Yes, it’s Mine" at bounding box center [744, 422] width 71 height 17
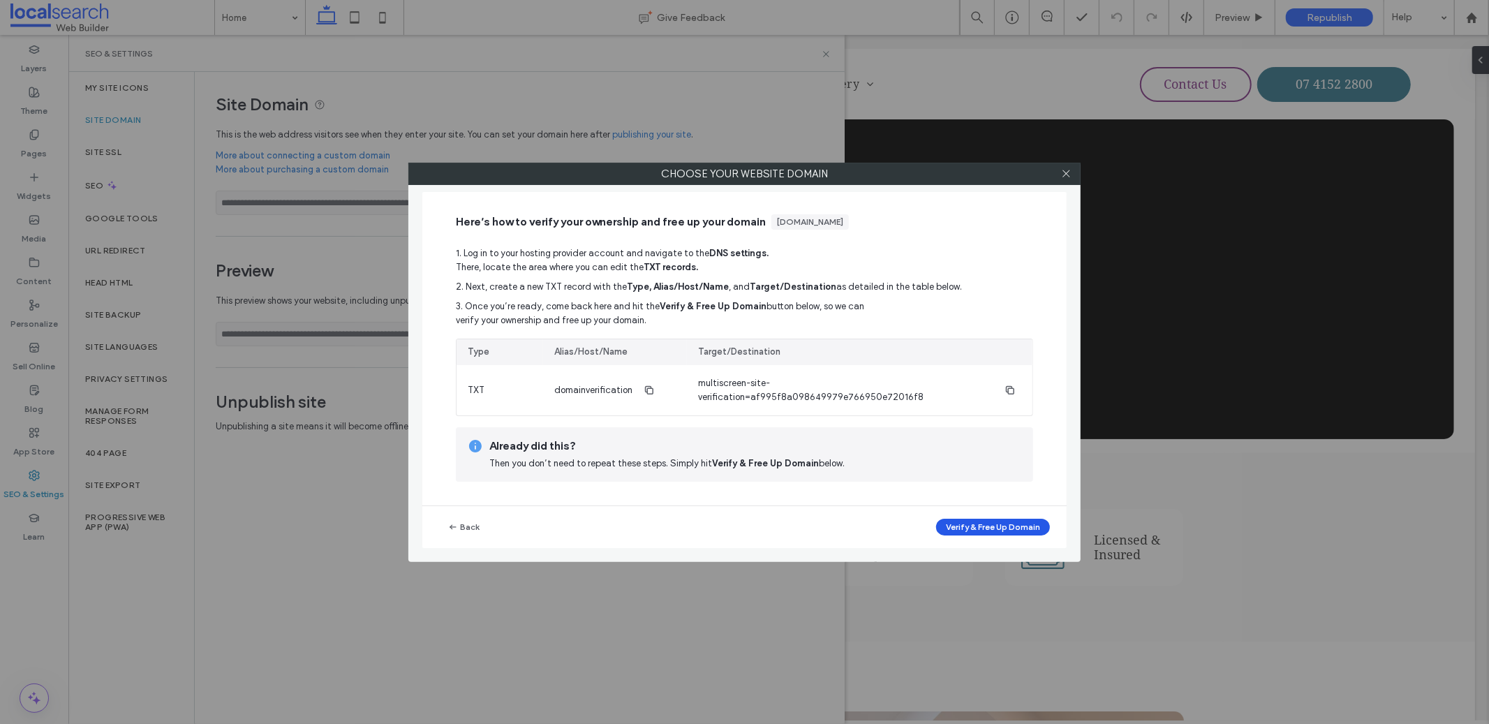
click at [952, 523] on button "Verify & Free Up Domain" at bounding box center [993, 527] width 114 height 17
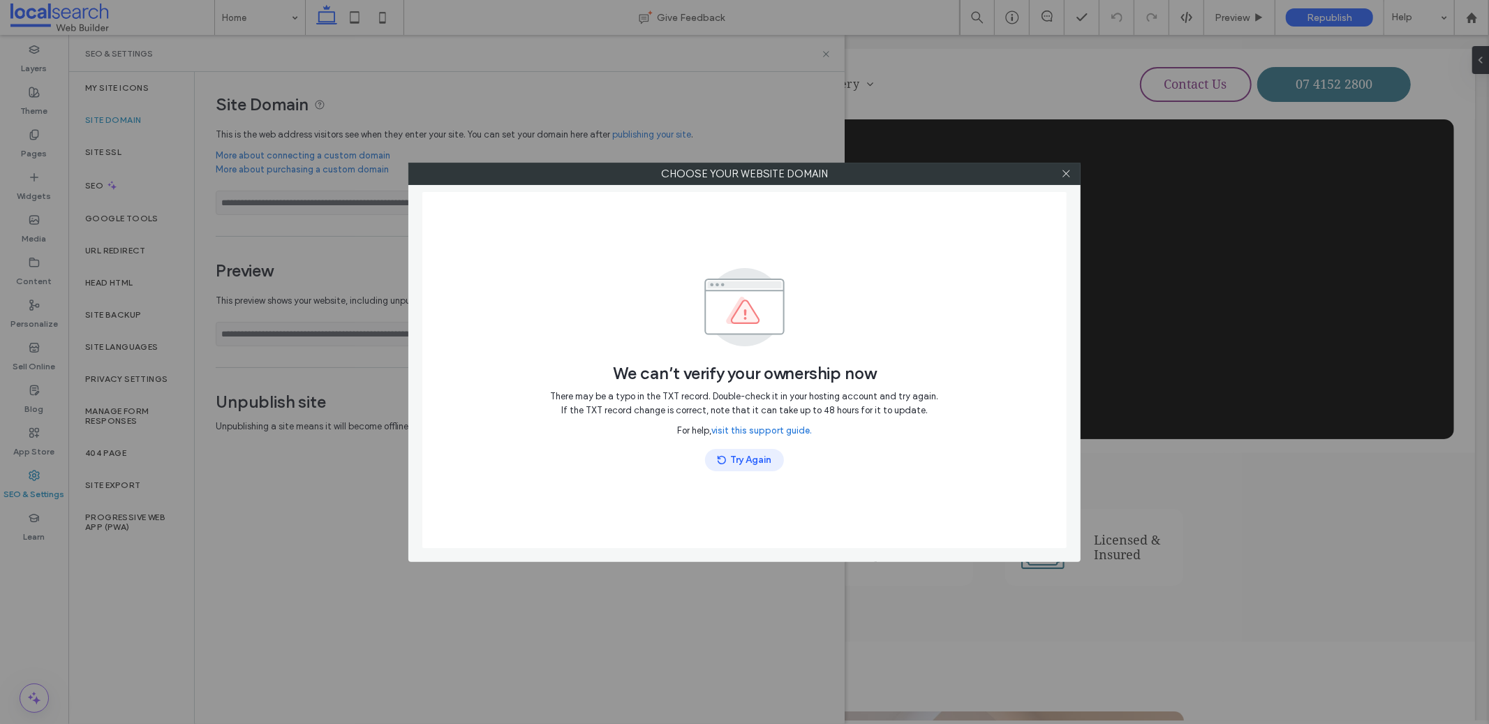
click at [740, 466] on button "Try Again" at bounding box center [744, 460] width 79 height 22
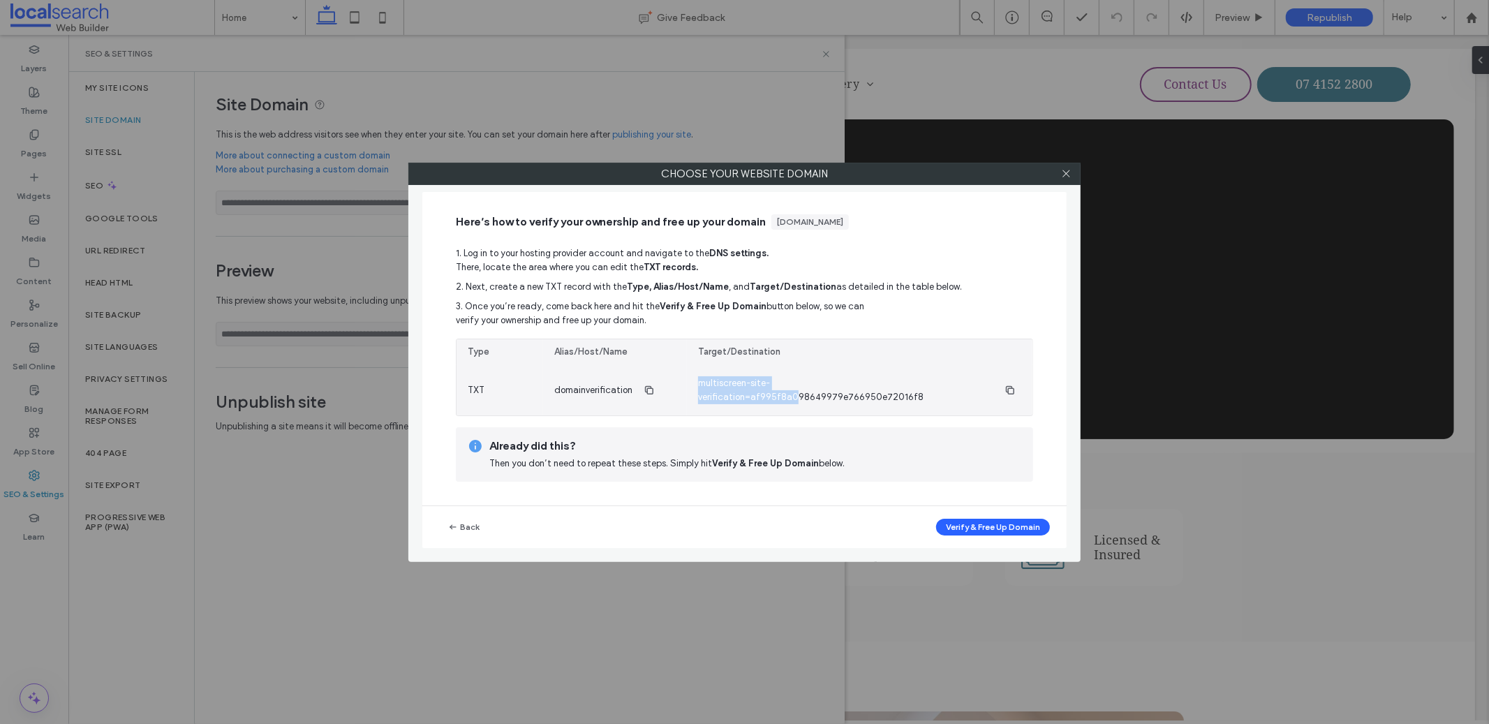
drag, startPoint x: 695, startPoint y: 387, endPoint x: 867, endPoint y: 389, distance: 171.7
click at [867, 389] on div "multiscreen-site-verification=af995f8a098649979e766950e72016f8" at bounding box center [859, 390] width 345 height 50
click at [952, 393] on span "multiscreen-site-verification=af995f8a098649979e766950e72016f8" at bounding box center [845, 390] width 295 height 28
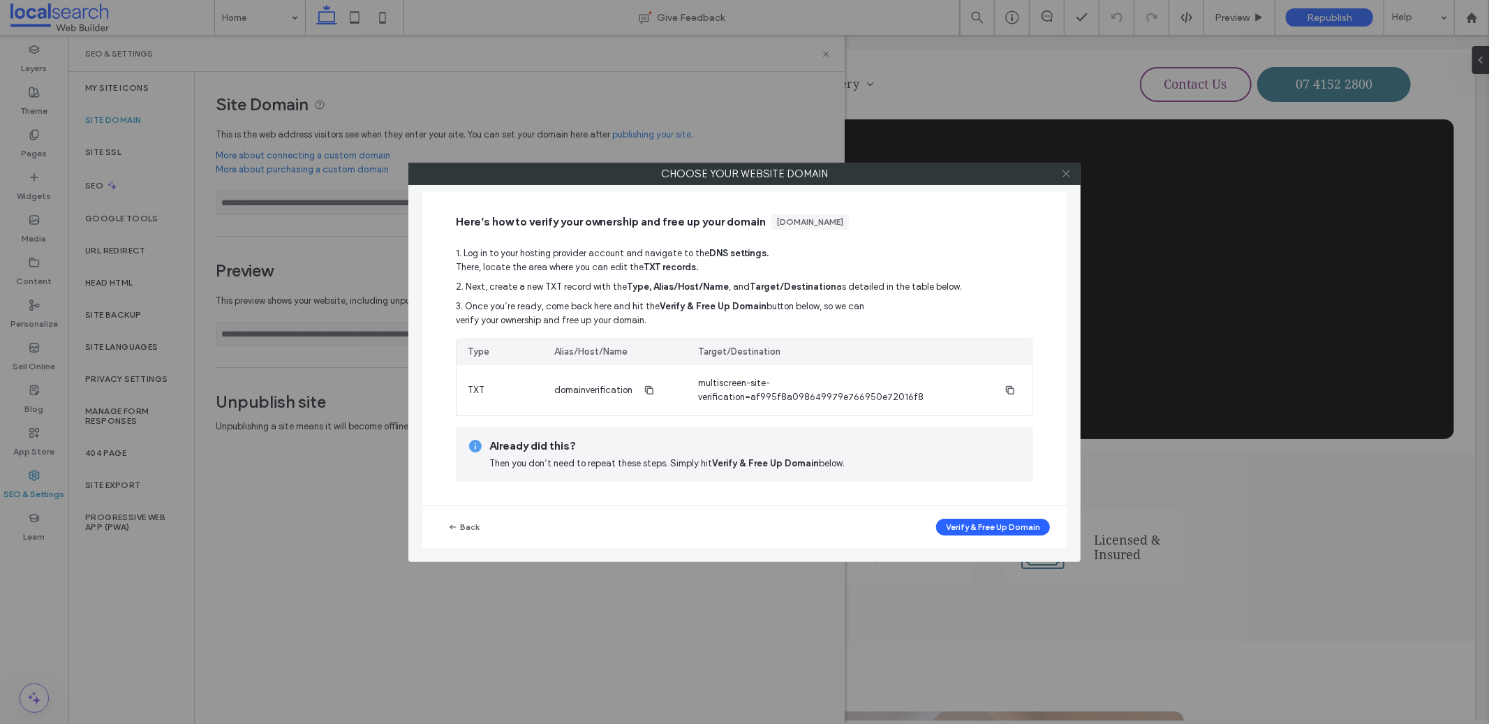
click at [1063, 181] on span at bounding box center [1066, 173] width 10 height 21
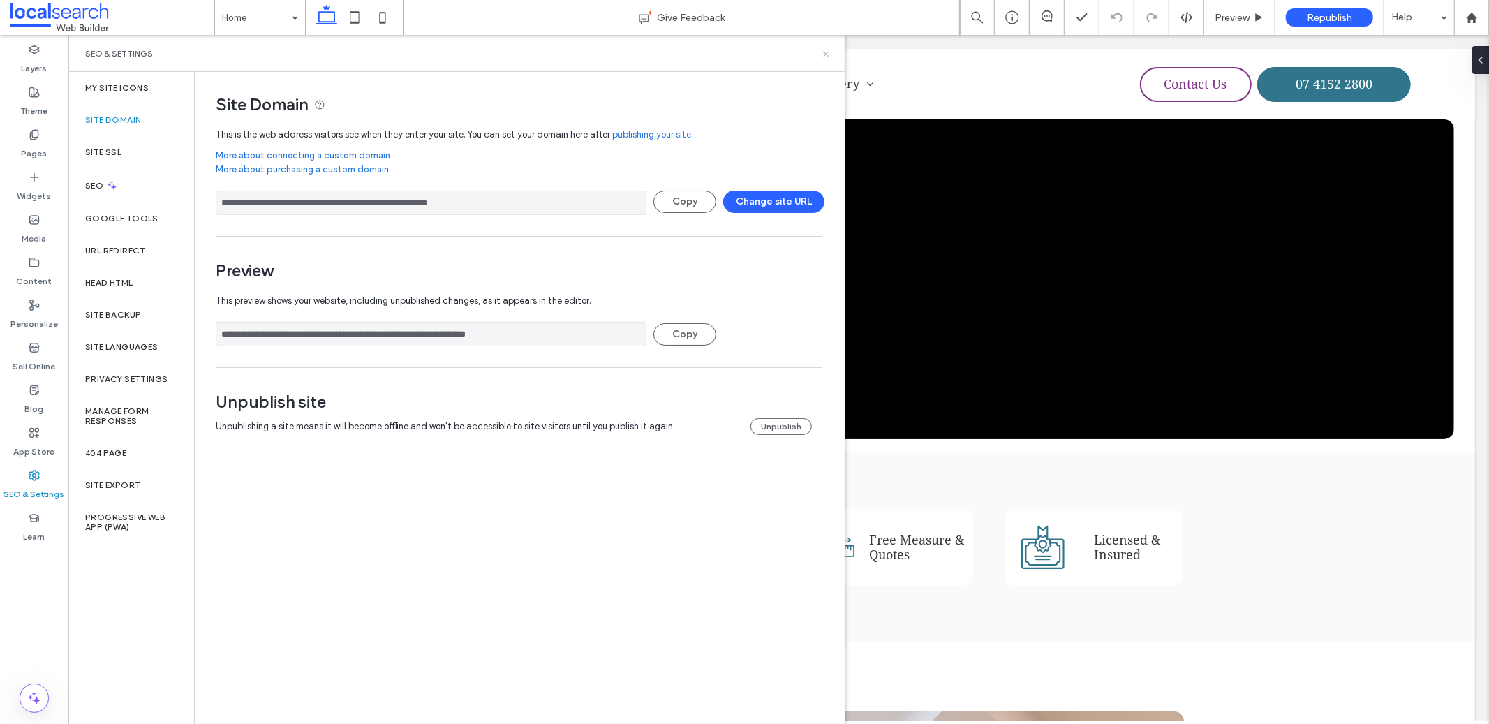
click at [822, 57] on icon at bounding box center [826, 54] width 10 height 10
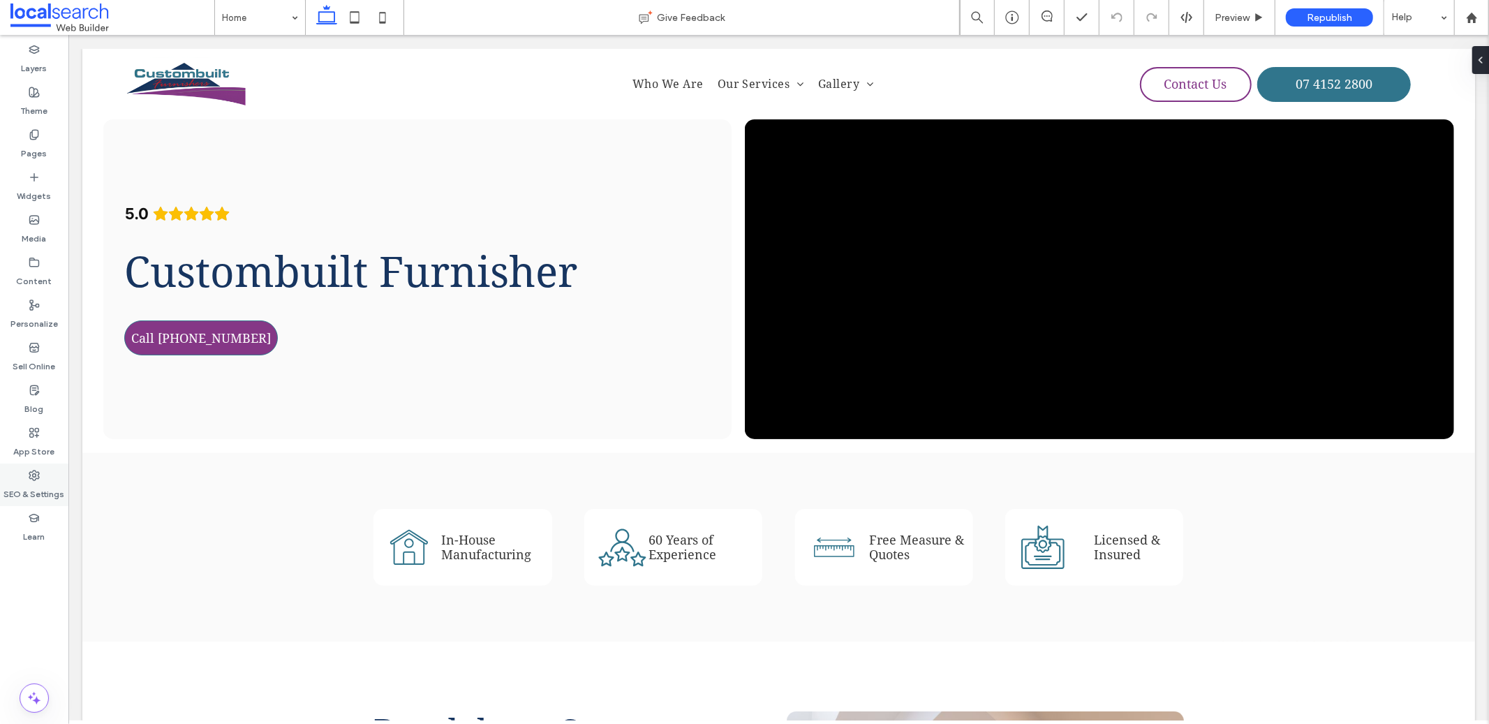
click at [44, 469] on div "SEO & Settings" at bounding box center [34, 484] width 68 height 43
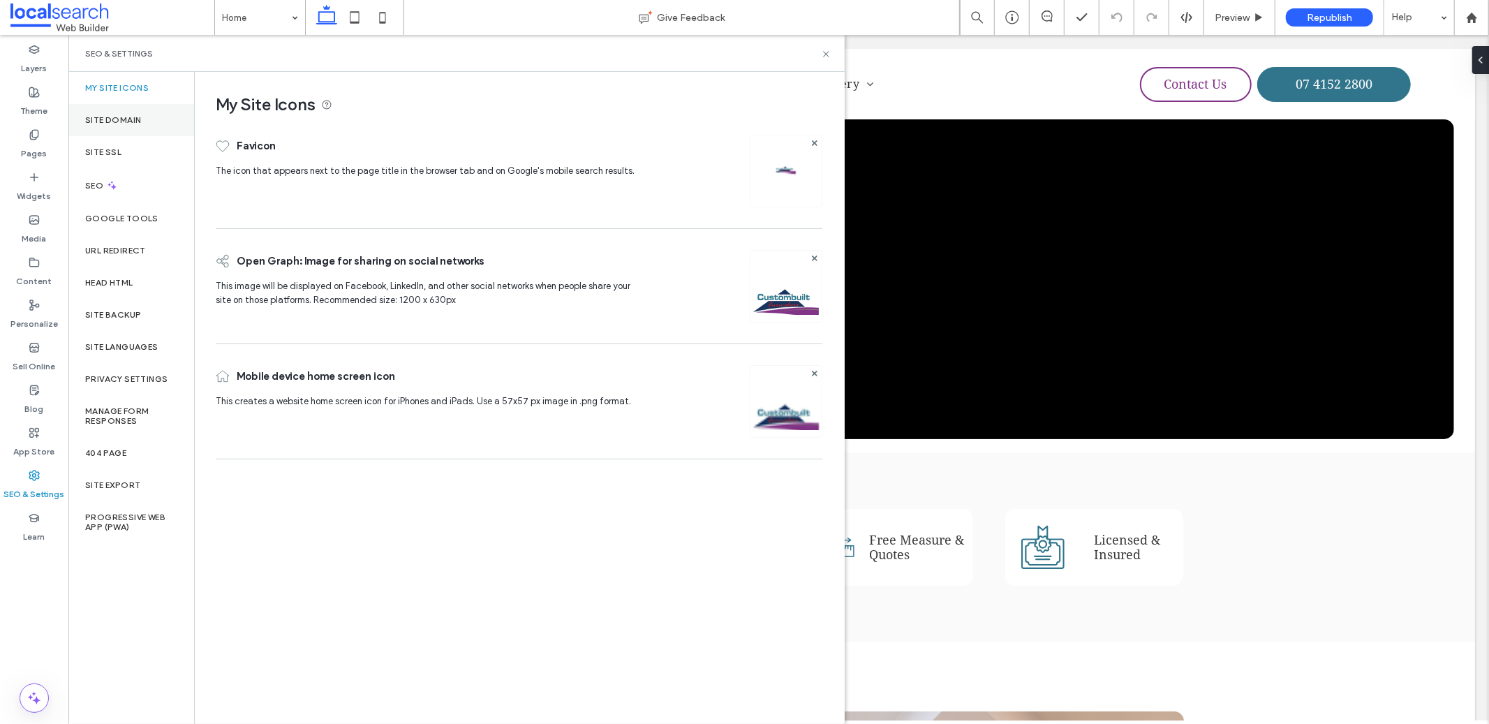
click at [133, 122] on label "Site Domain" at bounding box center [113, 120] width 56 height 10
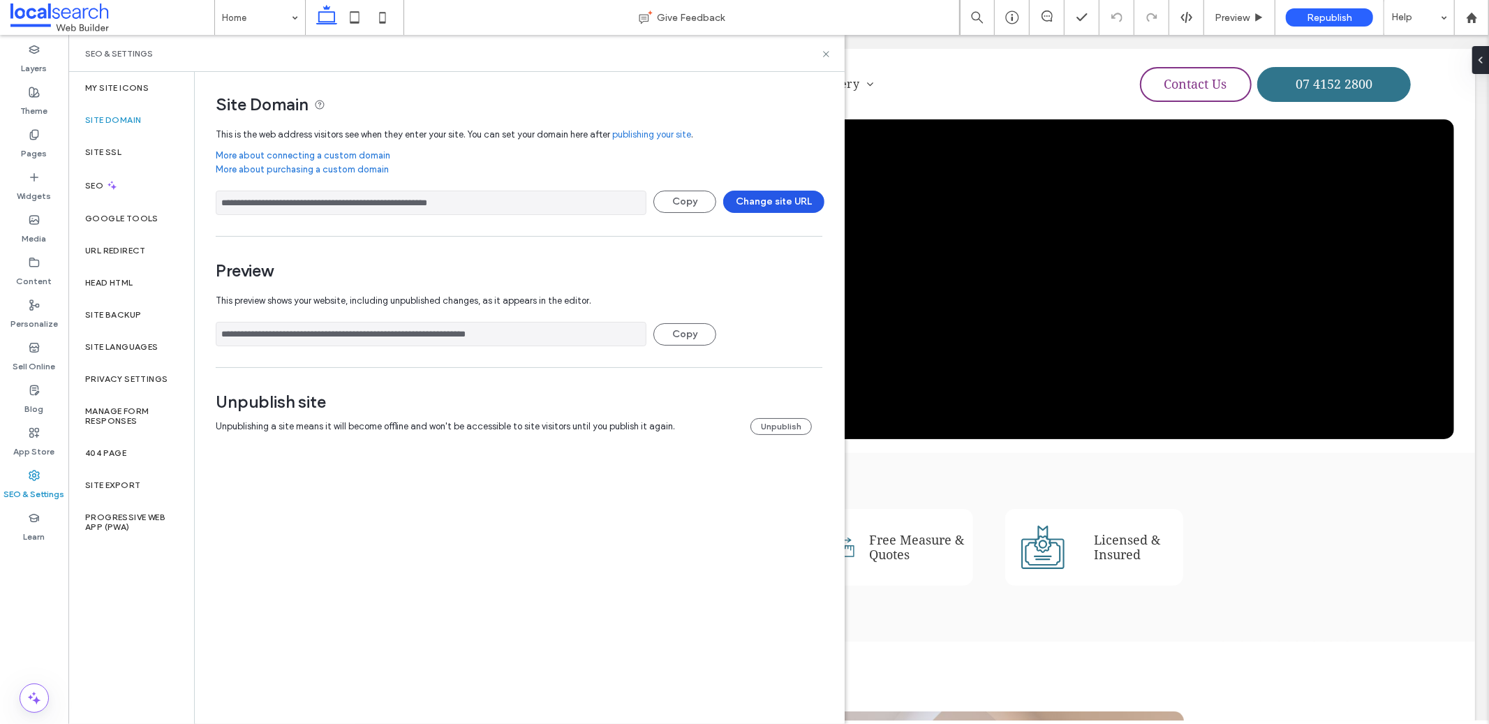
click at [746, 201] on button "Change site URL" at bounding box center [773, 202] width 101 height 22
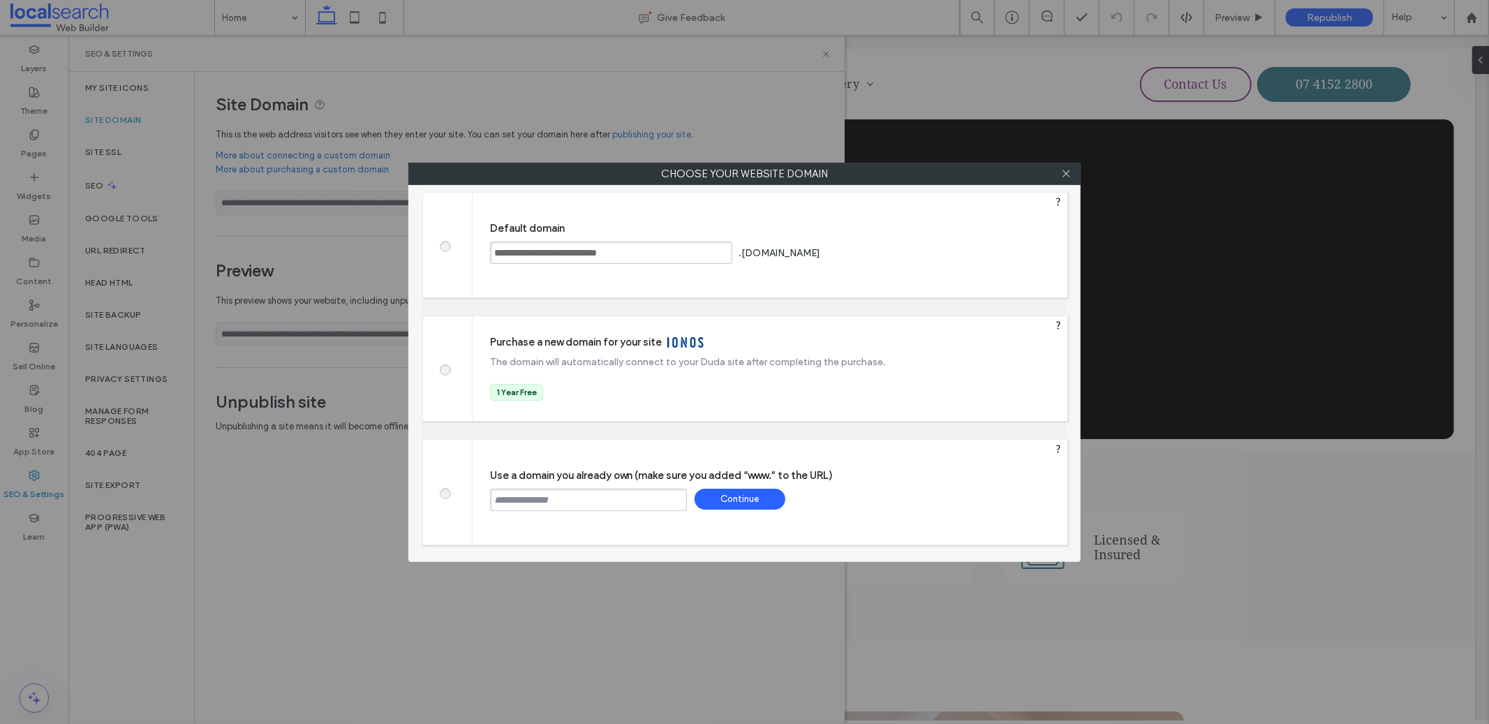
click at [562, 489] on input "text" at bounding box center [588, 500] width 197 height 22
paste input "********"
type input "********"
paste input "**********"
type input "**********"
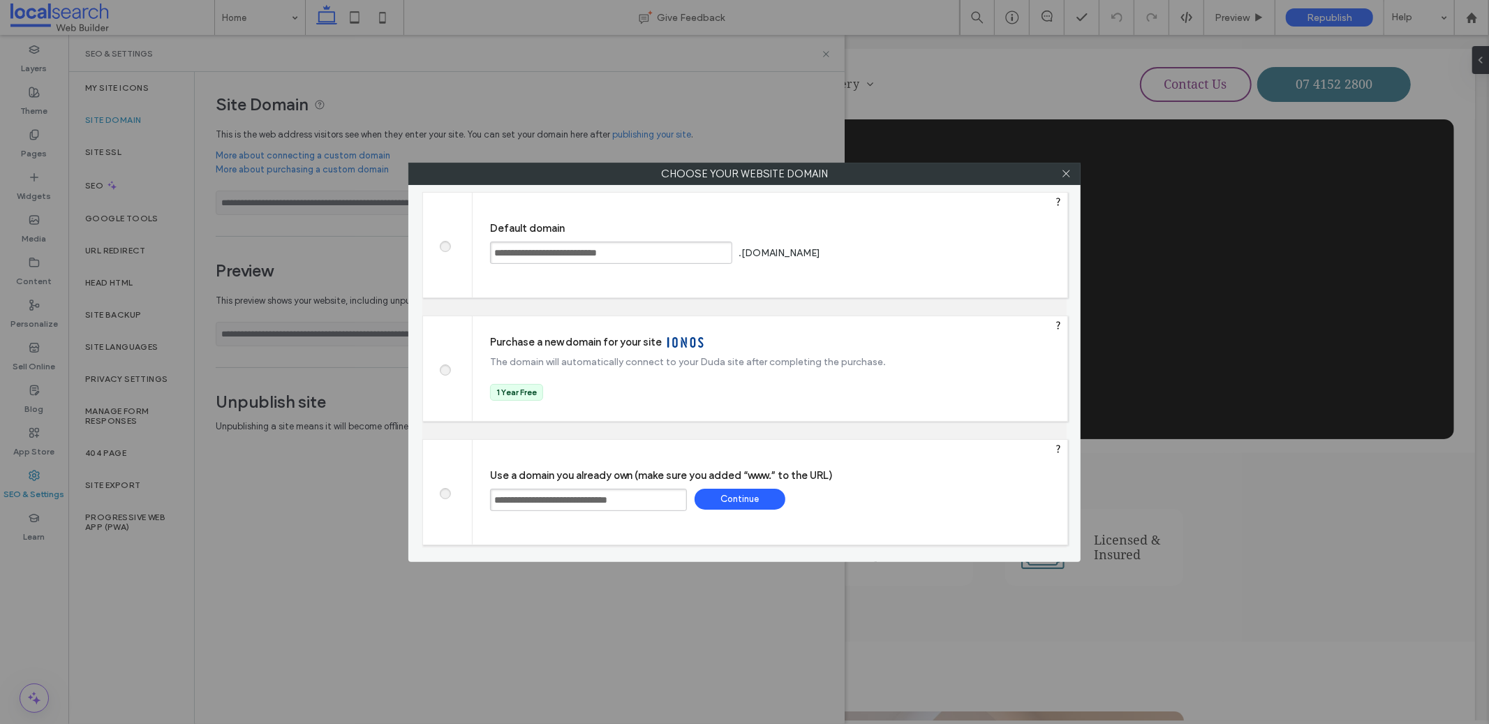
click at [739, 494] on div "Continue" at bounding box center [739, 499] width 91 height 21
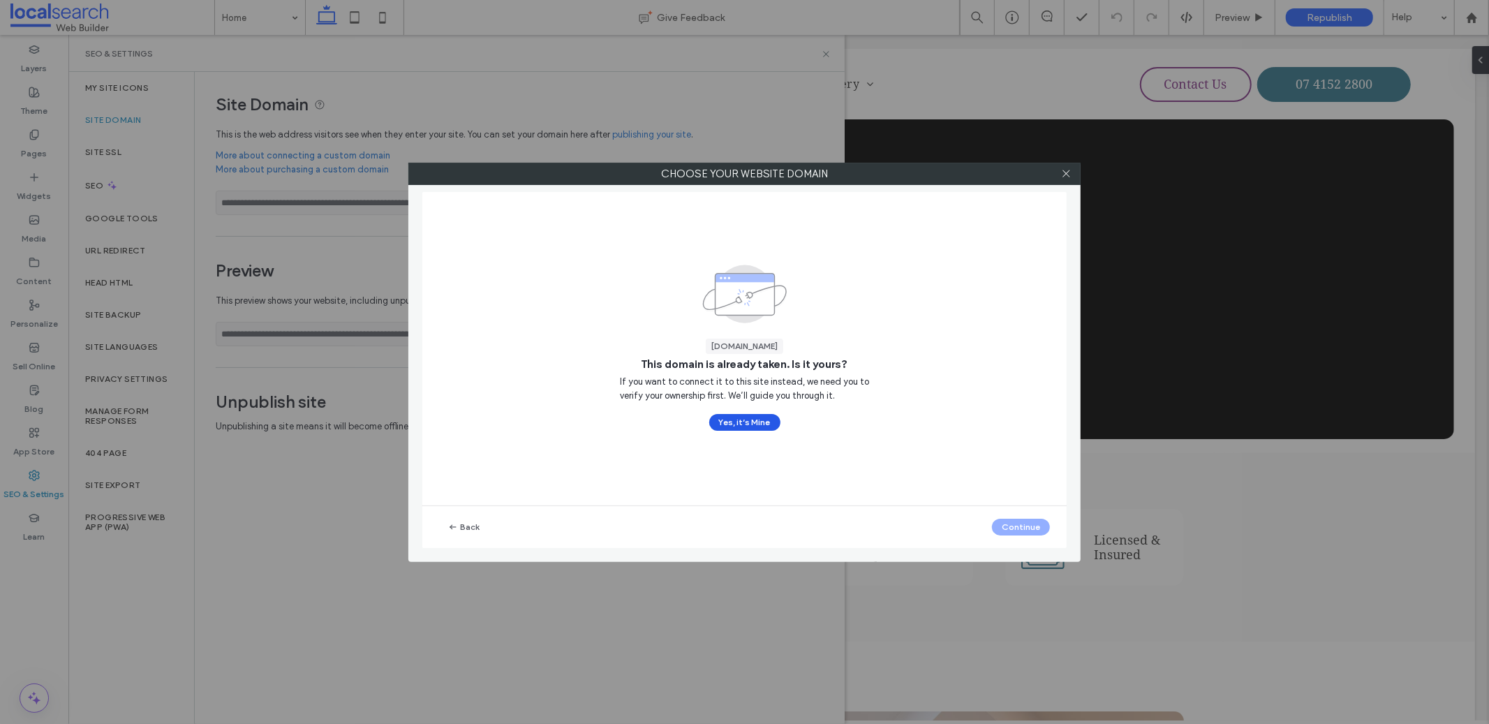
click at [731, 422] on button "Yes, it’s Mine" at bounding box center [744, 422] width 71 height 17
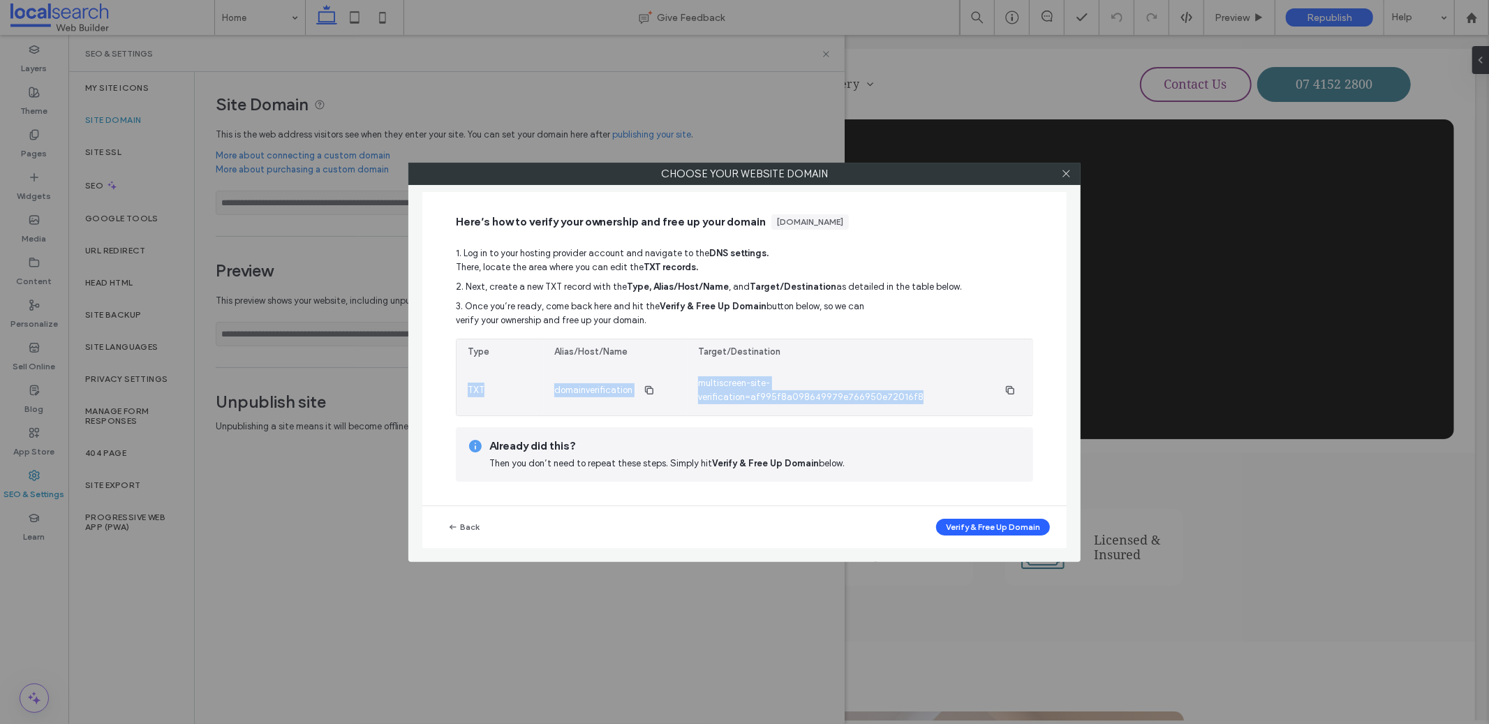
drag, startPoint x: 457, startPoint y: 382, endPoint x: 978, endPoint y: 405, distance: 521.8
click at [978, 405] on section "TXT domainverification multiscreen-site-verification=af995f8a098649979e766950e7…" at bounding box center [744, 390] width 576 height 50
copy section "TXT domainverification multiscreen-site-verification=af995f8a098649979e766950e7…"
drag, startPoint x: 467, startPoint y: 387, endPoint x: 1015, endPoint y: 404, distance: 548.8
click at [1016, 404] on section "TXT domainverification multiscreen-site-verification=af995f8a098649979e766950e7…" at bounding box center [744, 390] width 576 height 50
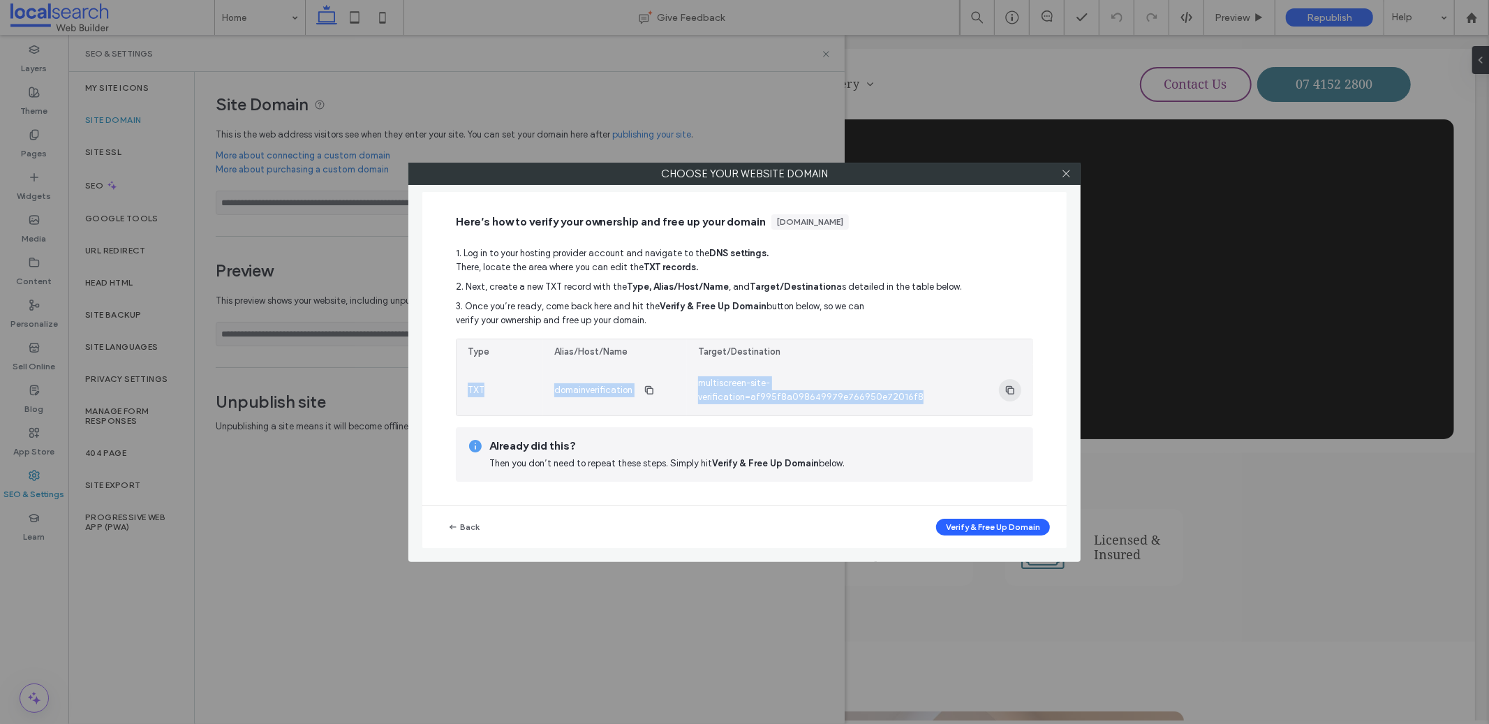
copy section "TXT domainverification multiscreen-site-verification=af995f8a098649979e766950e7…"
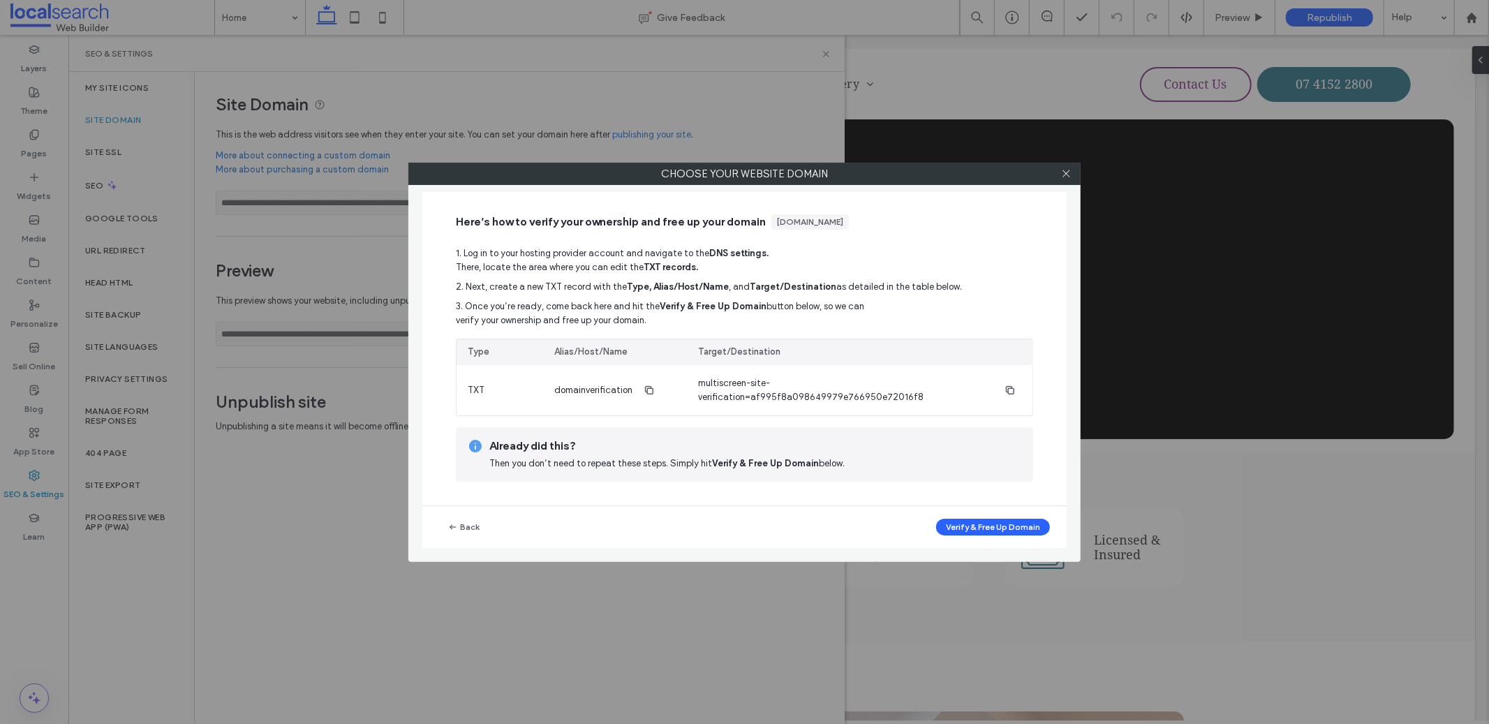
click at [582, 356] on div "Alias/Host/Name" at bounding box center [590, 352] width 73 height 14
drag, startPoint x: 468, startPoint y: 347, endPoint x: 825, endPoint y: 352, distance: 357.4
click at [825, 352] on div "Type Alias/Host/Name Target/Destination" at bounding box center [744, 352] width 576 height 26
copy div "Type Alias/Host/Name Target/Destination"
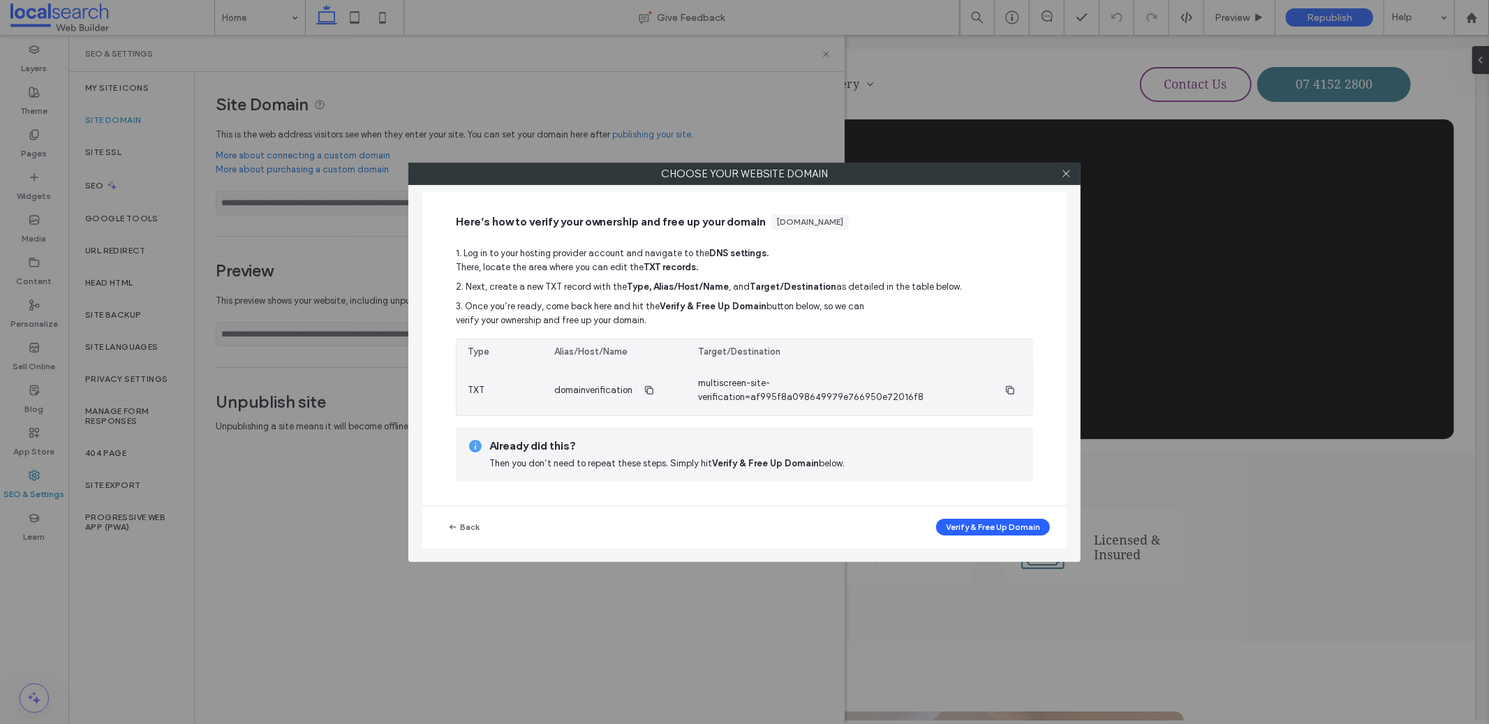
click at [584, 373] on div "domainverification" at bounding box center [615, 390] width 144 height 50
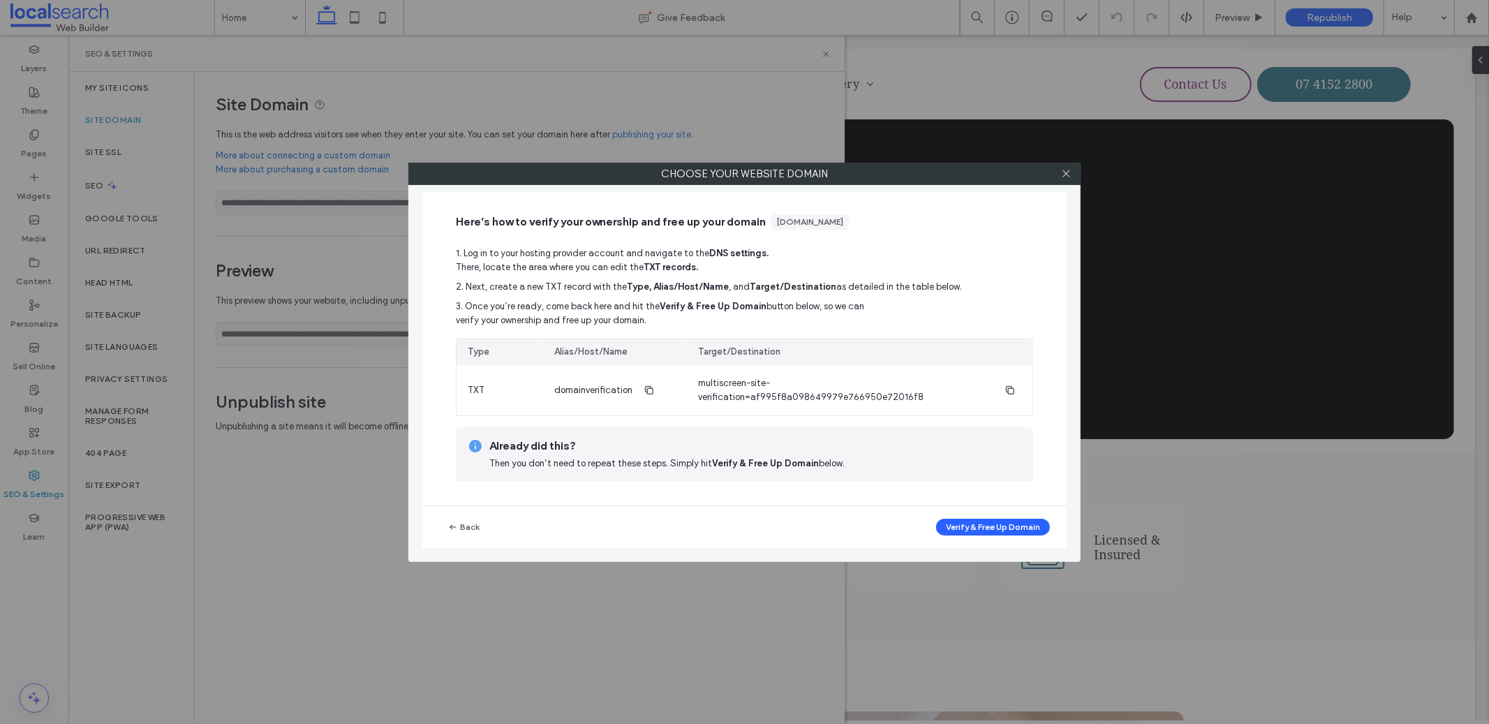
click at [600, 352] on div "Alias/Host/Name" at bounding box center [590, 352] width 73 height 14
copy div "Alias/Host/Name"
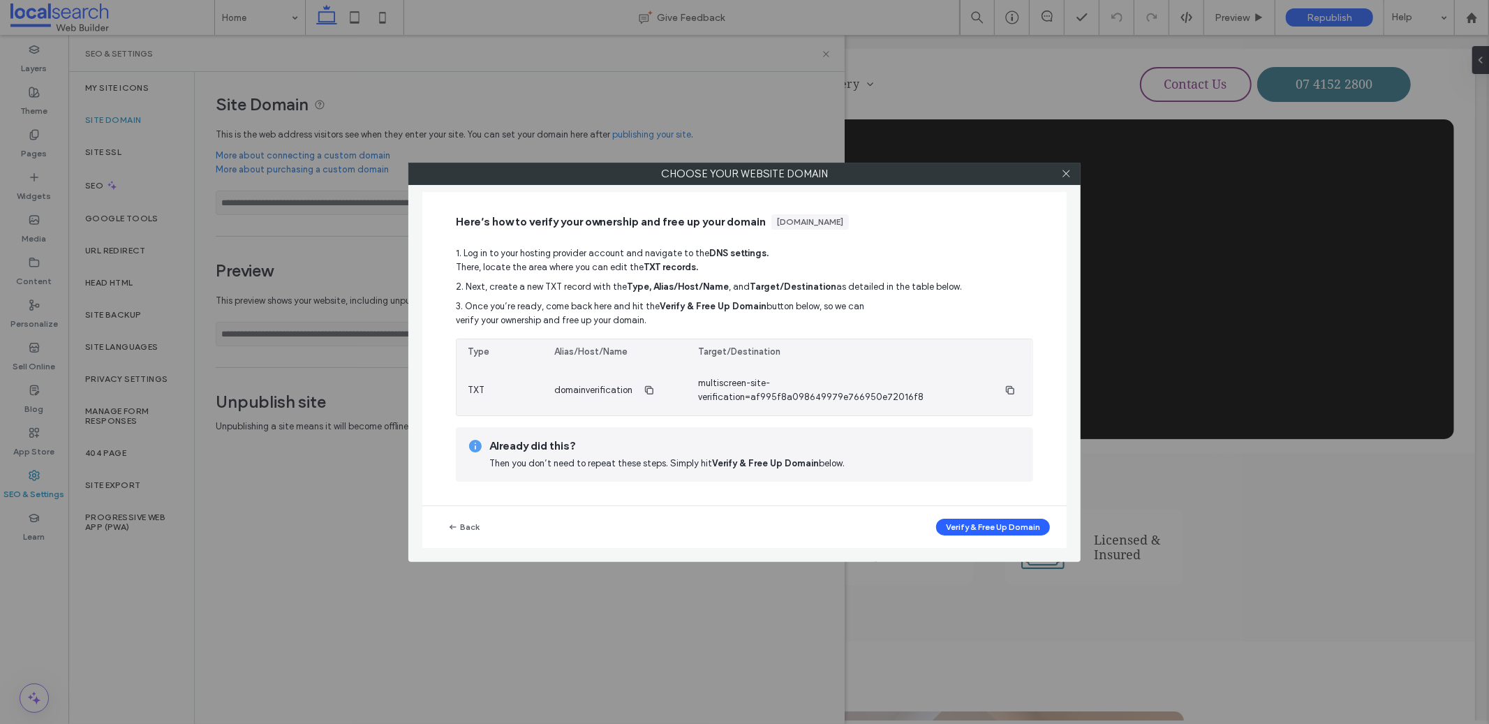
click at [598, 394] on span "domainverification" at bounding box center [593, 390] width 78 height 14
click at [747, 394] on span "multiscreen-site-verification=af995f8a098649979e766950e72016f8" at bounding box center [845, 390] width 295 height 28
click at [746, 394] on span "multiscreen-site-verification=af995f8a098649979e766950e72016f8" at bounding box center [845, 390] width 295 height 28
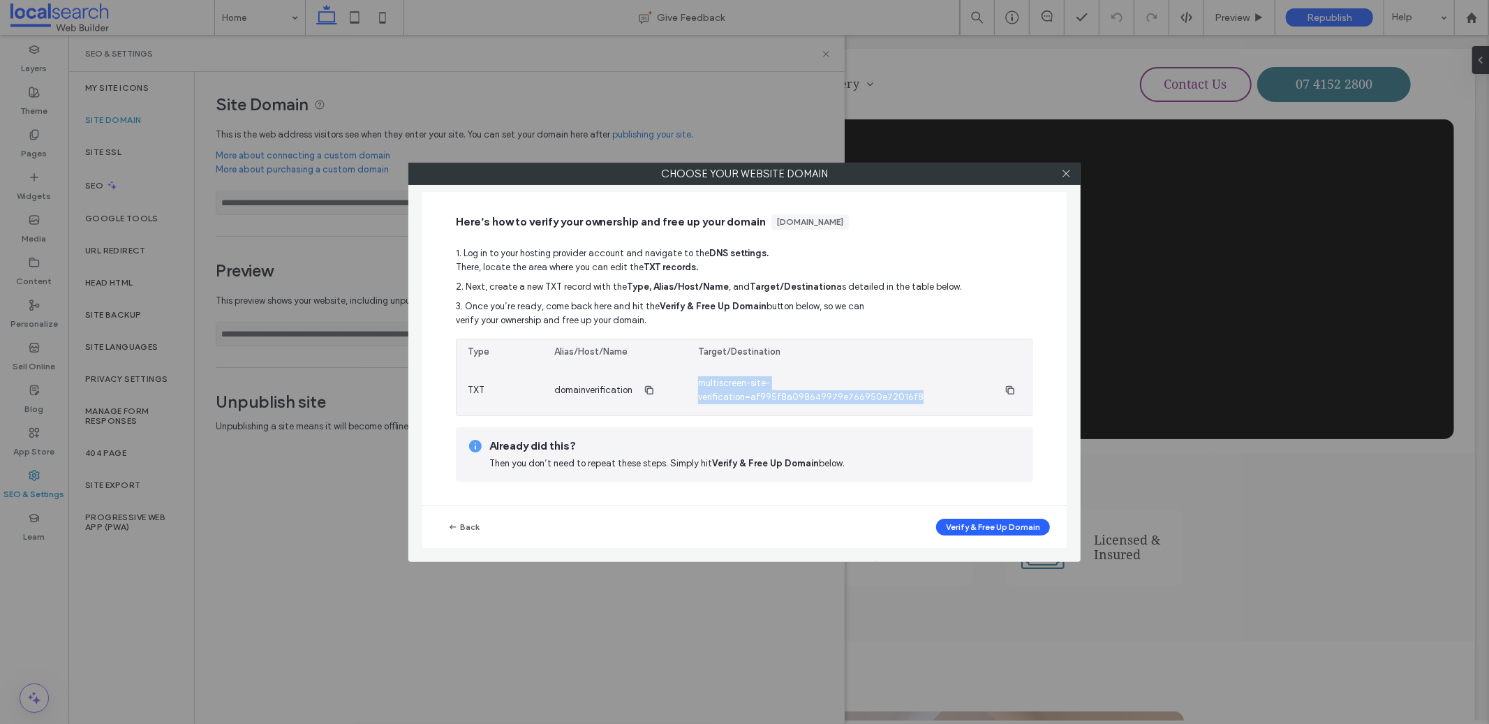
copy section "multiscreen-site-verification=af995f8a098649979e766950e72016f8"
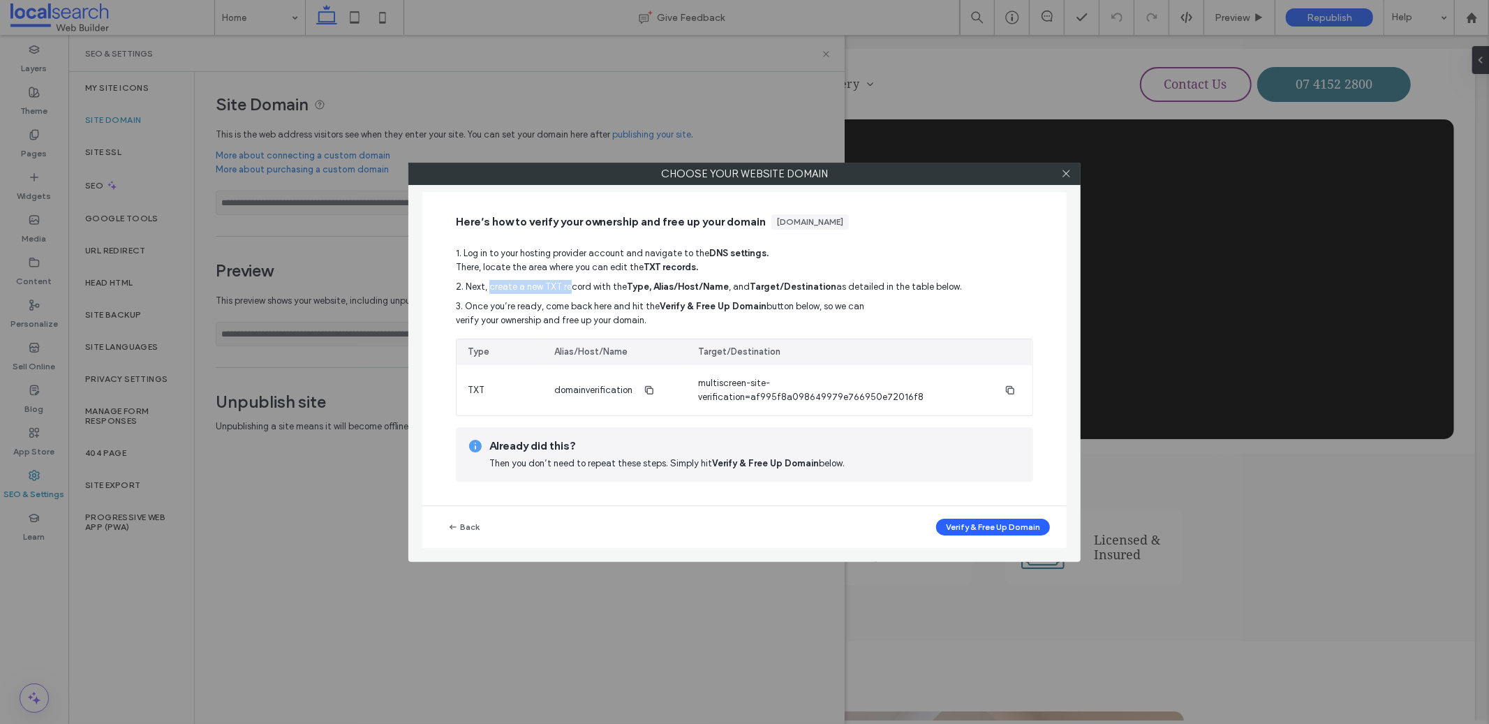
drag, startPoint x: 489, startPoint y: 288, endPoint x: 566, endPoint y: 286, distance: 76.8
click at [566, 286] on span "2. Next, create a new TXT record with the Type, Alias/Host/Name , and Target/De…" at bounding box center [744, 287] width 577 height 14
click at [568, 282] on span "2. Next, create a new TXT record with the Type, Alias/Host/Name , and Target/De…" at bounding box center [744, 287] width 577 height 14
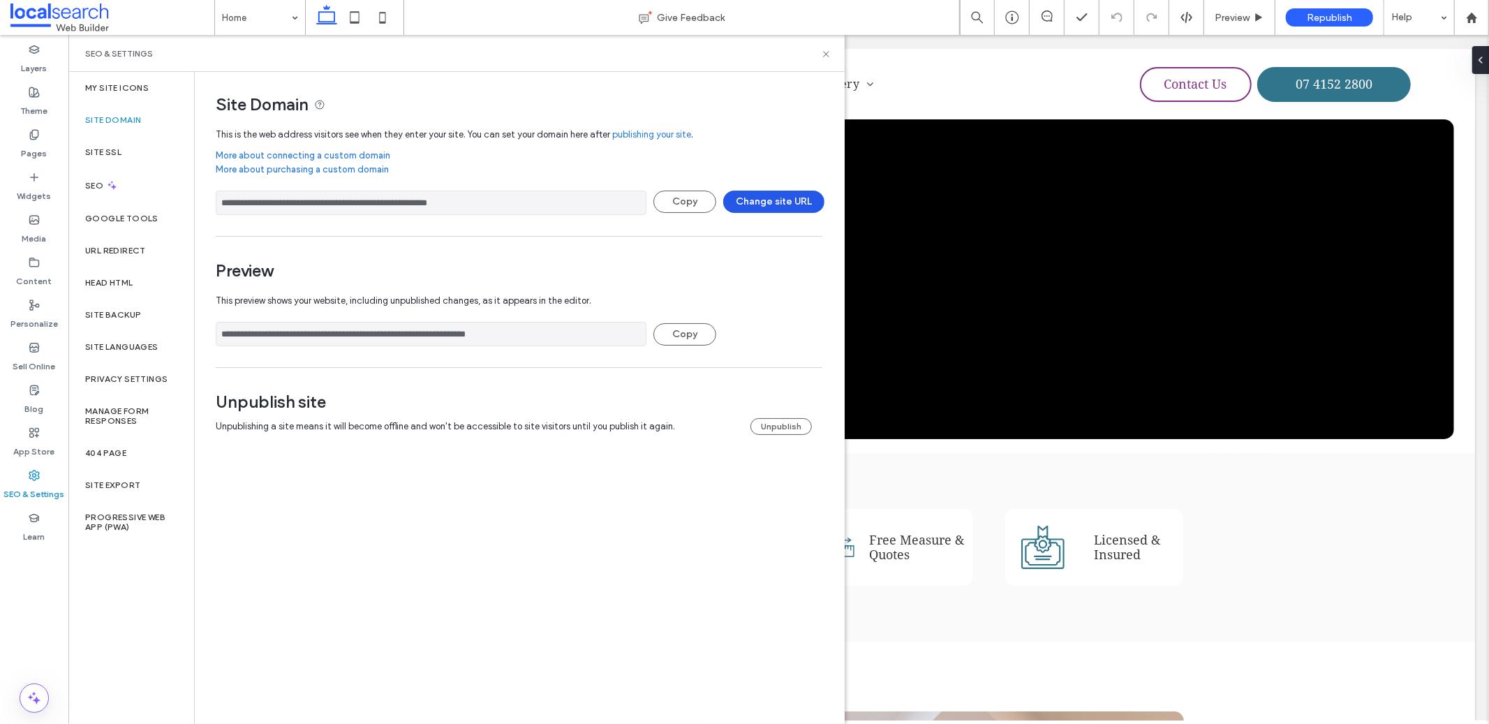
drag, startPoint x: 676, startPoint y: 207, endPoint x: 794, endPoint y: 202, distance: 118.0
click at [794, 212] on div "**********" at bounding box center [519, 203] width 606 height 24
click at [794, 202] on button "Change site URL" at bounding box center [773, 202] width 101 height 22
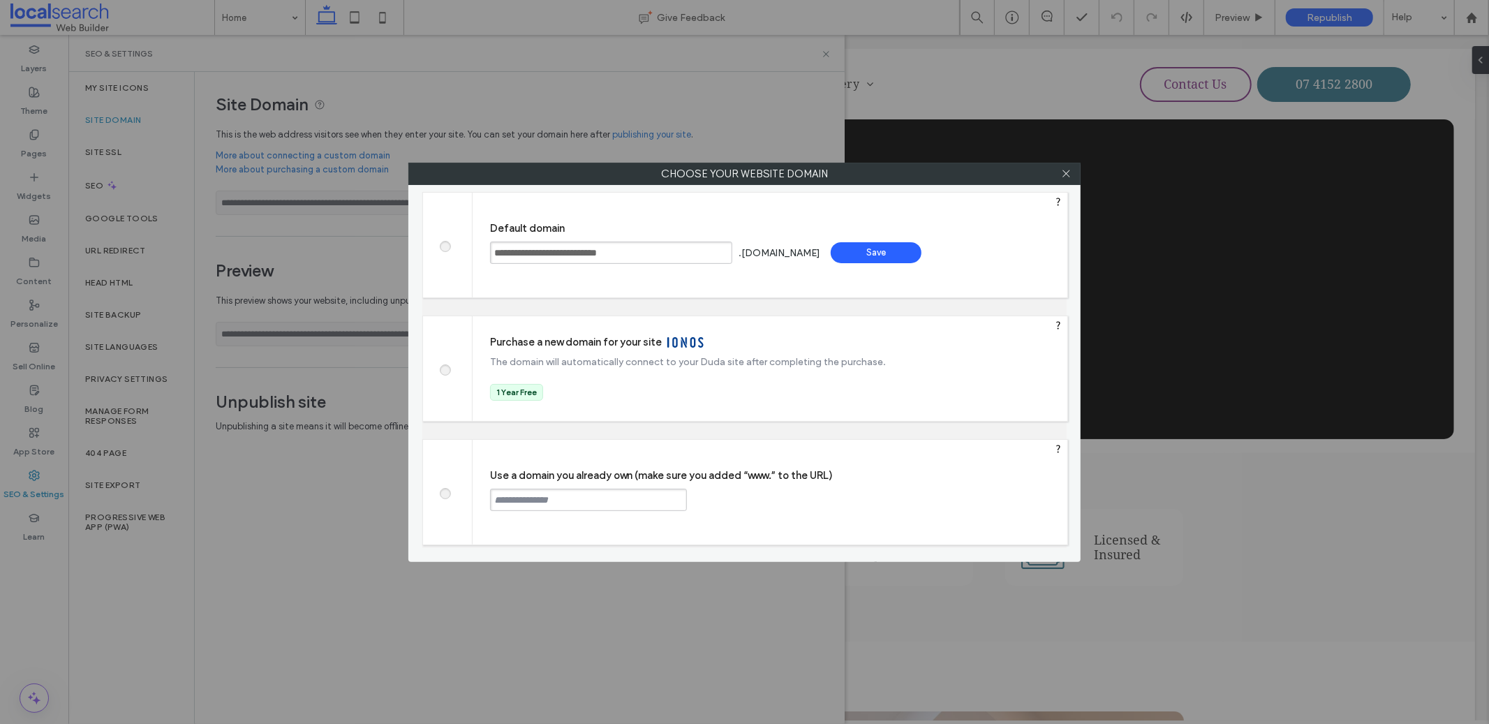
click at [560, 500] on input "text" at bounding box center [588, 500] width 197 height 22
paste input "**********"
type input "**********"
paste input "**********"
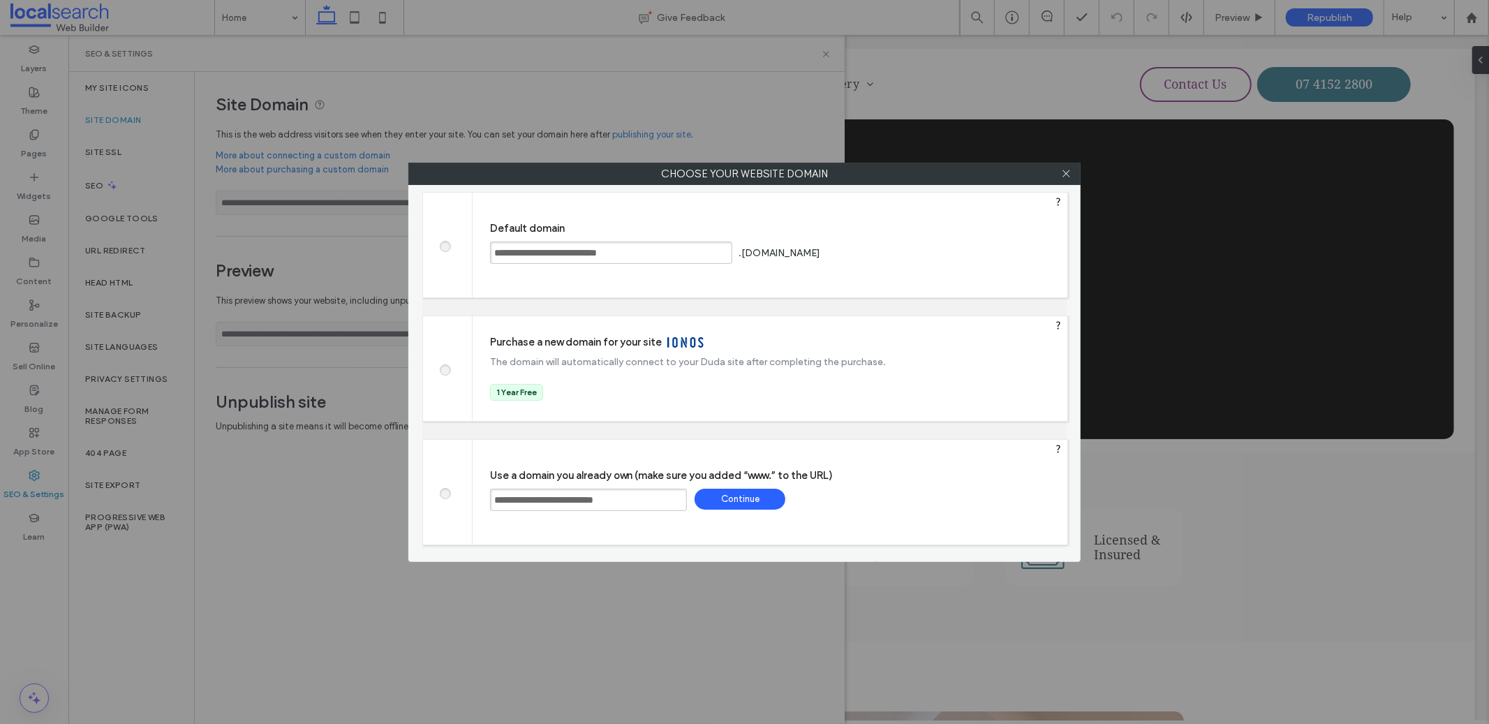
type input "**********"
click at [736, 505] on div "Continue" at bounding box center [739, 499] width 91 height 21
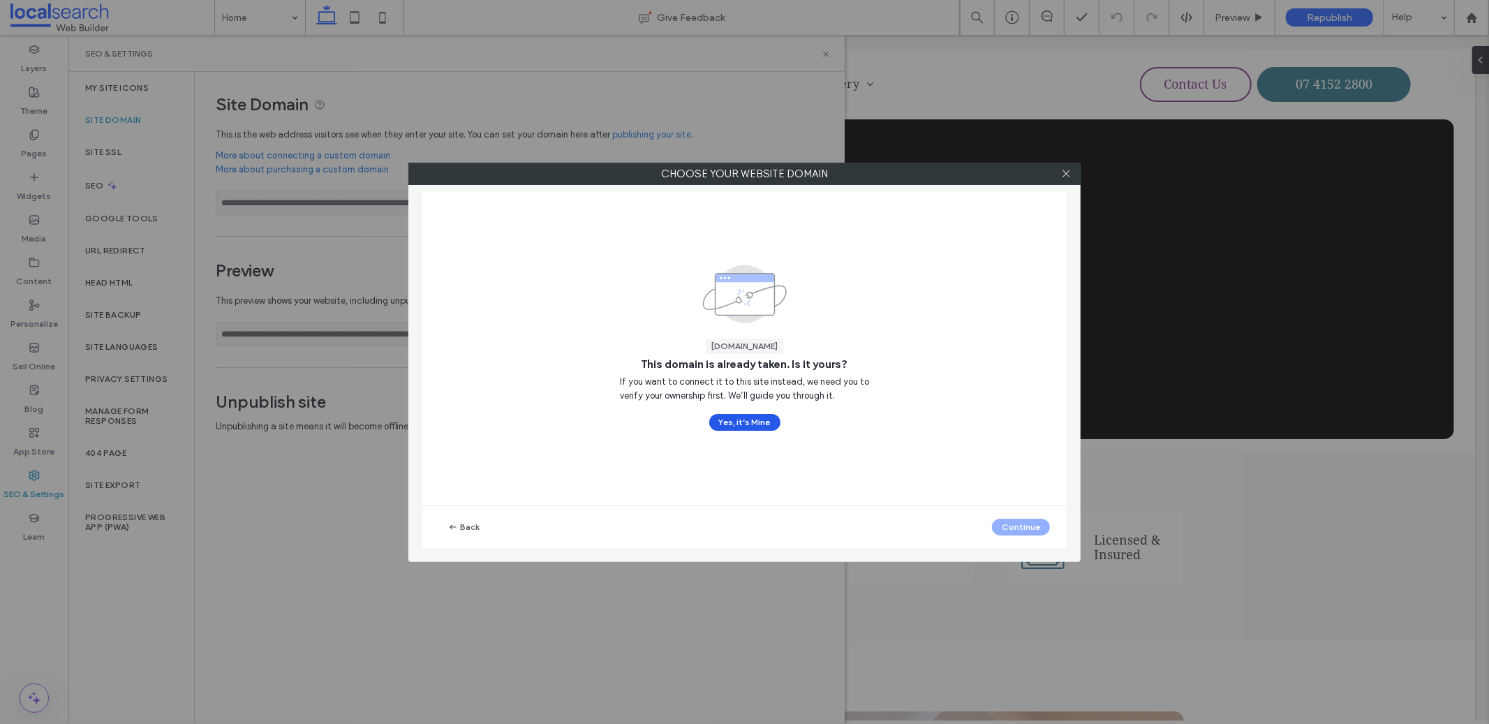
click at [736, 416] on button "Yes, it’s Mine" at bounding box center [744, 422] width 71 height 17
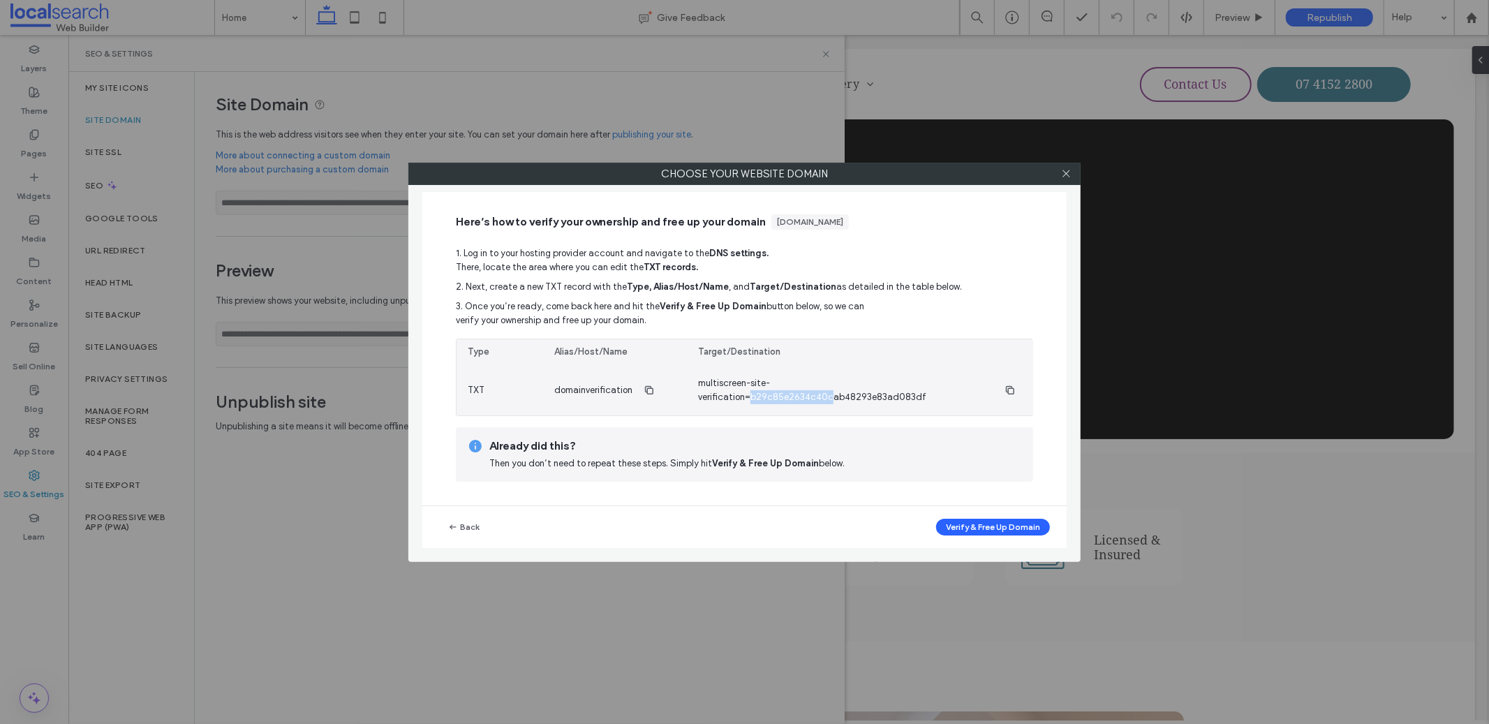
drag, startPoint x: 858, startPoint y: 395, endPoint x: 898, endPoint y: 396, distance: 40.5
click at [898, 396] on span "multiscreen-site-verification=b29c85e2634c40cab48293e83ad083df" at bounding box center [845, 390] width 295 height 28
click at [897, 395] on span "multiscreen-site-verification=b29c85e2634c40cab48293e83ad083df" at bounding box center [845, 390] width 295 height 28
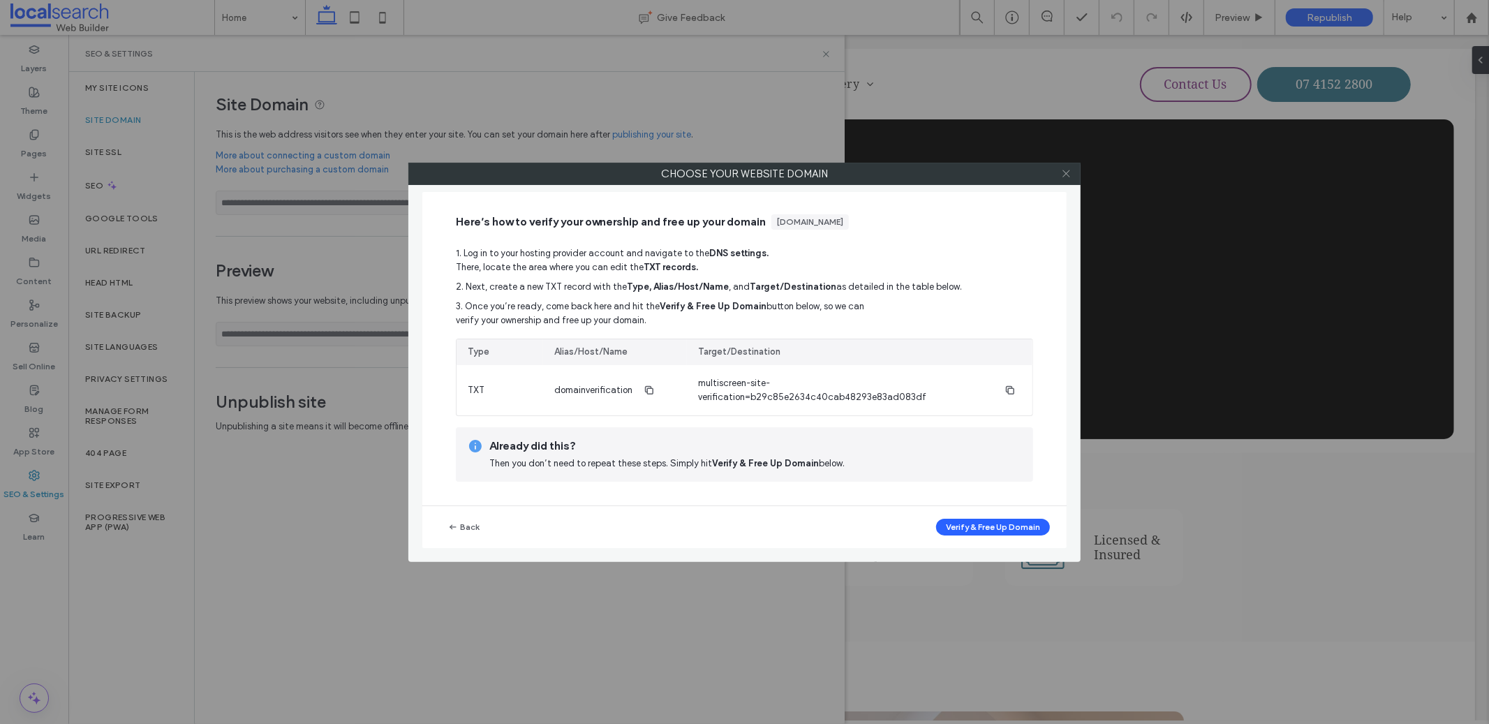
click at [1070, 178] on icon at bounding box center [1066, 173] width 10 height 10
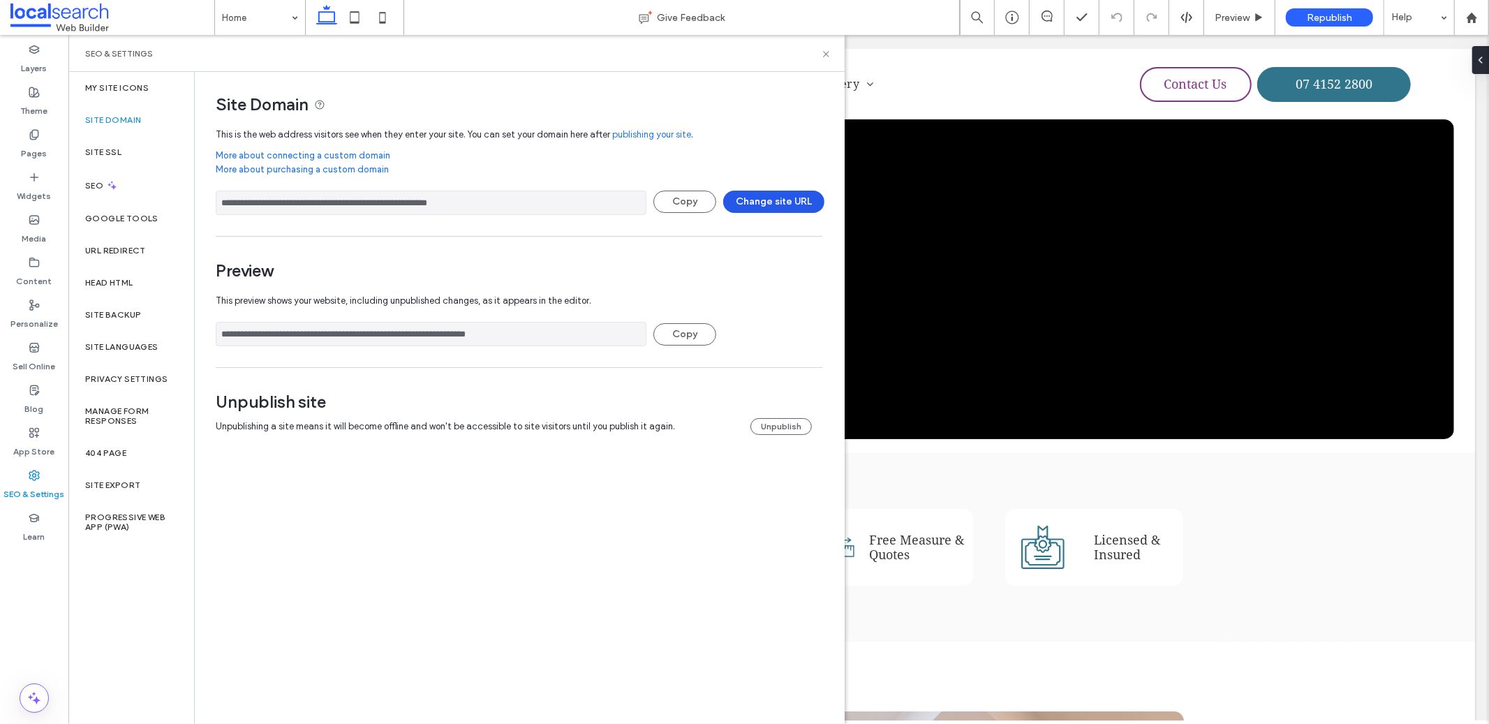
click at [779, 206] on button "Change site URL" at bounding box center [773, 202] width 101 height 22
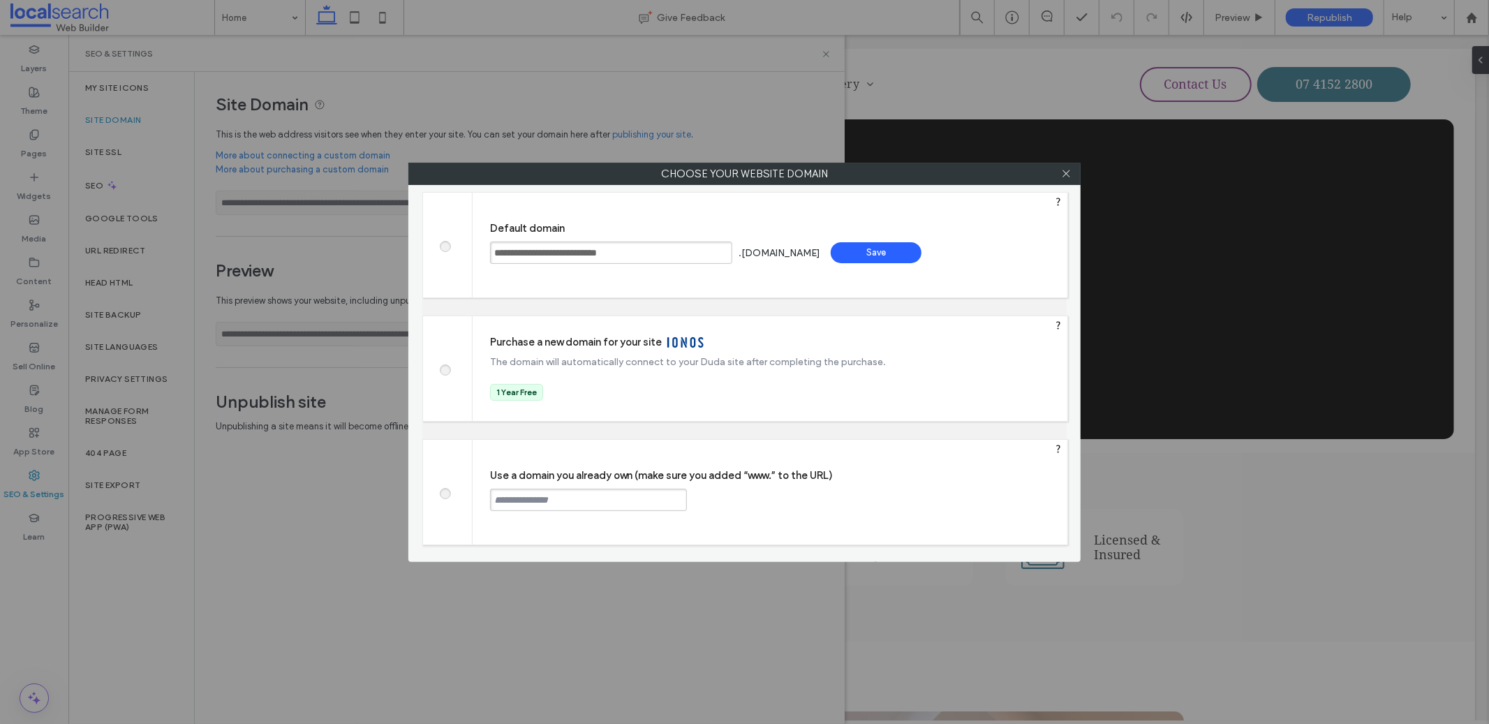
click at [553, 517] on div "Use a domain you already own (make sure you added “www.” to the URL) Continue" at bounding box center [769, 492] width 595 height 105
paste input "**********"
click at [501, 497] on input "**********" at bounding box center [588, 500] width 197 height 22
type input "**********"
click at [738, 503] on div "Continue" at bounding box center [739, 499] width 91 height 21
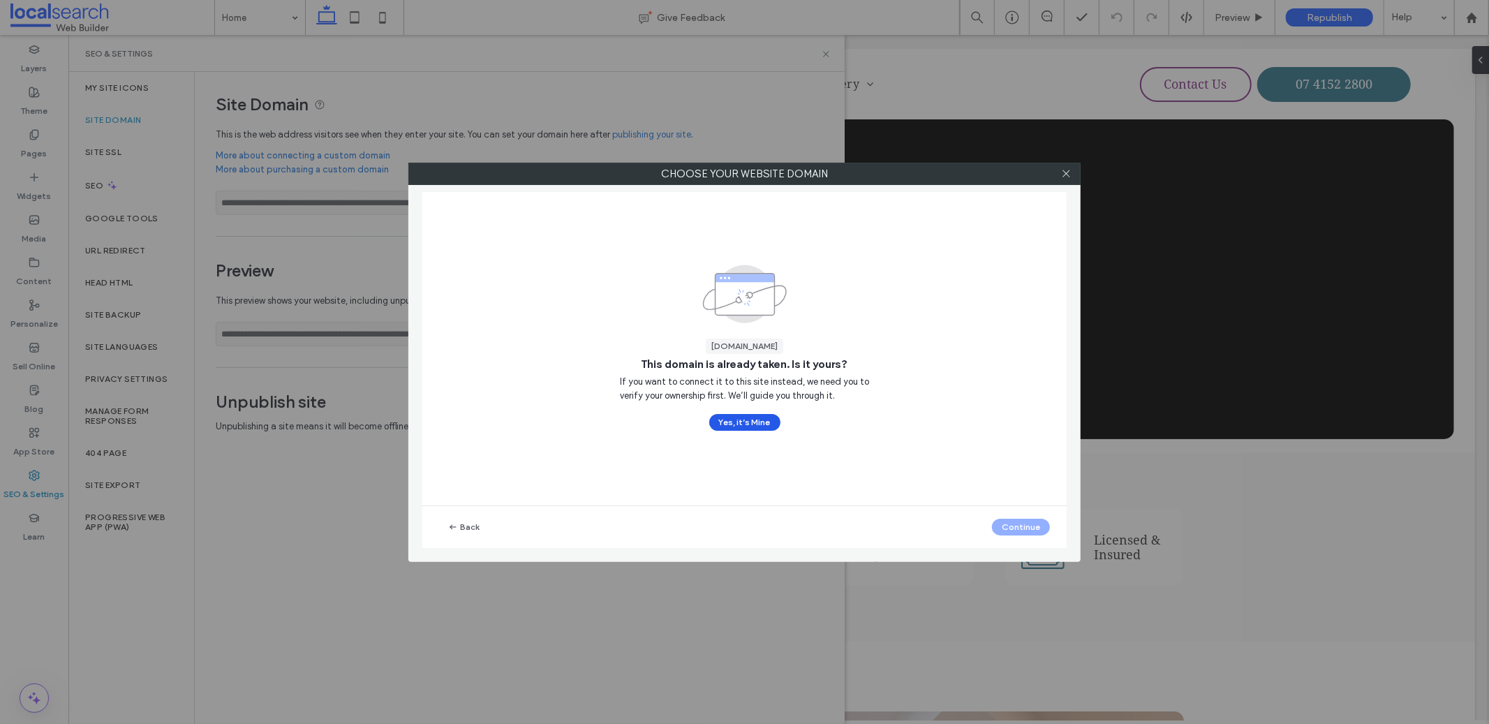
click at [725, 418] on button "Yes, it’s Mine" at bounding box center [744, 422] width 71 height 17
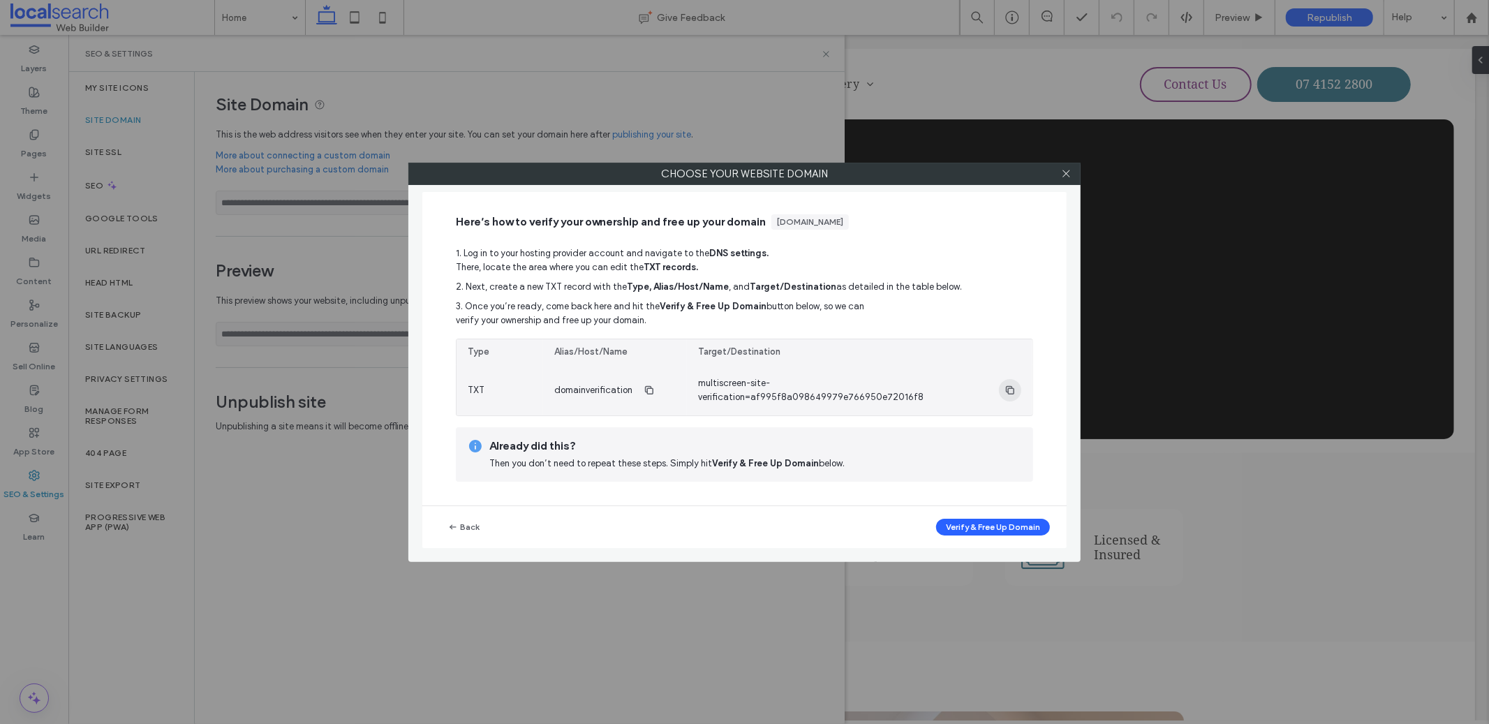
click at [999, 390] on span "button" at bounding box center [1010, 390] width 22 height 22
